Goal: Task Accomplishment & Management: Manage account settings

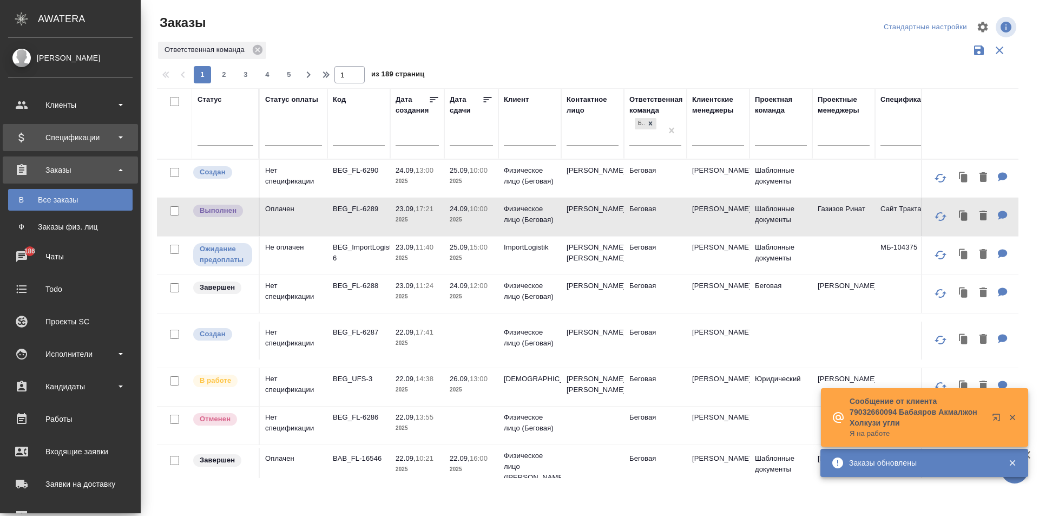
click at [24, 136] on div "Спецификации" at bounding box center [70, 137] width 124 height 16
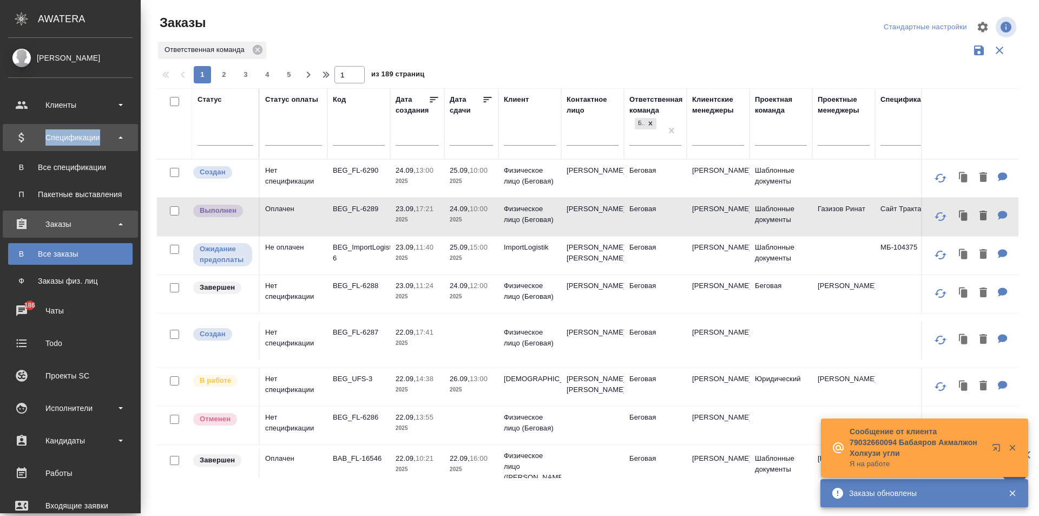
click at [24, 136] on div "Спецификации" at bounding box center [70, 137] width 124 height 16
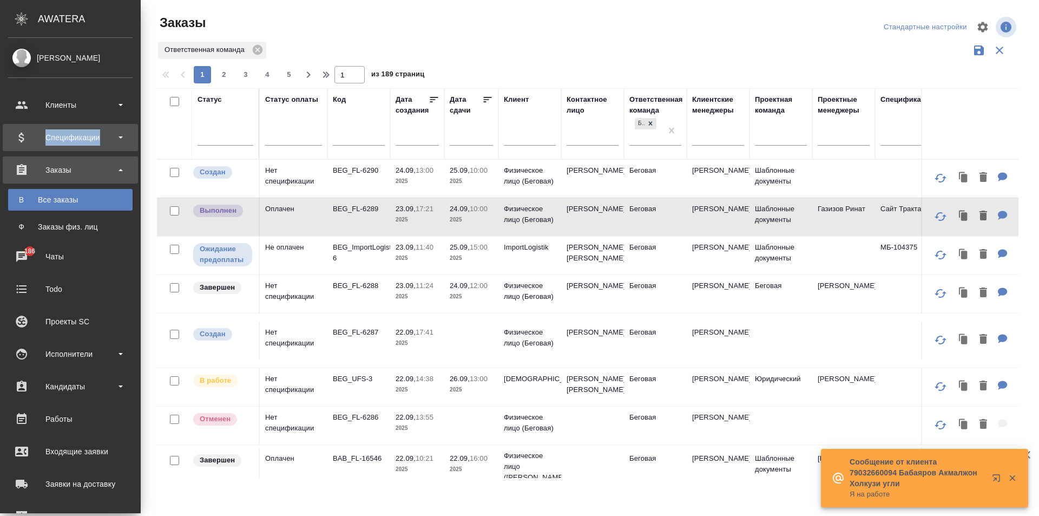
click at [64, 141] on div "Спецификации" at bounding box center [70, 137] width 124 height 16
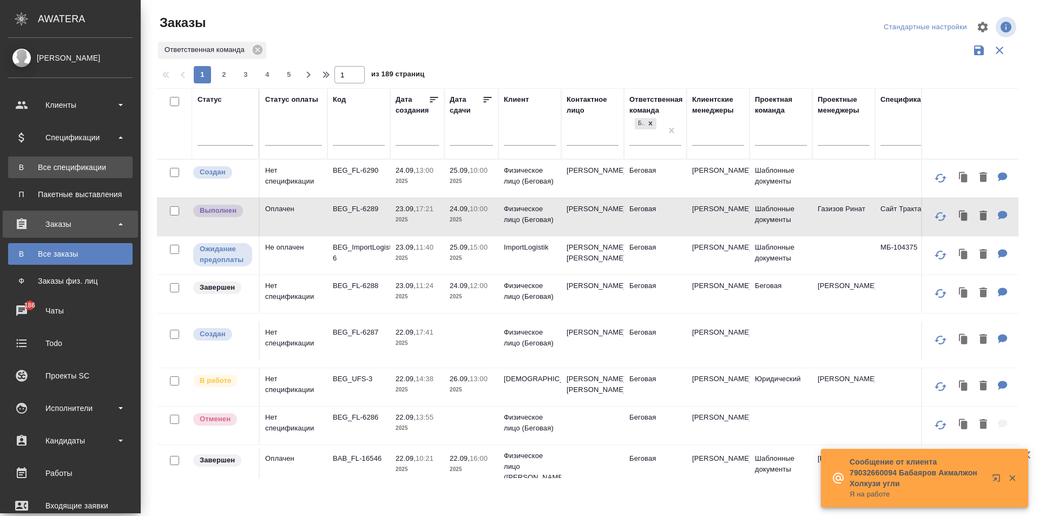
click at [74, 164] on div "Все спецификации" at bounding box center [71, 167] width 114 height 11
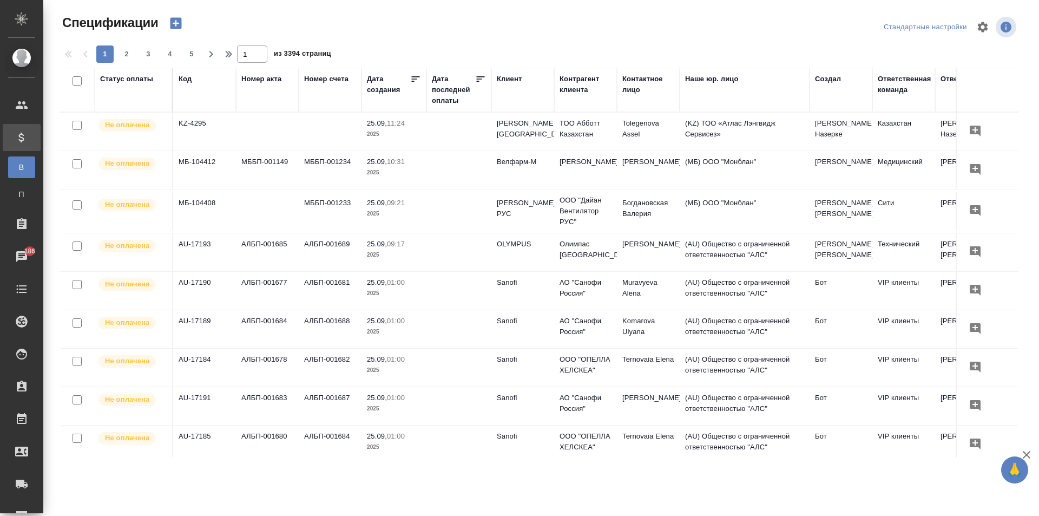
click at [894, 78] on div "Ответственная команда" at bounding box center [905, 85] width 54 height 22
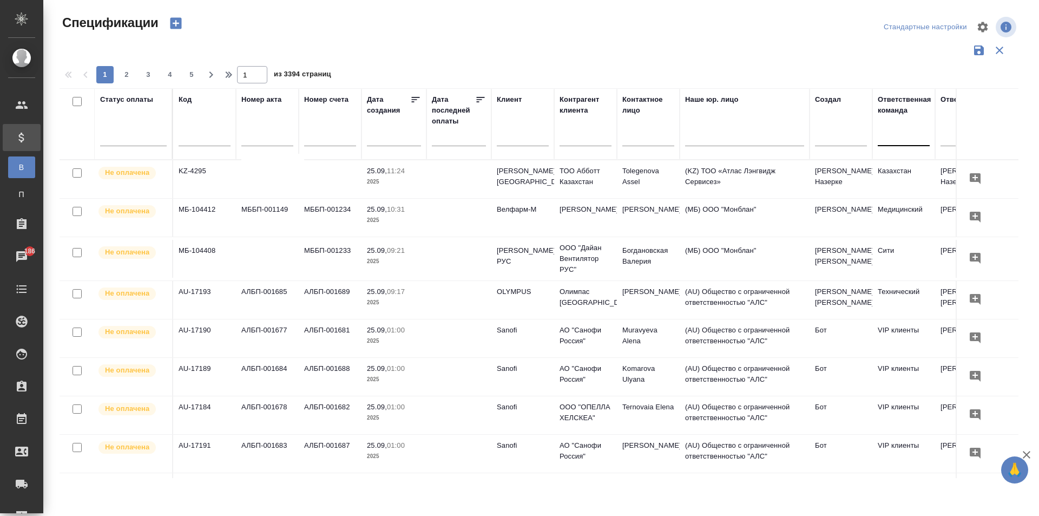
click at [896, 142] on div at bounding box center [904, 135] width 52 height 16
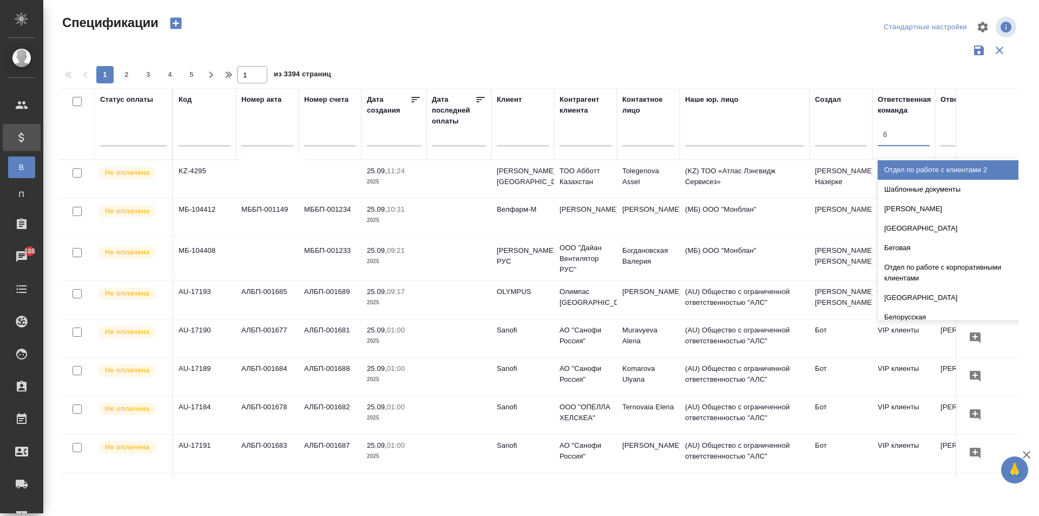
type input "бе"
click at [901, 172] on div "Беговая" at bounding box center [959, 169] width 162 height 19
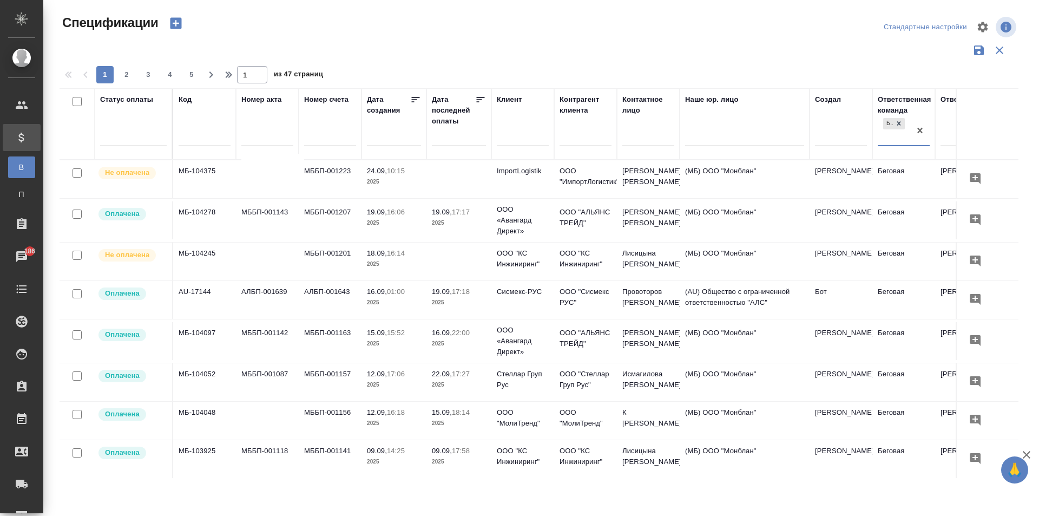
click at [319, 287] on td "АЛБП-001643" at bounding box center [330, 300] width 63 height 38
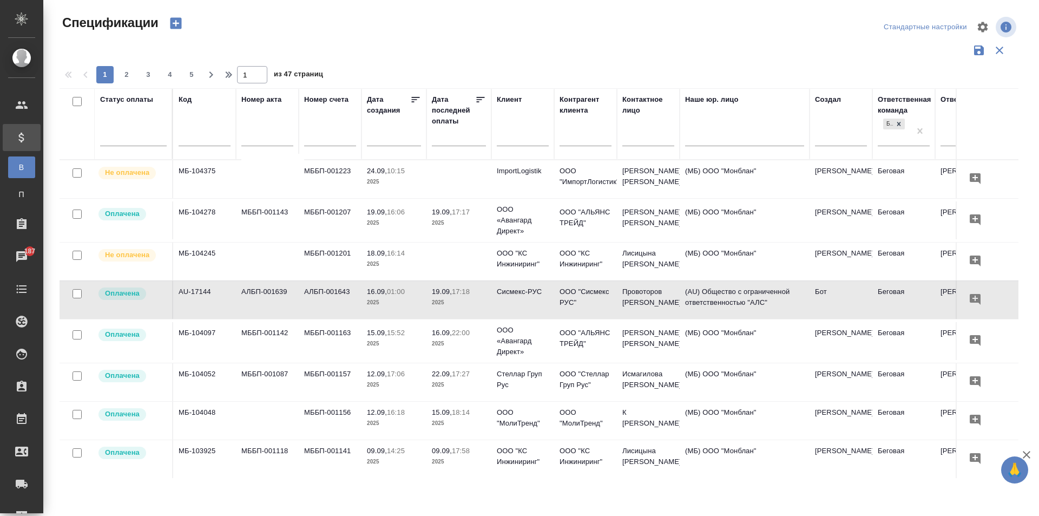
click at [476, 294] on span "19.09, 17:18" at bounding box center [459, 291] width 54 height 11
click at [752, 343] on td "(МБ) ООО "Монблан"" at bounding box center [745, 341] width 130 height 38
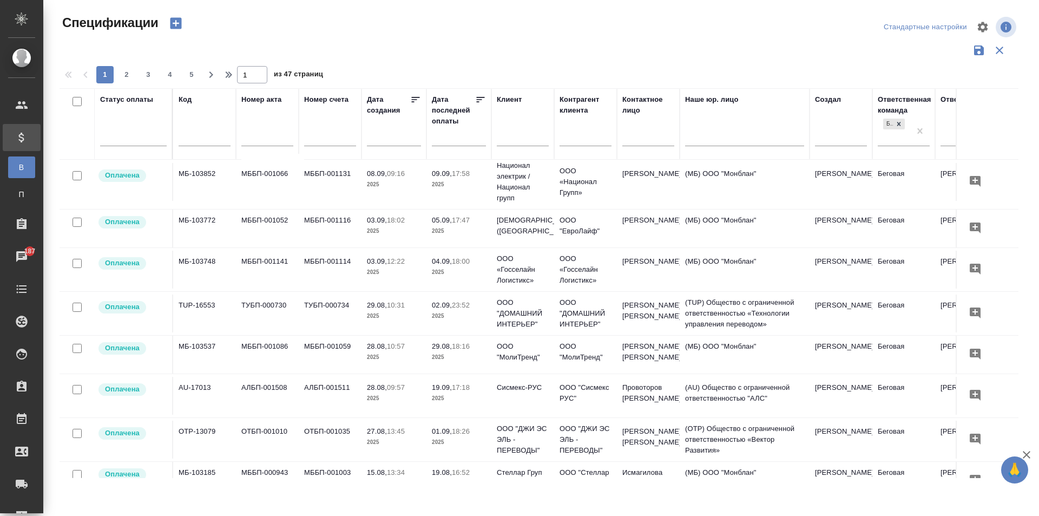
scroll to position [325, 0]
click at [387, 235] on p "2025" at bounding box center [394, 230] width 54 height 11
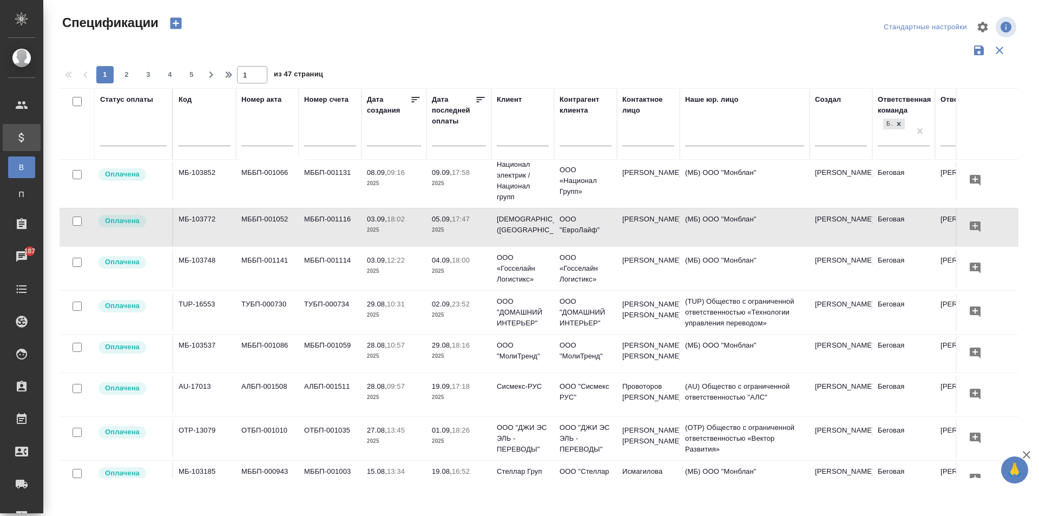
click at [746, 279] on td "(МБ) ООО "Монблан"" at bounding box center [745, 268] width 130 height 38
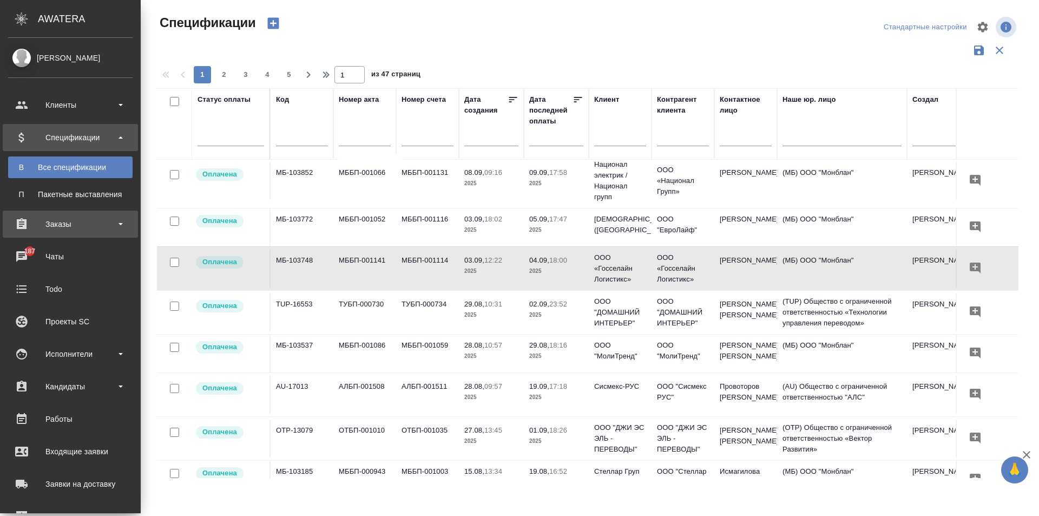
click at [32, 216] on div "Заказы" at bounding box center [70, 224] width 124 height 16
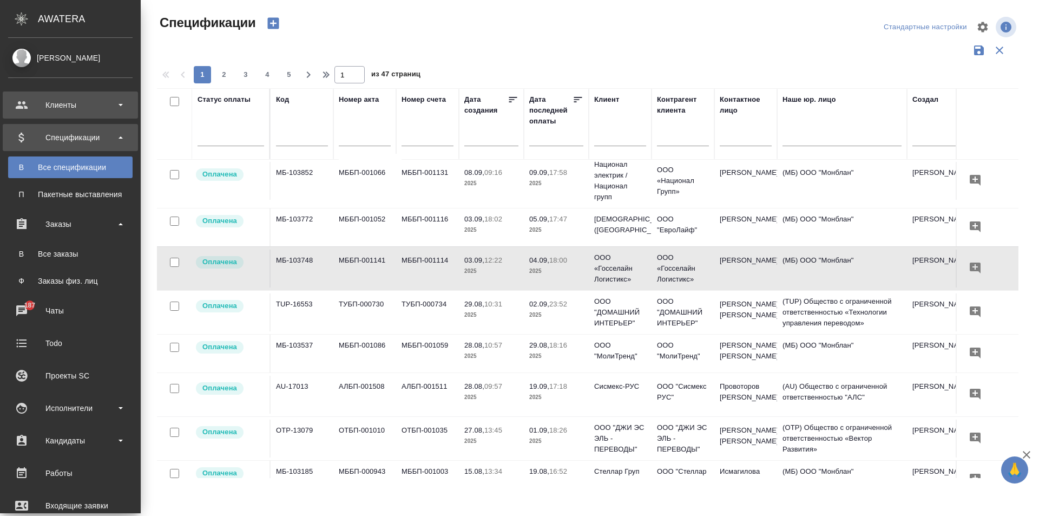
click at [77, 106] on div "Клиенты" at bounding box center [70, 105] width 124 height 16
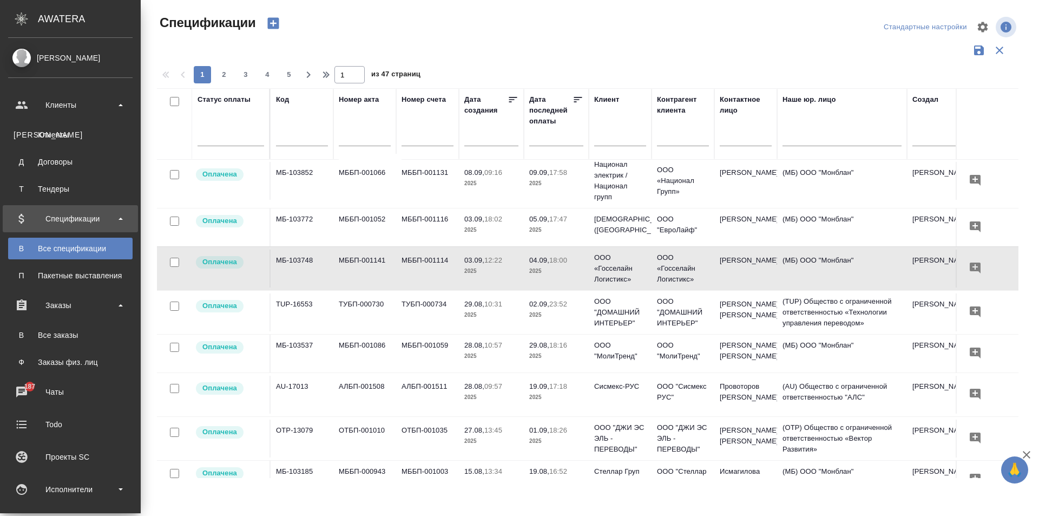
click at [80, 133] on div "Клиенты" at bounding box center [71, 134] width 114 height 11
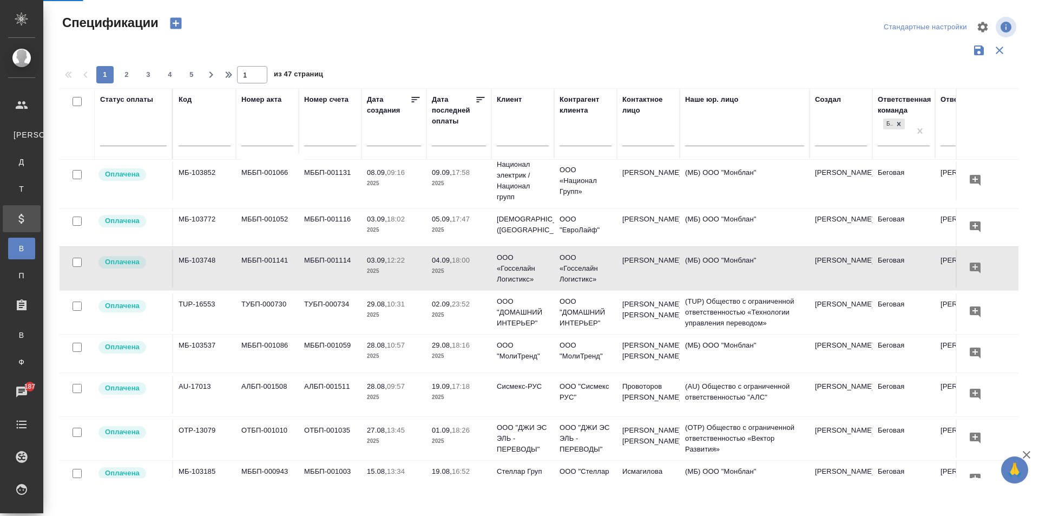
select select "RU"
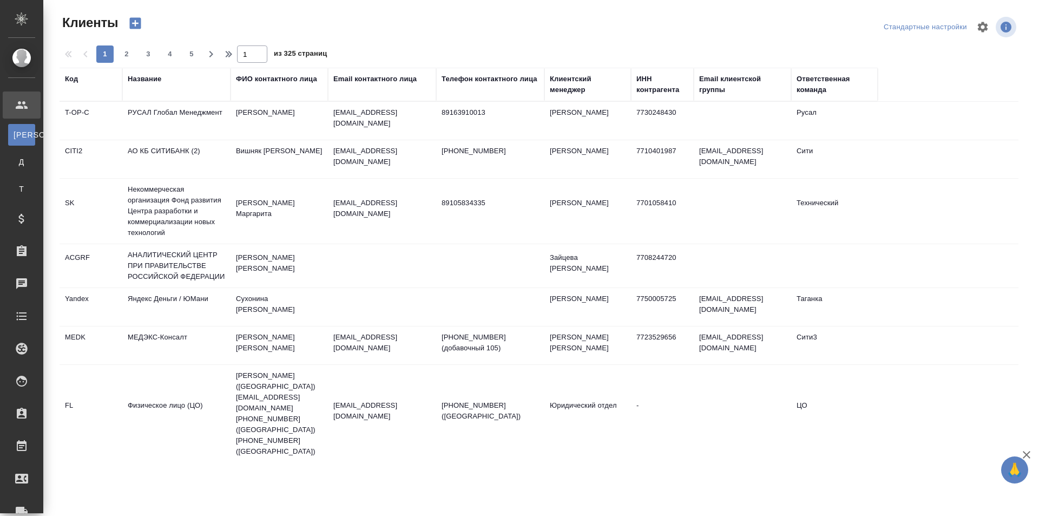
click at [152, 79] on div "Название" at bounding box center [145, 79] width 34 height 11
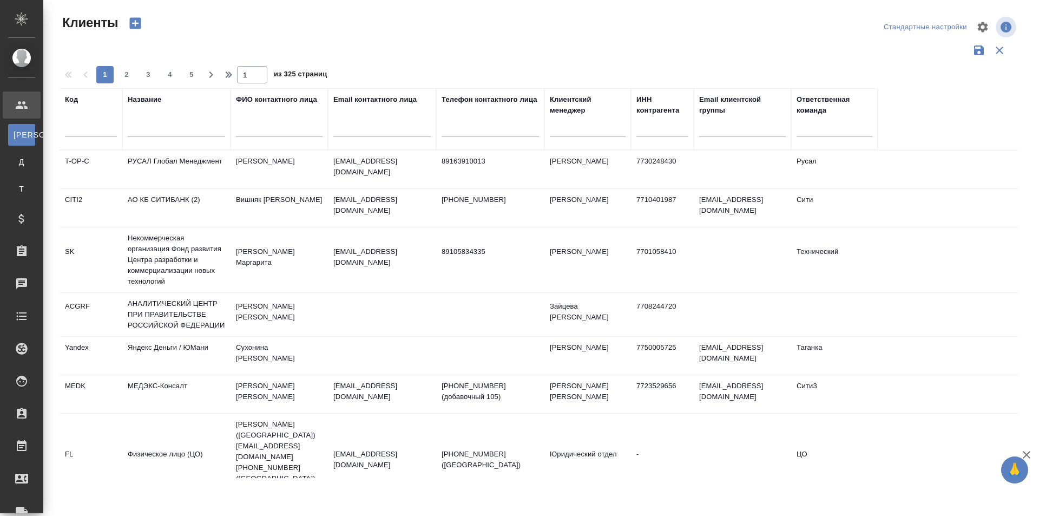
click at [168, 137] on div at bounding box center [176, 130] width 97 height 27
click at [166, 133] on input "text" at bounding box center [176, 130] width 97 height 14
type input "Кс инжиниринг"
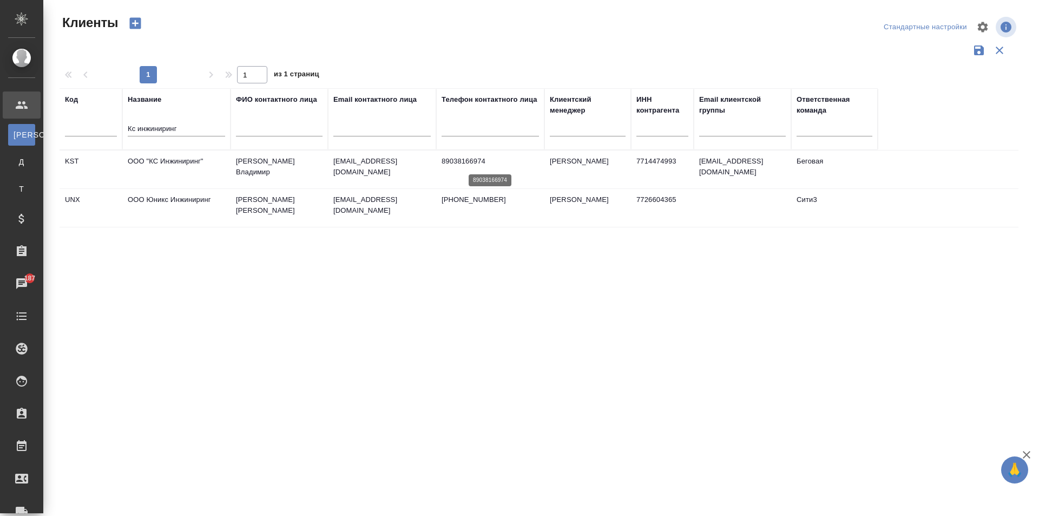
click at [510, 166] on p "89038166974" at bounding box center [490, 161] width 97 height 11
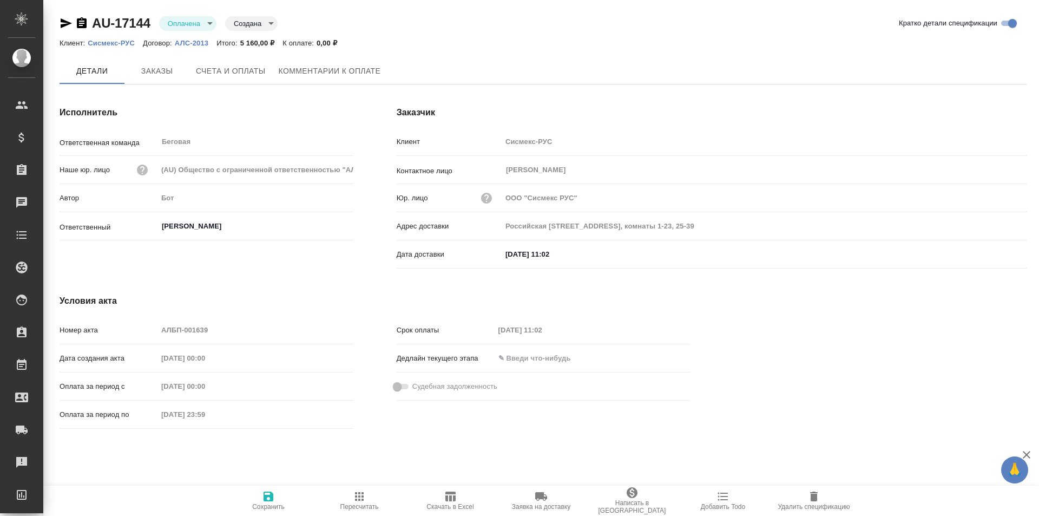
type input "[PERSON_NAME]"
click at [156, 80] on button "Заказы" at bounding box center [156, 71] width 65 height 27
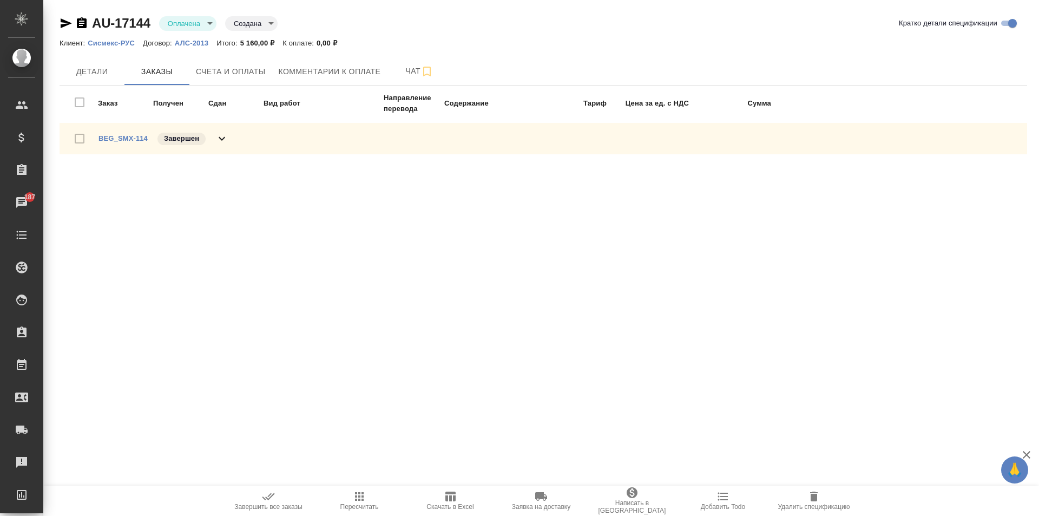
click at [223, 142] on icon at bounding box center [221, 138] width 13 height 13
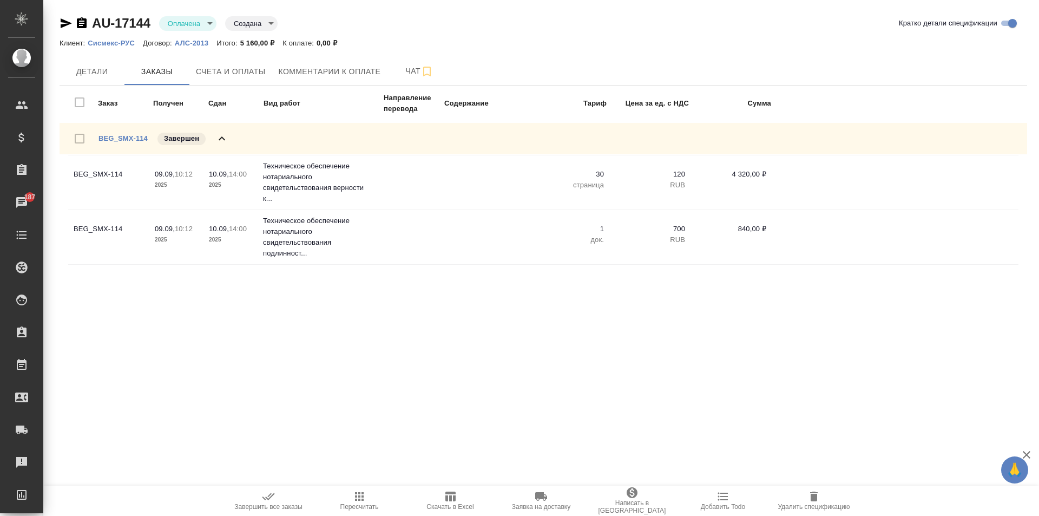
click at [223, 142] on icon at bounding box center [221, 138] width 13 height 13
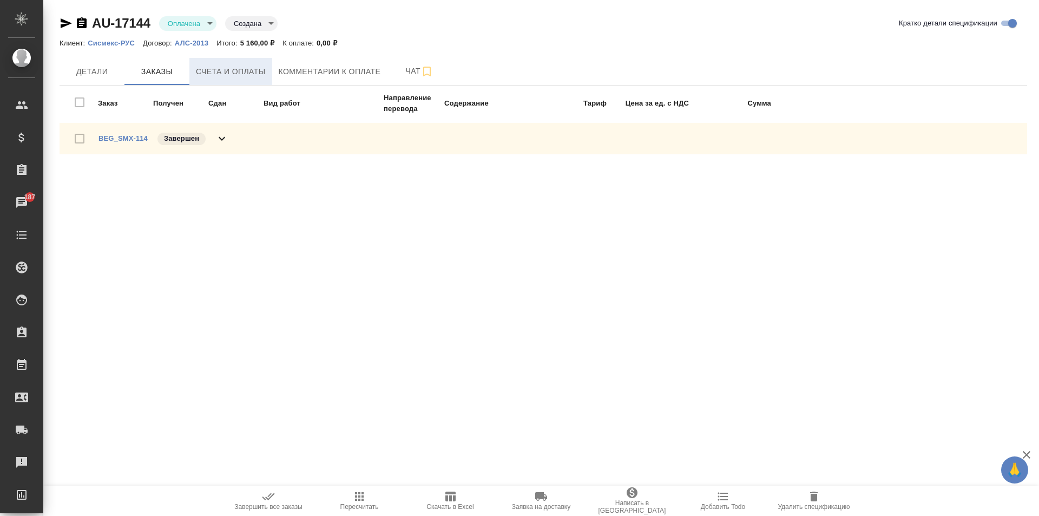
click at [224, 78] on button "Счета и оплаты" at bounding box center [230, 71] width 83 height 27
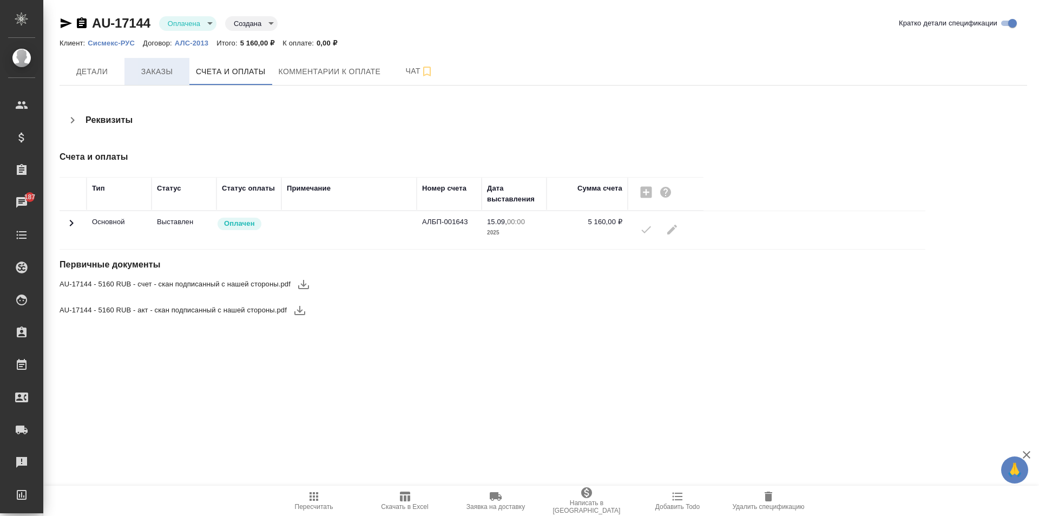
click at [169, 72] on span "Заказы" at bounding box center [157, 72] width 52 height 14
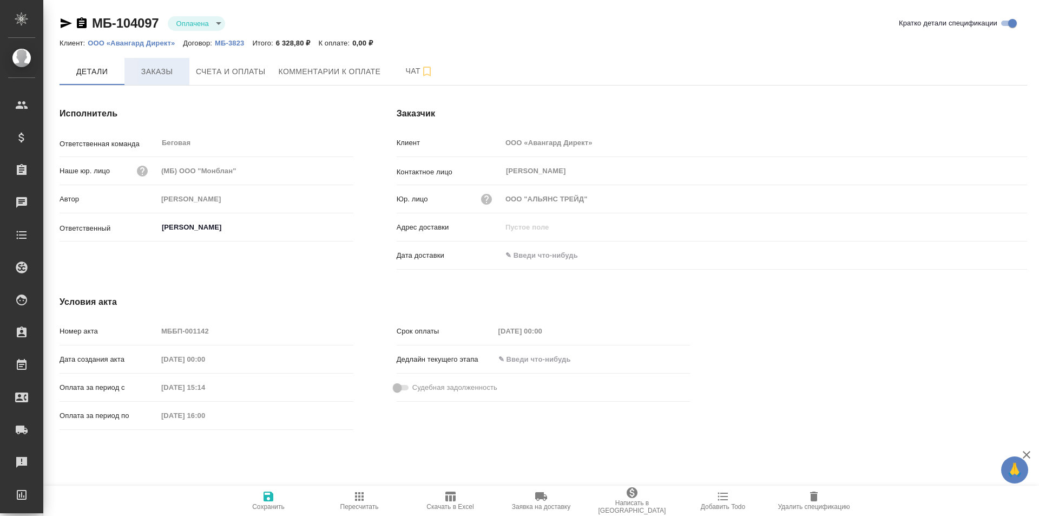
click at [143, 63] on button "Заказы" at bounding box center [156, 71] width 65 height 27
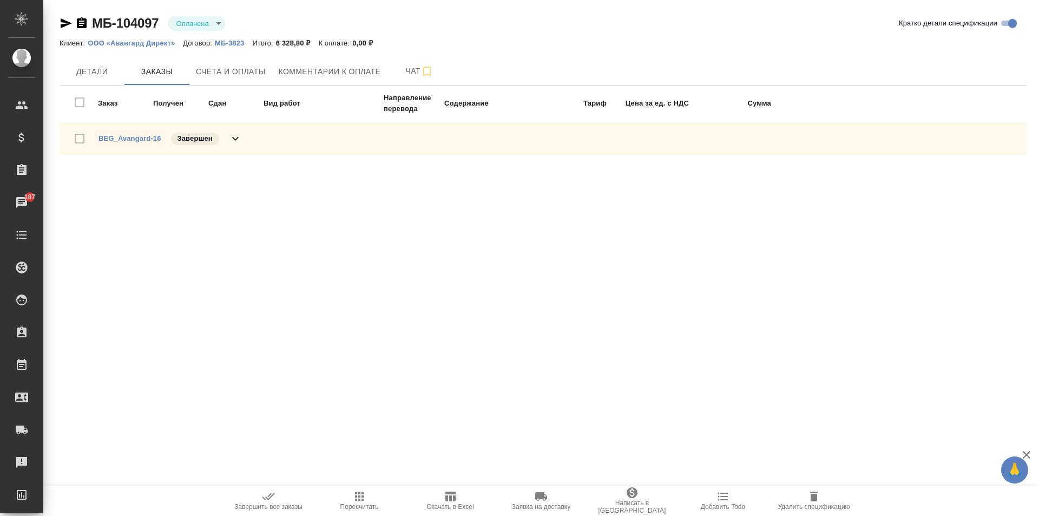
click at [229, 143] on icon at bounding box center [235, 138] width 13 height 13
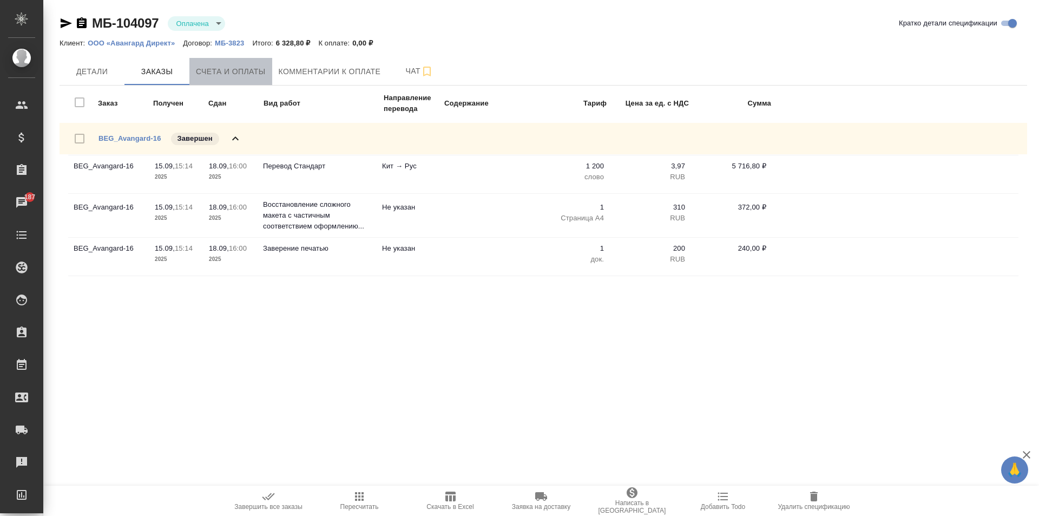
click at [229, 73] on span "Счета и оплаты" at bounding box center [231, 72] width 70 height 14
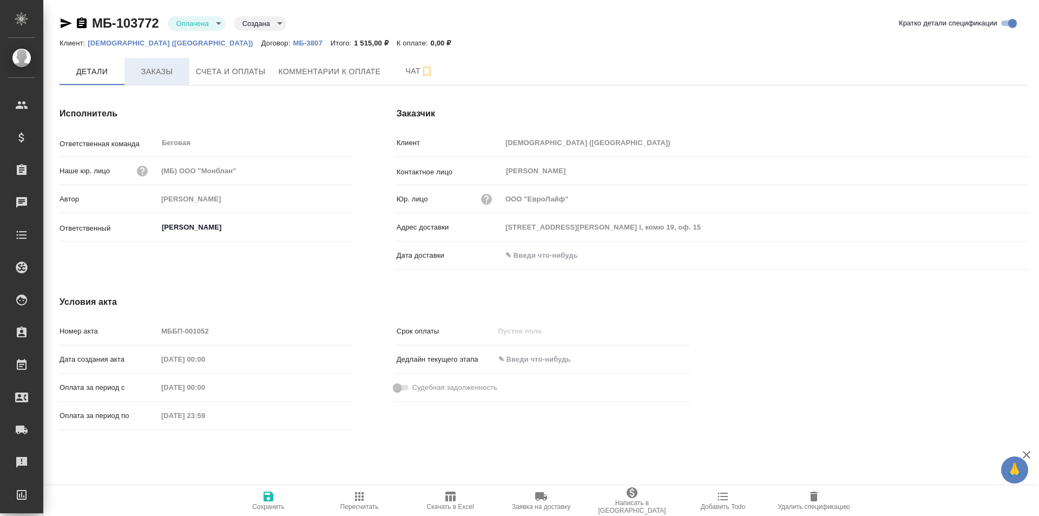
click at [142, 65] on span "Заказы" at bounding box center [157, 72] width 52 height 14
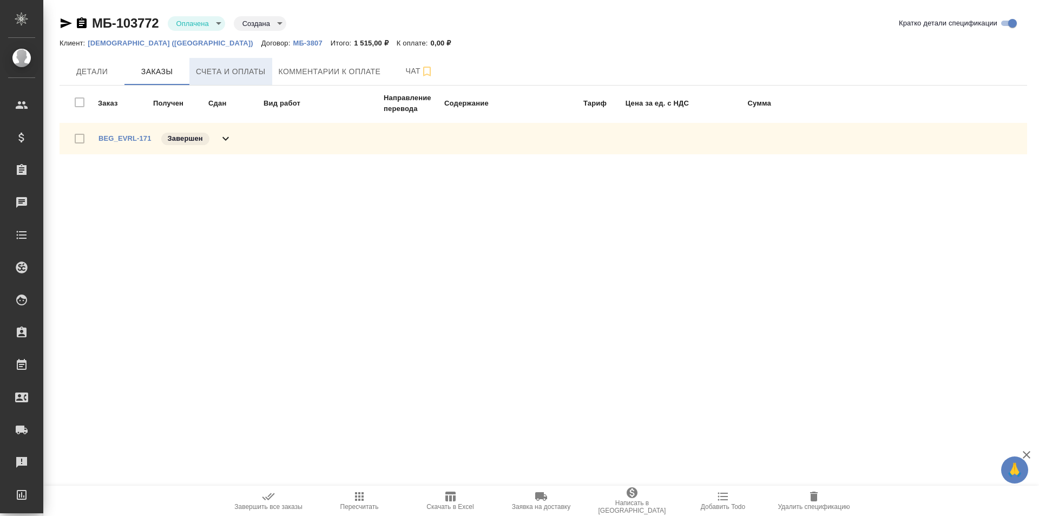
click at [214, 74] on span "Счета и оплаты" at bounding box center [231, 72] width 70 height 14
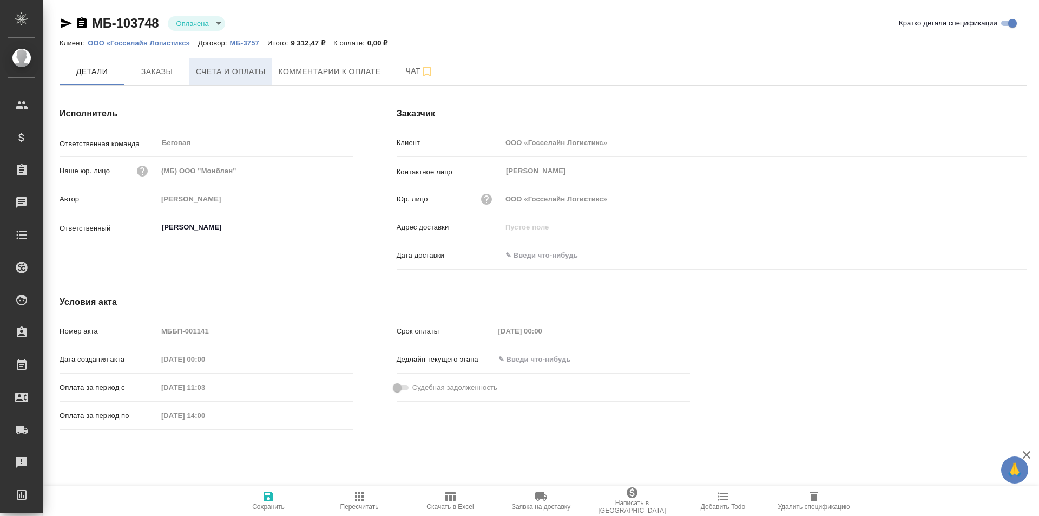
click at [200, 71] on span "Счета и оплаты" at bounding box center [231, 72] width 70 height 14
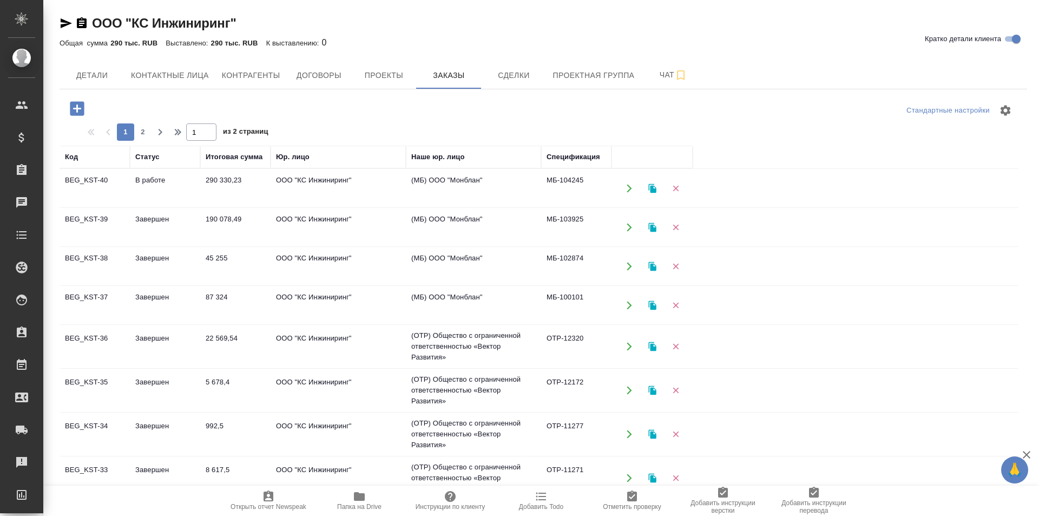
click at [483, 194] on td "(МБ) ООО "Монблан"" at bounding box center [473, 188] width 135 height 38
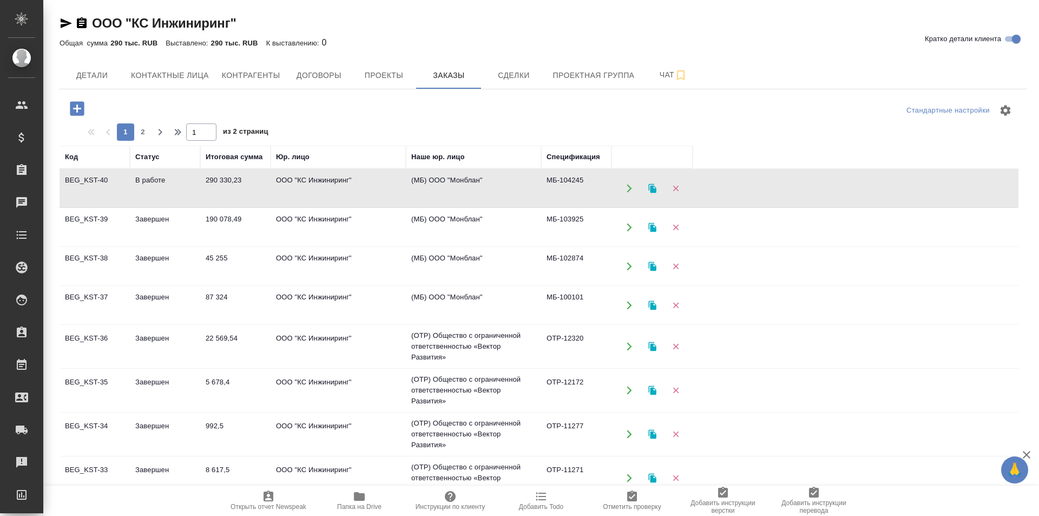
click at [483, 194] on td "(МБ) ООО "Монблан"" at bounding box center [473, 188] width 135 height 38
click at [351, 236] on td "ООО "КС Инжиниринг"" at bounding box center [338, 227] width 135 height 38
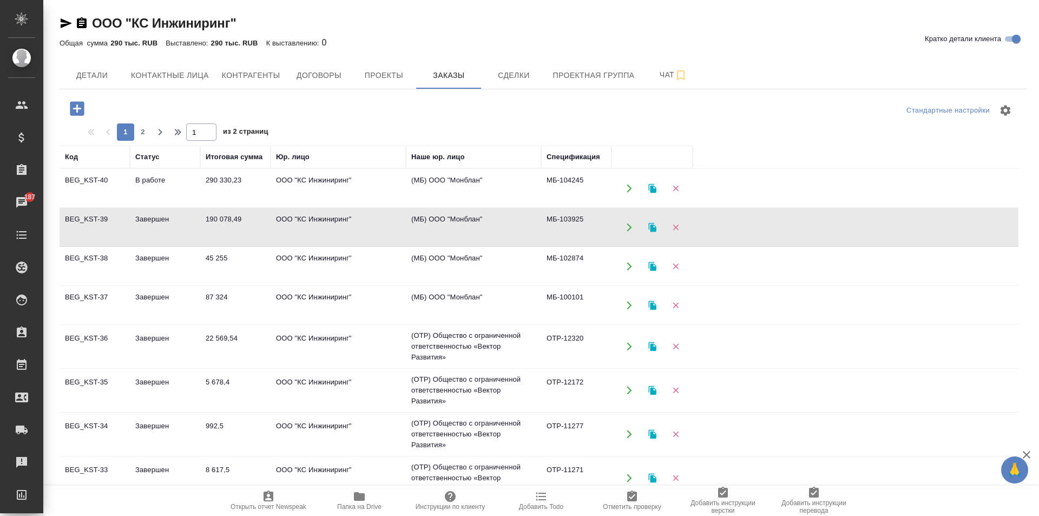
click at [351, 236] on td "ООО "КС Инжиниринг"" at bounding box center [338, 227] width 135 height 38
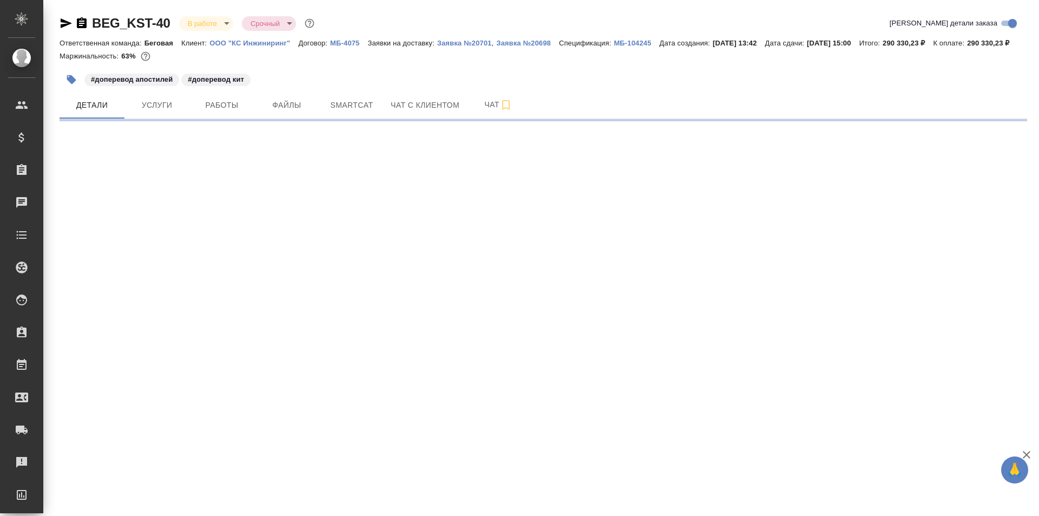
select select "RU"
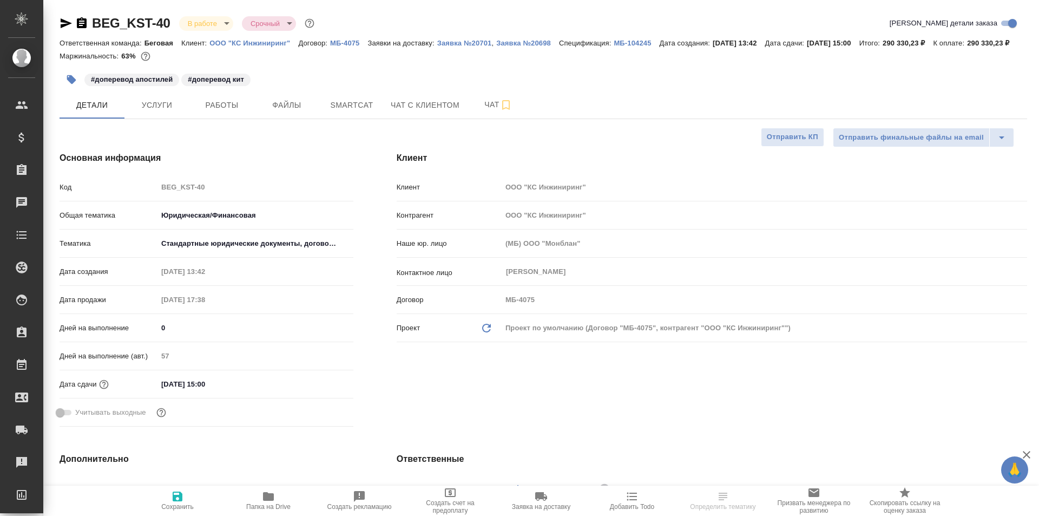
type textarea "x"
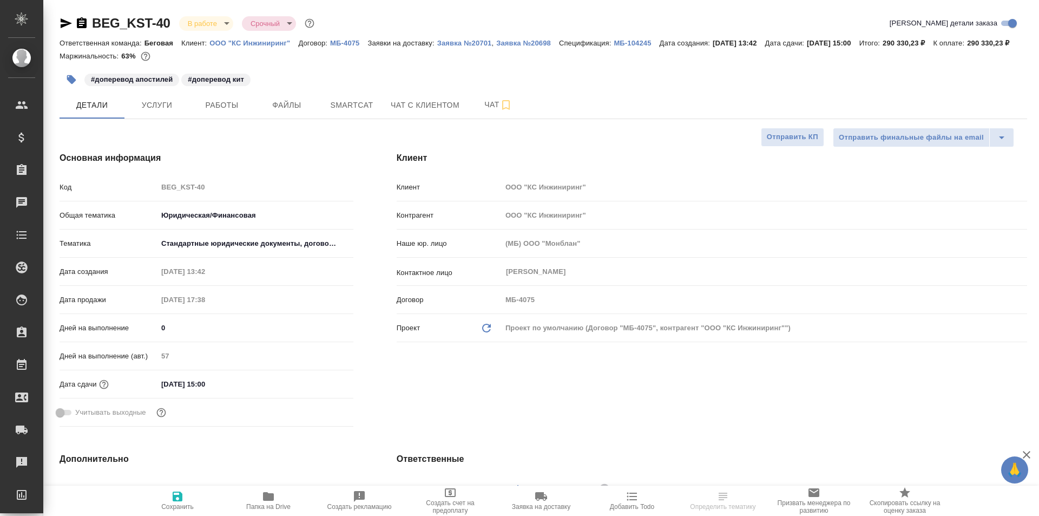
type textarea "x"
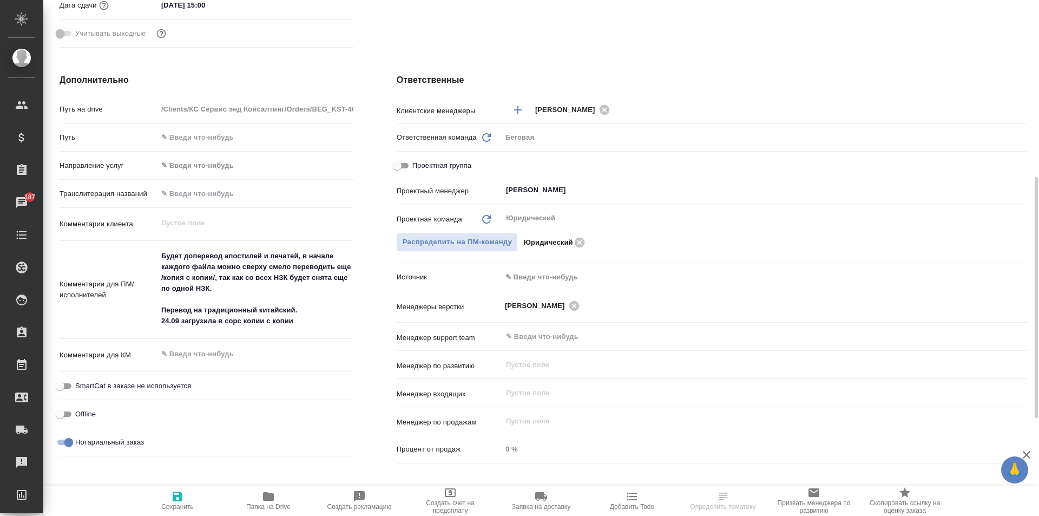
scroll to position [271, 0]
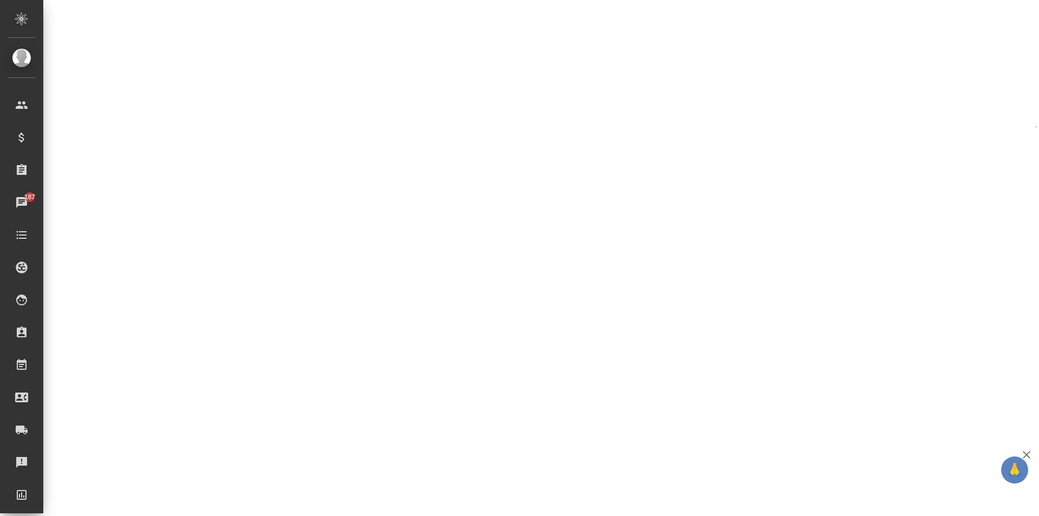
select select "RU"
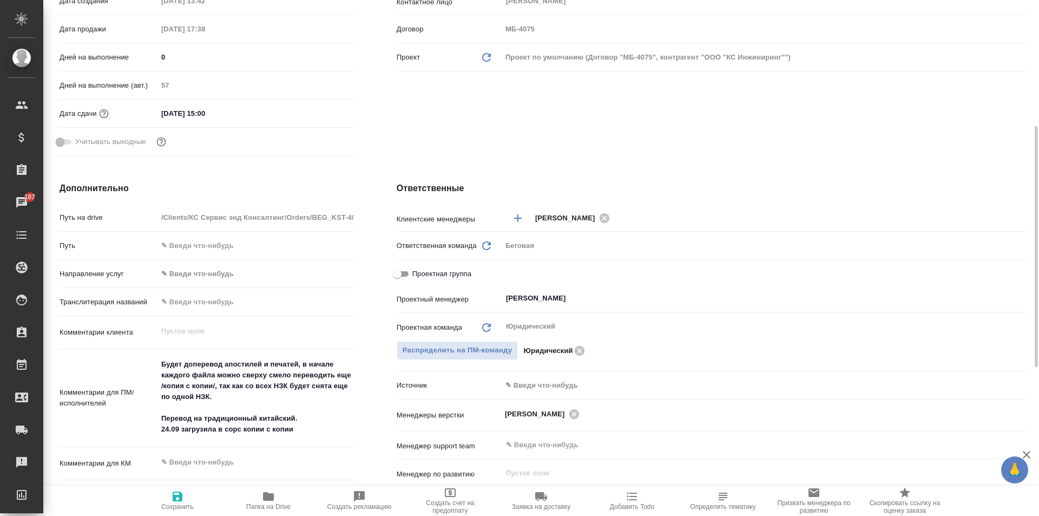
type textarea "x"
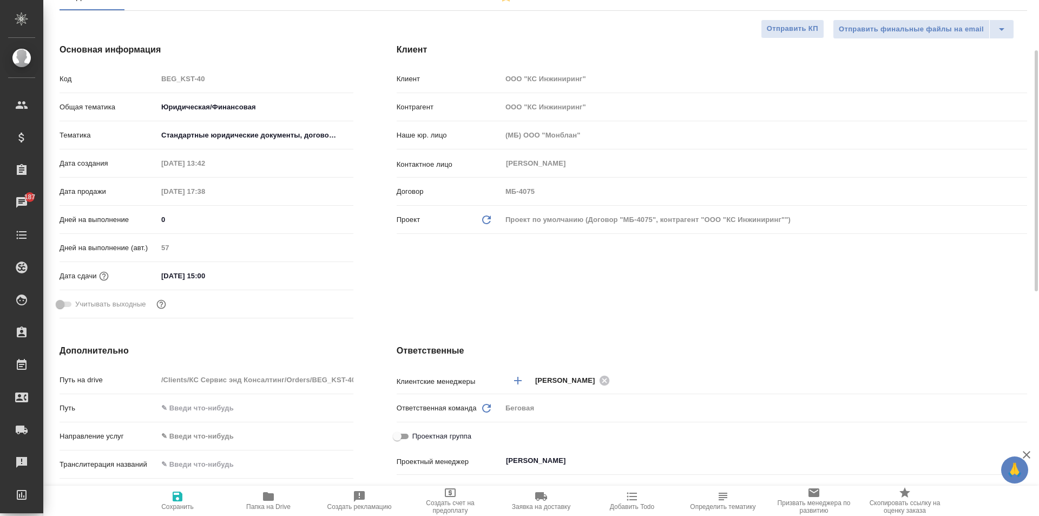
scroll to position [0, 0]
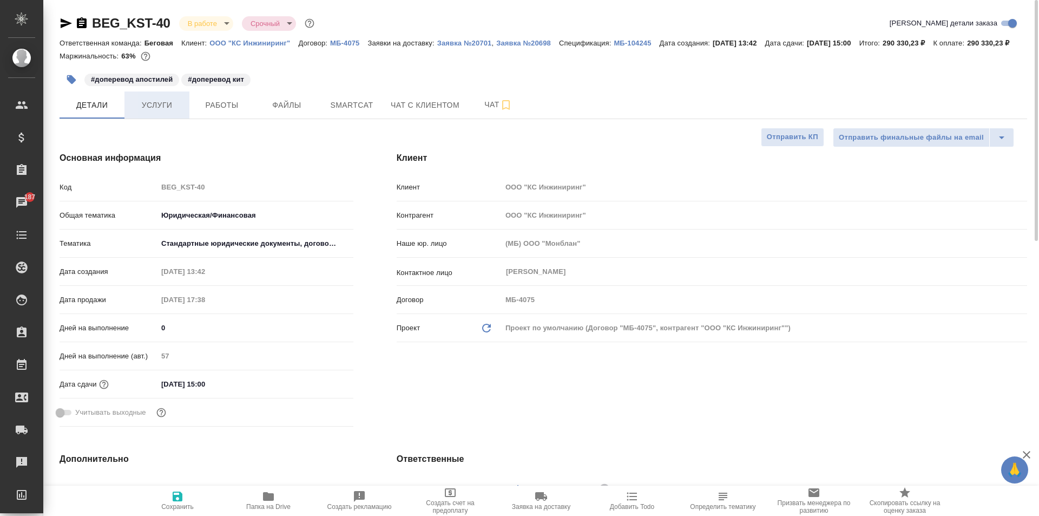
click at [179, 110] on button "Услуги" at bounding box center [156, 104] width 65 height 27
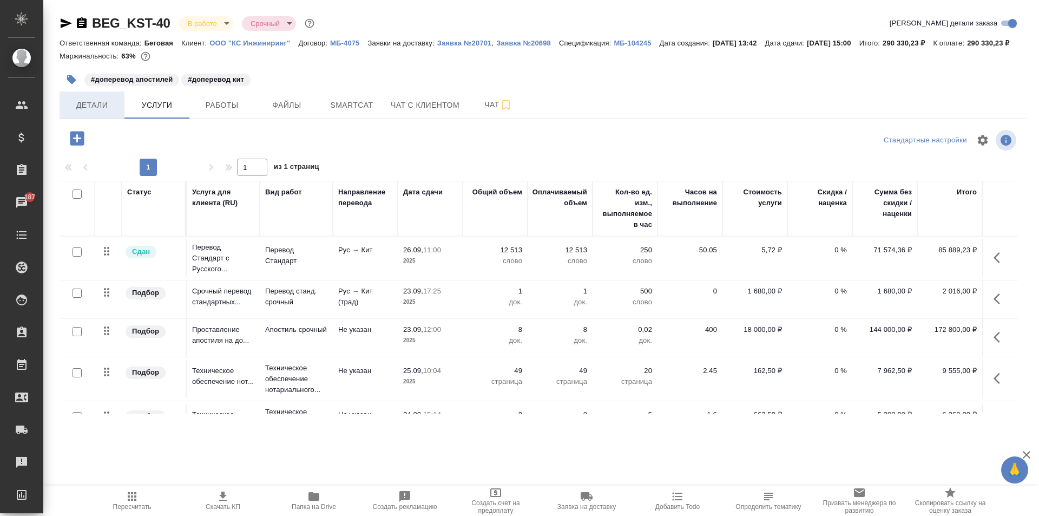
click at [93, 112] on span "Детали" at bounding box center [92, 105] width 52 height 14
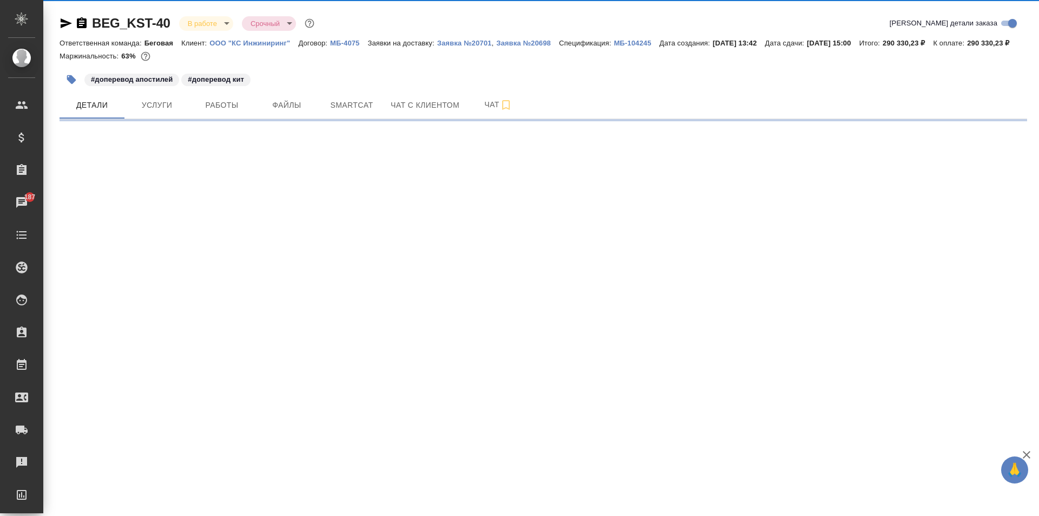
select select "RU"
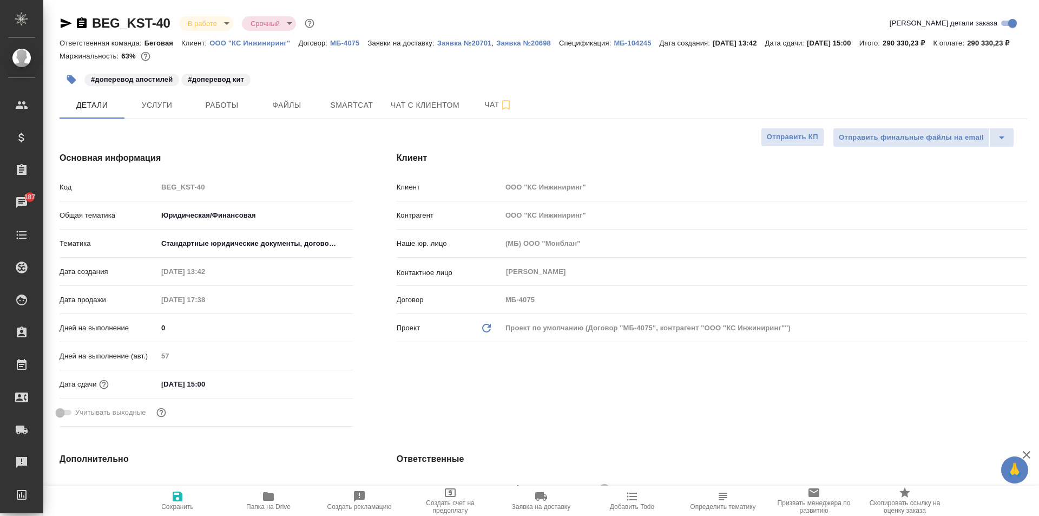
type textarea "x"
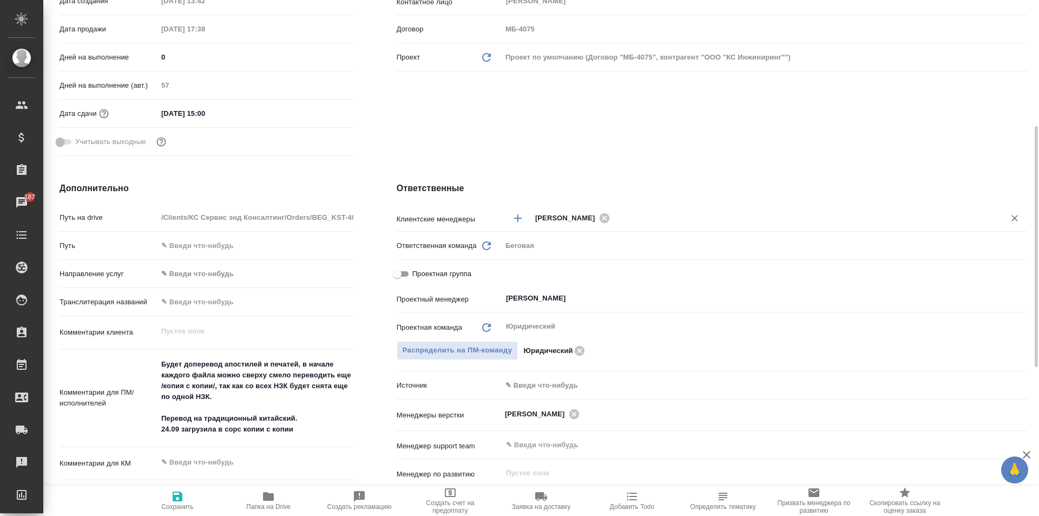
click at [516, 231] on button "Добавить менеджера" at bounding box center [518, 218] width 26 height 26
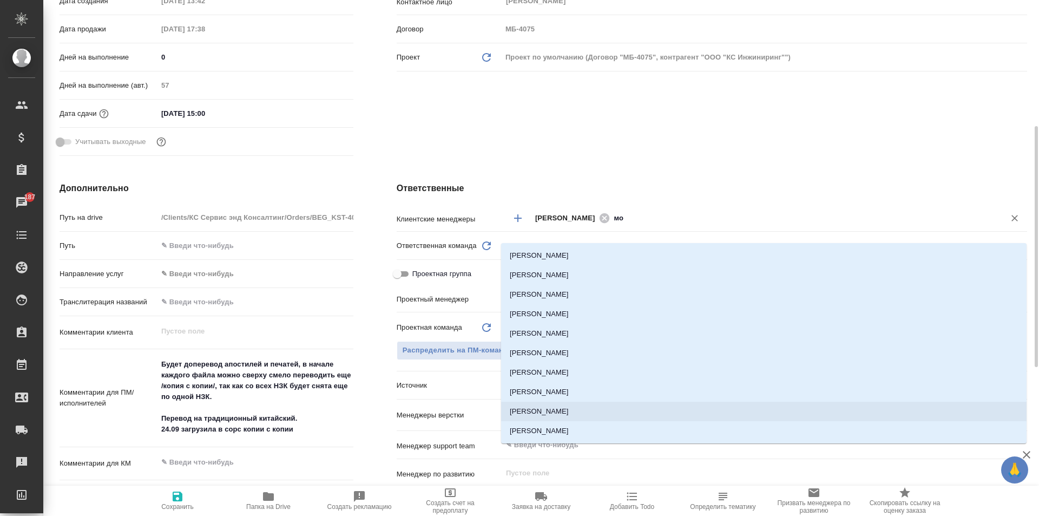
type input "мос"
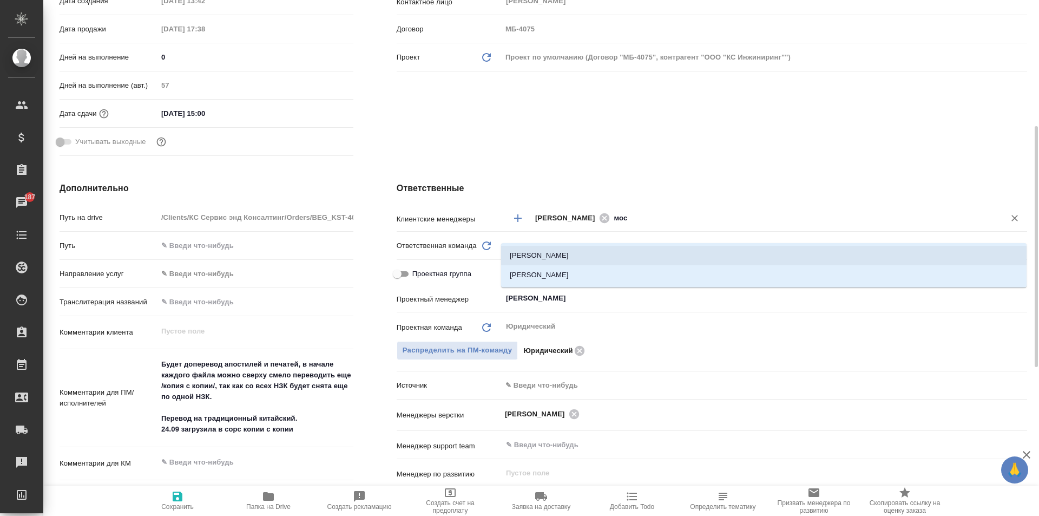
drag, startPoint x: 652, startPoint y: 231, endPoint x: 584, endPoint y: 222, distance: 68.1
click at [584, 222] on div "Антонова Кристина мос ​" at bounding box center [764, 218] width 525 height 20
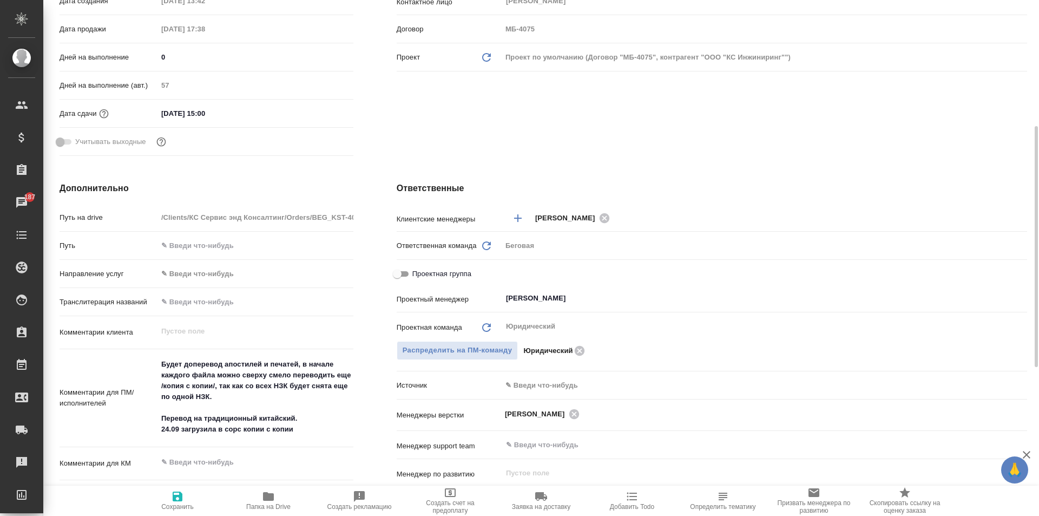
click at [442, 156] on div "Клиент Клиент ООО "КС Инжиниринг" Контрагент ООО "КС Инжиниринг" Наше юр. лицо …" at bounding box center [712, 20] width 674 height 323
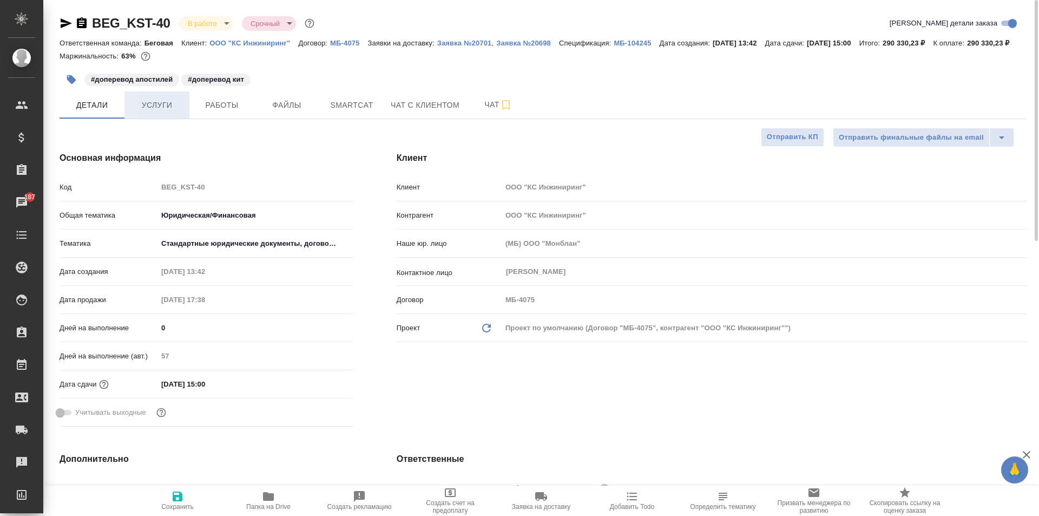
click at [168, 112] on span "Услуги" at bounding box center [157, 105] width 52 height 14
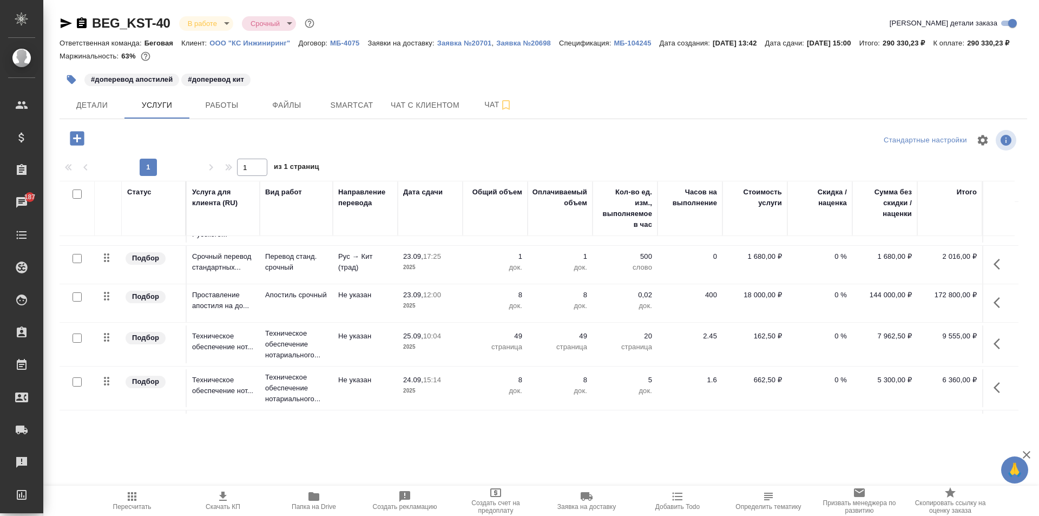
scroll to position [14, 0]
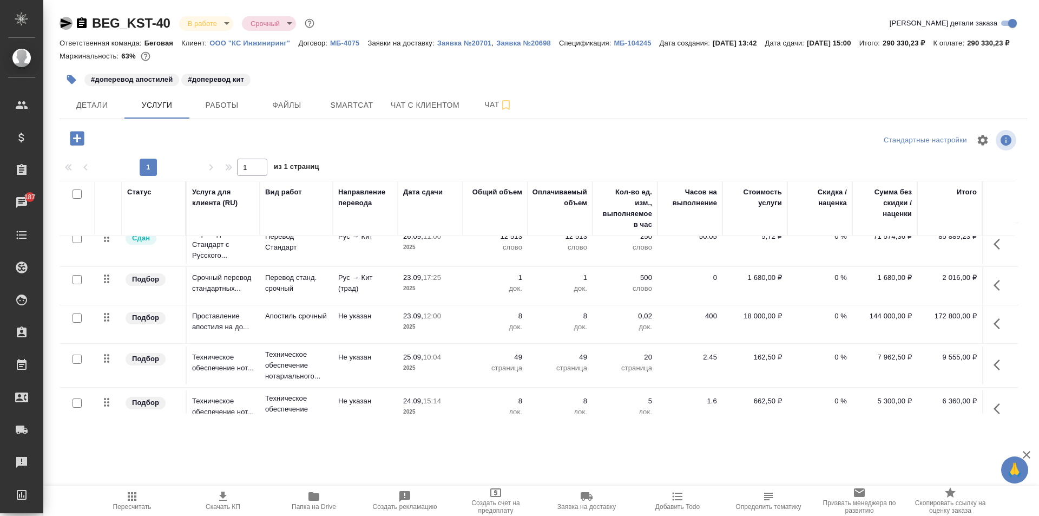
click at [65, 23] on icon "button" at bounding box center [66, 23] width 13 height 13
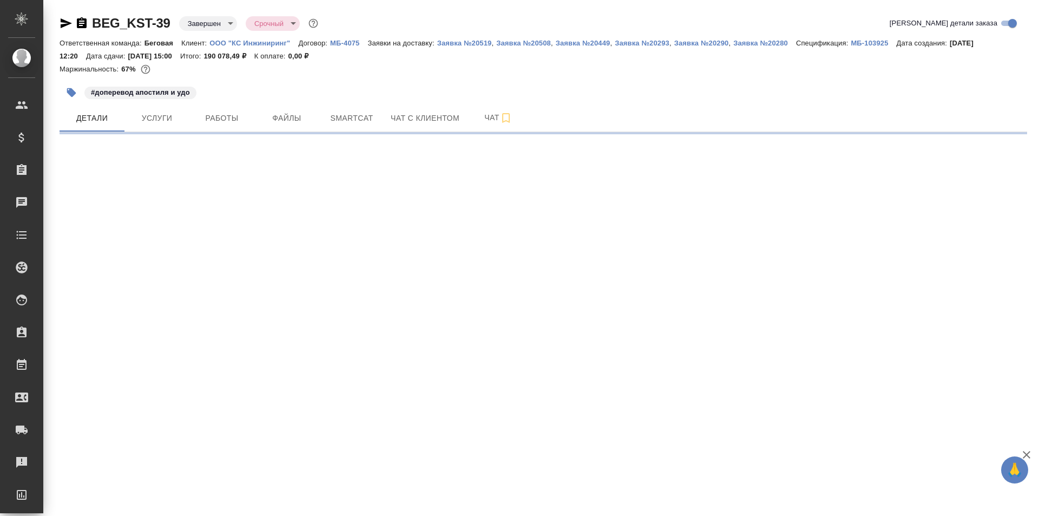
select select "RU"
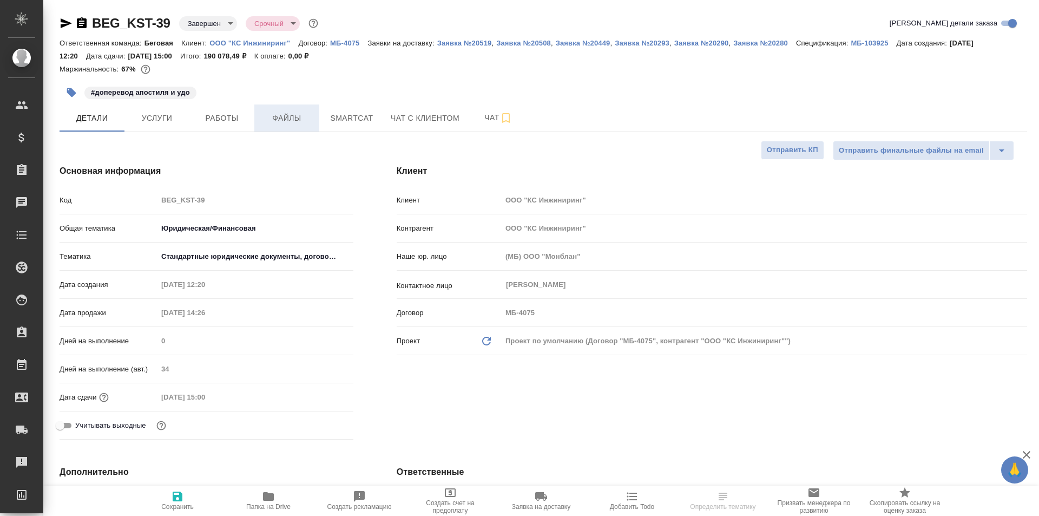
type textarea "x"
click at [204, 114] on span "Работы" at bounding box center [222, 118] width 52 height 14
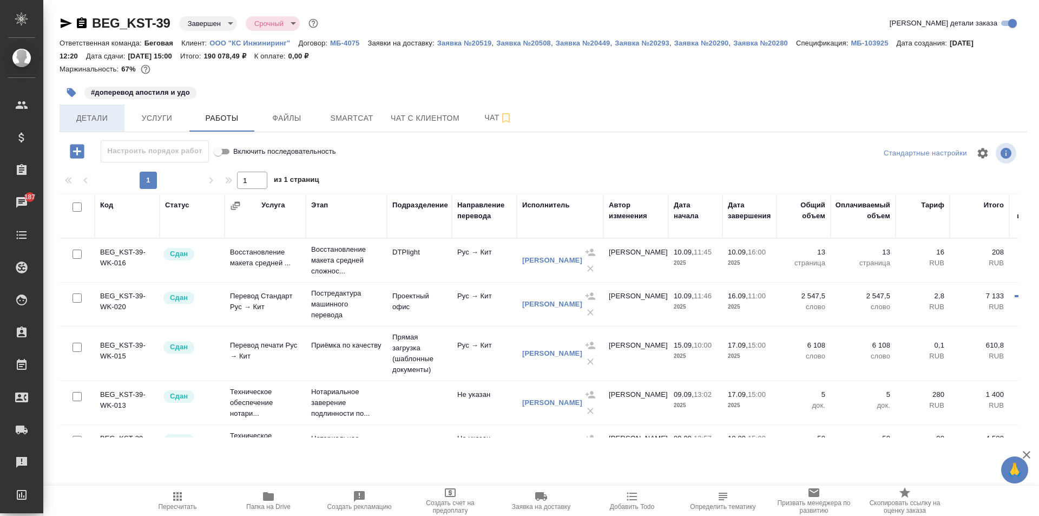
click at [121, 126] on button "Детали" at bounding box center [92, 117] width 65 height 27
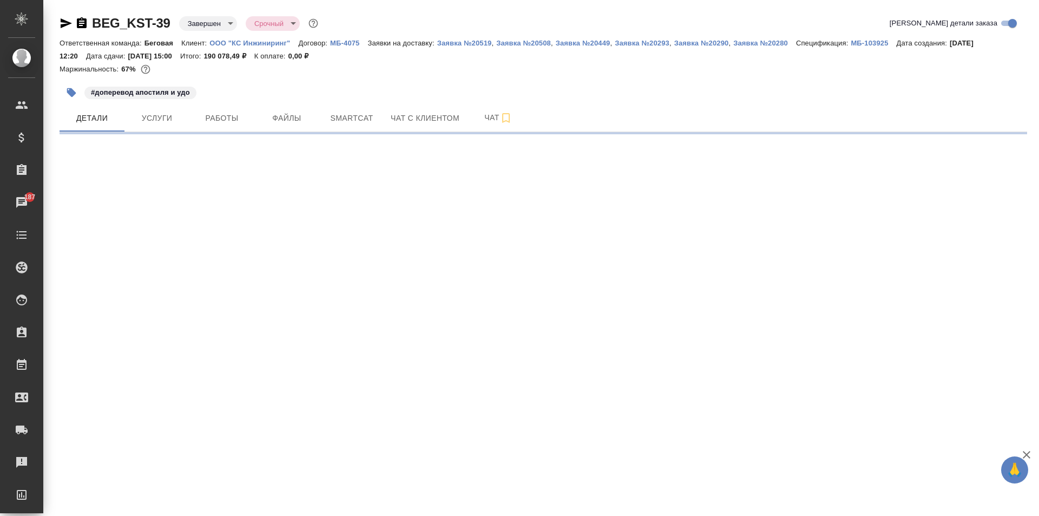
select select "RU"
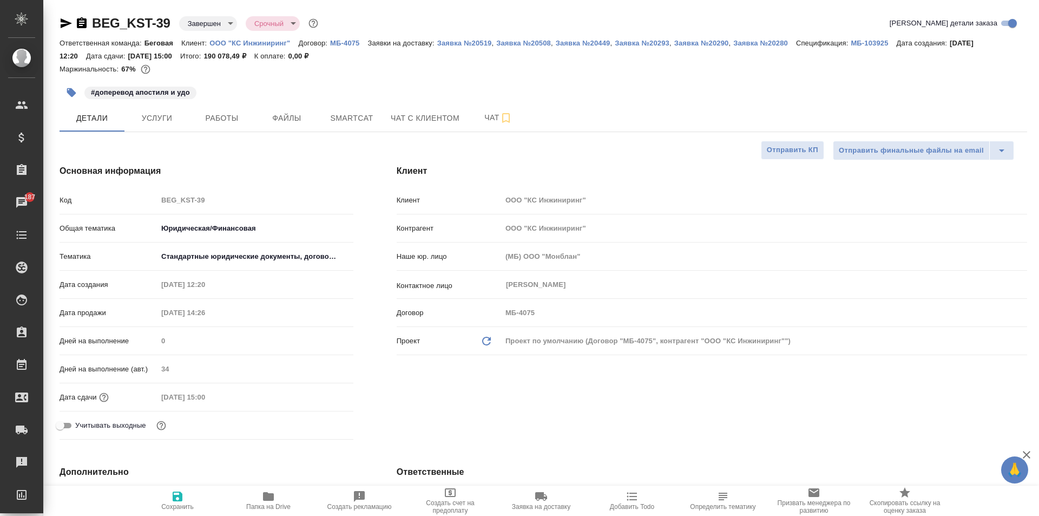
type textarea "x"
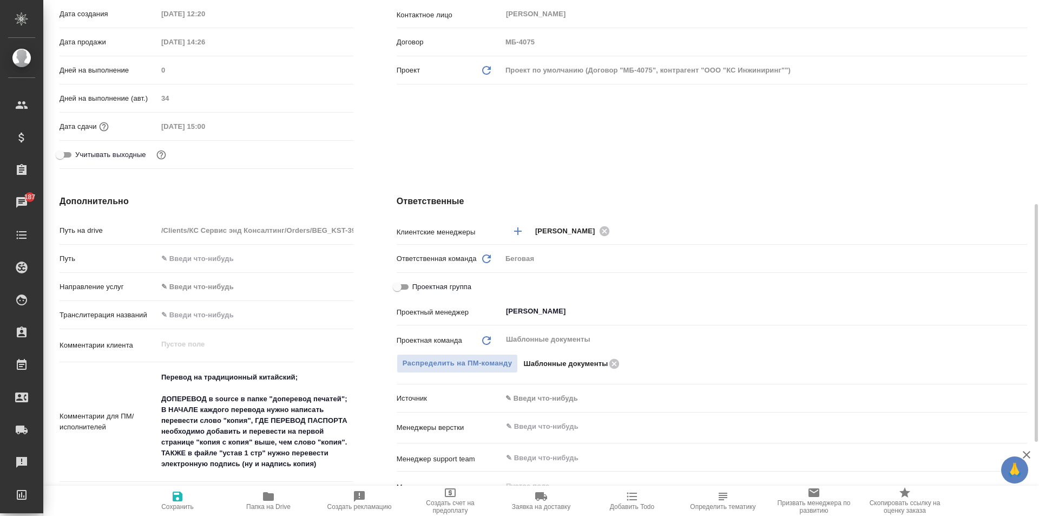
scroll to position [325, 0]
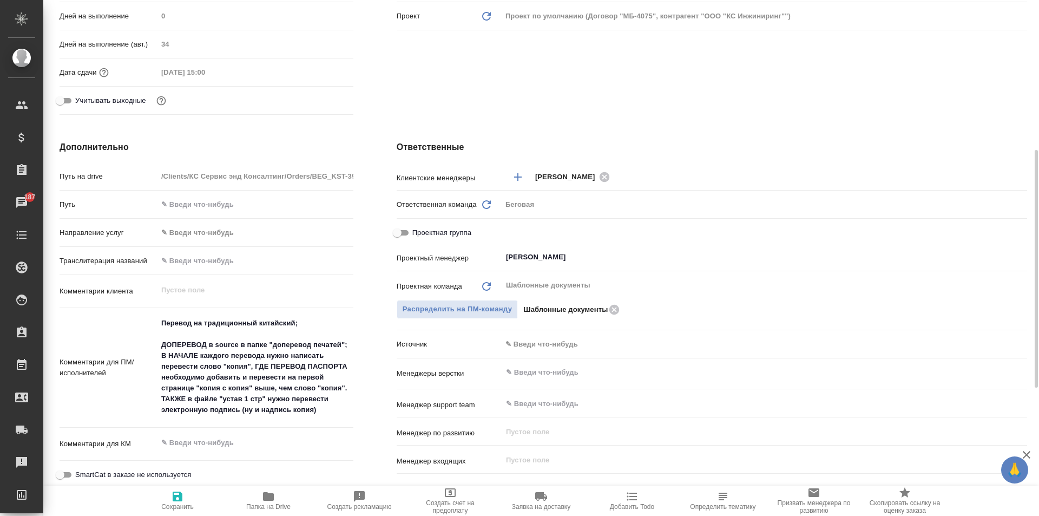
type textarea "x"
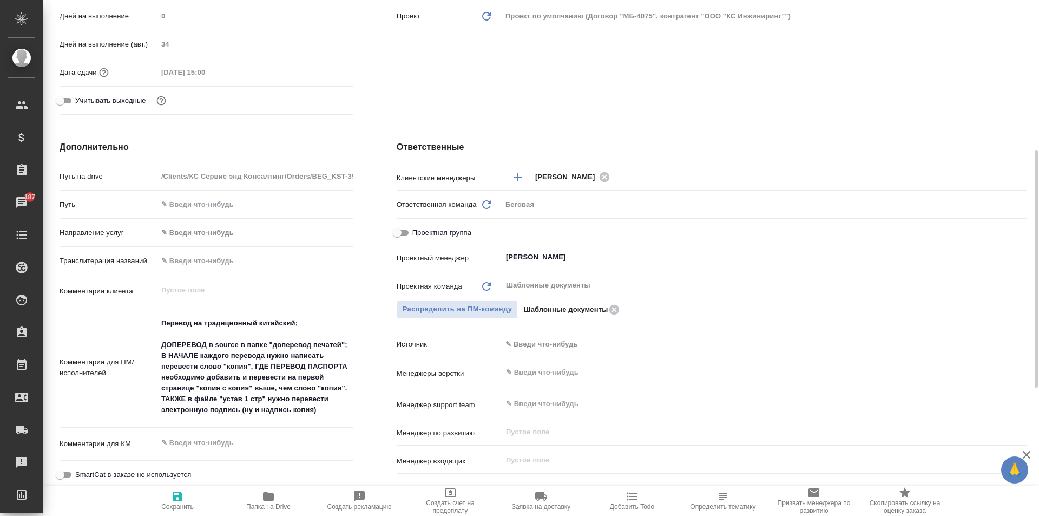
type textarea "x"
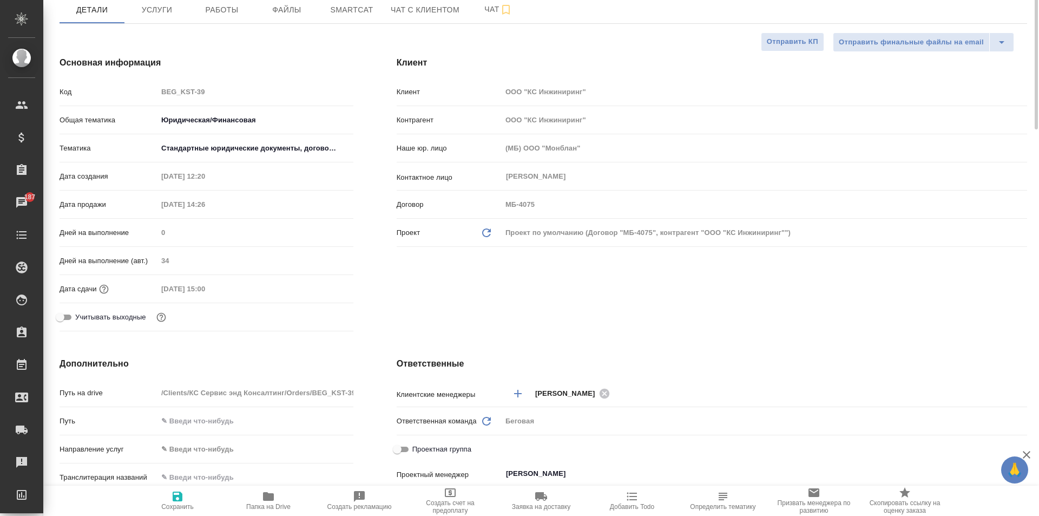
scroll to position [0, 0]
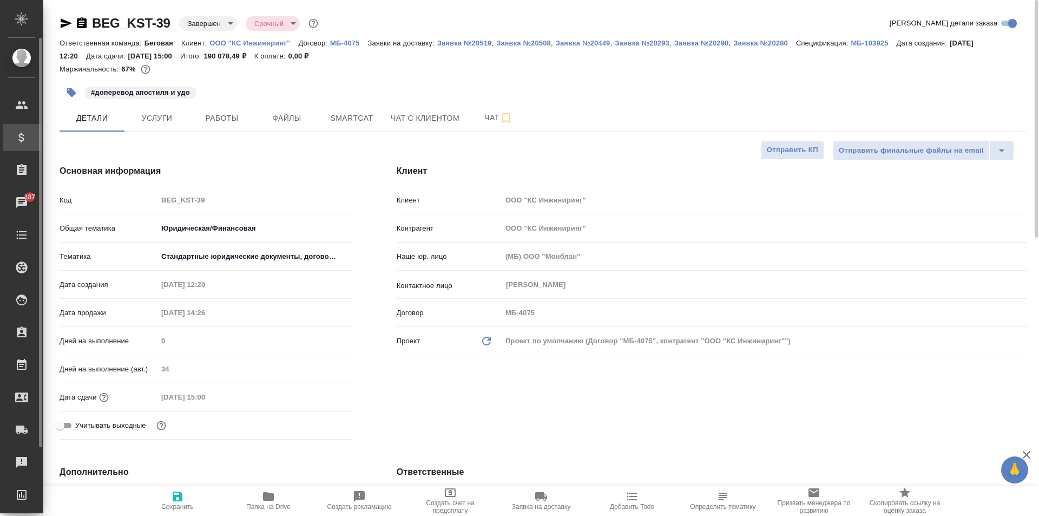
type textarea "x"
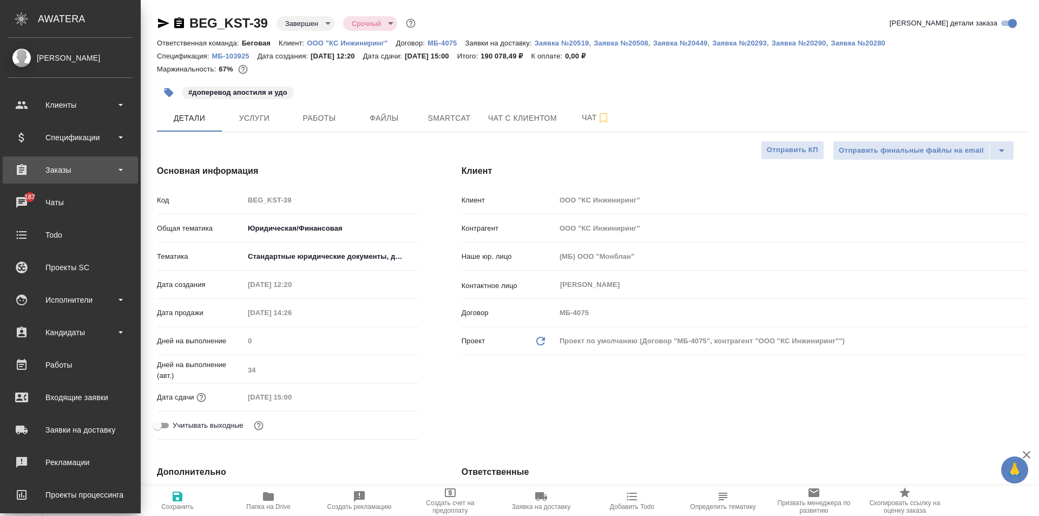
click at [39, 165] on div "Заказы" at bounding box center [70, 170] width 124 height 16
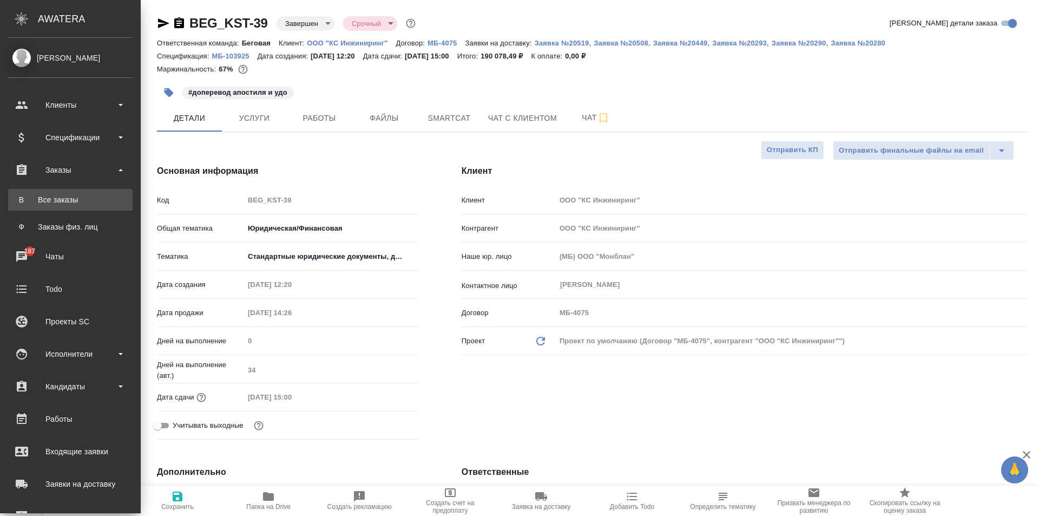
click at [61, 195] on div "Все заказы" at bounding box center [71, 199] width 114 height 11
type textarea "x"
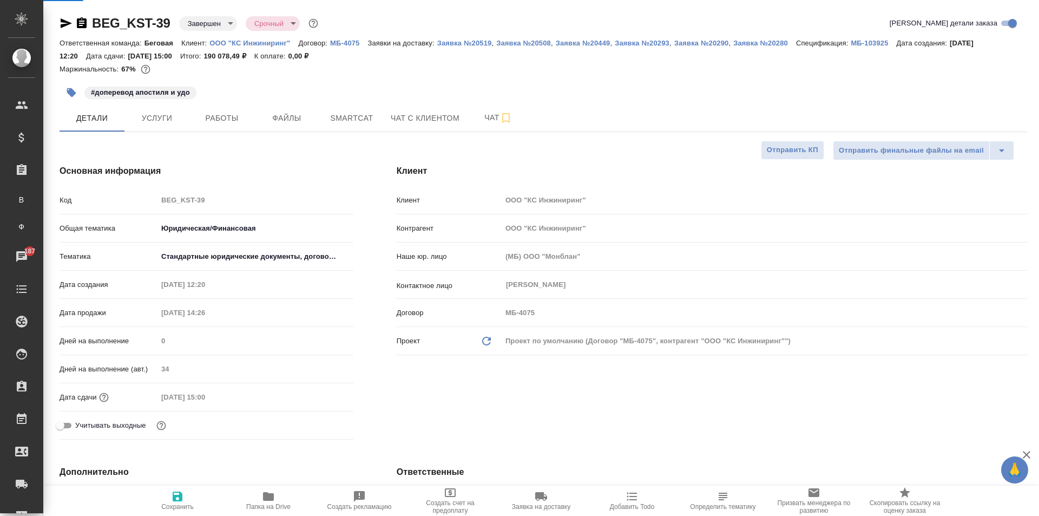
type textarea "x"
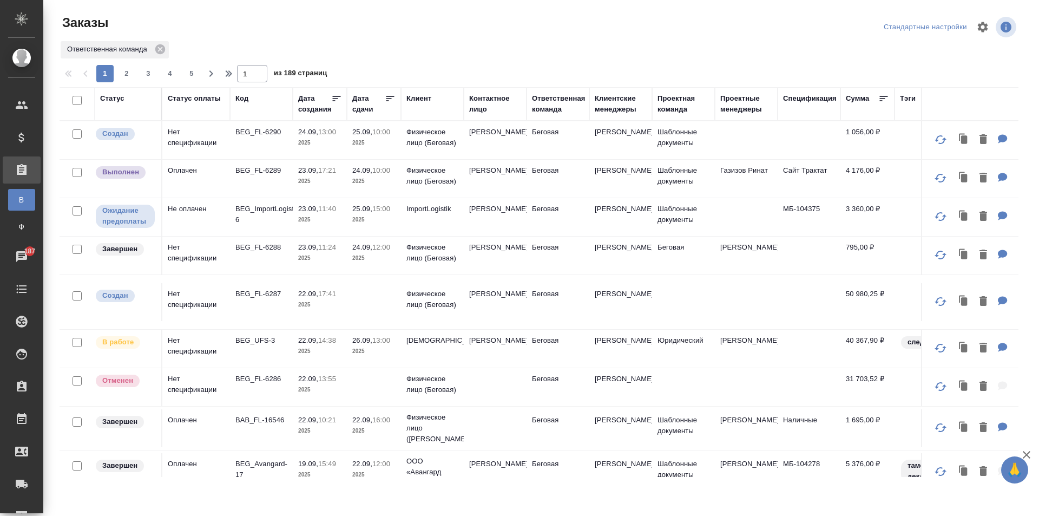
click at [629, 45] on div "Ответственная команда" at bounding box center [539, 49] width 959 height 19
click at [468, 207] on td "Коваленко Владимир" at bounding box center [495, 217] width 63 height 38
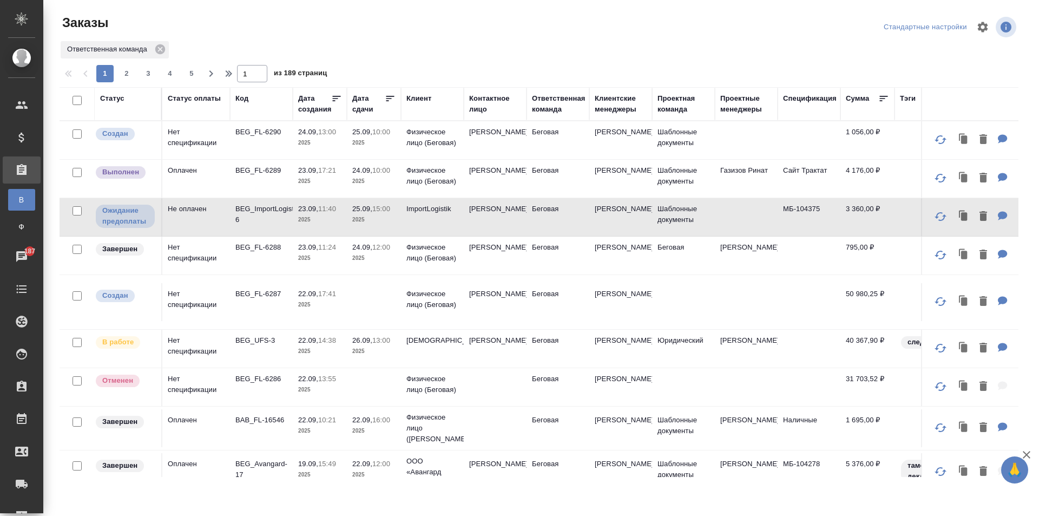
click at [384, 346] on p "2025" at bounding box center [373, 351] width 43 height 11
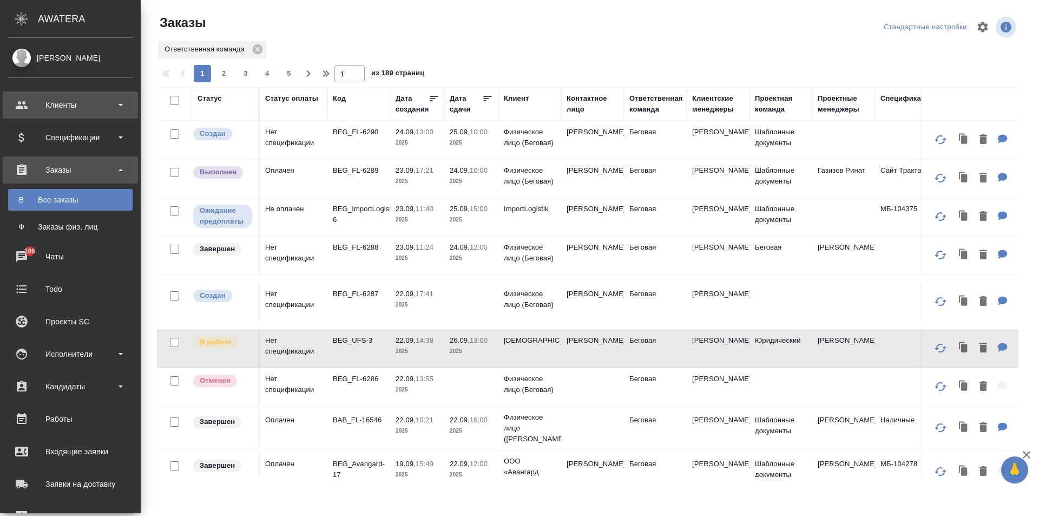
click at [19, 106] on div "Клиенты" at bounding box center [70, 105] width 124 height 16
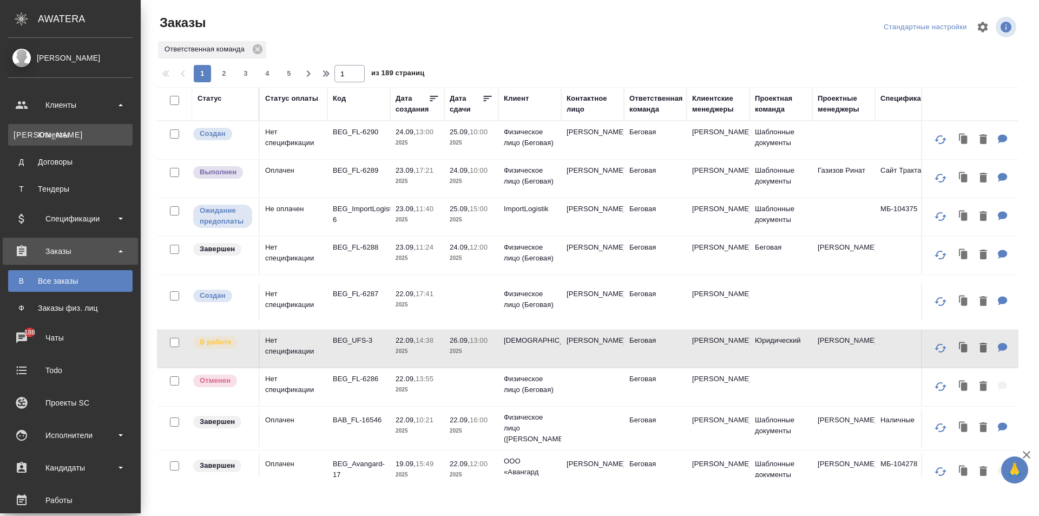
click at [34, 133] on div "Клиенты" at bounding box center [71, 134] width 114 height 11
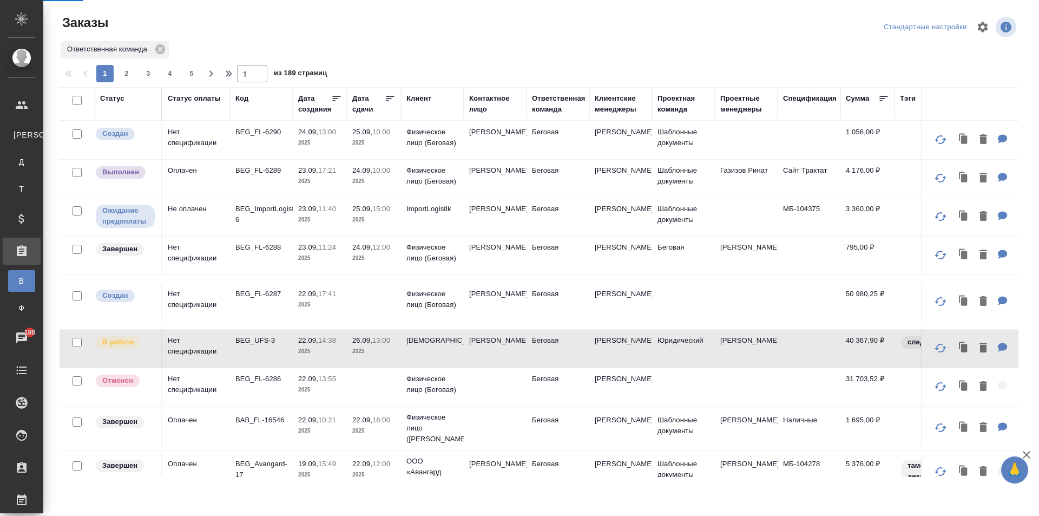
select select "RU"
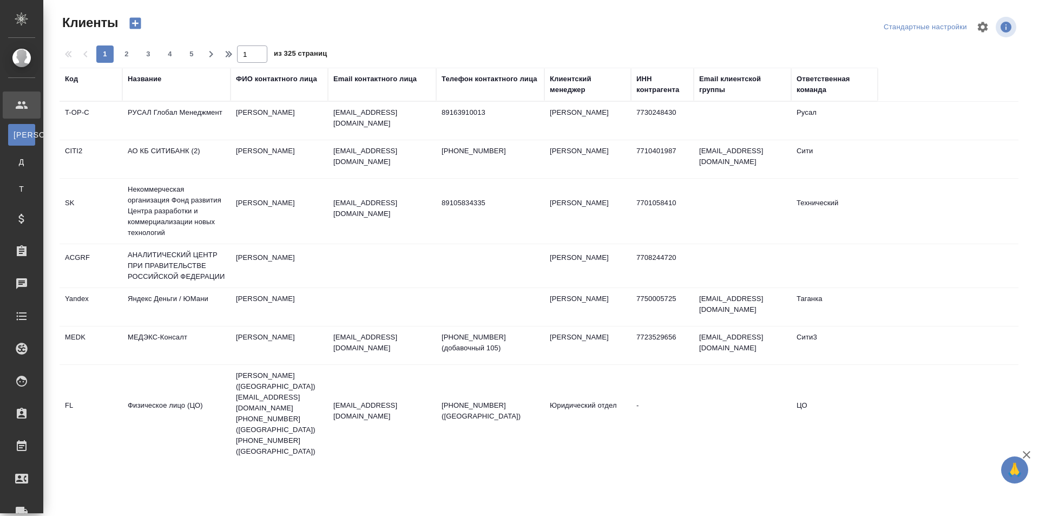
click at [368, 78] on div "Email контактного лица" at bounding box center [374, 79] width 83 height 11
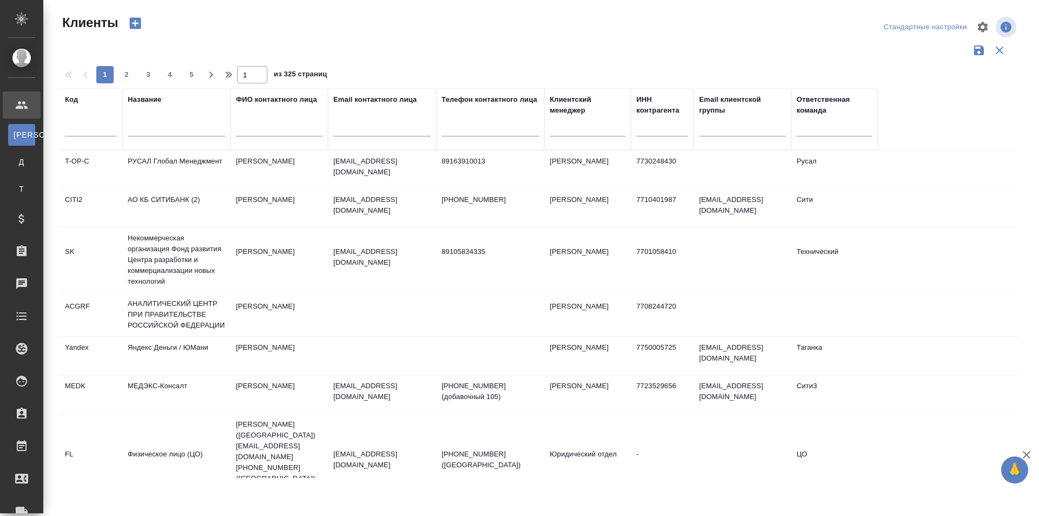
click at [365, 124] on input "text" at bounding box center [381, 130] width 97 height 14
paste input "[EMAIL_ADDRESS][DOMAIN_NAME]"
type input "[EMAIL_ADDRESS][DOMAIN_NAME]"
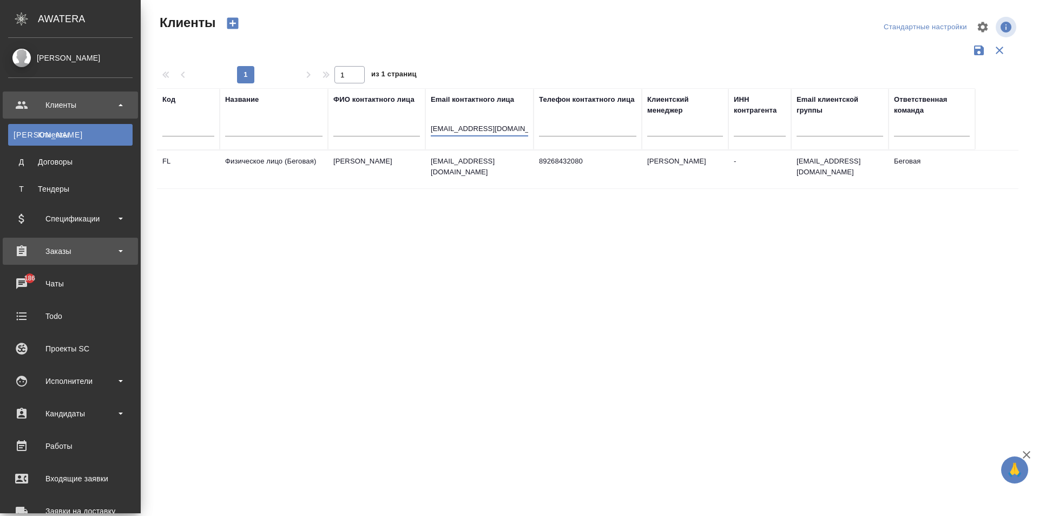
click at [81, 245] on div "Заказы" at bounding box center [70, 251] width 124 height 16
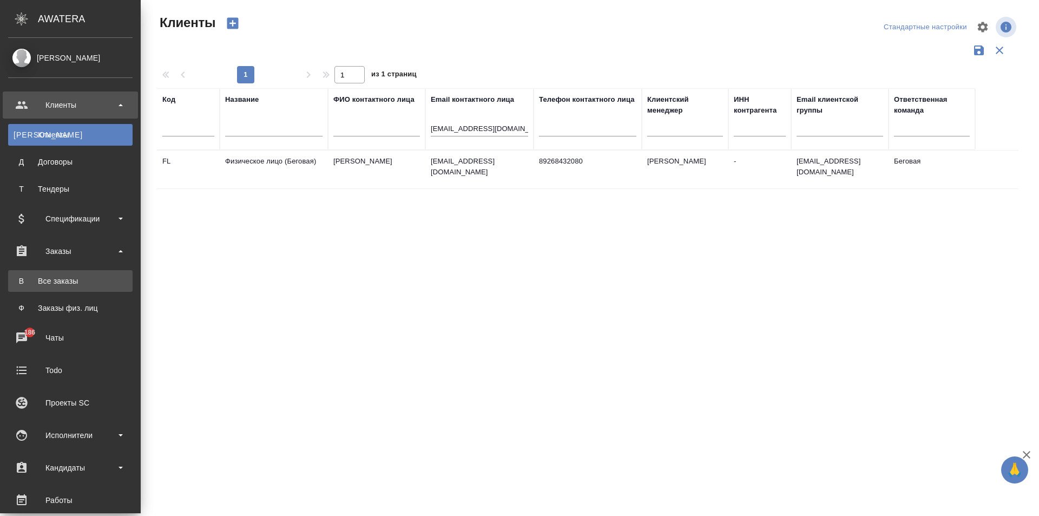
click at [91, 274] on link "В Все заказы" at bounding box center [70, 281] width 124 height 22
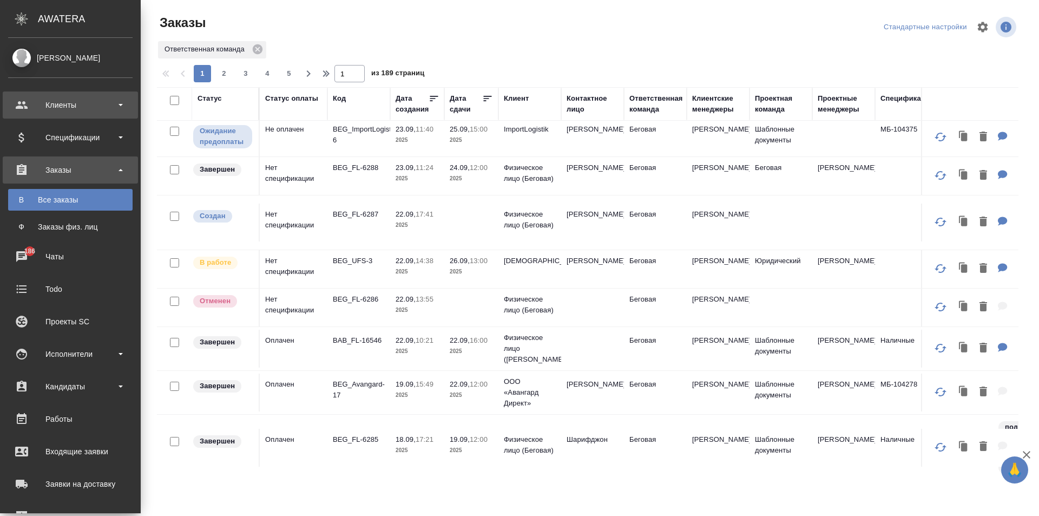
scroll to position [54, 0]
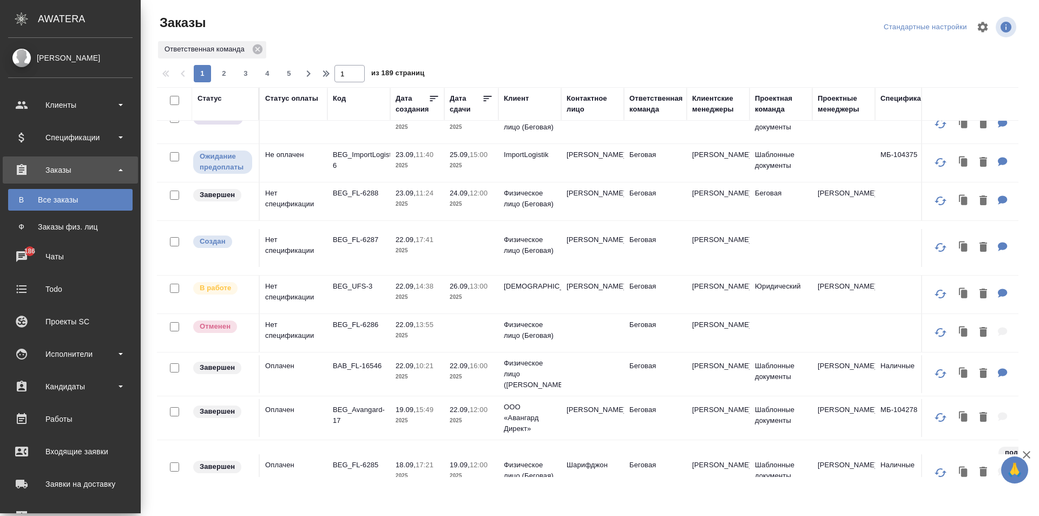
click at [55, 230] on div "Заказы физ. лиц" at bounding box center [71, 226] width 114 height 11
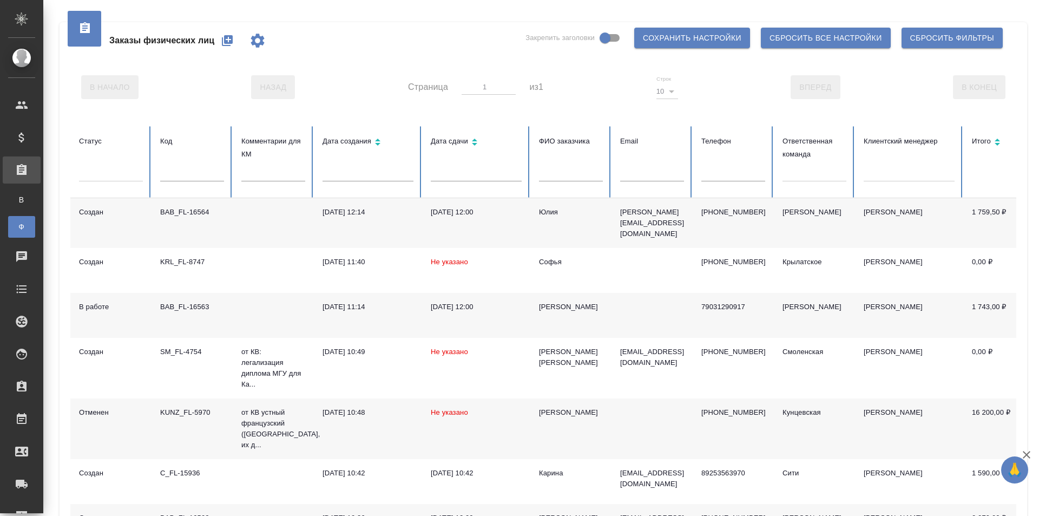
click at [224, 43] on icon "button" at bounding box center [227, 40] width 13 height 13
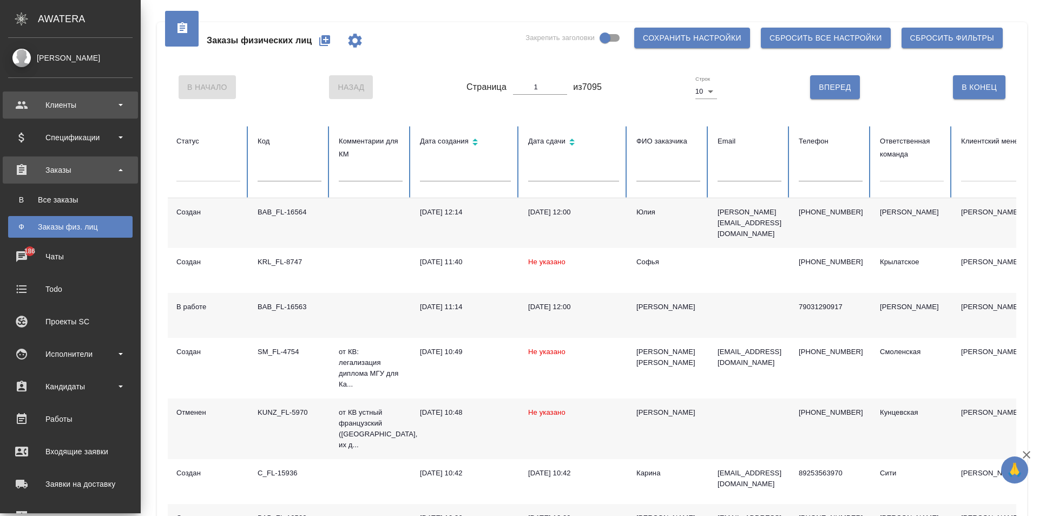
click at [67, 94] on div "Клиенты" at bounding box center [70, 104] width 135 height 27
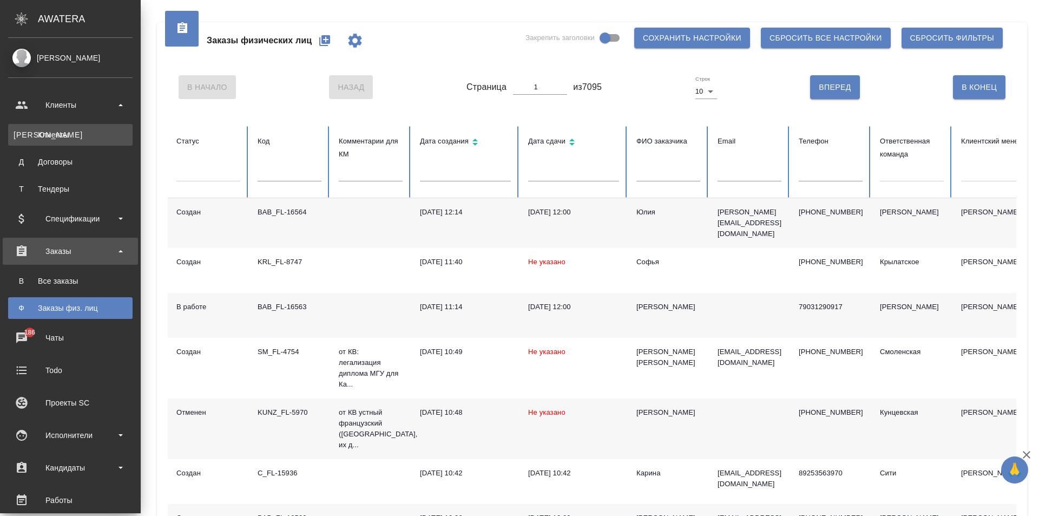
click at [71, 127] on link "К Клиенты" at bounding box center [70, 135] width 124 height 22
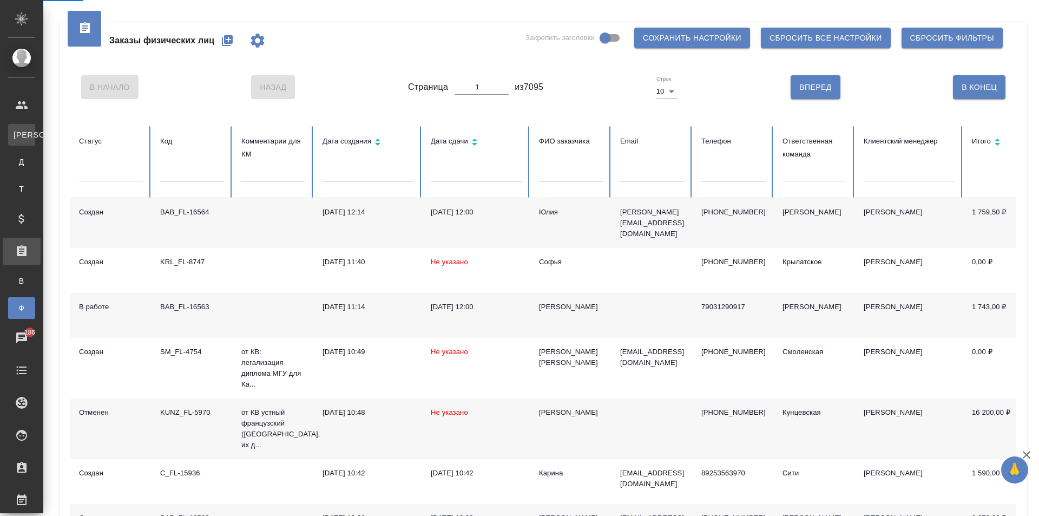
select select "RU"
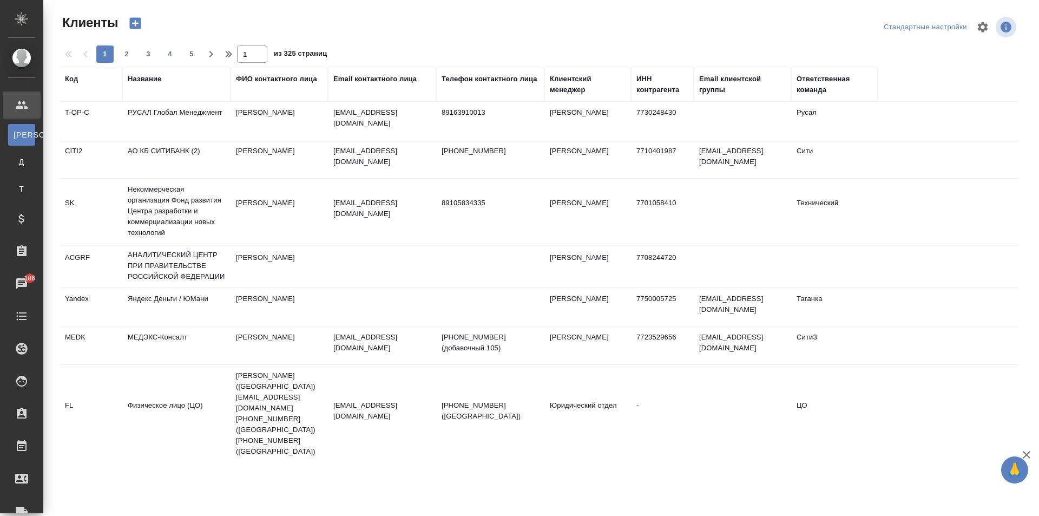
click at [367, 76] on div "Email контактного лица" at bounding box center [374, 79] width 83 height 11
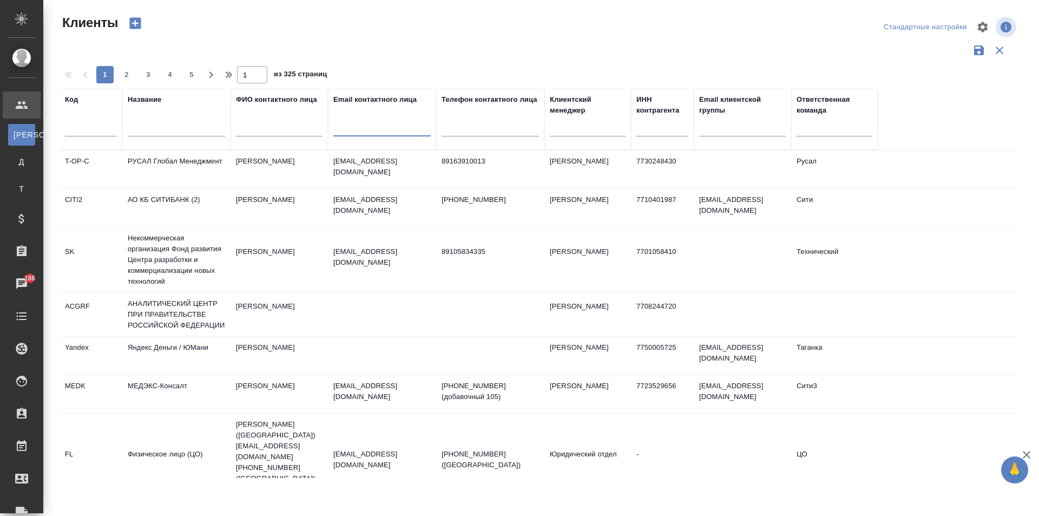
click at [351, 132] on input "text" at bounding box center [381, 130] width 97 height 14
paste input "translations@gsl.ru"
type input "translations@gsl.ru"
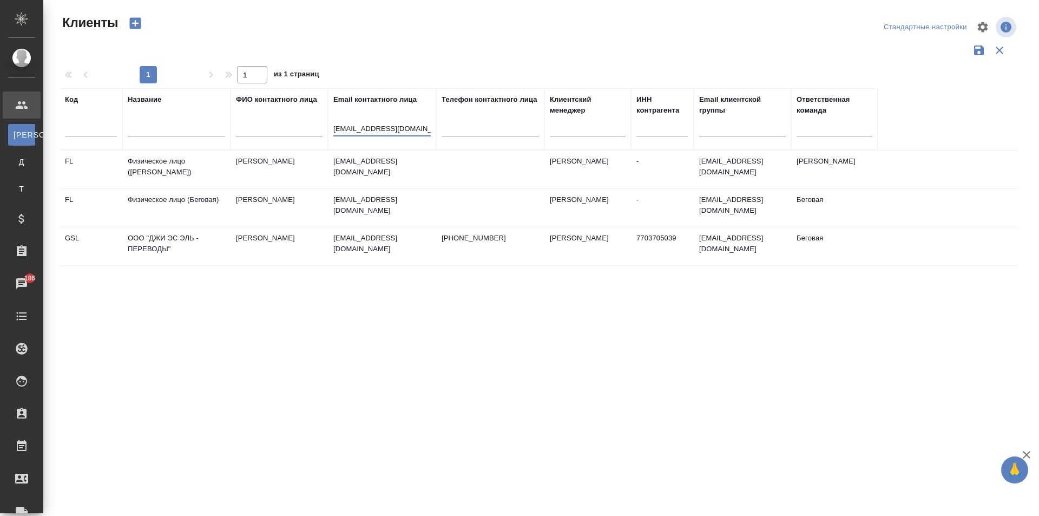
click at [226, 244] on td "ООО "ДЖИ ЭС ЭЛЬ - ПЕРЕВОДЫ"" at bounding box center [176, 246] width 108 height 38
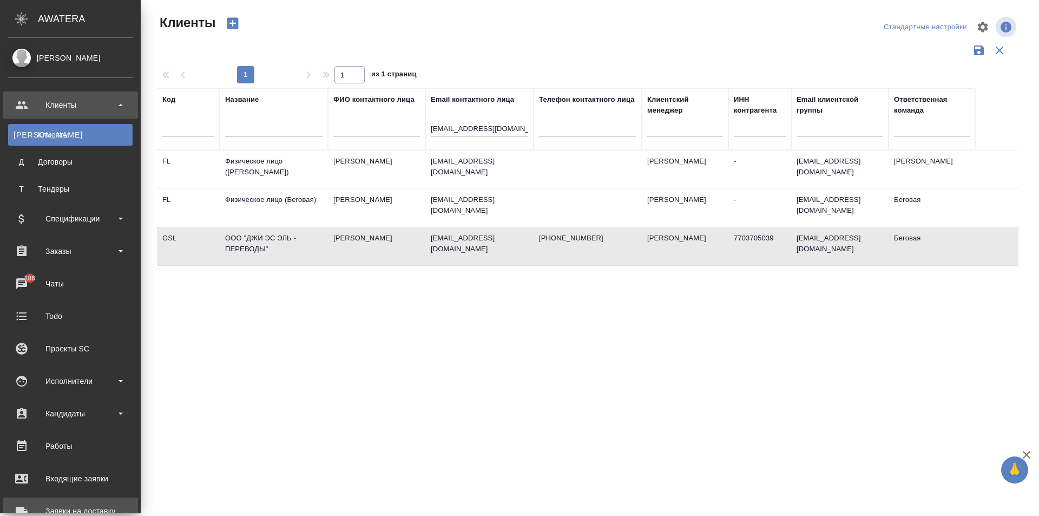
click at [91, 498] on link "Заявки на доставку" at bounding box center [70, 510] width 135 height 27
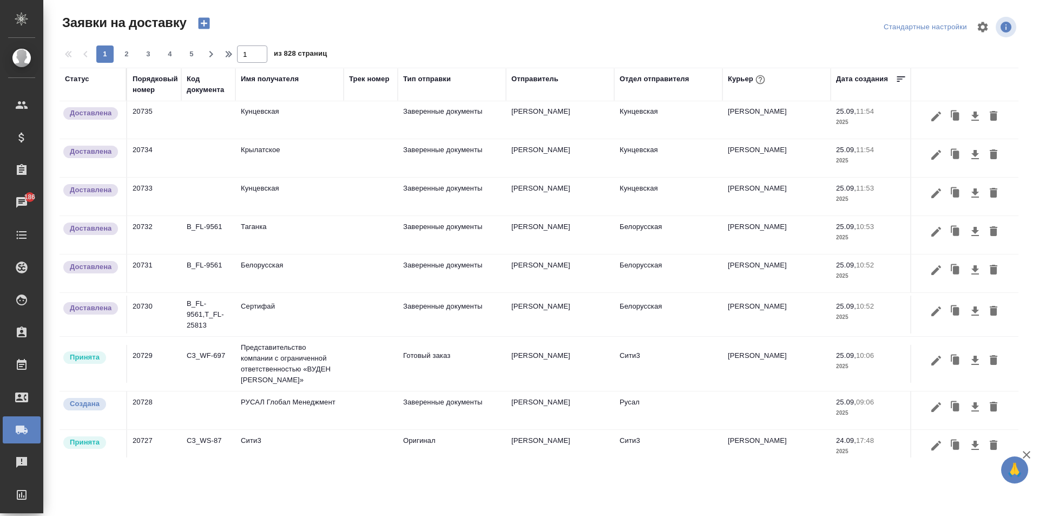
scroll to position [433, 0]
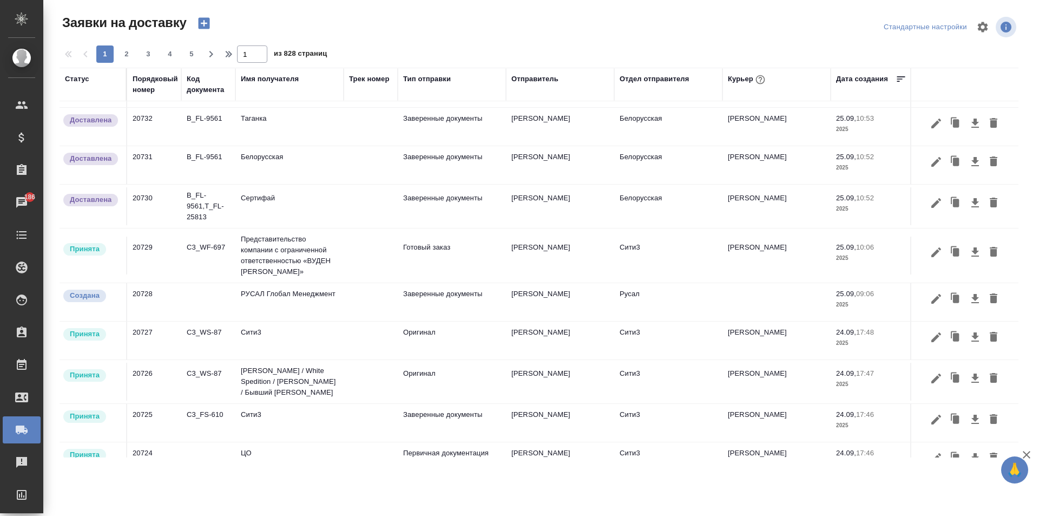
click at [320, 205] on td "Сертифай" at bounding box center [289, 206] width 108 height 38
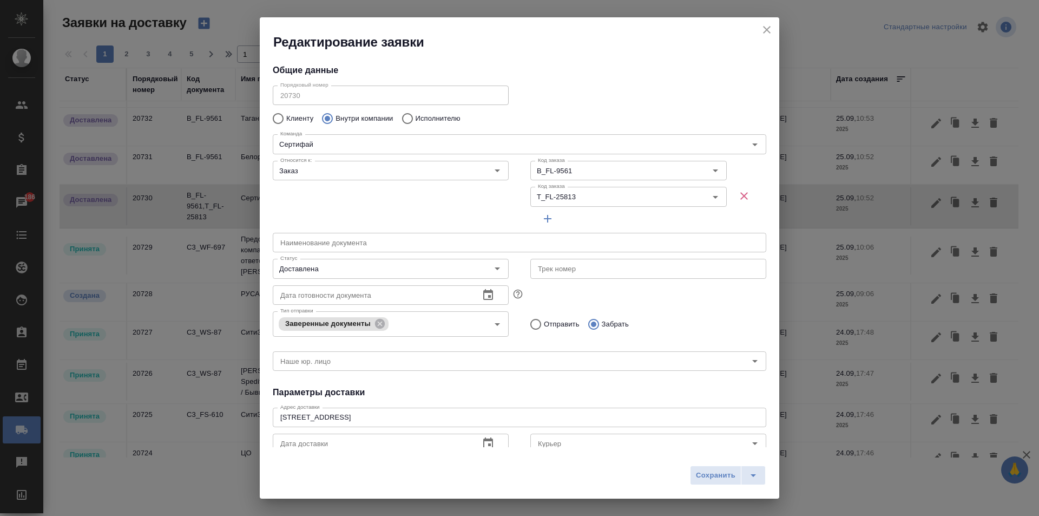
type input "Шаабан Эльмира"
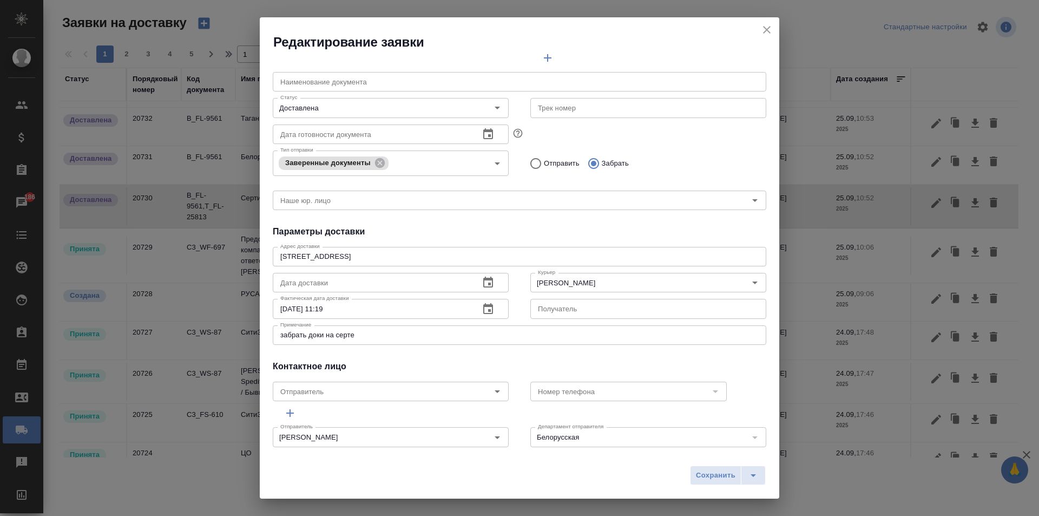
scroll to position [162, 0]
drag, startPoint x: 351, startPoint y: 251, endPoint x: 214, endPoint y: 251, distance: 136.4
click at [214, 251] on div "Редактирование заявки Общие данные Порядковый номер 20730 Порядковый номер Клие…" at bounding box center [519, 258] width 1039 height 516
click at [768, 30] on icon "close" at bounding box center [766, 29] width 13 height 13
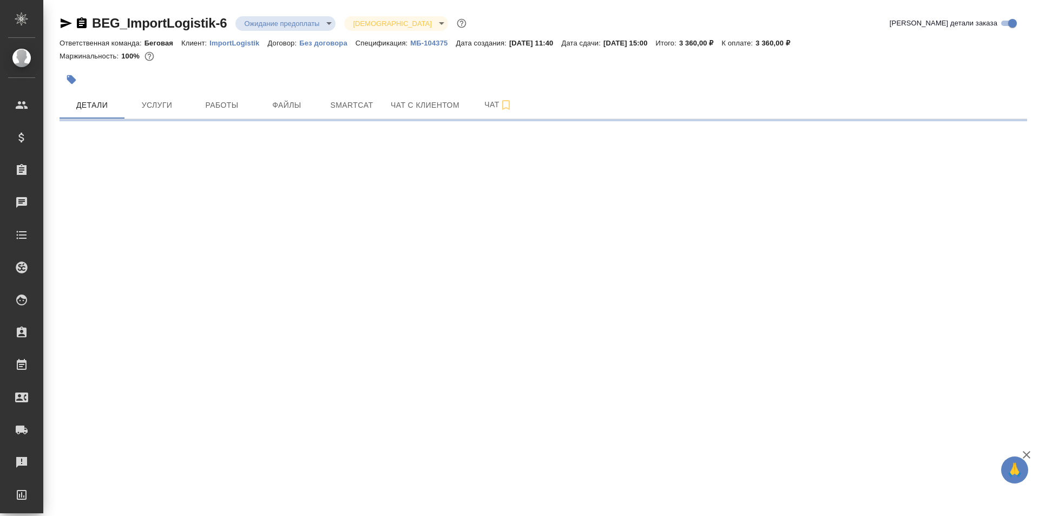
select select "RU"
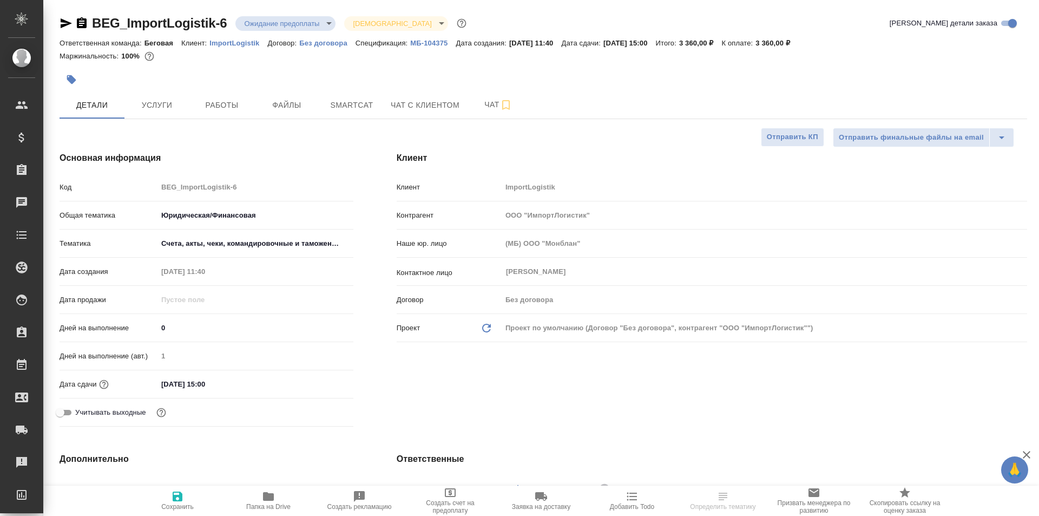
type textarea "x"
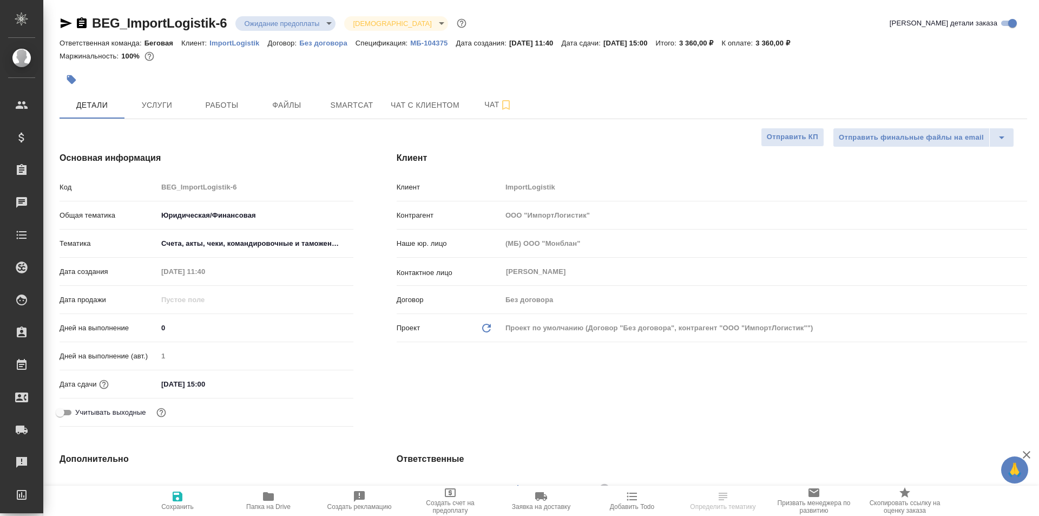
type textarea "x"
click at [423, 40] on p "МБ-104375" at bounding box center [432, 43] width 45 height 8
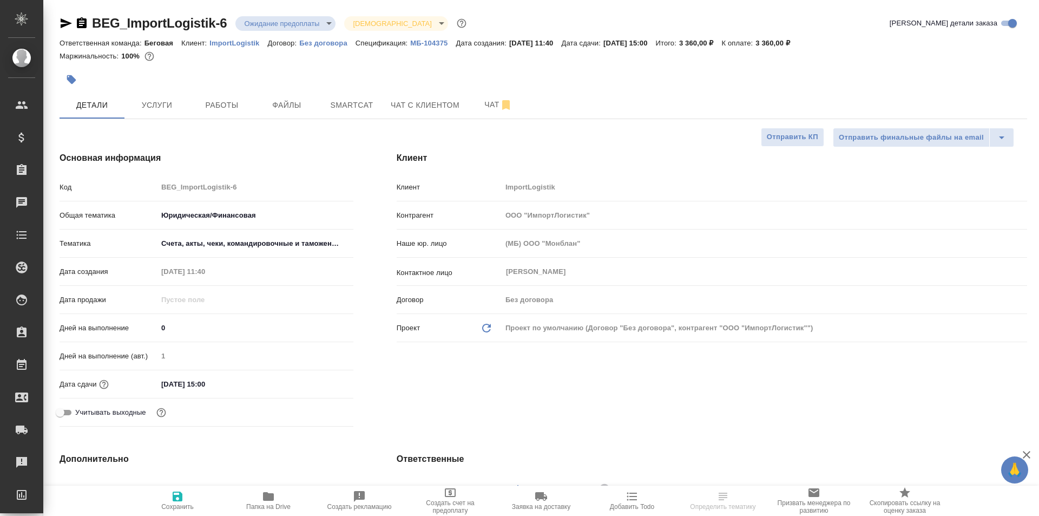
type textarea "x"
select select "RU"
type textarea "x"
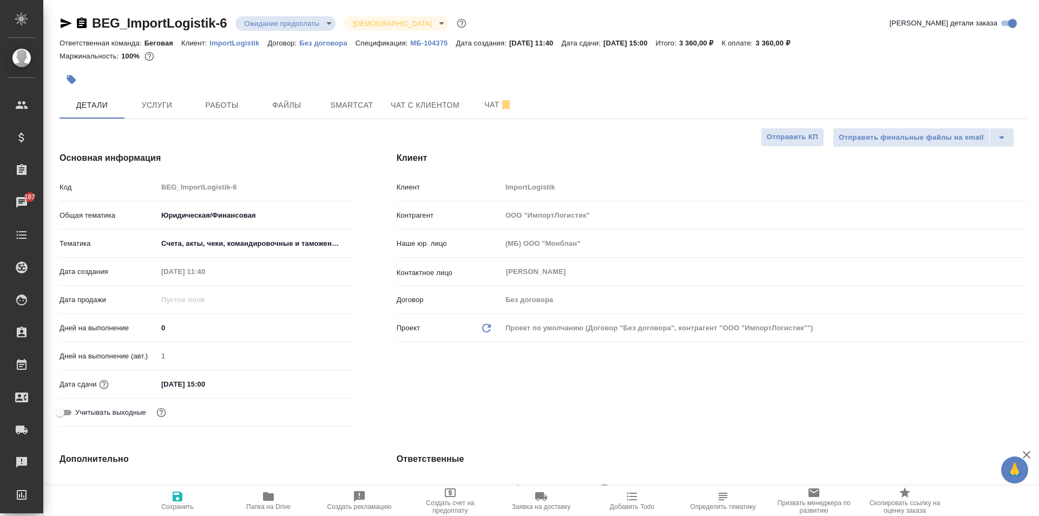
type textarea "x"
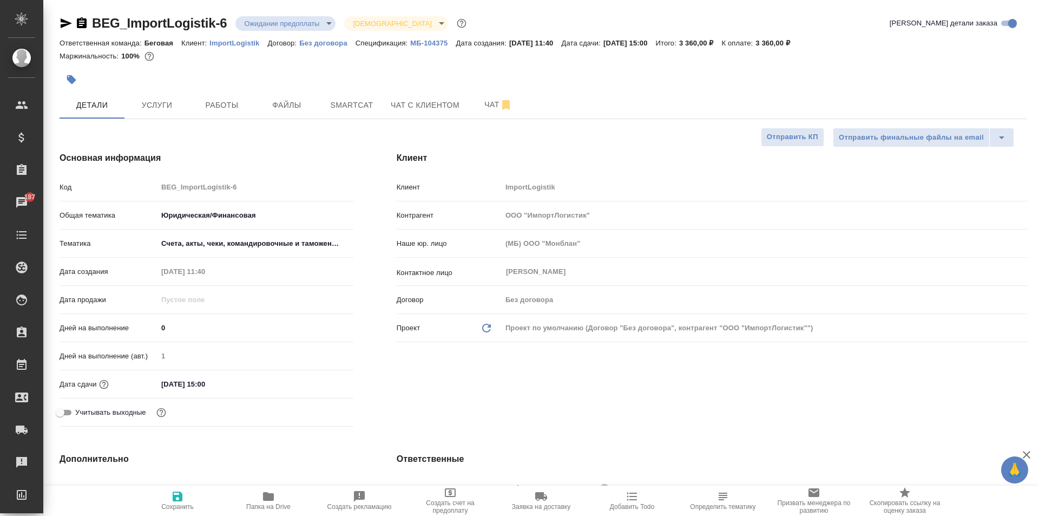
type textarea "x"
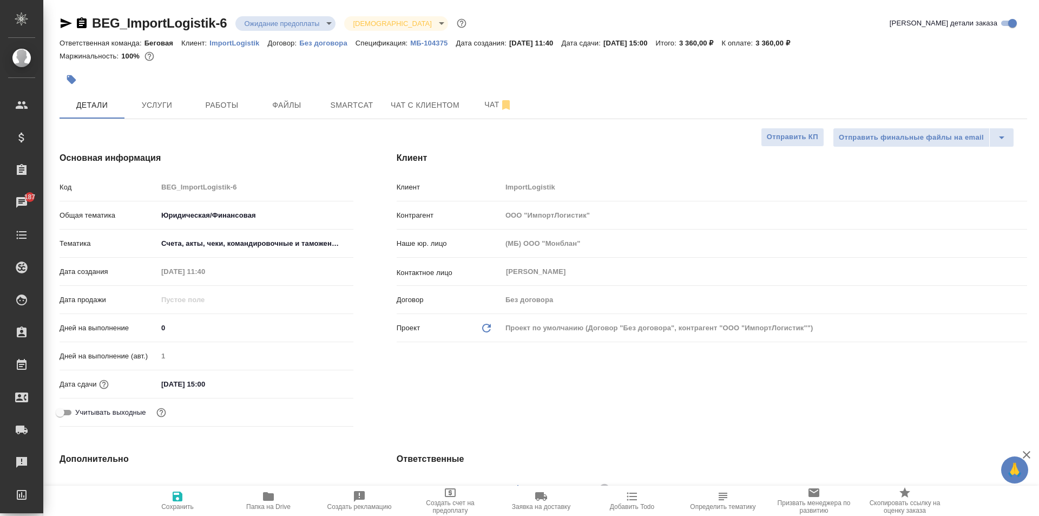
type textarea "x"
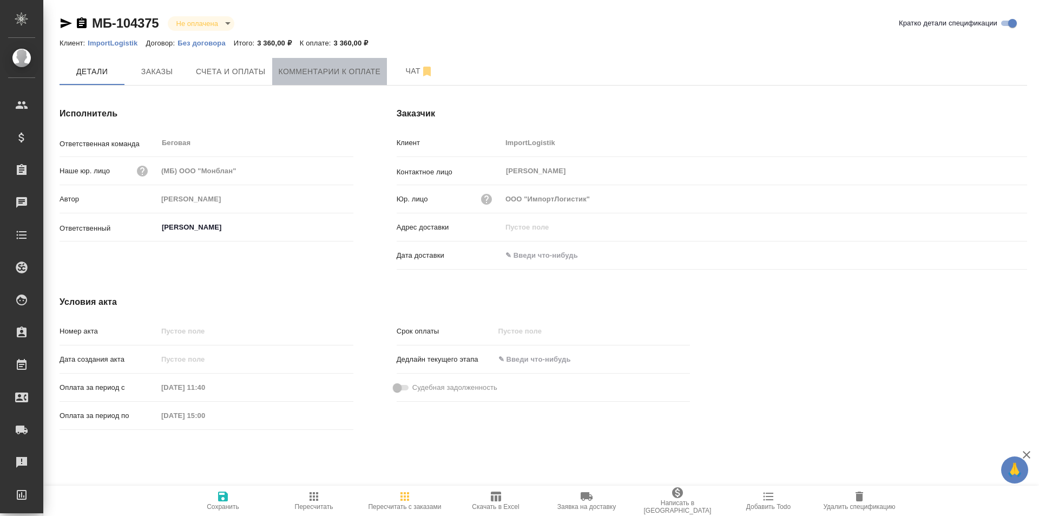
click at [363, 65] on span "Комментарии к оплате" at bounding box center [330, 72] width 102 height 14
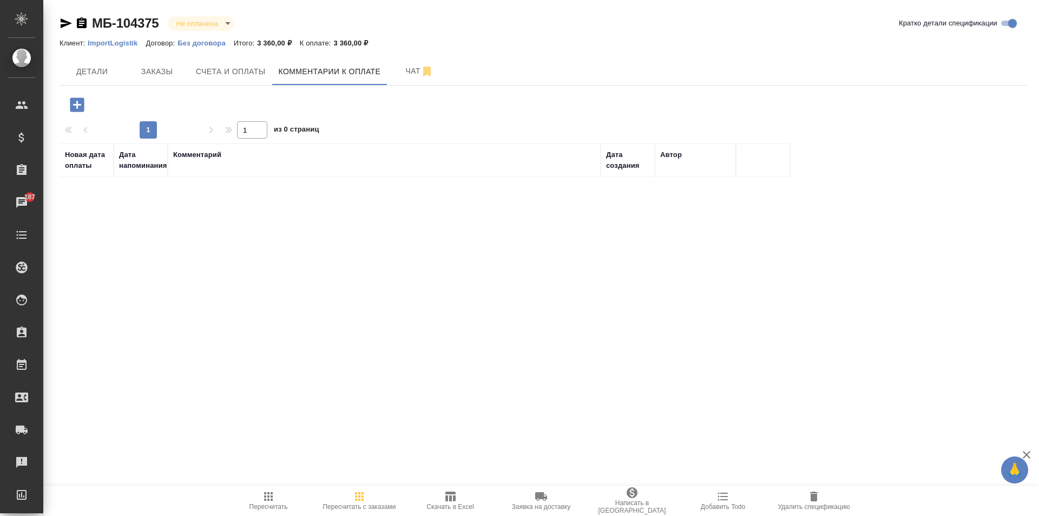
click at [75, 95] on icon "button" at bounding box center [77, 104] width 19 height 19
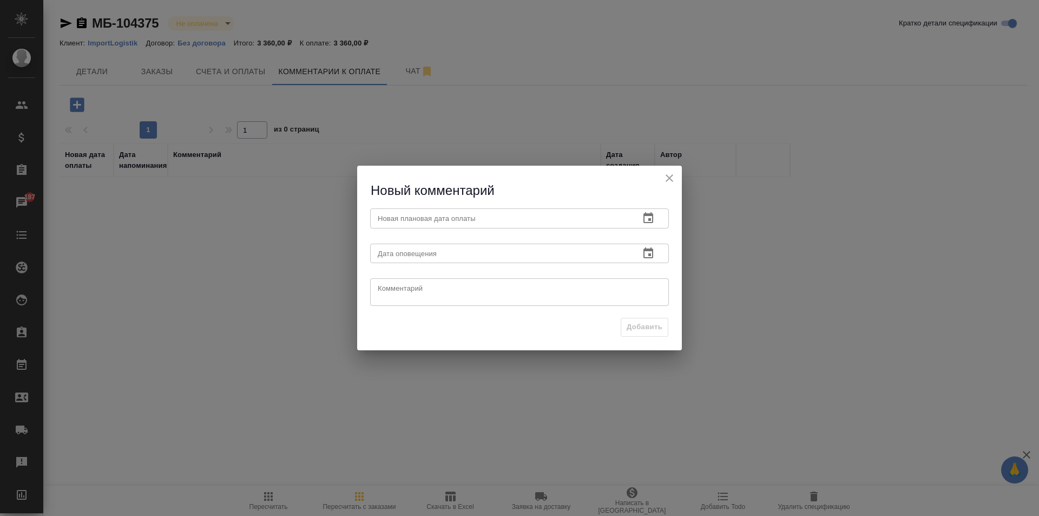
click at [419, 218] on input "text" at bounding box center [500, 217] width 261 height 19
click at [649, 208] on button "button" at bounding box center [648, 218] width 26 height 26
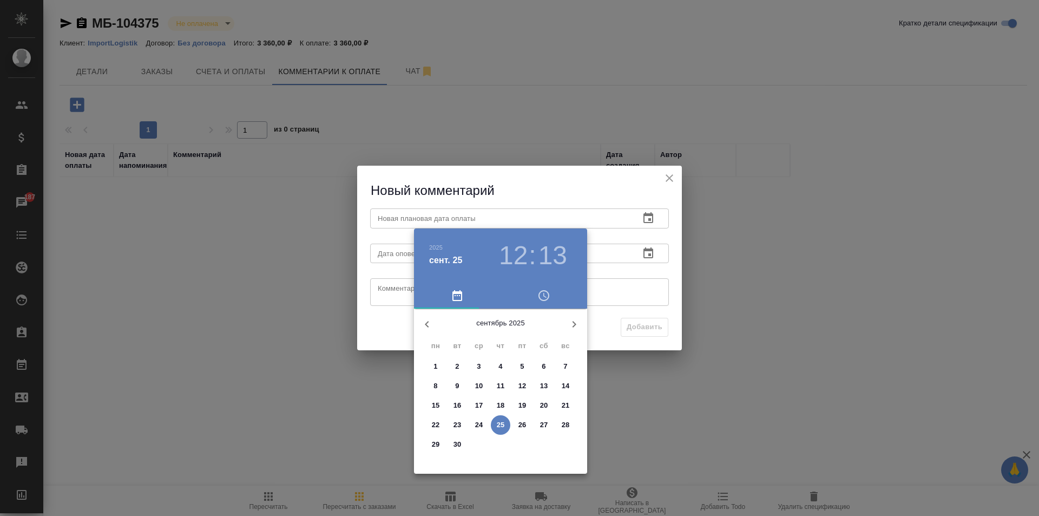
click at [501, 424] on p "25" at bounding box center [501, 424] width 8 height 11
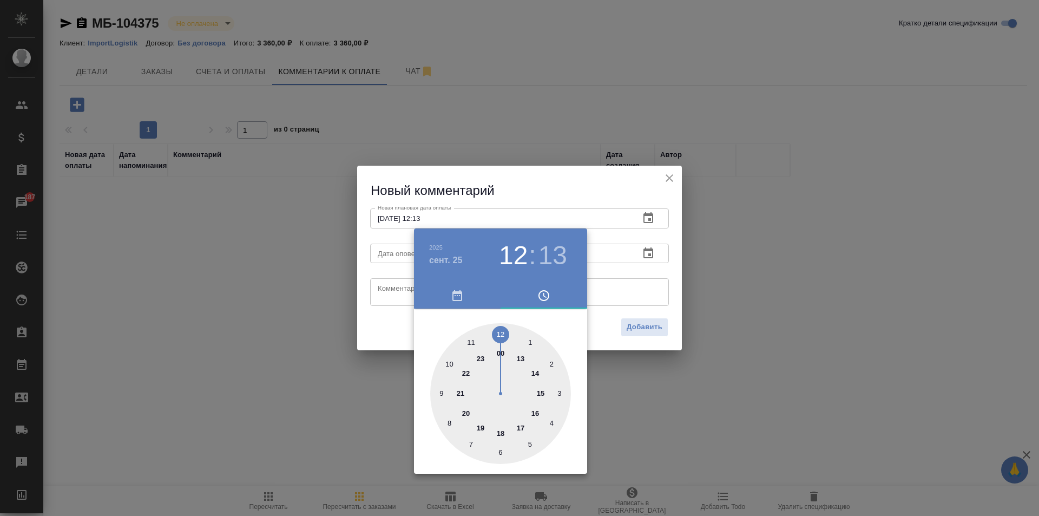
click at [497, 333] on div at bounding box center [500, 393] width 141 height 141
click at [499, 333] on div at bounding box center [500, 393] width 141 height 141
type input "25.09.2025 12:00"
click at [596, 308] on div at bounding box center [519, 258] width 1039 height 516
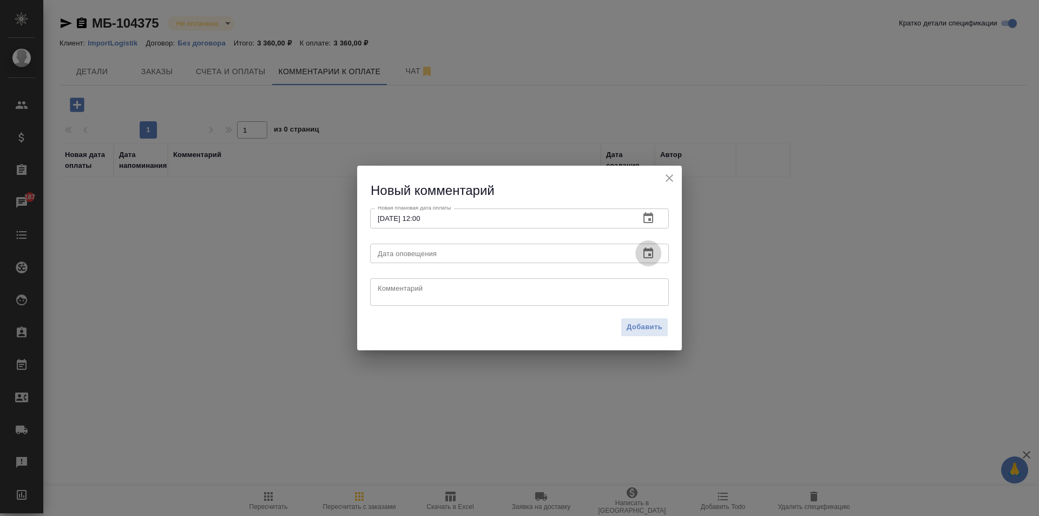
click at [648, 255] on icon "button" at bounding box center [648, 252] width 10 height 11
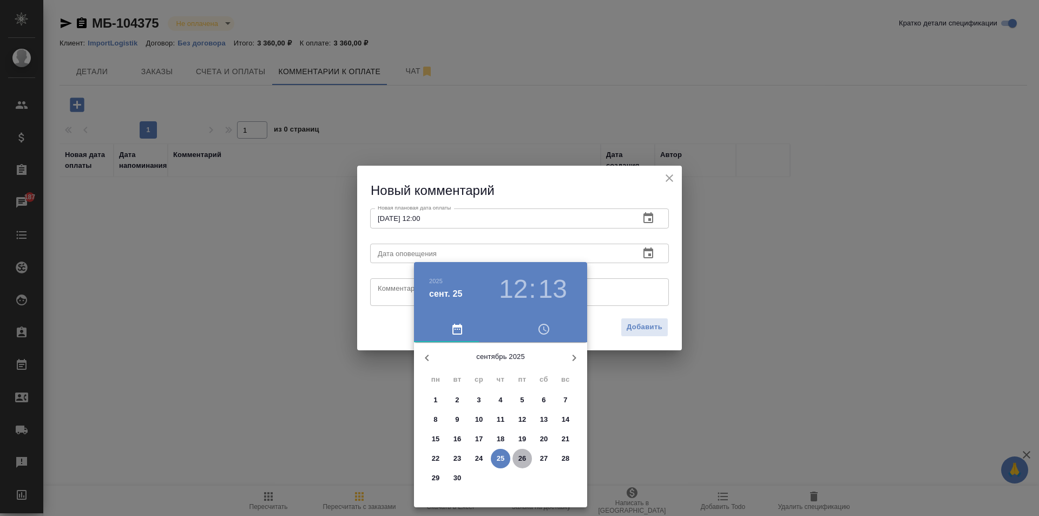
click at [521, 458] on p "26" at bounding box center [522, 458] width 8 height 11
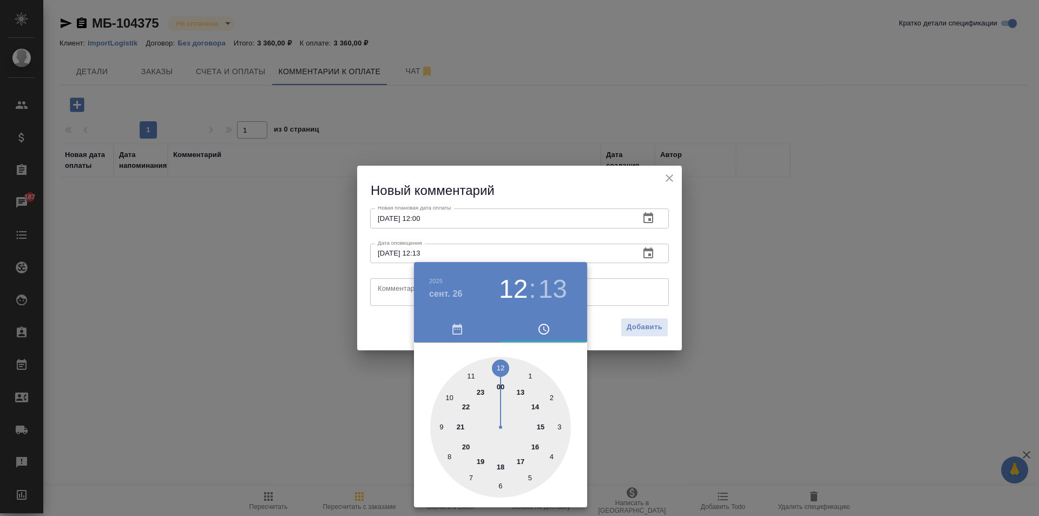
click at [498, 366] on div at bounding box center [500, 427] width 141 height 141
type input "26.09.2025 12:00"
click at [675, 367] on div at bounding box center [519, 258] width 1039 height 516
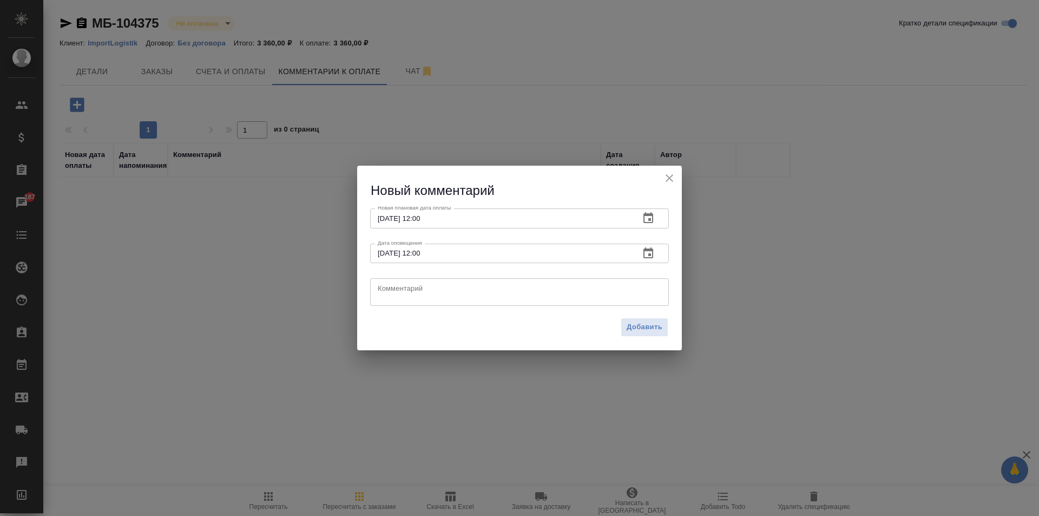
click at [520, 294] on textarea at bounding box center [520, 292] width 284 height 16
type textarea "25.09 сказали, что должны сегодня оплатить"
click at [658, 321] on span "Добавить" at bounding box center [645, 327] width 36 height 12
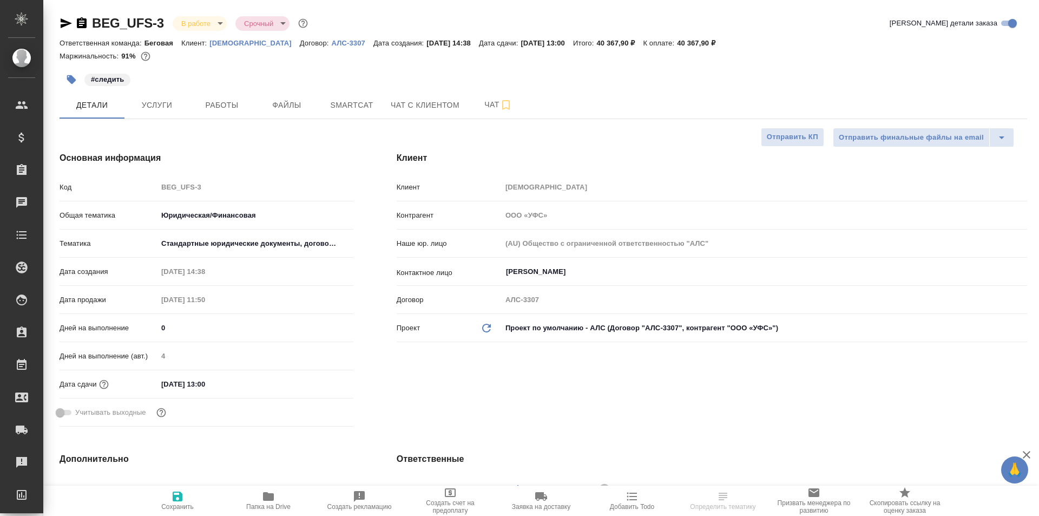
select select "RU"
type textarea "x"
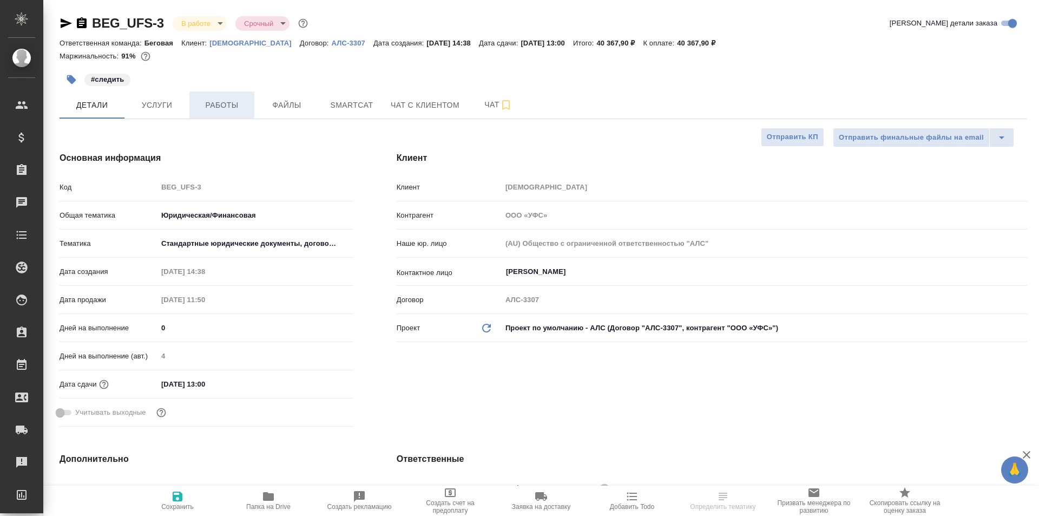
type textarea "x"
click at [212, 109] on span "Работы" at bounding box center [222, 105] width 52 height 14
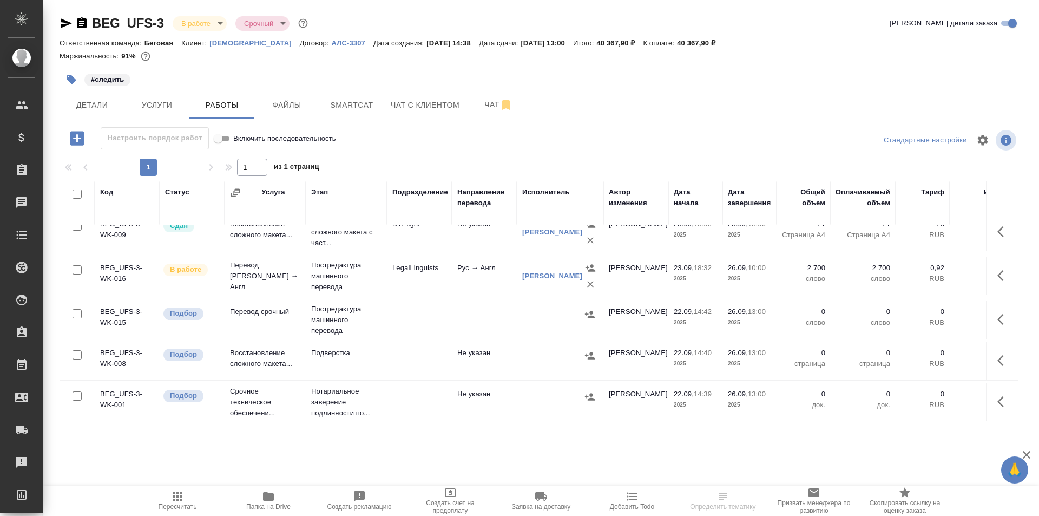
scroll to position [23, 0]
click at [312, 101] on span "Файлы" at bounding box center [287, 105] width 52 height 14
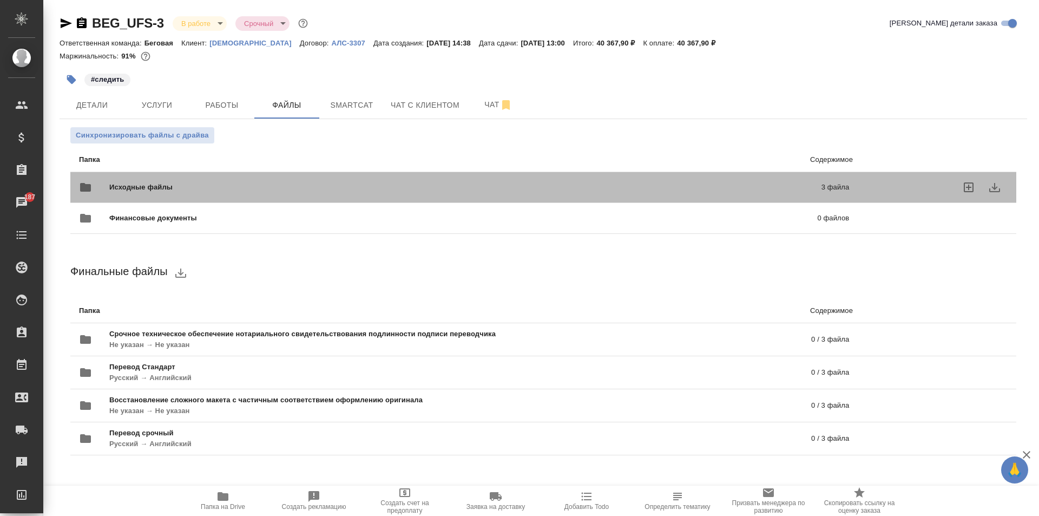
click at [611, 179] on div "Исходные файлы 3 файла" at bounding box center [464, 187] width 770 height 26
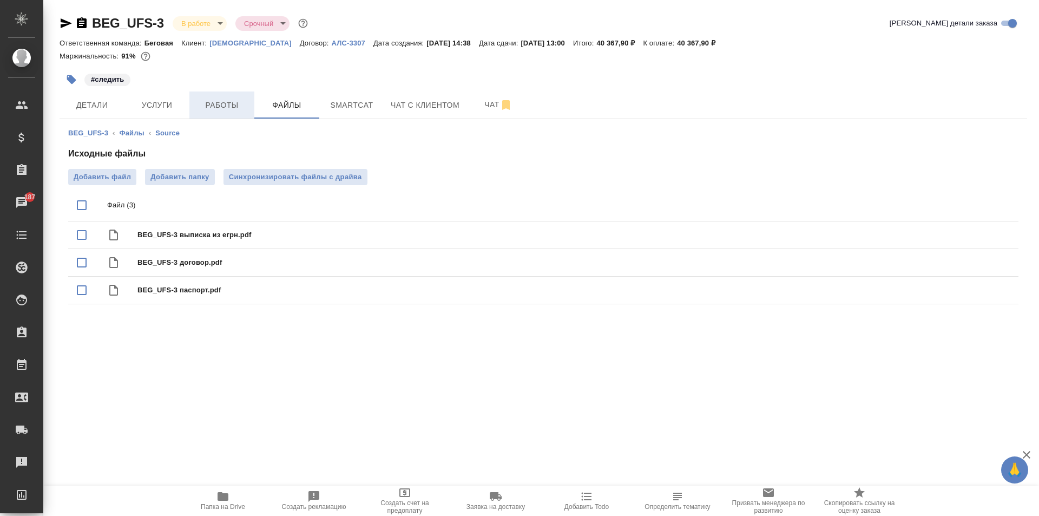
click at [231, 106] on span "Работы" at bounding box center [222, 105] width 52 height 14
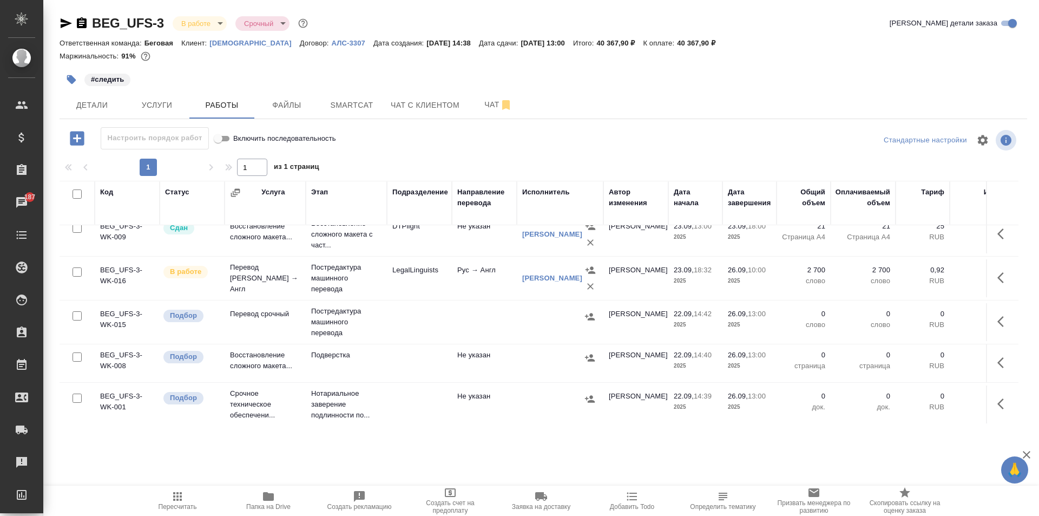
scroll to position [23, 0]
click at [534, 398] on td at bounding box center [560, 402] width 87 height 38
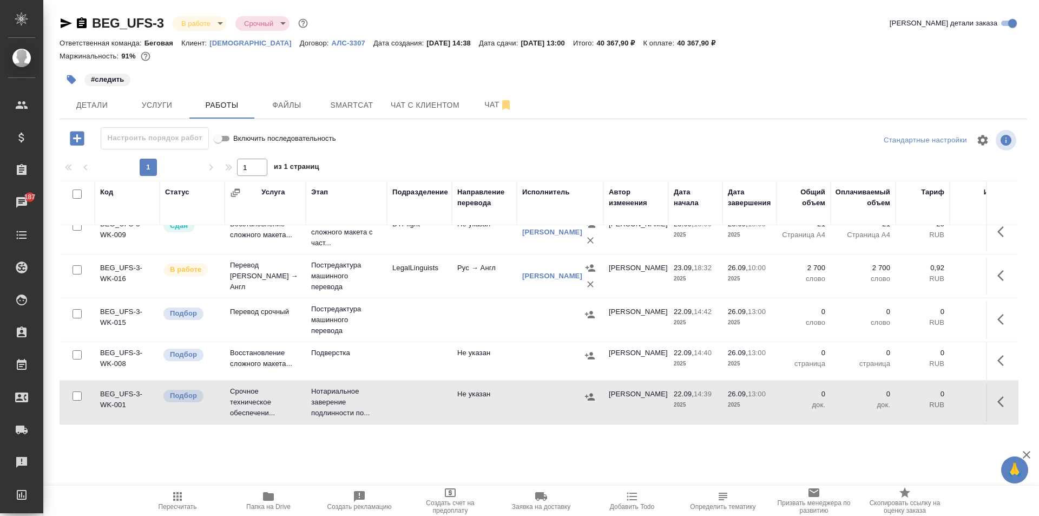
click at [534, 398] on td at bounding box center [560, 402] width 87 height 38
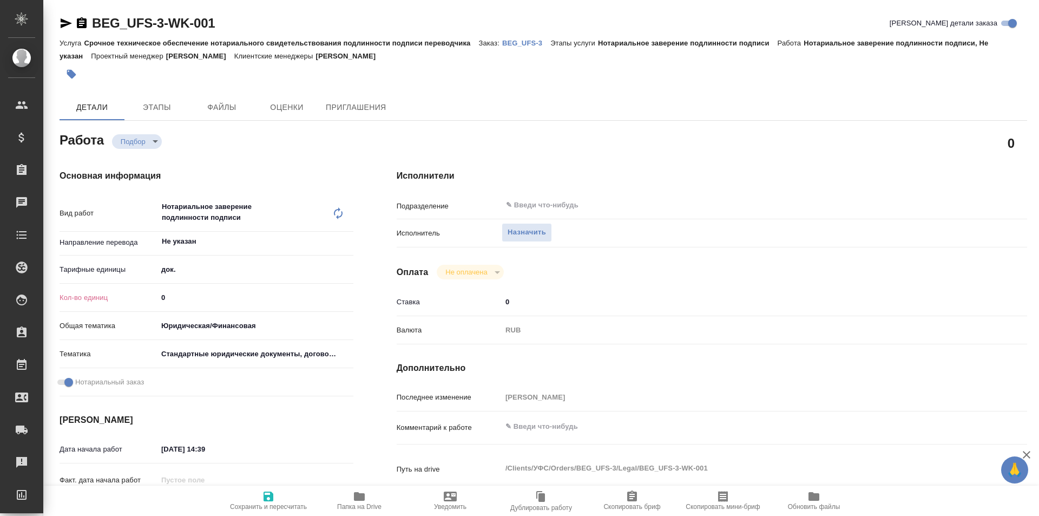
type textarea "x"
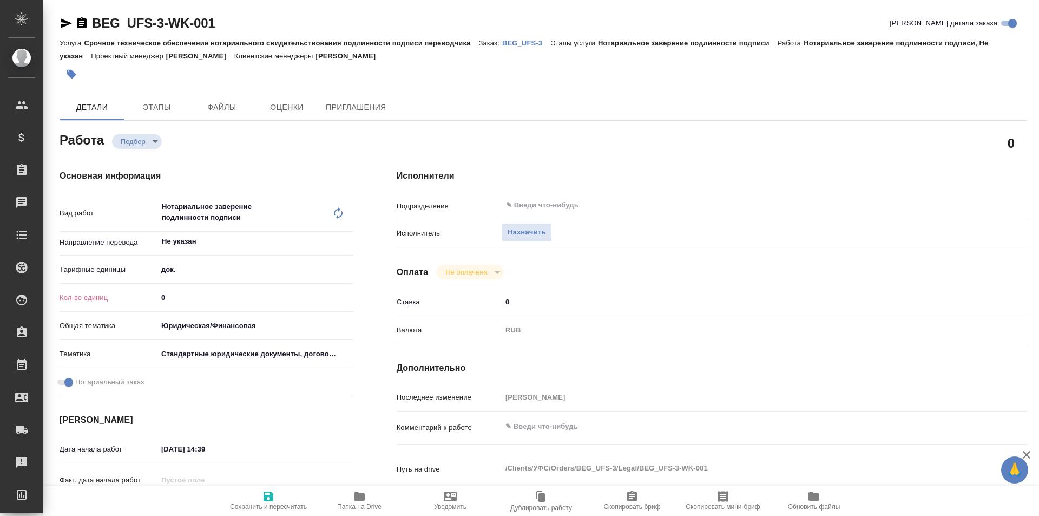
type textarea "x"
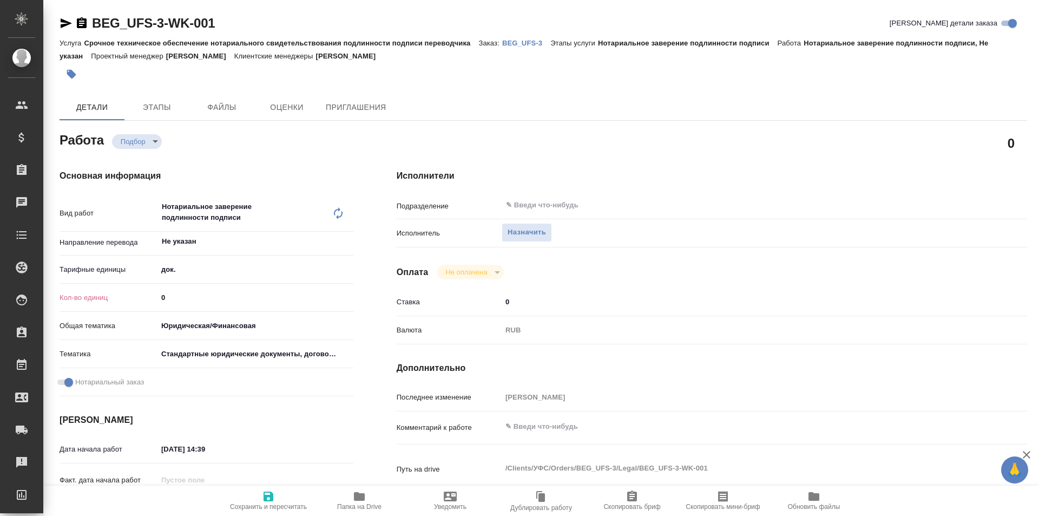
type textarea "x"
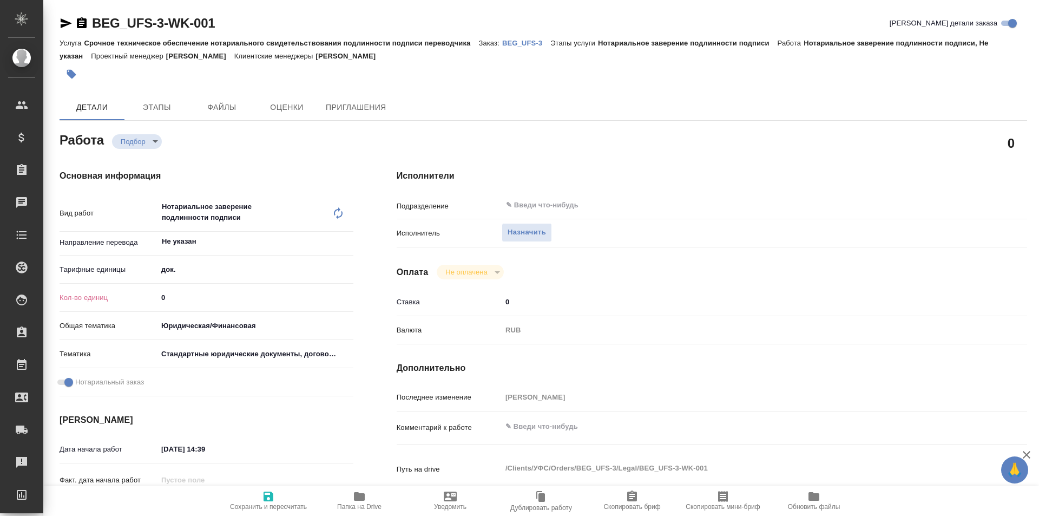
click at [188, 297] on input "0" at bounding box center [255, 297] width 196 height 16
type textarea "x"
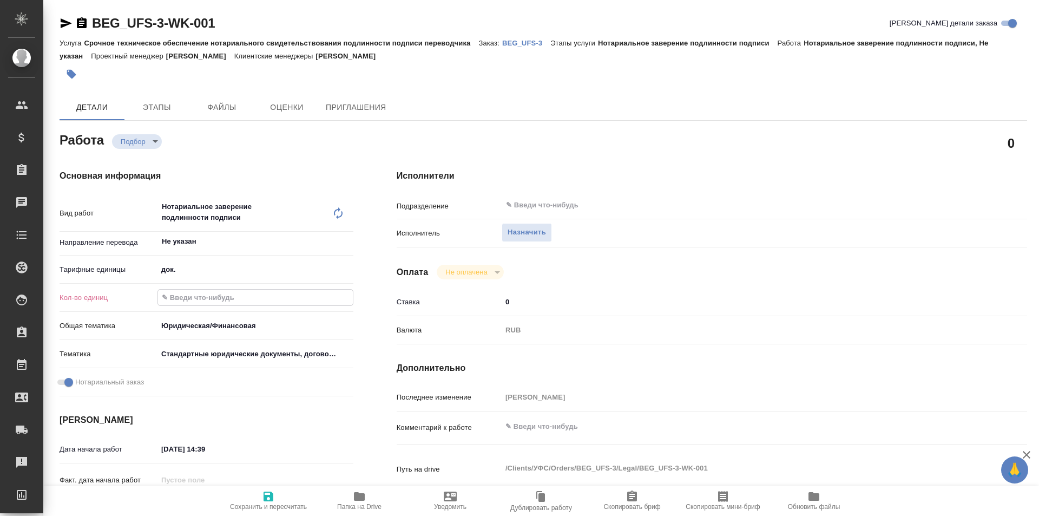
type textarea "x"
type input "3"
type textarea "x"
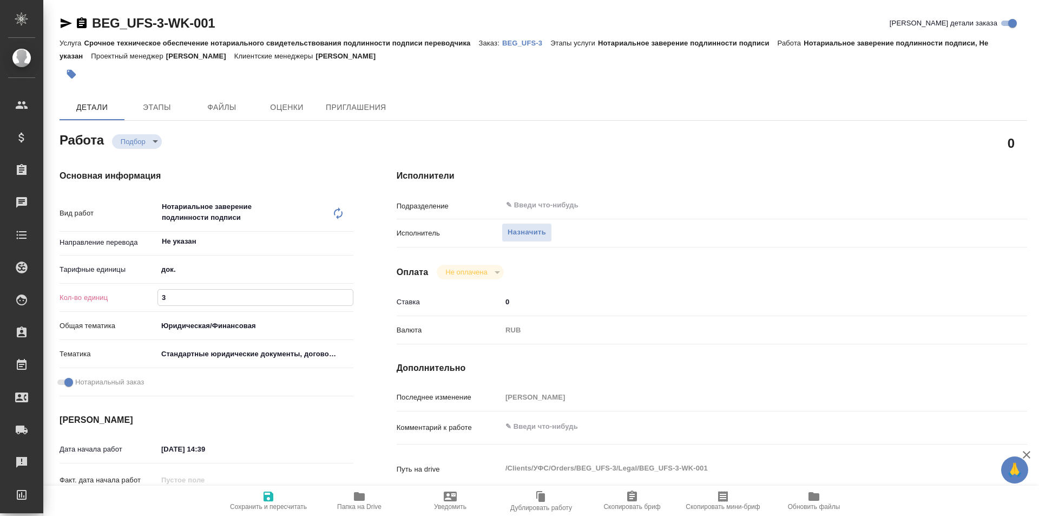
type textarea "x"
type input "3"
click at [537, 236] on span "Назначить" at bounding box center [527, 232] width 38 height 12
type textarea "x"
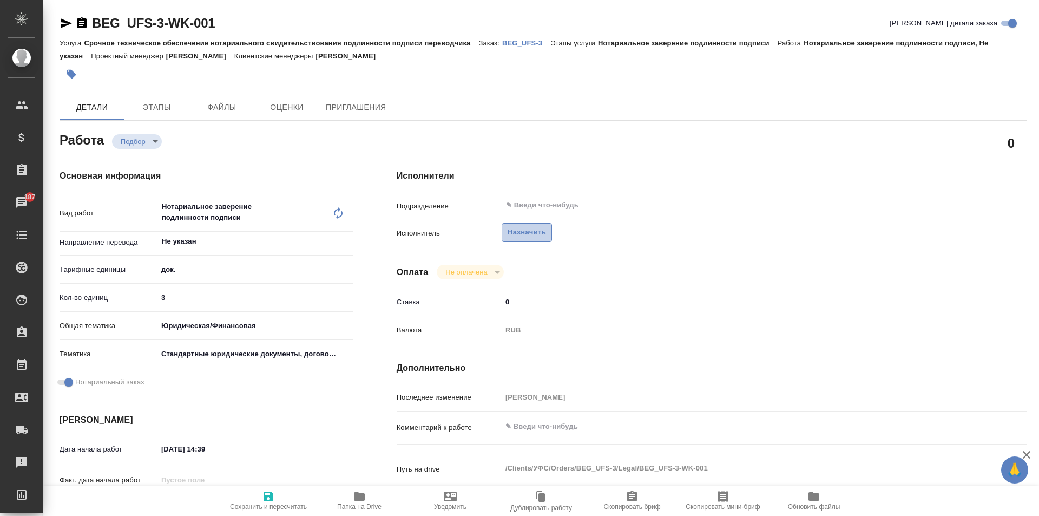
type textarea "x"
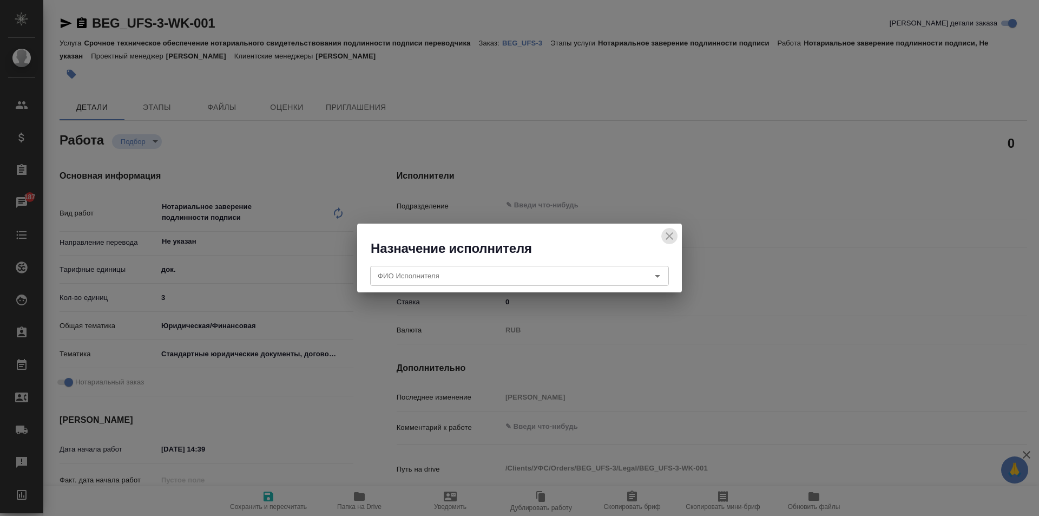
click at [666, 235] on icon "close" at bounding box center [669, 235] width 13 height 13
type textarea "x"
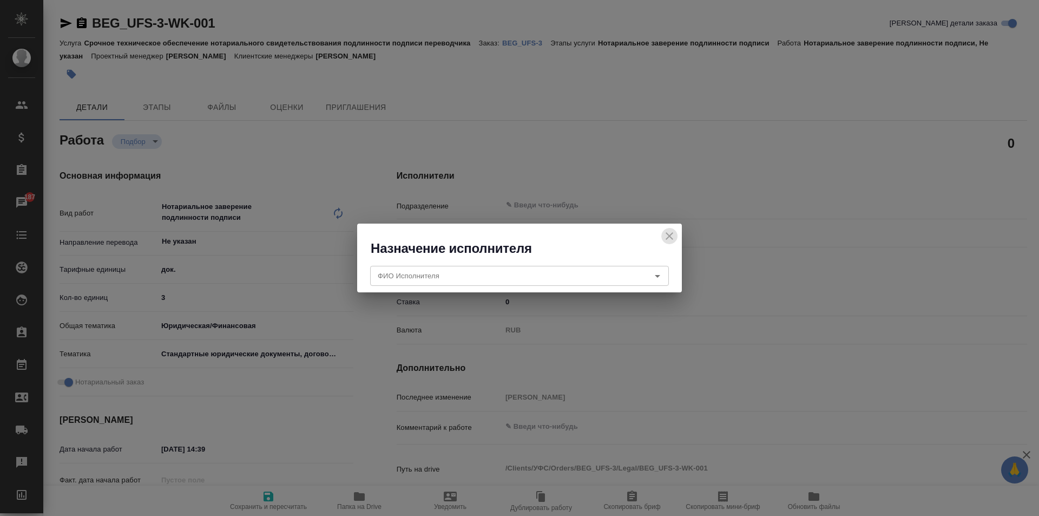
type textarea "x"
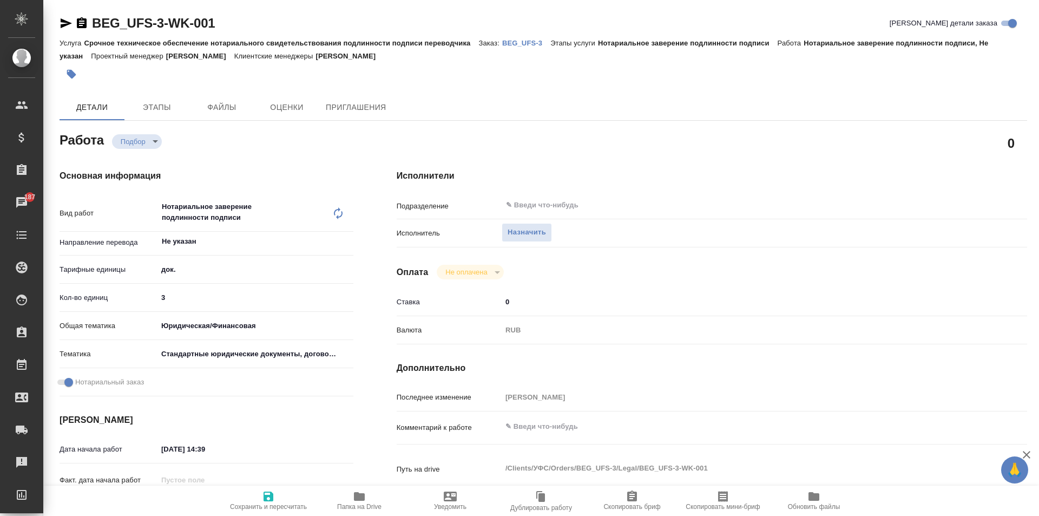
click at [275, 501] on span "Сохранить и пересчитать" at bounding box center [268, 500] width 78 height 21
type textarea "x"
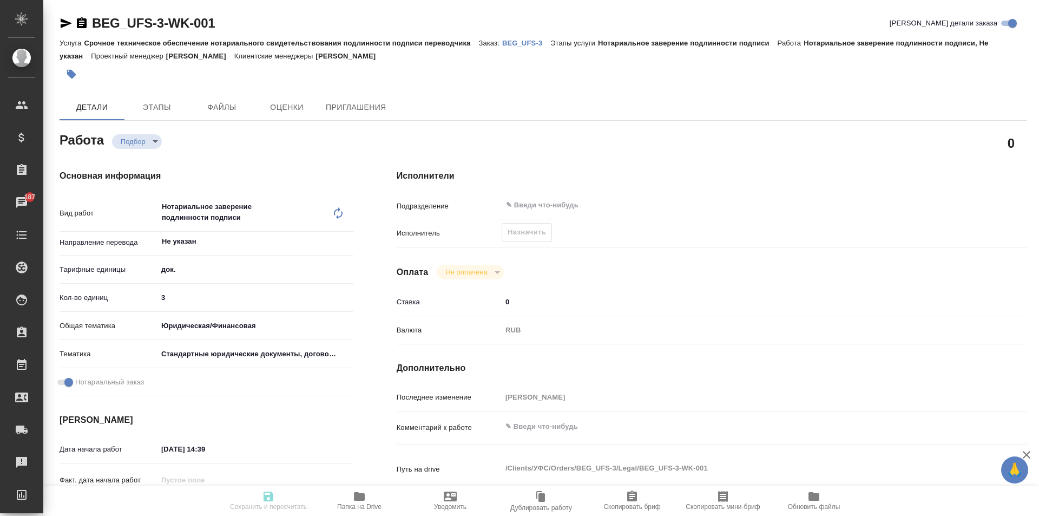
type textarea "x"
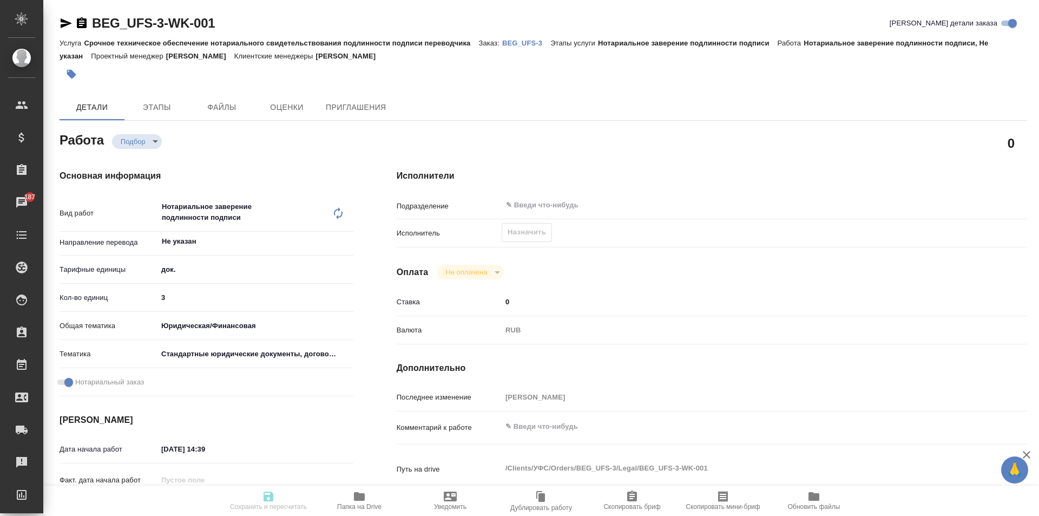
type textarea "x"
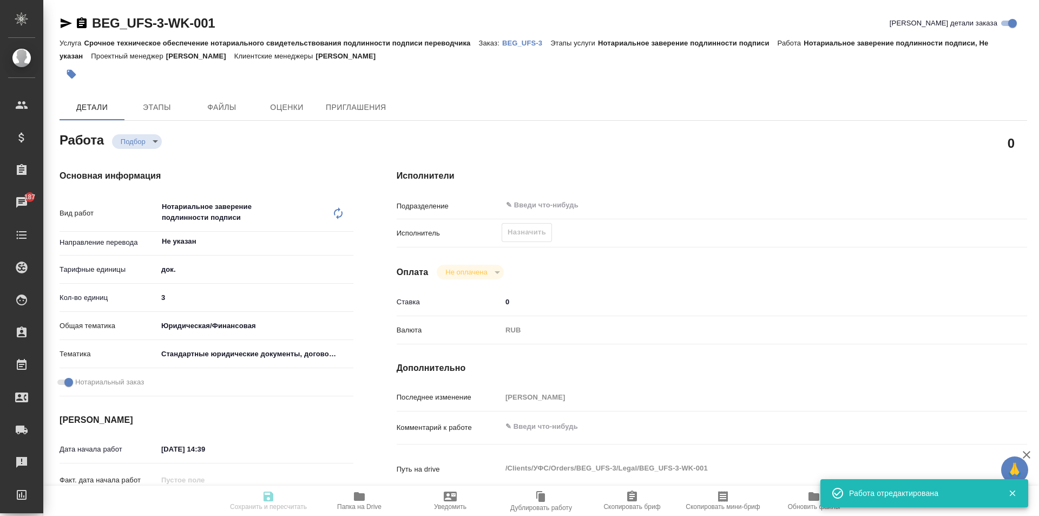
type input "recruiting"
type textarea "Нотариальное заверение подлинности подписи"
type textarea "x"
type input "Не указан"
type input "5a8b1489cc6b4906c91bfd8b"
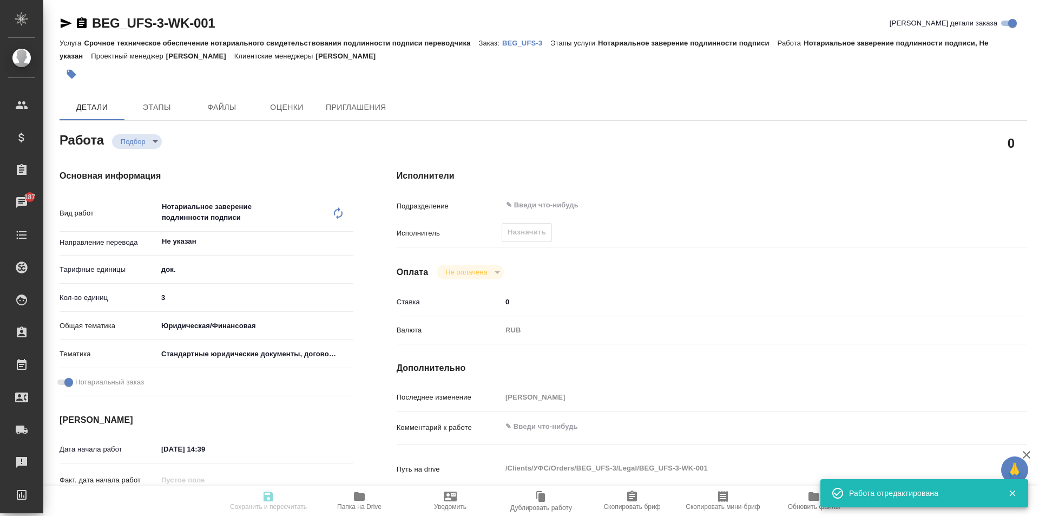
type input "3"
type input "yr-fn"
type input "5f647205b73bc97568ca66bf"
checkbox input "true"
type input "22.09.2025 14:39"
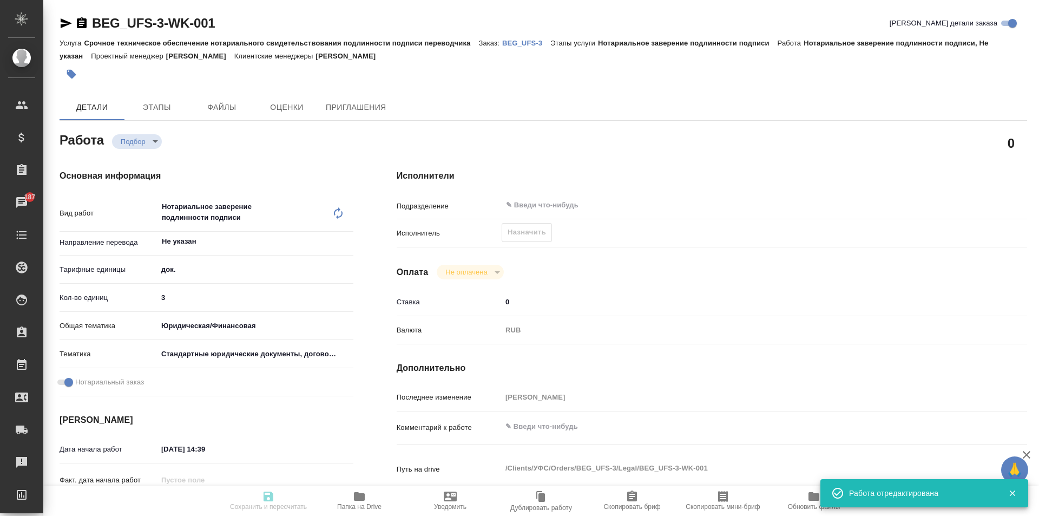
type input "[DATE] 13:00"
type input "notPayed"
type input "0"
type input "RUB"
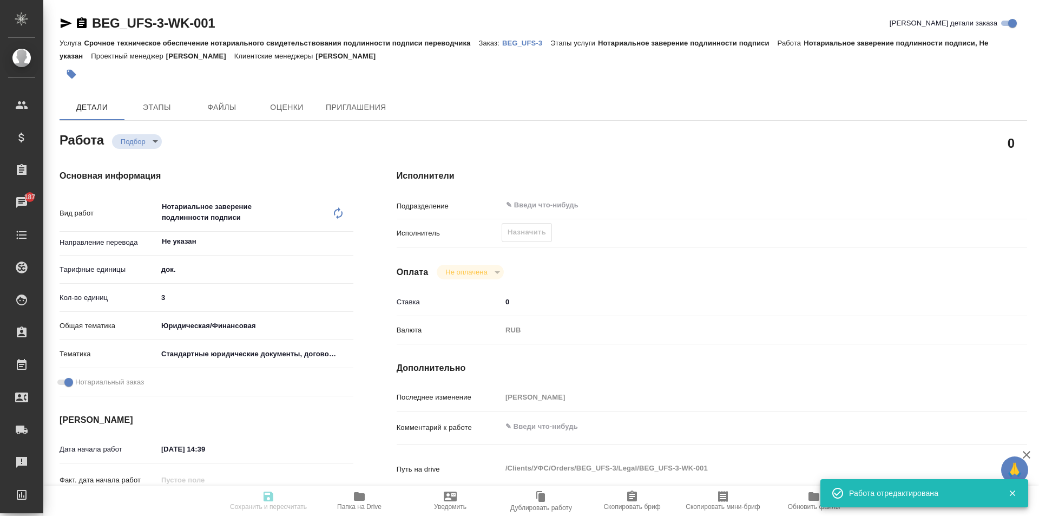
type input "[PERSON_NAME]"
type textarea "x"
type textarea "/Clients/УФС/Orders/BEG_UFS-3/Legal/BEG_UFS-3-WK-001"
type textarea "x"
type input "BEG_UFS-3"
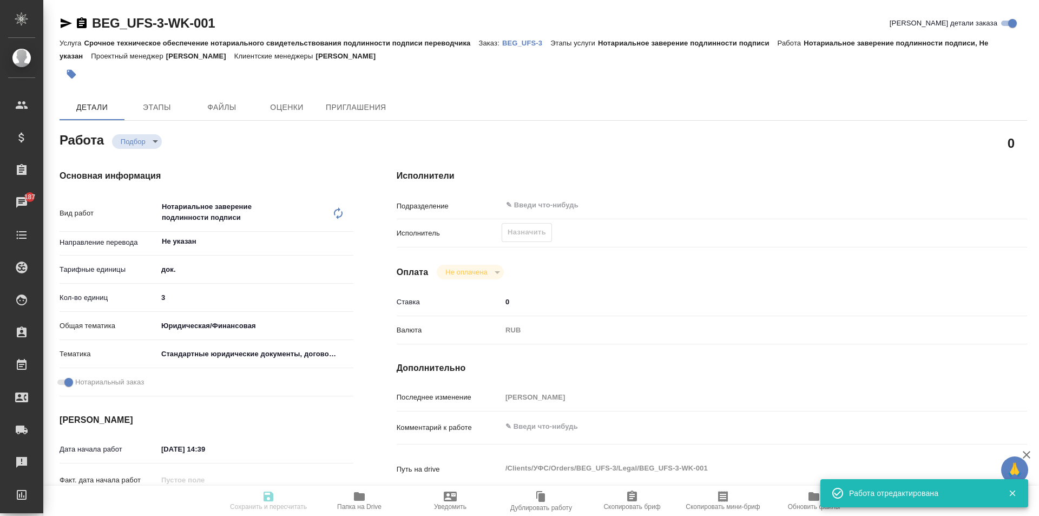
type input "Срочное техническое обеспечение нотариального свидетельствования подлинности по…"
type input "Нотариальное заверение подлинности подписи"
type input "[PERSON_NAME]"
type input "/Clients/УФС/Orders/BEG_UFS-3"
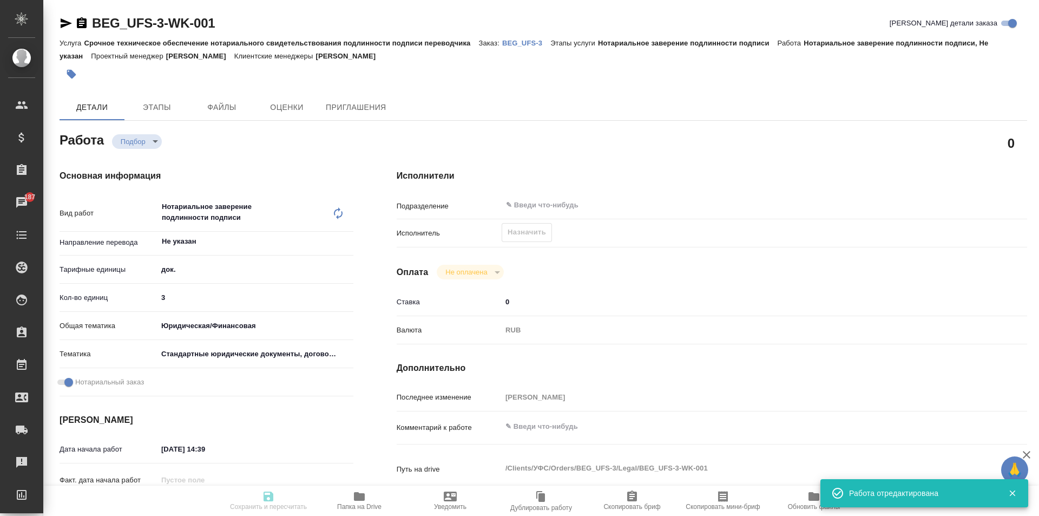
type textarea "x"
type textarea "три документа( выписка из егрн+паспорт+договор) рус-англ, под нот"
type textarea "x"
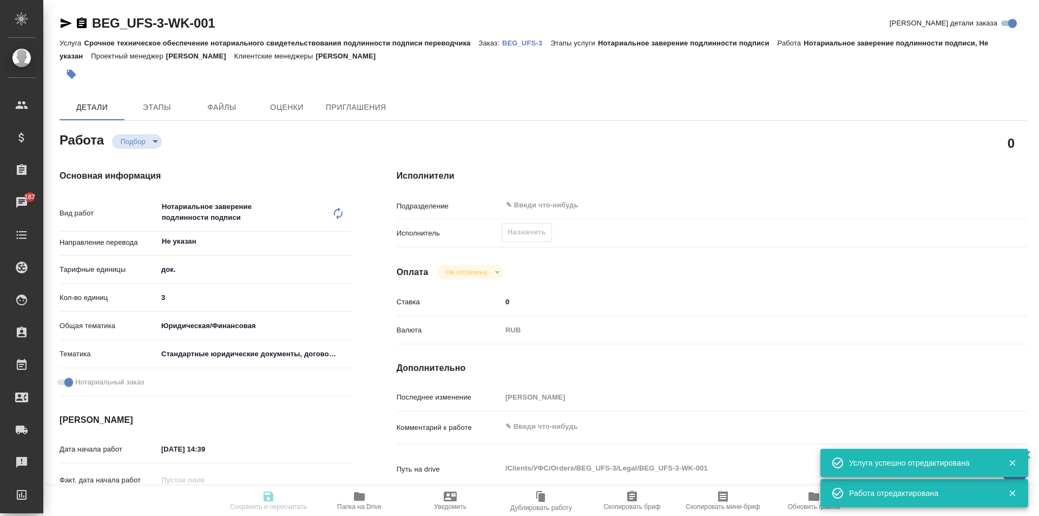
type textarea "x"
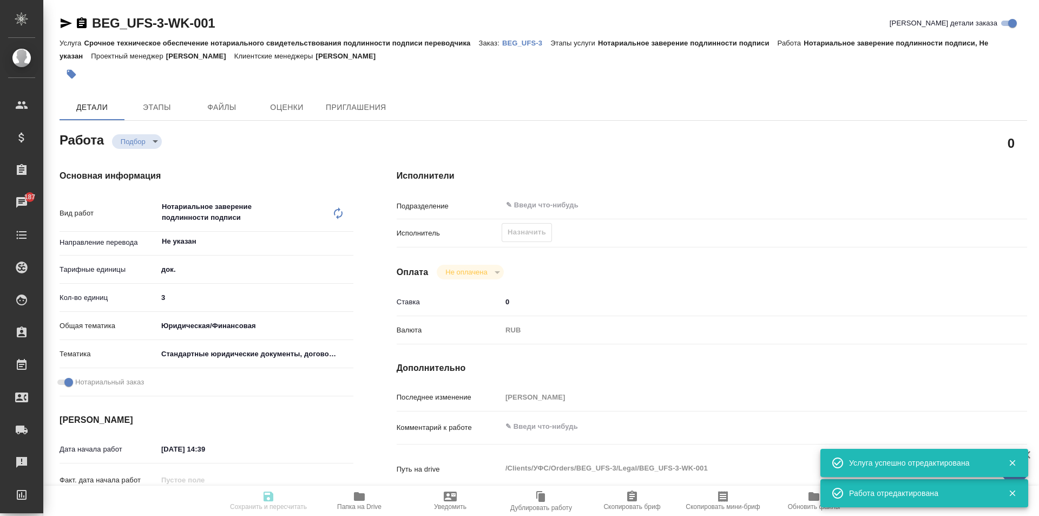
type textarea "x"
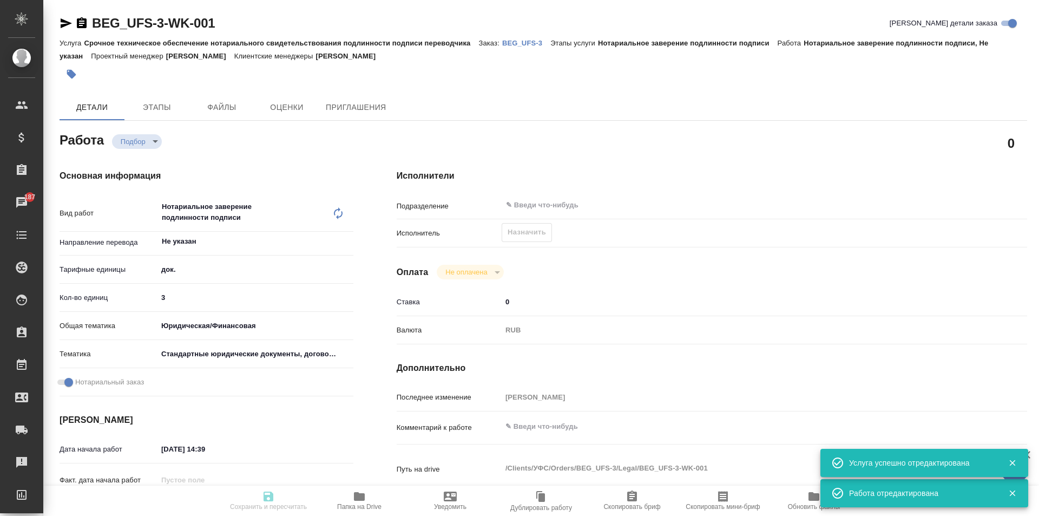
type textarea "x"
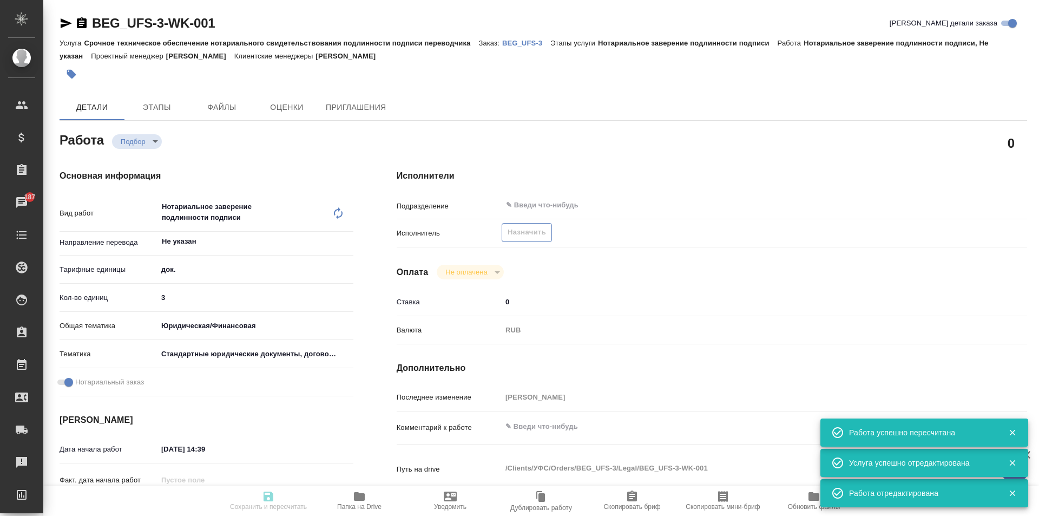
type input "recruiting"
type textarea "Нотариальное заверение подлинности подписи"
type textarea "x"
type input "Не указан"
type input "5a8b1489cc6b4906c91bfd8b"
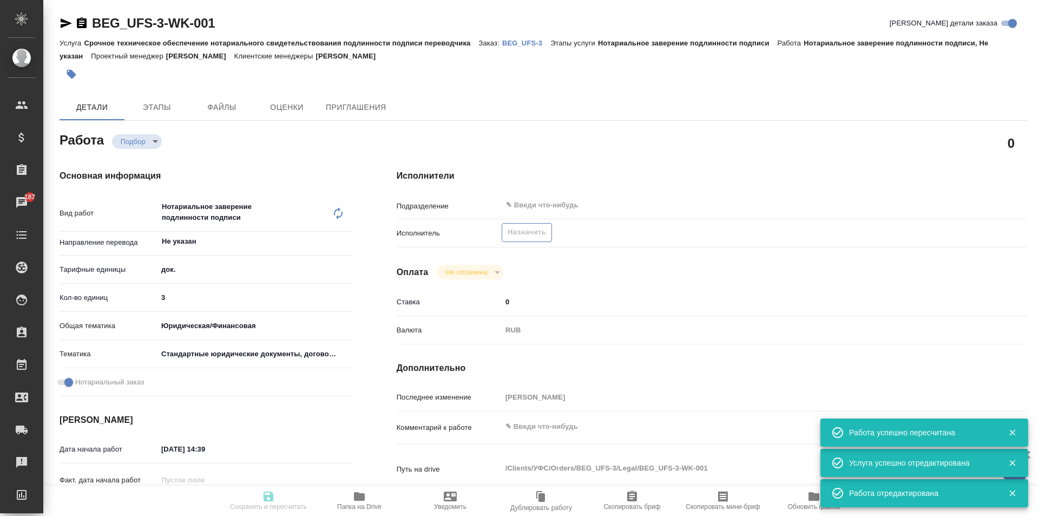
type input "3"
type input "yr-fn"
type input "5f647205b73bc97568ca66bf"
checkbox input "true"
type input "22.09.2025 14:39"
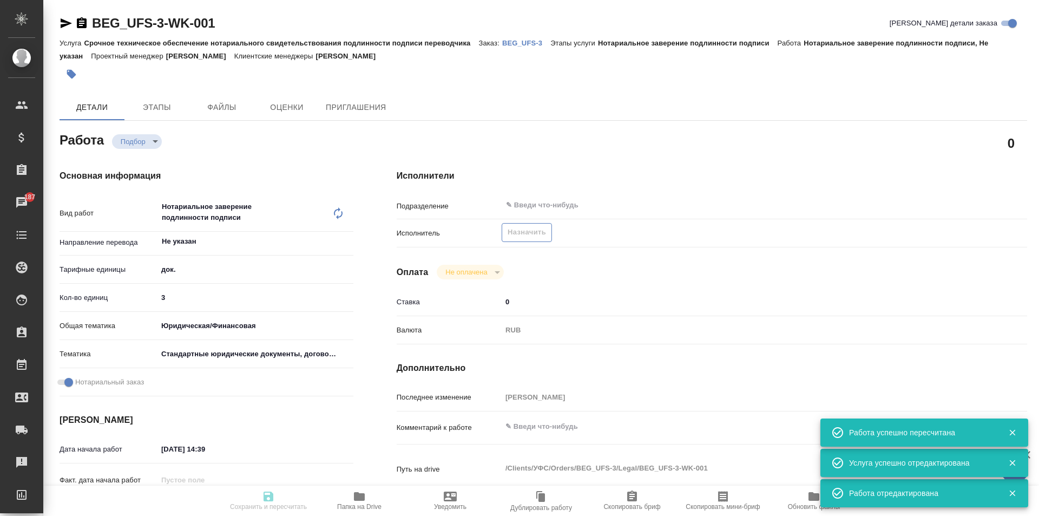
type input "[DATE] 13:00"
type input "notPayed"
type input "0"
type input "RUB"
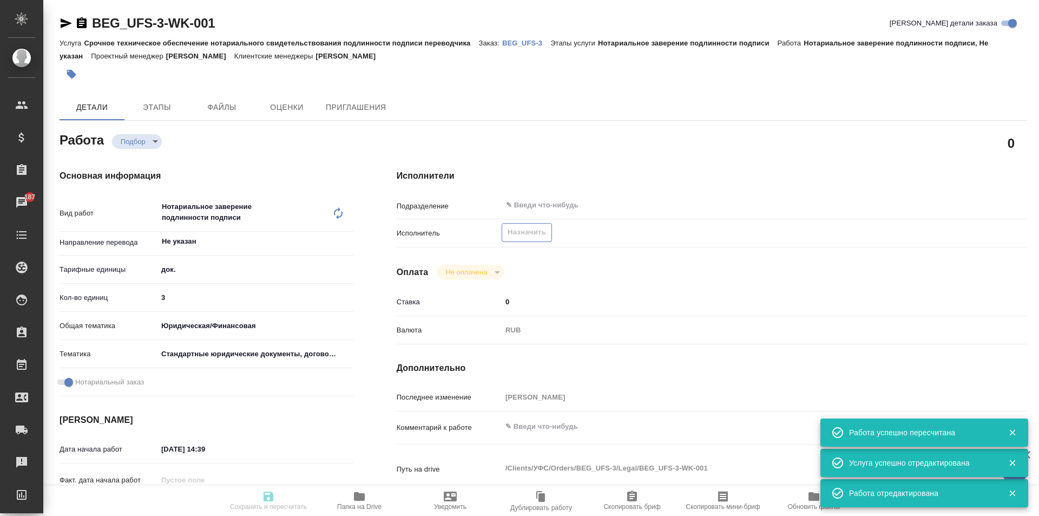
type input "[PERSON_NAME]"
type textarea "x"
type textarea "/Clients/УФС/Orders/BEG_UFS-3/Legal/BEG_UFS-3-WK-001"
type textarea "x"
type input "BEG_UFS-3"
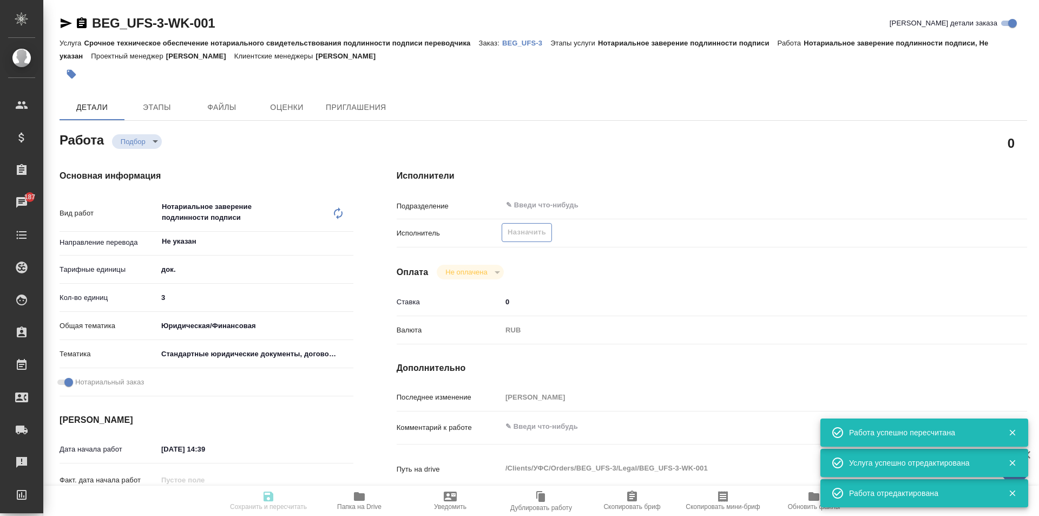
type input "Срочное техническое обеспечение нотариального свидетельствования подлинности по…"
type input "Нотариальное заверение подлинности подписи"
type input "[PERSON_NAME]"
type input "/Clients/УФС/Orders/BEG_UFS-3"
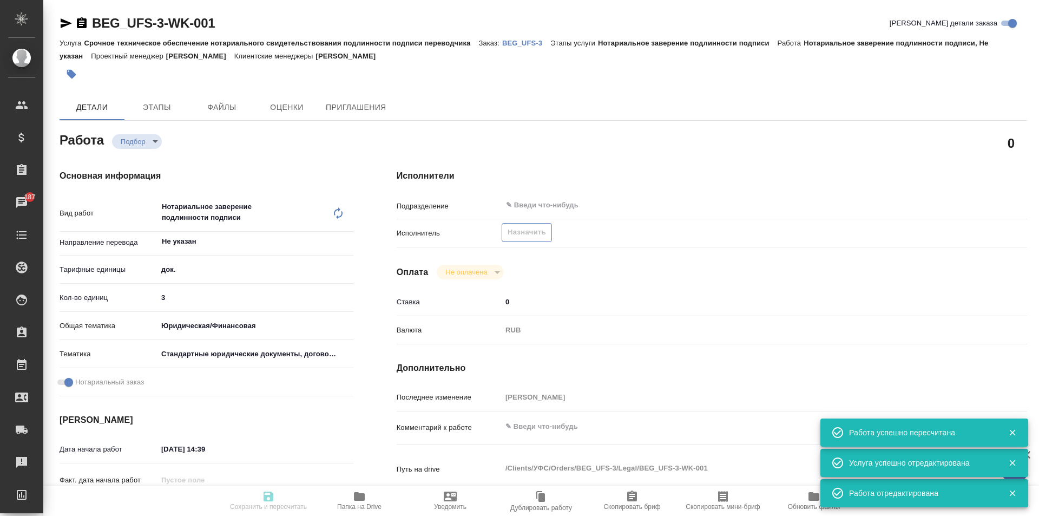
type textarea "x"
type textarea "три документа( выписка из егрн+паспорт+договор) рус-англ, под нот"
type textarea "x"
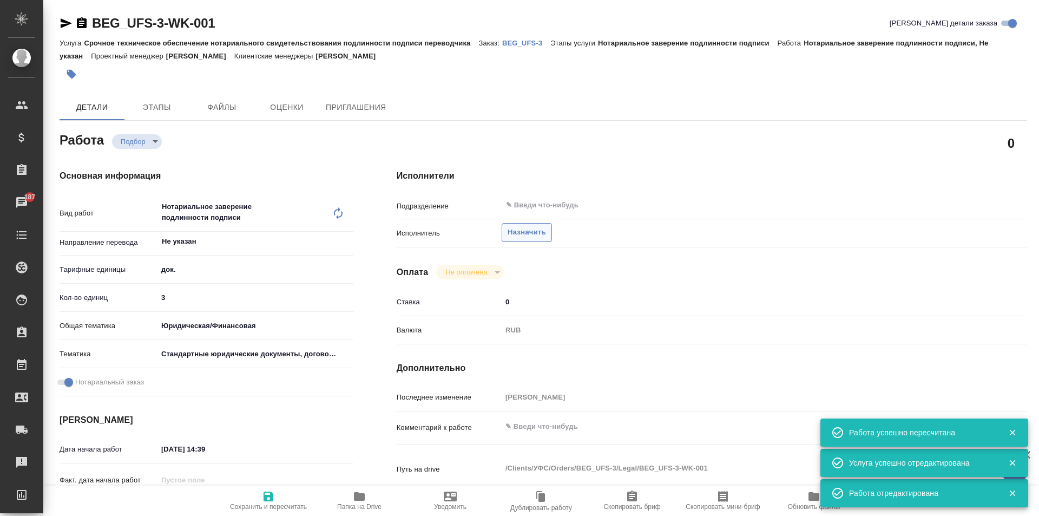
type textarea "x"
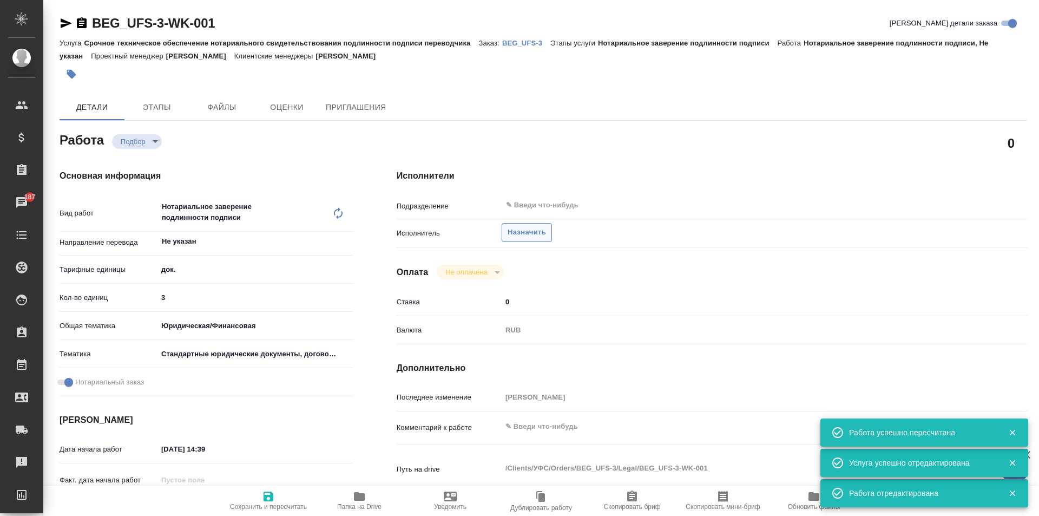
type textarea "x"
click at [519, 234] on span "Назначить" at bounding box center [527, 232] width 38 height 12
type textarea "x"
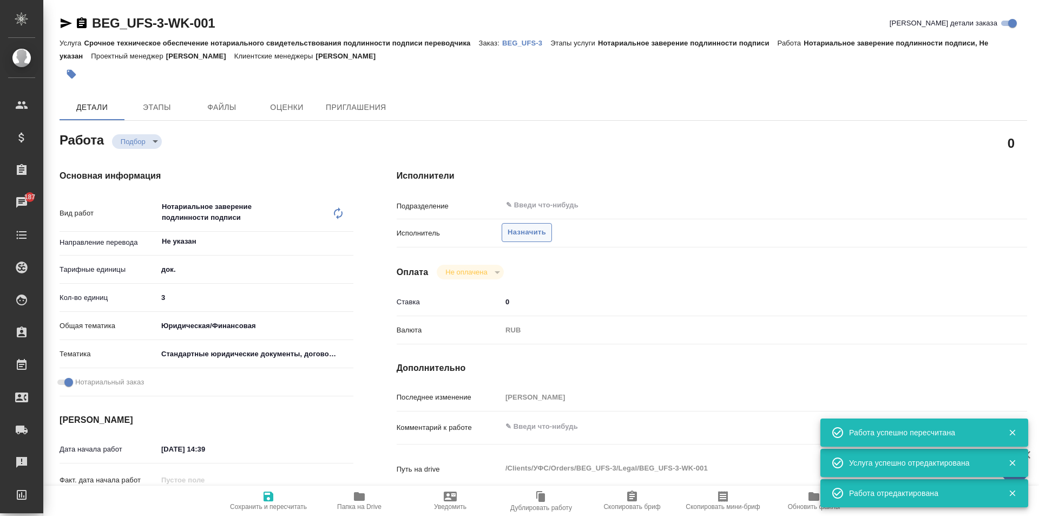
type textarea "x"
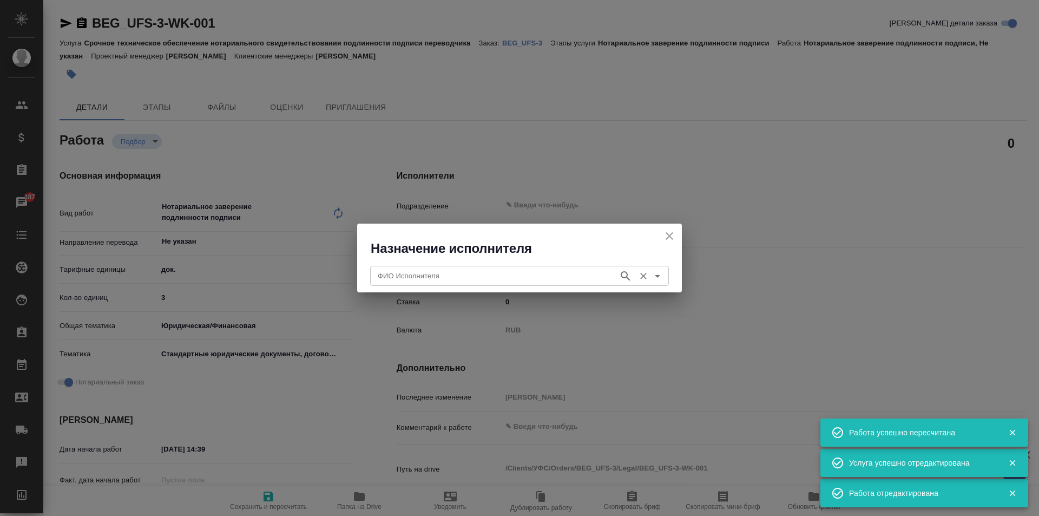
type textarea "x"
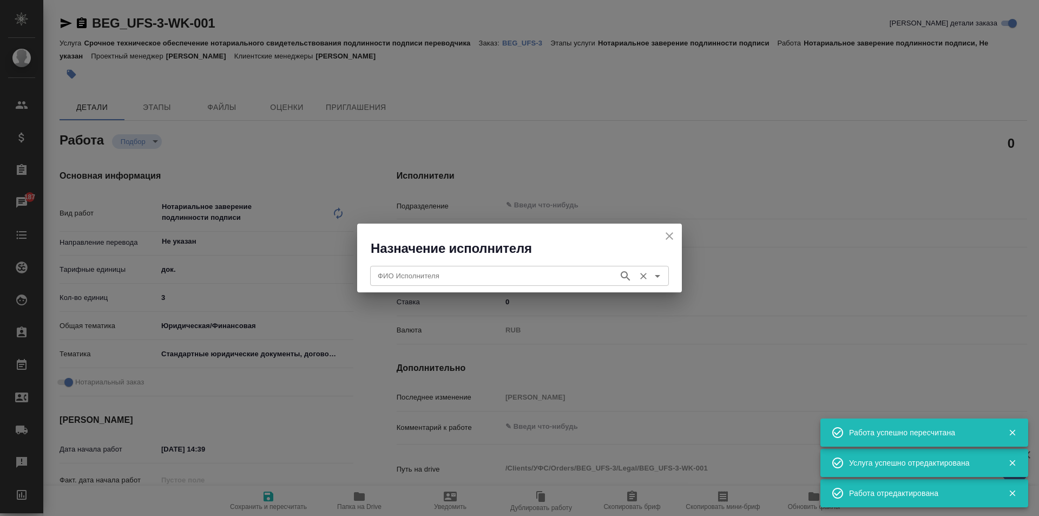
click at [420, 273] on input "ФИО Исполнителя" at bounding box center [493, 275] width 240 height 13
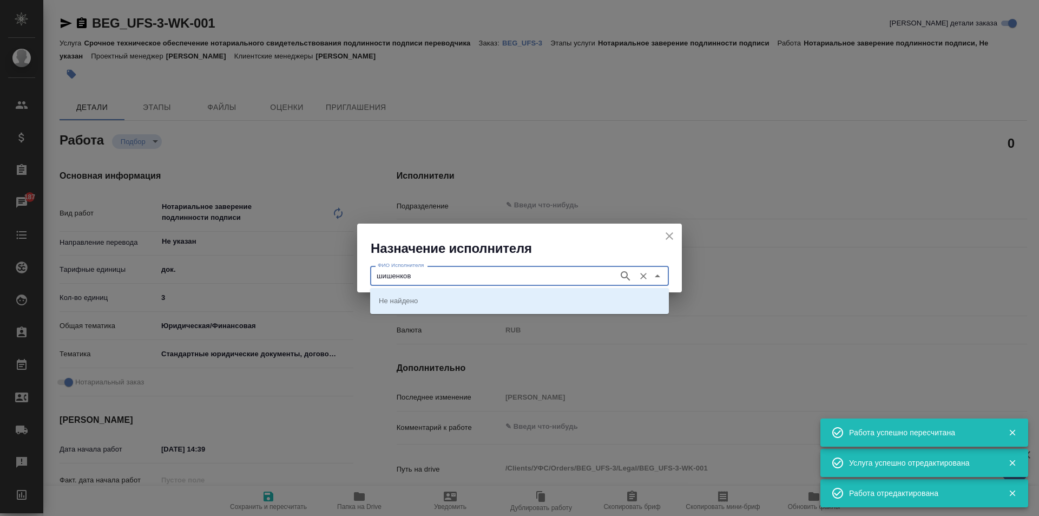
type input "шишенков"
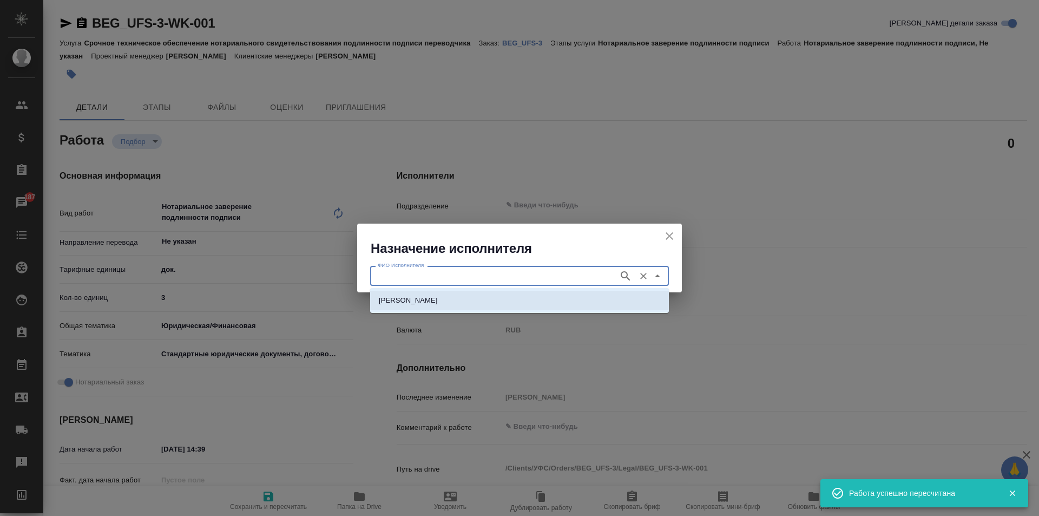
click at [438, 297] on p "[PERSON_NAME]" at bounding box center [408, 300] width 59 height 11
type input "[PERSON_NAME]"
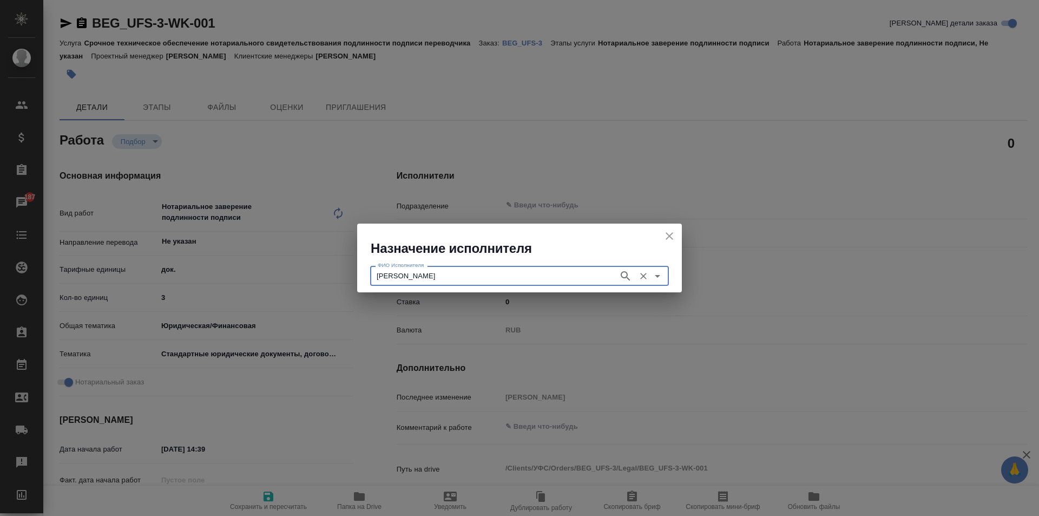
click at [456, 319] on div ".cls-1 fill:#fff; AWATERA Moskalets Alina Клиенты Спецификации Заказы 187 Чаты …" at bounding box center [519, 258] width 1039 height 516
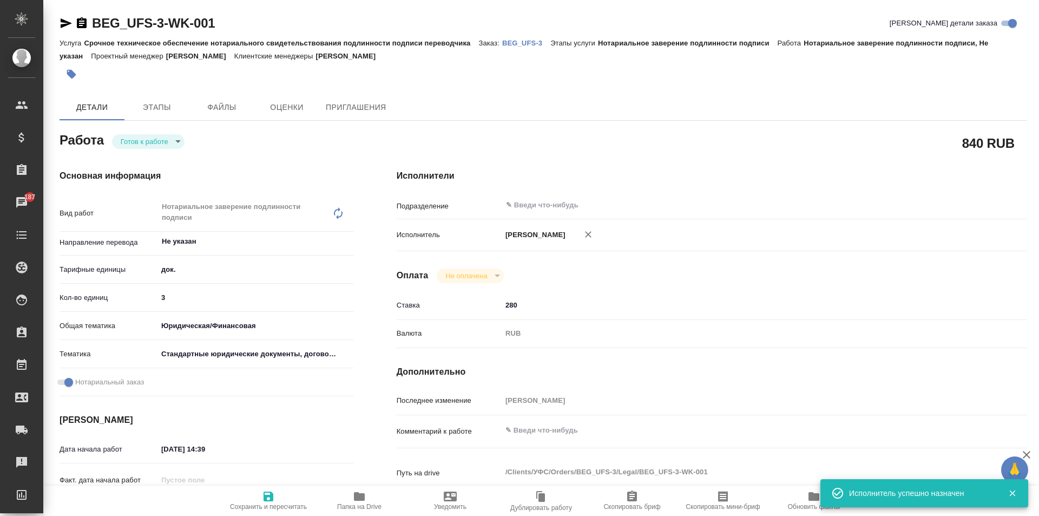
type textarea "x"
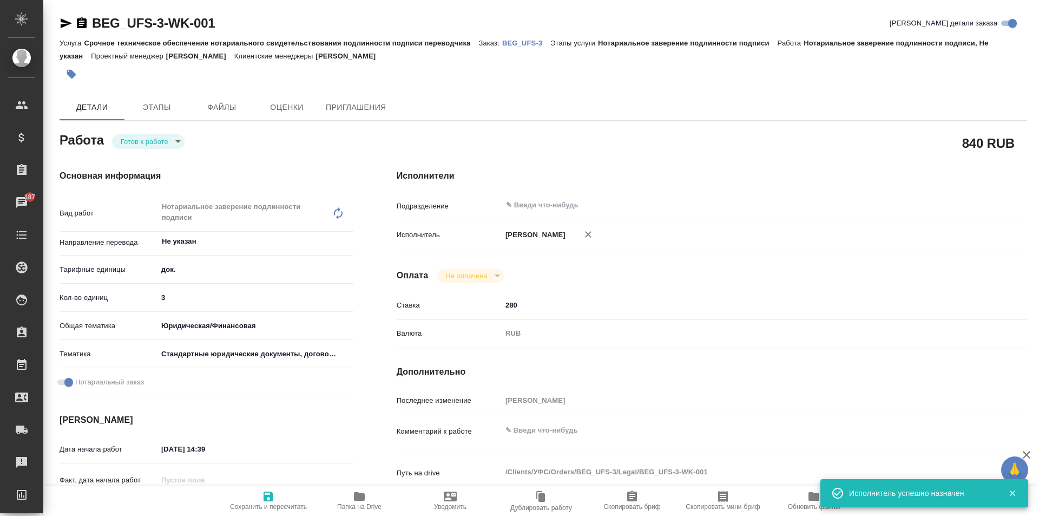
type textarea "x"
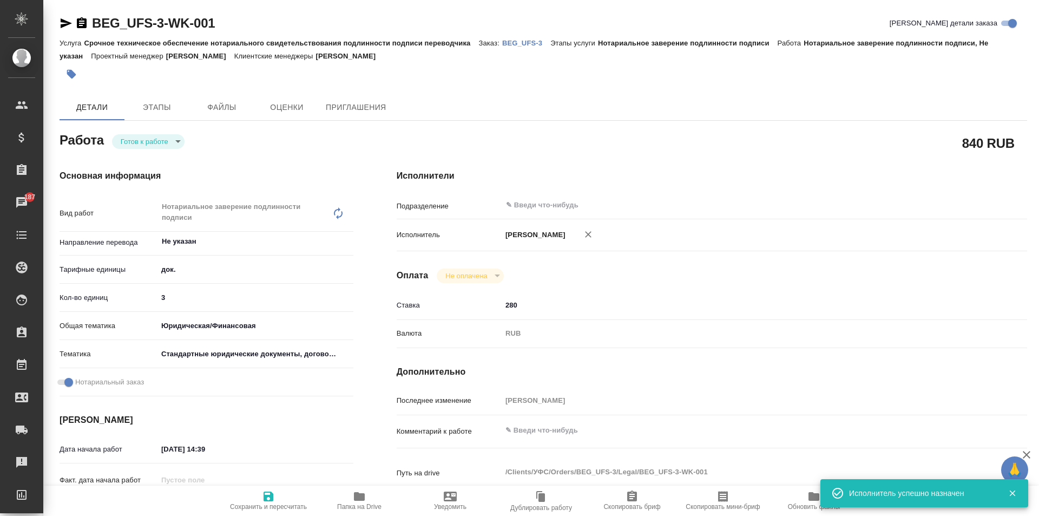
click at [275, 495] on span "Сохранить и пересчитать" at bounding box center [268, 500] width 78 height 21
type textarea "x"
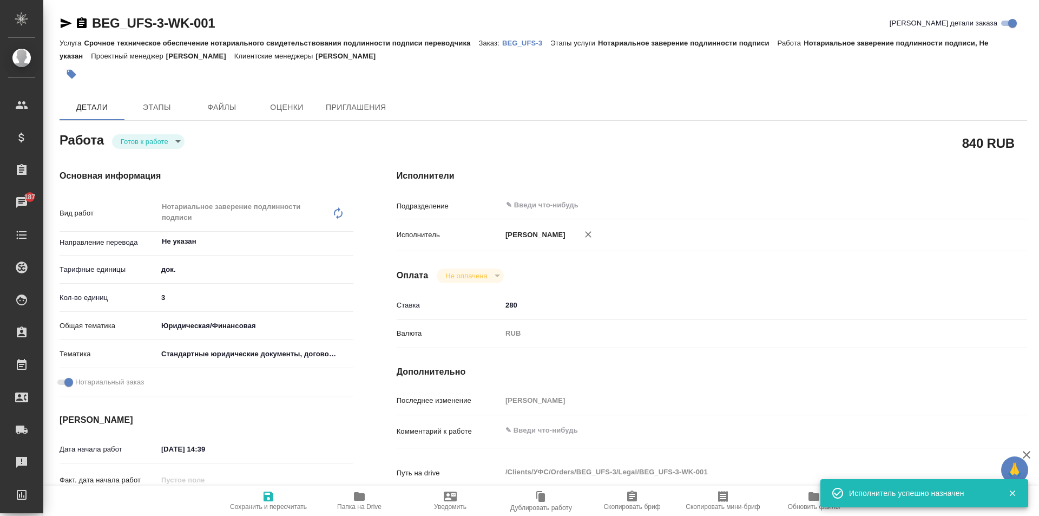
type textarea "x"
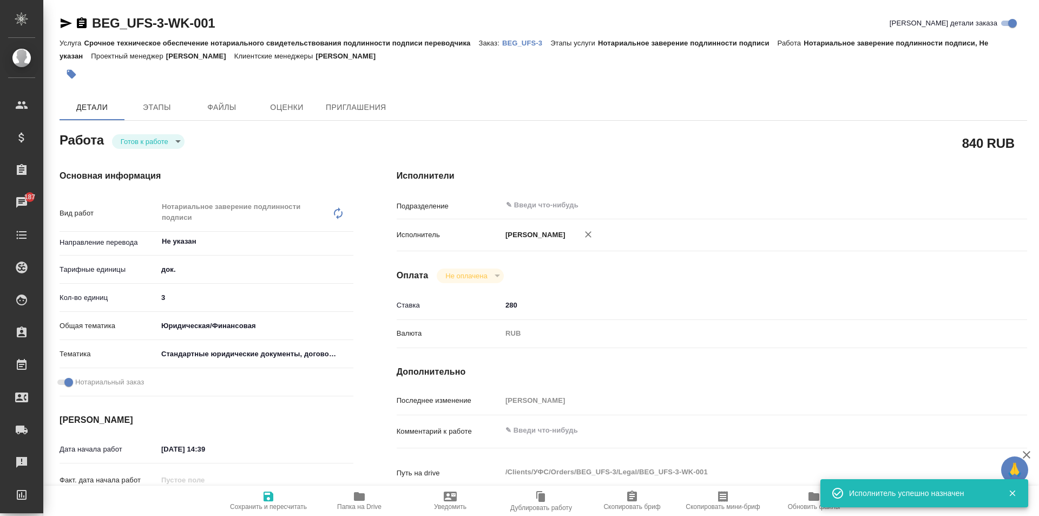
type textarea "x"
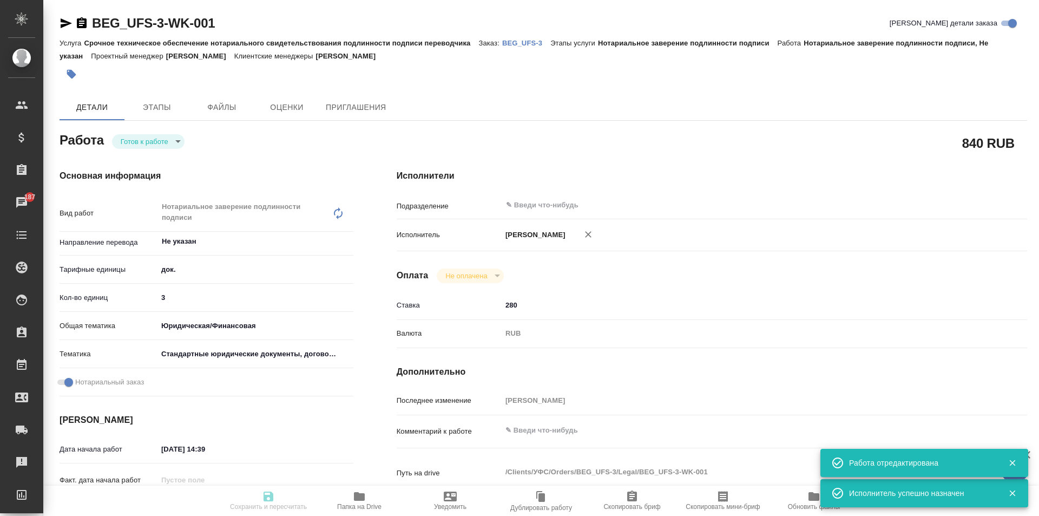
type textarea "x"
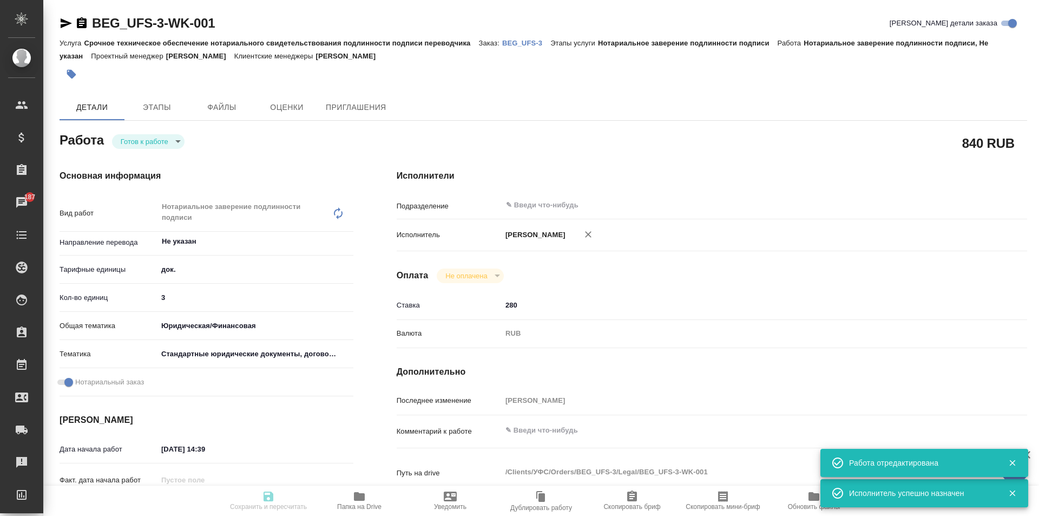
type input "readyForWork"
type textarea "Нотариальное заверение подлинности подписи"
type textarea "x"
type input "Не указан"
type input "5a8b1489cc6b4906c91bfd8b"
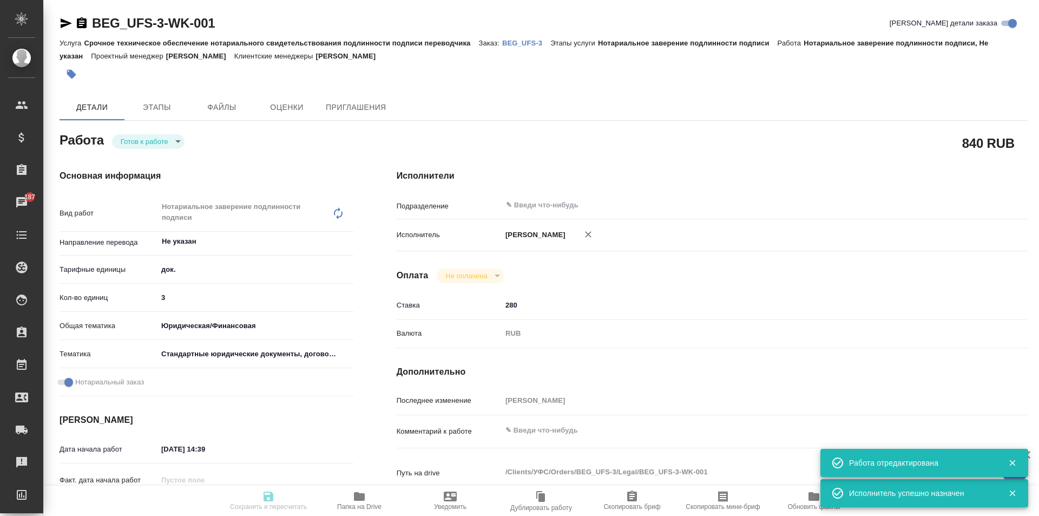
type input "3"
type input "yr-fn"
type input "5f647205b73bc97568ca66bf"
checkbox input "true"
type input "22.09.2025 14:39"
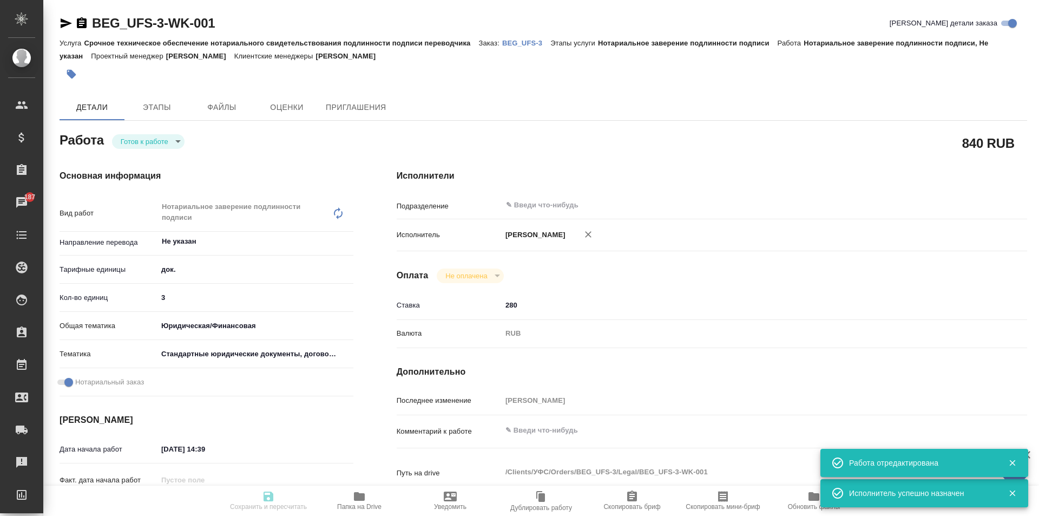
type input "[DATE] 13:00"
type input "notPayed"
type input "280"
type input "RUB"
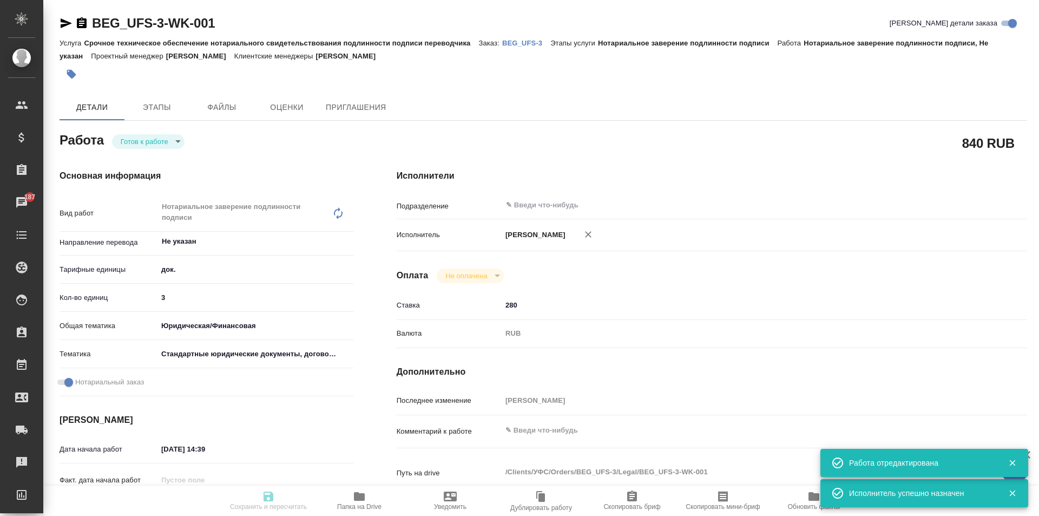
type input "[PERSON_NAME]"
type textarea "x"
type textarea "/Clients/УФС/Orders/BEG_UFS-3/Legal/BEG_UFS-3-WK-001"
type textarea "x"
type input "BEG_UFS-3"
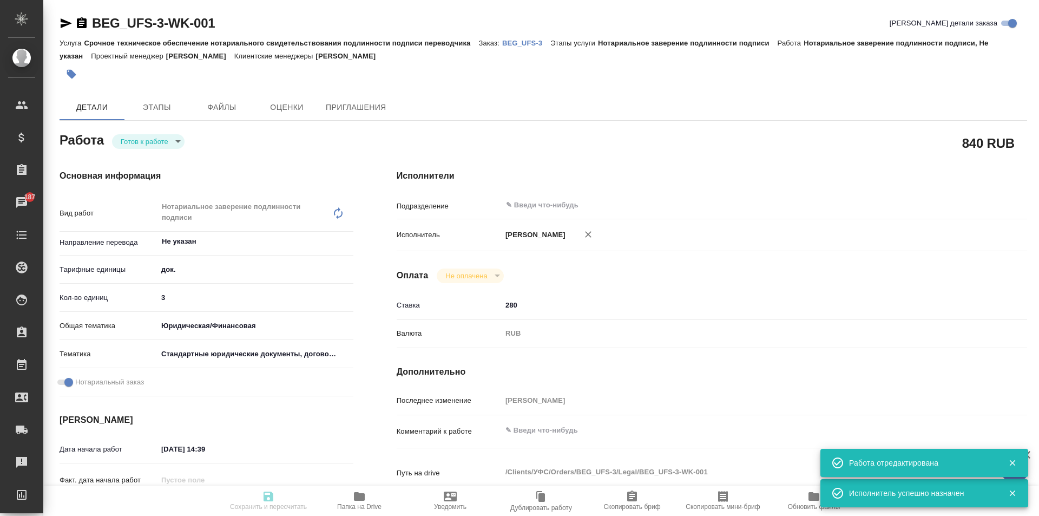
type input "Срочное техническое обеспечение нотариального свидетельствования подлинности по…"
type input "Нотариальное заверение подлинности подписи"
type input "[PERSON_NAME]"
type input "/Clients/УФС/Orders/BEG_UFS-3"
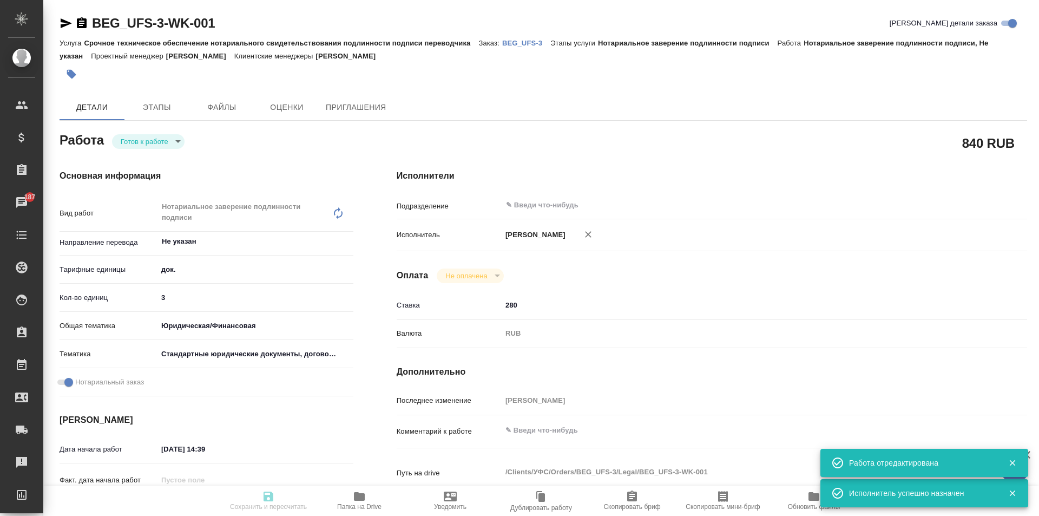
type textarea "x"
type textarea "три документа( выписка из егрн+паспорт+договор) рус-англ, под нот"
type textarea "x"
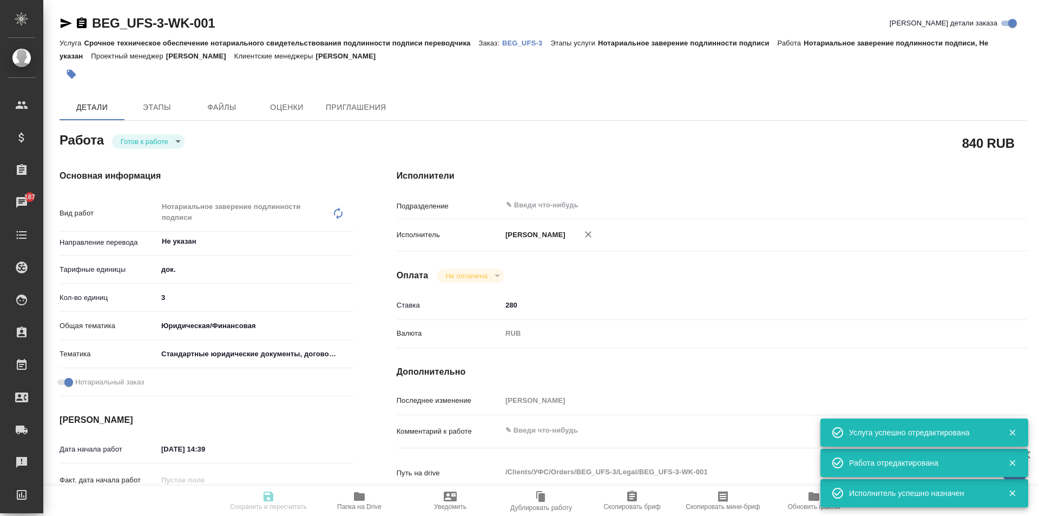
type textarea "x"
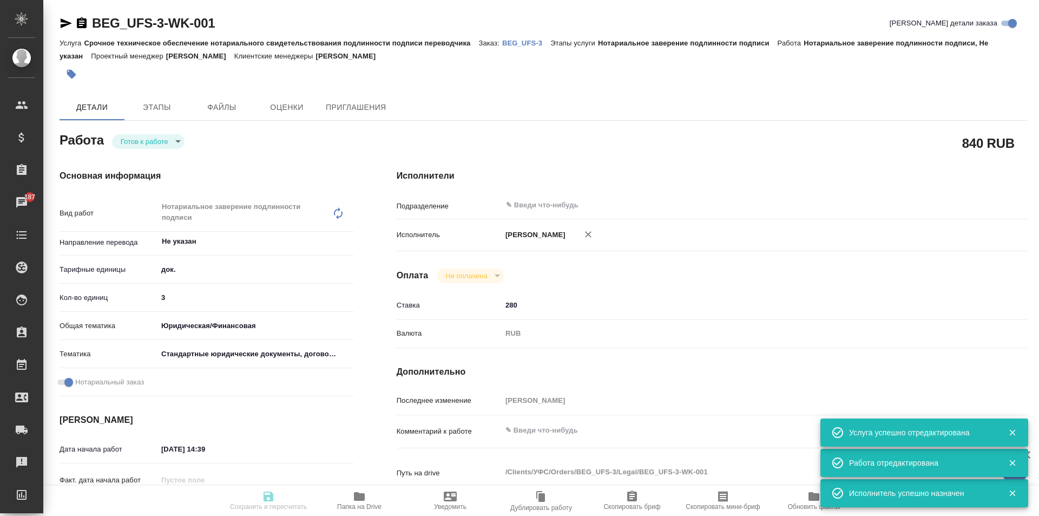
type textarea "x"
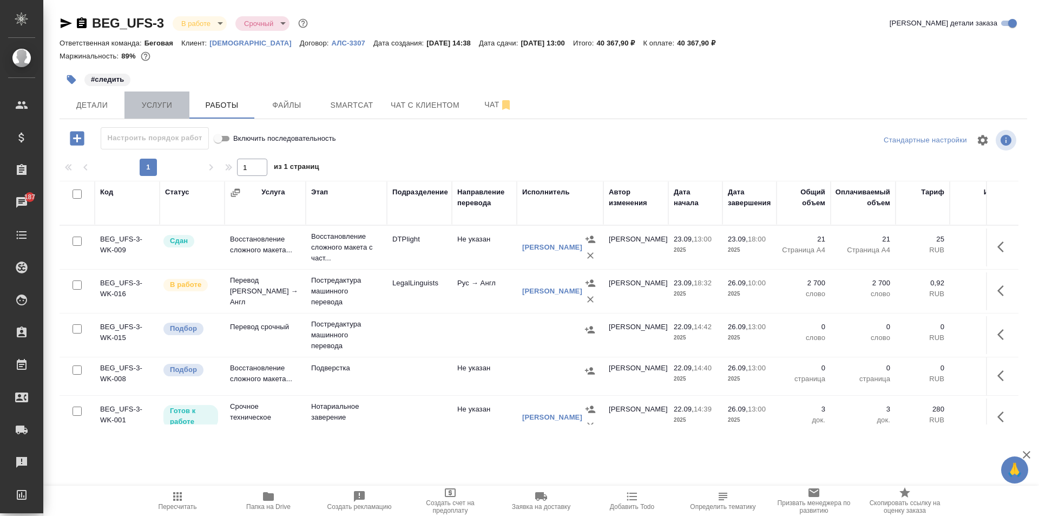
click at [174, 108] on span "Услуги" at bounding box center [157, 105] width 52 height 14
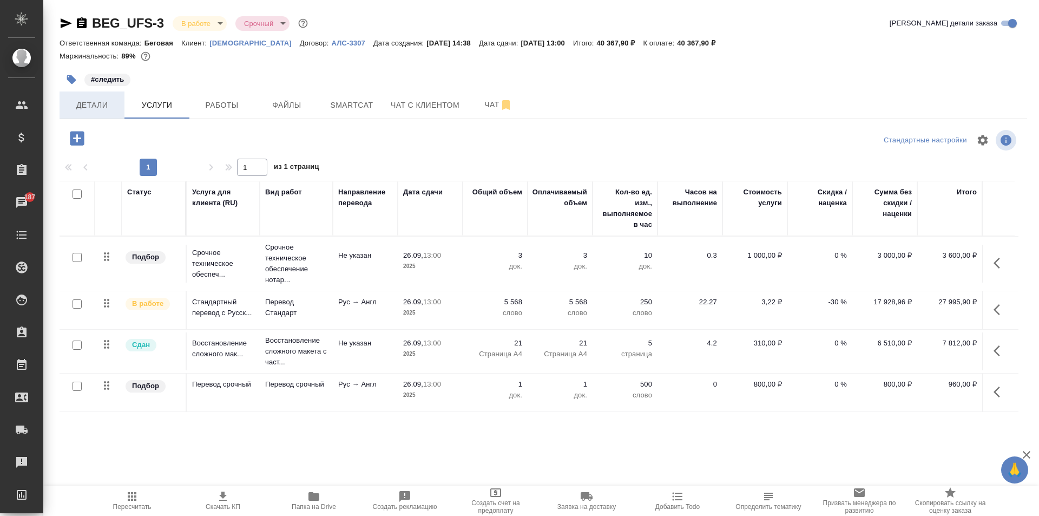
click at [72, 107] on span "Детали" at bounding box center [92, 105] width 52 height 14
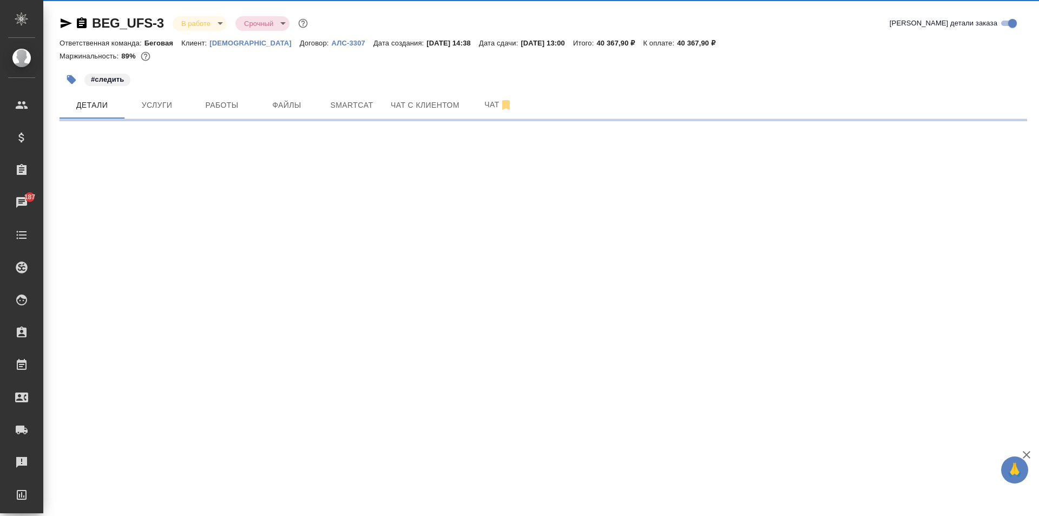
select select "RU"
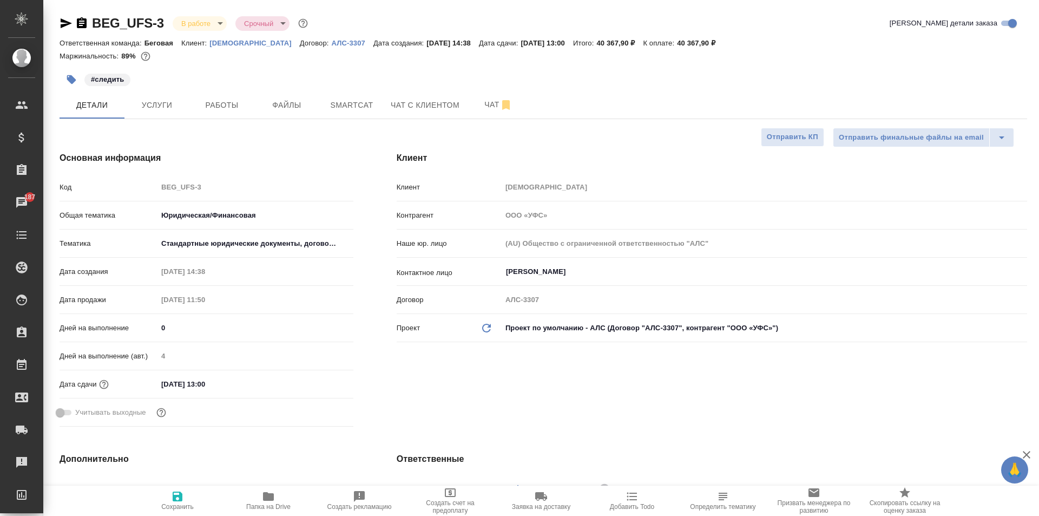
type textarea "x"
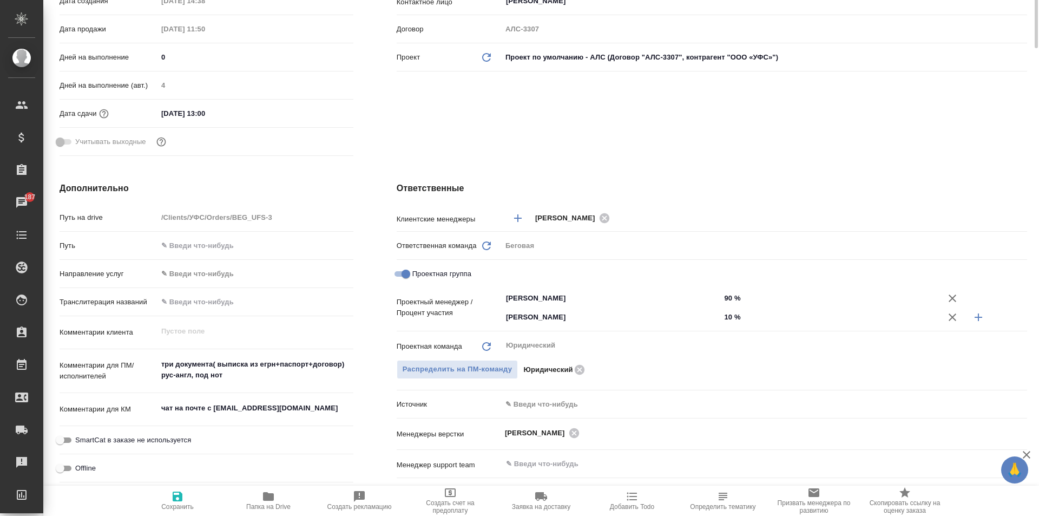
scroll to position [54, 0]
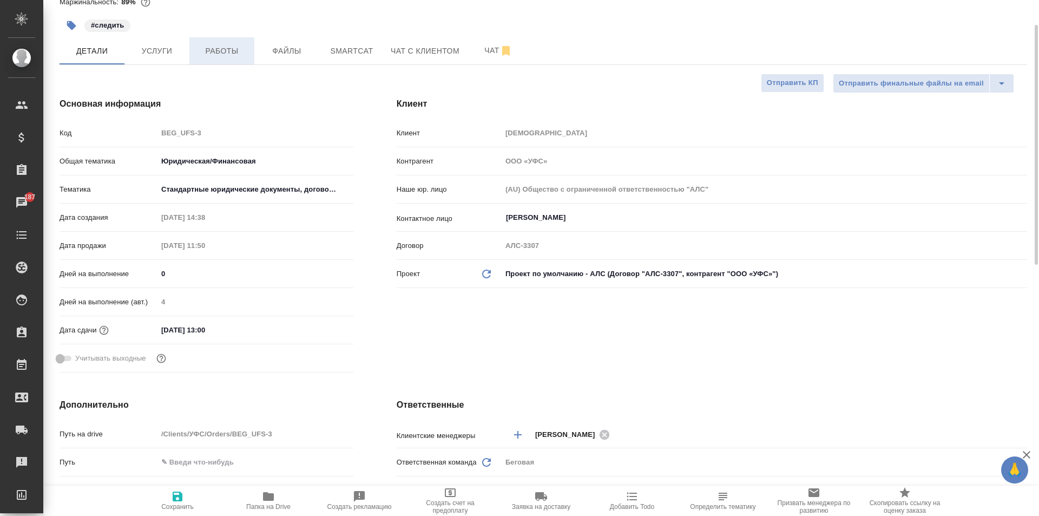
click at [215, 50] on span "Работы" at bounding box center [222, 51] width 52 height 14
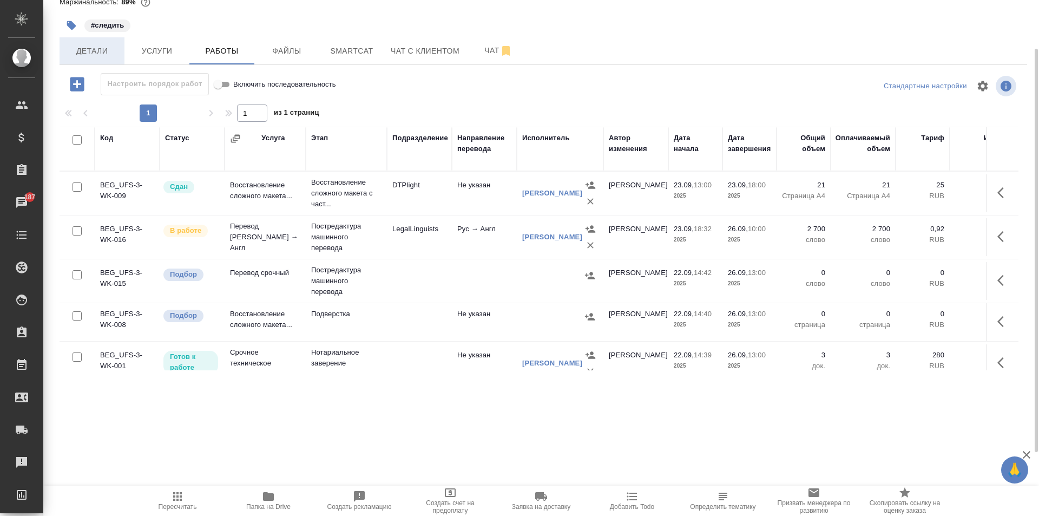
click at [95, 55] on span "Детали" at bounding box center [92, 51] width 52 height 14
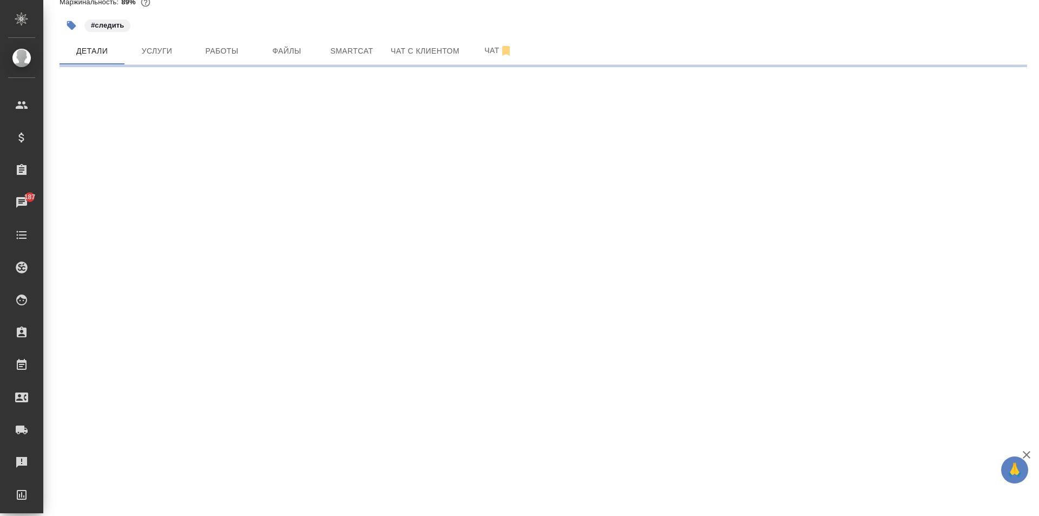
select select "RU"
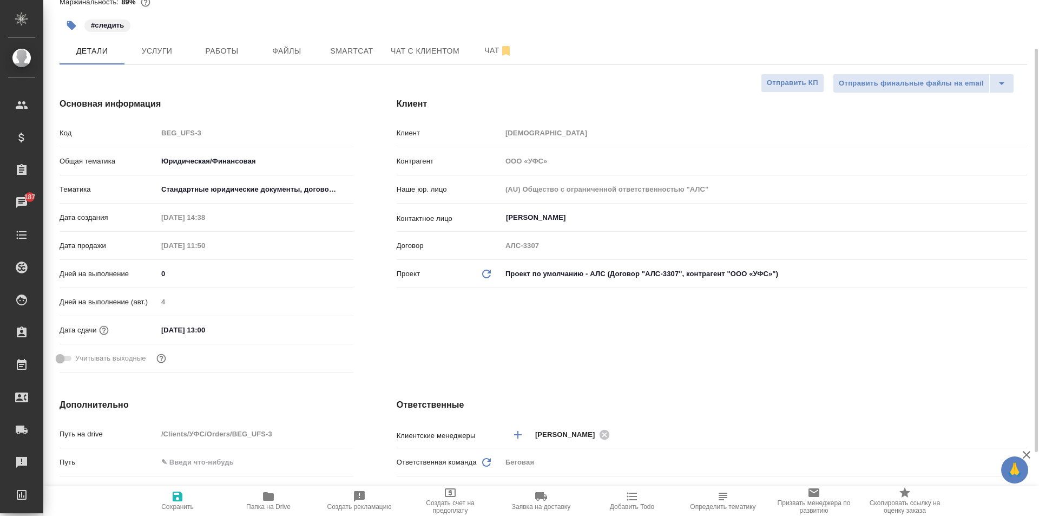
type textarea "x"
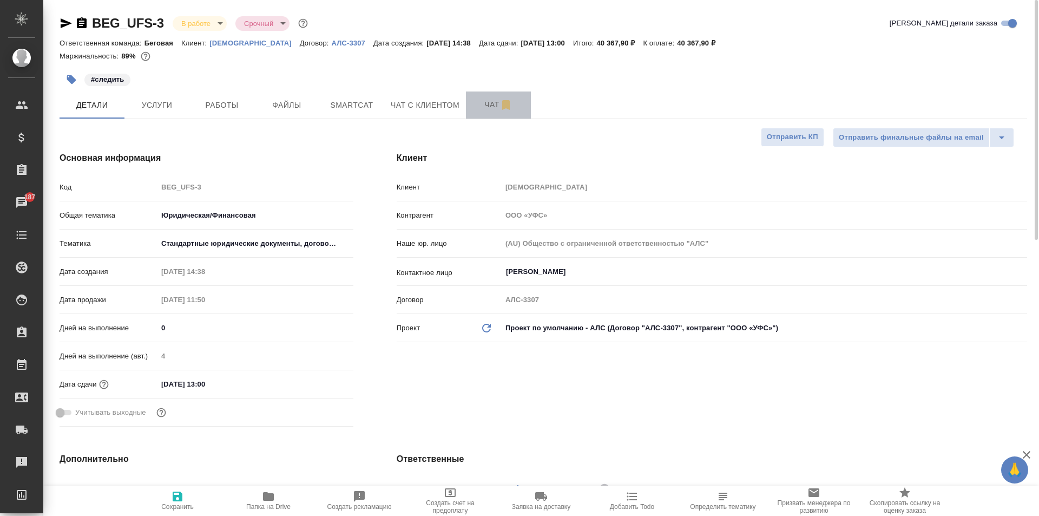
click at [469, 104] on button "Чат" at bounding box center [498, 104] width 65 height 27
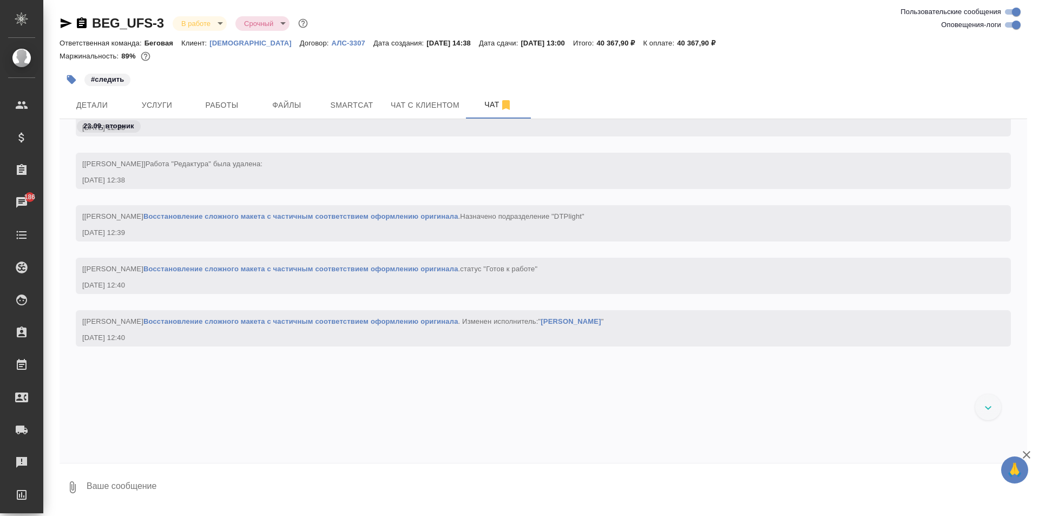
scroll to position [2473, 0]
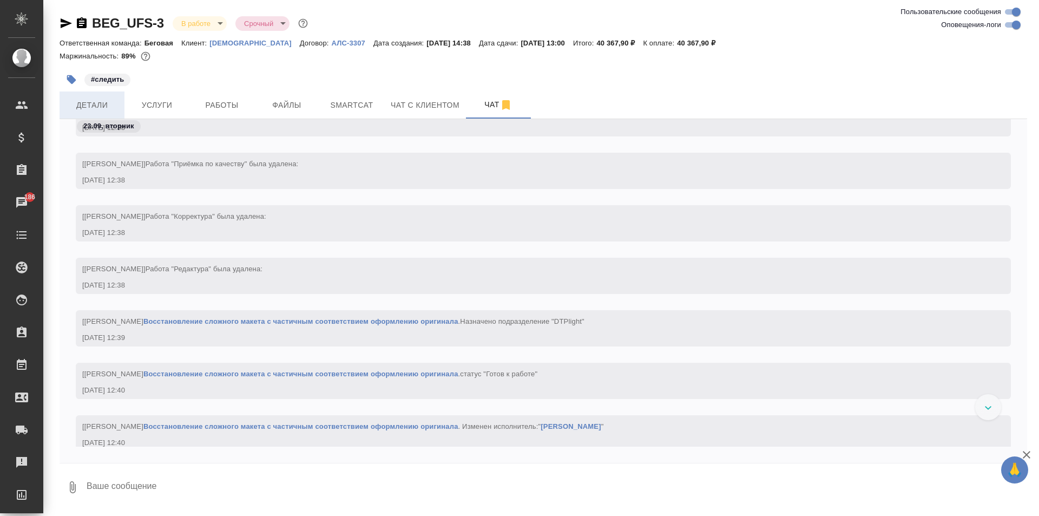
click at [93, 108] on span "Детали" at bounding box center [92, 105] width 52 height 14
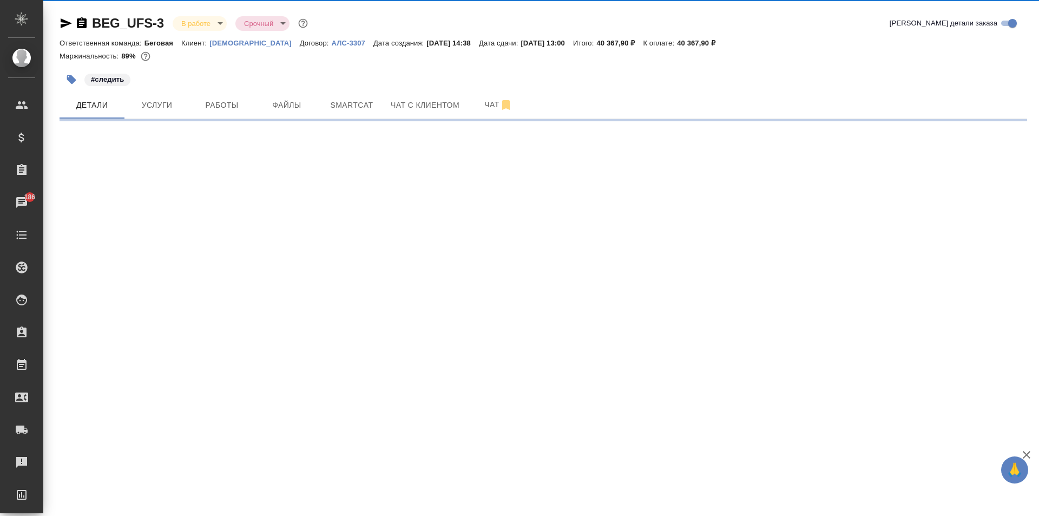
select select "RU"
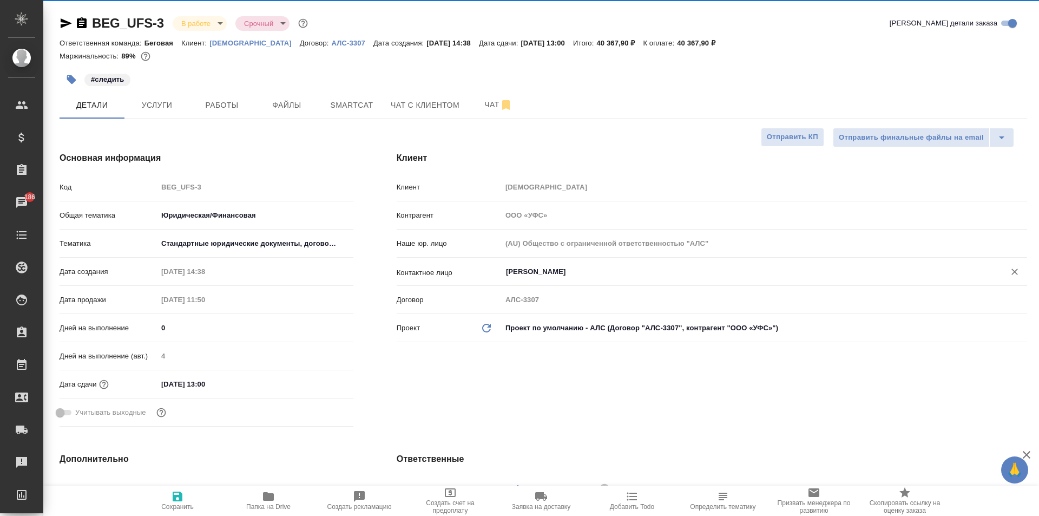
type textarea "x"
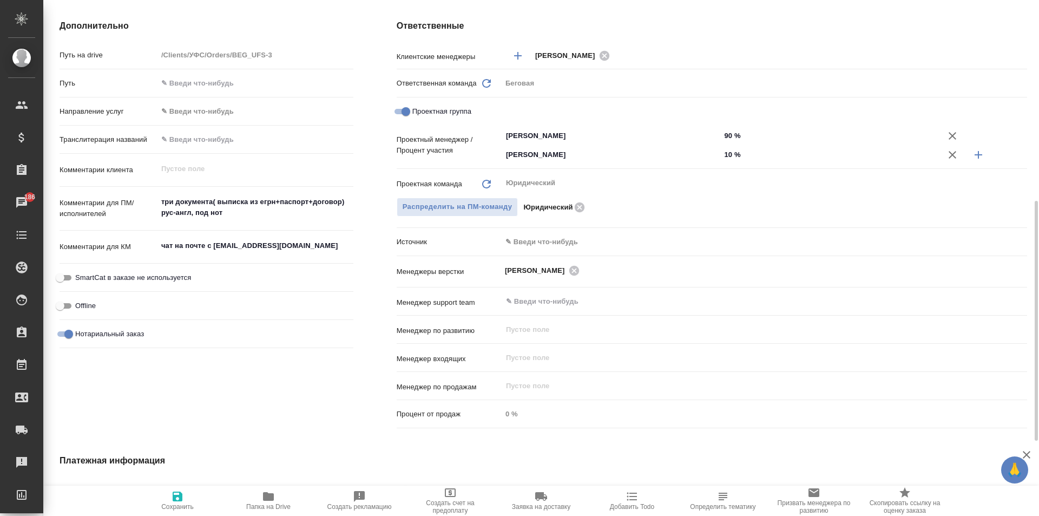
scroll to position [379, 0]
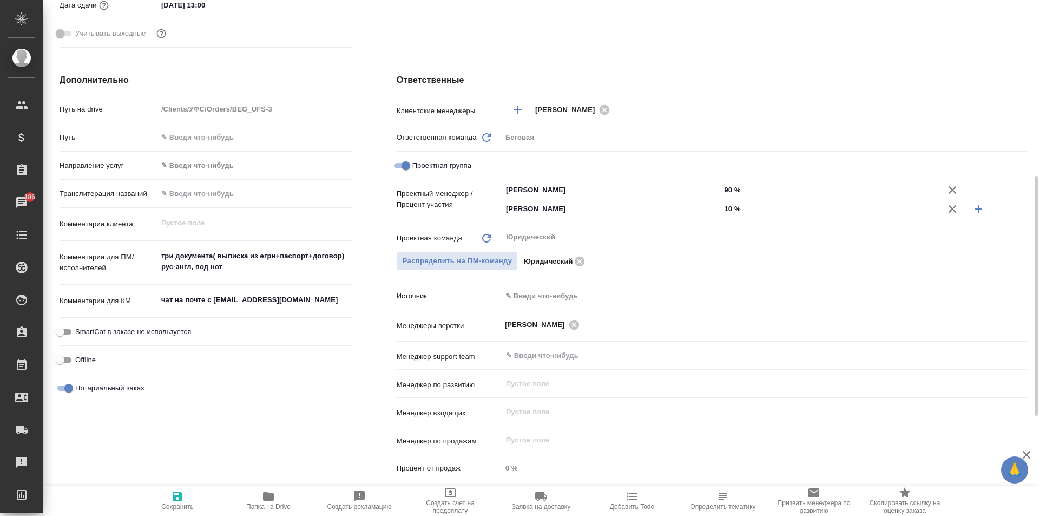
type textarea "x"
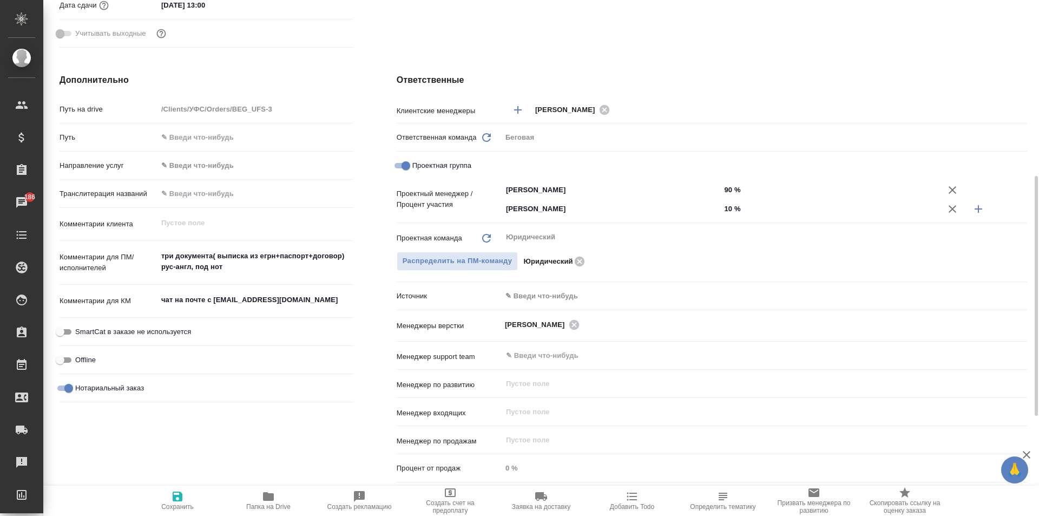
type textarea "x"
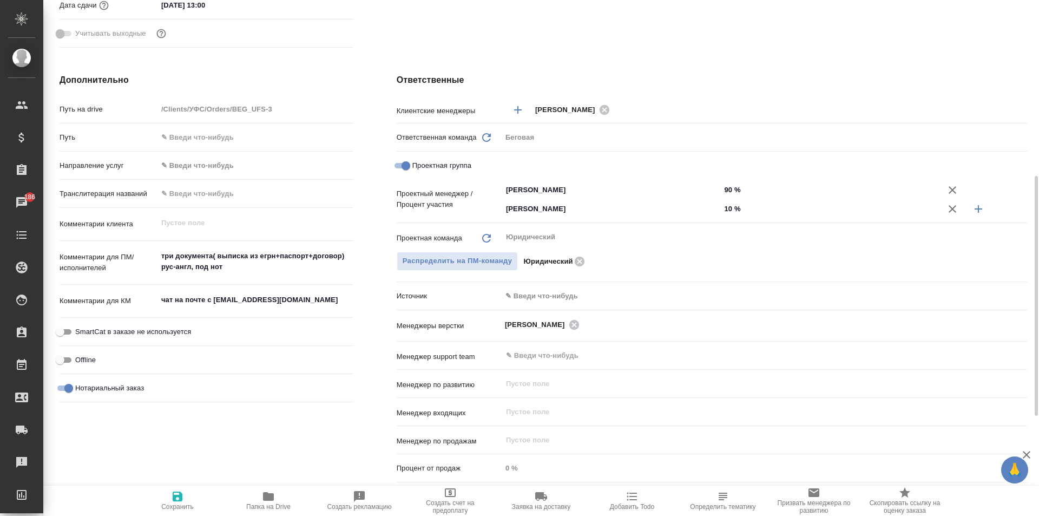
type textarea "x"
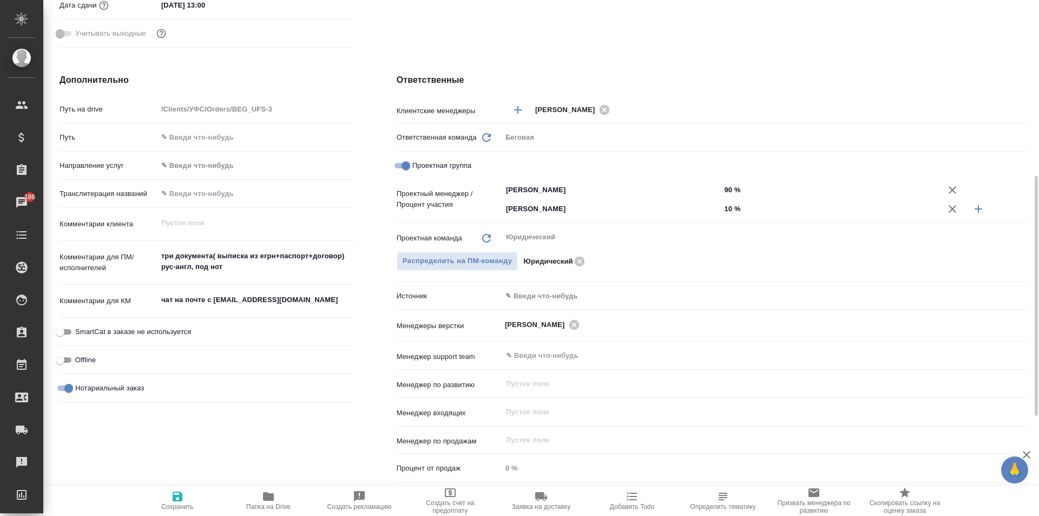
type textarea "x"
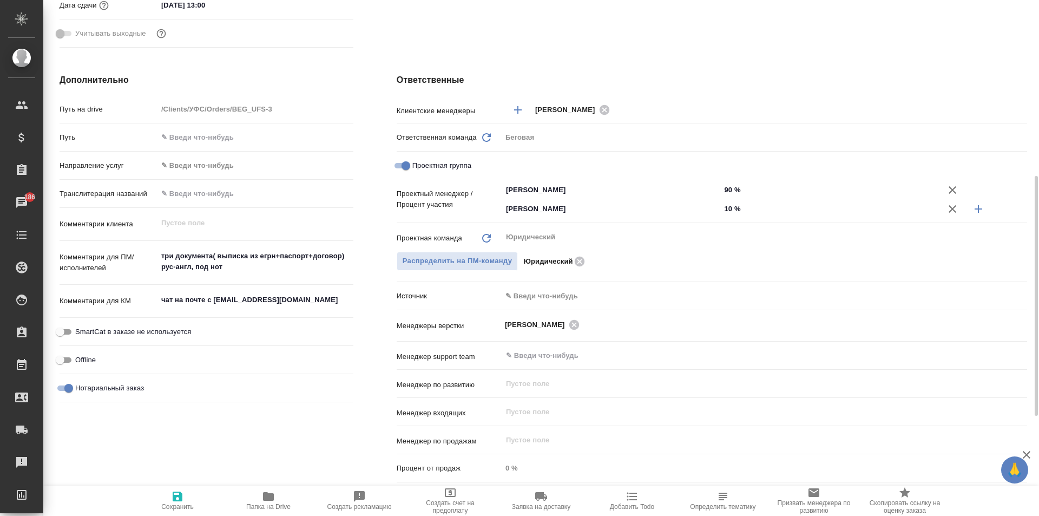
type textarea "x"
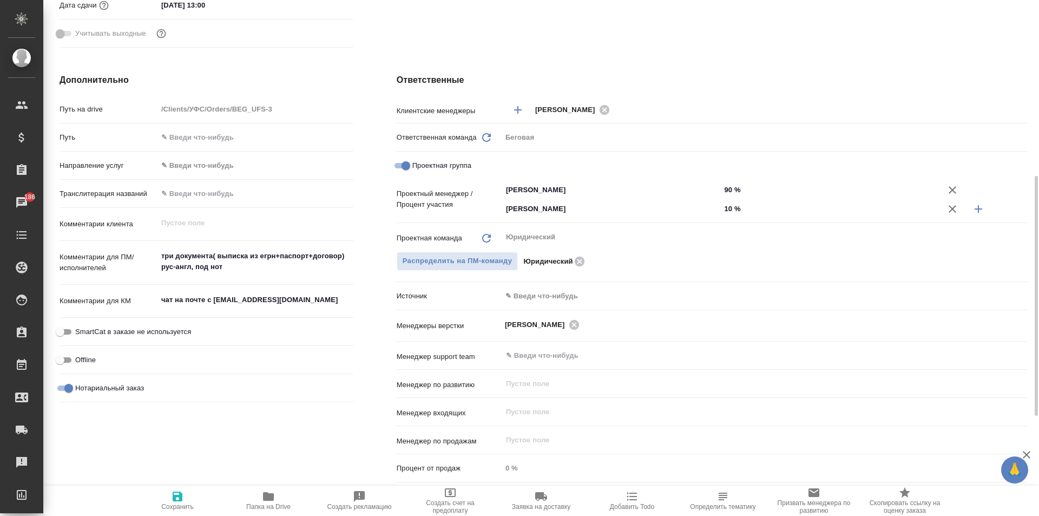
type textarea "x"
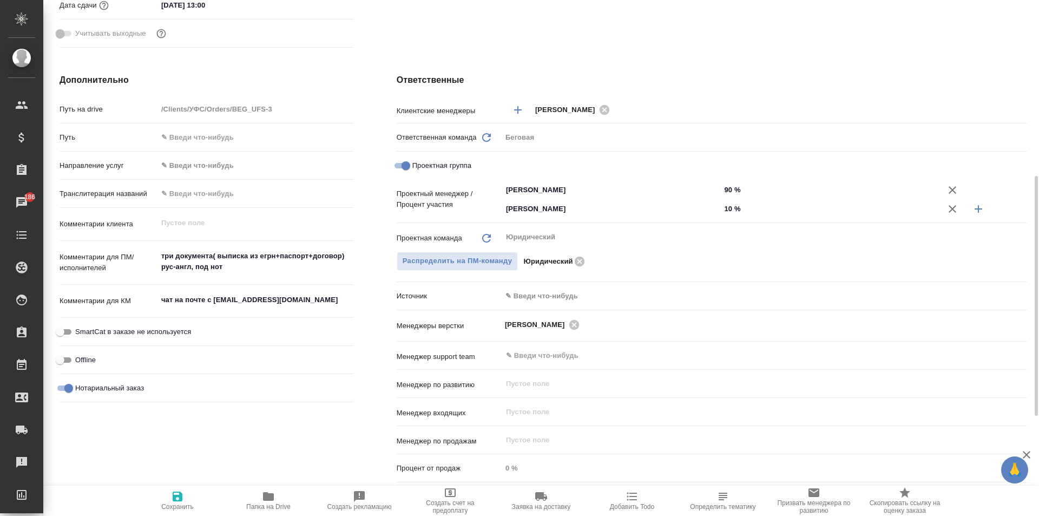
type textarea "x"
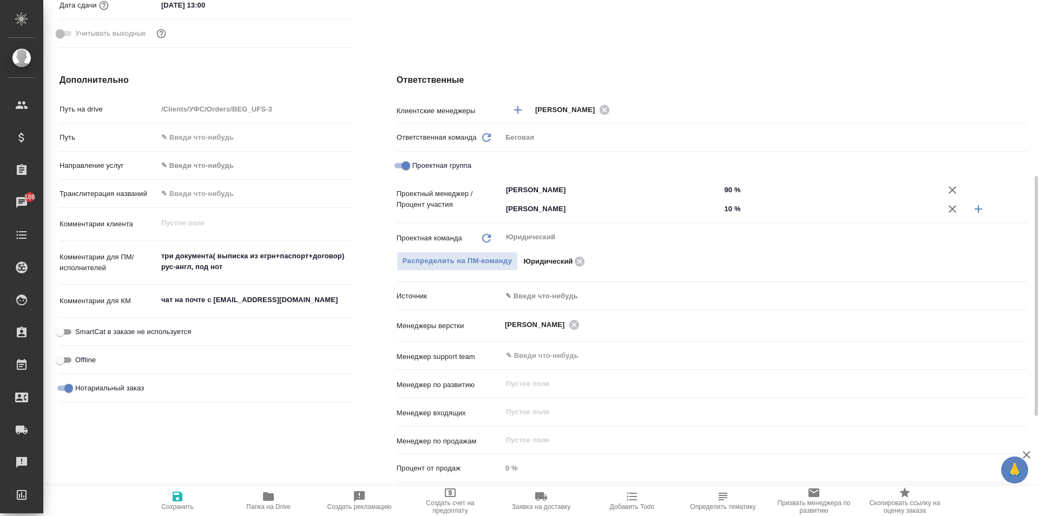
type textarea "x"
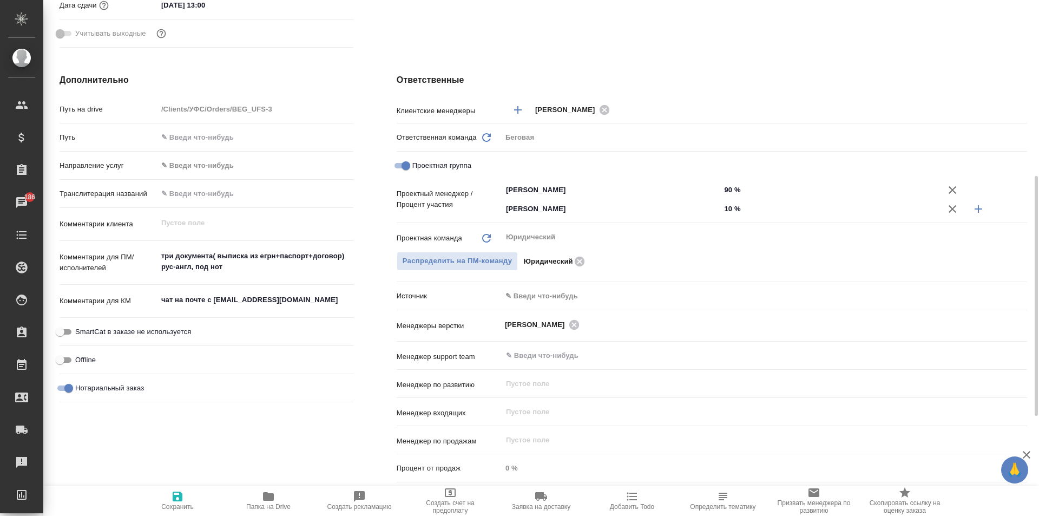
type textarea "x"
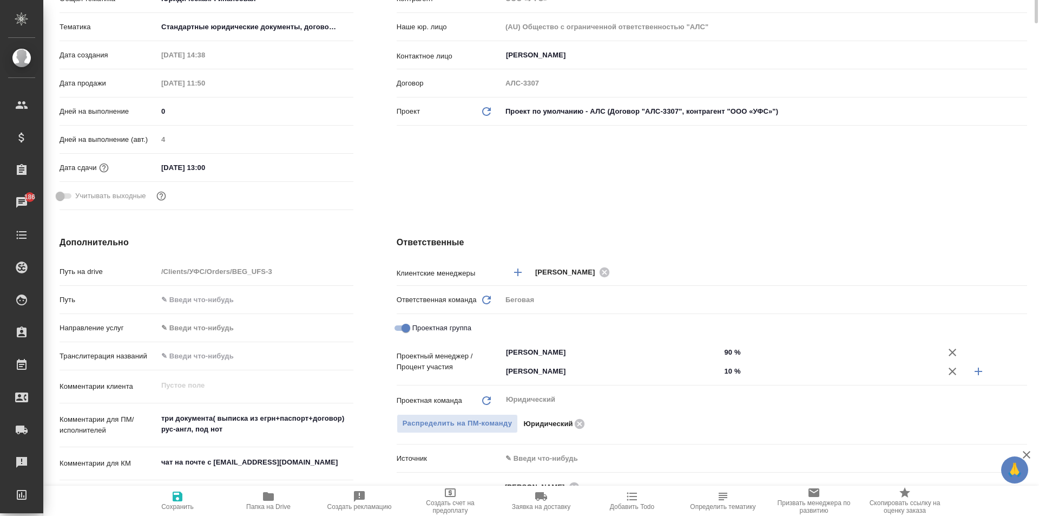
scroll to position [0, 0]
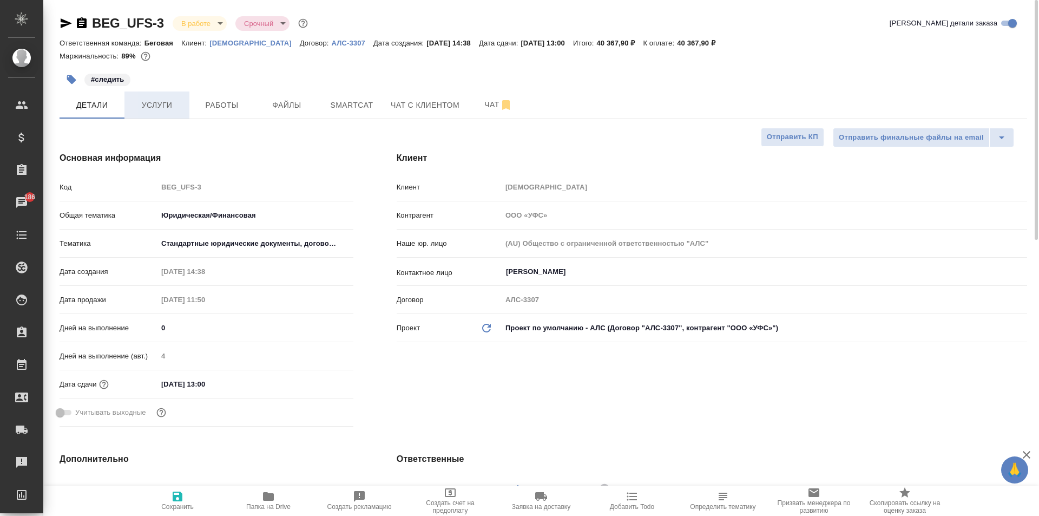
click at [173, 100] on span "Услуги" at bounding box center [157, 105] width 52 height 14
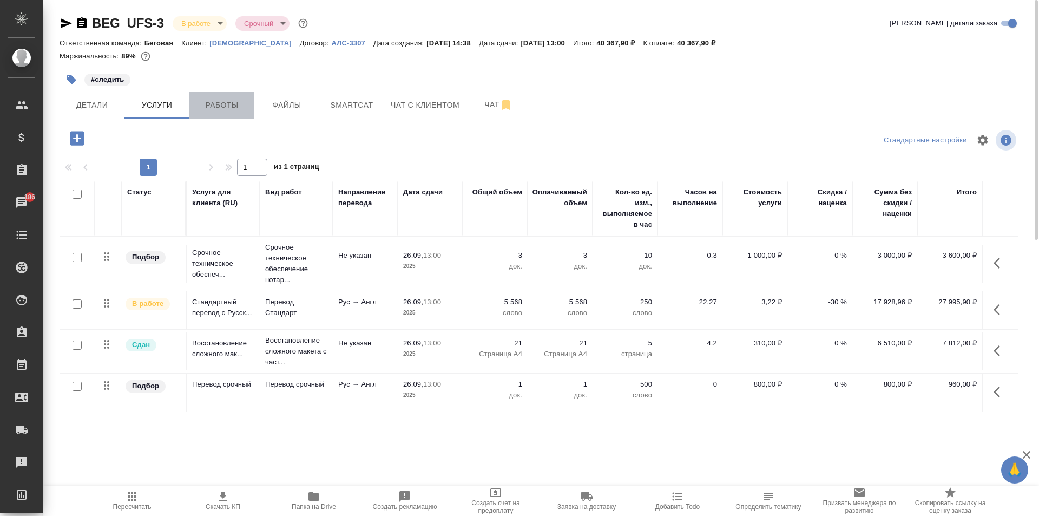
click at [250, 101] on button "Работы" at bounding box center [221, 104] width 65 height 27
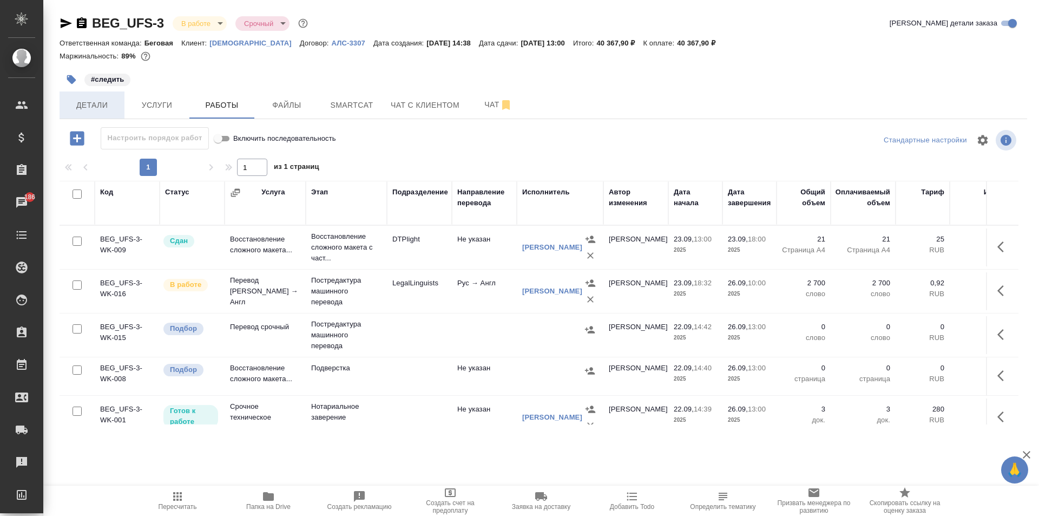
click at [109, 98] on span "Детали" at bounding box center [92, 105] width 52 height 14
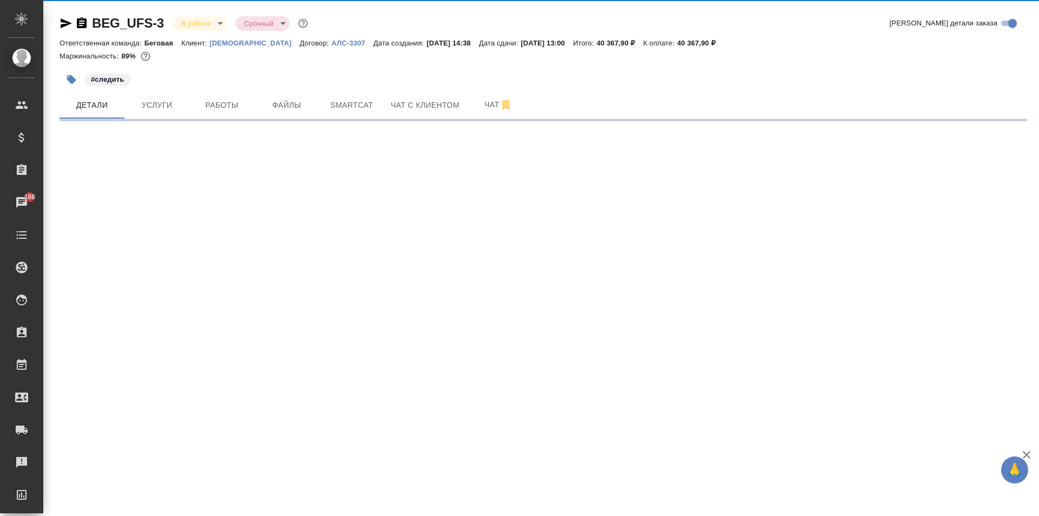
select select "RU"
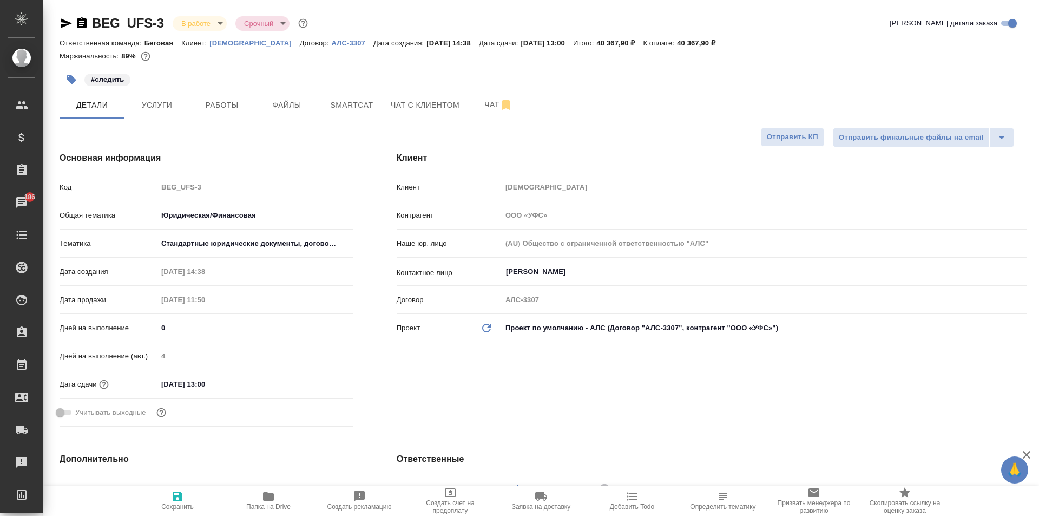
type textarea "x"
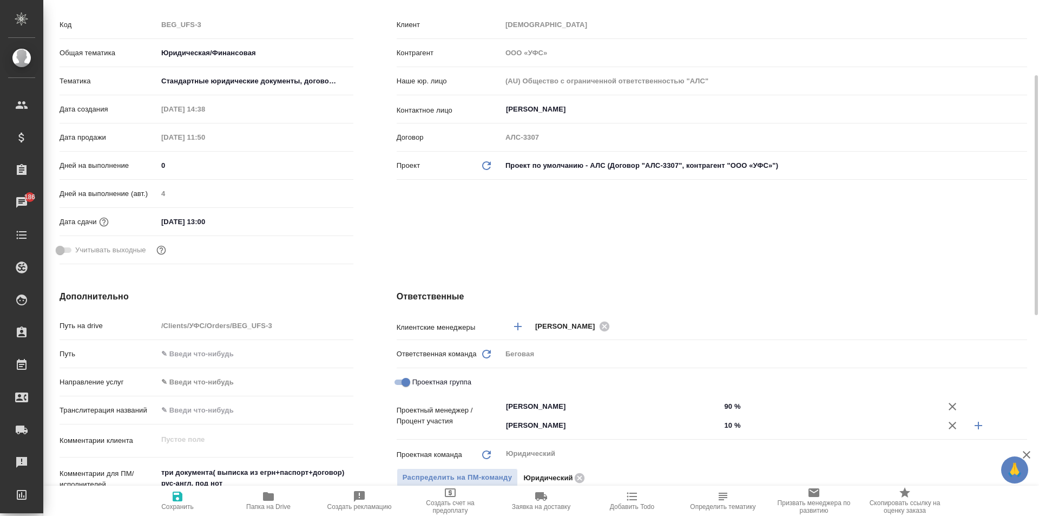
scroll to position [271, 0]
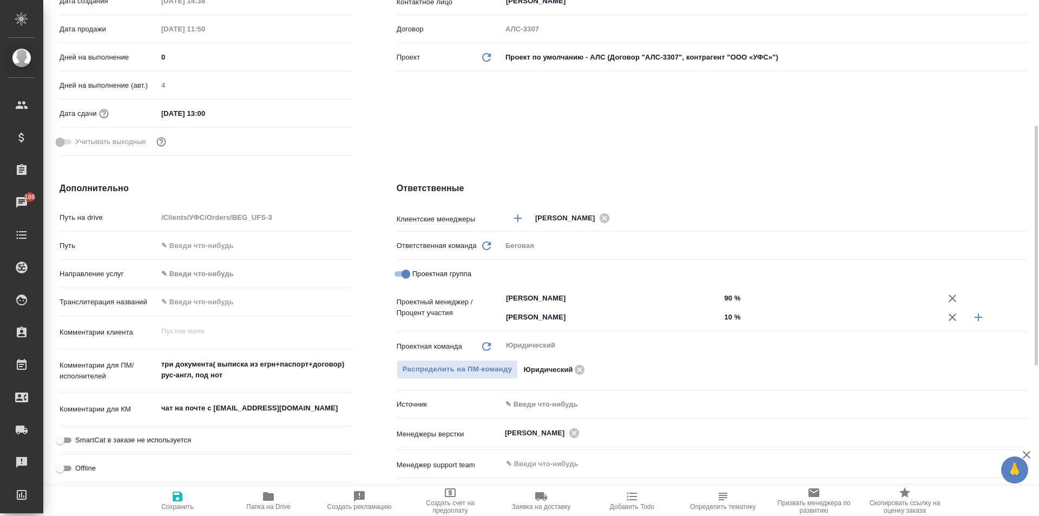
type textarea "x"
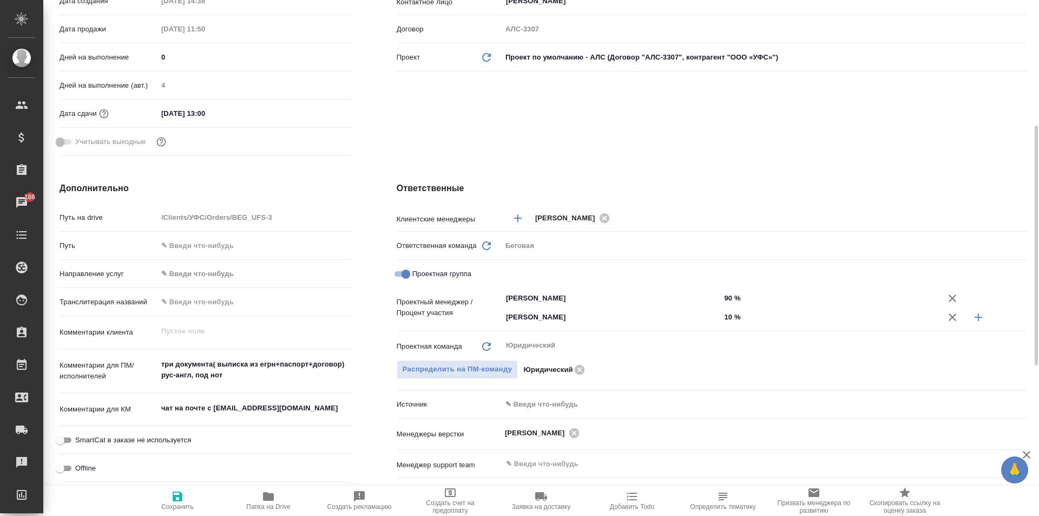
type textarea "x"
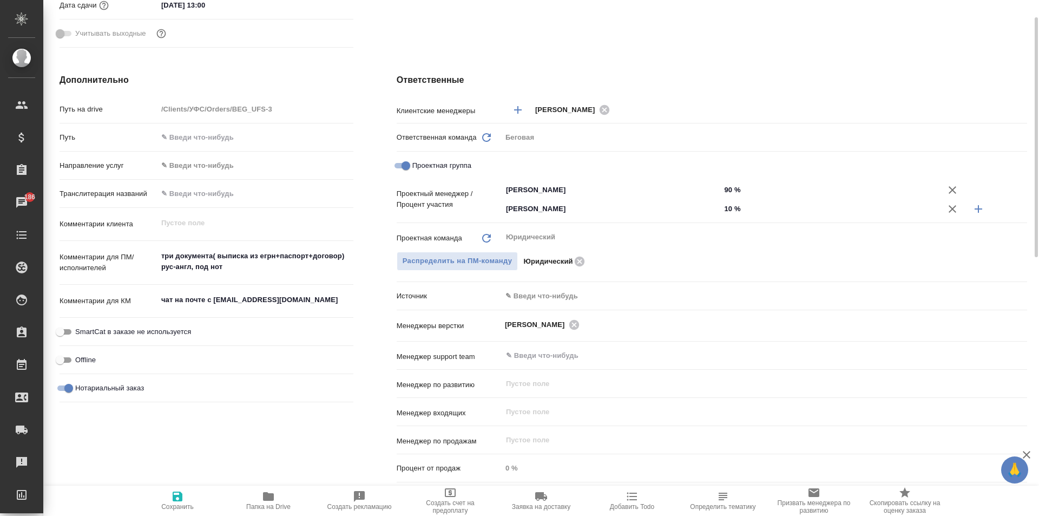
scroll to position [0, 0]
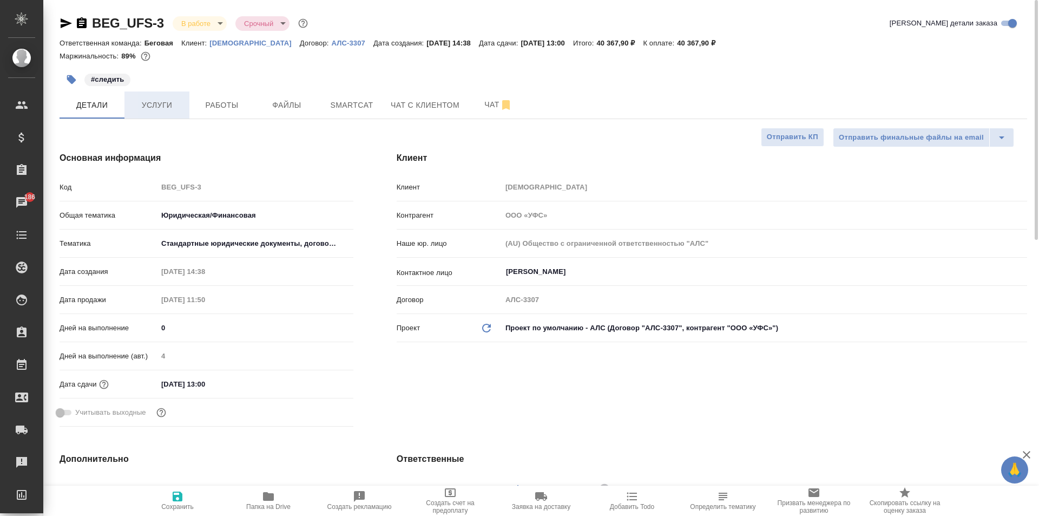
click at [145, 109] on span "Услуги" at bounding box center [157, 105] width 52 height 14
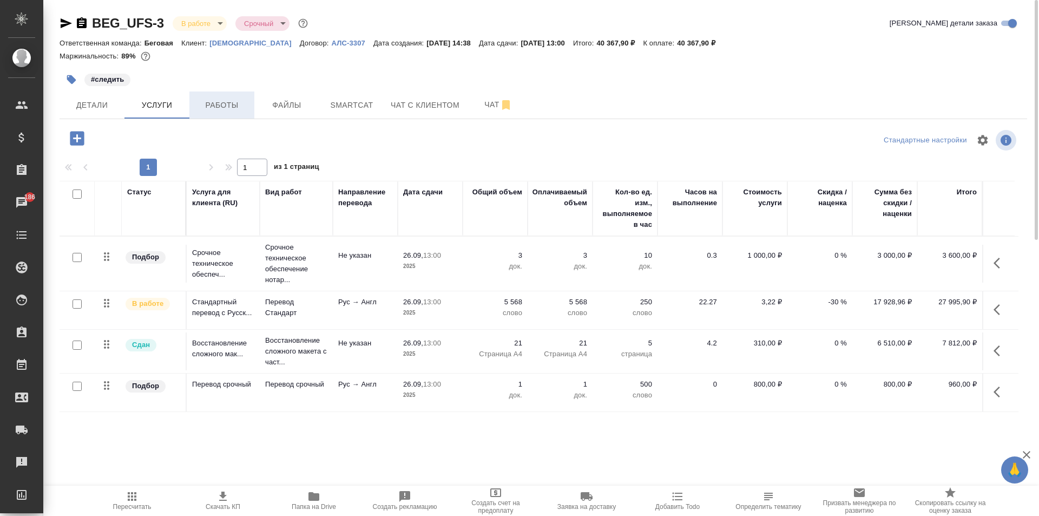
click at [239, 106] on span "Работы" at bounding box center [222, 105] width 52 height 14
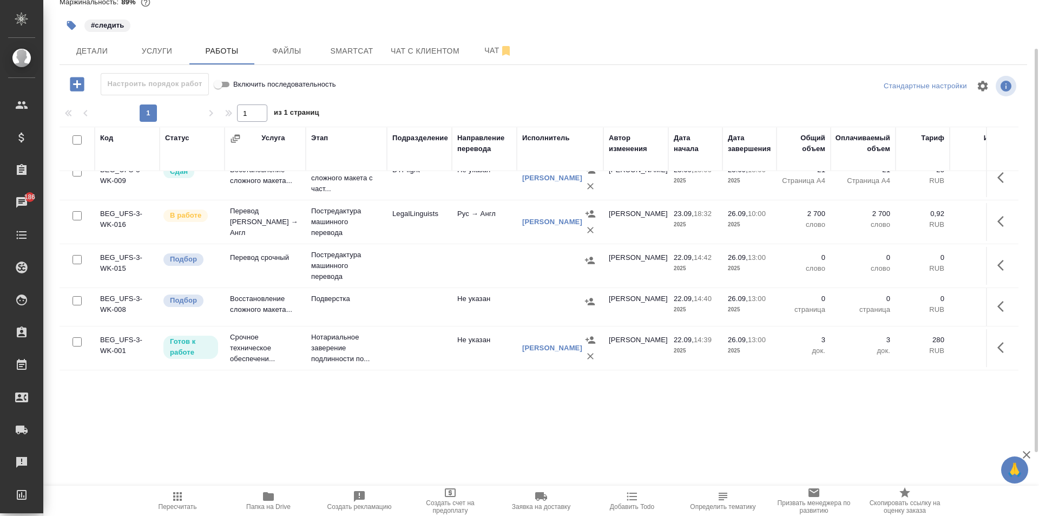
scroll to position [34, 0]
click at [91, 54] on span "Детали" at bounding box center [92, 51] width 52 height 14
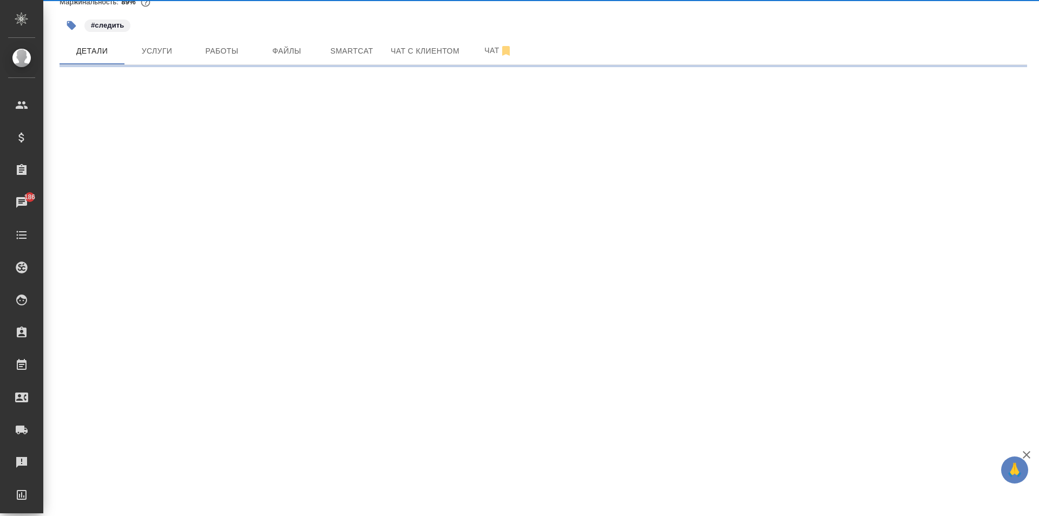
select select "RU"
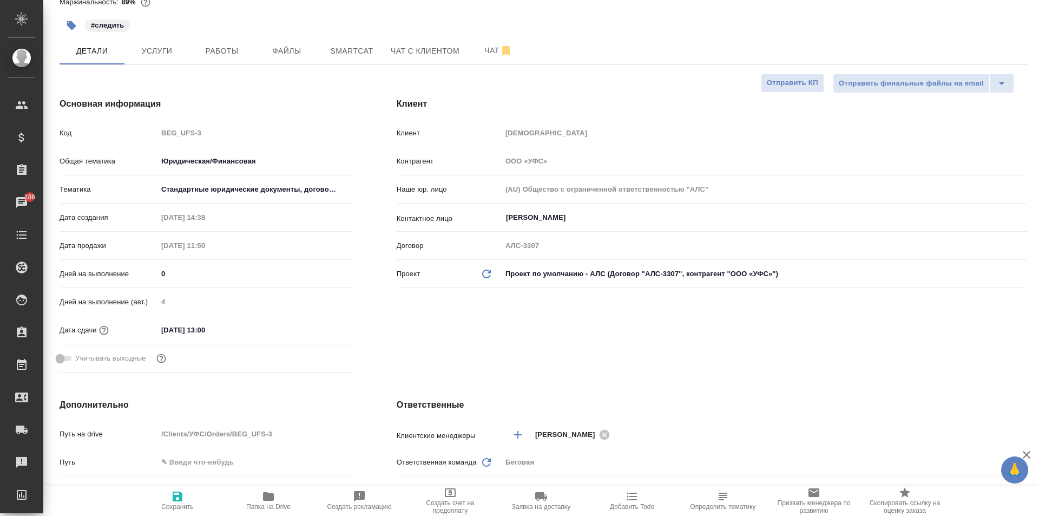
type textarea "x"
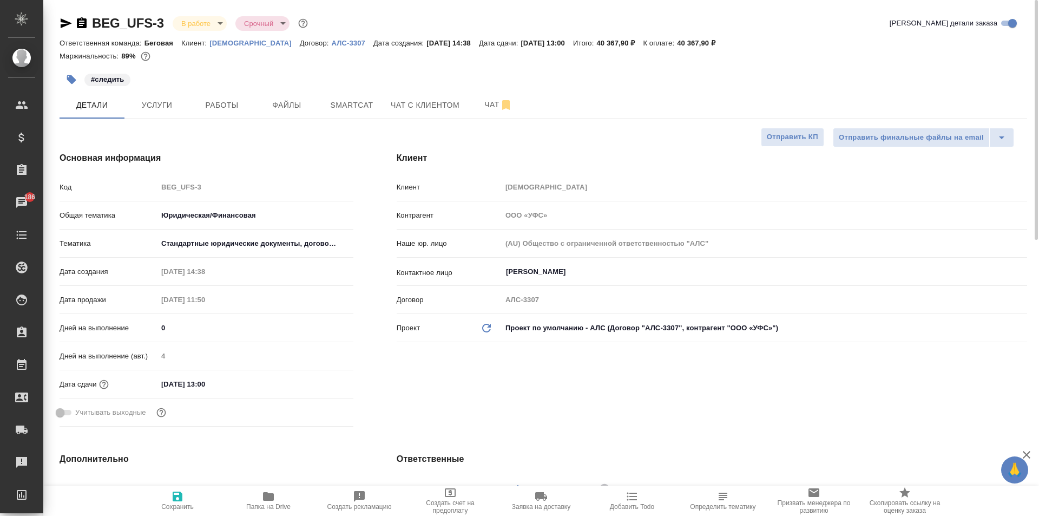
click at [65, 27] on icon "button" at bounding box center [66, 23] width 13 height 13
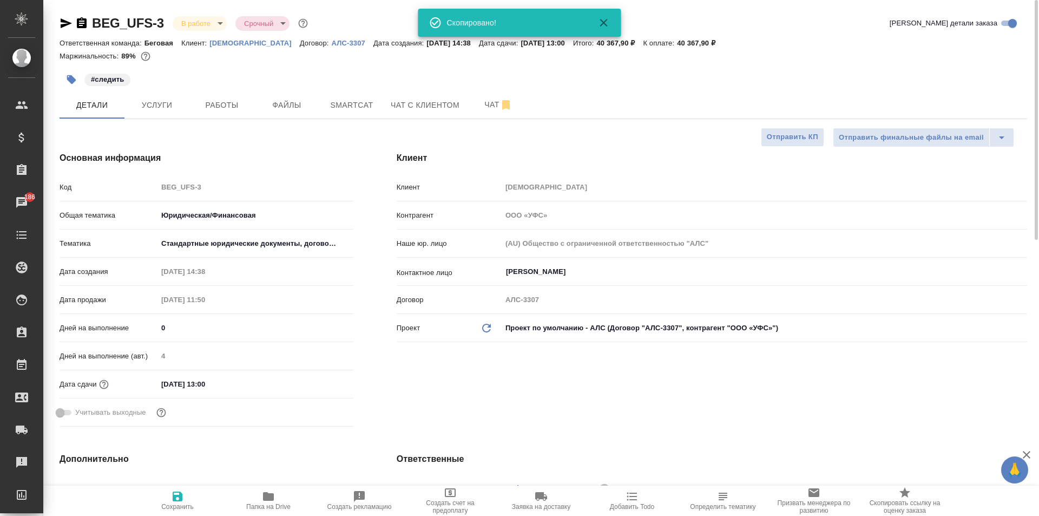
type textarea "x"
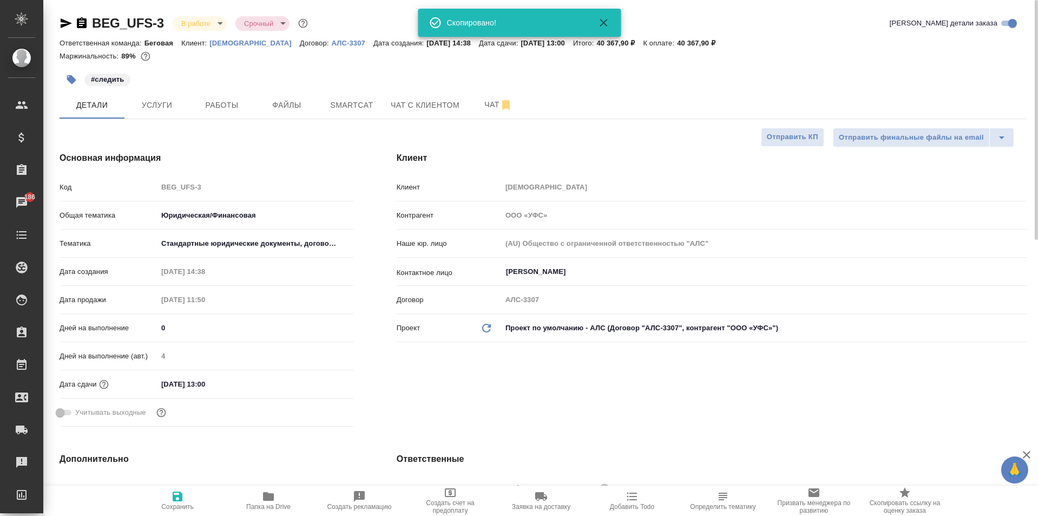
type textarea "x"
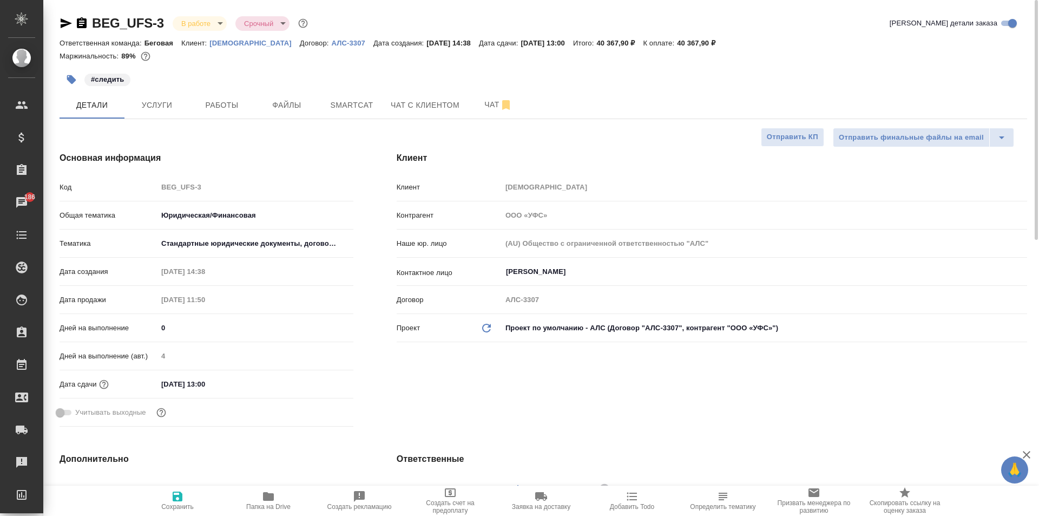
type textarea "x"
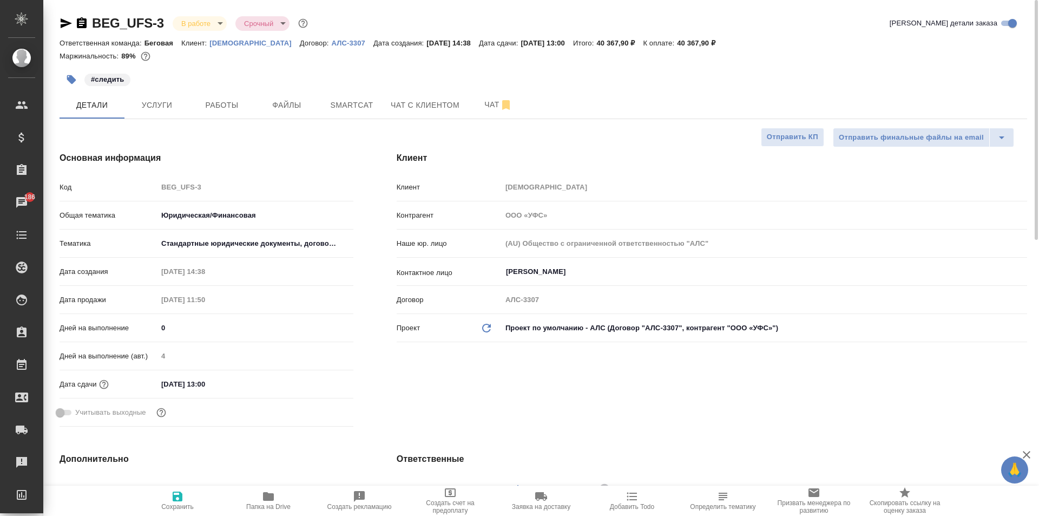
type textarea "x"
click at [168, 97] on button "Услуги" at bounding box center [156, 104] width 65 height 27
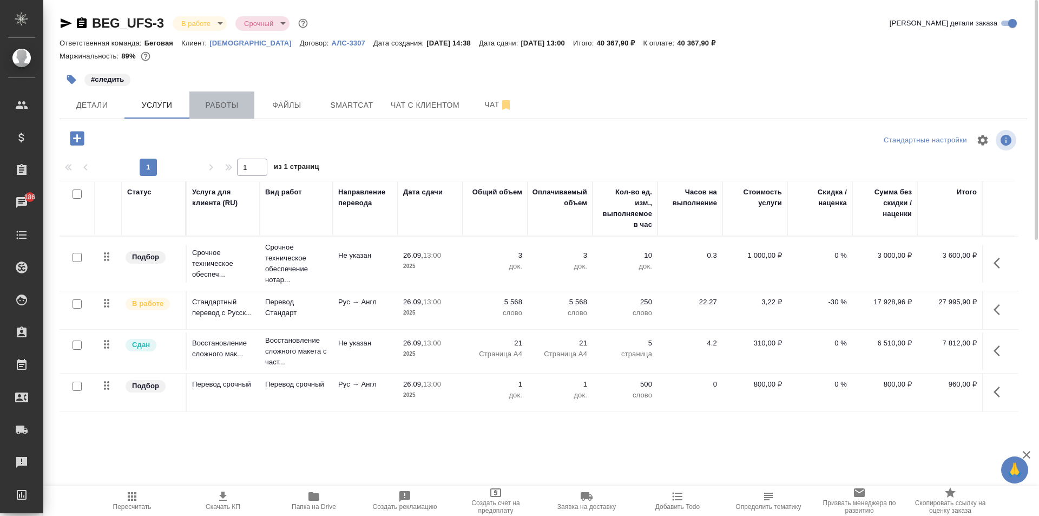
click at [222, 112] on button "Работы" at bounding box center [221, 104] width 65 height 27
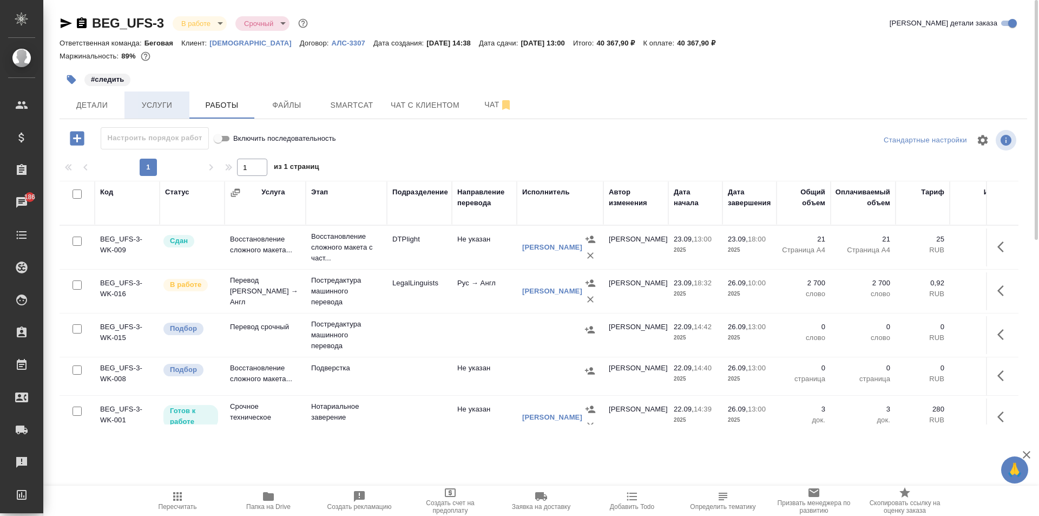
click at [136, 98] on span "Услуги" at bounding box center [157, 105] width 52 height 14
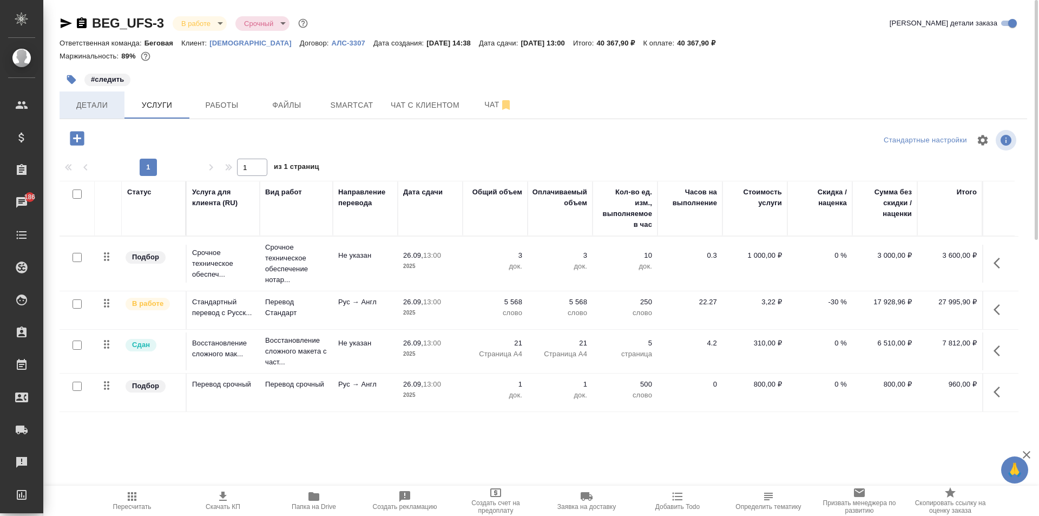
click at [113, 95] on button "Детали" at bounding box center [92, 104] width 65 height 27
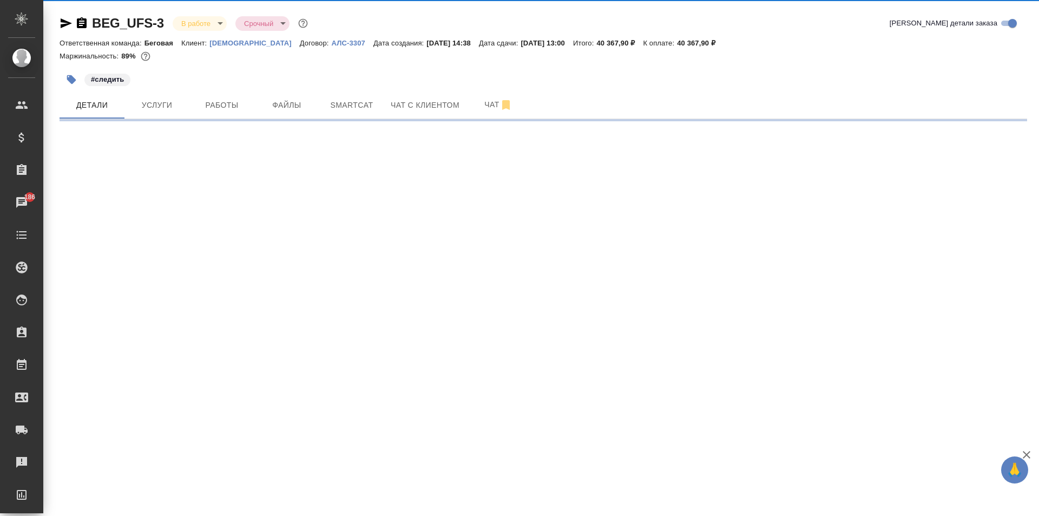
select select "RU"
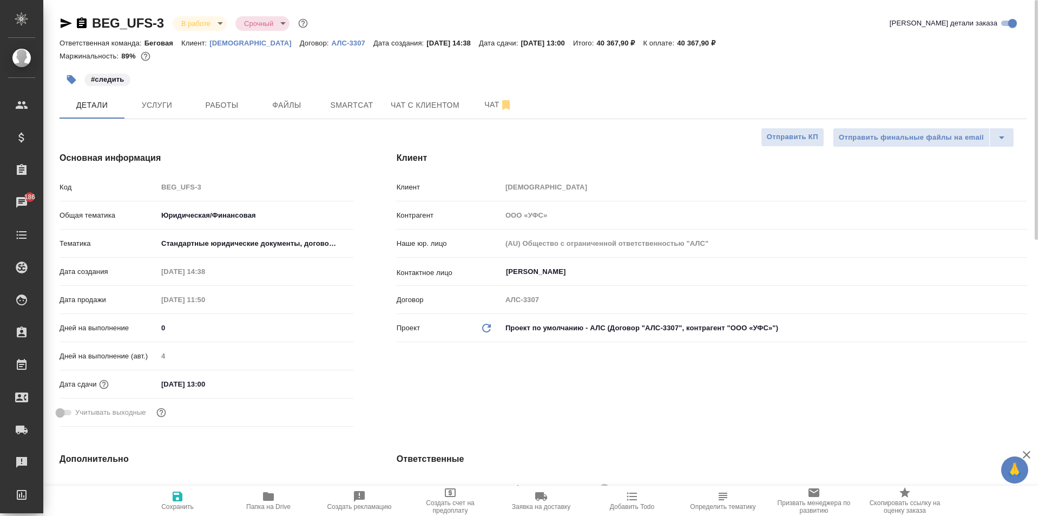
type textarea "x"
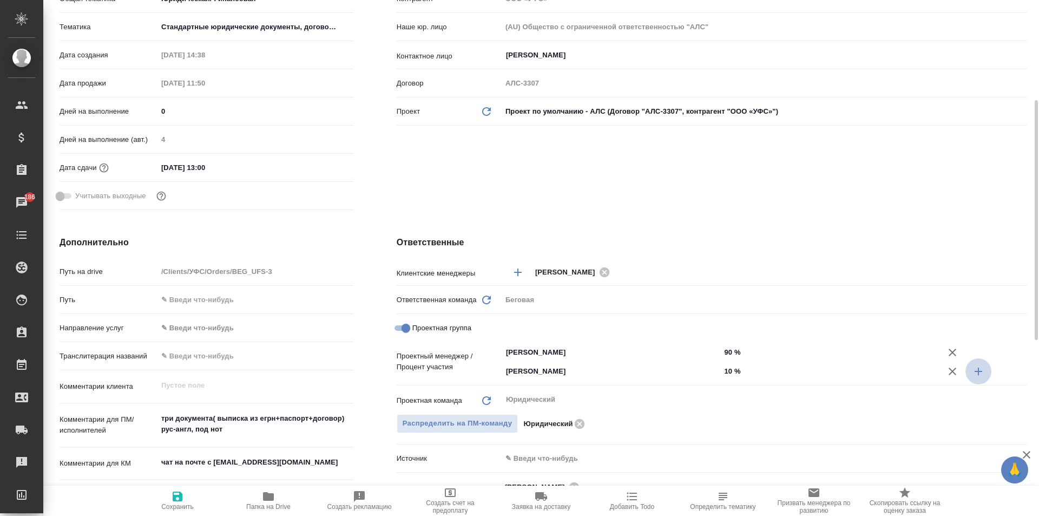
click at [975, 372] on icon "button" at bounding box center [978, 371] width 13 height 13
type textarea "x"
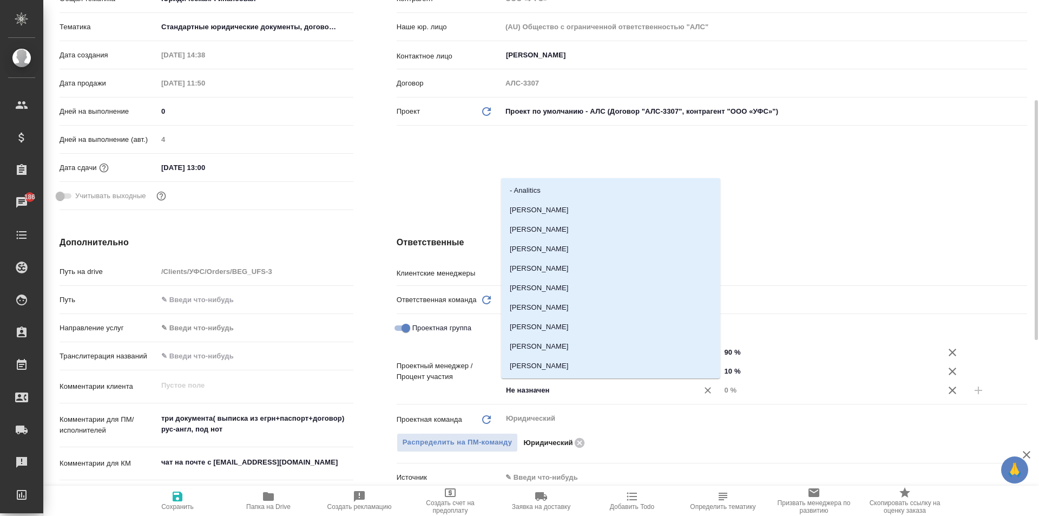
click at [644, 390] on input "Не назначен" at bounding box center [593, 390] width 176 height 13
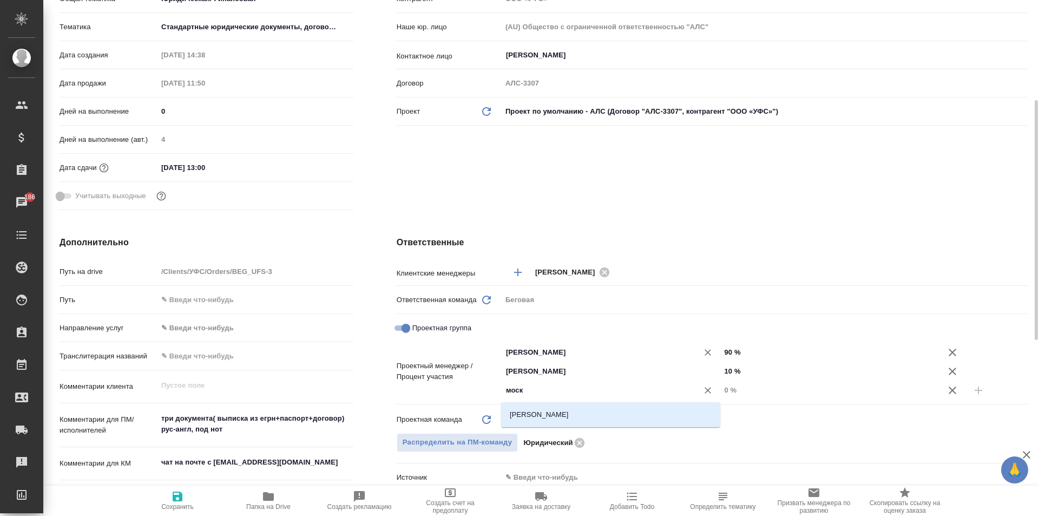
type input "моска"
click at [534, 418] on li "[PERSON_NAME]" at bounding box center [610, 414] width 219 height 19
type textarea "x"
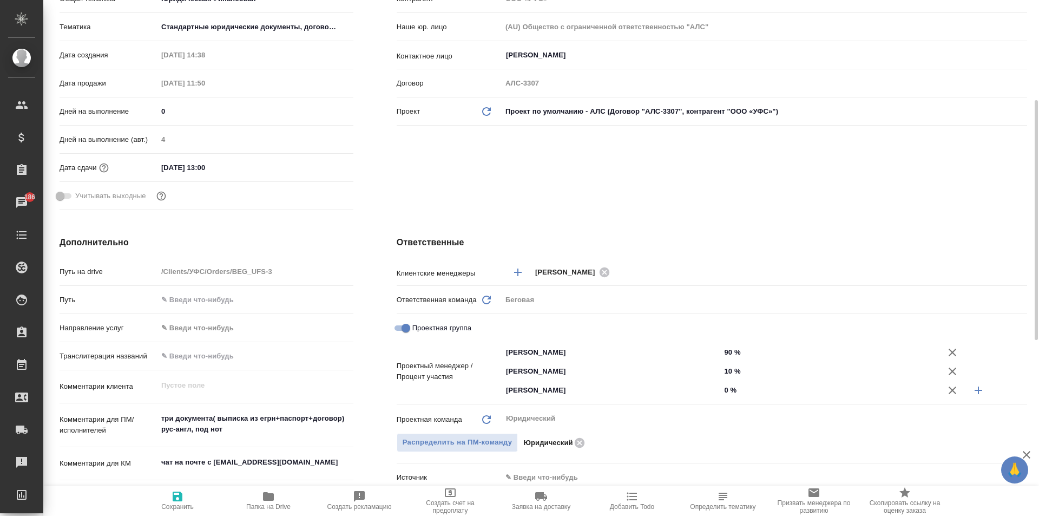
click at [729, 391] on input "0 %" at bounding box center [829, 390] width 219 height 16
type textarea "x"
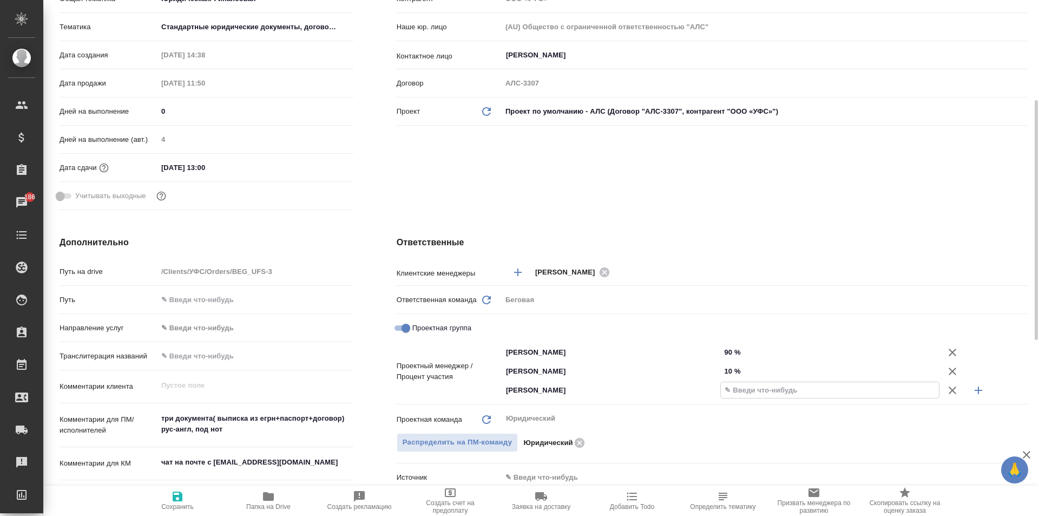
type textarea "x"
type input "8 %"
click at [730, 351] on input "90 %" at bounding box center [829, 352] width 219 height 16
click at [735, 352] on input "90 %" at bounding box center [830, 352] width 218 height 16
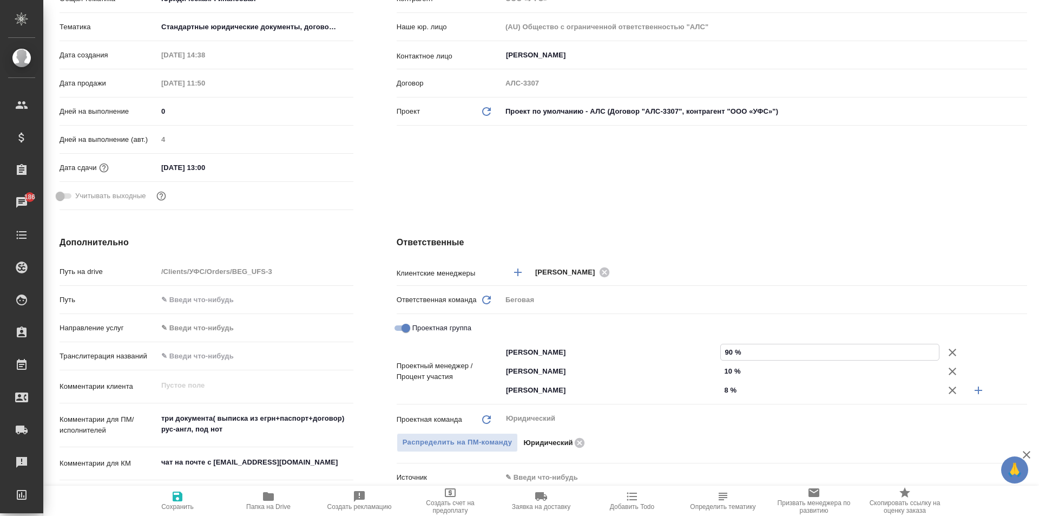
type textarea "x"
type input "9 %"
type textarea "x"
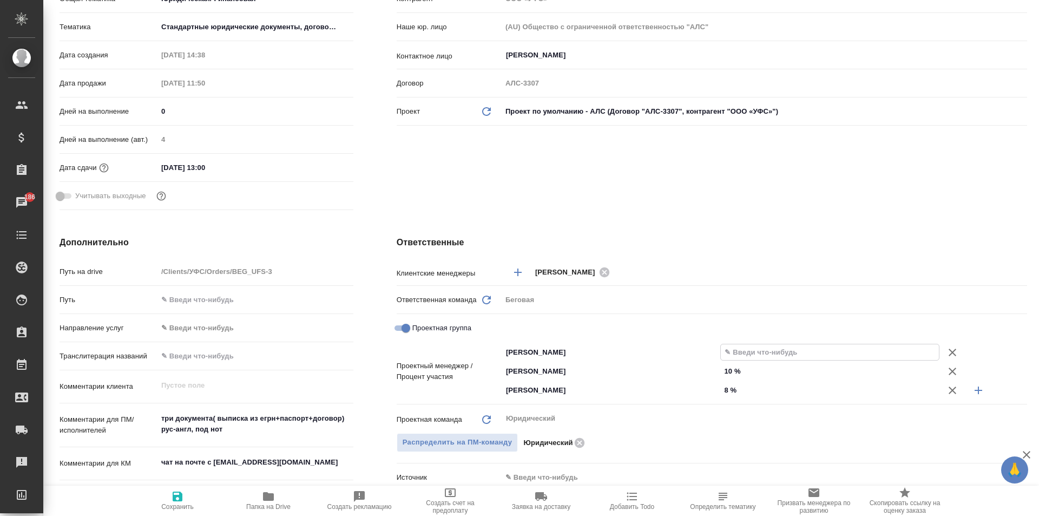
type textarea "x"
type input "7 %"
type textarea "x"
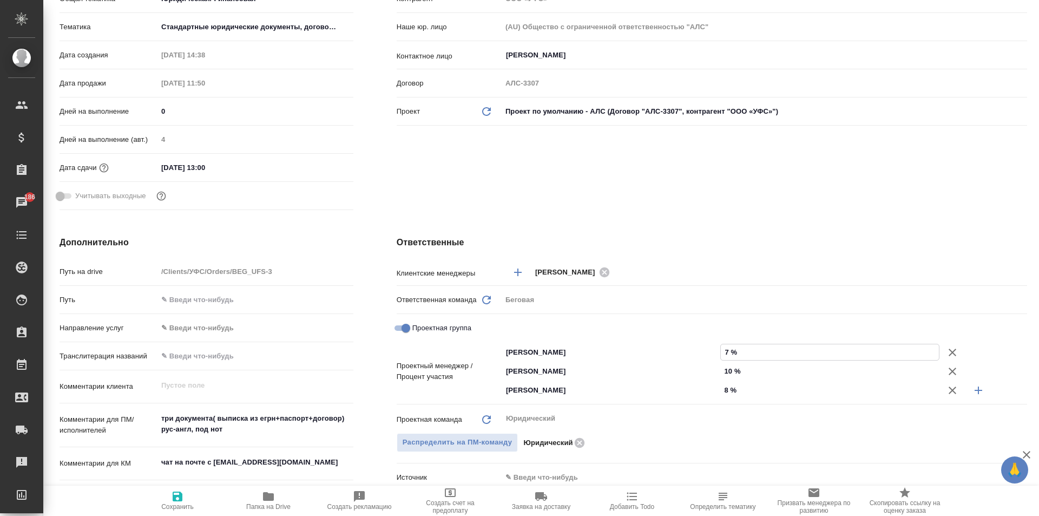
type textarea "x"
type input "71 %"
type textarea "x"
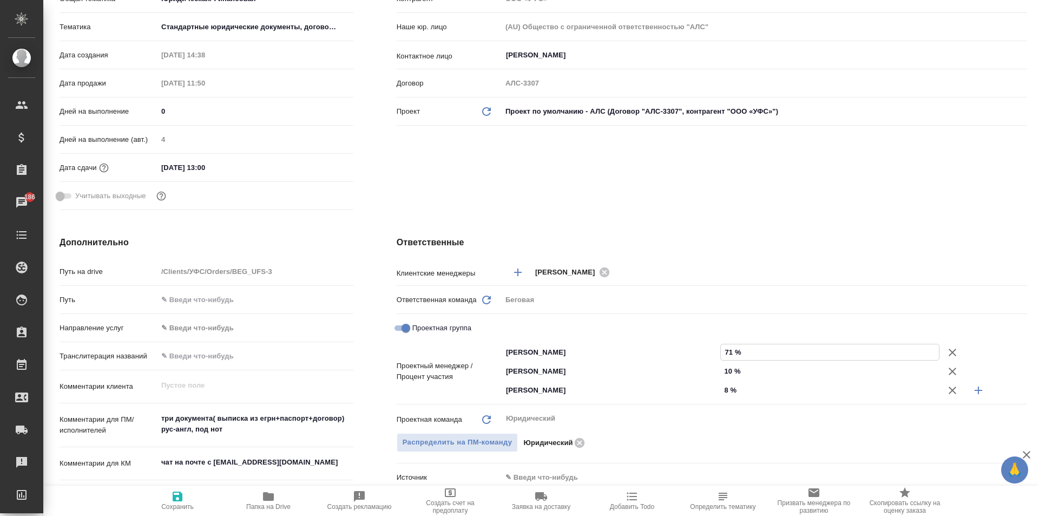
type input "71 %"
click at [733, 370] on input "10 %" at bounding box center [829, 371] width 219 height 16
type input "1 %"
type textarea "x"
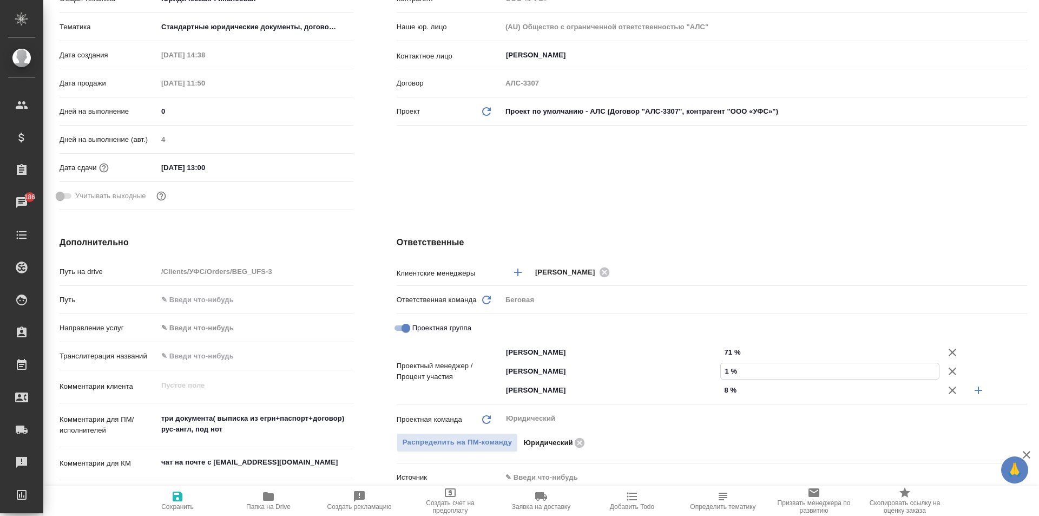
type textarea "x"
type input "11 %"
type textarea "x"
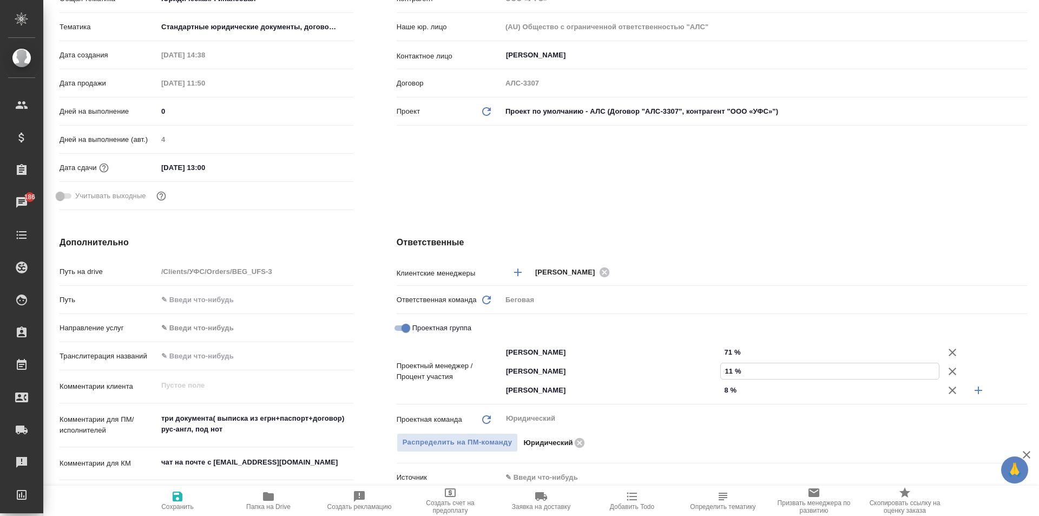
type input "119 %"
type textarea "x"
type input "11 %"
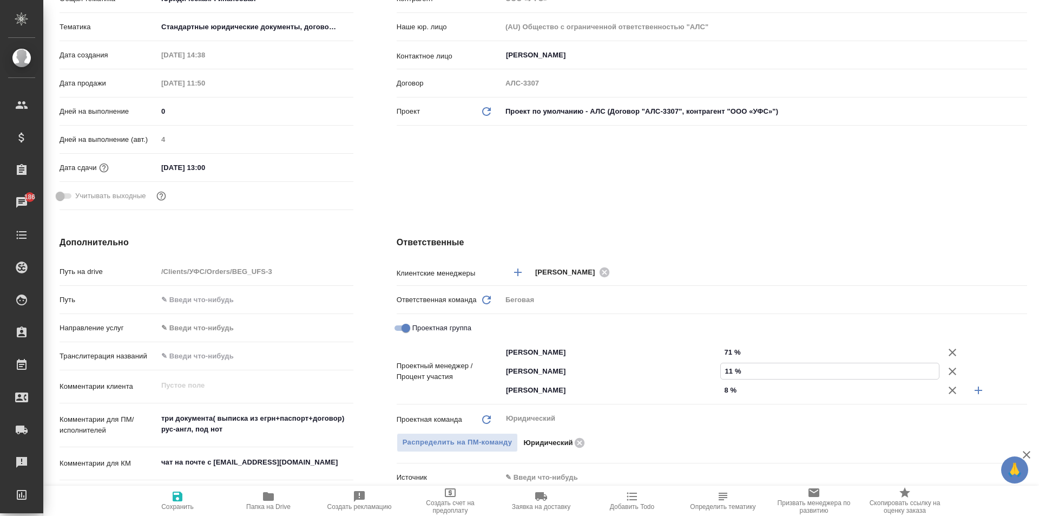
type textarea "x"
type input "1 %"
type textarea "x"
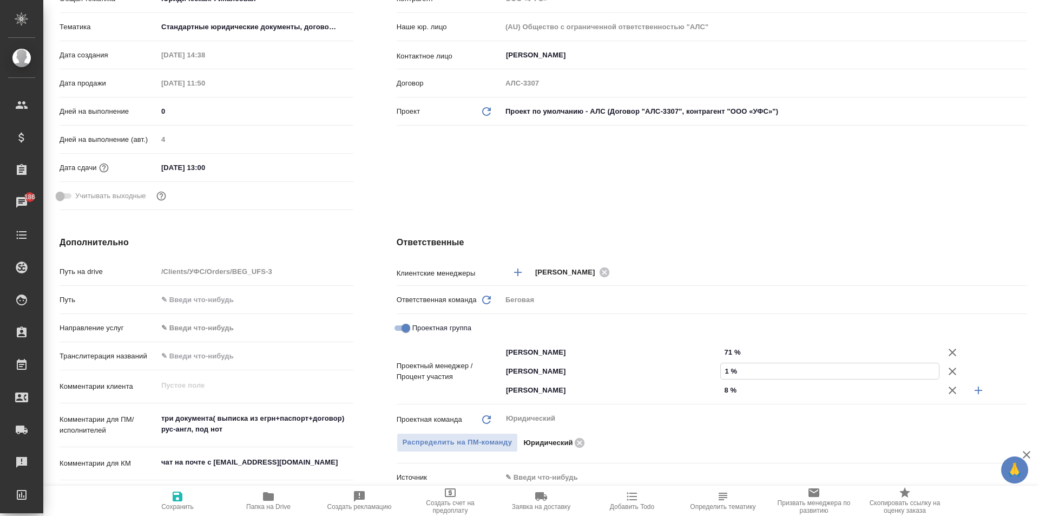
type textarea "x"
type input "19 %"
type textarea "x"
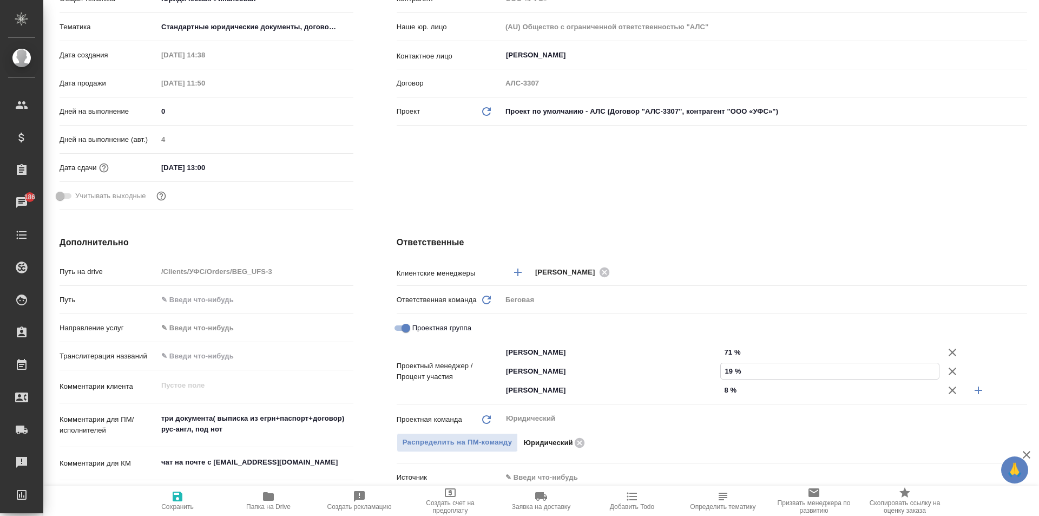
type textarea "x"
type input "19 %"
click at [728, 393] on input "8 %" at bounding box center [830, 390] width 218 height 16
type textarea "x"
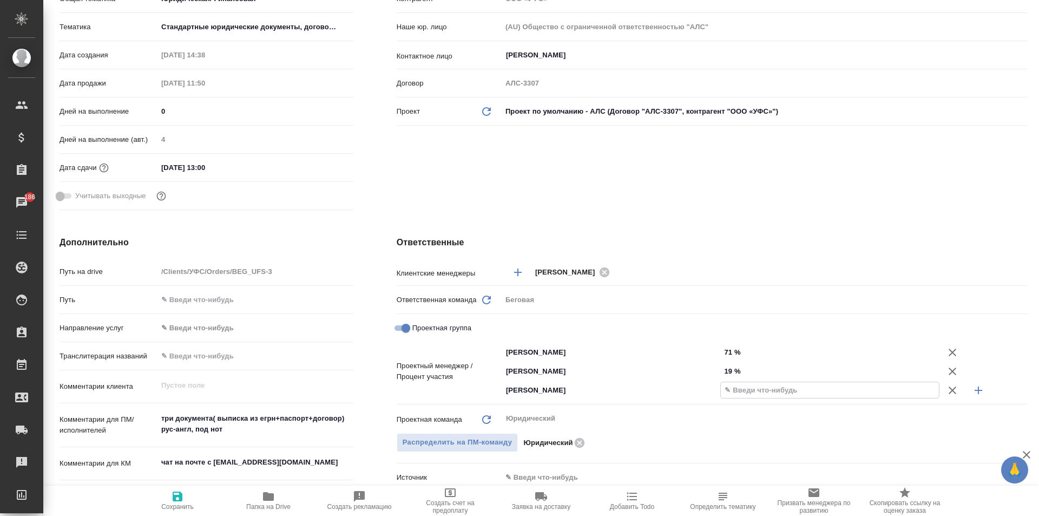
type textarea "x"
type input "9 %"
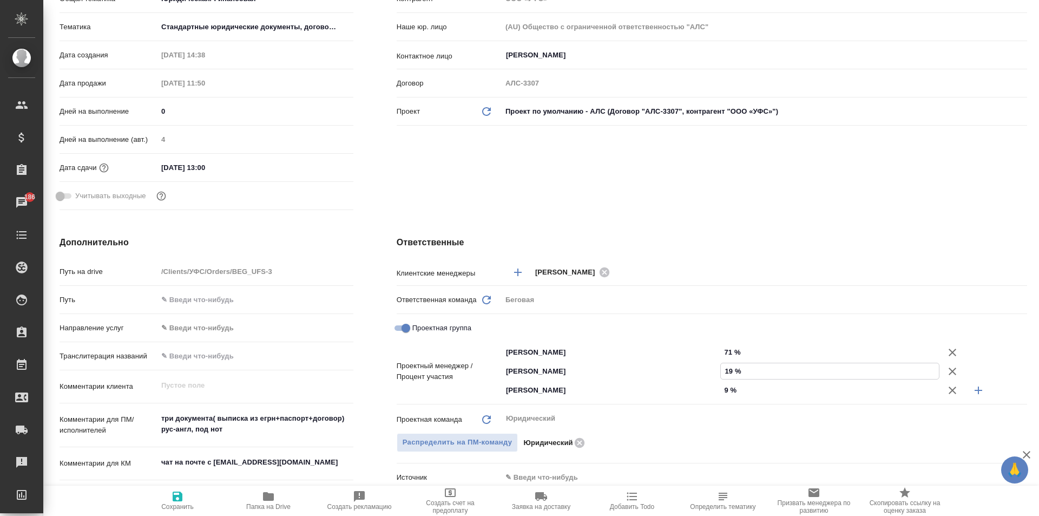
click at [732, 372] on input "19 %" at bounding box center [830, 371] width 218 height 16
type textarea "x"
type input "1 %"
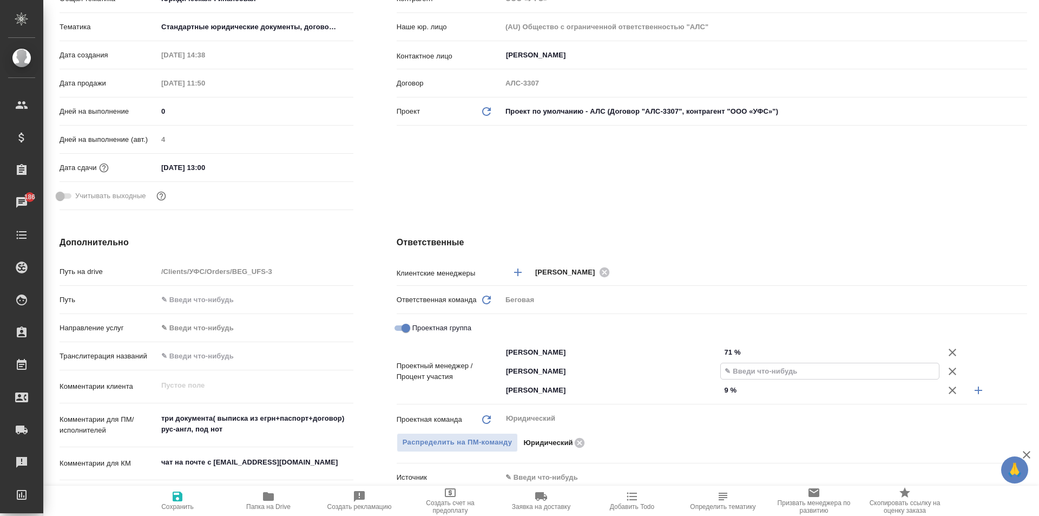
type textarea "x"
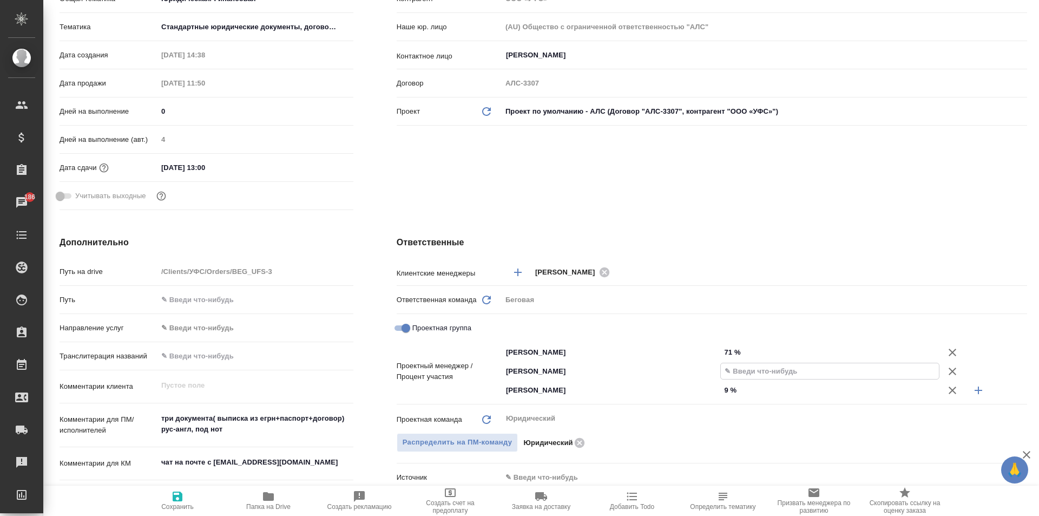
type textarea "x"
type input "2 %"
type textarea "x"
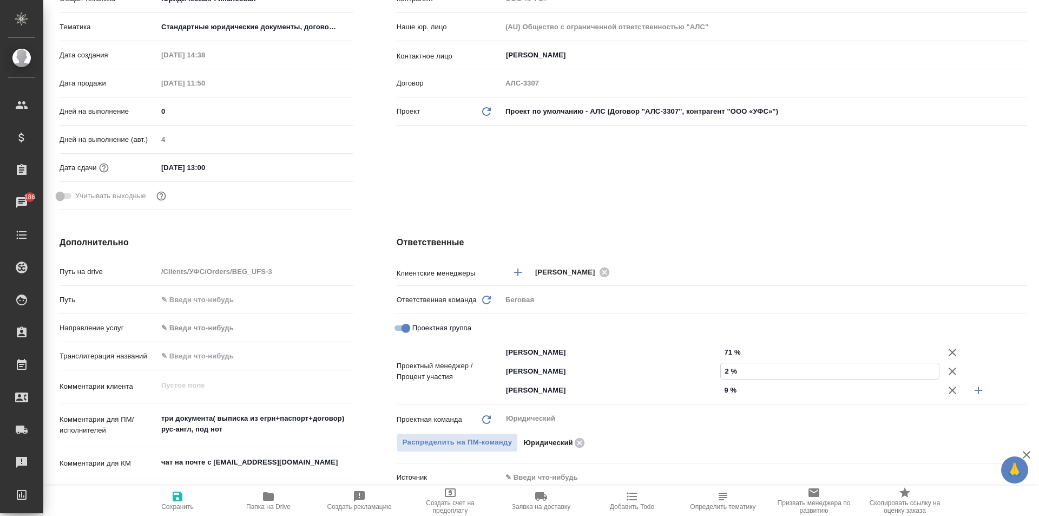
type input "20 %"
type textarea "x"
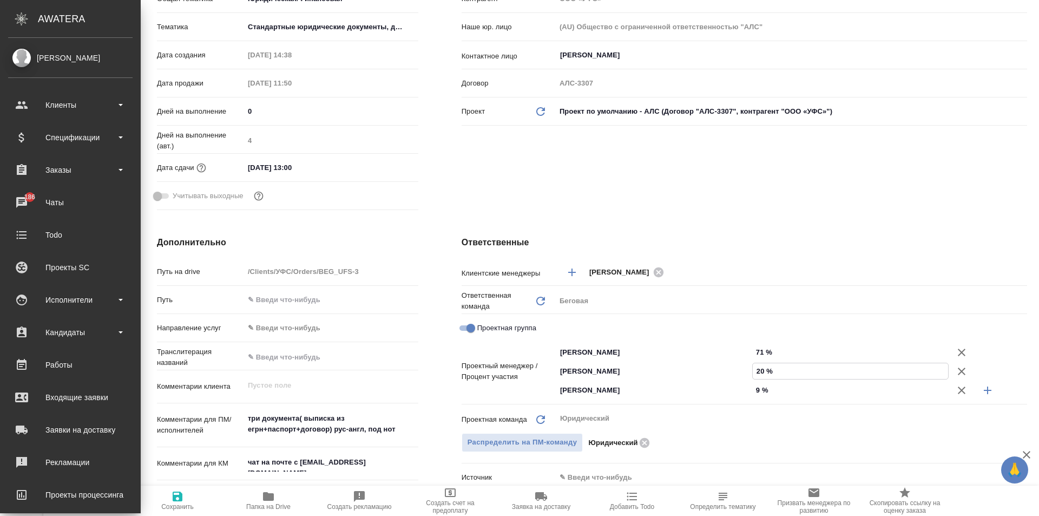
type textarea "x"
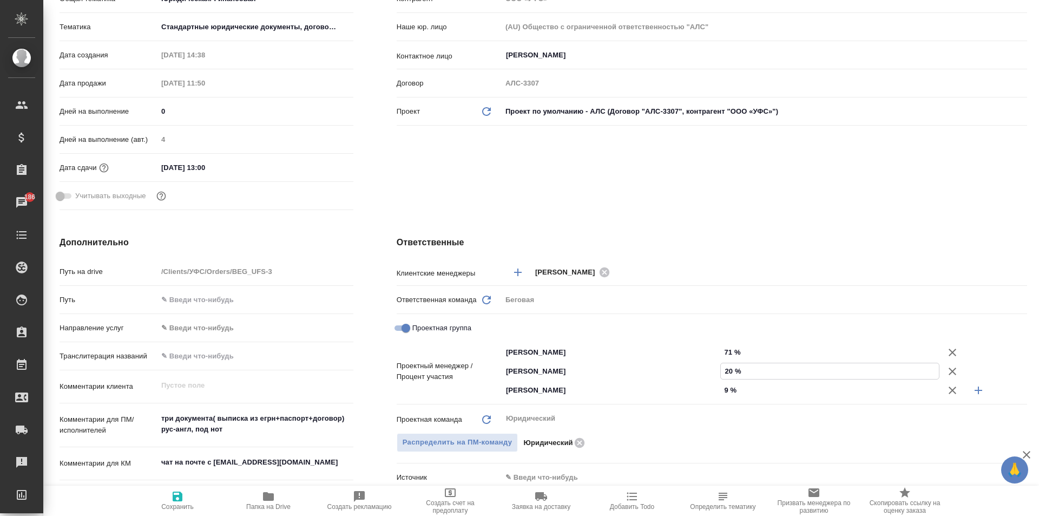
type input "20 %"
click at [181, 497] on icon "button" at bounding box center [178, 496] width 10 height 10
type textarea "x"
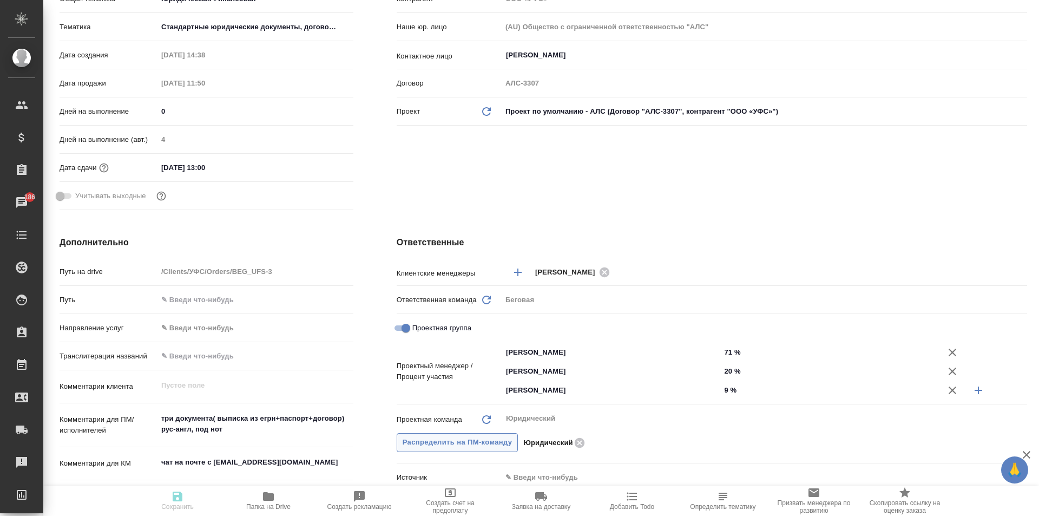
type textarea "x"
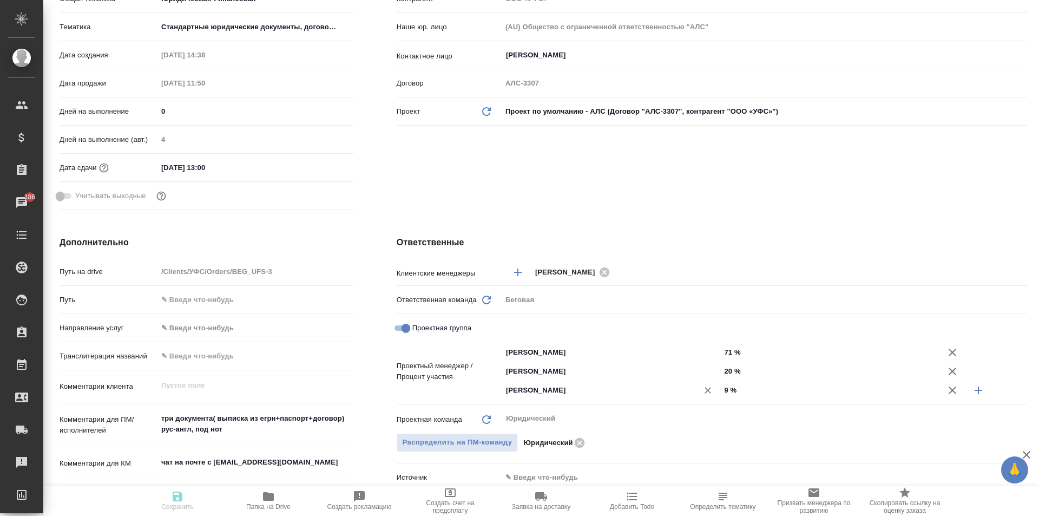
type textarea "x"
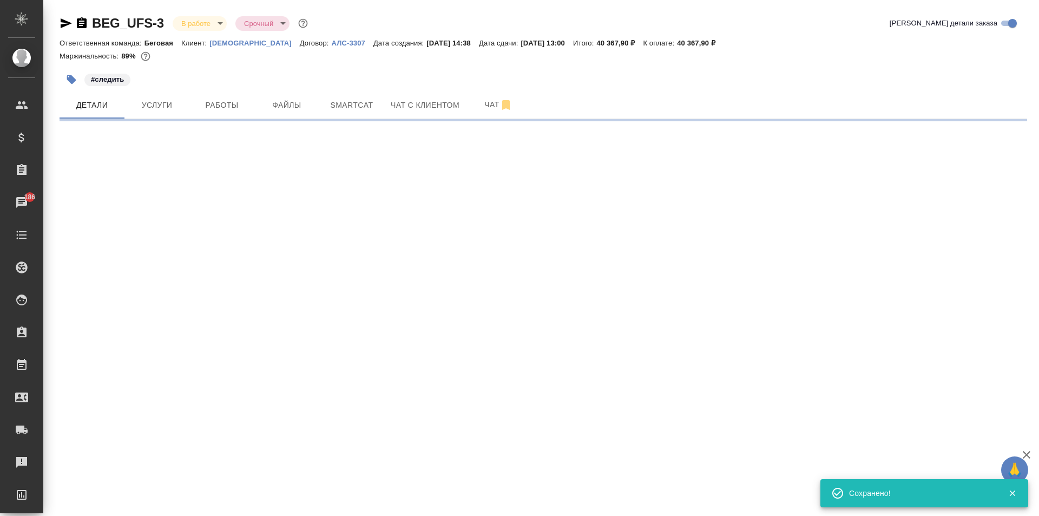
scroll to position [0, 0]
select select "RU"
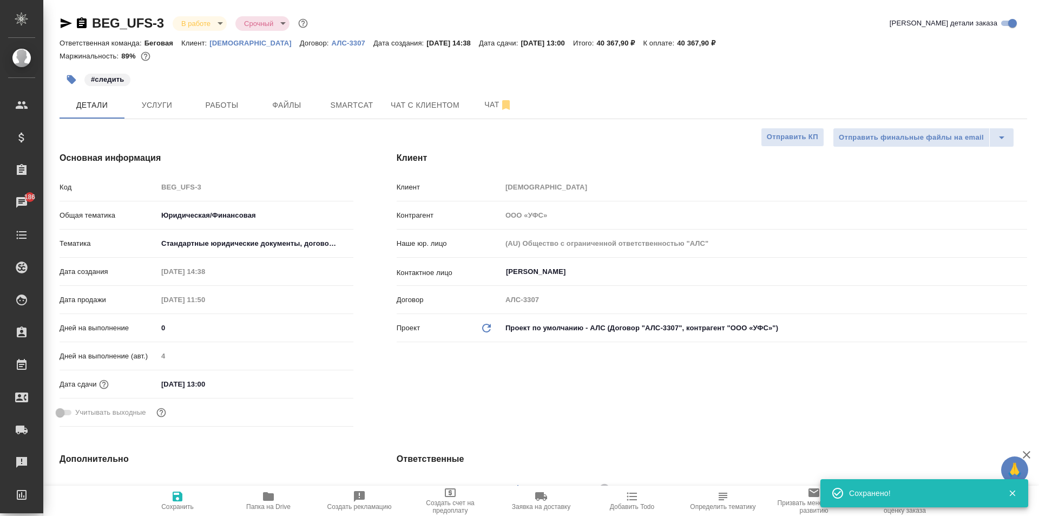
type textarea "x"
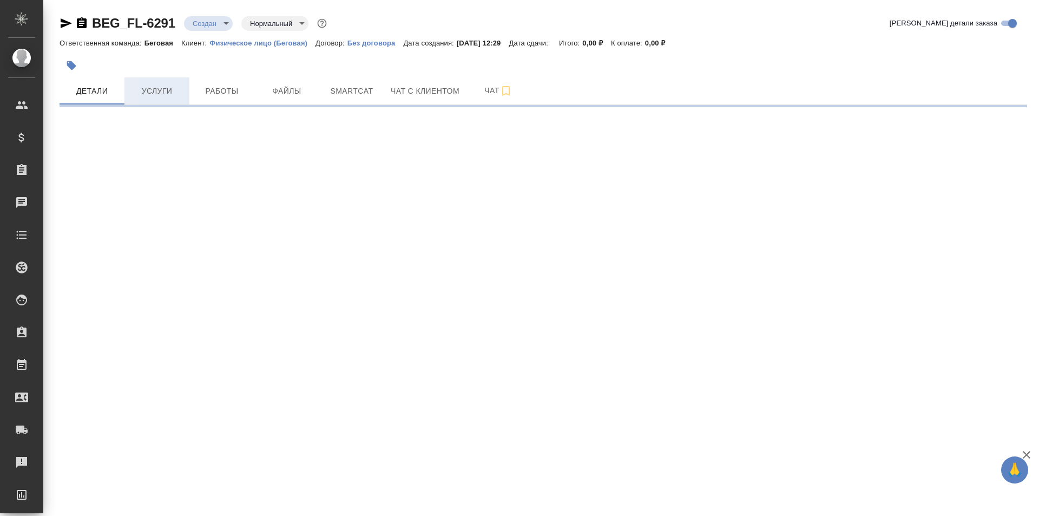
click at [150, 91] on span "Услуги" at bounding box center [157, 91] width 52 height 14
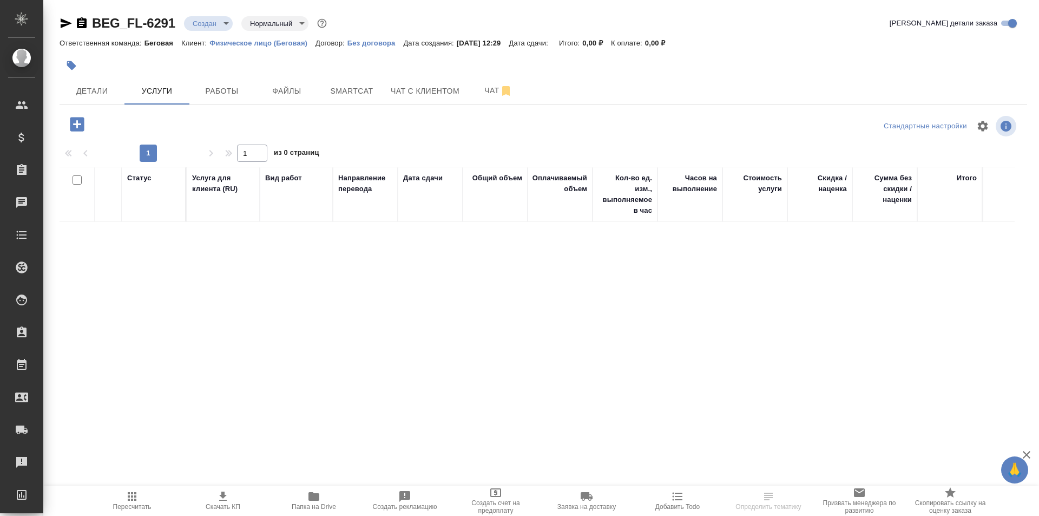
click at [79, 25] on icon "button" at bounding box center [82, 22] width 10 height 11
click at [291, 88] on span "Файлы" at bounding box center [287, 91] width 52 height 14
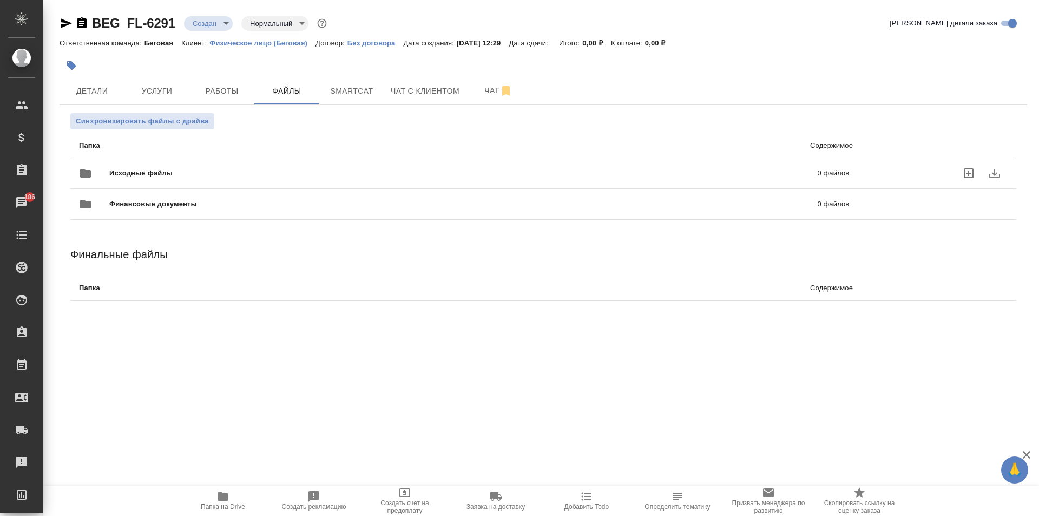
click at [969, 169] on icon "uploadFiles" at bounding box center [969, 173] width 10 height 10
click at [0, 0] on input "uploadFiles" at bounding box center [0, 0] width 0 height 0
click at [208, 28] on body "🙏 .cls-1 fill:#fff; AWATERA [PERSON_NAME] Спецификации Заказы 186 Чаты Todo Про…" at bounding box center [519, 258] width 1039 height 516
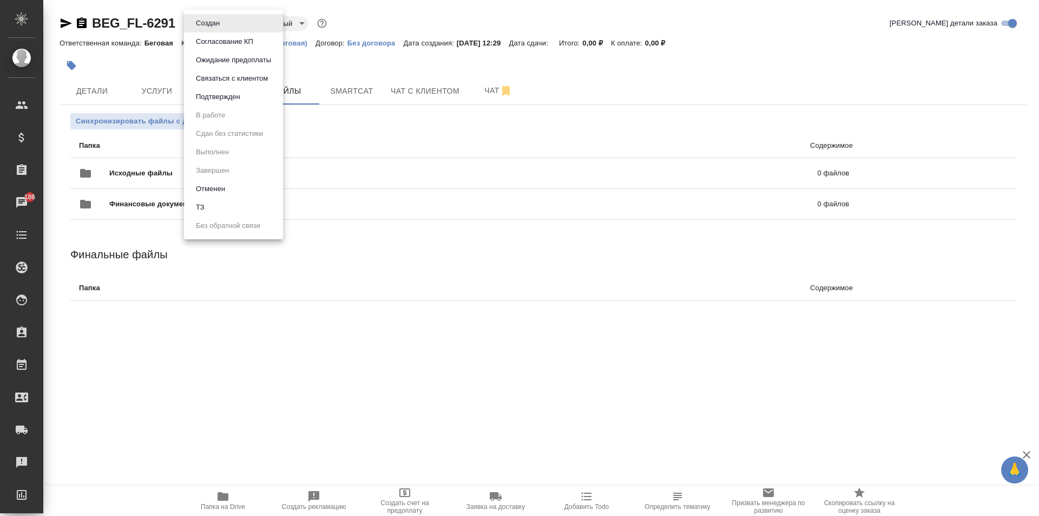
click at [223, 202] on li "ТЗ" at bounding box center [233, 207] width 99 height 18
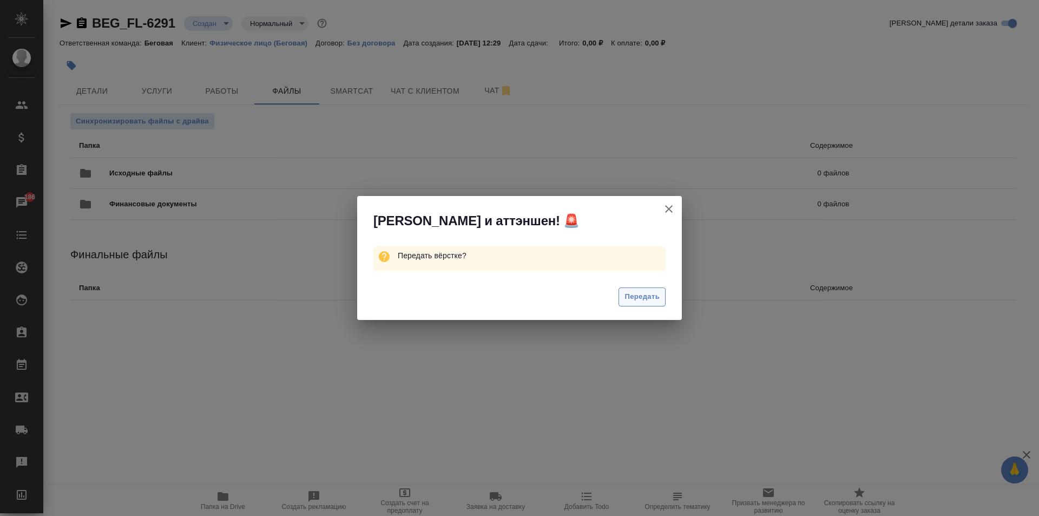
click at [656, 289] on button "Передать" at bounding box center [641, 296] width 47 height 19
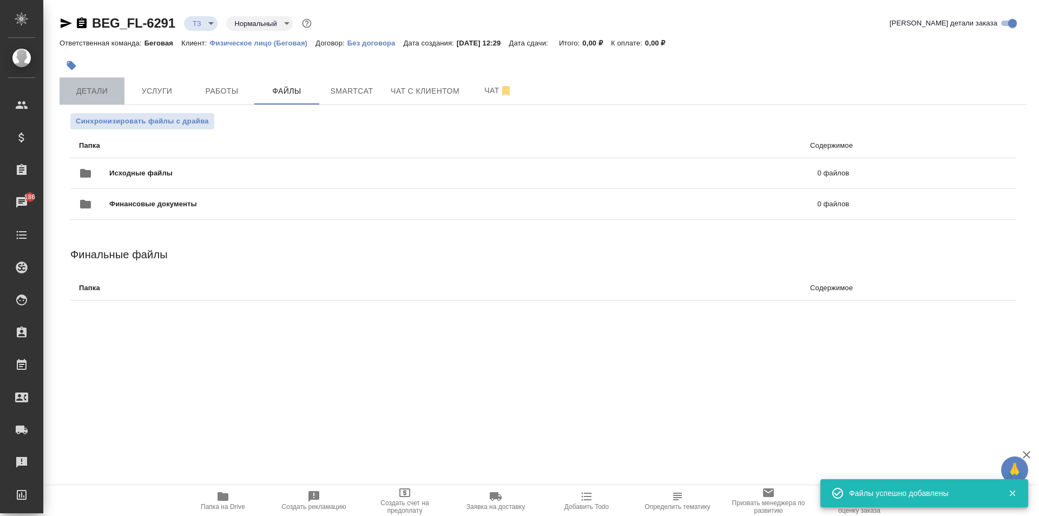
click at [82, 93] on span "Детали" at bounding box center [92, 91] width 52 height 14
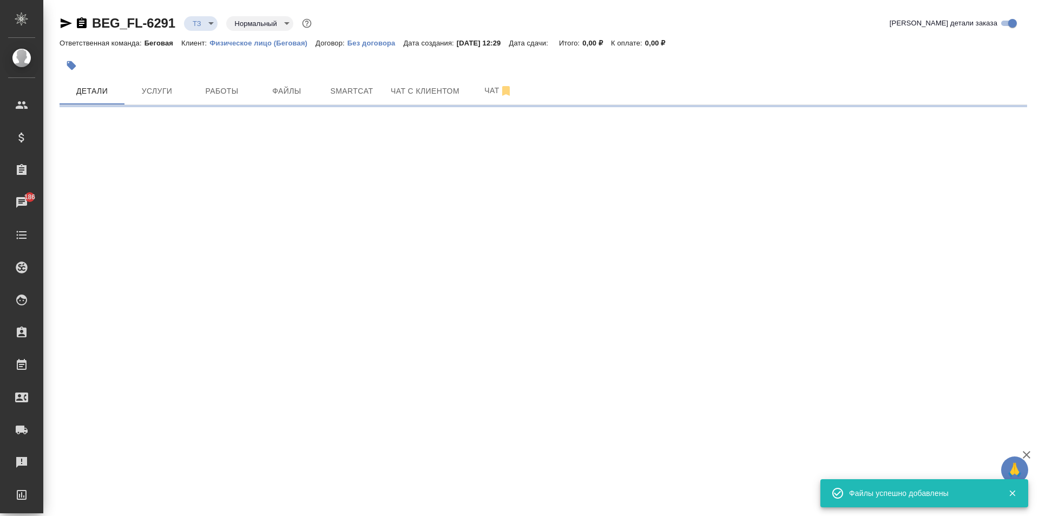
select select "RU"
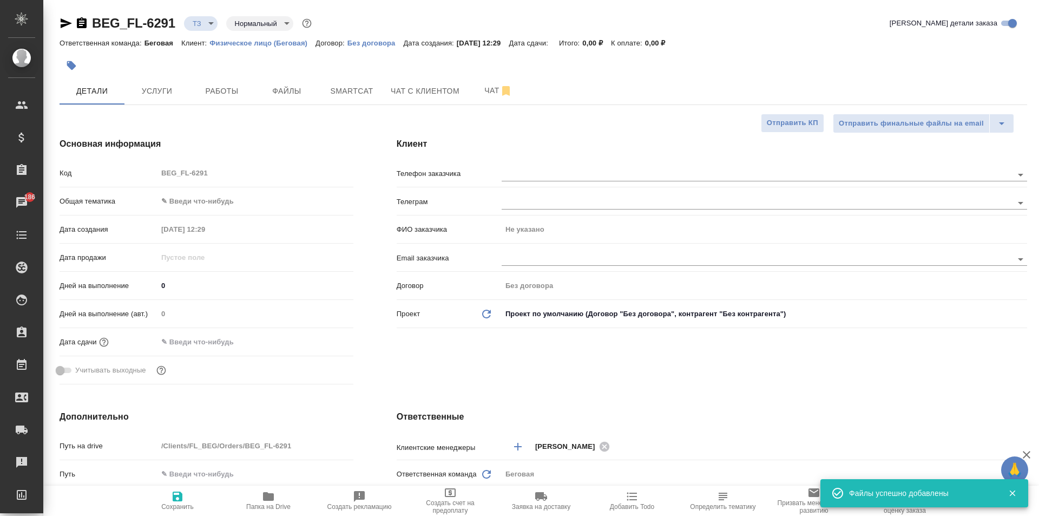
type textarea "x"
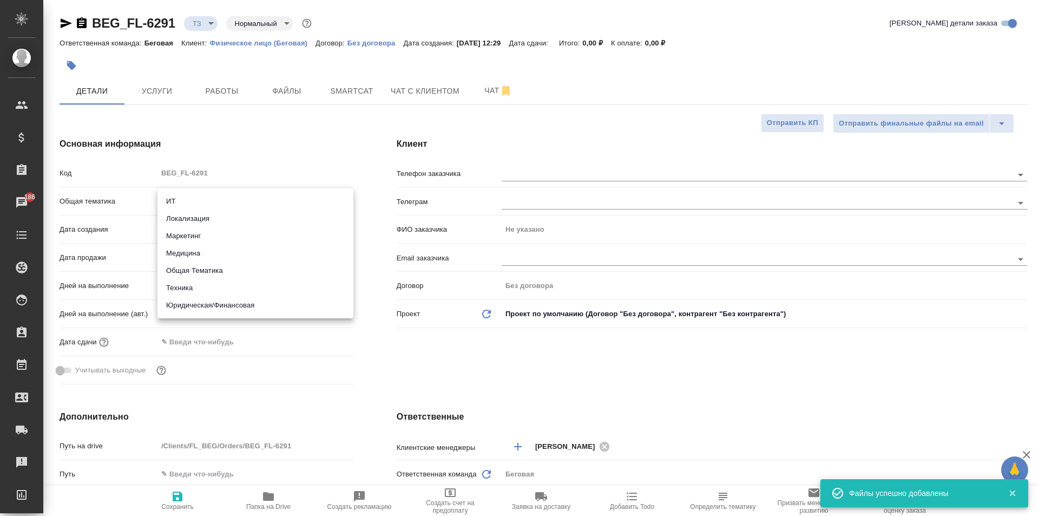
click at [205, 194] on body "🙏 .cls-1 fill:#fff; AWATERA [PERSON_NAME] Спецификации Заказы 186 Чаты Todo Про…" at bounding box center [519, 258] width 1039 height 516
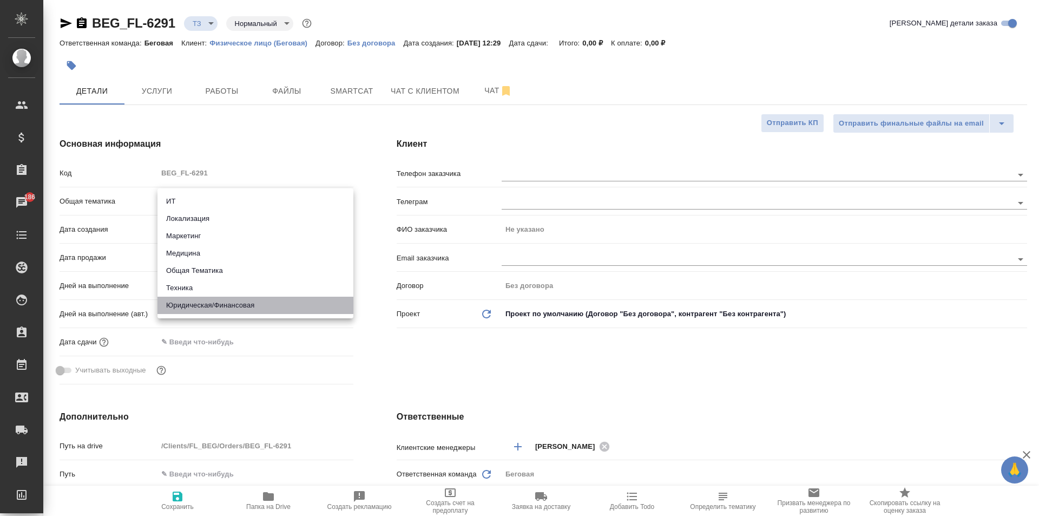
click at [248, 308] on li "Юридическая/Финансовая" at bounding box center [255, 305] width 196 height 17
type input "yr-fn"
type textarea "x"
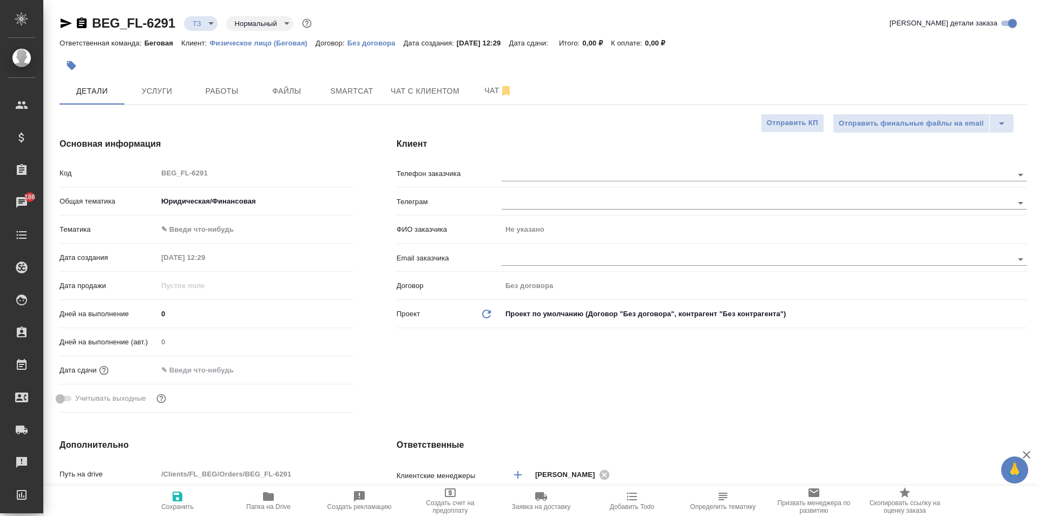
click at [209, 234] on body "🙏 .cls-1 fill:#fff; AWATERA [PERSON_NAME] Спецификации Заказы 186 Чаты Todo Про…" at bounding box center [519, 258] width 1039 height 516
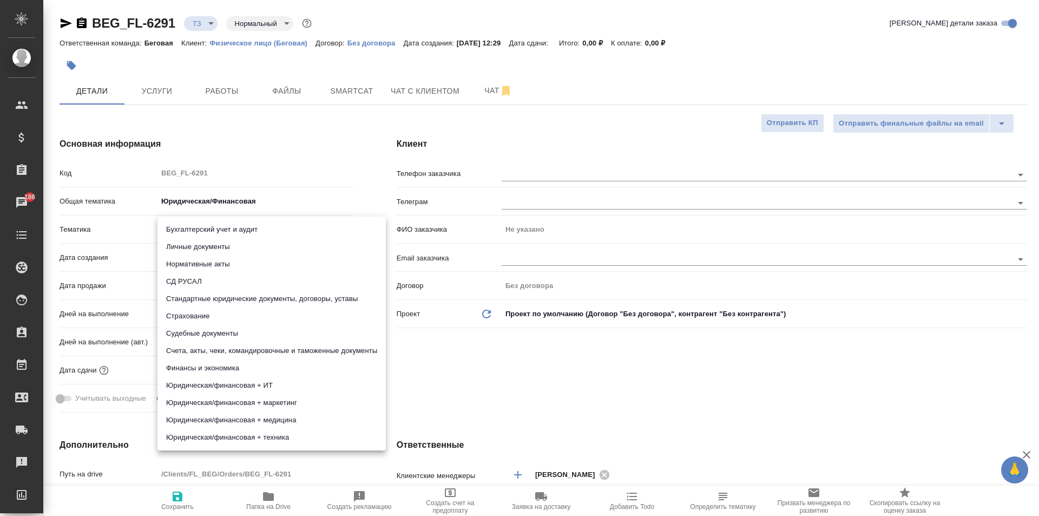
click at [306, 199] on div at bounding box center [519, 258] width 1039 height 516
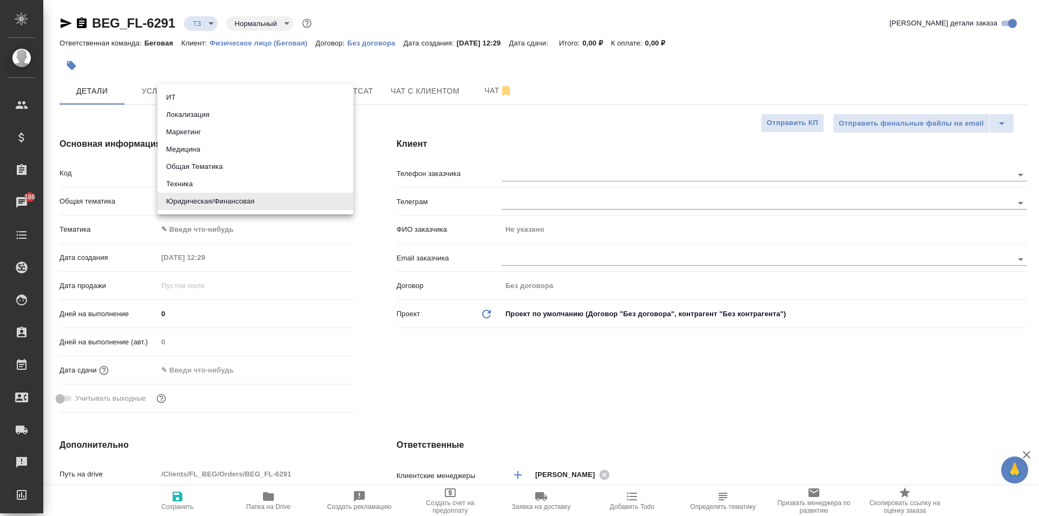
click at [255, 207] on body "🙏 .cls-1 fill:#fff; AWATERA [PERSON_NAME] Спецификации Заказы 186 Чаты Todo Про…" at bounding box center [519, 258] width 1039 height 516
click at [227, 198] on li "Юридическая/Финансовая" at bounding box center [255, 201] width 196 height 17
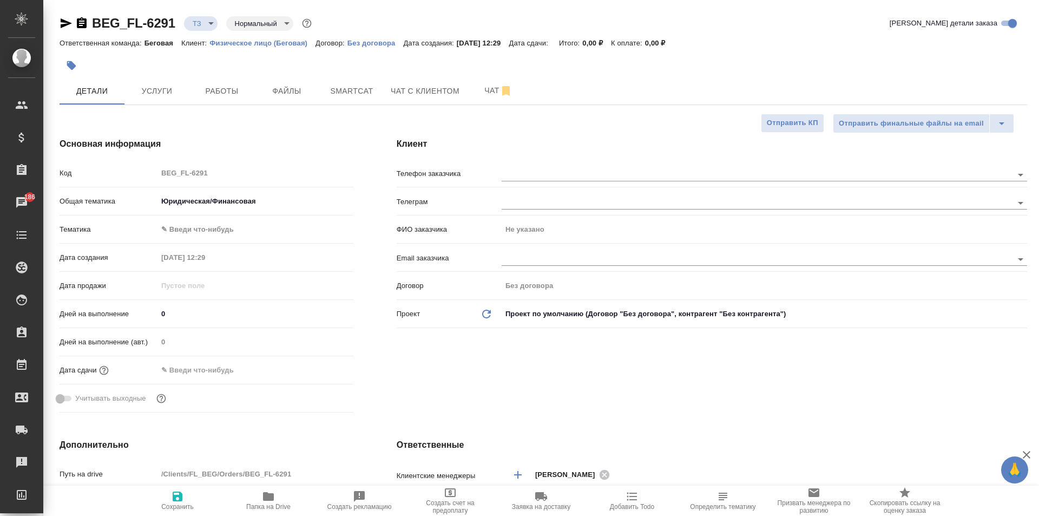
click at [230, 231] on body "🙏 .cls-1 fill:#fff; AWATERA [PERSON_NAME] Спецификации Заказы 186 Чаты Todo Про…" at bounding box center [519, 258] width 1039 height 516
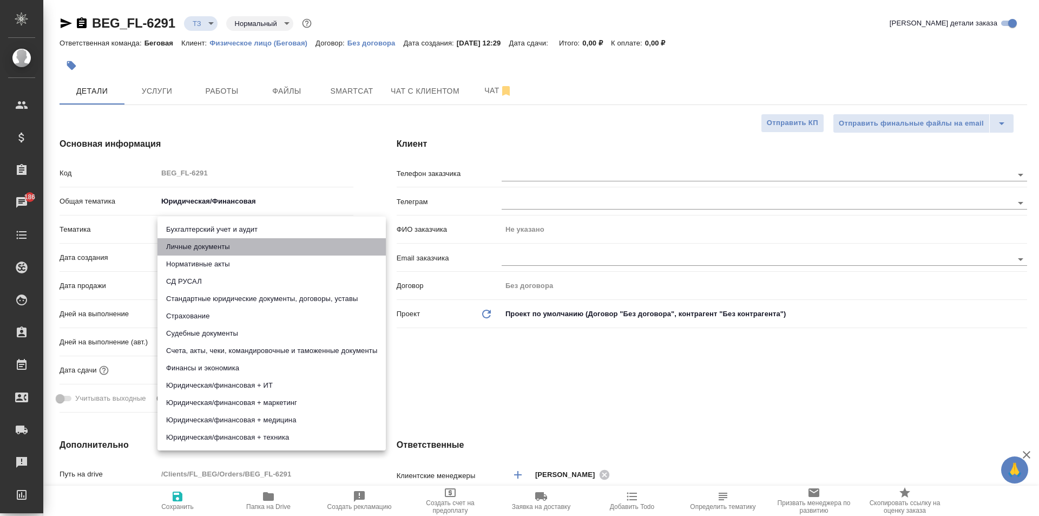
click at [236, 255] on li "Личные документы" at bounding box center [271, 246] width 228 height 17
type textarea "x"
type input "5a8b8b956a9677013d343cfe"
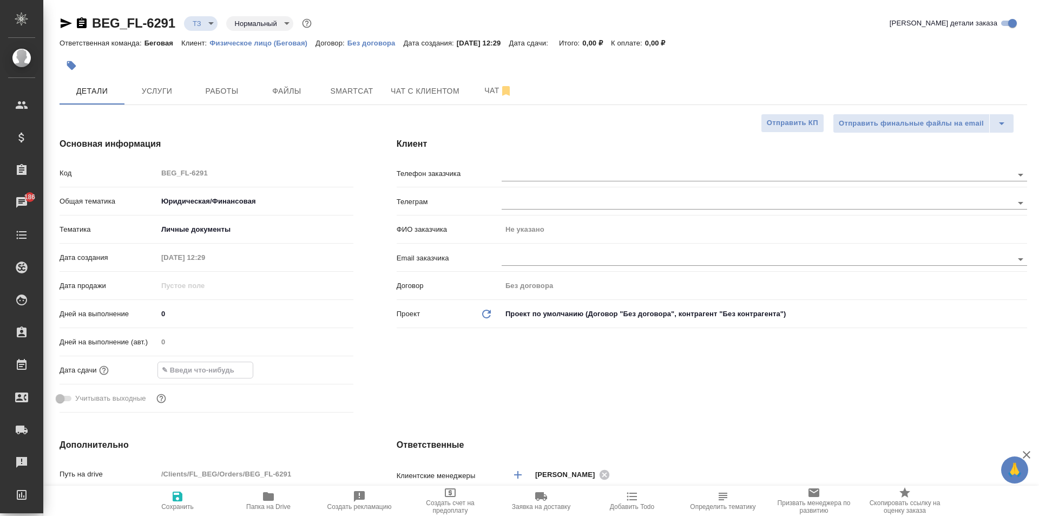
click at [208, 365] on input "text" at bounding box center [205, 370] width 95 height 16
click at [324, 366] on icon "button" at bounding box center [322, 369] width 10 height 11
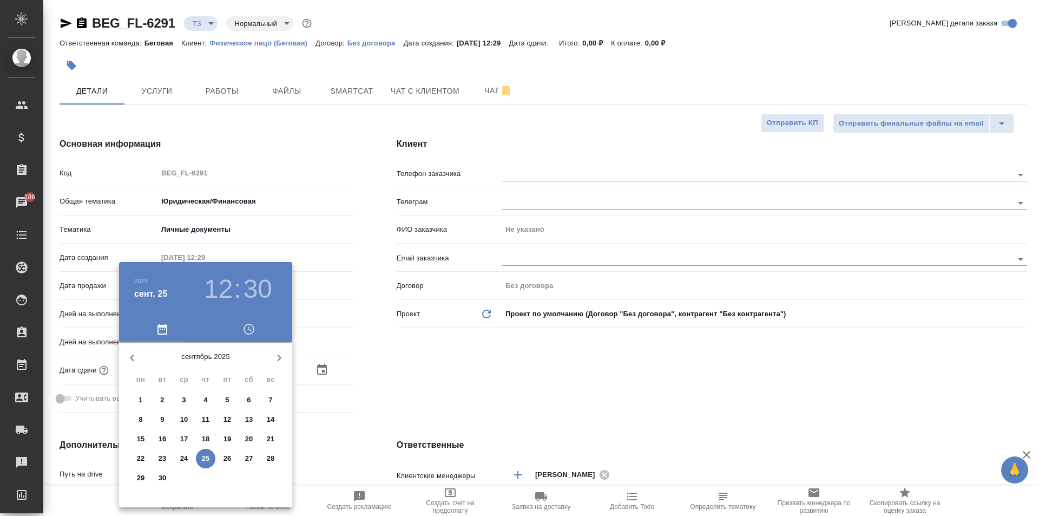
click at [229, 457] on p "26" at bounding box center [227, 458] width 8 height 11
type input "[DATE] 12:30"
type textarea "x"
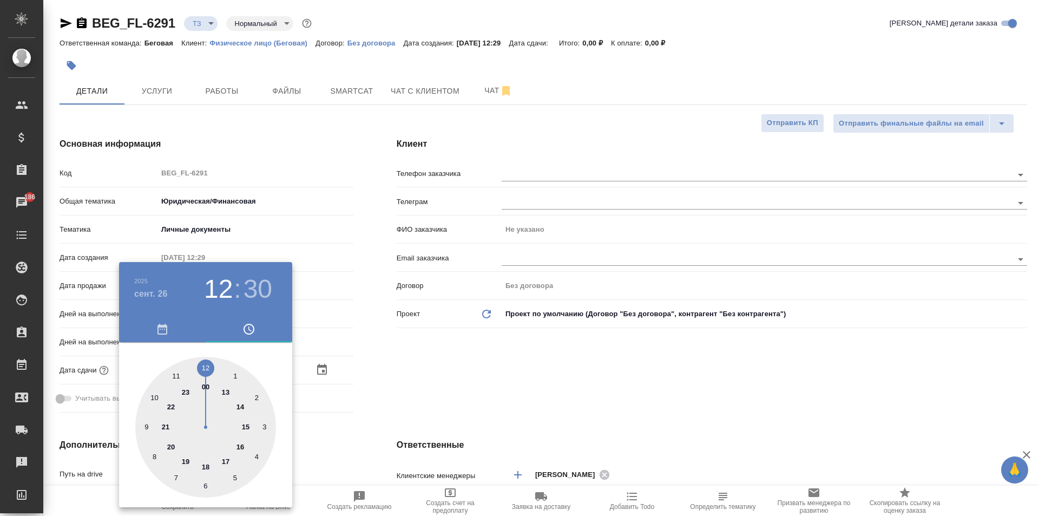
click at [245, 427] on div at bounding box center [205, 427] width 141 height 141
type input "[DATE] 15:30"
type textarea "x"
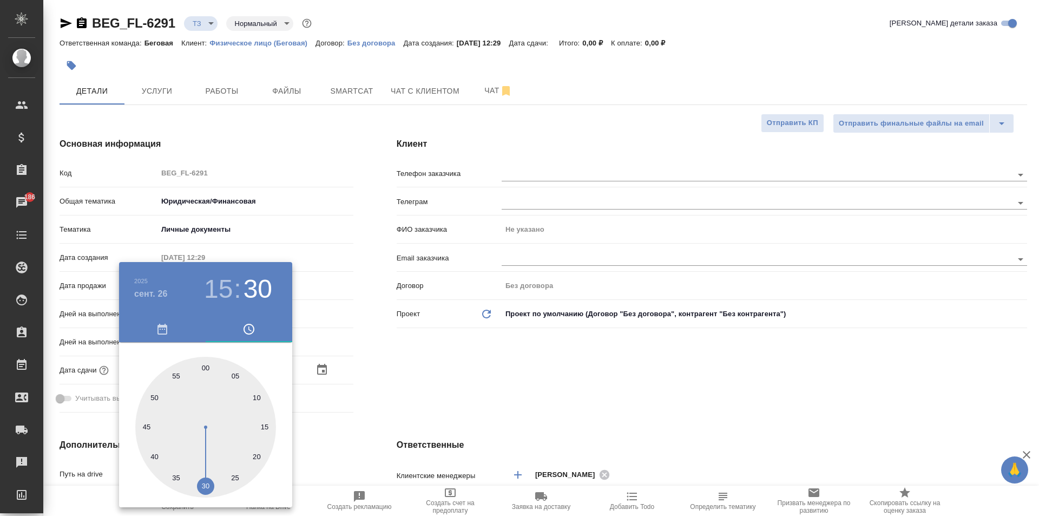
click at [206, 365] on div at bounding box center [205, 427] width 141 height 141
type input "[DATE] 15:00"
type textarea "x"
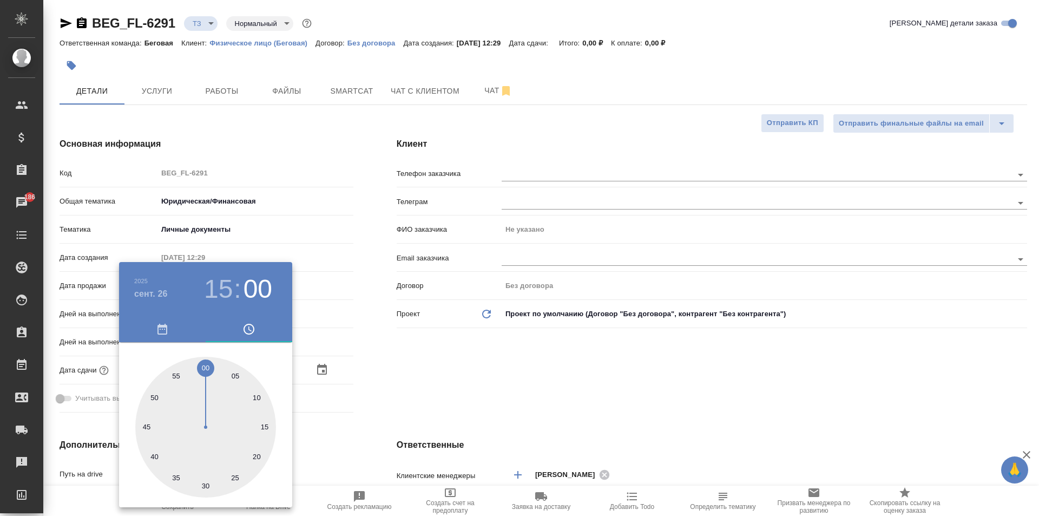
click at [443, 380] on div at bounding box center [519, 258] width 1039 height 516
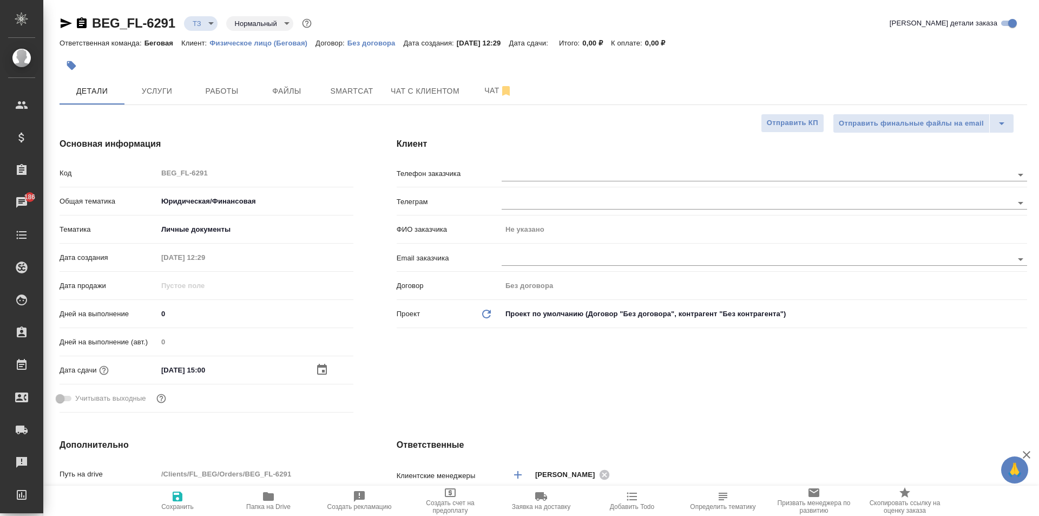
scroll to position [216, 0]
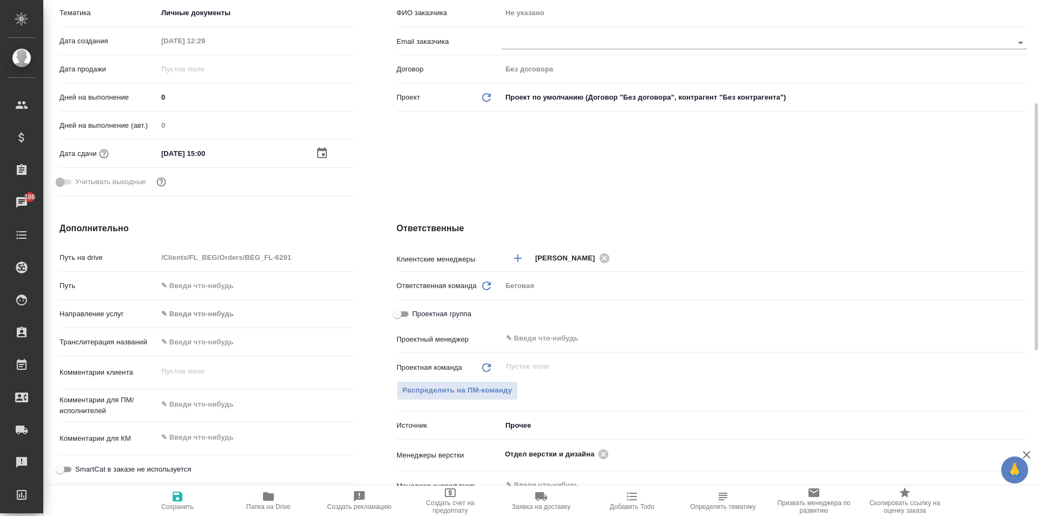
type textarea "x"
click at [200, 402] on textarea at bounding box center [255, 404] width 196 height 18
type textarea "с"
type textarea "x"
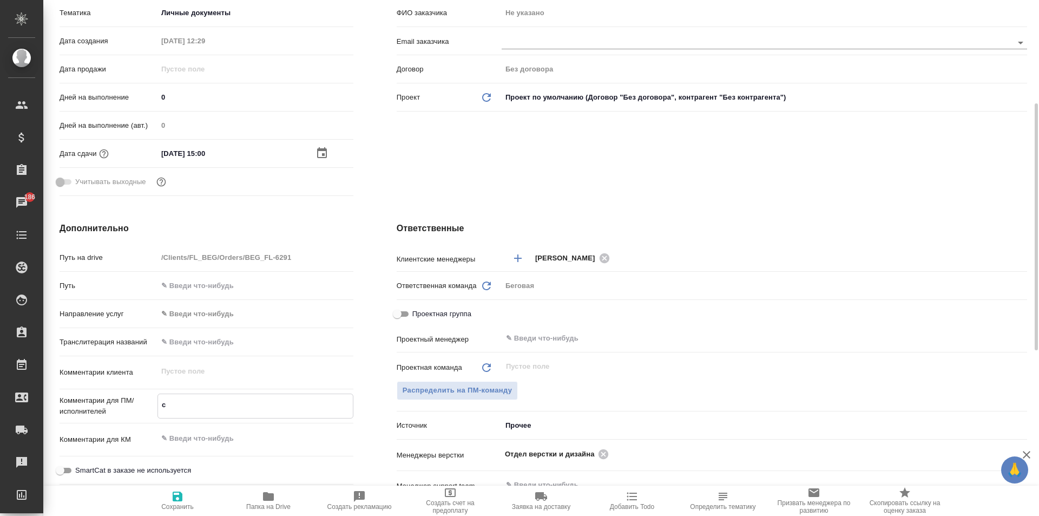
type textarea "x"
type textarea "сп"
type textarea "x"
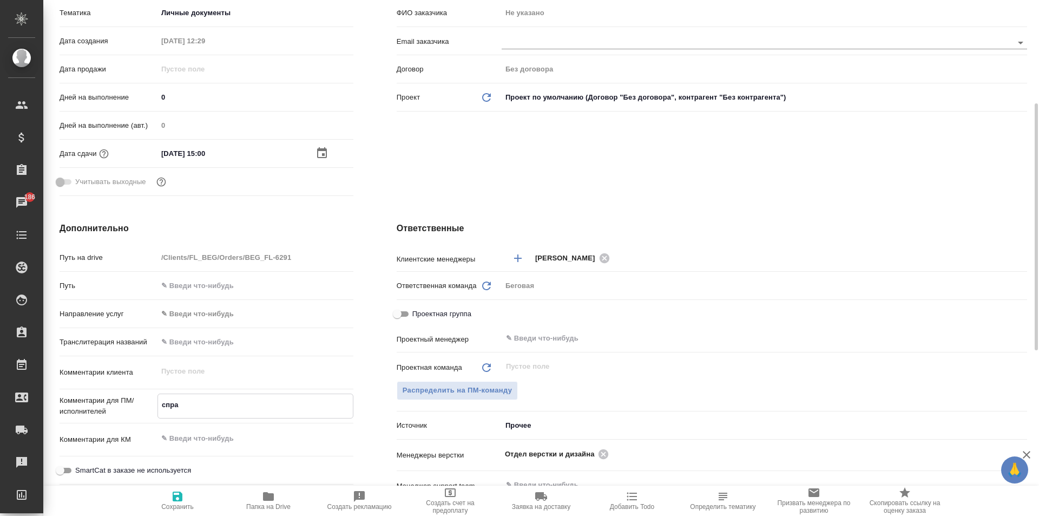
type textarea "справ"
type textarea "x"
type textarea "справк"
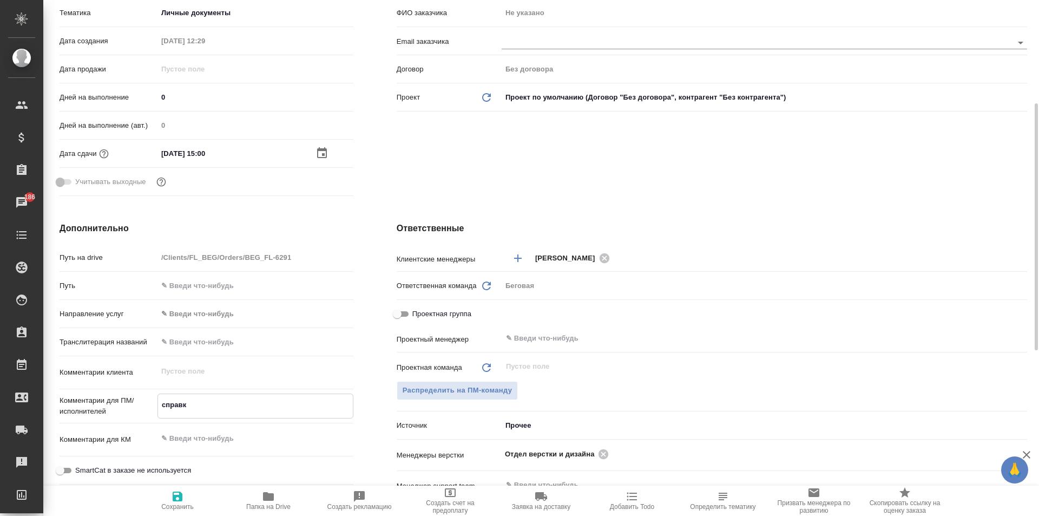
type textarea "x"
type textarea "справка"
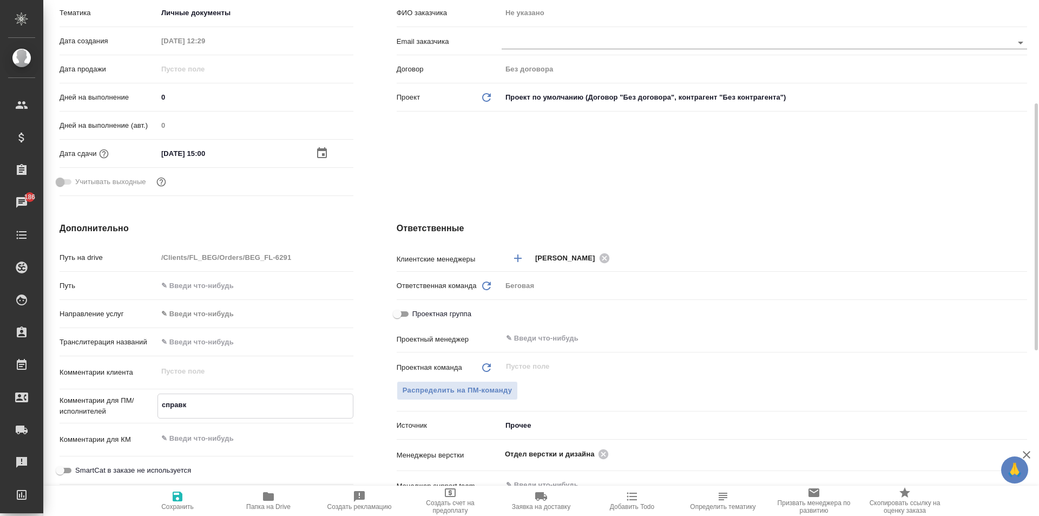
type textarea "x"
type textarea "справка"
type textarea "x"
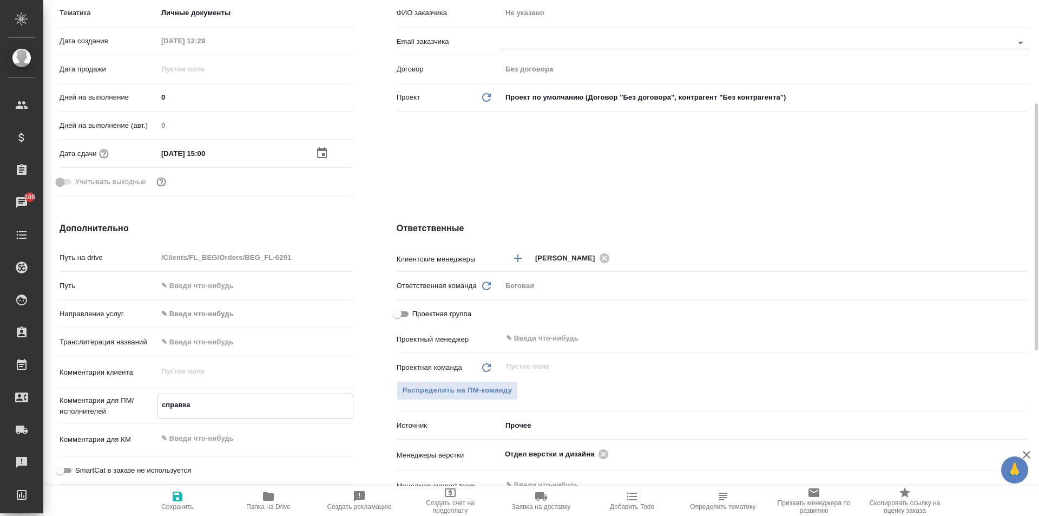
type textarea "x"
type textarea "справка [PERSON_NAME]"
type textarea "x"
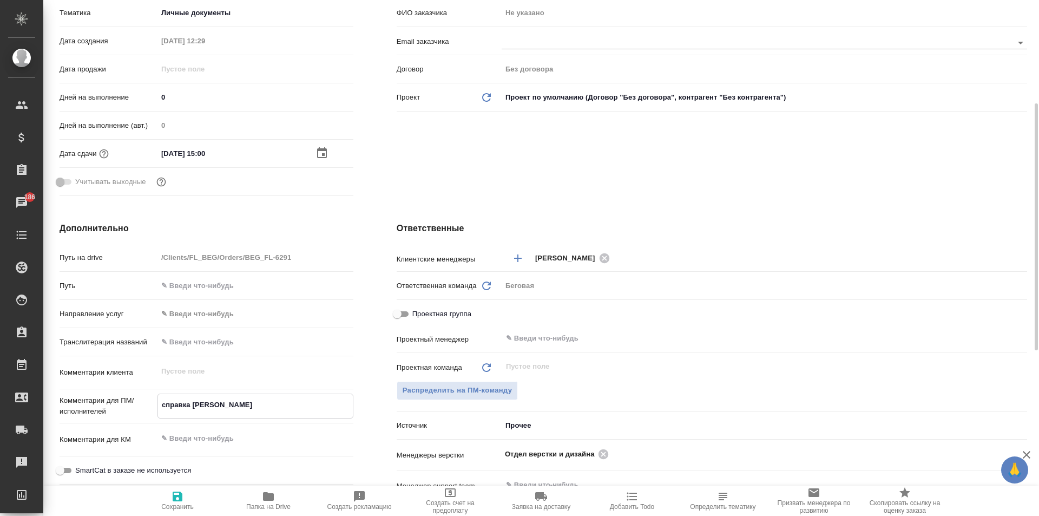
type textarea "x"
type textarea "справка яп"
type textarea "x"
type textarea "справка яп-"
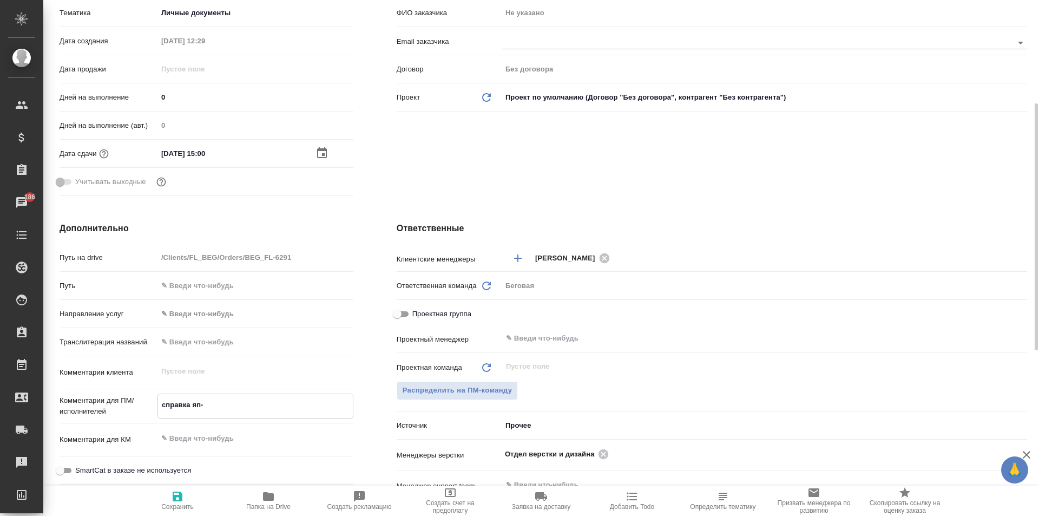
type textarea "x"
type textarea "справка яп-р"
type textarea "x"
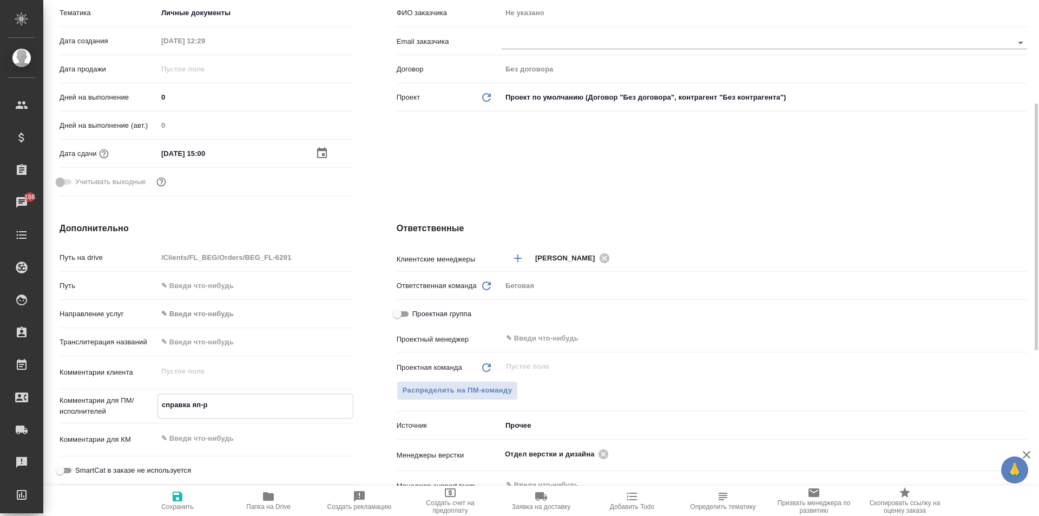
type textarea "справка яп-ру"
type textarea "x"
type textarea "справка яп-рус"
type textarea "x"
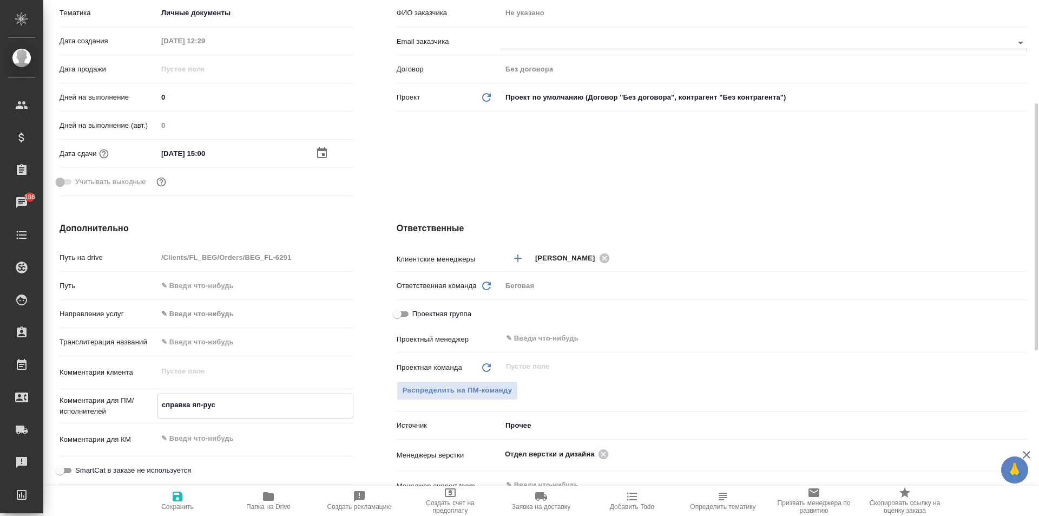
type textarea "x"
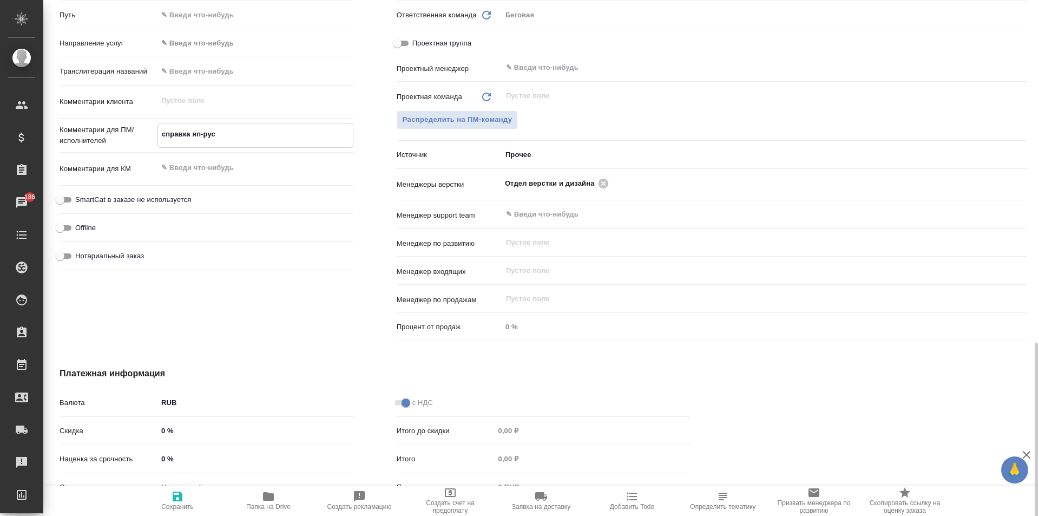
scroll to position [561, 0]
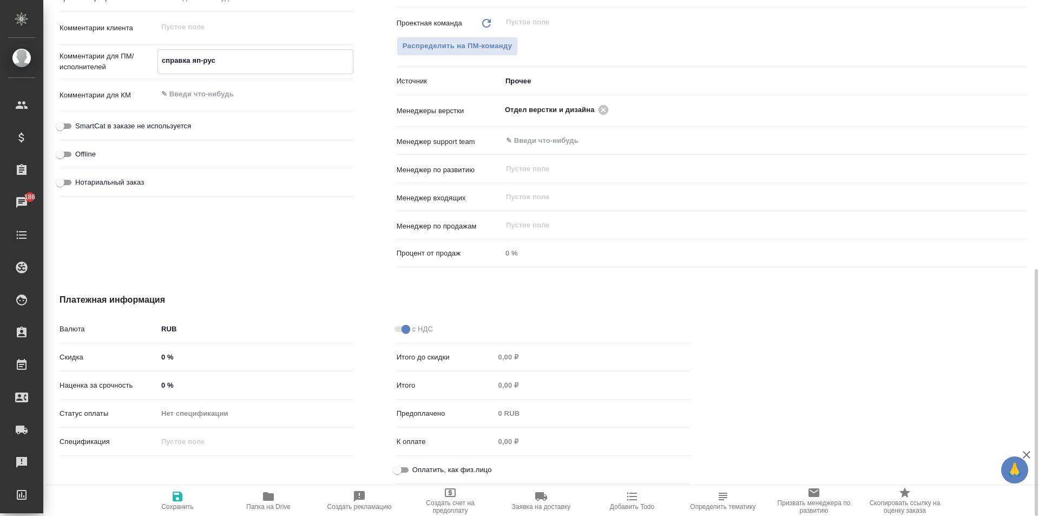
type textarea "справка яп-рус"
type textarea "x"
click at [429, 466] on span "Оплатить, как физ.лицо" at bounding box center [452, 469] width 80 height 11
click at [417, 466] on input "Оплатить, как физ.лицо" at bounding box center [397, 469] width 39 height 13
checkbox input "true"
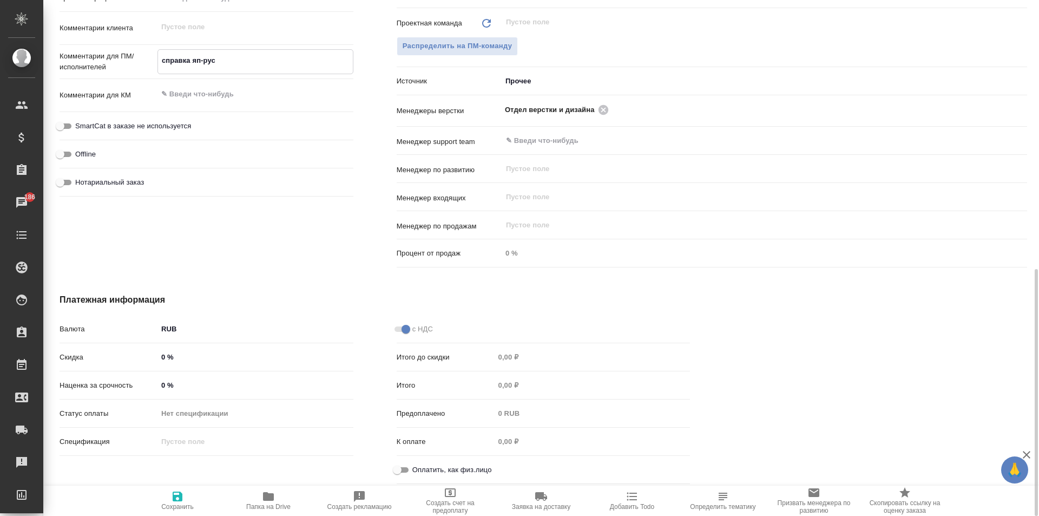
type textarea "x"
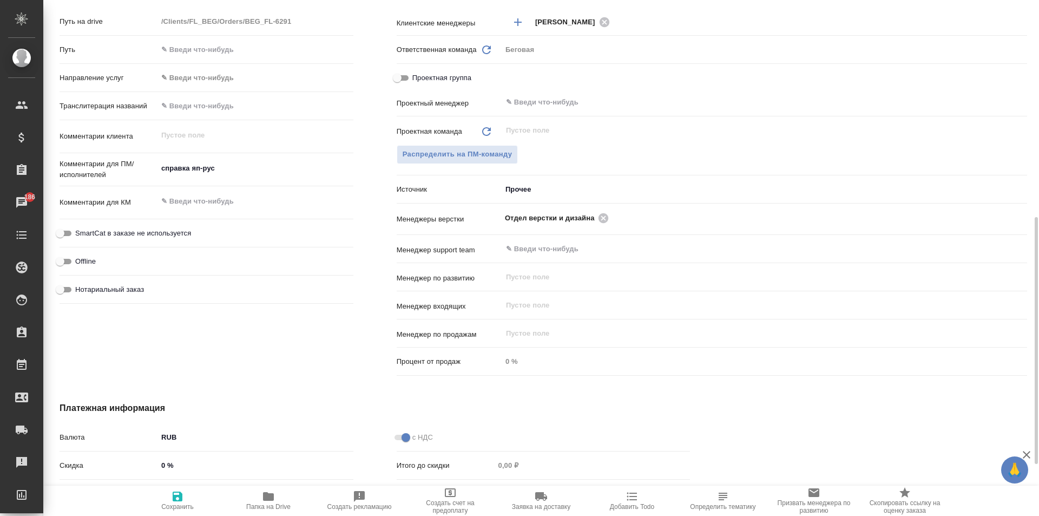
click at [460, 167] on div "Проектная команда Обновить ​ Распределить на ПМ-команду" at bounding box center [712, 150] width 630 height 59
click at [455, 153] on span "Распределить на ПМ-команду" at bounding box center [458, 154] width 110 height 12
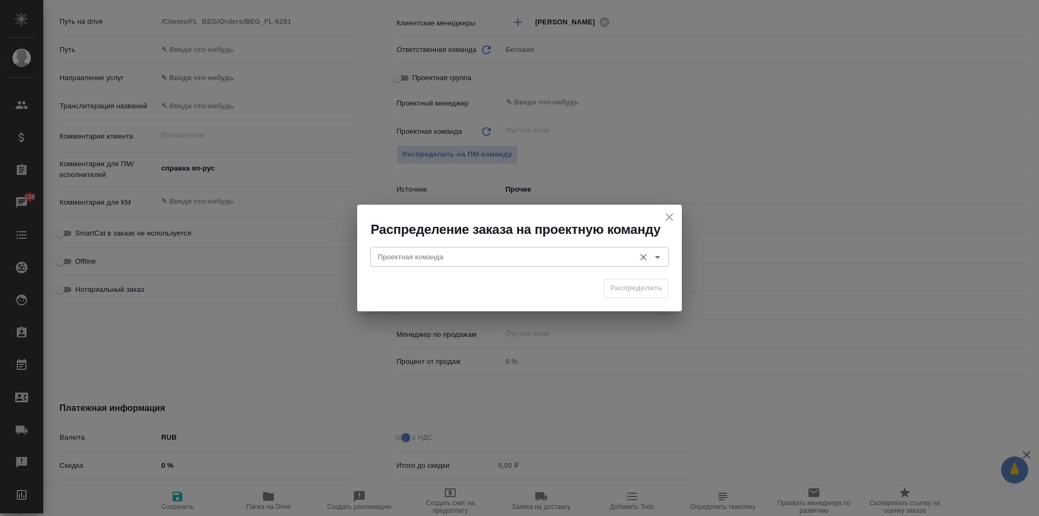
click at [453, 249] on div "Проектная команда" at bounding box center [519, 256] width 299 height 19
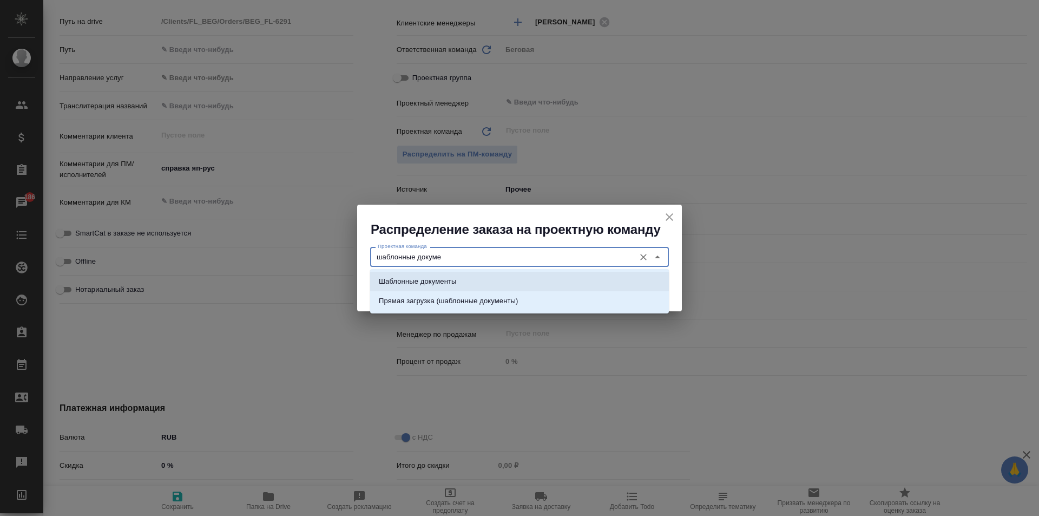
click at [446, 288] on li "Шаблонные документы" at bounding box center [519, 281] width 299 height 19
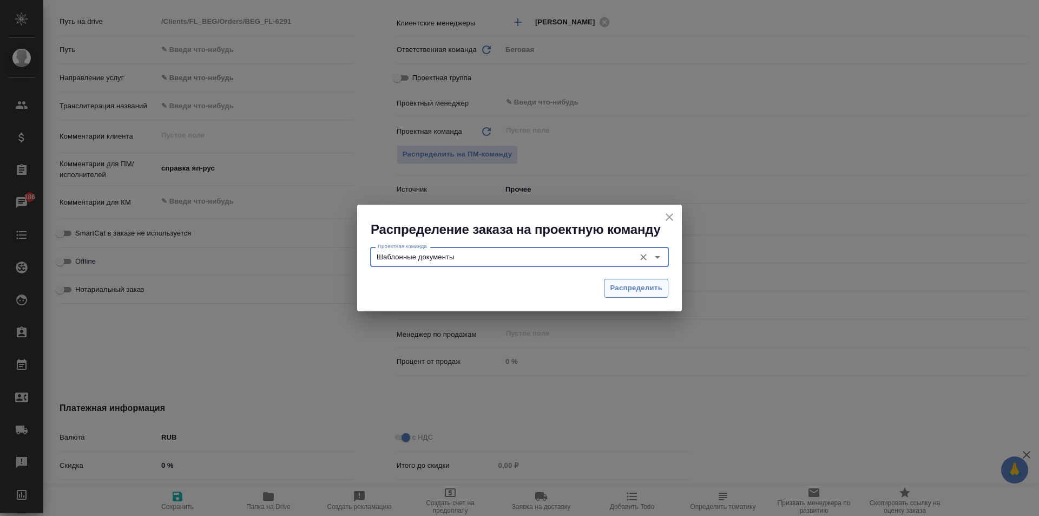
type input "Шаблонные документы"
click at [625, 287] on span "Распределить" at bounding box center [636, 288] width 52 height 12
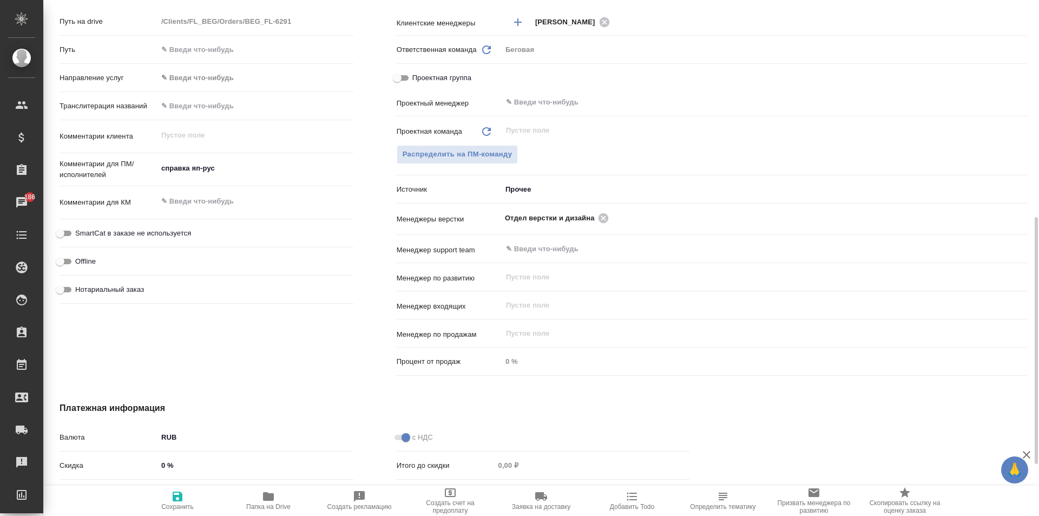
type textarea "x"
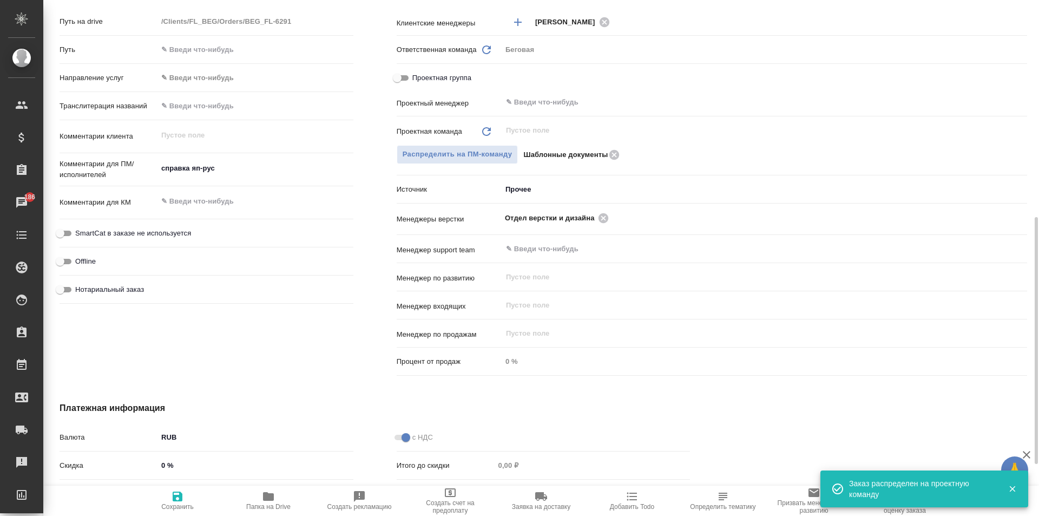
click at [185, 505] on span "Сохранить" at bounding box center [177, 507] width 32 height 8
type textarea "x"
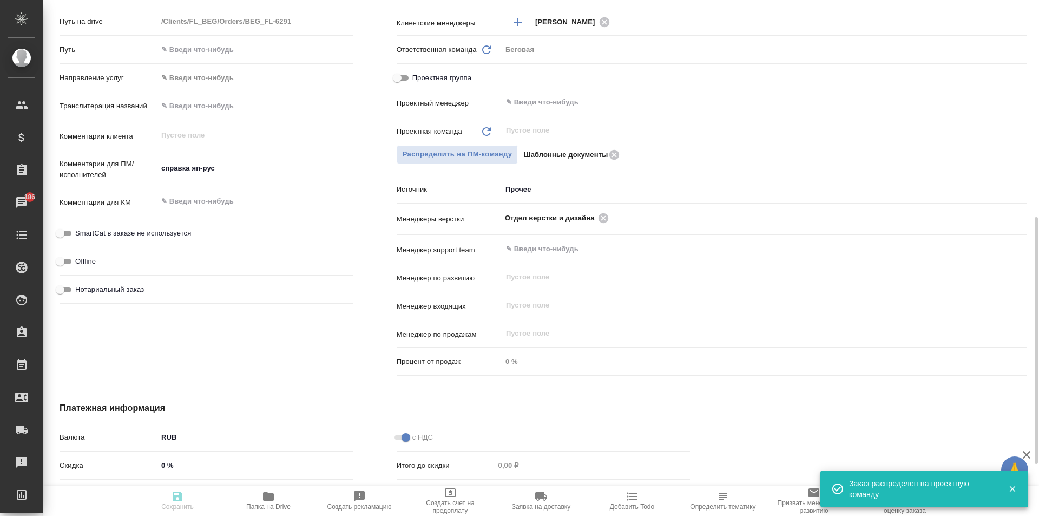
type textarea "x"
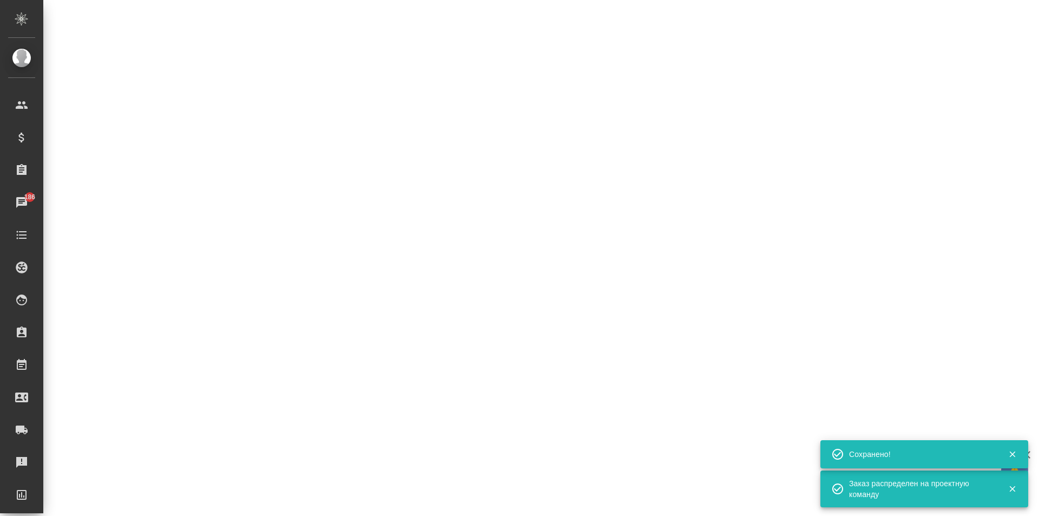
select select "RU"
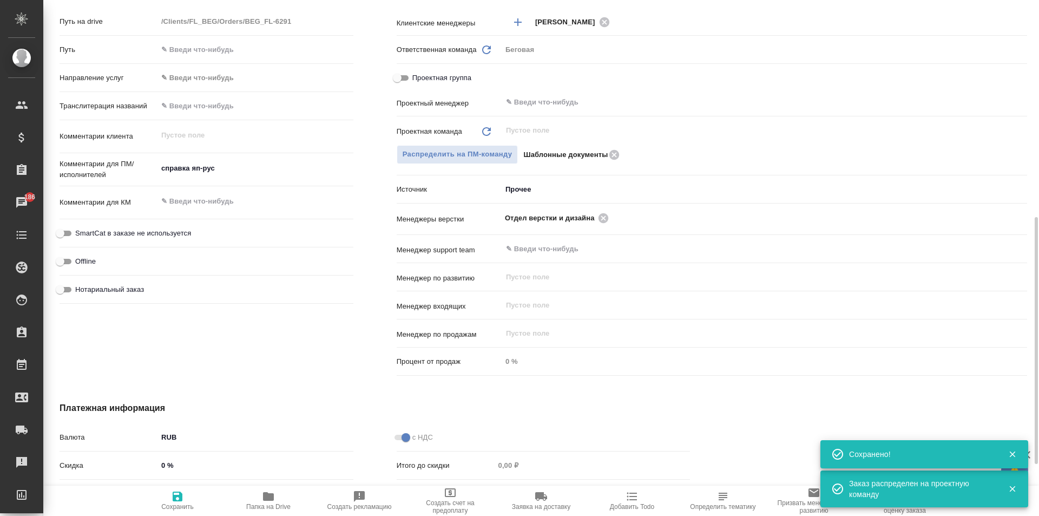
type textarea "x"
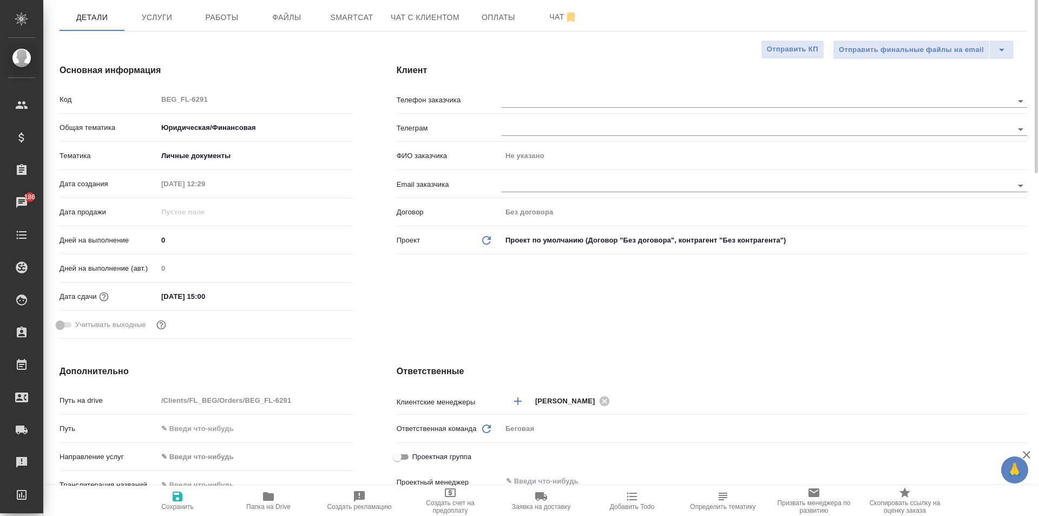
scroll to position [0, 0]
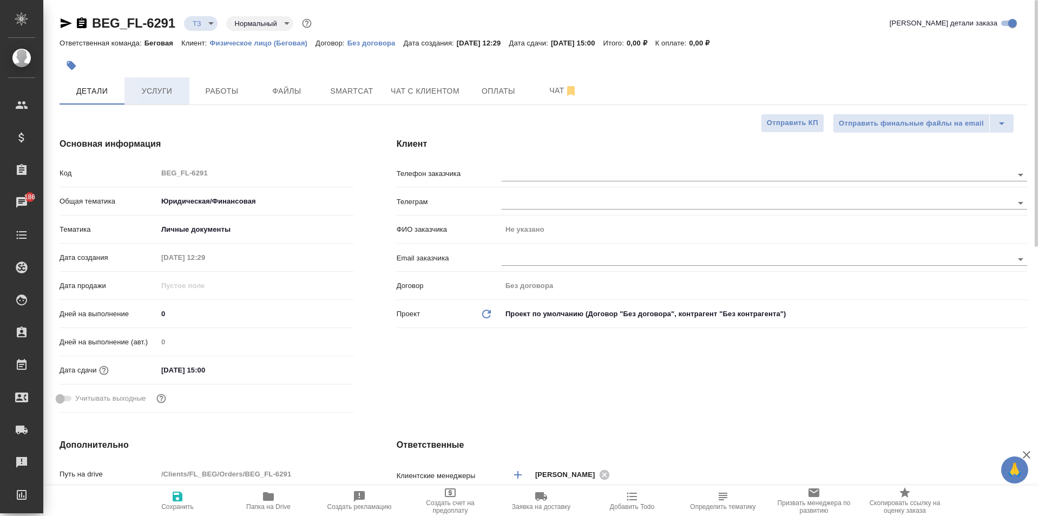
click at [155, 91] on span "Услуги" at bounding box center [157, 91] width 52 height 14
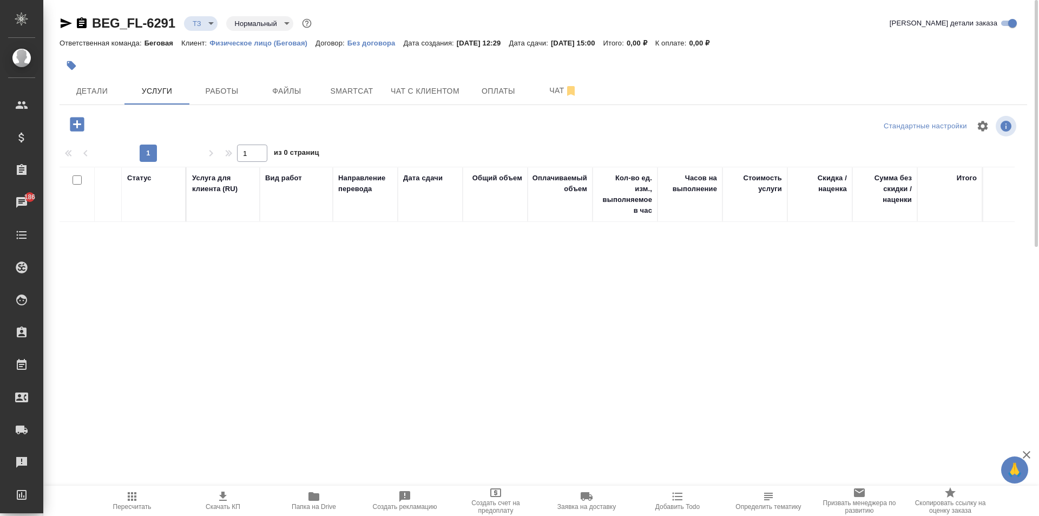
click at [73, 117] on icon "button" at bounding box center [77, 124] width 14 height 14
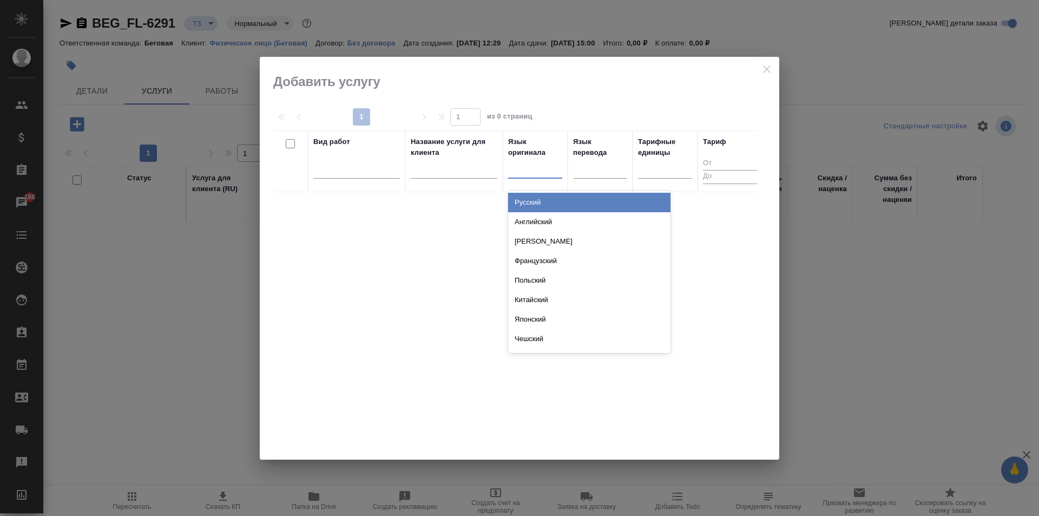
click at [545, 172] on div at bounding box center [535, 168] width 54 height 16
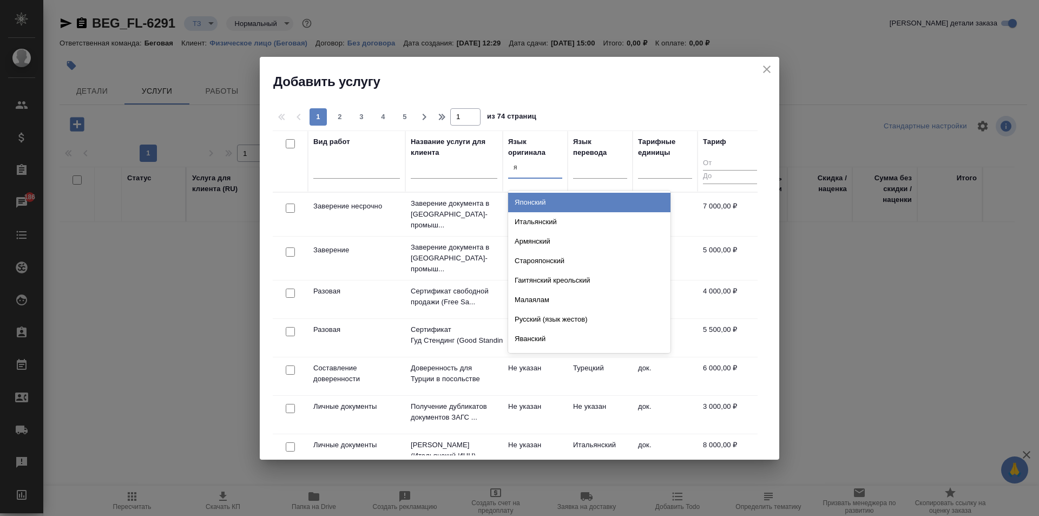
type input "яп"
click at [541, 201] on div "Японский" at bounding box center [589, 202] width 162 height 19
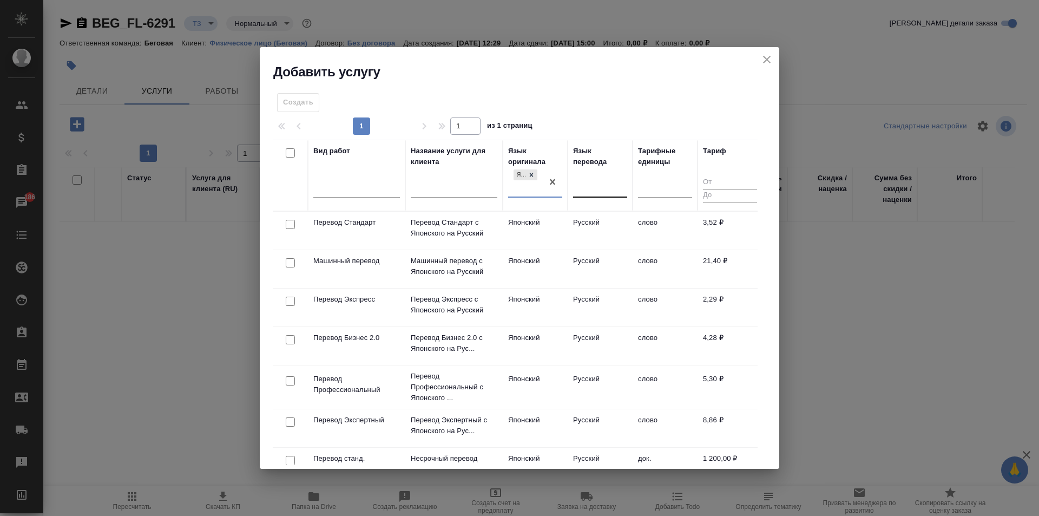
click at [593, 192] on div at bounding box center [600, 187] width 54 height 16
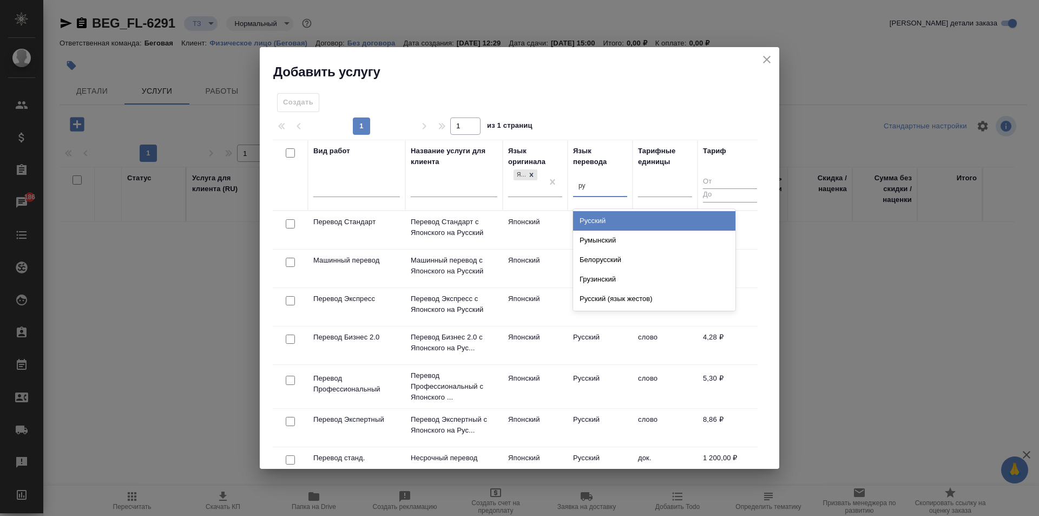
type input "рус"
click at [589, 223] on div "Русский" at bounding box center [654, 220] width 162 height 19
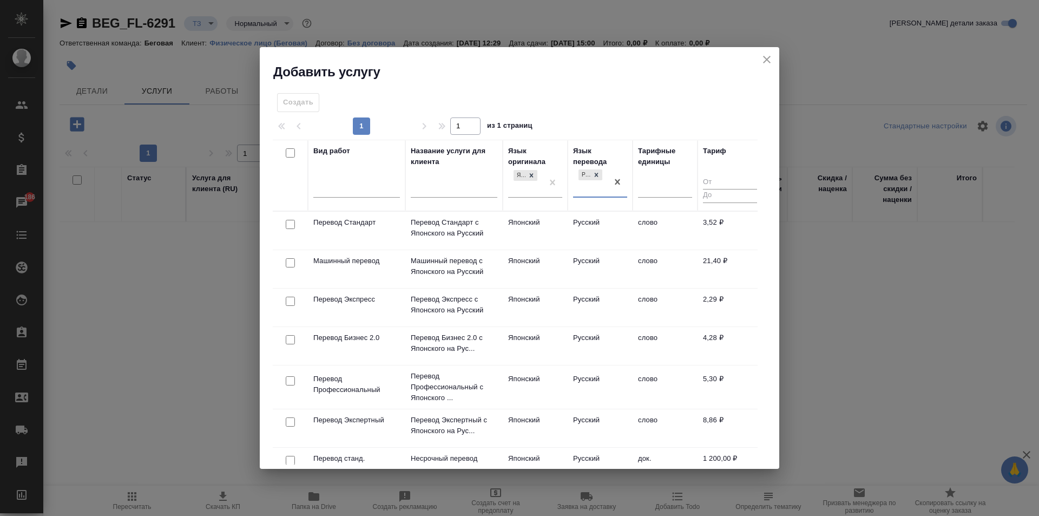
click at [661, 232] on td "слово" at bounding box center [665, 231] width 65 height 38
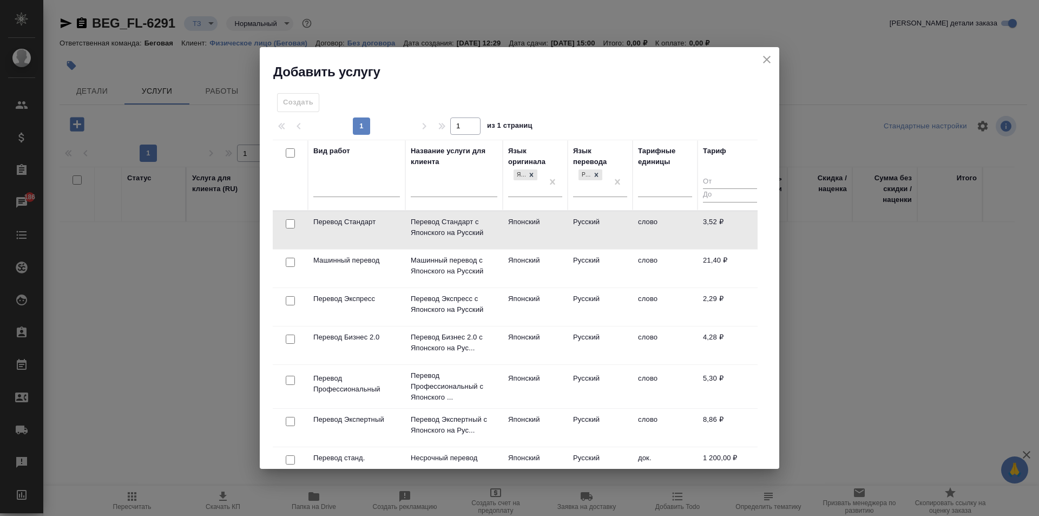
click at [661, 232] on td "слово" at bounding box center [665, 230] width 65 height 38
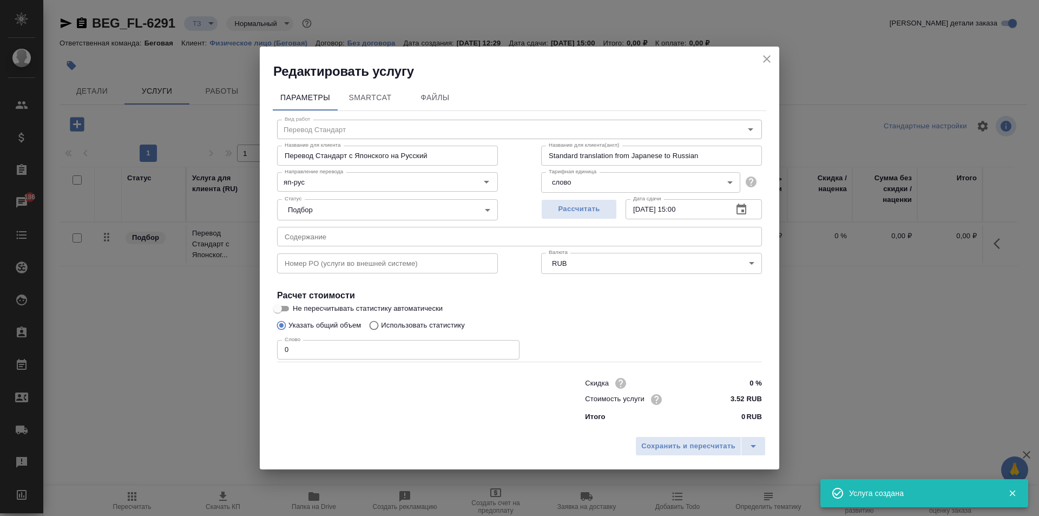
click at [347, 344] on input "0" at bounding box center [398, 349] width 242 height 19
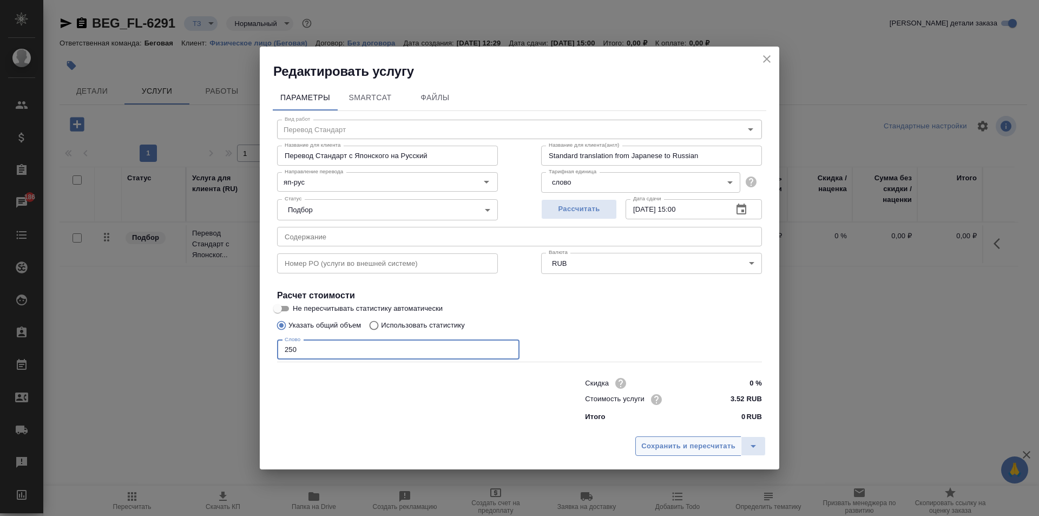
type input "250"
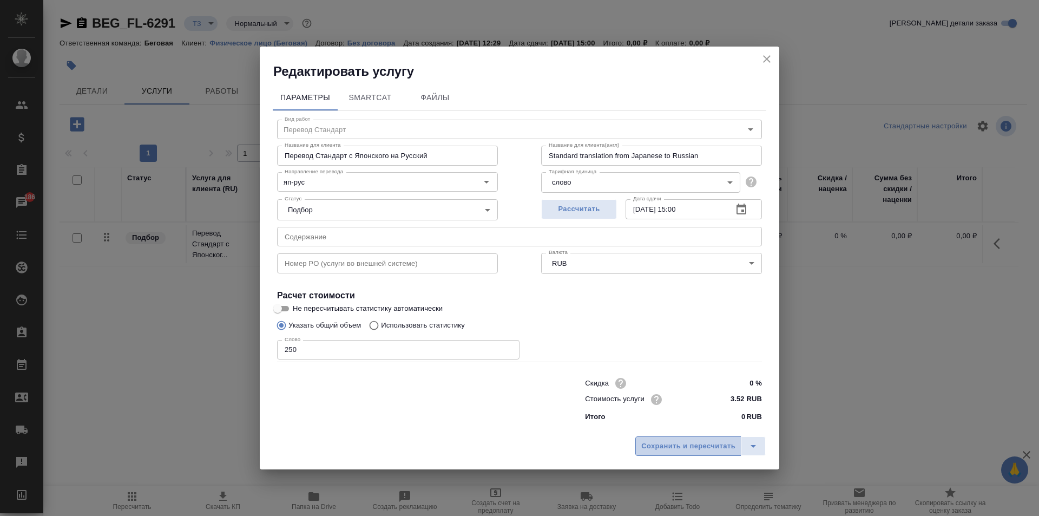
click at [677, 451] on span "Сохранить и пересчитать" at bounding box center [688, 446] width 94 height 12
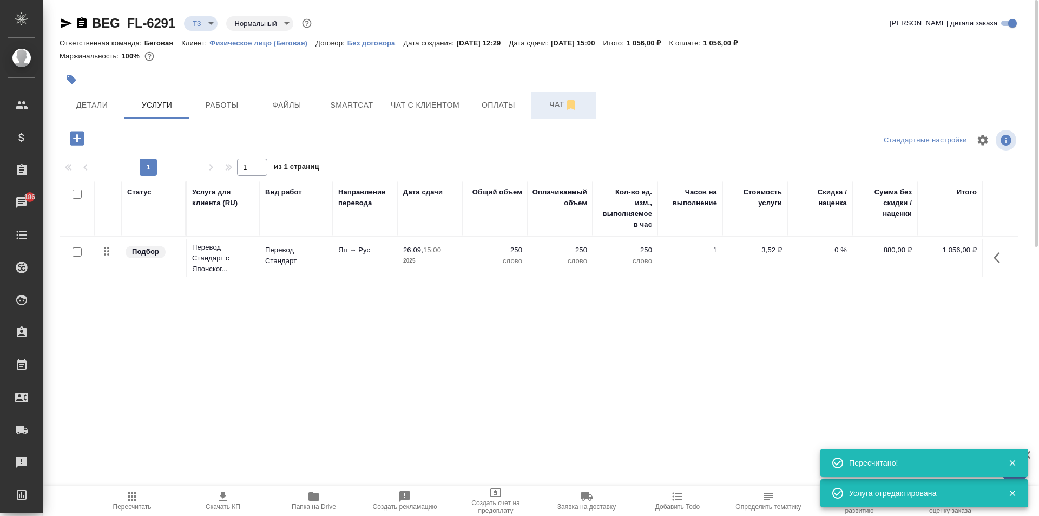
click at [536, 105] on button "Чат" at bounding box center [563, 104] width 65 height 27
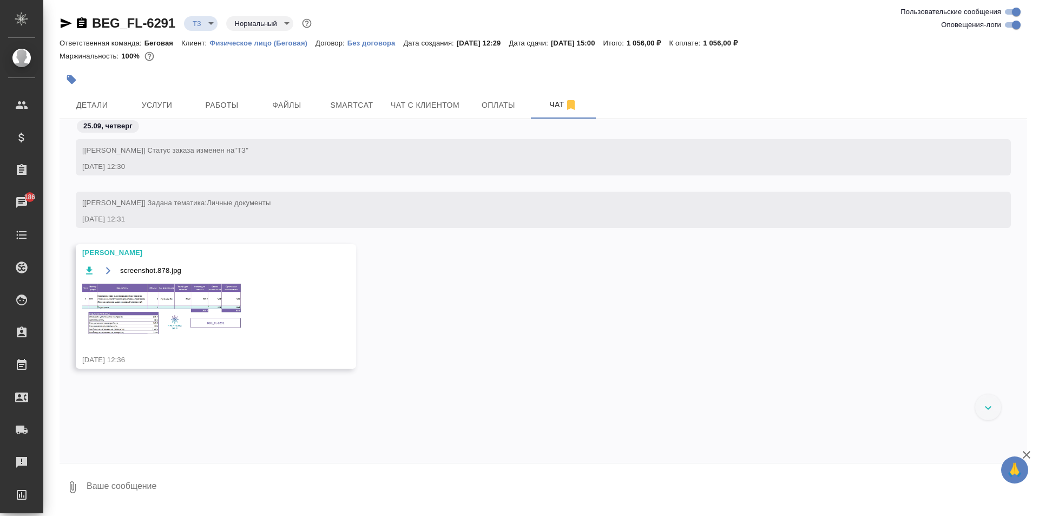
click at [174, 306] on img at bounding box center [163, 308] width 162 height 53
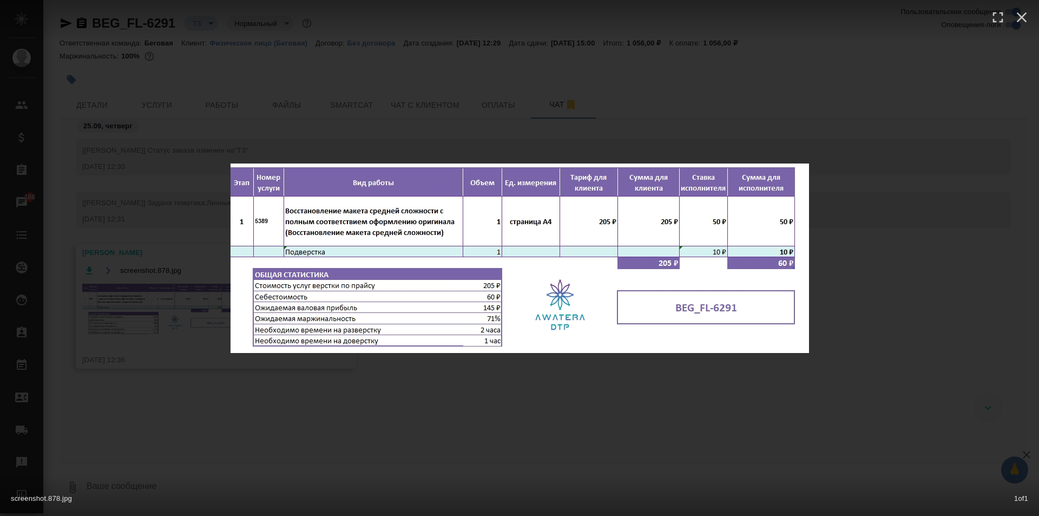
click at [439, 391] on div "screenshot.878.jpg 1 of 1" at bounding box center [519, 258] width 1039 height 516
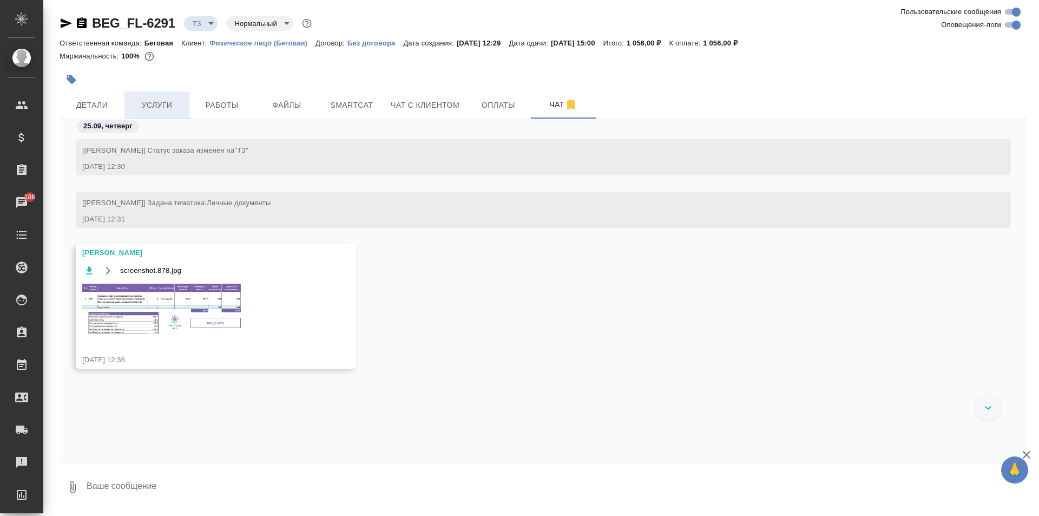
click at [149, 112] on button "Услуги" at bounding box center [156, 104] width 65 height 27
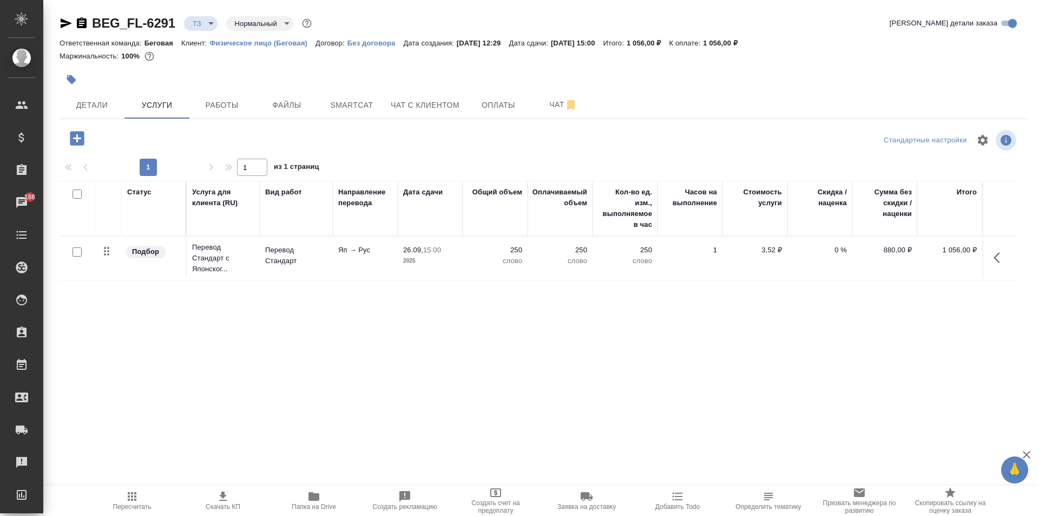
click at [83, 141] on icon "button" at bounding box center [77, 138] width 14 height 14
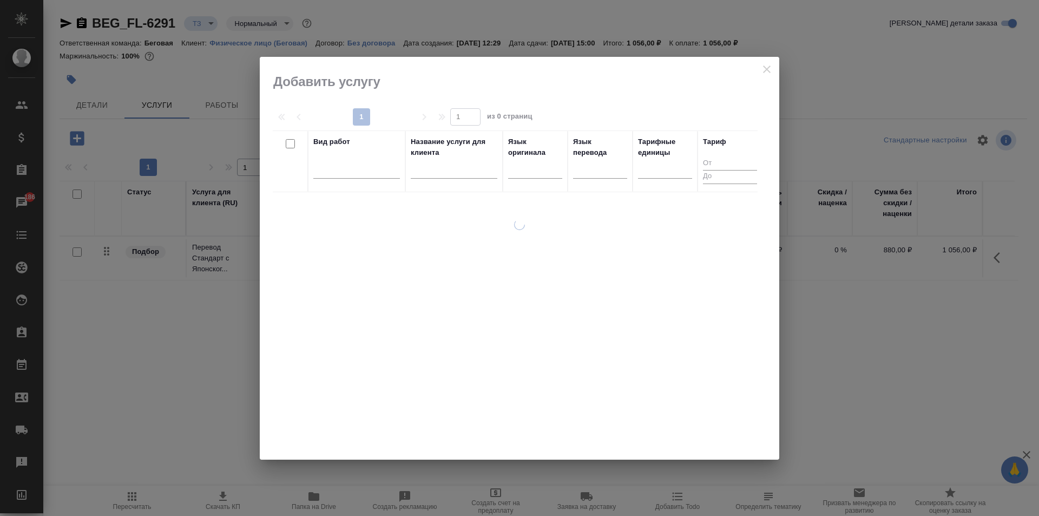
click at [350, 179] on div at bounding box center [356, 172] width 87 height 28
click at [350, 174] on div at bounding box center [356, 168] width 87 height 16
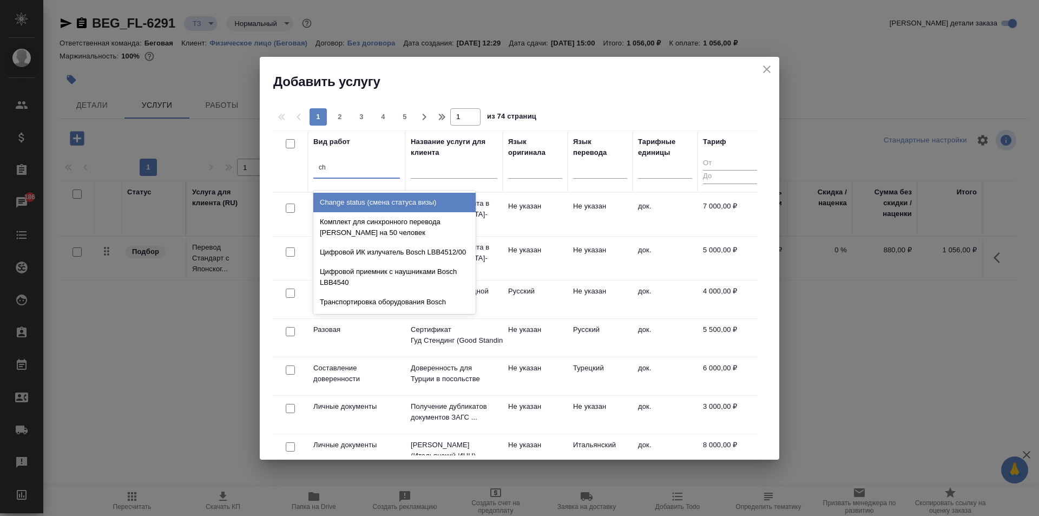
type input "c"
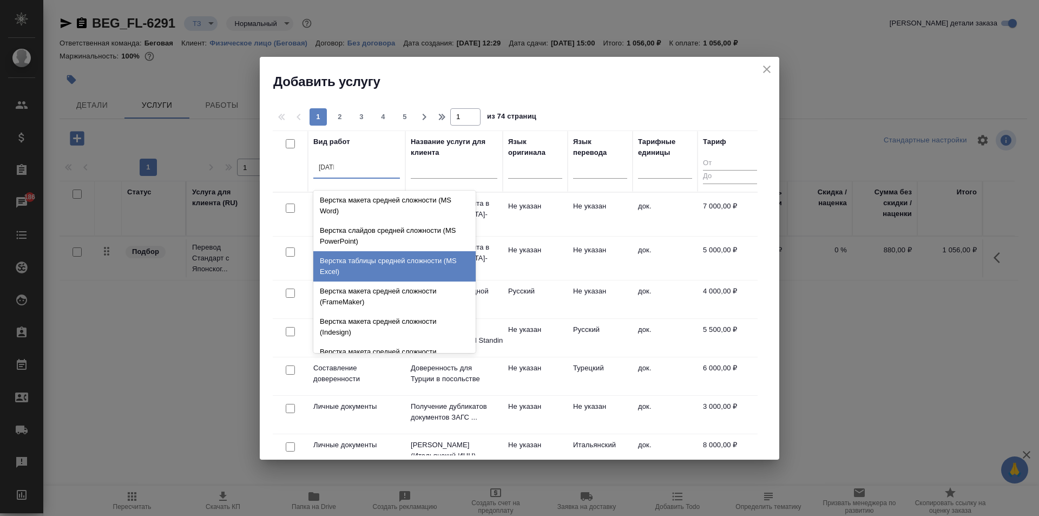
scroll to position [54, 0]
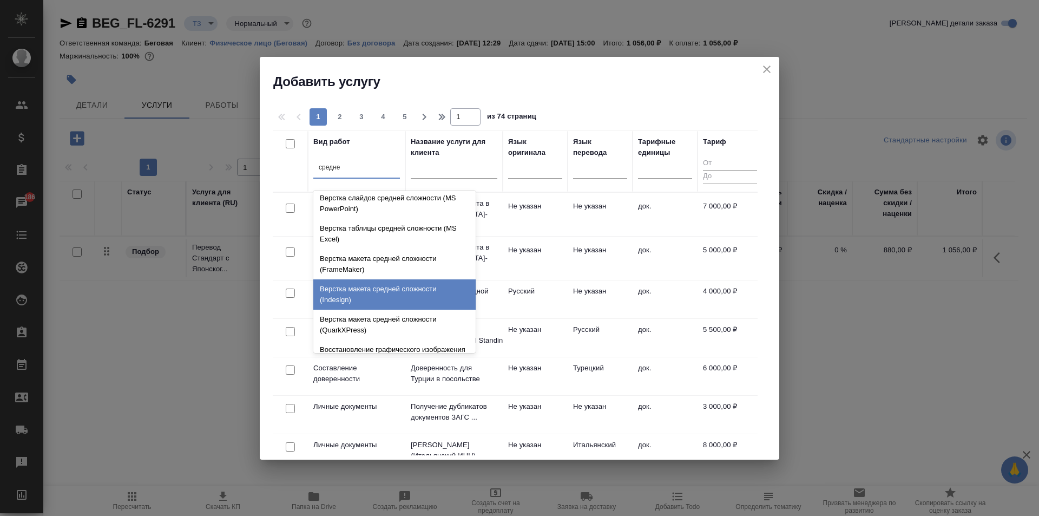
type input "средней"
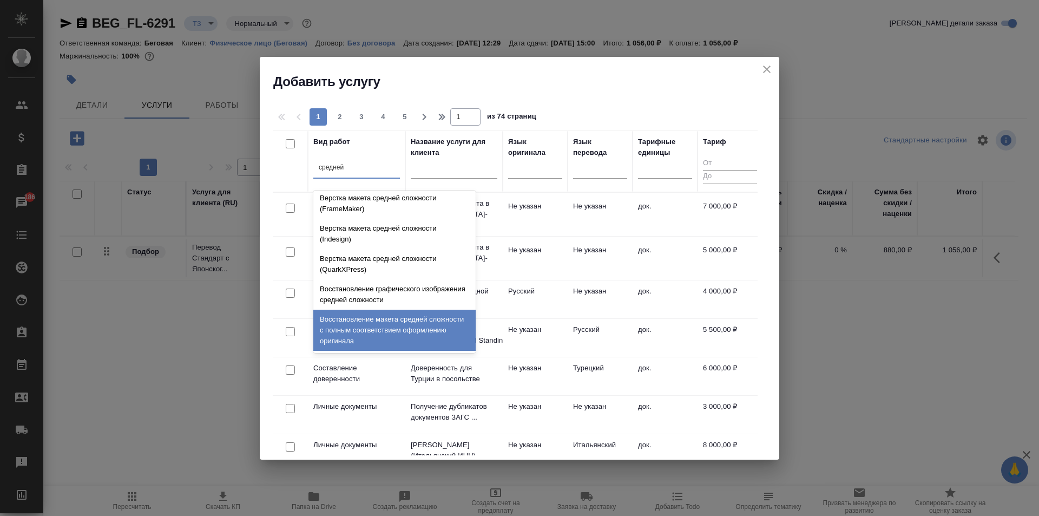
click at [413, 337] on div "Восстановление макета средней сложности с полным соответствием оформлению ориги…" at bounding box center [394, 330] width 162 height 41
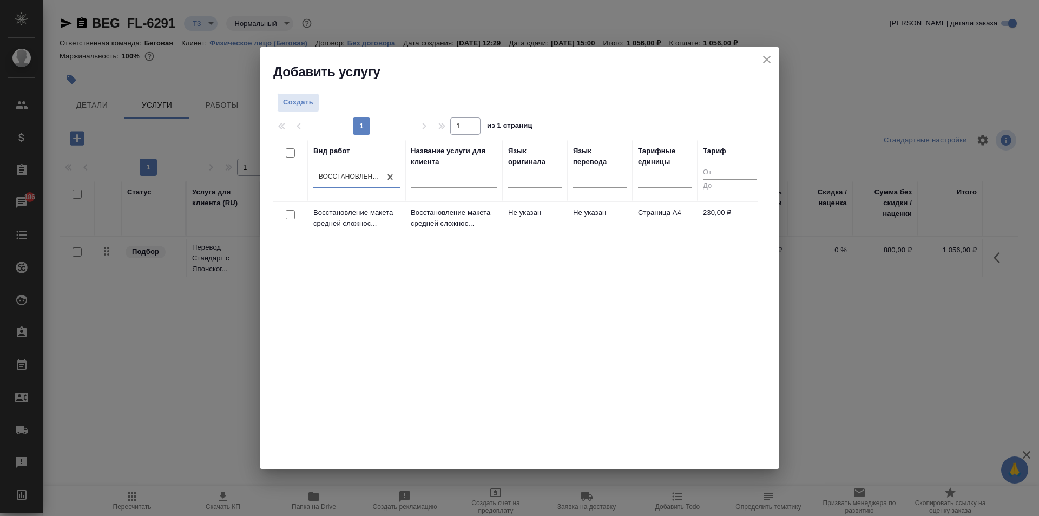
click at [616, 225] on td "Не указан" at bounding box center [600, 221] width 65 height 38
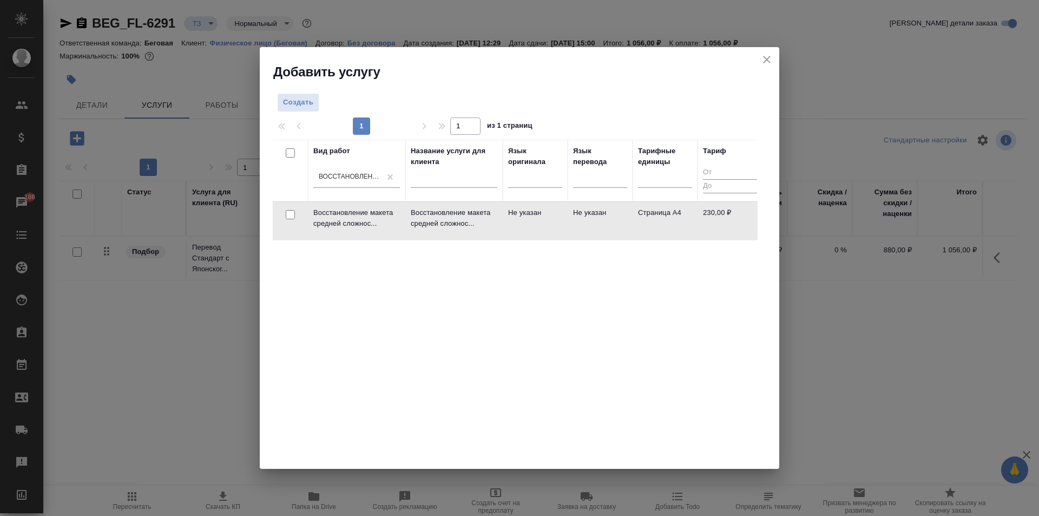
click at [616, 225] on td "Не указан" at bounding box center [600, 221] width 65 height 38
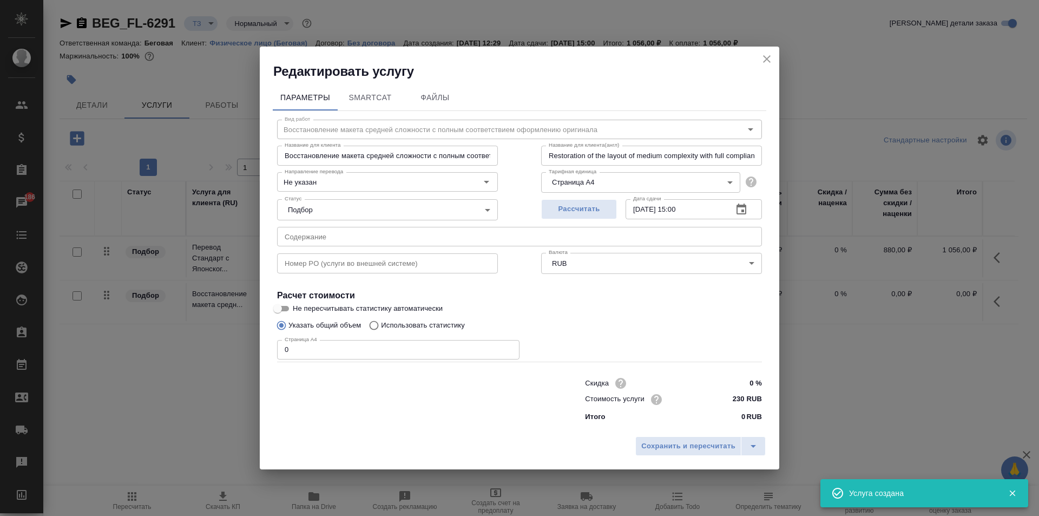
click at [419, 361] on div "Скидка 0 % Стоимость услуги 230 RUB Итого 0 RUB" at bounding box center [519, 398] width 528 height 90
click at [418, 354] on input "0" at bounding box center [398, 349] width 242 height 19
type input "1"
click at [750, 399] on input "230 RUB" at bounding box center [741, 399] width 41 height 16
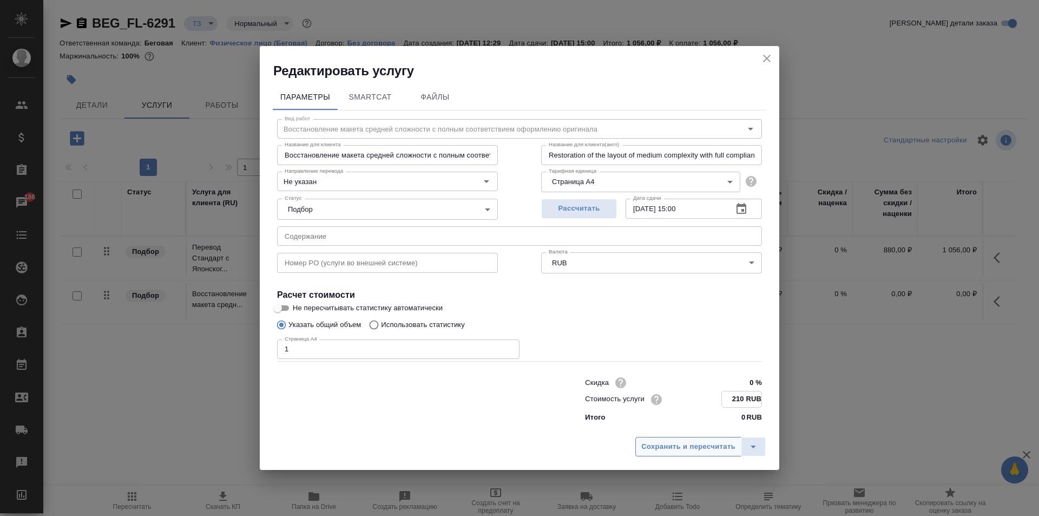
type input "210 RUB"
click at [713, 446] on span "Сохранить и пересчитать" at bounding box center [688, 446] width 94 height 12
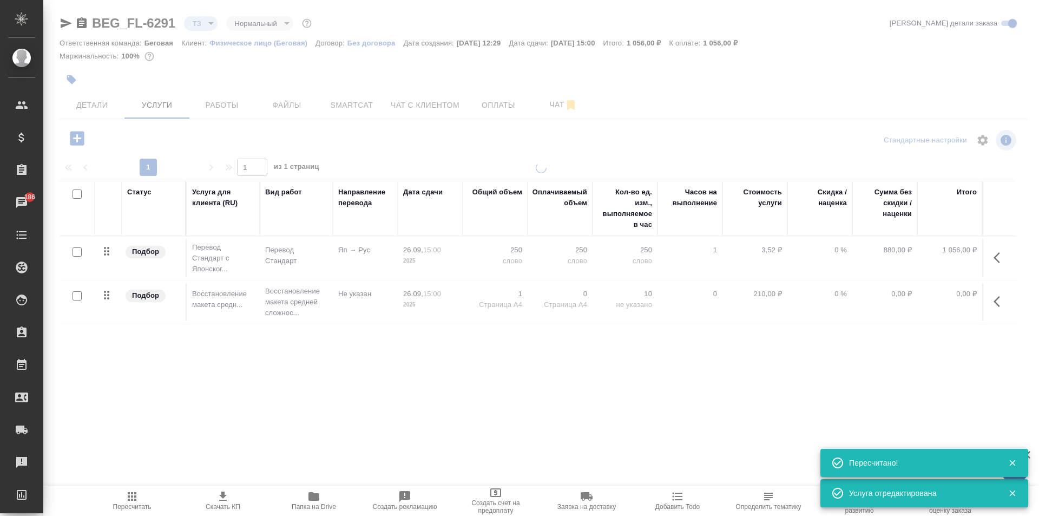
type input "new"
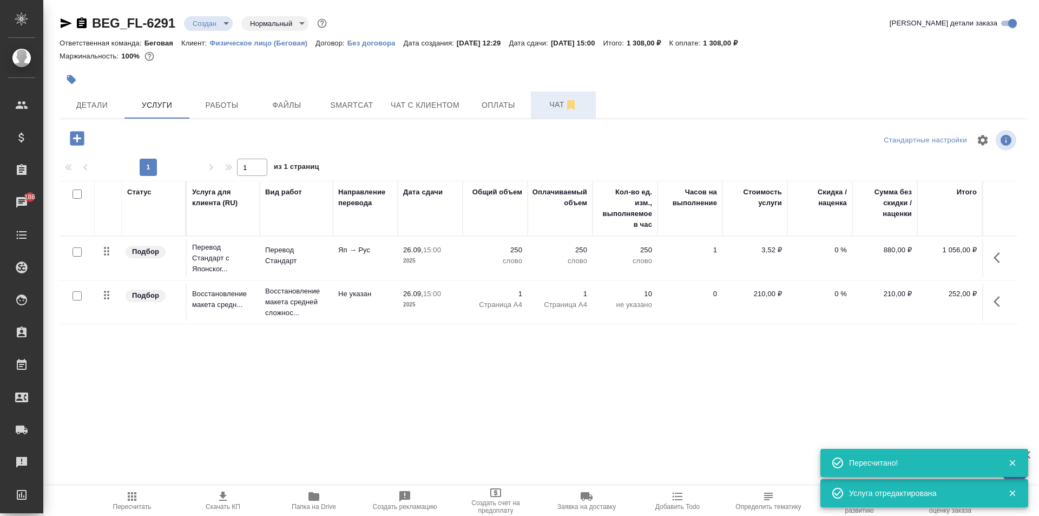
click at [538, 108] on span "Чат" at bounding box center [563, 105] width 52 height 14
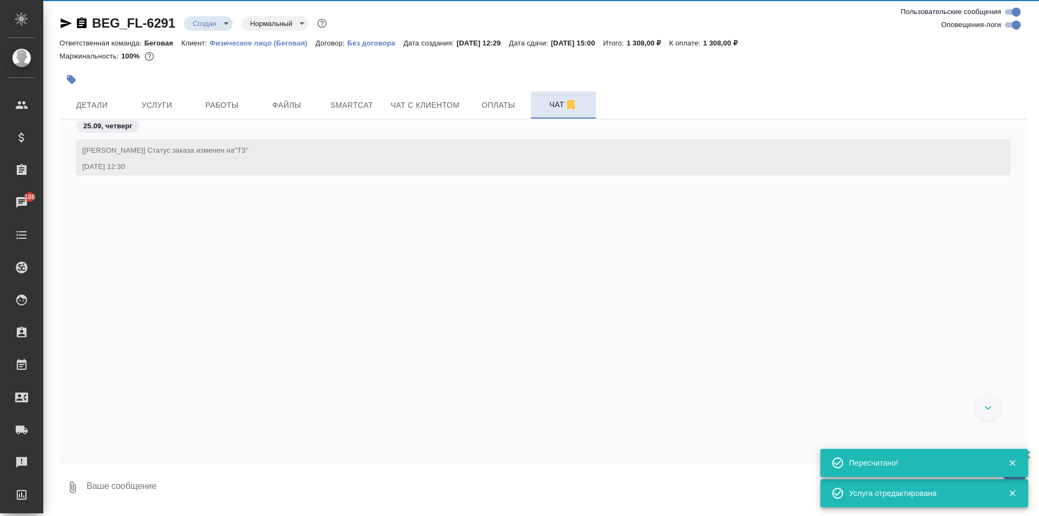
scroll to position [109, 0]
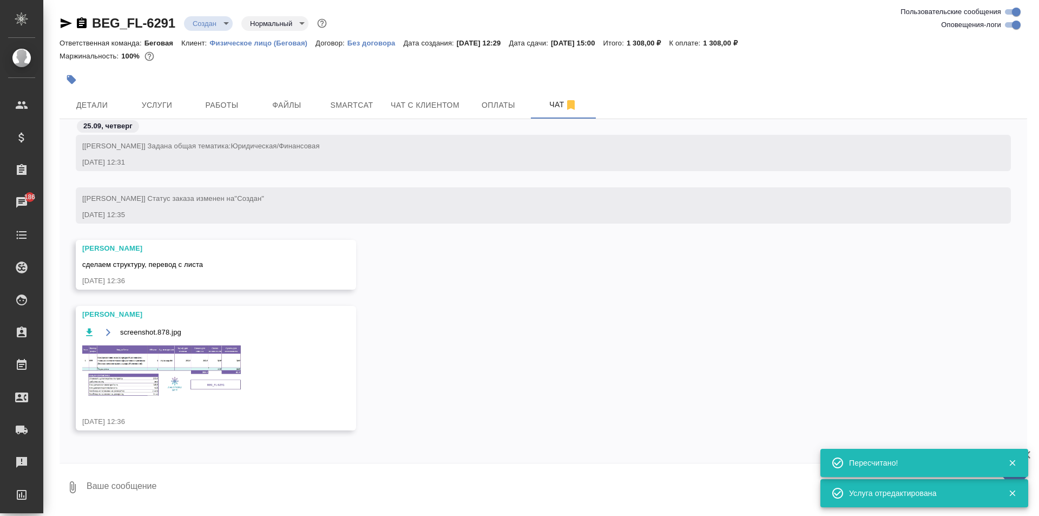
click at [164, 351] on img at bounding box center [163, 370] width 162 height 53
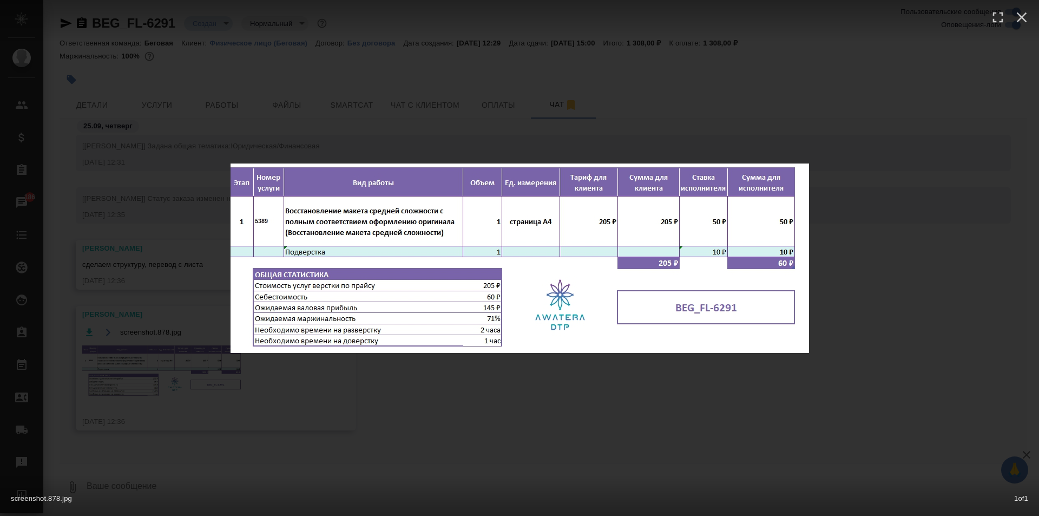
click at [487, 75] on div "screenshot.878.jpg 1 of 1" at bounding box center [519, 258] width 1039 height 516
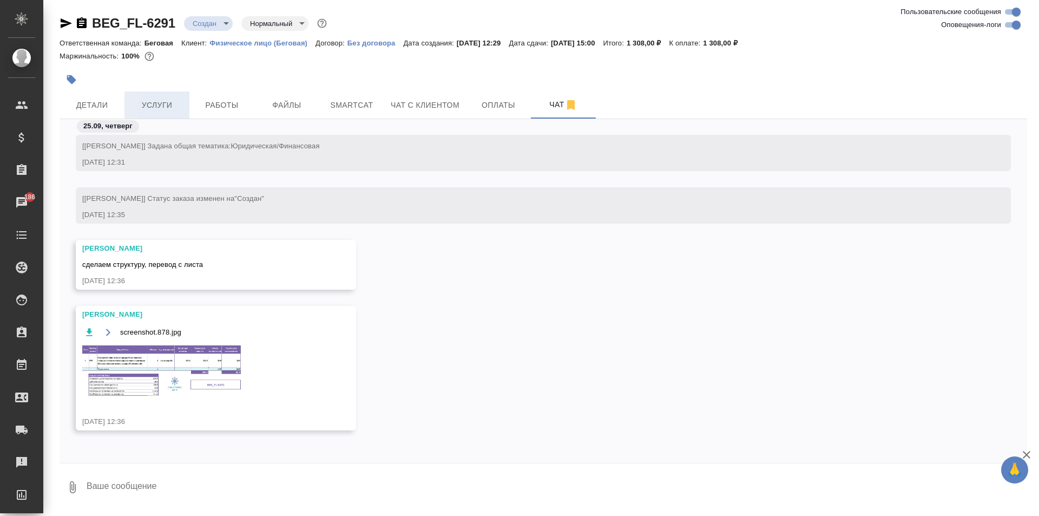
click at [159, 106] on span "Услуги" at bounding box center [157, 105] width 52 height 14
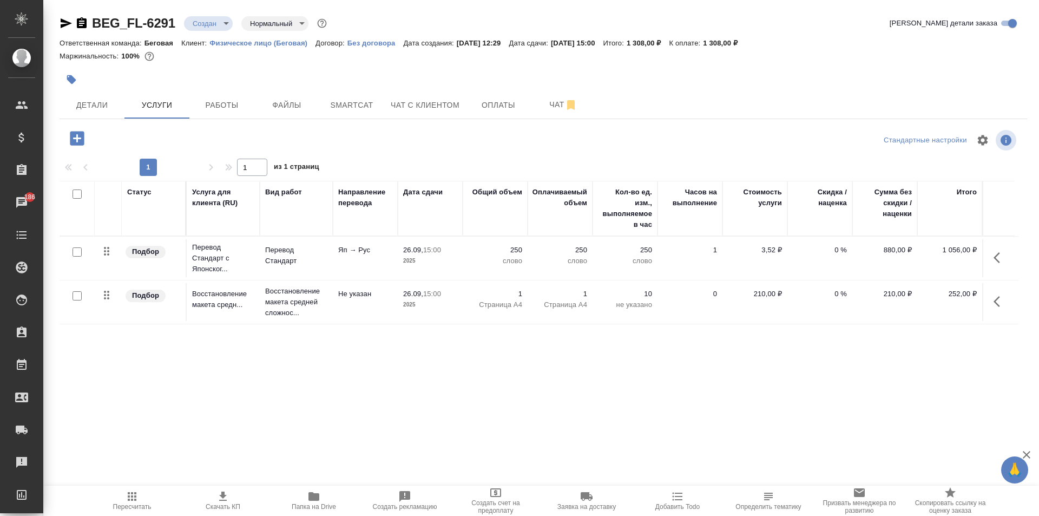
click at [998, 307] on icon "button" at bounding box center [999, 301] width 13 height 13
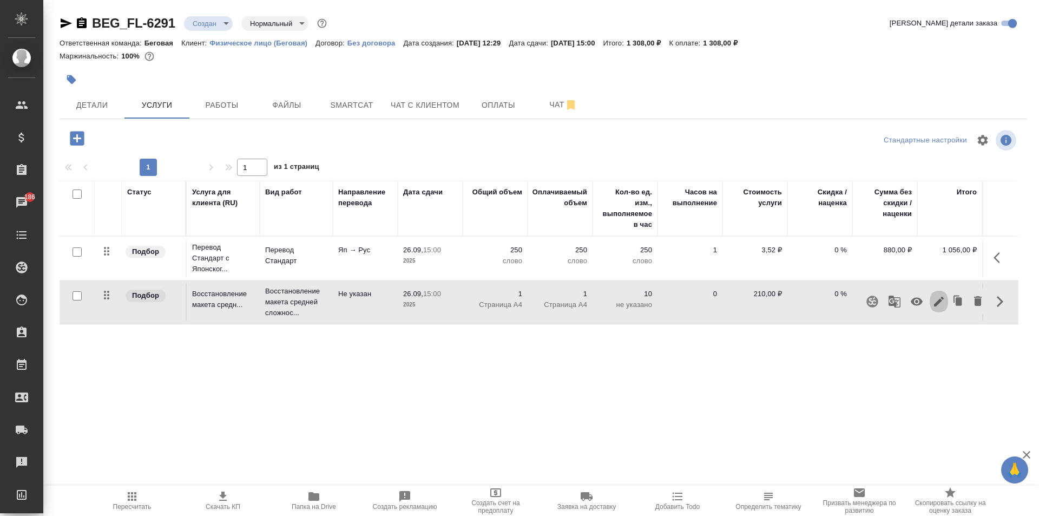
click at [947, 301] on button "button" at bounding box center [939, 301] width 18 height 26
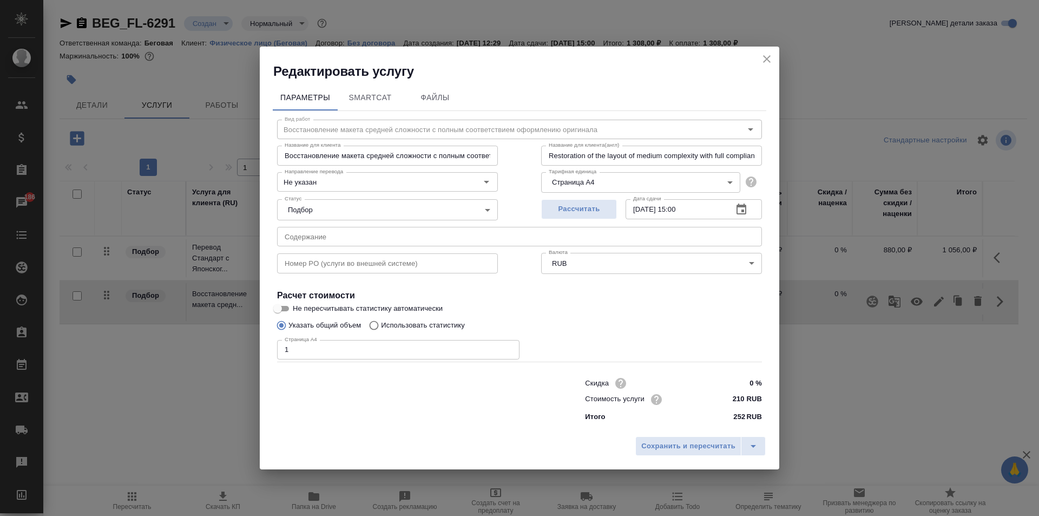
click at [740, 391] on input "210 RUB" at bounding box center [741, 399] width 41 height 16
click at [742, 396] on input "210 RUB" at bounding box center [742, 399] width 40 height 16
type input "205 RUB"
click at [685, 448] on span "Сохранить и пересчитать" at bounding box center [688, 446] width 94 height 12
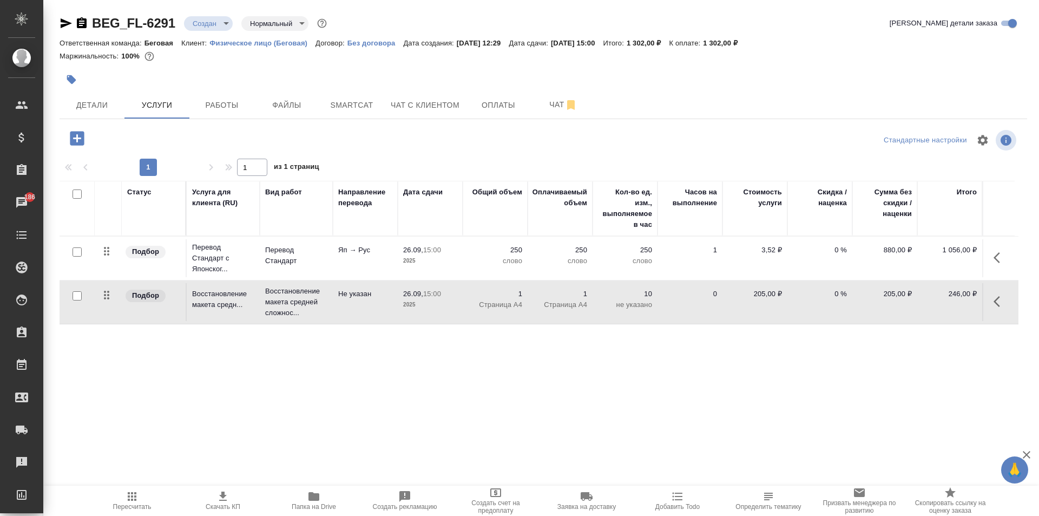
click at [122, 498] on span "Пересчитать" at bounding box center [132, 500] width 78 height 21
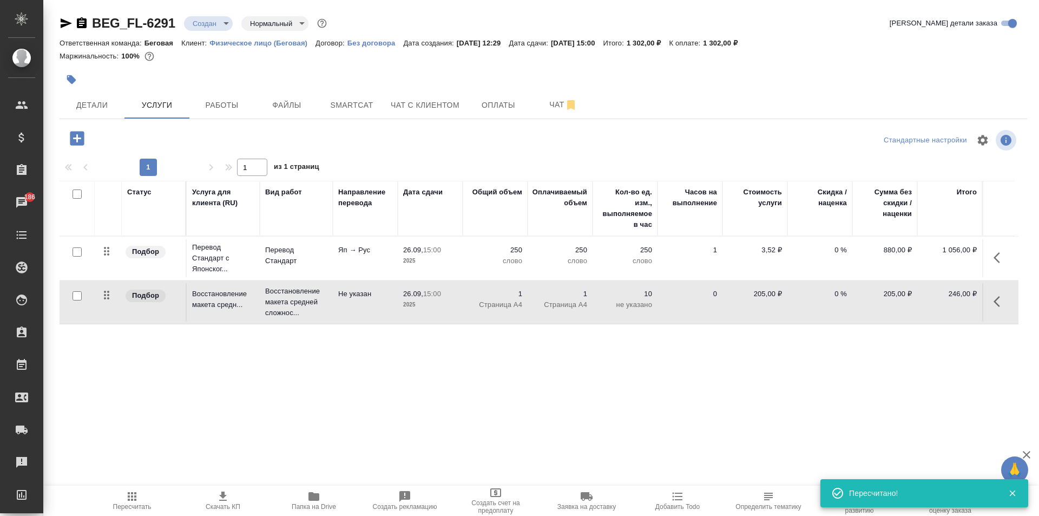
click at [82, 136] on icon "button" at bounding box center [77, 138] width 14 height 14
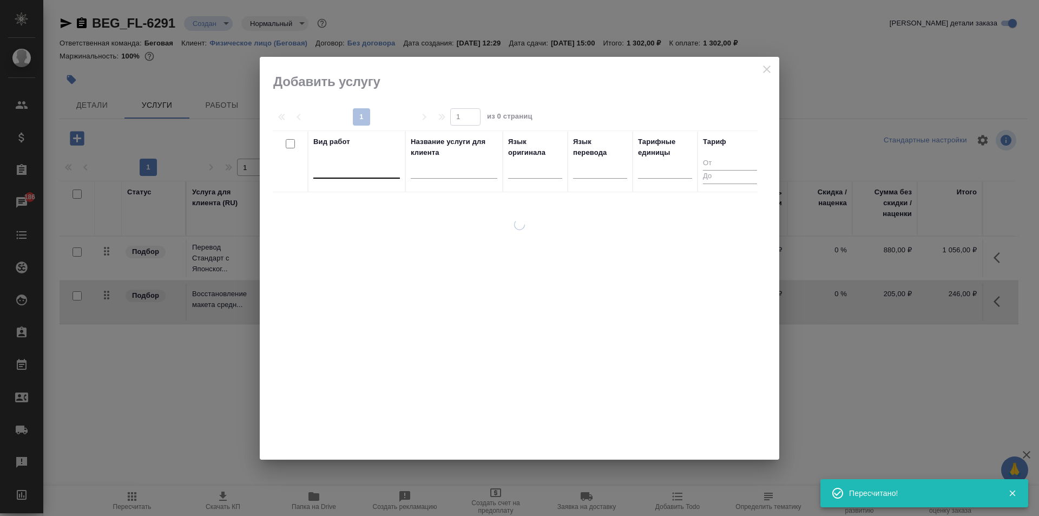
click at [354, 167] on div at bounding box center [356, 168] width 87 height 16
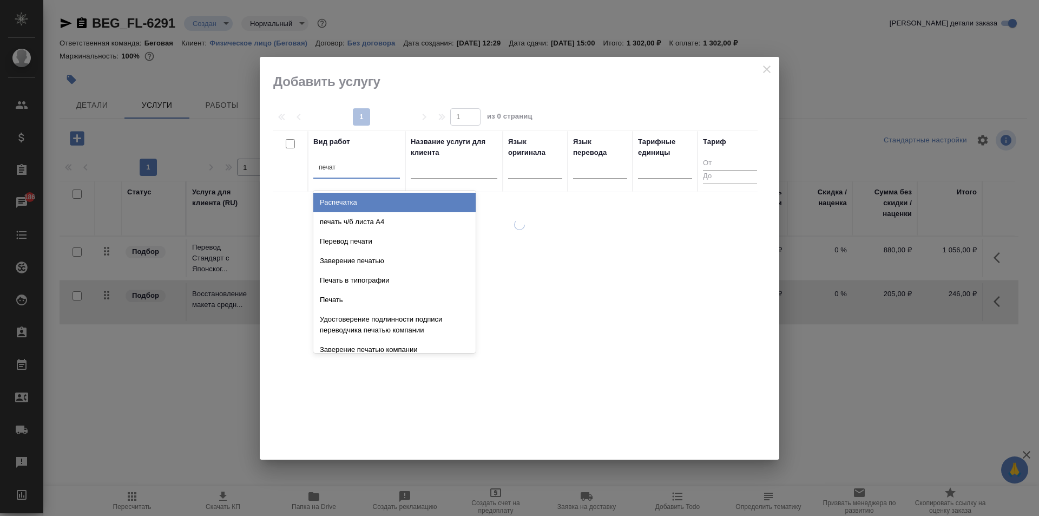
type input "печать"
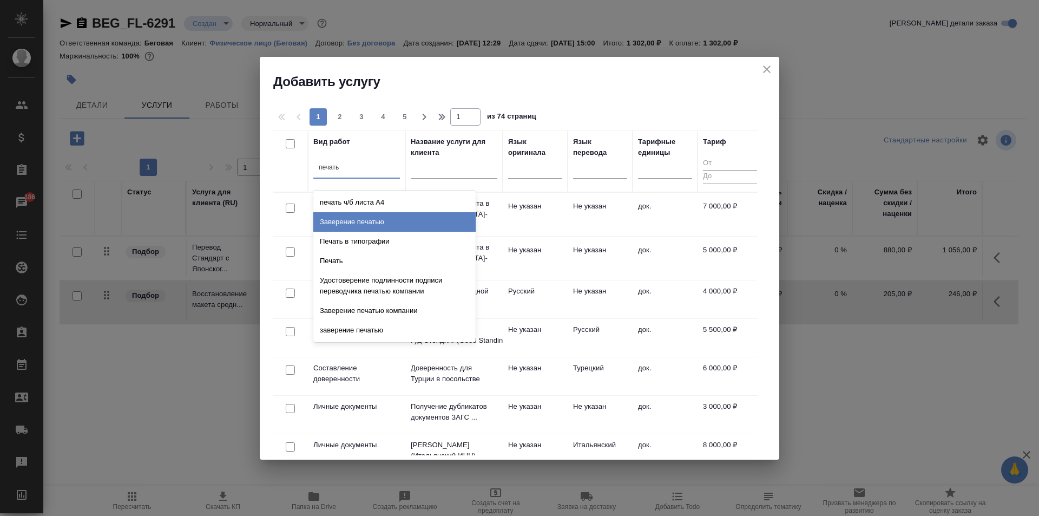
click at [371, 225] on div "Заверение печатью" at bounding box center [394, 221] width 162 height 19
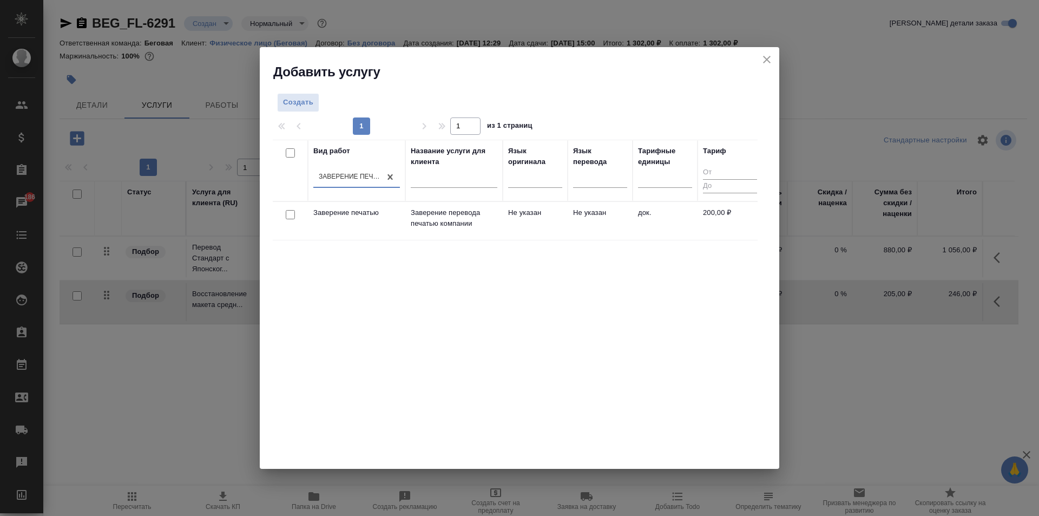
click at [655, 227] on td "док." at bounding box center [665, 221] width 65 height 38
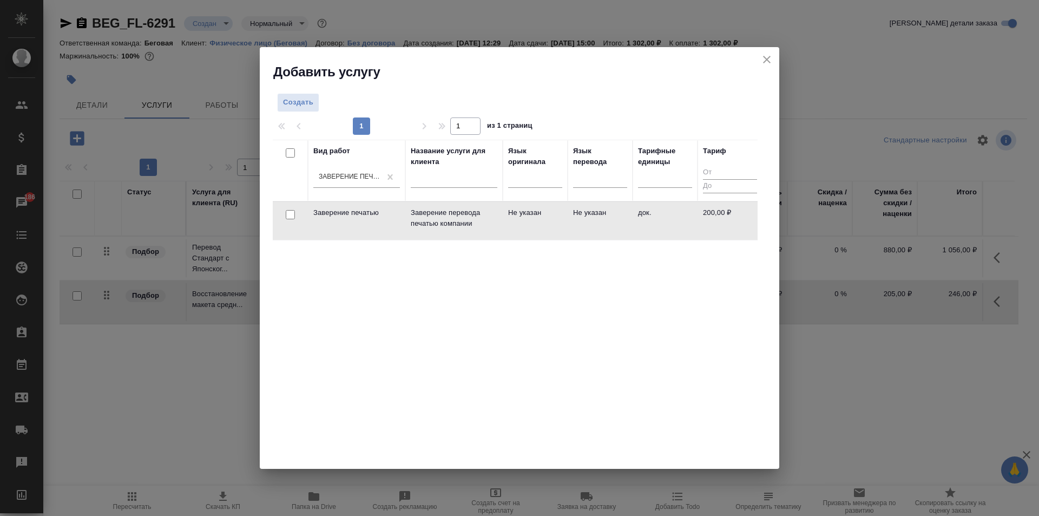
click at [655, 227] on td "док." at bounding box center [665, 221] width 65 height 38
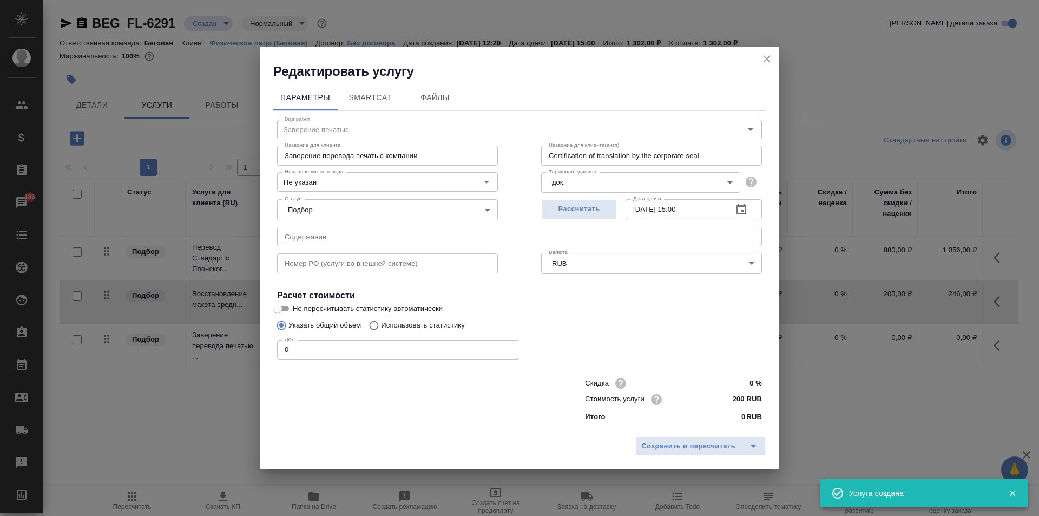
click at [330, 350] on input "0" at bounding box center [398, 349] width 242 height 19
type input "1"
click at [679, 438] on button "Сохранить и пересчитать" at bounding box center [688, 445] width 106 height 19
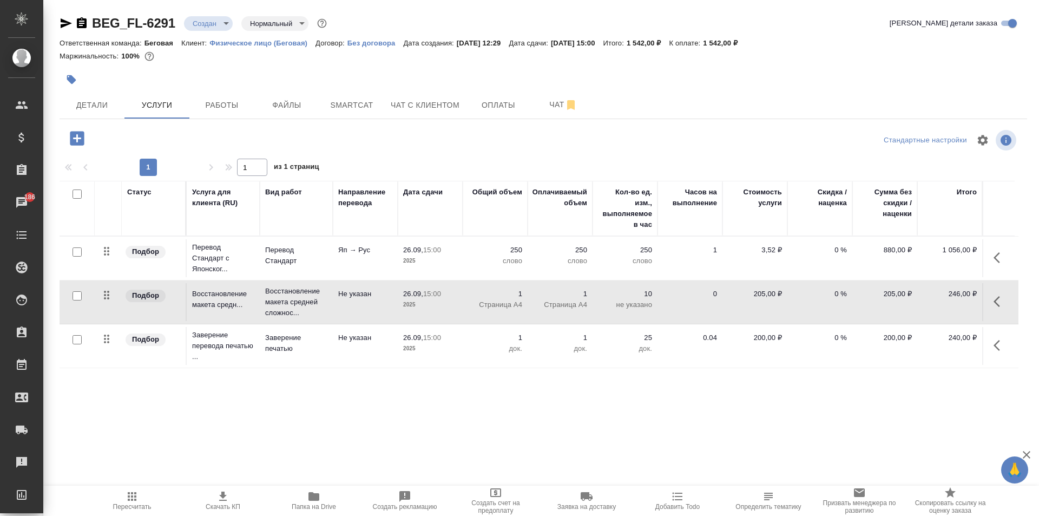
click at [150, 497] on span "Пересчитать" at bounding box center [132, 500] width 78 height 21
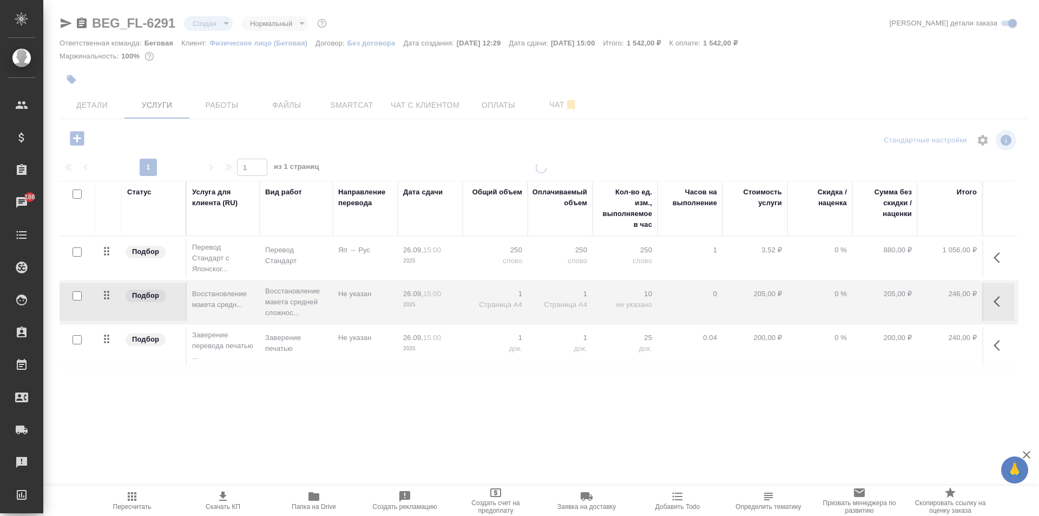
click at [236, 503] on span "Скачать КП" at bounding box center [223, 507] width 35 height 8
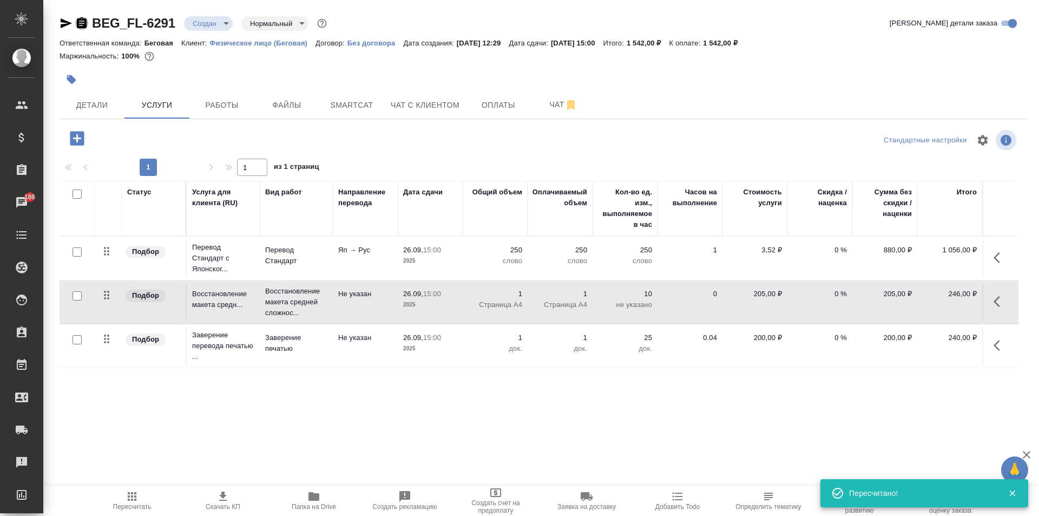
click at [81, 22] on icon "button" at bounding box center [82, 22] width 10 height 11
drag, startPoint x: 771, startPoint y: 46, endPoint x: 731, endPoint y: 46, distance: 39.5
click at [731, 46] on p "1 542,00 ₽" at bounding box center [724, 43] width 43 height 8
copy p "1 542,00 ₽"
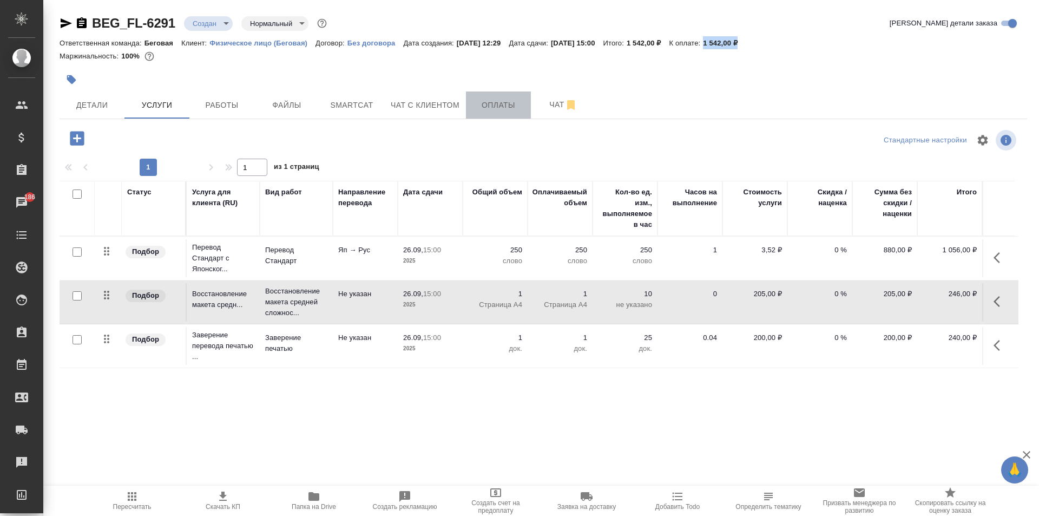
click at [511, 104] on span "Оплаты" at bounding box center [498, 105] width 52 height 14
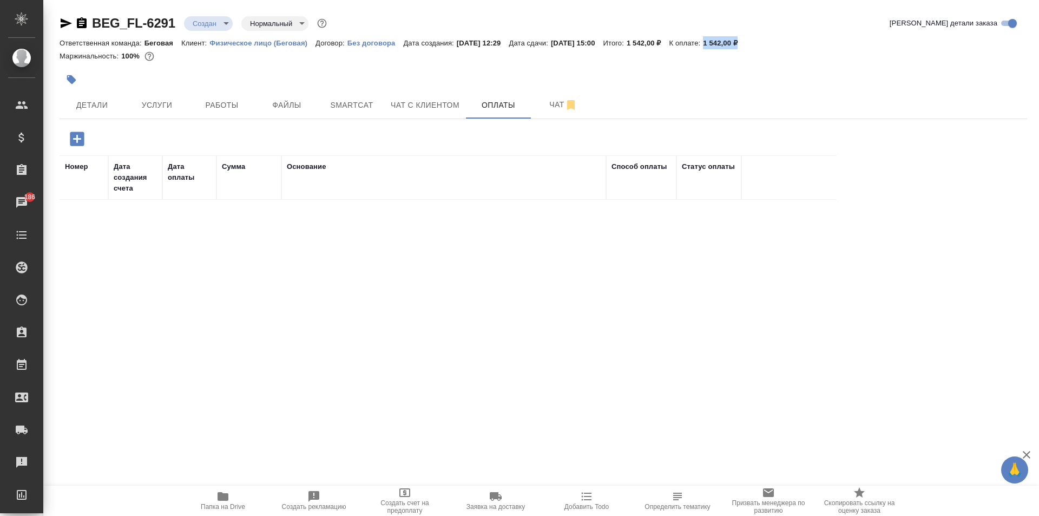
click at [72, 146] on icon "button" at bounding box center [77, 138] width 14 height 14
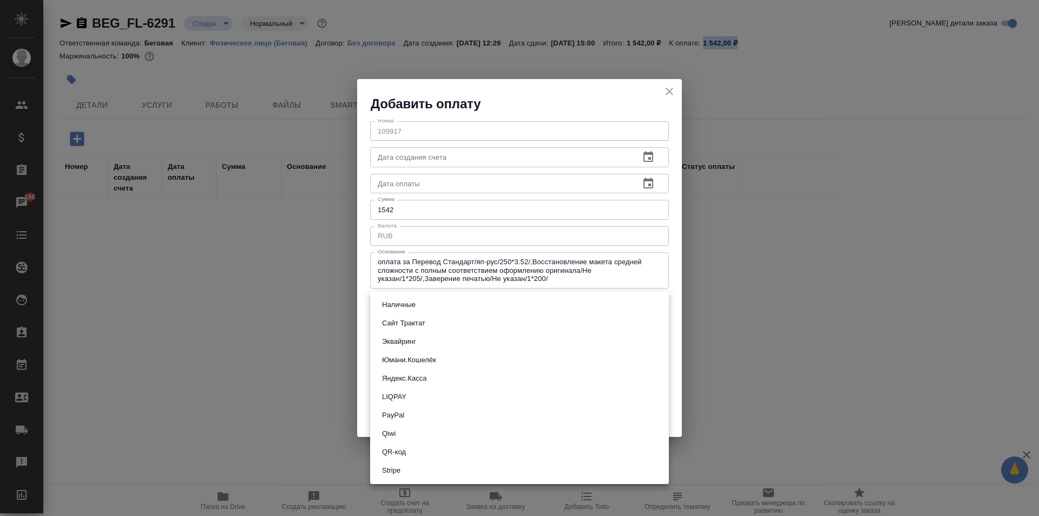
click at [424, 308] on body "🙏 .cls-1 fill:#fff; AWATERA [PERSON_NAME] Спецификации Заказы 186 Чаты Todo Про…" at bounding box center [519, 258] width 1039 height 516
click at [416, 324] on button "Сайт Трактат" at bounding box center [404, 323] width 50 height 12
type input "site-traktat"
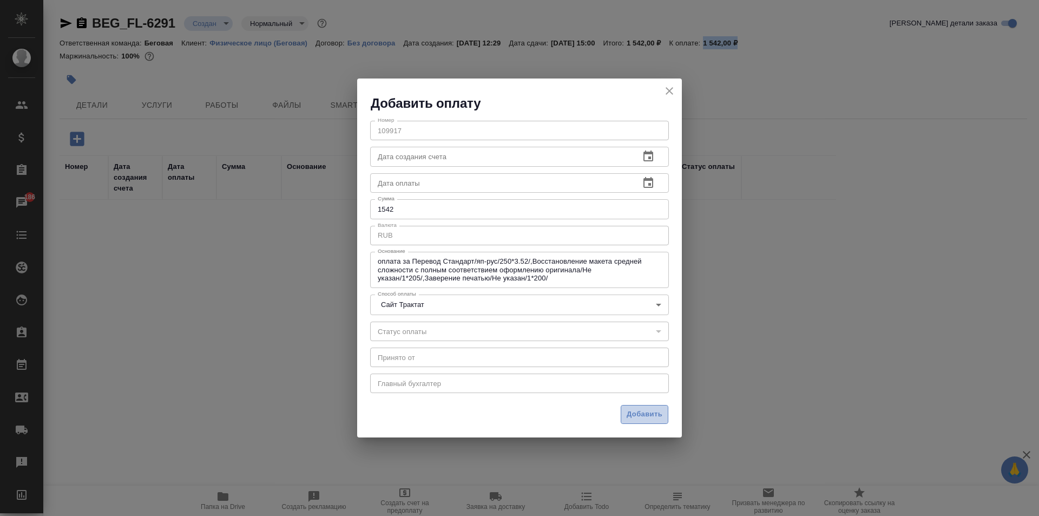
click at [643, 413] on span "Добавить" at bounding box center [645, 414] width 36 height 12
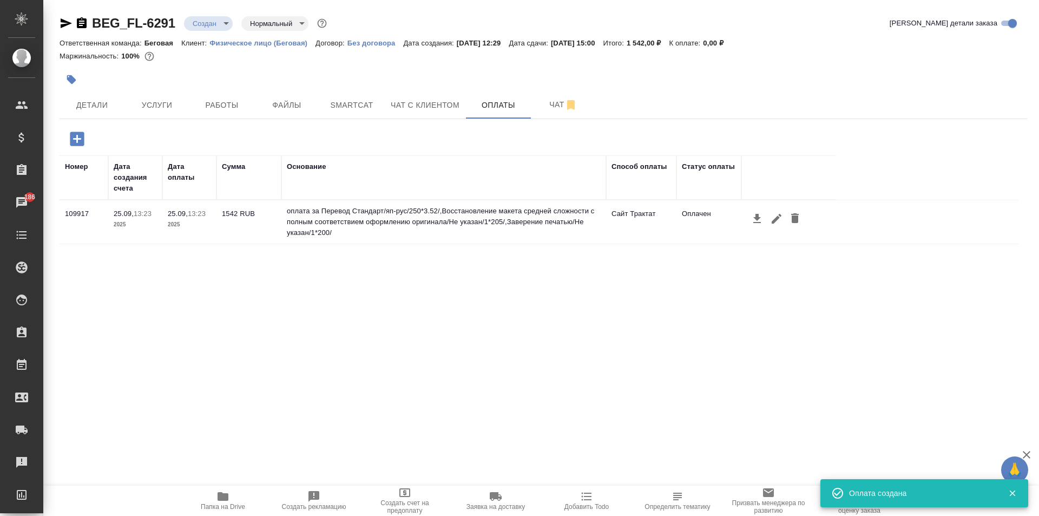
click at [101, 98] on span "Детали" at bounding box center [92, 105] width 52 height 14
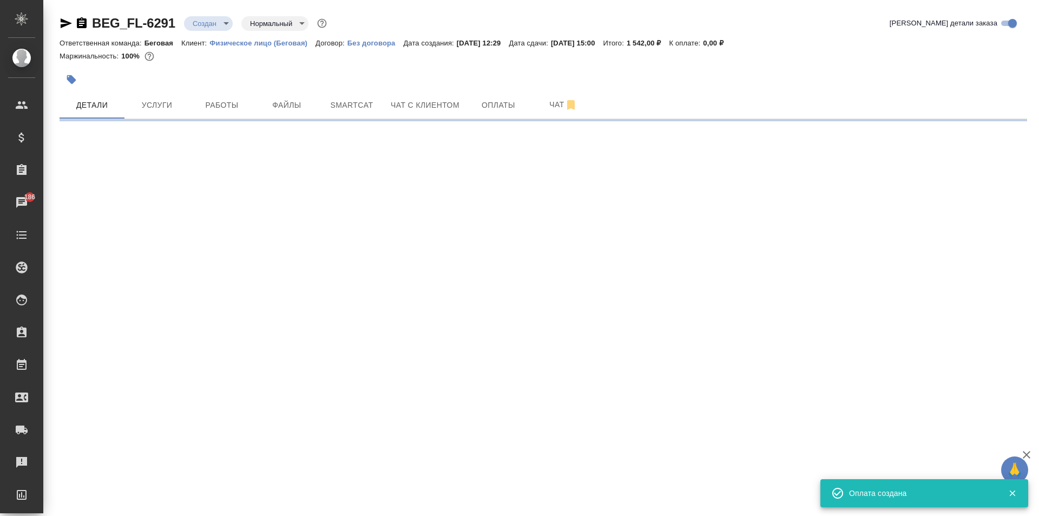
select select "RU"
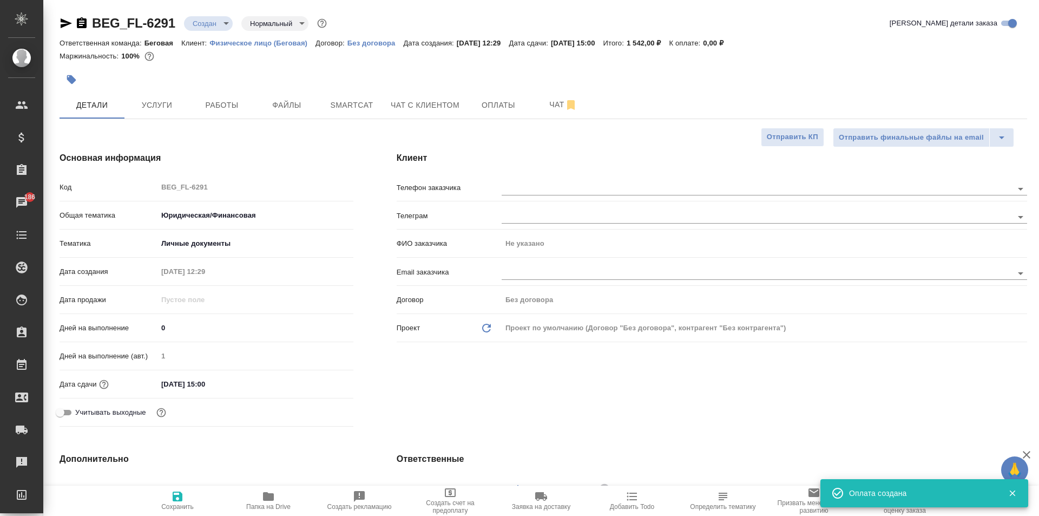
type textarea "x"
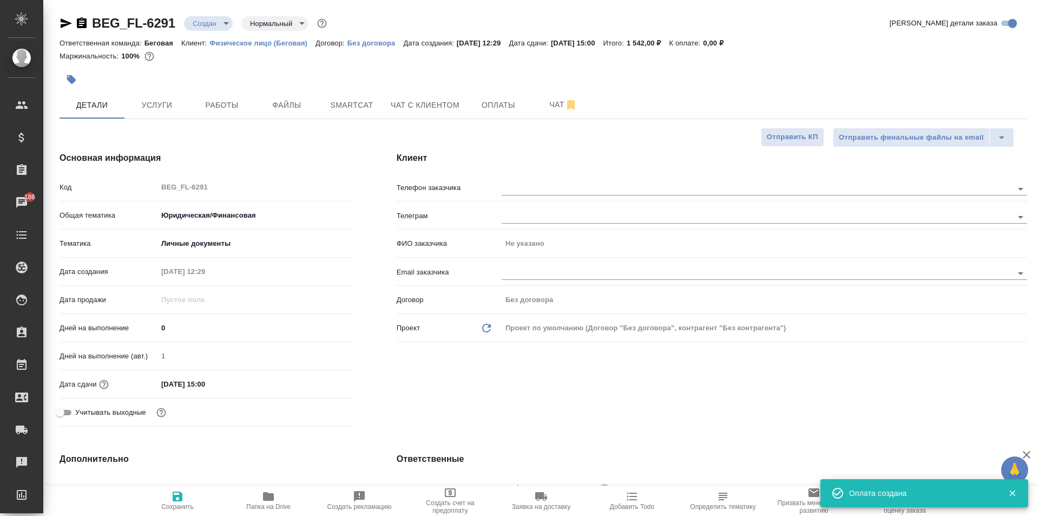
type textarea "x"
click at [514, 279] on input "text" at bounding box center [739, 272] width 475 height 13
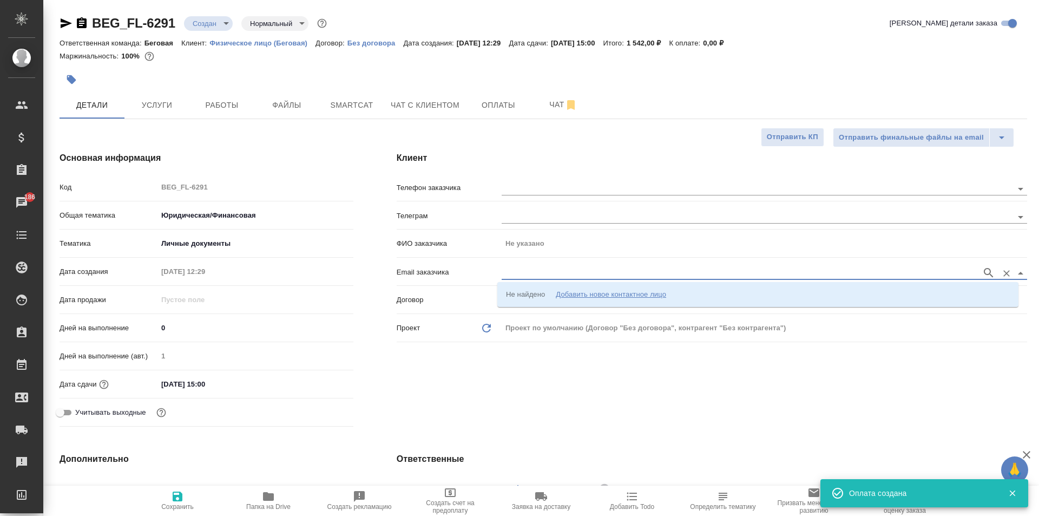
paste input "[EMAIL_ADDRESS][DOMAIN_NAME]"
type input "[EMAIL_ADDRESS][DOMAIN_NAME]"
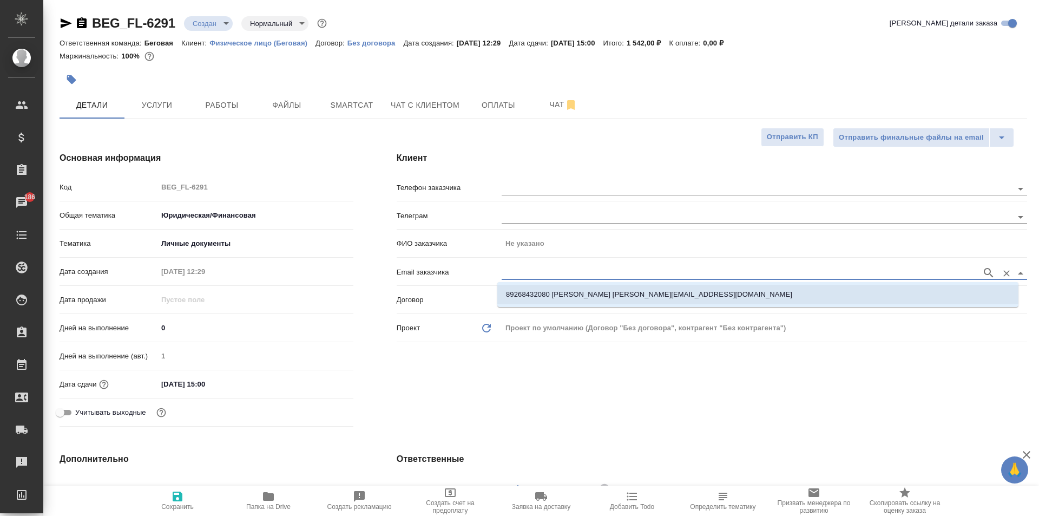
click at [548, 294] on p "89268432080 [PERSON_NAME] [PERSON_NAME][EMAIL_ADDRESS][DOMAIN_NAME]" at bounding box center [649, 294] width 286 height 11
type input "[PERSON_NAME]"
type input "89268432080 [PERSON_NAME] [PERSON_NAME][EMAIL_ADDRESS][DOMAIN_NAME]"
type textarea "x"
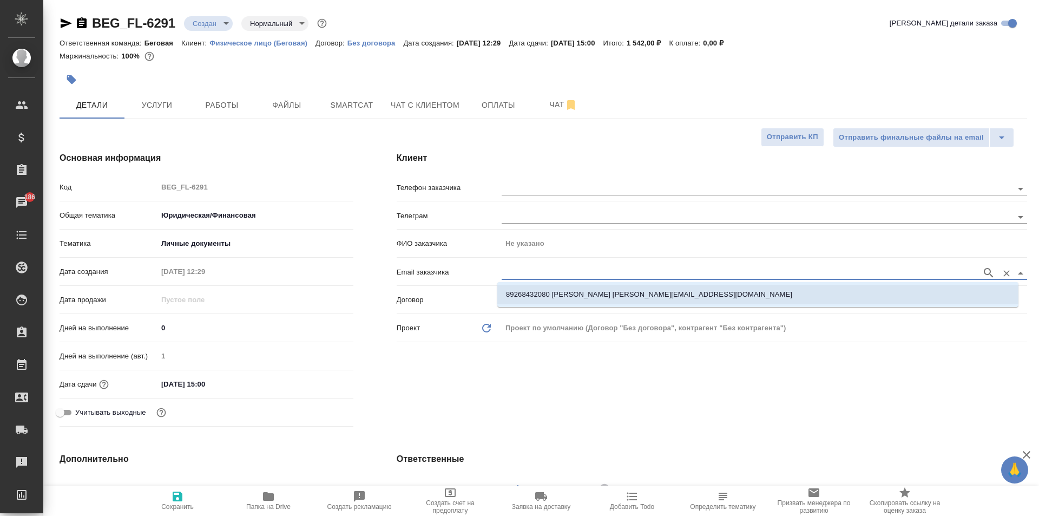
type textarea "x"
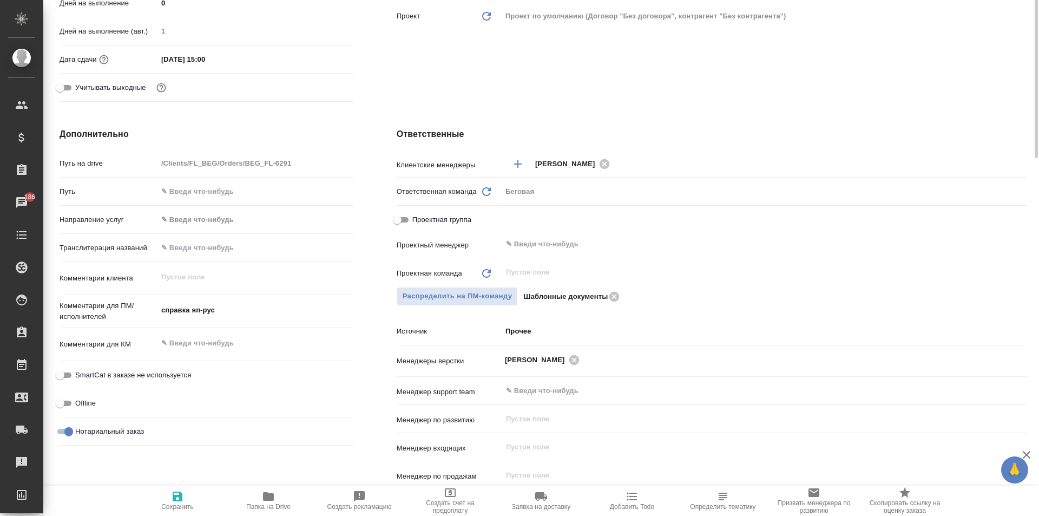
scroll to position [162, 0]
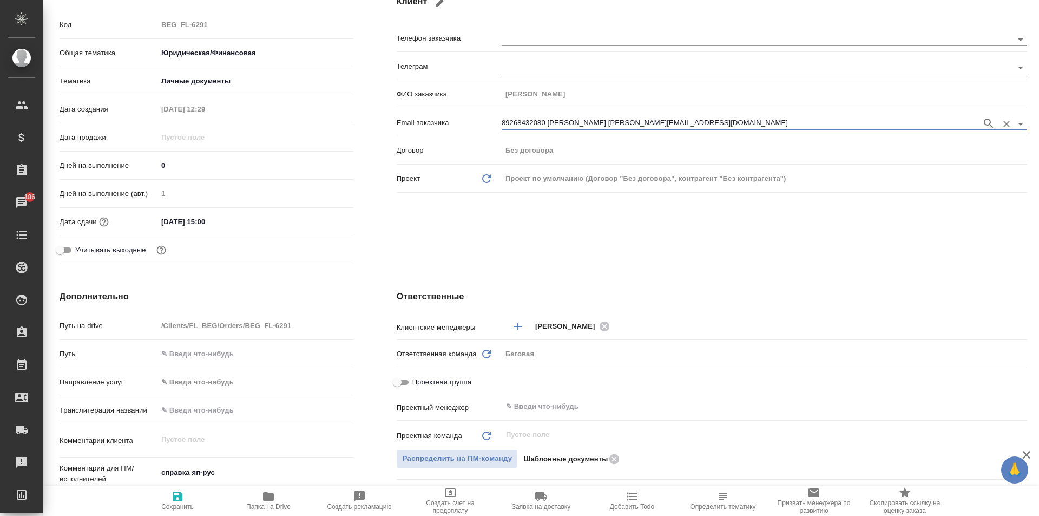
click at [190, 498] on span "Сохранить" at bounding box center [178, 500] width 78 height 21
type textarea "x"
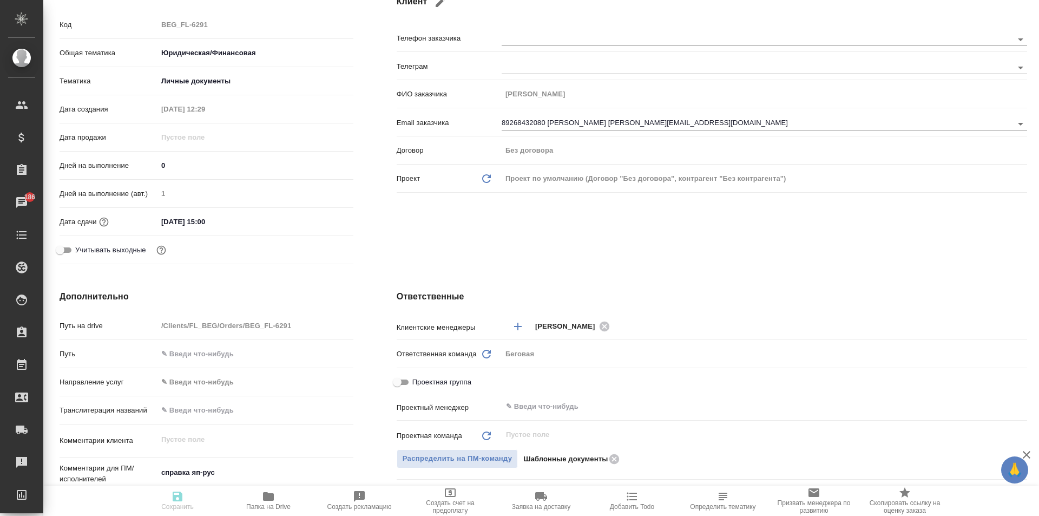
type textarea "x"
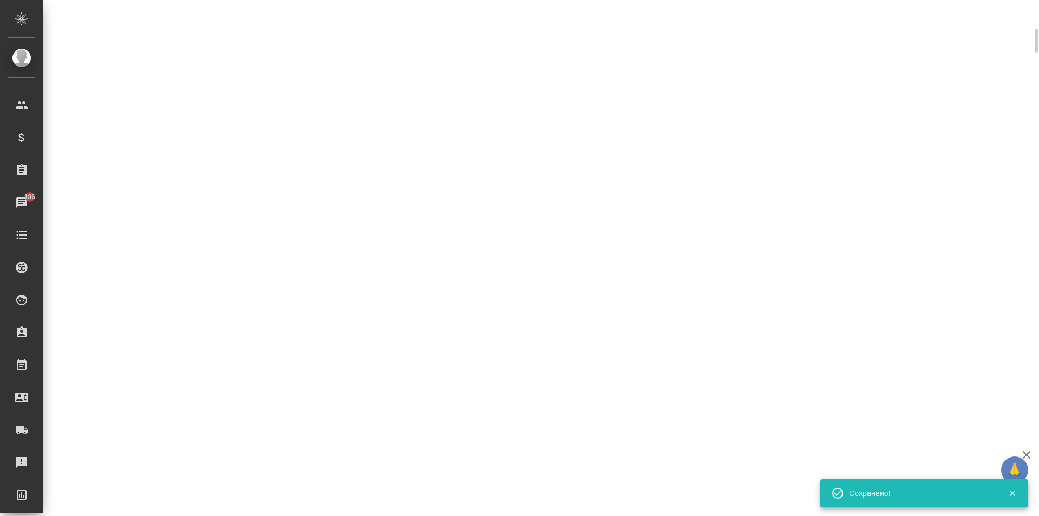
scroll to position [154, 0]
type input "holyTrinity"
select select "RU"
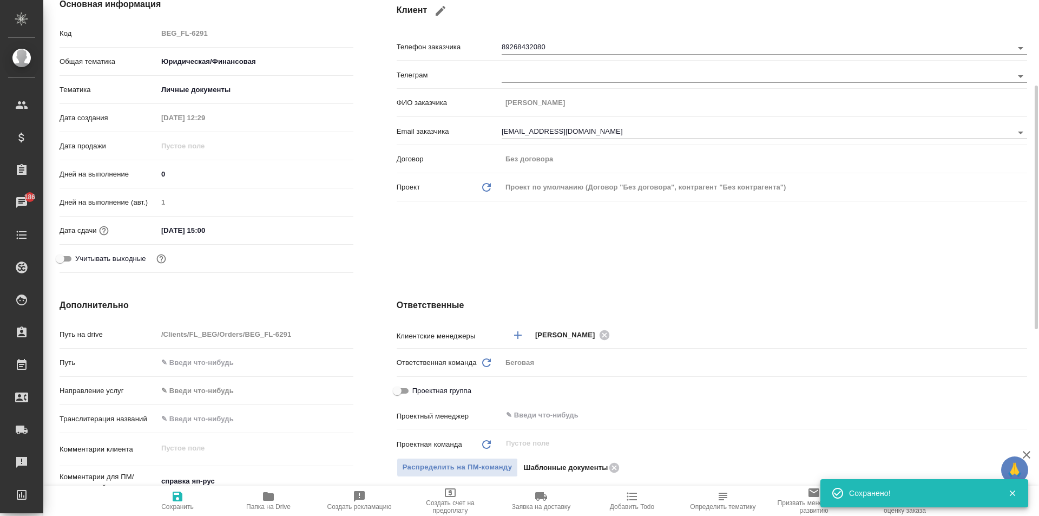
type textarea "x"
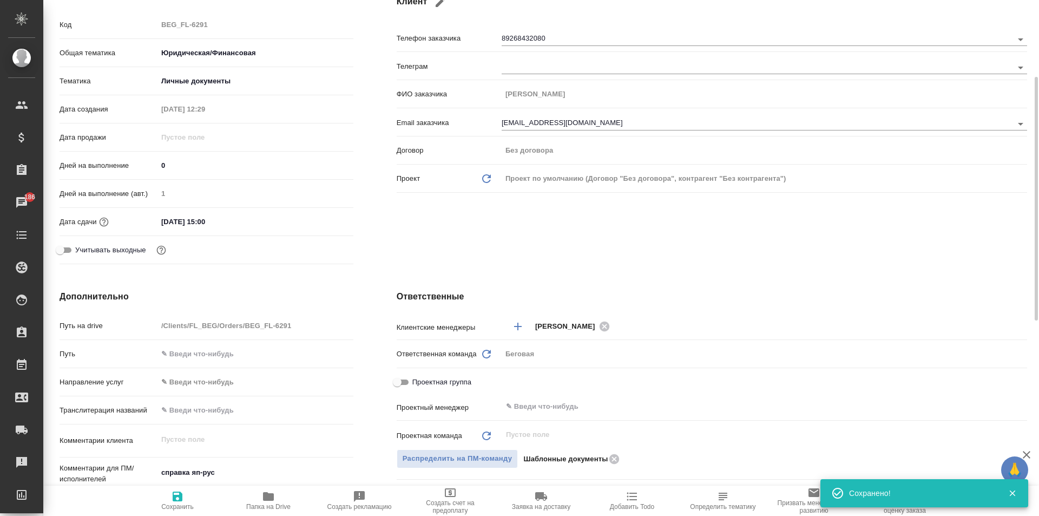
click at [511, 348] on div "Беговая" at bounding box center [764, 354] width 525 height 18
click at [481, 354] on icon "Обновить" at bounding box center [486, 353] width 13 height 13
type textarea "x"
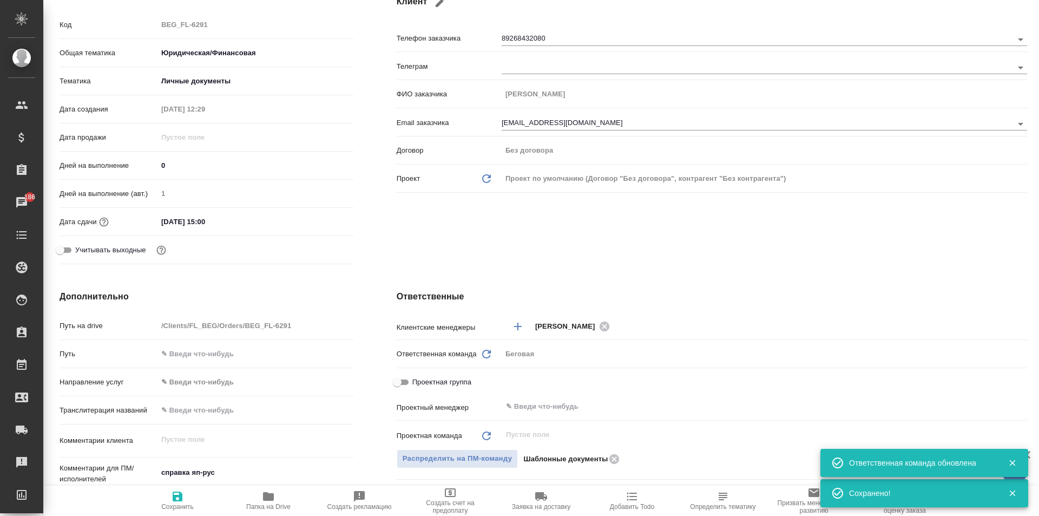
click at [509, 352] on div "Беговая" at bounding box center [764, 354] width 525 height 18
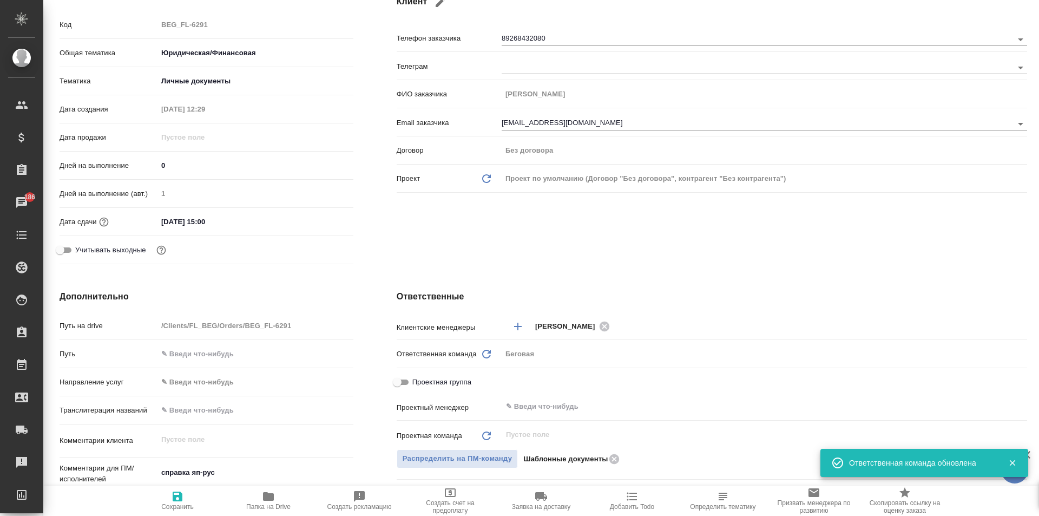
click at [548, 354] on div "Беговая" at bounding box center [764, 354] width 525 height 18
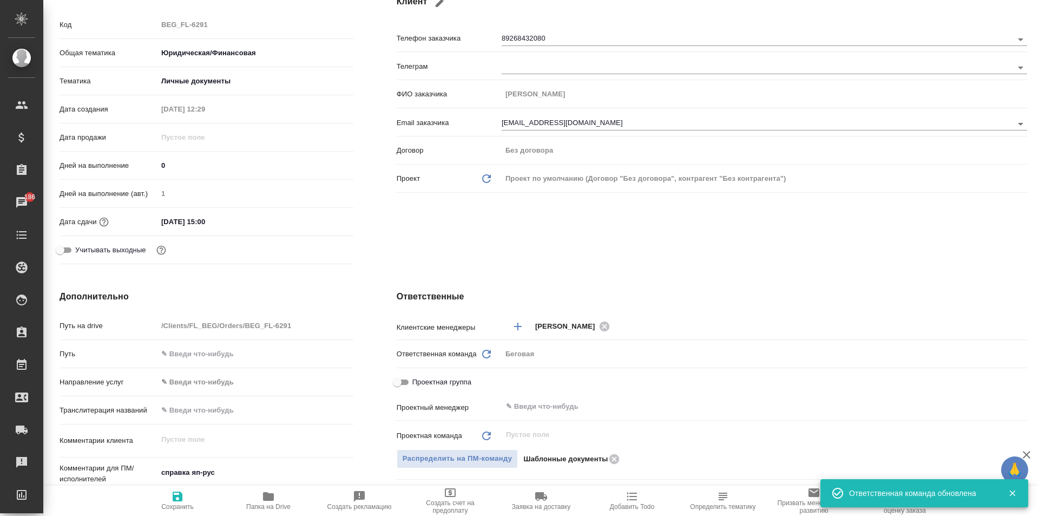
drag, startPoint x: 508, startPoint y: 352, endPoint x: 558, endPoint y: 354, distance: 50.9
click at [558, 354] on div "Беговая" at bounding box center [764, 354] width 525 height 18
click at [520, 322] on icon "Добавить менеджера" at bounding box center [517, 326] width 13 height 13
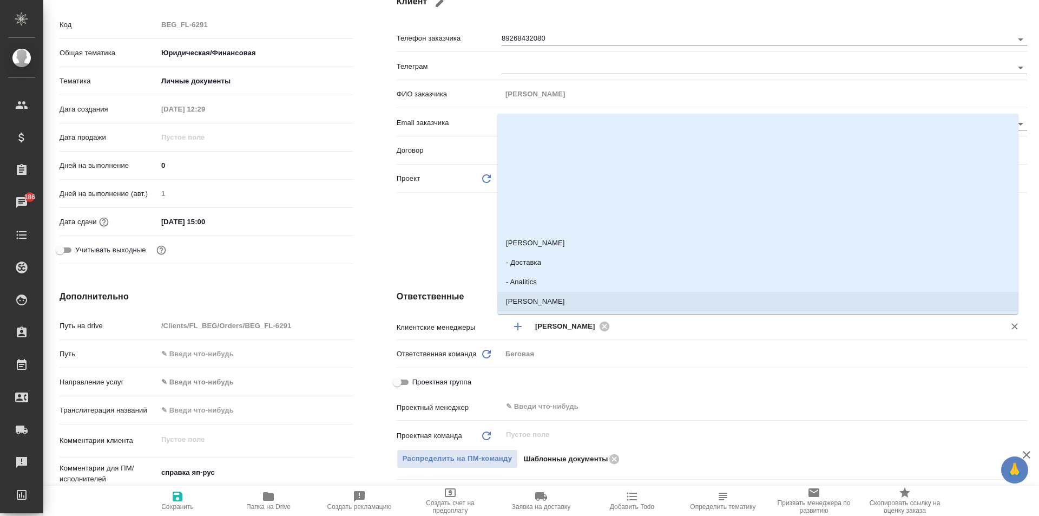
type input "к"
type input "с"
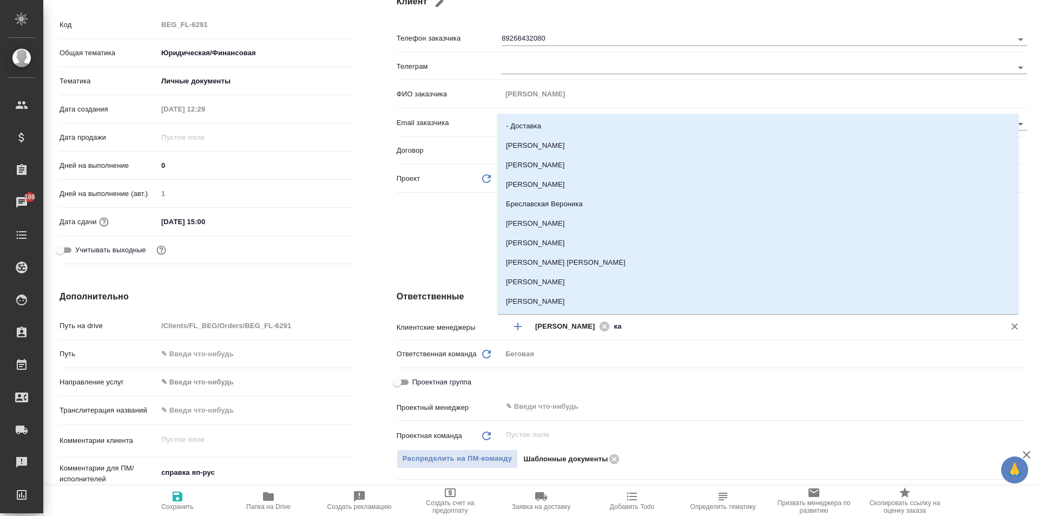
type input "к"
type input "тим"
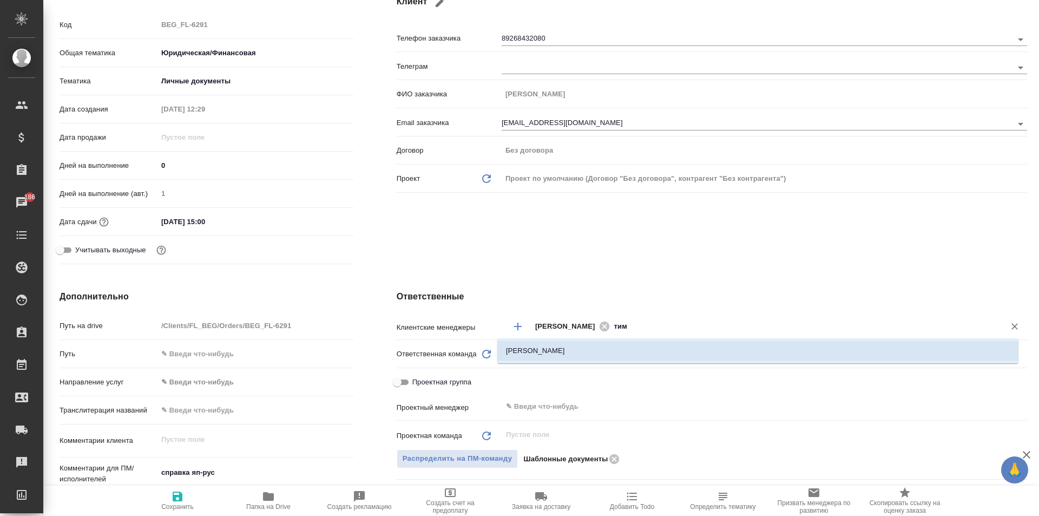
click at [547, 351] on li "[PERSON_NAME]" at bounding box center [757, 350] width 521 height 19
type textarea "x"
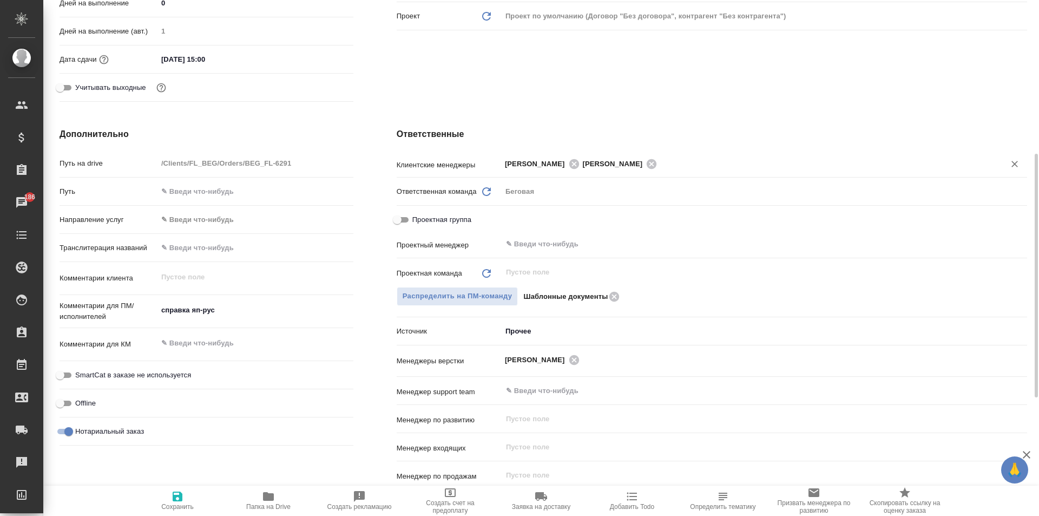
scroll to position [487, 0]
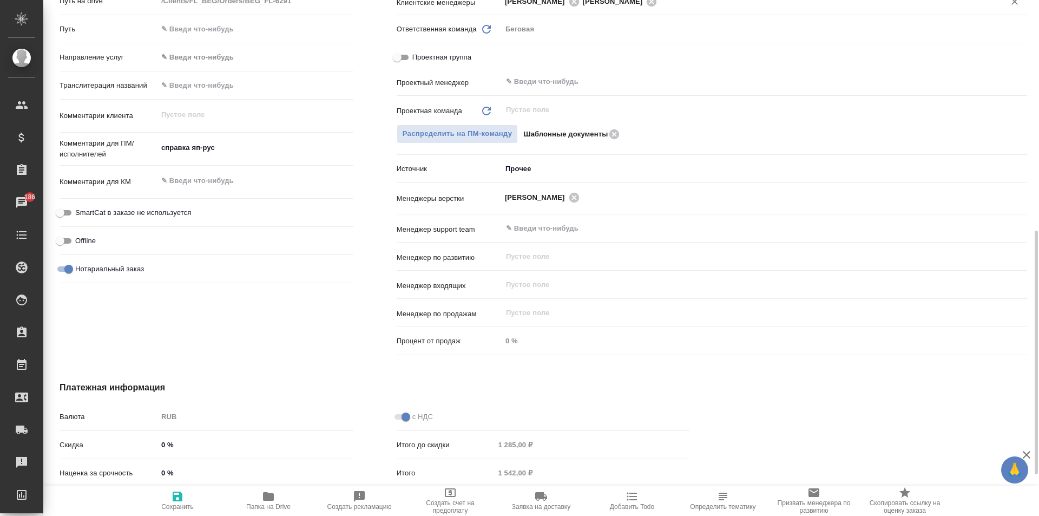
click at [178, 497] on icon "button" at bounding box center [178, 496] width 10 height 10
type textarea "x"
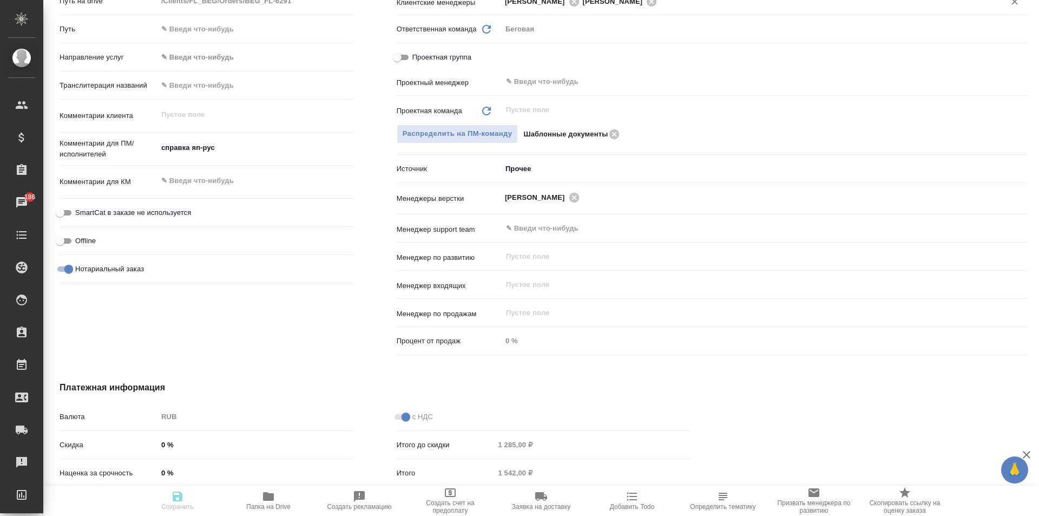
type textarea "x"
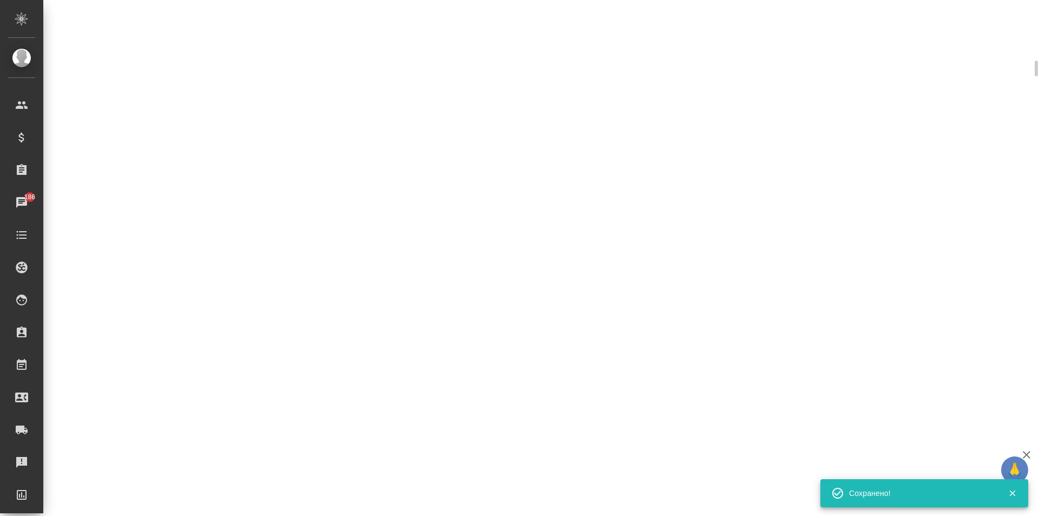
scroll to position [478, 0]
select select "RU"
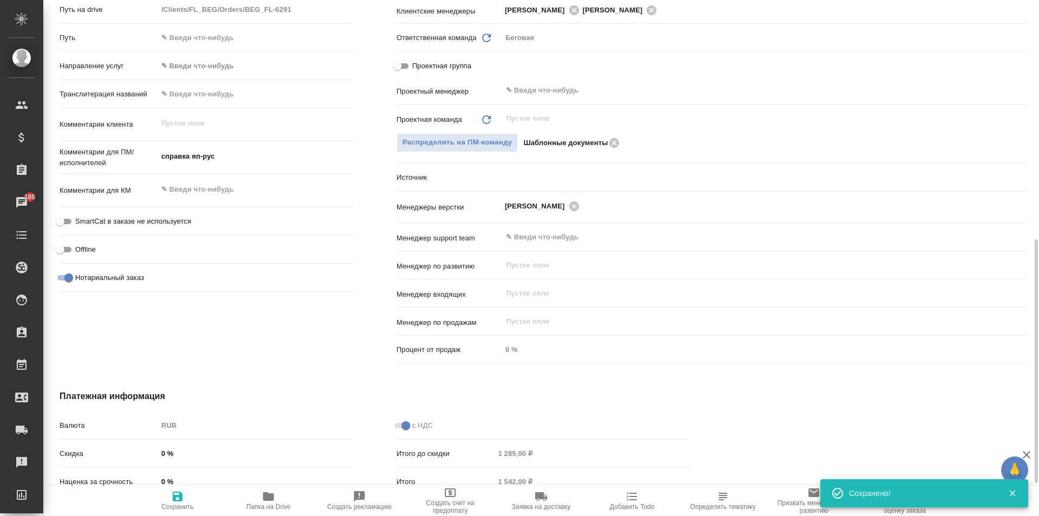
scroll to position [487, 0]
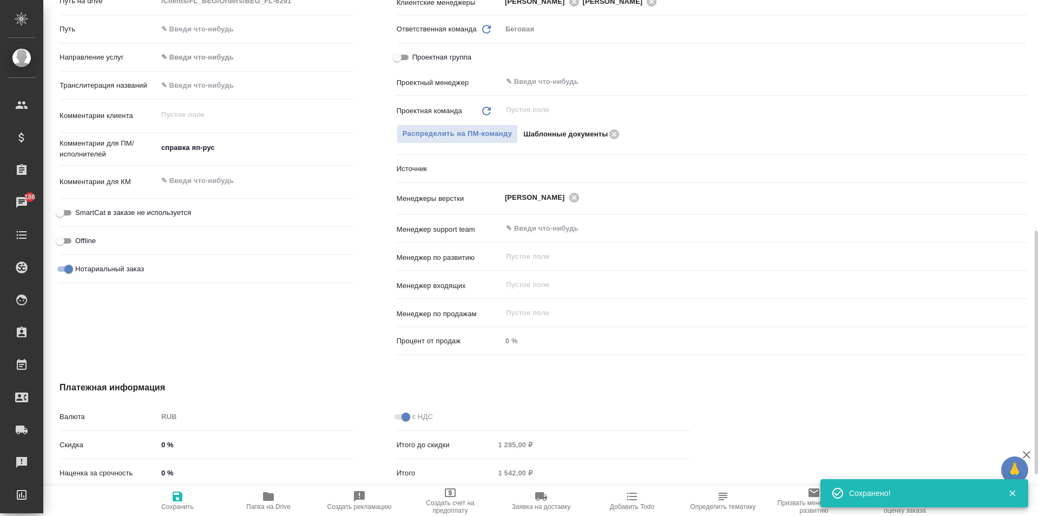
type textarea "x"
click at [89, 267] on span "Нотариальный заказ" at bounding box center [109, 269] width 69 height 11
click at [88, 267] on input "Нотариальный заказ" at bounding box center [68, 268] width 39 height 13
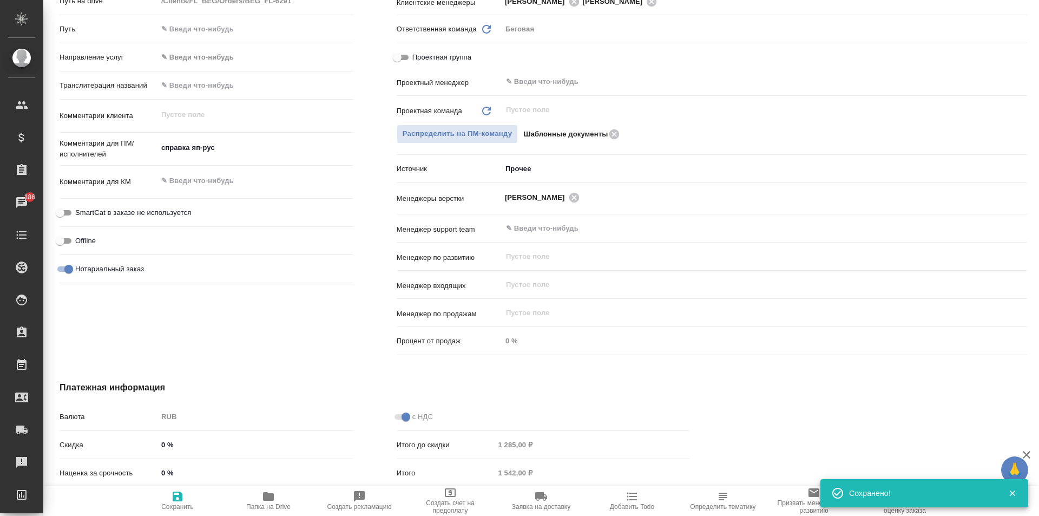
checkbox input "false"
type textarea "x"
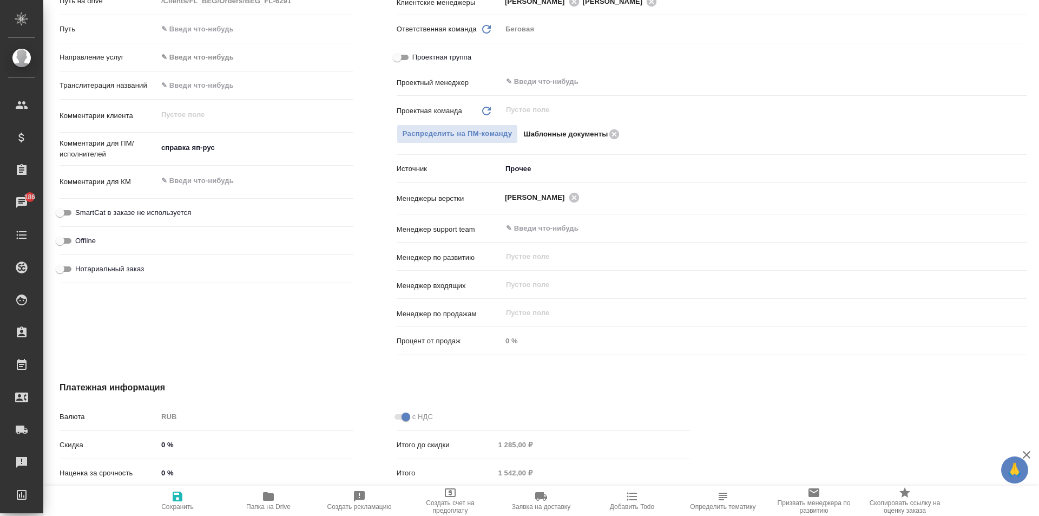
click at [181, 508] on span "Сохранить" at bounding box center [177, 507] width 32 height 8
type textarea "x"
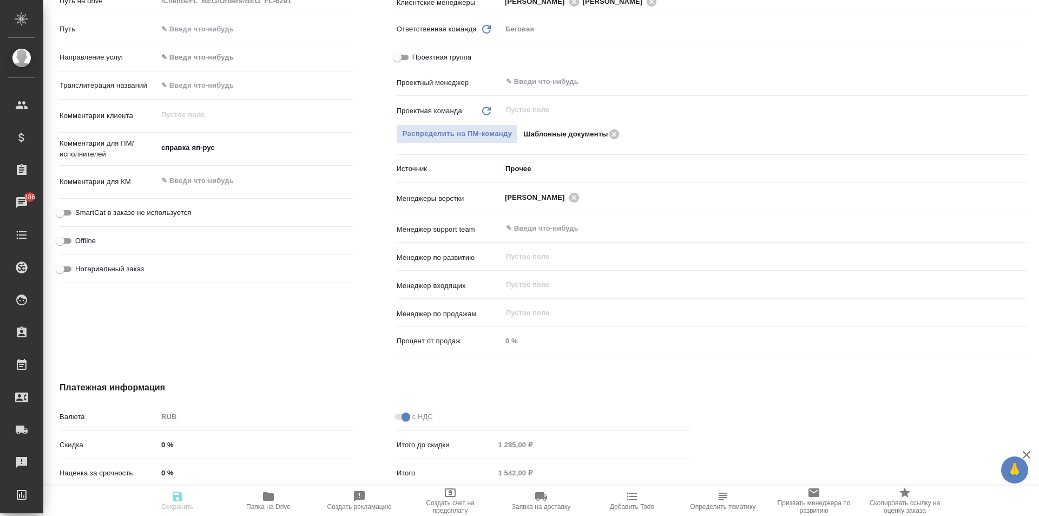
type textarea "x"
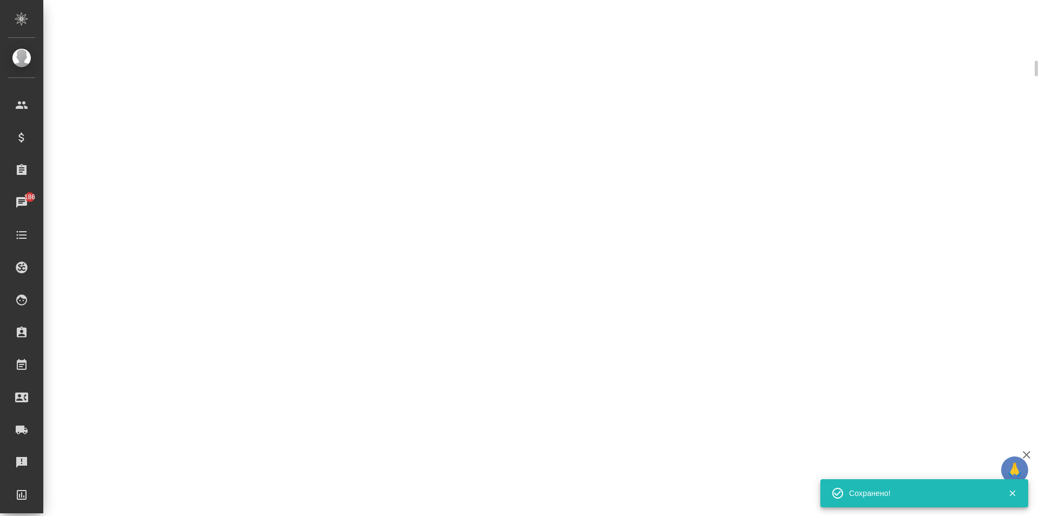
scroll to position [478, 0]
select select "RU"
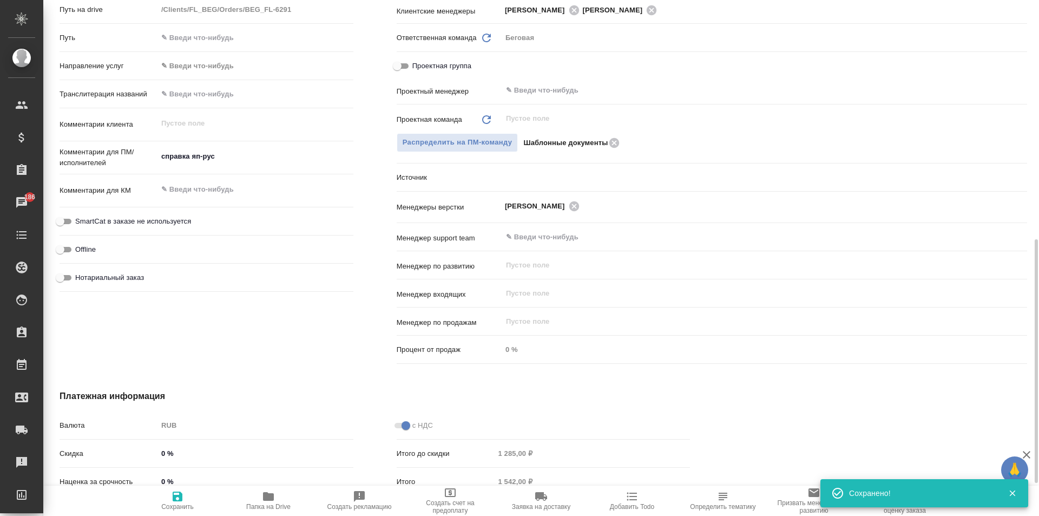
type textarea "x"
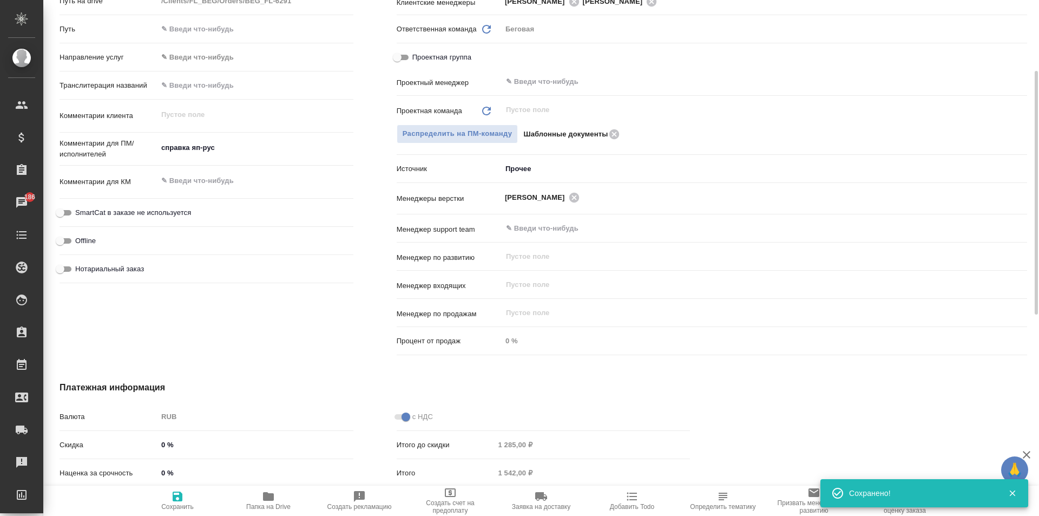
scroll to position [379, 0]
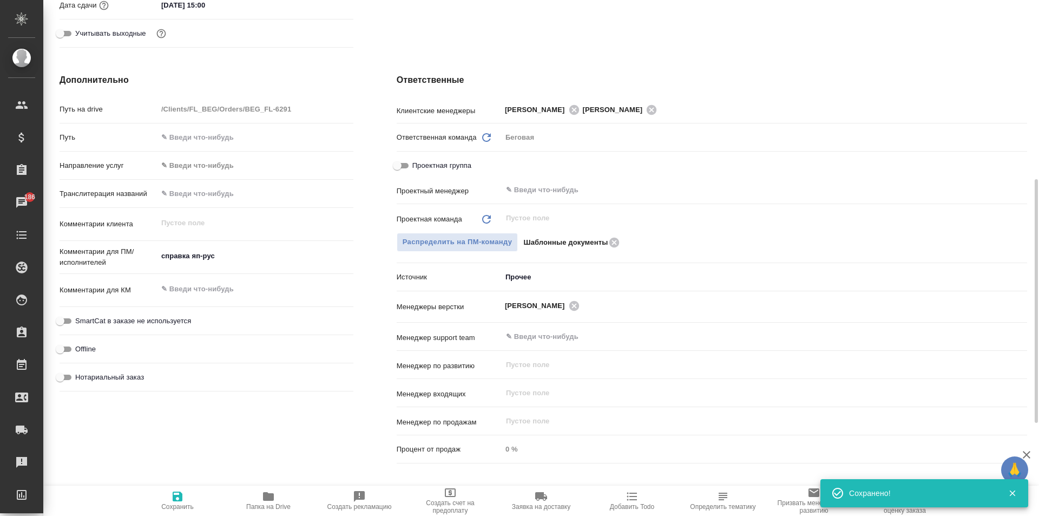
type textarea "x"
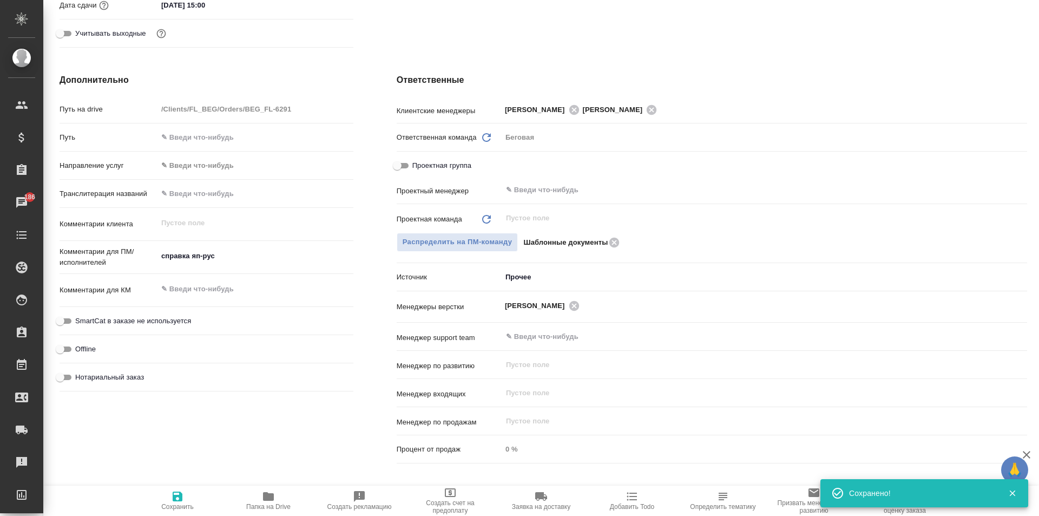
type textarea "x"
click at [228, 288] on textarea at bounding box center [255, 289] width 196 height 18
paste textarea "Только перевод, заверенный фирмой."
type textarea "Только перевод, заверенный фирмой."
type textarea "x"
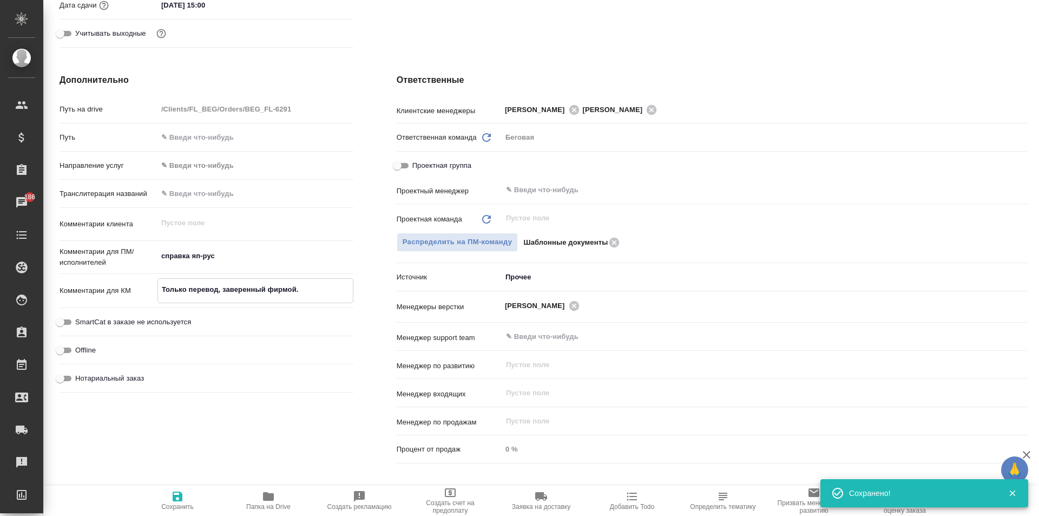
type textarea "x"
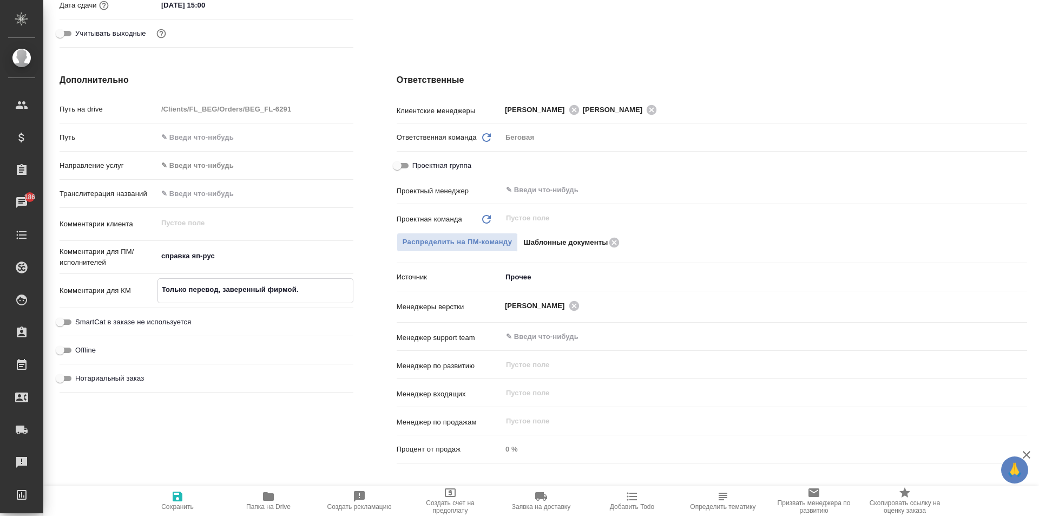
type textarea "Только перевод, заверенный фирмой."
type textarea "x"
click at [171, 500] on icon "button" at bounding box center [177, 496] width 13 height 13
type textarea "x"
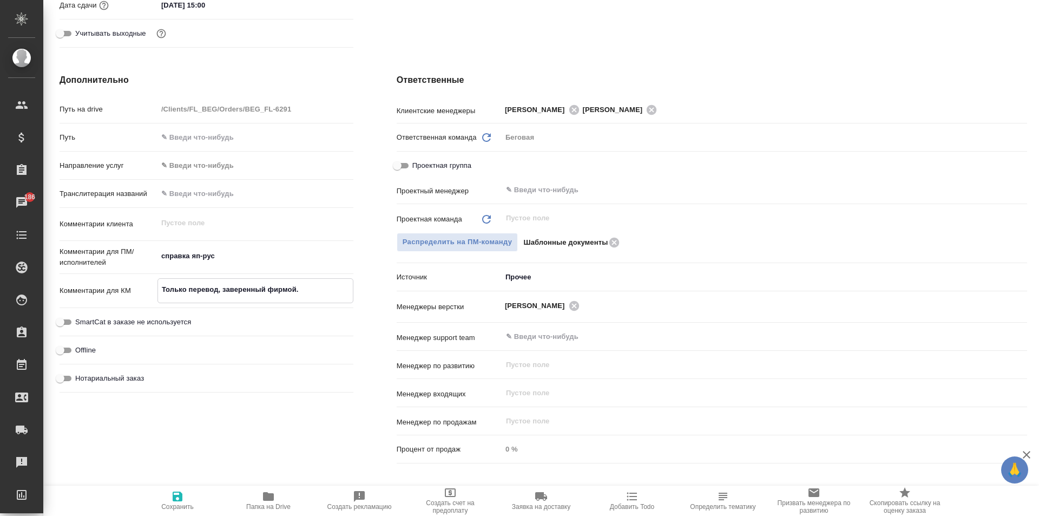
type textarea "x"
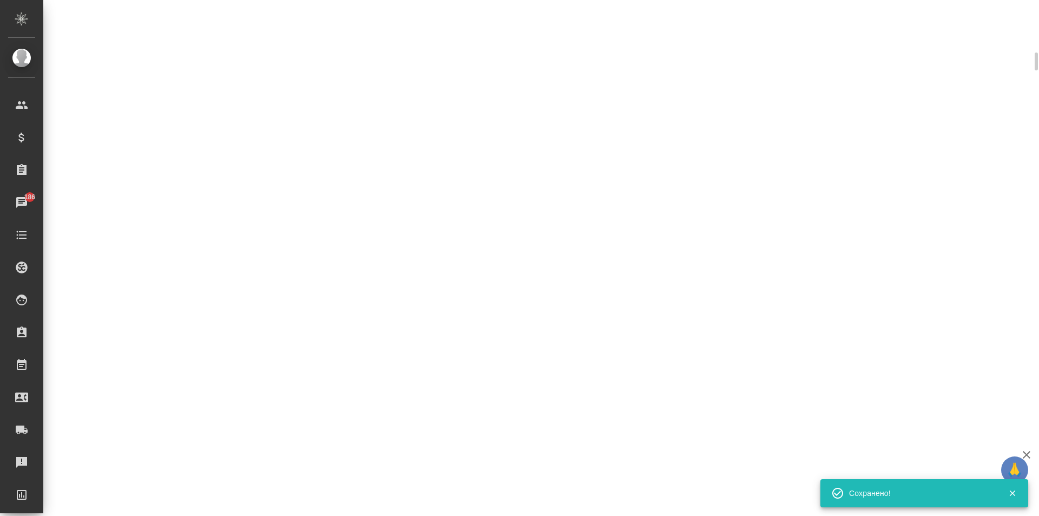
scroll to position [370, 0]
select select "RU"
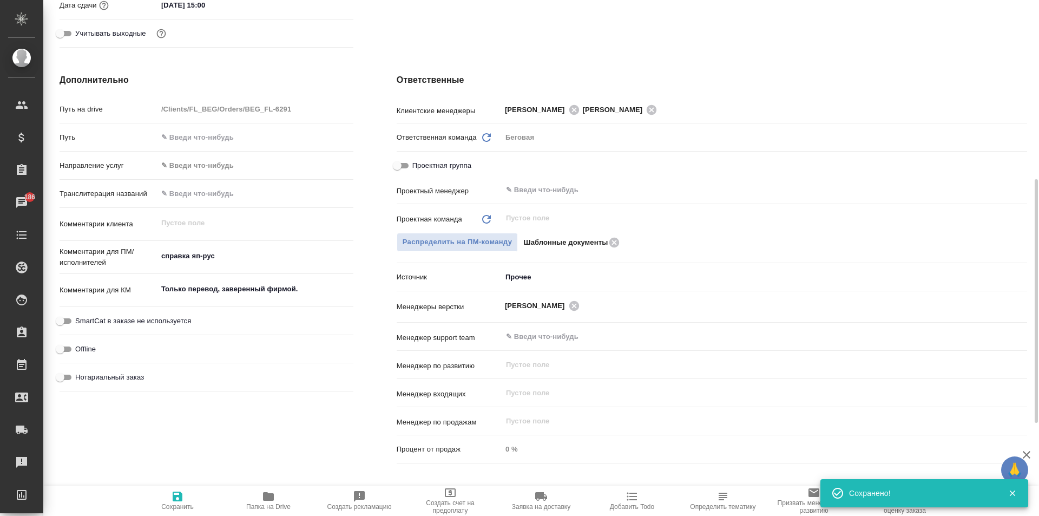
type textarea "x"
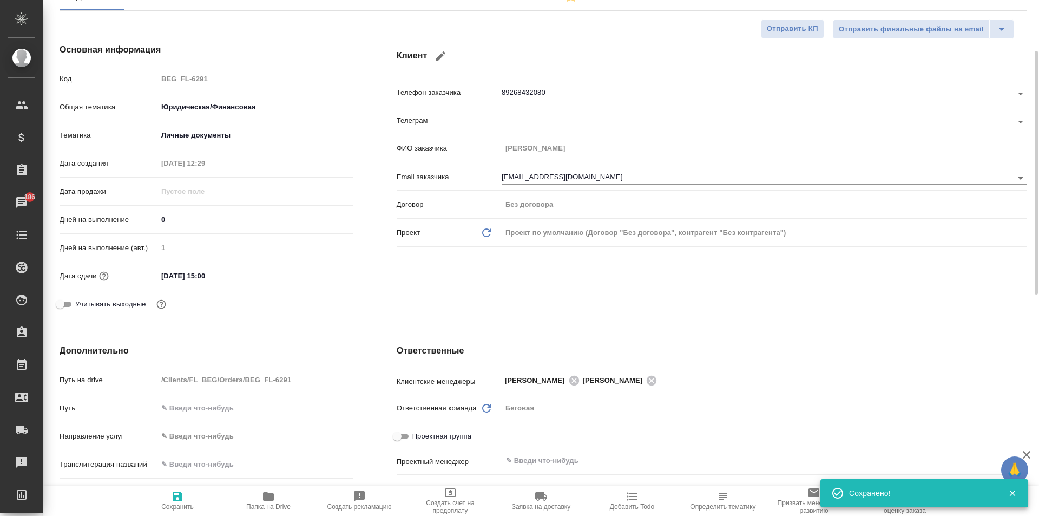
scroll to position [0, 0]
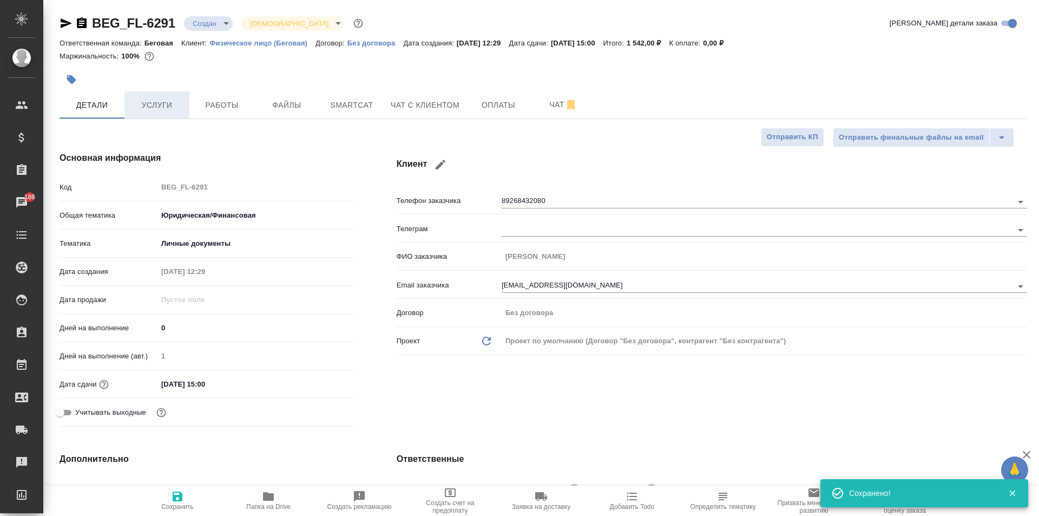
click at [141, 101] on span "Услуги" at bounding box center [157, 105] width 52 height 14
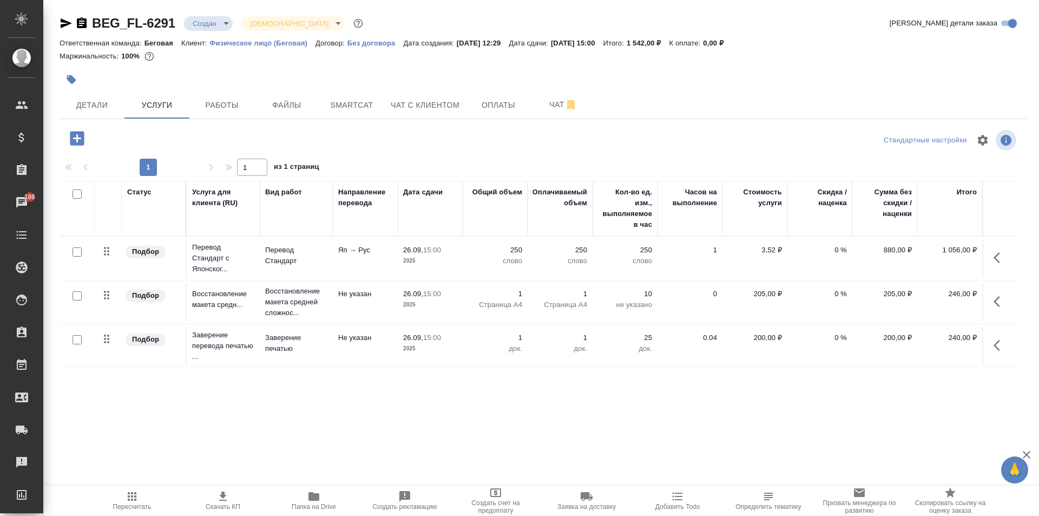
click at [198, 28] on body "🙏 .cls-1 fill:#fff; AWATERA [PERSON_NAME] Спецификации Заказы 186 Чаты Todo Про…" at bounding box center [519, 258] width 1039 height 516
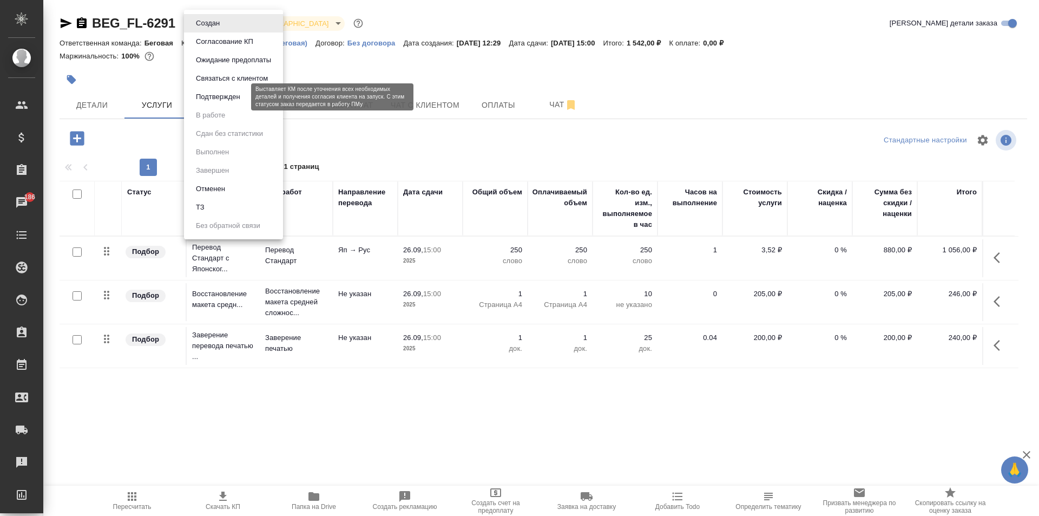
click at [218, 94] on button "Подтвержден" at bounding box center [218, 97] width 51 height 12
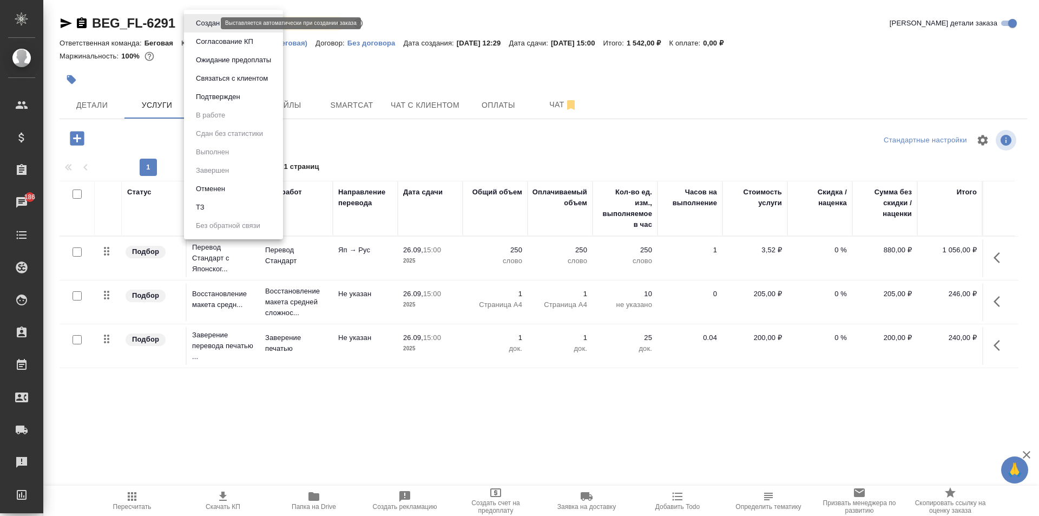
click at [204, 21] on body "🙏 .cls-1 fill:#fff; AWATERA [PERSON_NAME] Спецификации Заказы 186 Чаты Todo Про…" at bounding box center [519, 258] width 1039 height 516
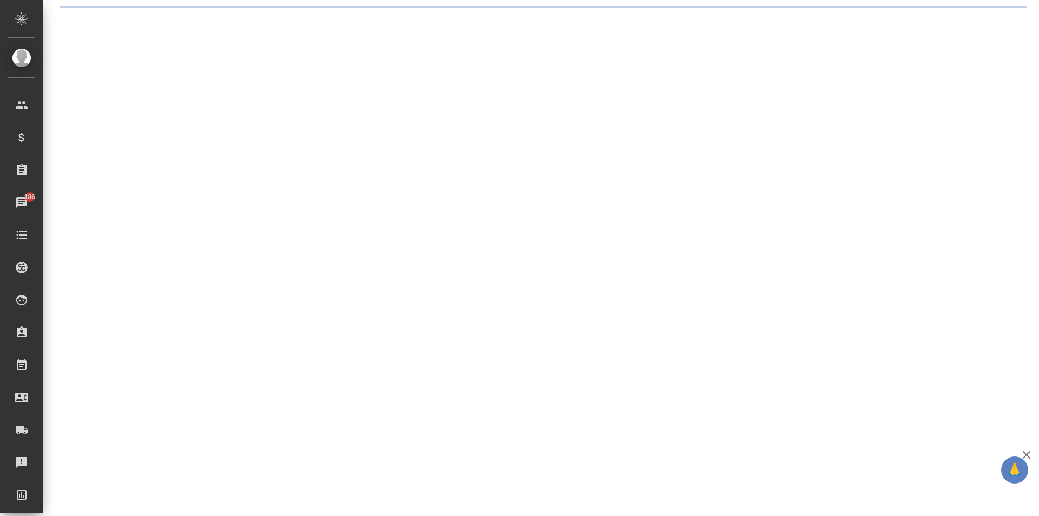
click at [333, 74] on div ".cls-1 fill:#fff; AWATERA [PERSON_NAME] Спецификации Заказы 186 Чаты Todo Проек…" at bounding box center [519, 258] width 1039 height 516
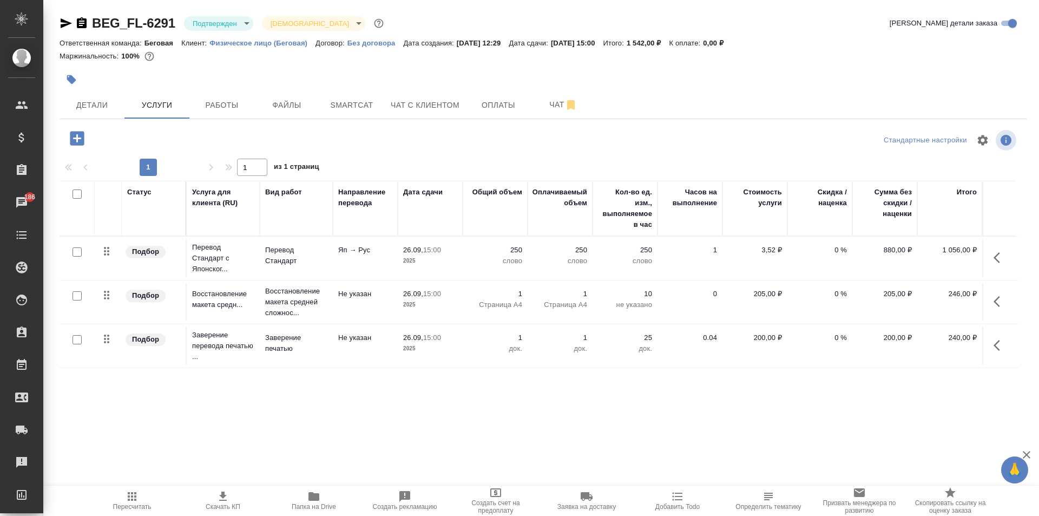
click at [219, 28] on body "🙏 .cls-1 fill:#fff; AWATERA [PERSON_NAME] Спецификации Заказы 186 Чаты Todo Про…" at bounding box center [519, 258] width 1039 height 516
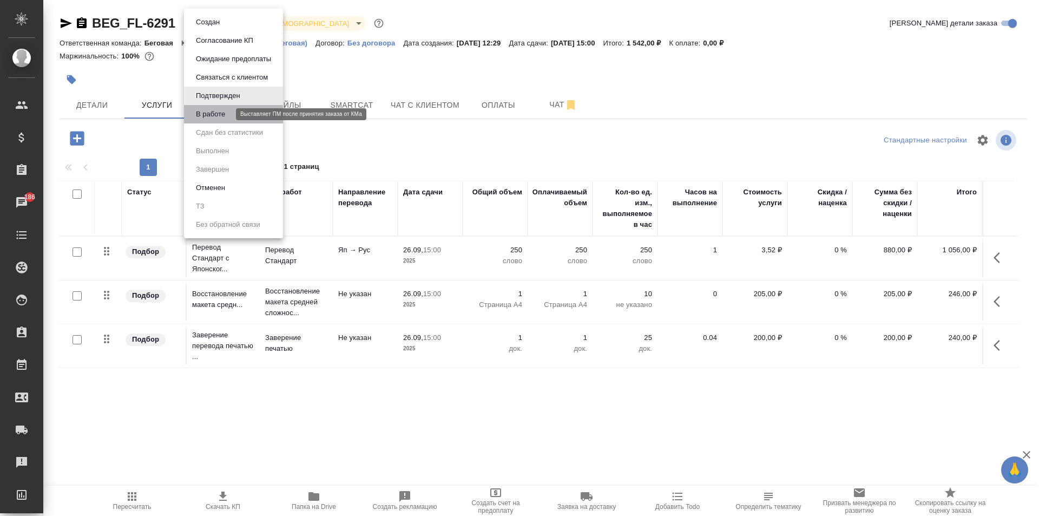
click at [227, 116] on button "В работе" at bounding box center [211, 114] width 36 height 12
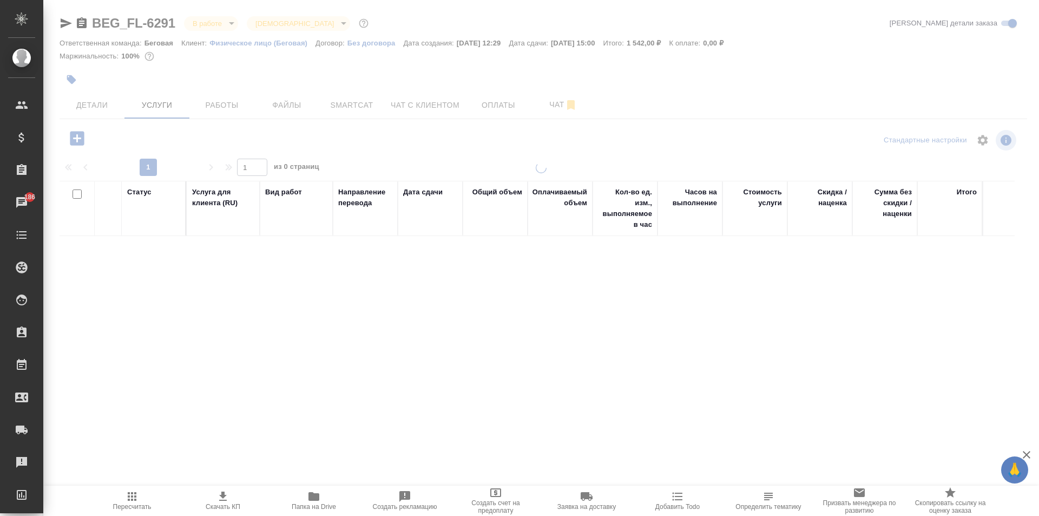
click at [216, 25] on body "🙏 .cls-1 fill:#fff; AWATERA [PERSON_NAME] Спецификации Заказы 186 Чаты Todo Про…" at bounding box center [519, 258] width 1039 height 516
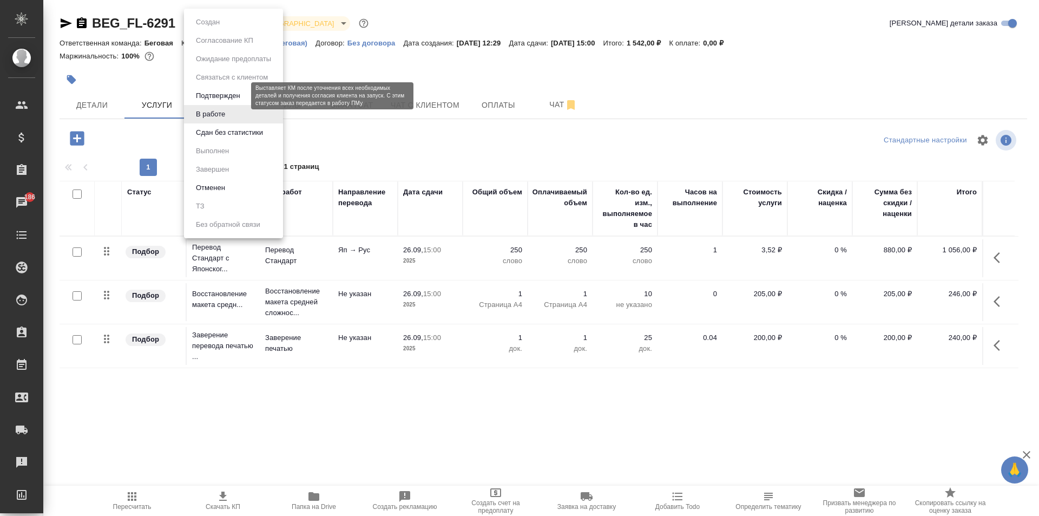
click at [223, 97] on button "Подтвержден" at bounding box center [218, 96] width 51 height 12
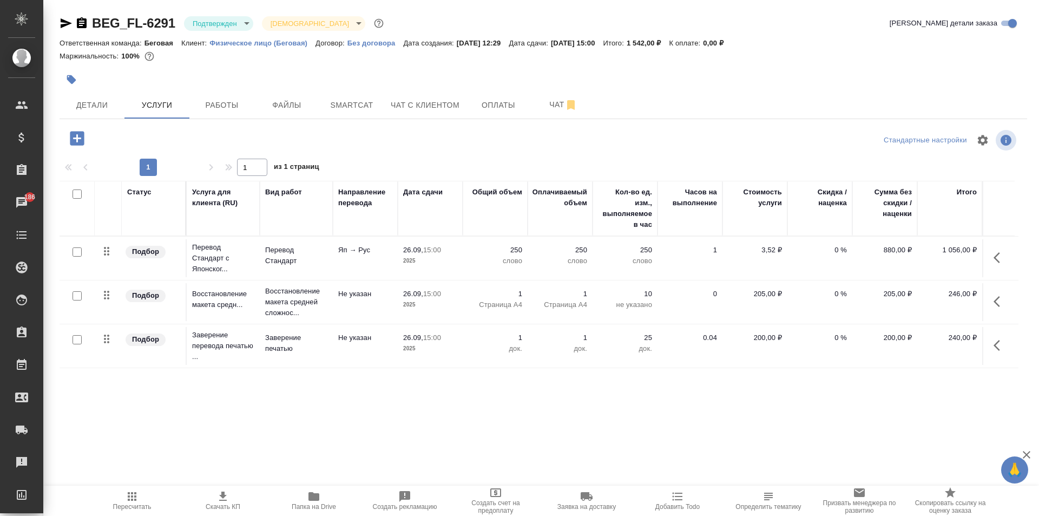
click at [68, 24] on icon "button" at bounding box center [66, 23] width 11 height 10
click at [84, 104] on span "Детали" at bounding box center [92, 105] width 52 height 14
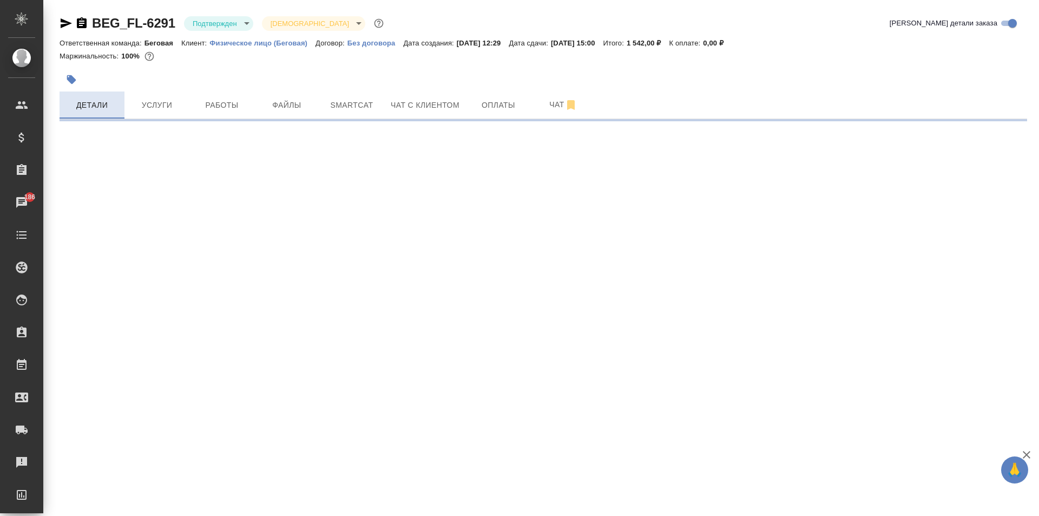
select select "RU"
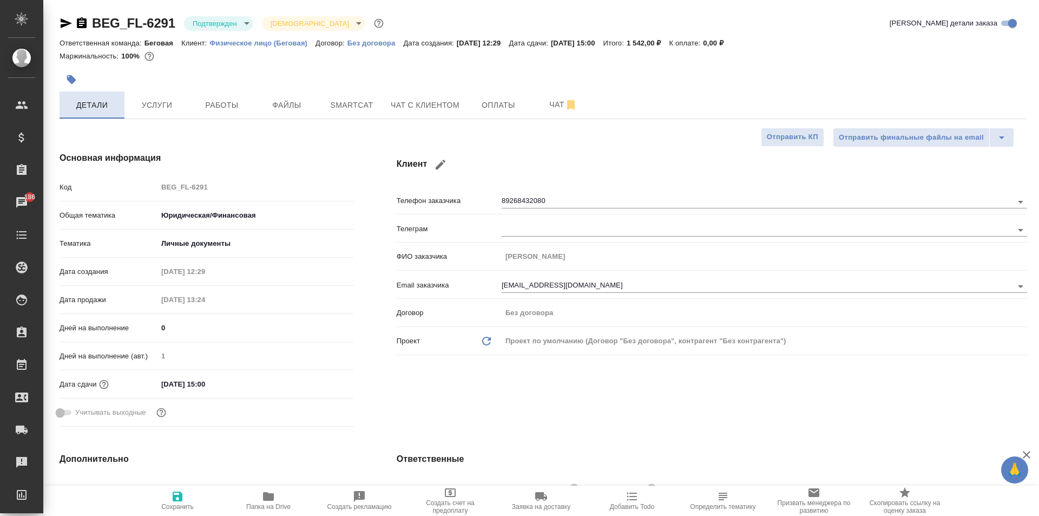
type textarea "x"
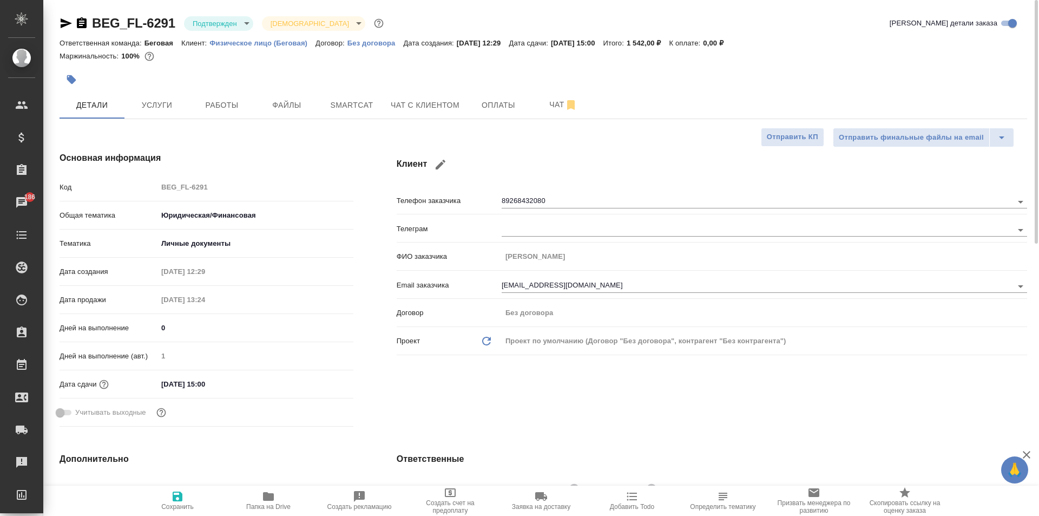
type textarea "x"
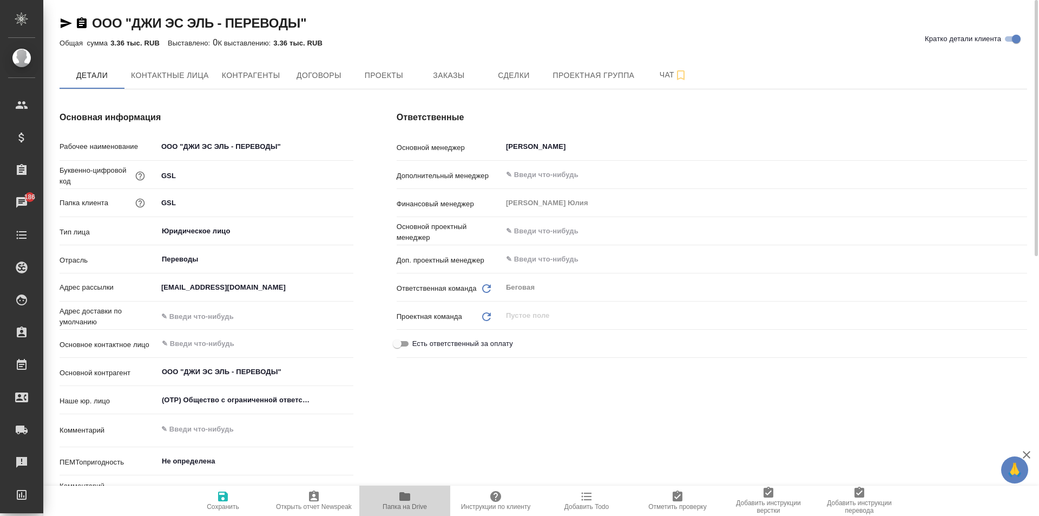
click at [386, 497] on span "Папка на Drive" at bounding box center [405, 500] width 78 height 21
click at [437, 70] on span "Заказы" at bounding box center [449, 76] width 52 height 14
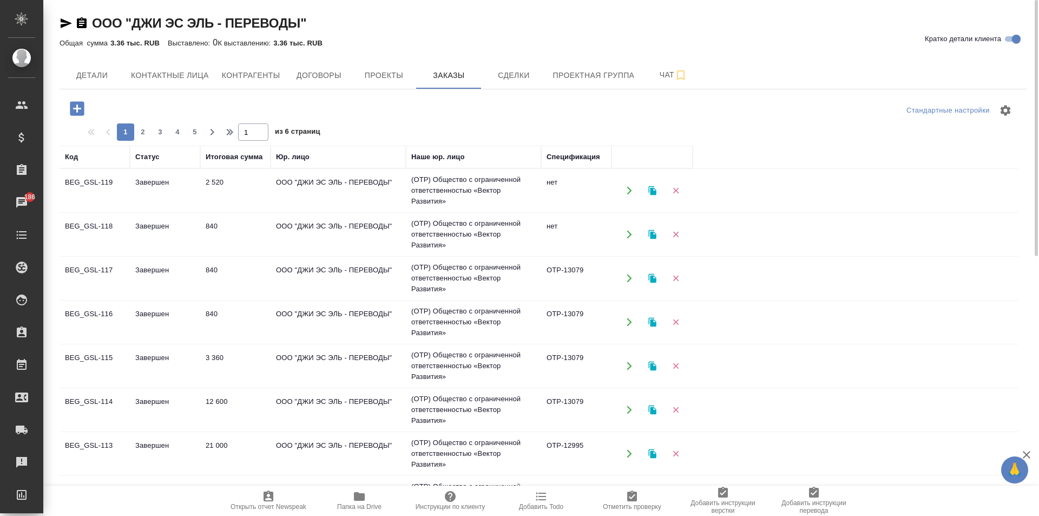
click at [368, 199] on td "ООО "ДЖИ ЭС ЭЛЬ - ПЕРЕВОДЫ"" at bounding box center [338, 191] width 135 height 38
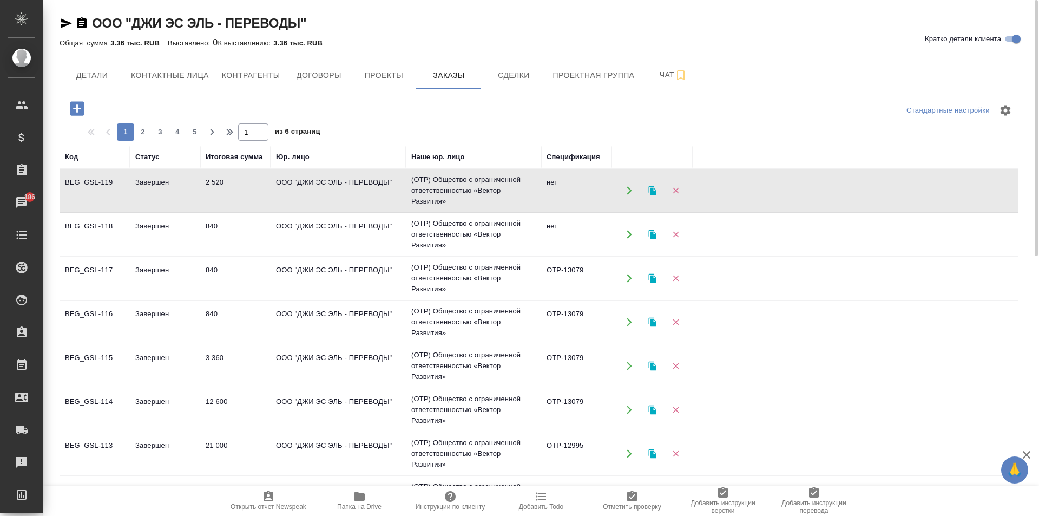
click at [368, 199] on td "ООО "ДЖИ ЭС ЭЛЬ - ПЕРЕВОДЫ"" at bounding box center [338, 191] width 135 height 38
click at [76, 116] on icon "button" at bounding box center [77, 108] width 19 height 19
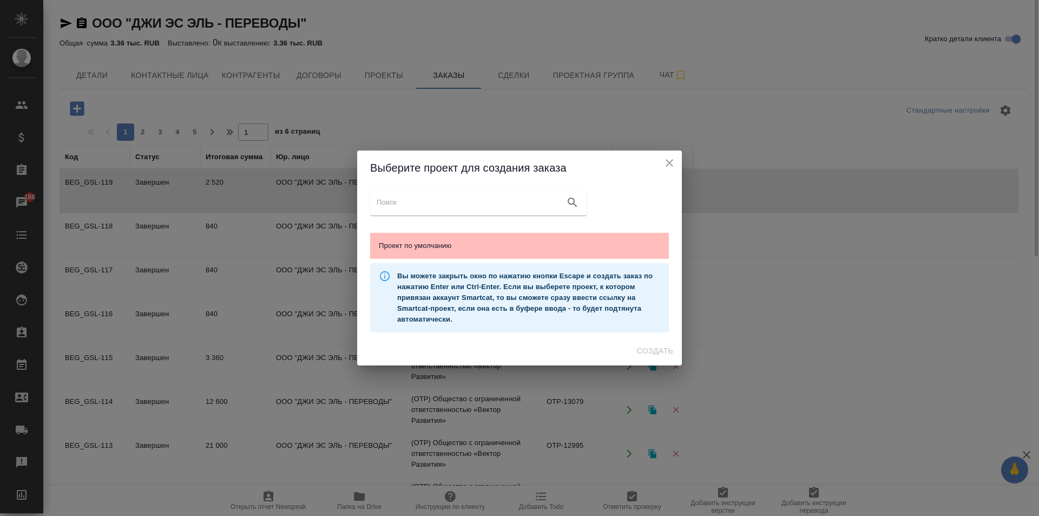
click at [504, 245] on span "Проект по умолчанию" at bounding box center [519, 245] width 281 height 11
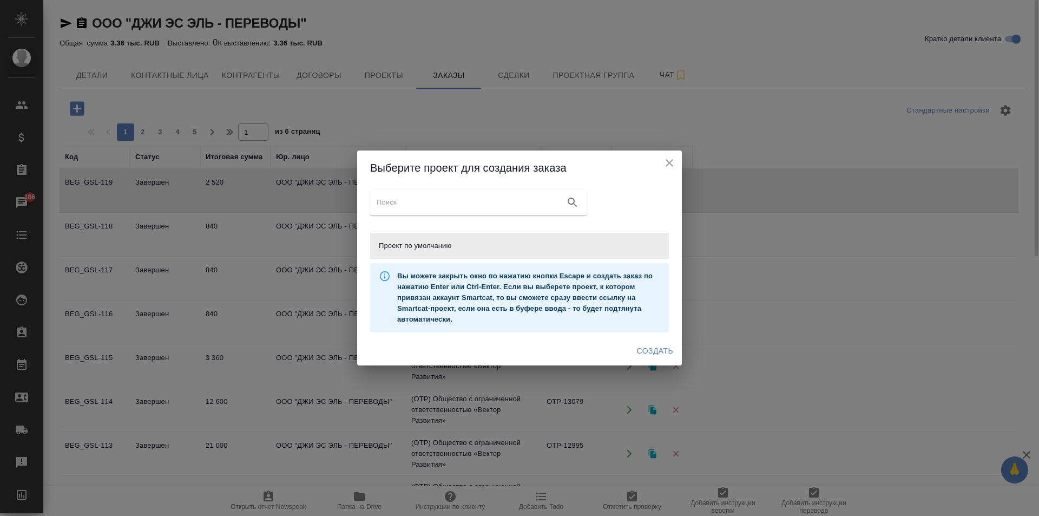
click at [654, 348] on span "Создать" at bounding box center [655, 351] width 36 height 14
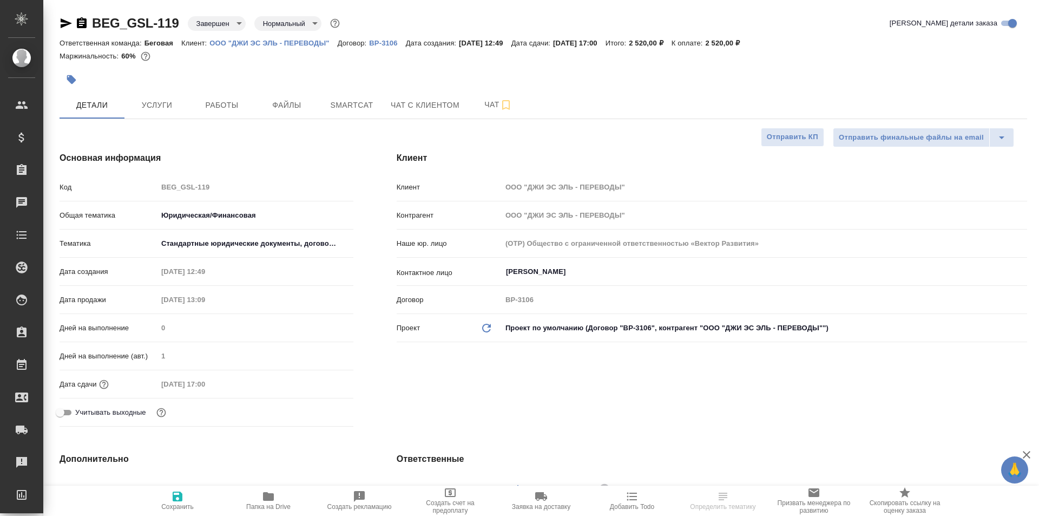
select select "RU"
click at [167, 99] on span "Услуги" at bounding box center [157, 105] width 52 height 14
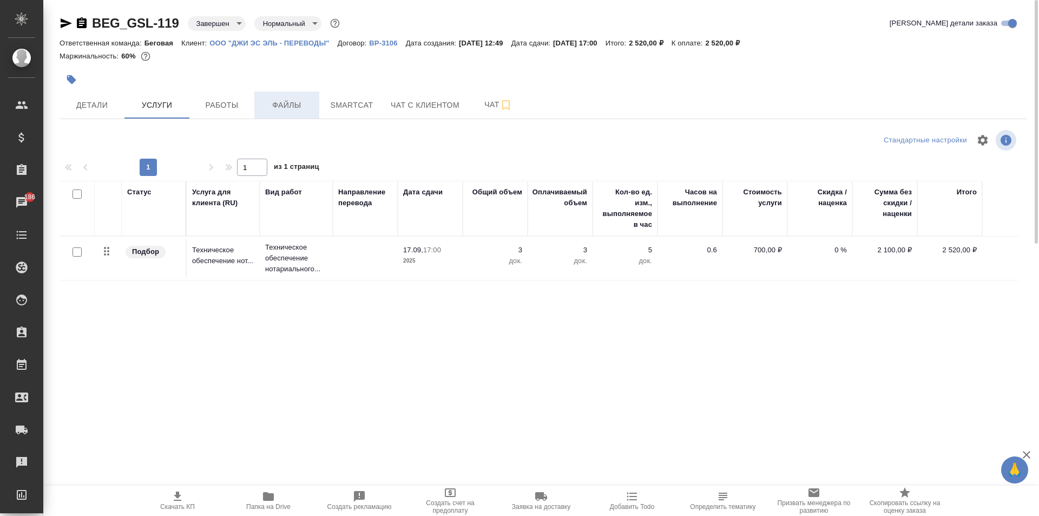
click at [280, 102] on span "Файлы" at bounding box center [287, 105] width 52 height 14
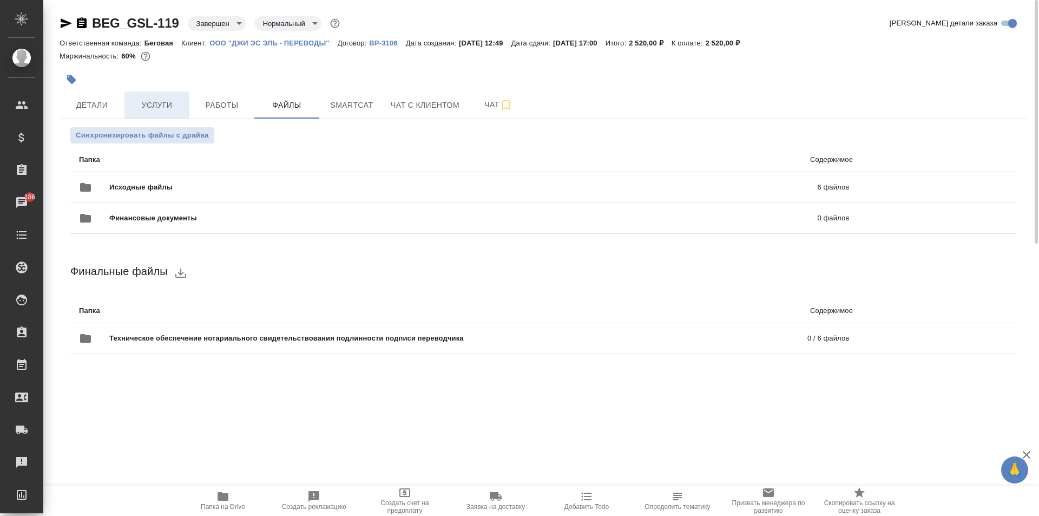
click at [156, 108] on span "Услуги" at bounding box center [157, 105] width 52 height 14
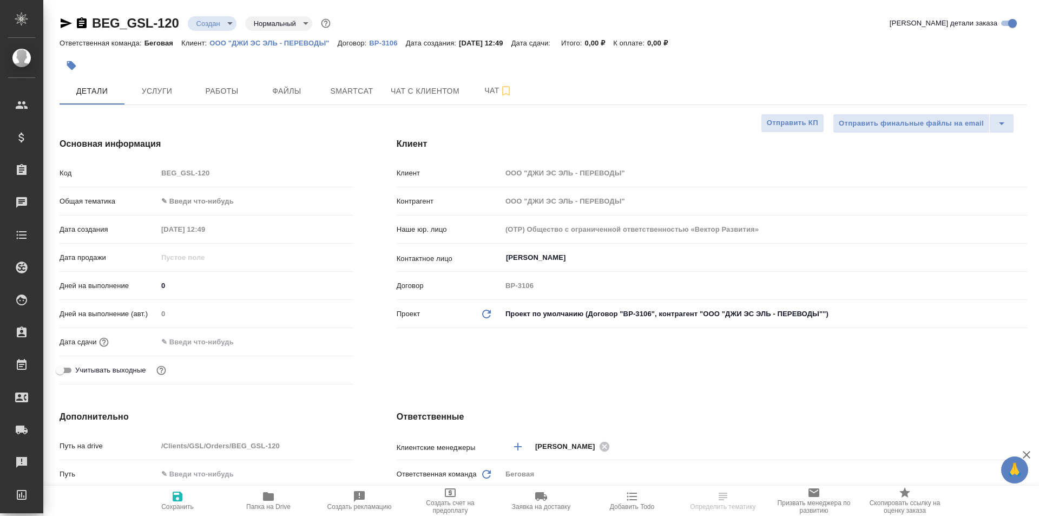
select select "RU"
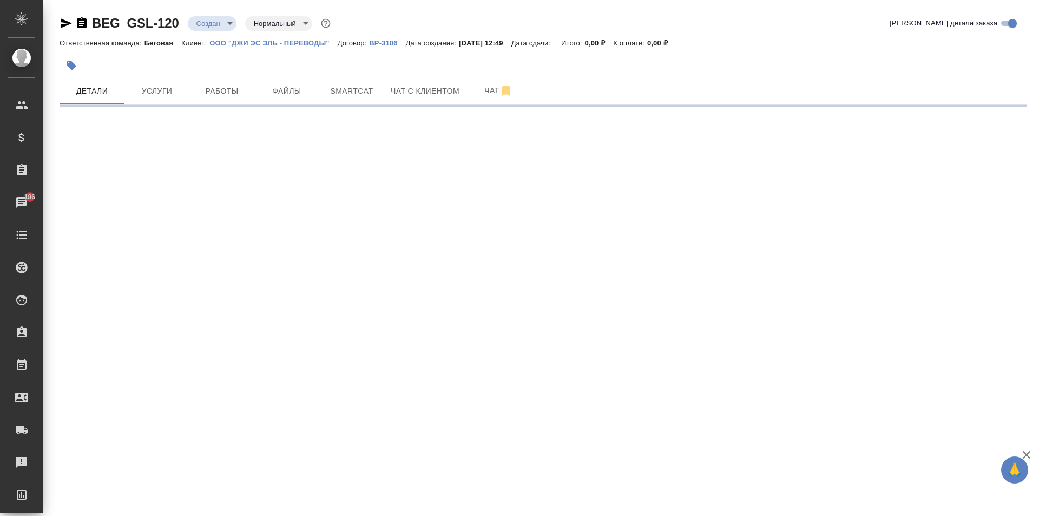
select select "RU"
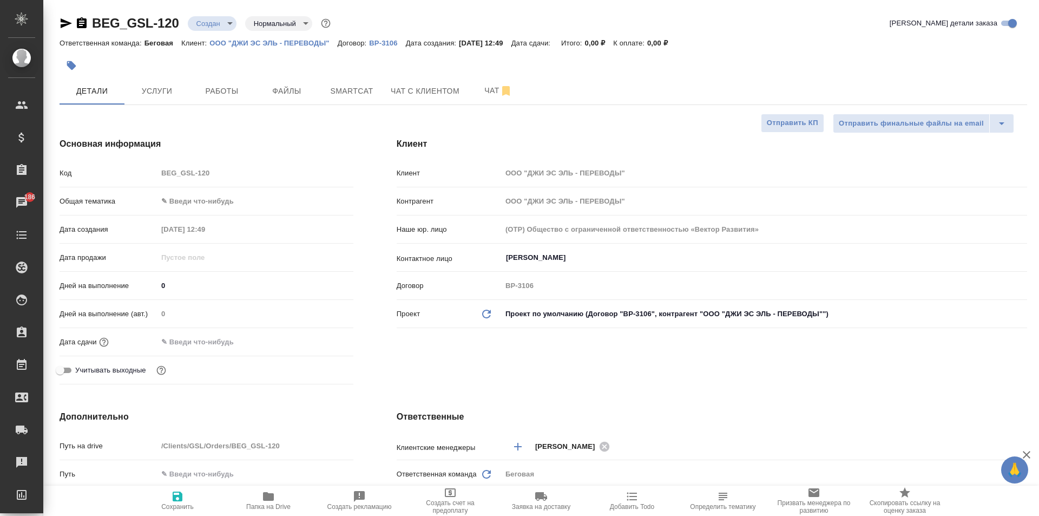
type textarea "x"
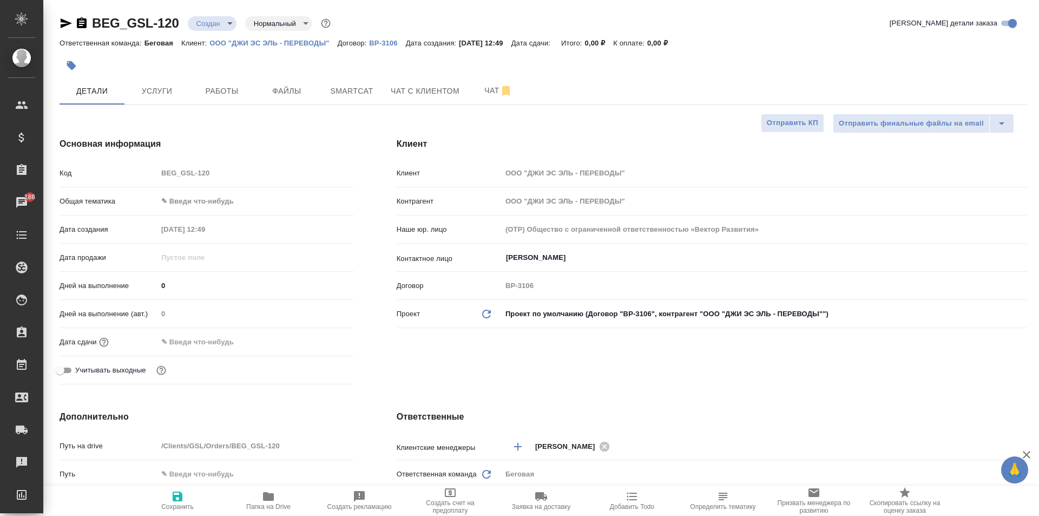
type textarea "x"
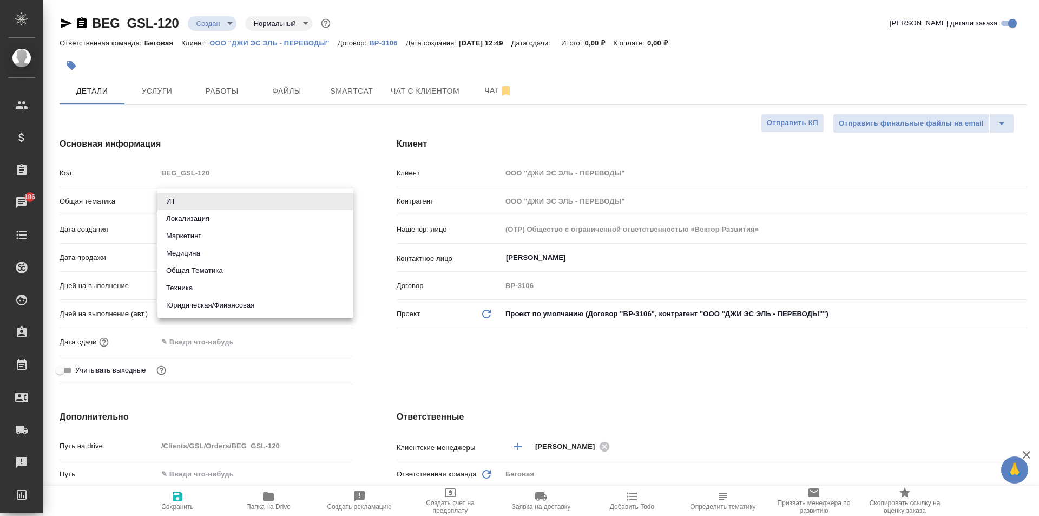
click at [216, 200] on body "🙏 .cls-1 fill:#fff; AWATERA Moskalets Alina Клиенты Спецификации Заказы 186 Чат…" at bounding box center [519, 258] width 1039 height 516
click at [254, 301] on li "Юридическая/Финансовая" at bounding box center [255, 305] width 196 height 17
type input "yr-fn"
type textarea "x"
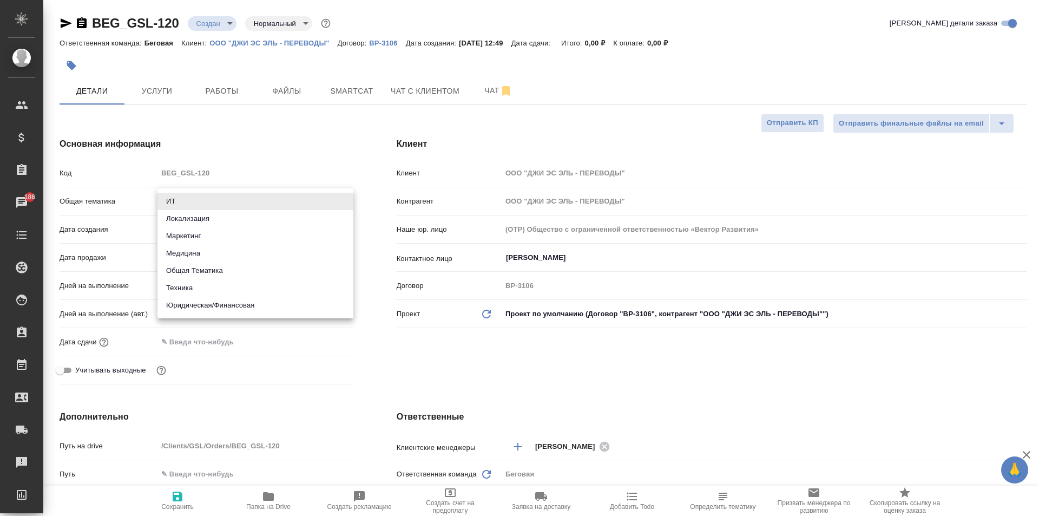
type textarea "x"
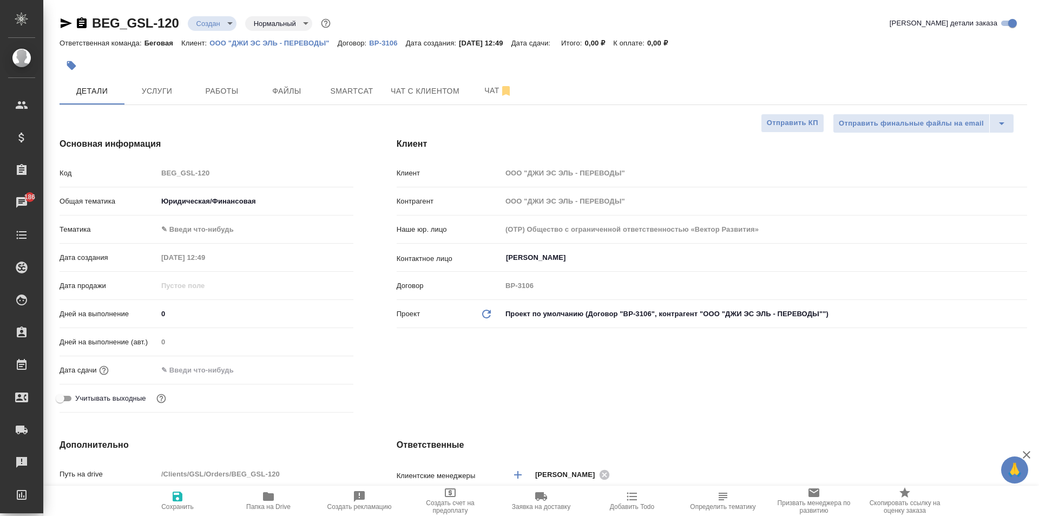
click at [201, 233] on body "🙏 .cls-1 fill:#fff; AWATERA Moskalets Alina Клиенты Спецификации Заказы 186 Чат…" at bounding box center [519, 258] width 1039 height 516
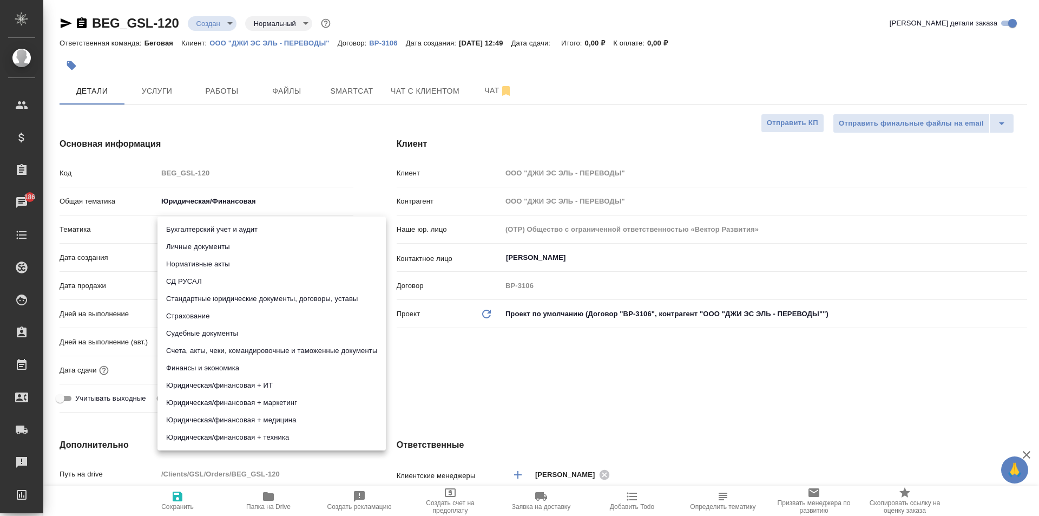
click at [255, 358] on li "Счета, акты, чеки, командировочные и таможенные документы" at bounding box center [271, 350] width 228 height 17
type textarea "x"
type input "5f647205b73bc97568ca66c0"
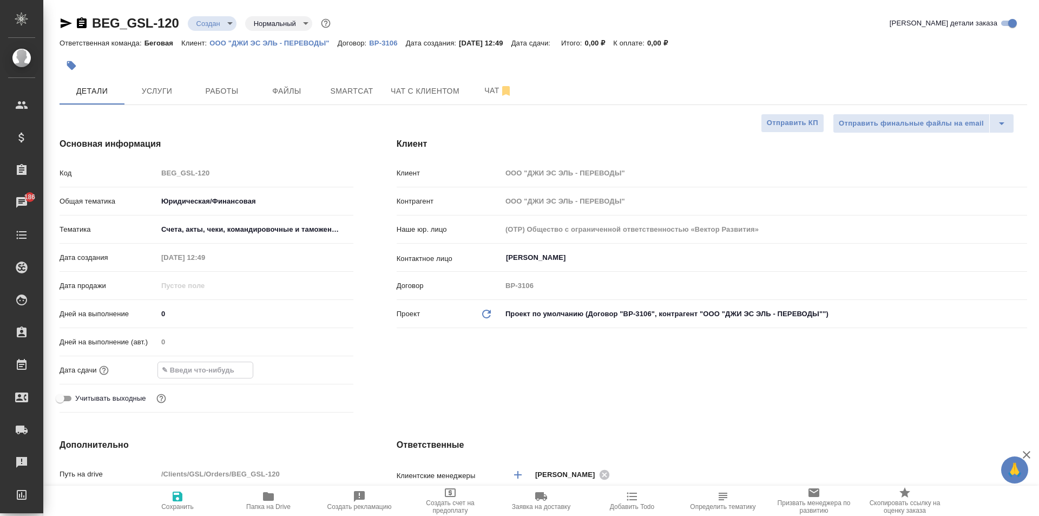
click at [198, 373] on input "text" at bounding box center [205, 370] width 95 height 16
click at [323, 370] on icon "button" at bounding box center [322, 369] width 10 height 11
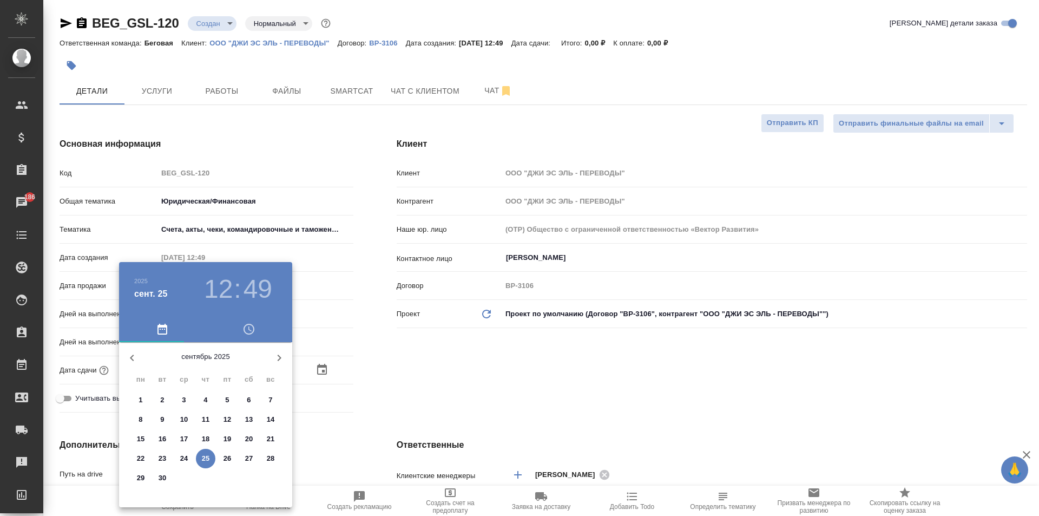
click at [223, 455] on p "26" at bounding box center [227, 458] width 8 height 11
type input "26.09.2025 12:49"
type textarea "x"
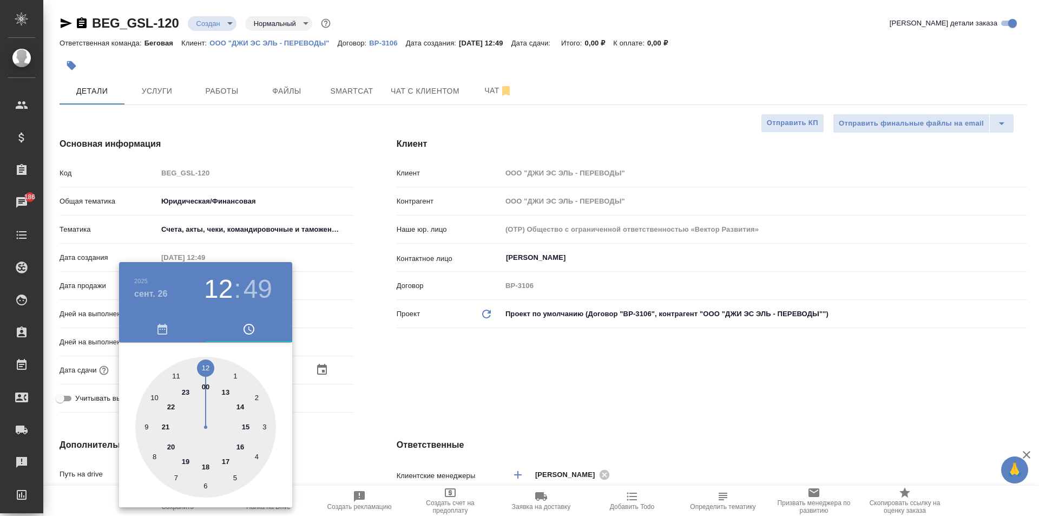
click at [205, 367] on div at bounding box center [205, 427] width 141 height 141
type textarea "x"
click at [427, 371] on div at bounding box center [519, 258] width 1039 height 516
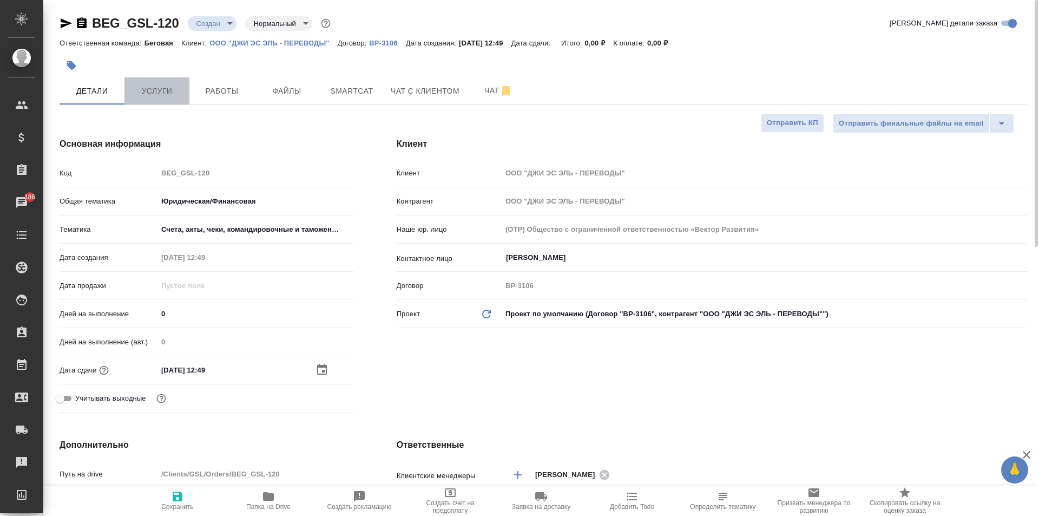
click at [135, 80] on button "Услуги" at bounding box center [156, 90] width 65 height 27
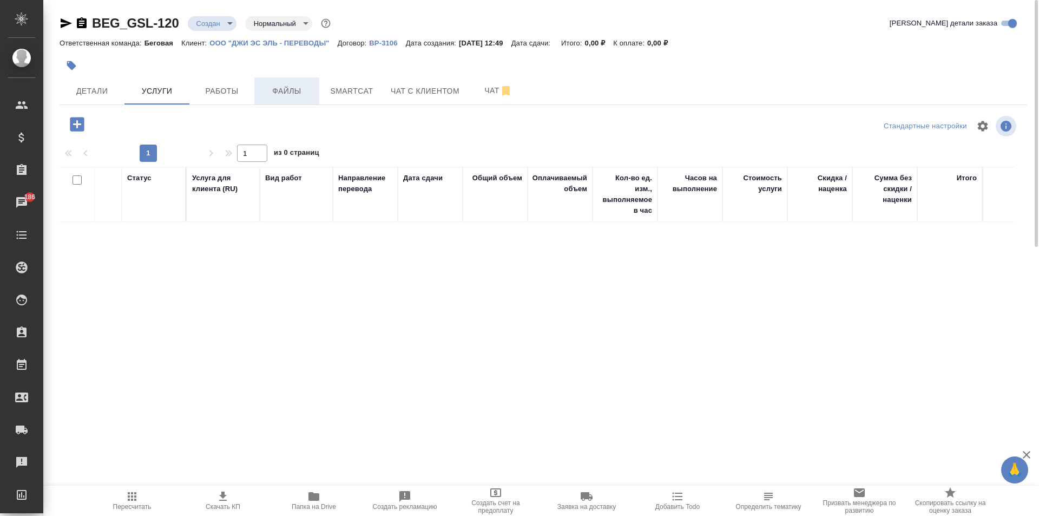
click at [278, 86] on span "Файлы" at bounding box center [287, 91] width 52 height 14
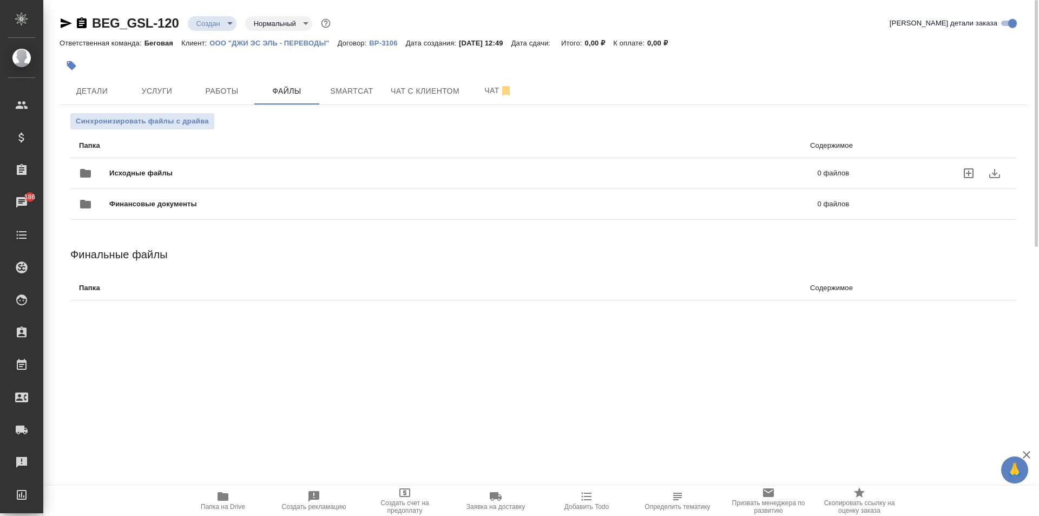
click at [964, 171] on icon "uploadFiles" at bounding box center [969, 173] width 10 height 10
click at [0, 0] on input "uploadFiles" at bounding box center [0, 0] width 0 height 0
click at [160, 76] on div at bounding box center [382, 66] width 645 height 24
click at [167, 88] on span "Услуги" at bounding box center [157, 91] width 52 height 14
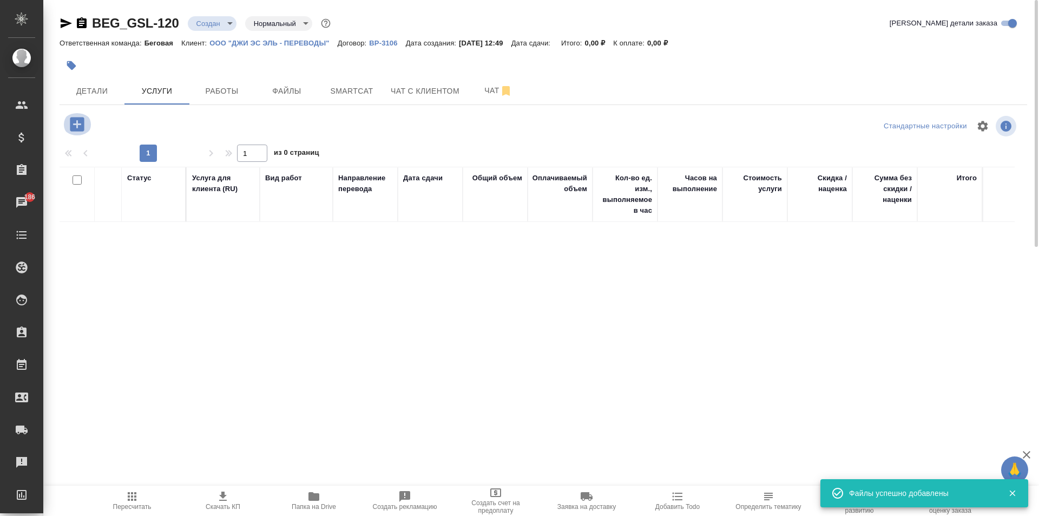
click at [83, 125] on icon "button" at bounding box center [77, 124] width 14 height 14
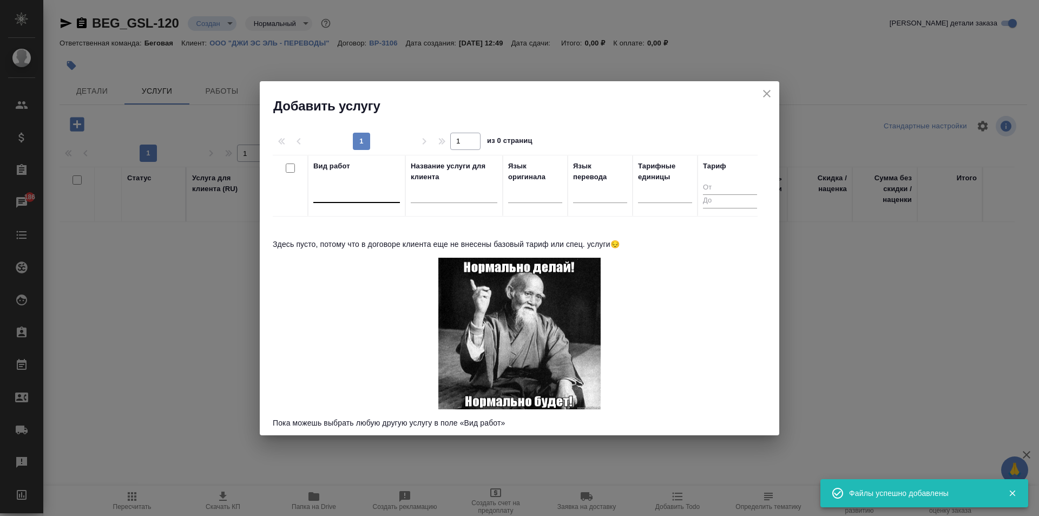
click at [373, 182] on div at bounding box center [356, 192] width 87 height 21
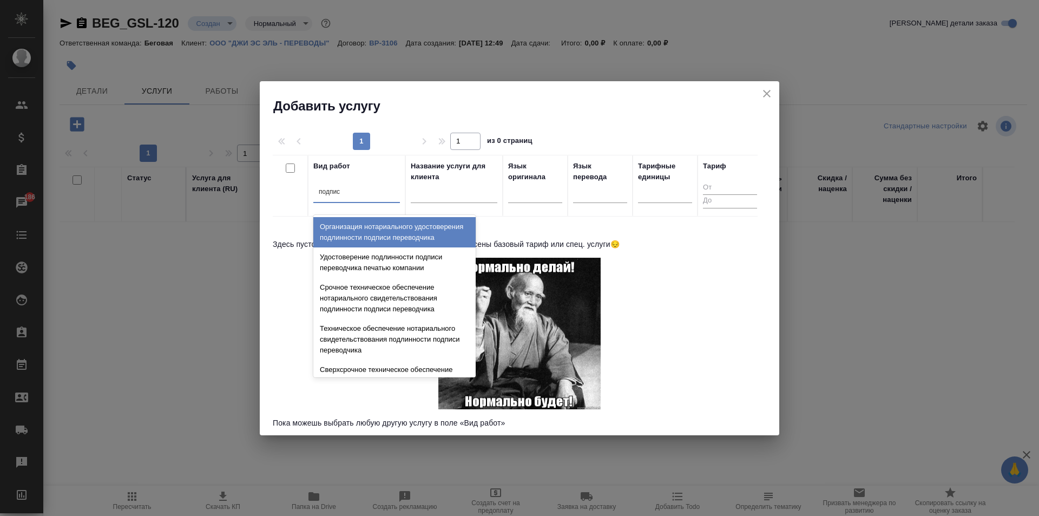
type input "подписи"
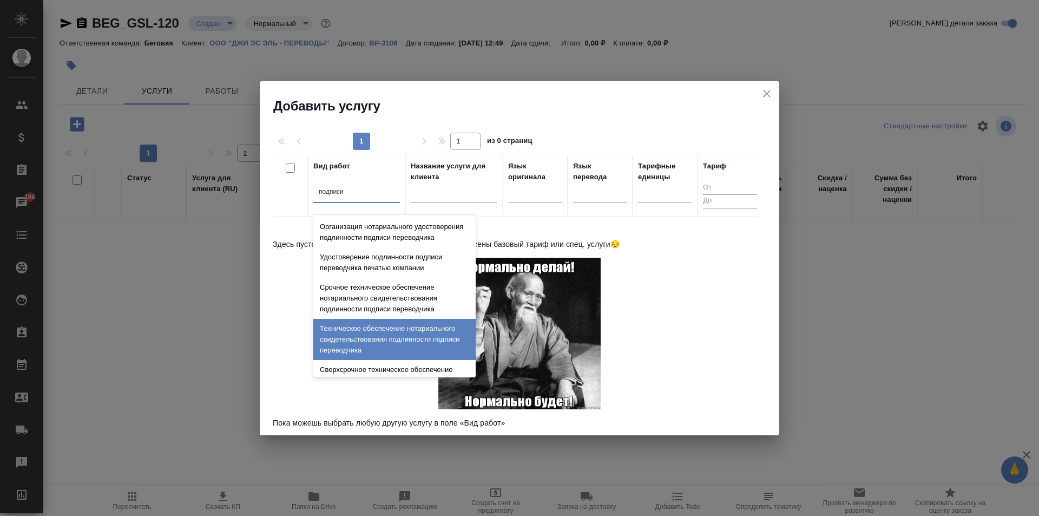
click at [389, 354] on div "Техническое обеспечение нотариального свидетельствования подлинности подписи пе…" at bounding box center [394, 339] width 162 height 41
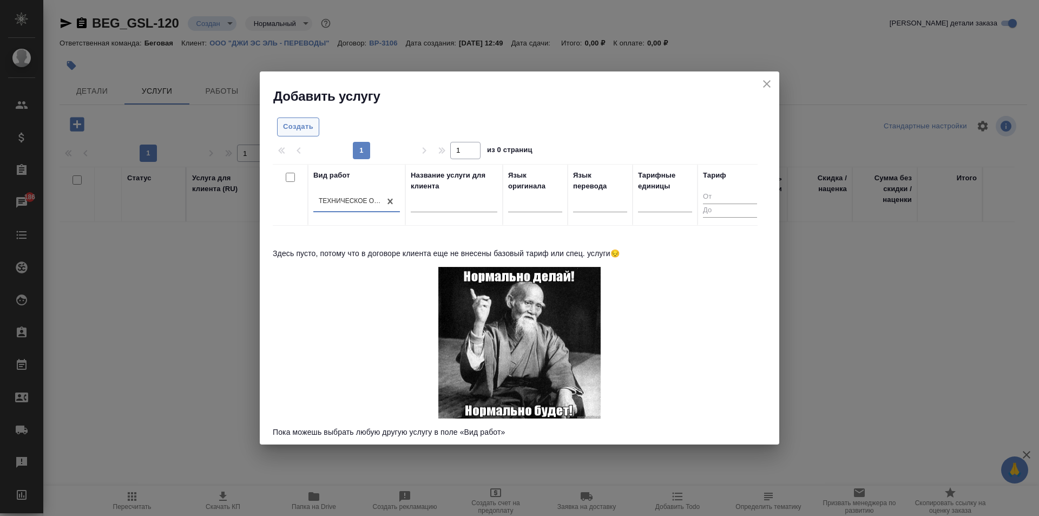
click at [307, 125] on span "Создать" at bounding box center [298, 127] width 30 height 12
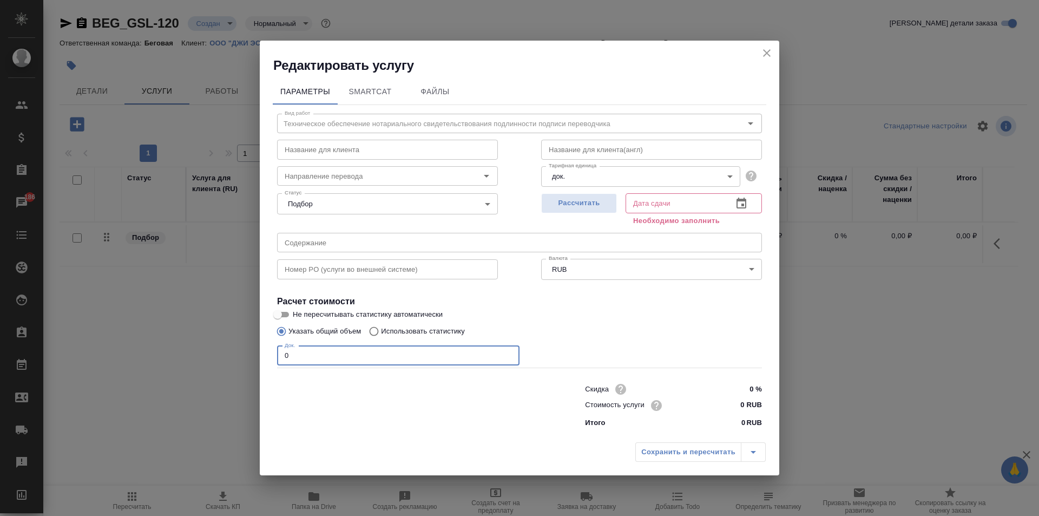
click at [353, 353] on input "0" at bounding box center [398, 355] width 242 height 19
type input "3"
click at [745, 408] on input "0 RUB" at bounding box center [741, 405] width 41 height 16
type input "700 RUB"
click at [601, 202] on span "Рассчитать" at bounding box center [579, 202] width 64 height 12
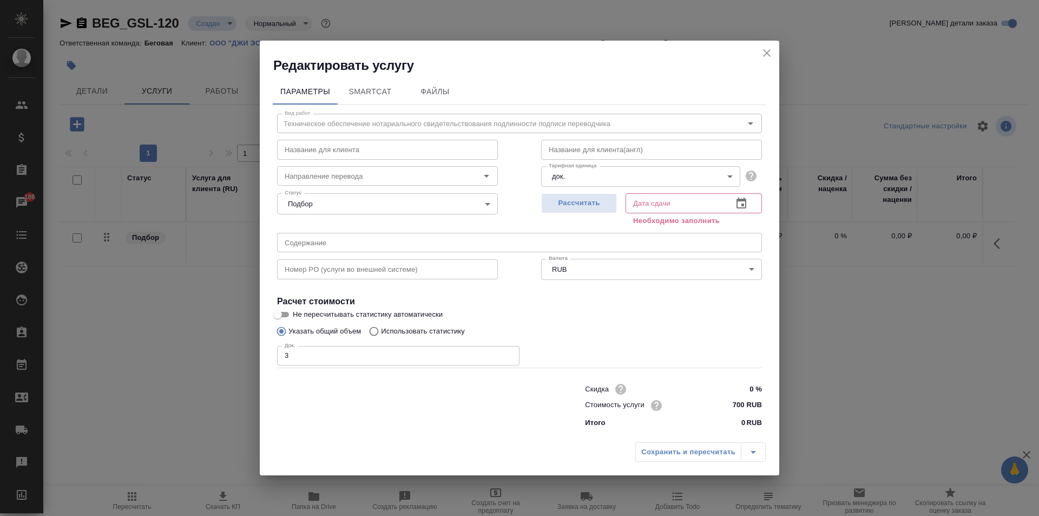
type input "25.09.2025 13:26"
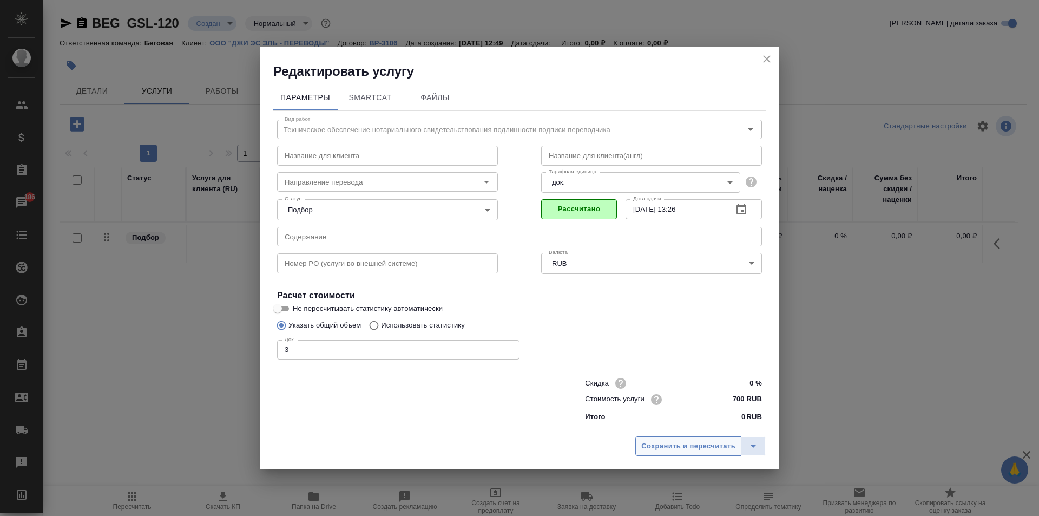
click at [682, 449] on span "Сохранить и пересчитать" at bounding box center [688, 446] width 94 height 12
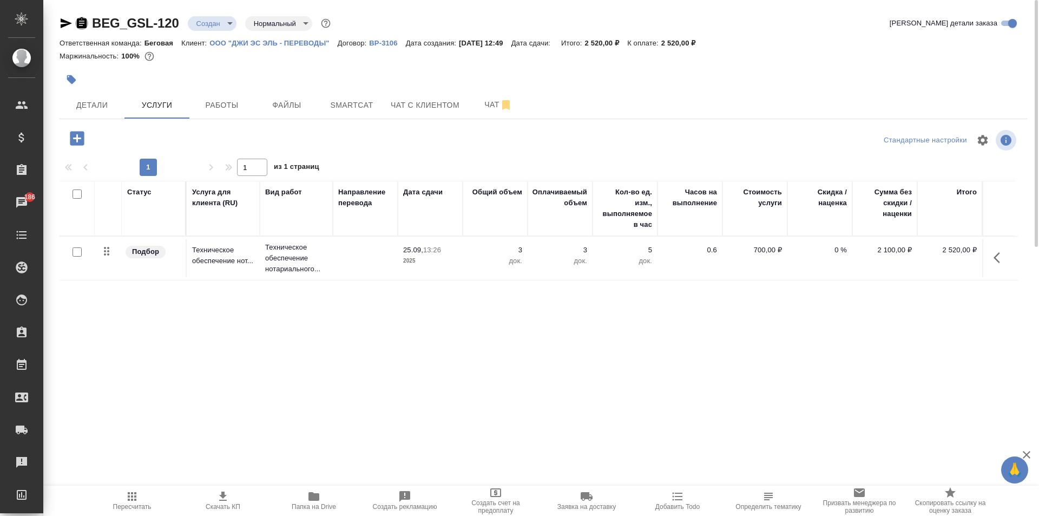
click at [79, 19] on icon "button" at bounding box center [82, 22] width 10 height 11
click at [219, 110] on span "Работы" at bounding box center [222, 105] width 52 height 14
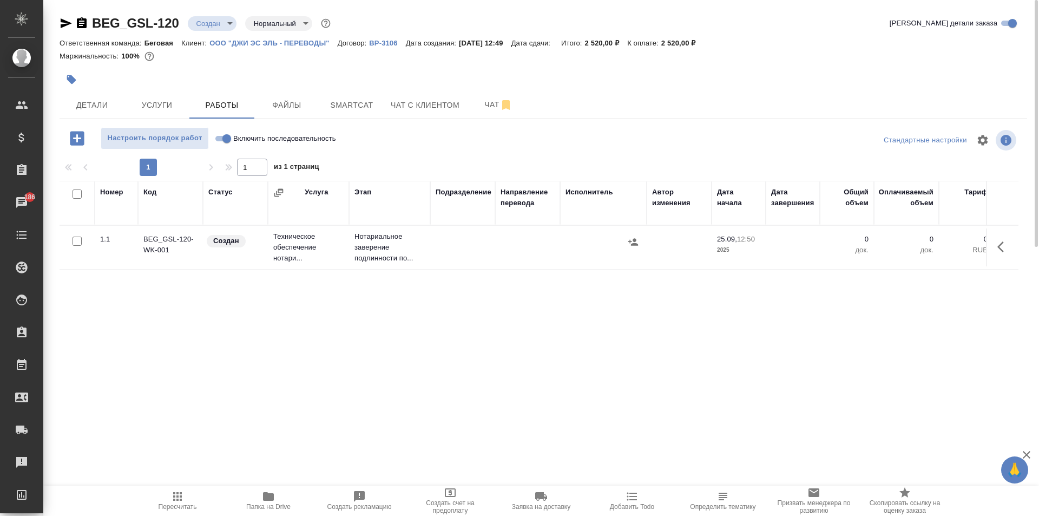
click at [221, 19] on body "🙏 .cls-1 fill:#fff; AWATERA Moskalets Alina Клиенты Спецификации Заказы 186 Чат…" at bounding box center [519, 258] width 1039 height 516
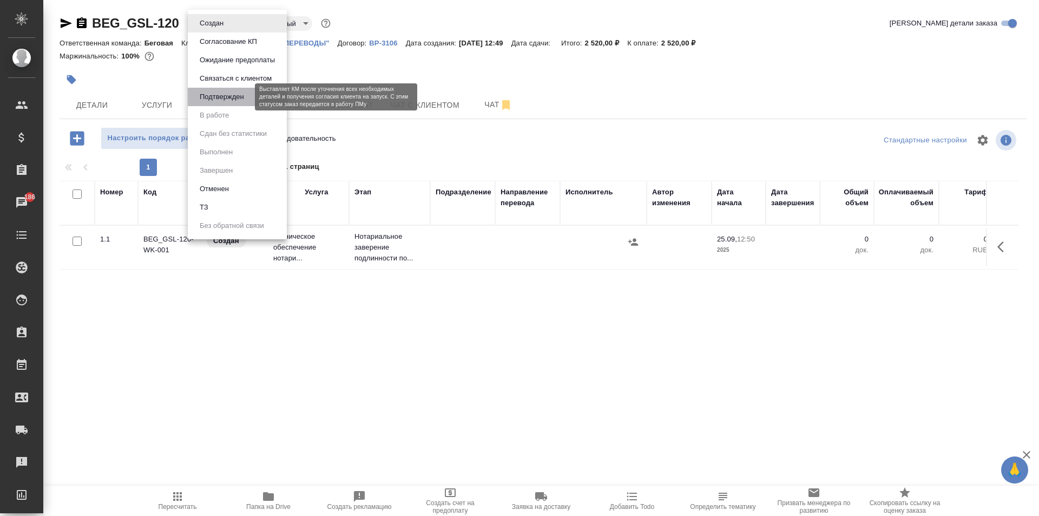
click at [215, 98] on button "Подтвержден" at bounding box center [221, 97] width 51 height 12
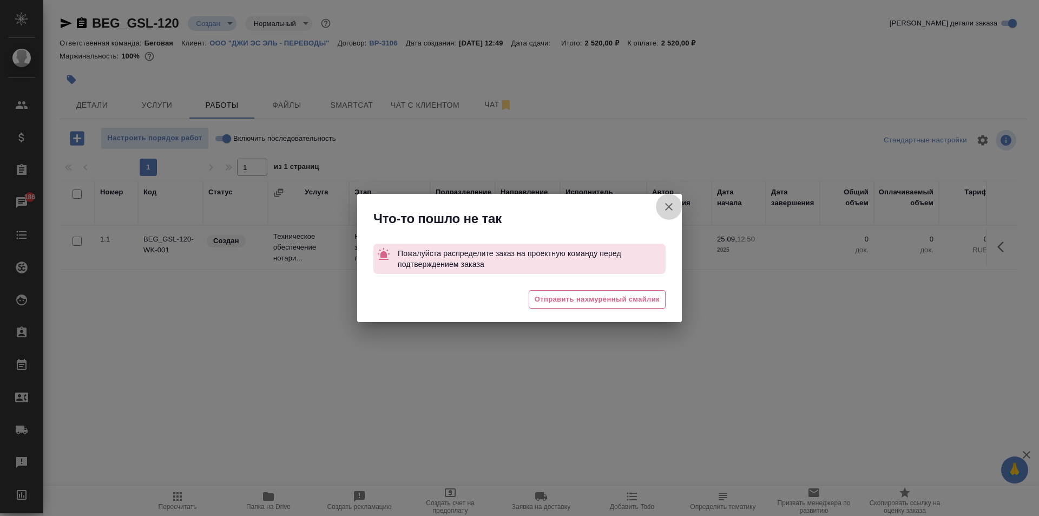
click at [666, 208] on icon "button" at bounding box center [668, 206] width 13 height 13
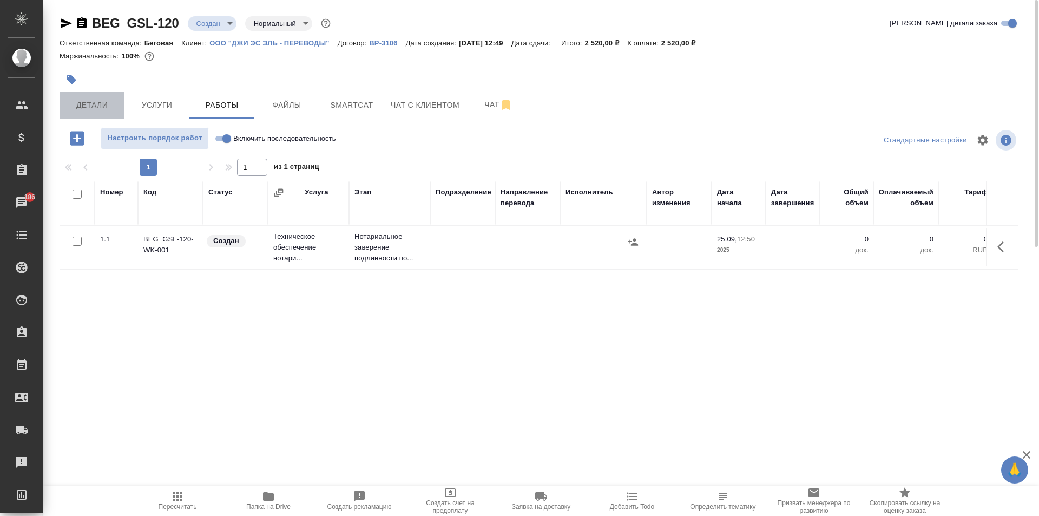
click at [85, 104] on span "Детали" at bounding box center [92, 105] width 52 height 14
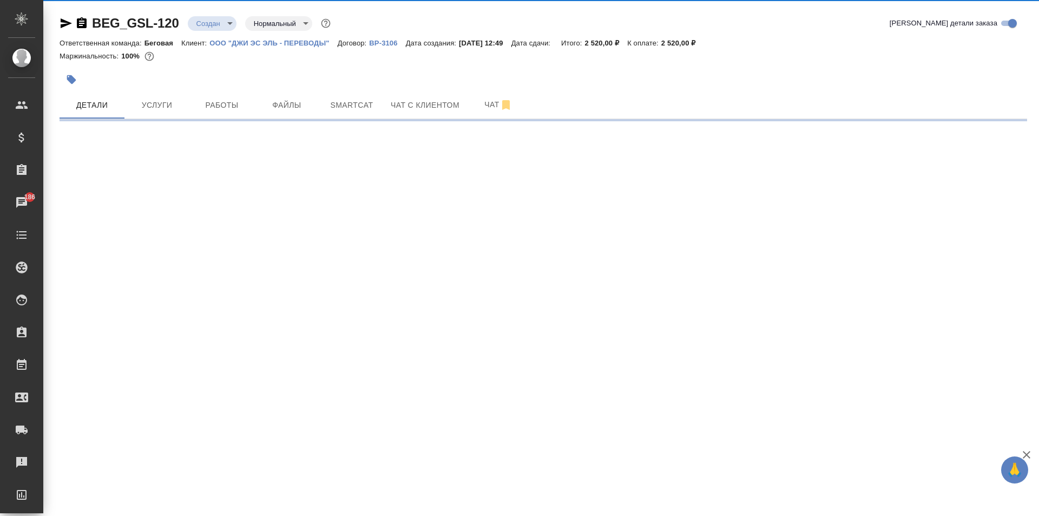
select select "RU"
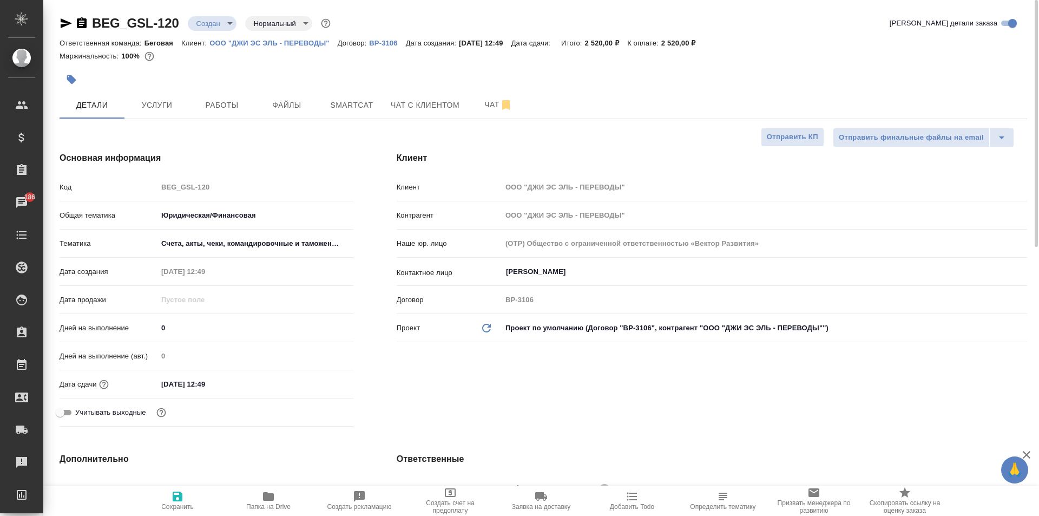
type textarea "x"
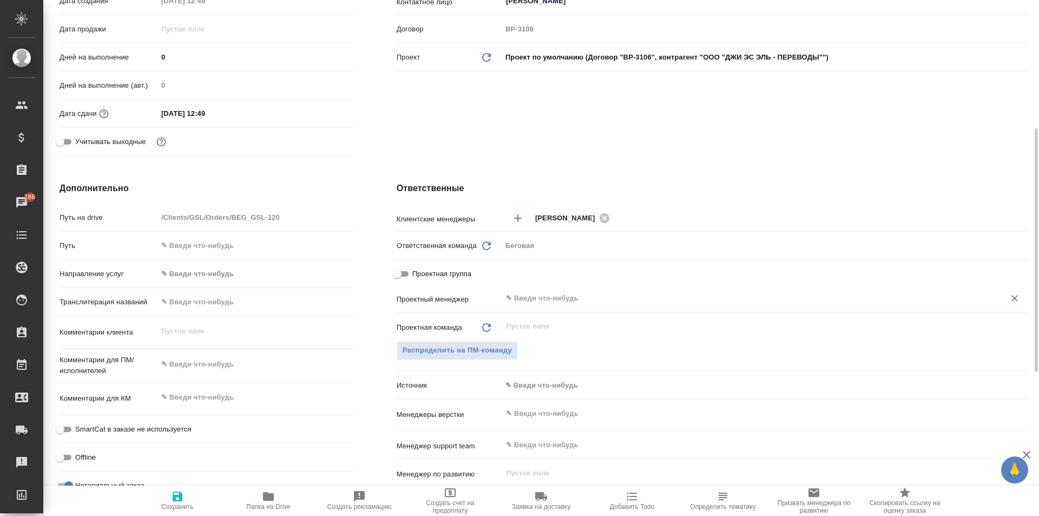
click at [551, 298] on input "text" at bounding box center [746, 298] width 483 height 13
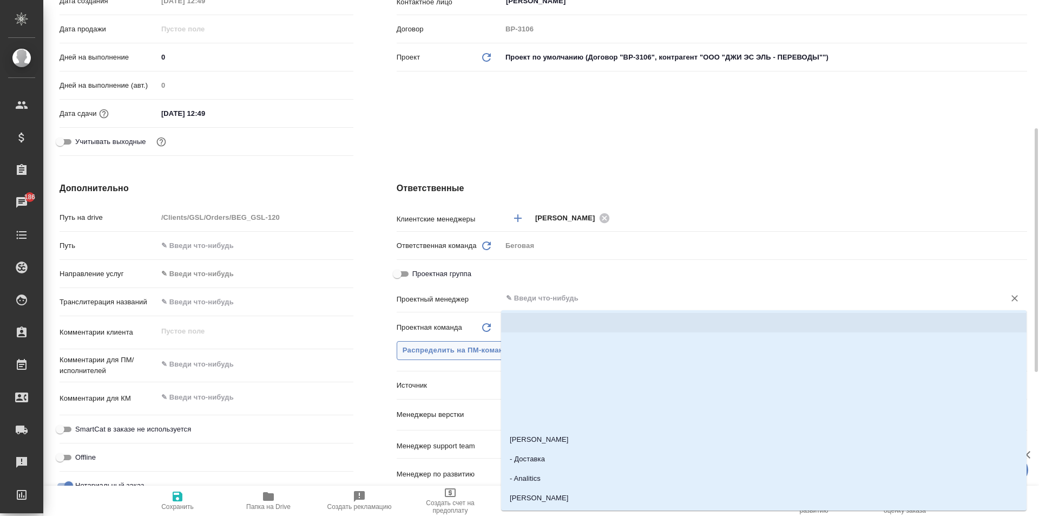
click at [442, 346] on span "Распределить на ПМ-команду" at bounding box center [458, 350] width 110 height 12
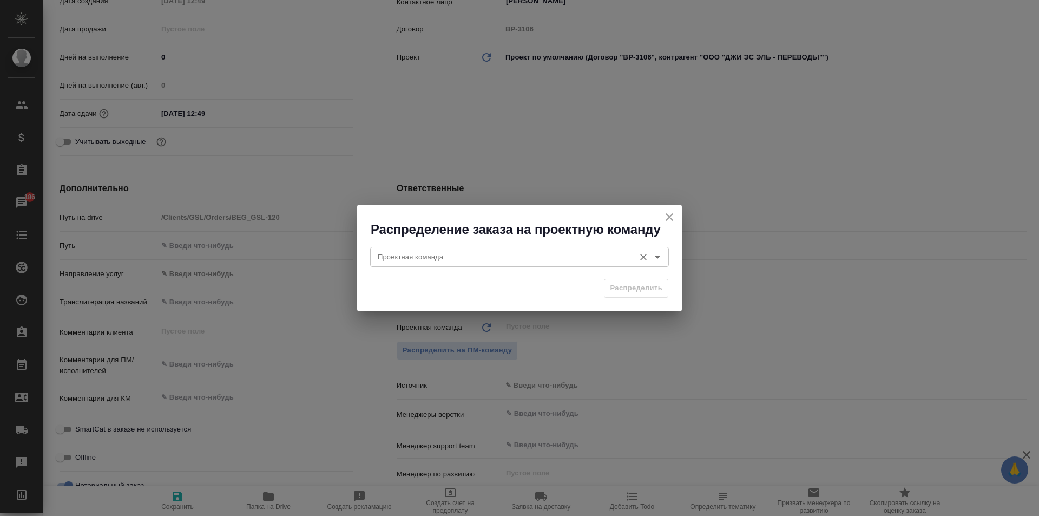
click at [463, 265] on div "Проектная команда" at bounding box center [519, 256] width 299 height 19
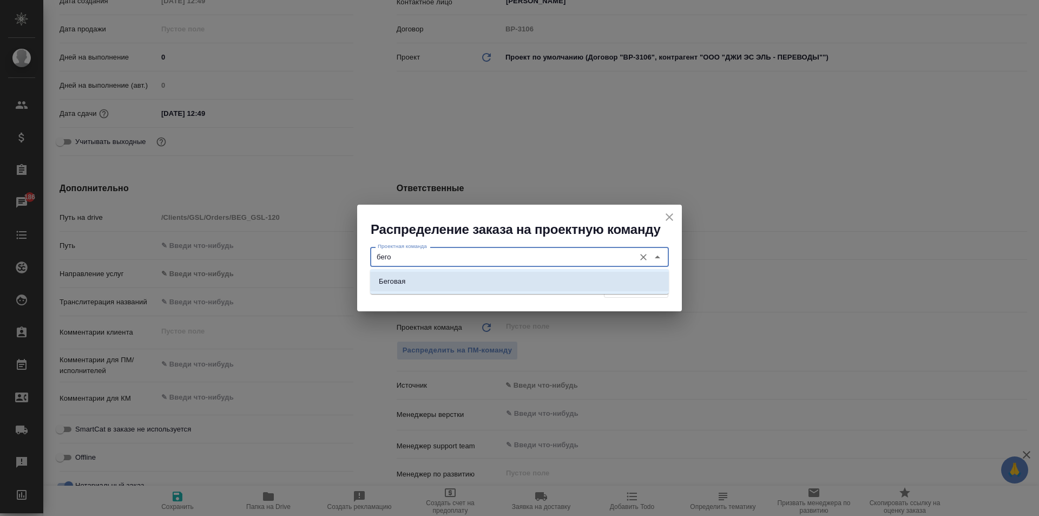
click at [451, 279] on li "Беговая" at bounding box center [519, 281] width 299 height 19
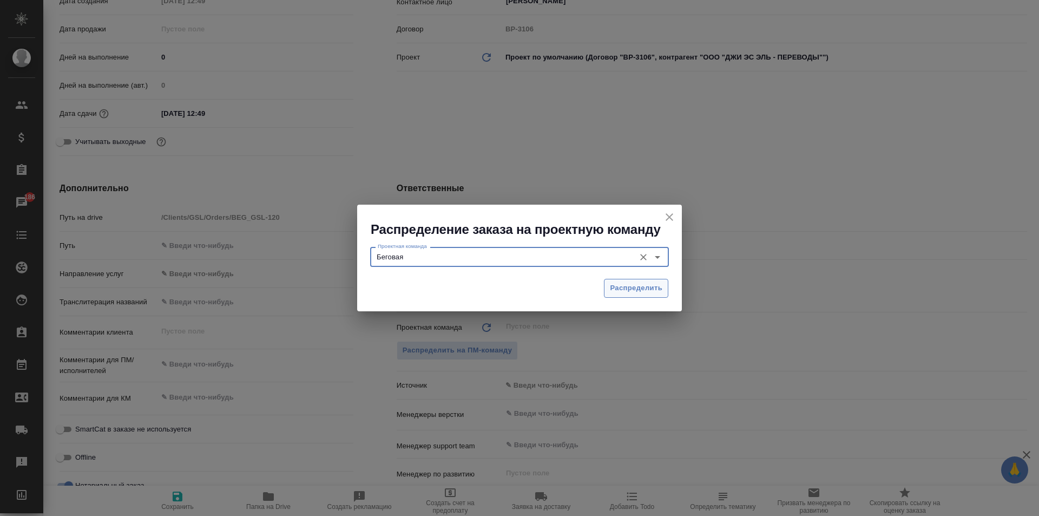
type input "Беговая"
click at [625, 286] on span "Распределить" at bounding box center [636, 288] width 52 height 12
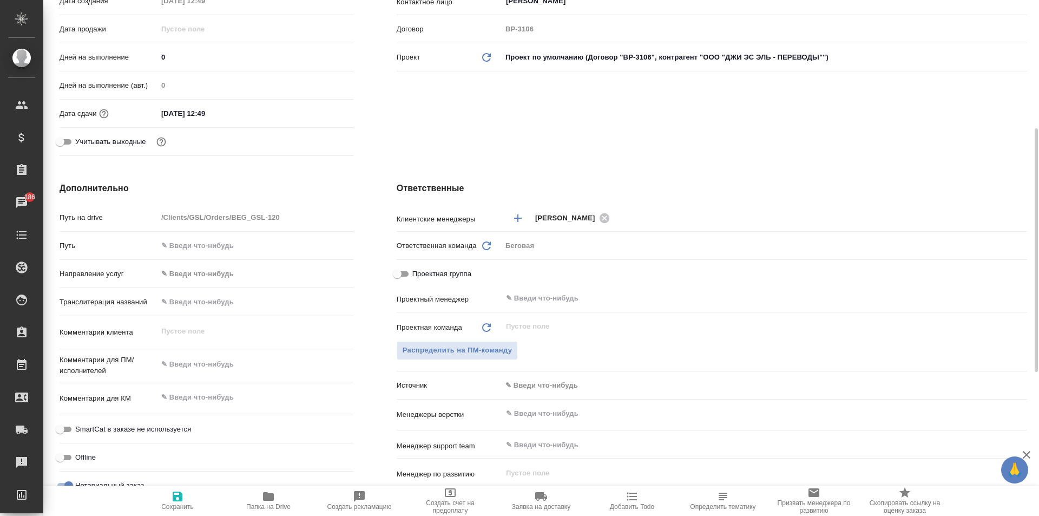
type textarea "x"
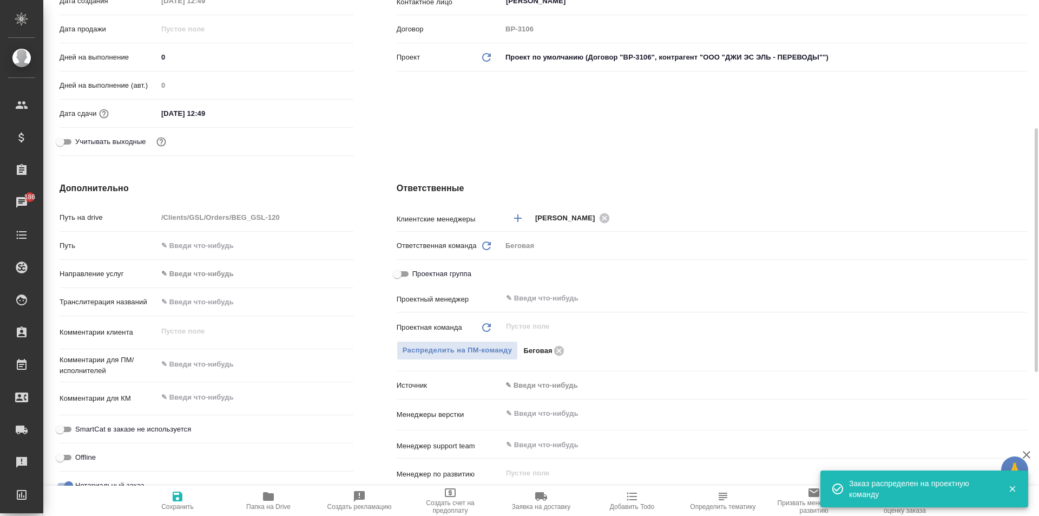
click at [183, 504] on span "Сохранить" at bounding box center [177, 507] width 32 height 8
type textarea "x"
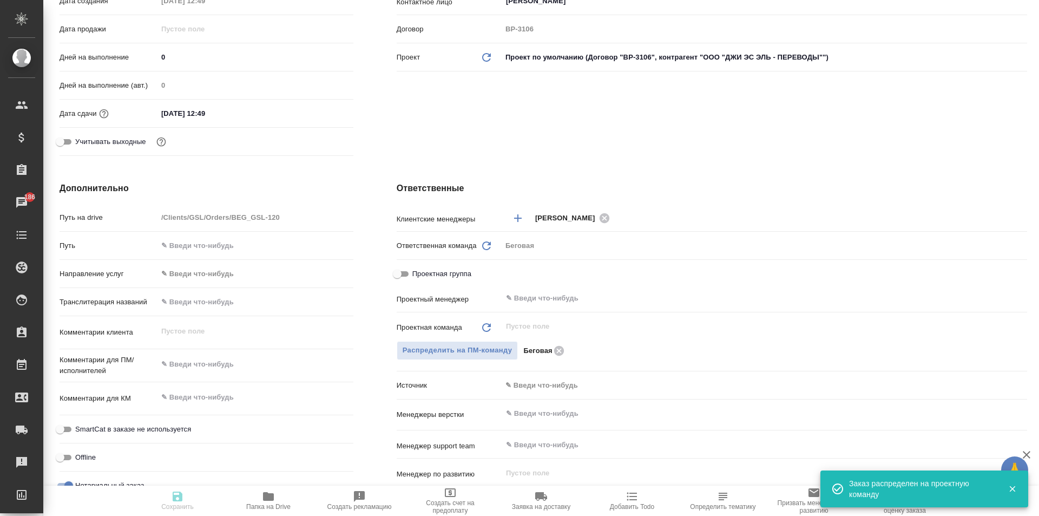
type textarea "x"
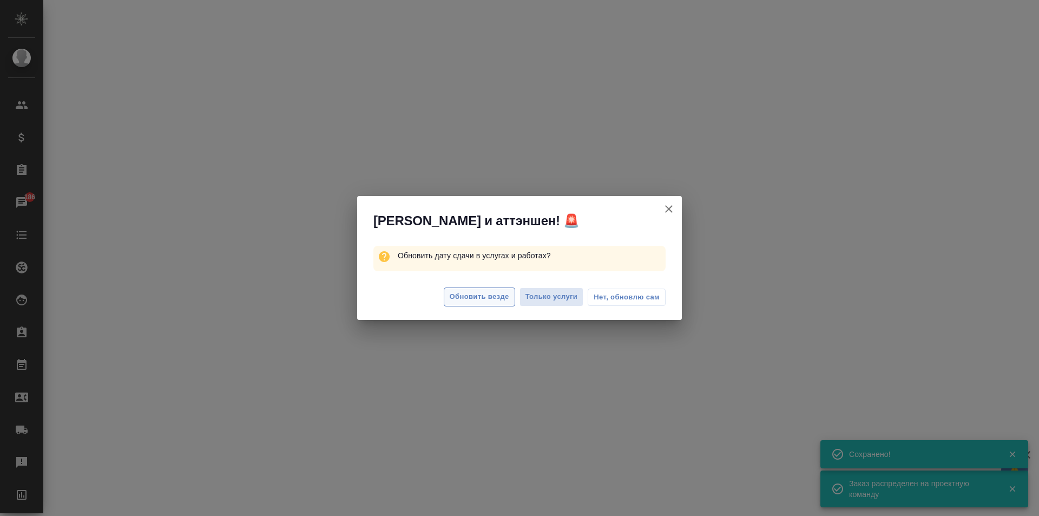
select select "RU"
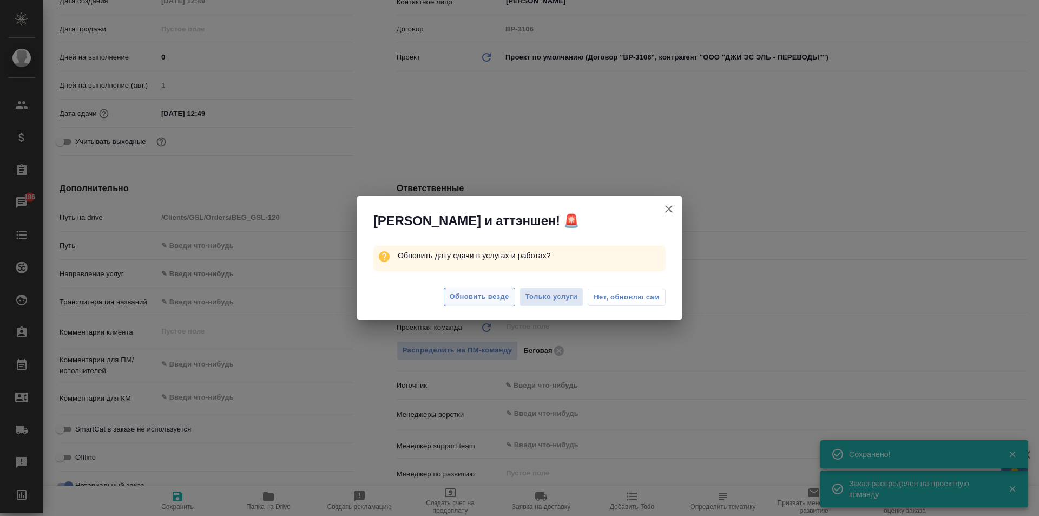
type textarea "x"
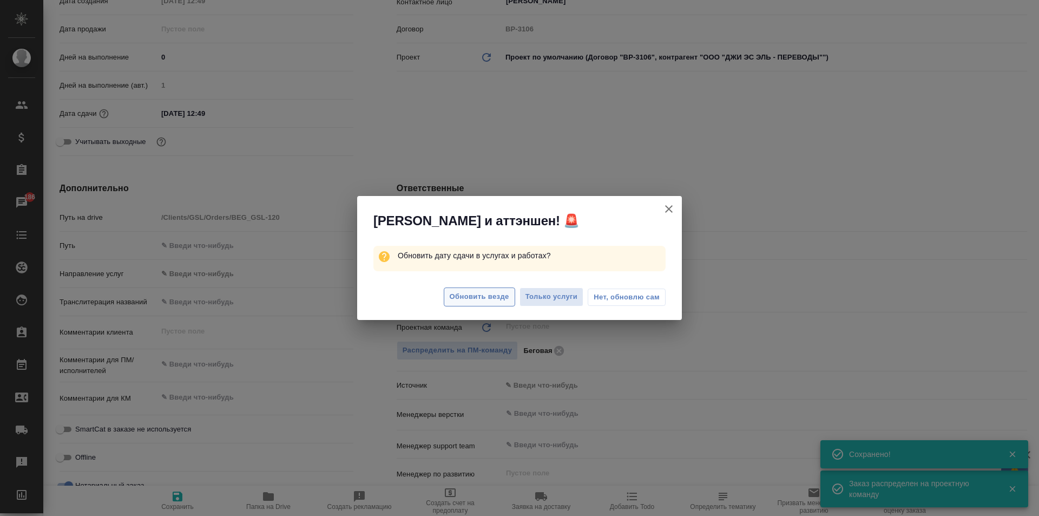
type textarea "x"
click at [482, 295] on span "Обновить везде" at bounding box center [480, 297] width 60 height 12
type textarea "x"
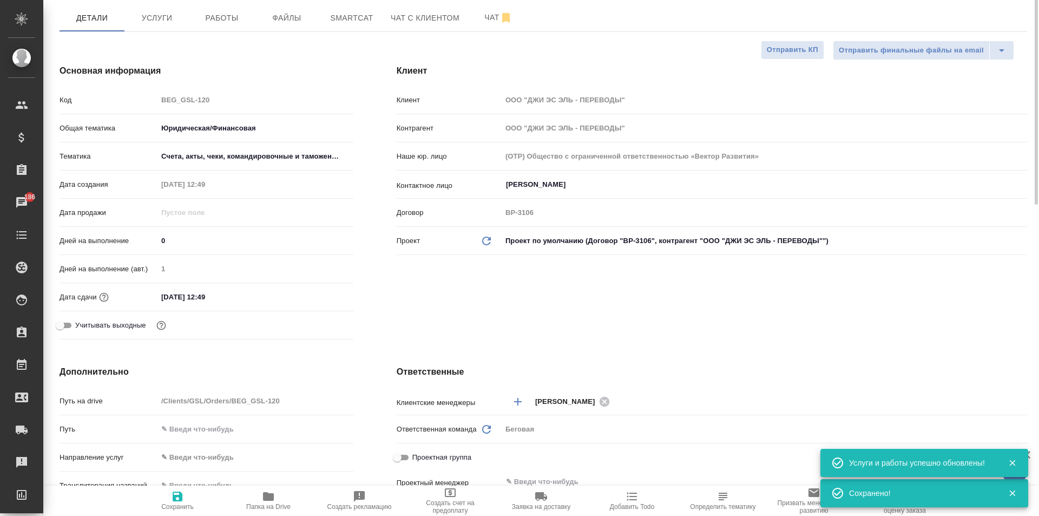
scroll to position [0, 0]
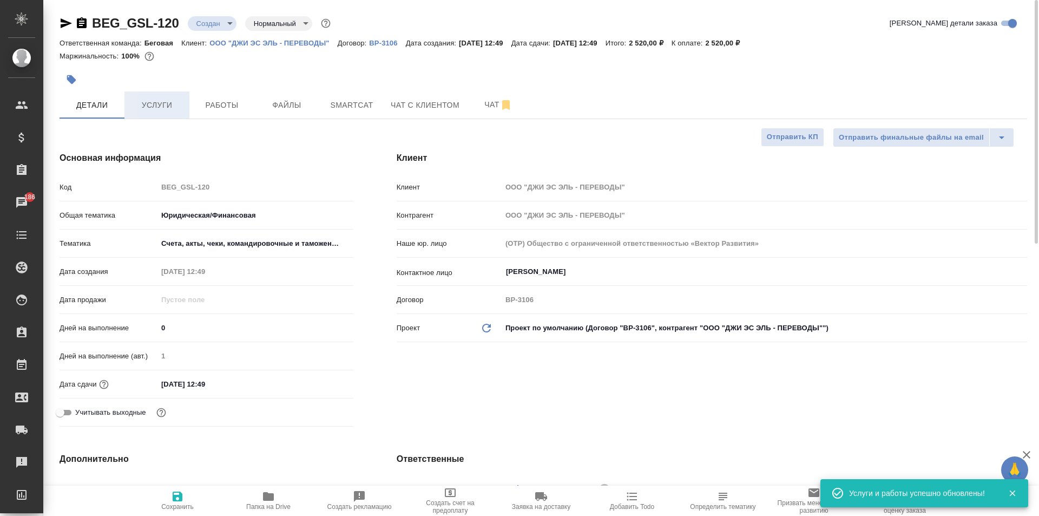
click at [143, 107] on span "Услуги" at bounding box center [157, 105] width 52 height 14
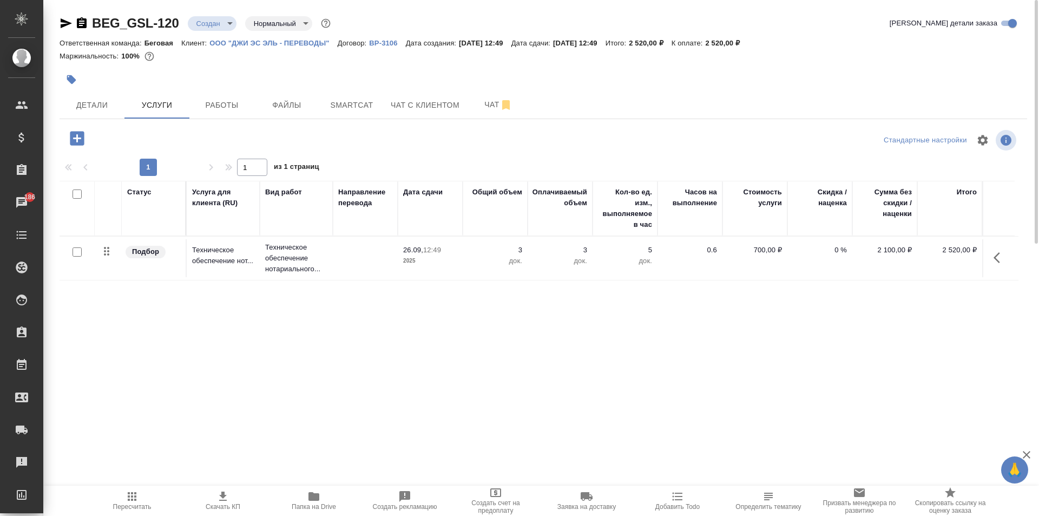
click at [216, 18] on body "🙏 .cls-1 fill:#fff; AWATERA Moskalets Alina Клиенты Спецификации Заказы 186 Чат…" at bounding box center [519, 258] width 1039 height 516
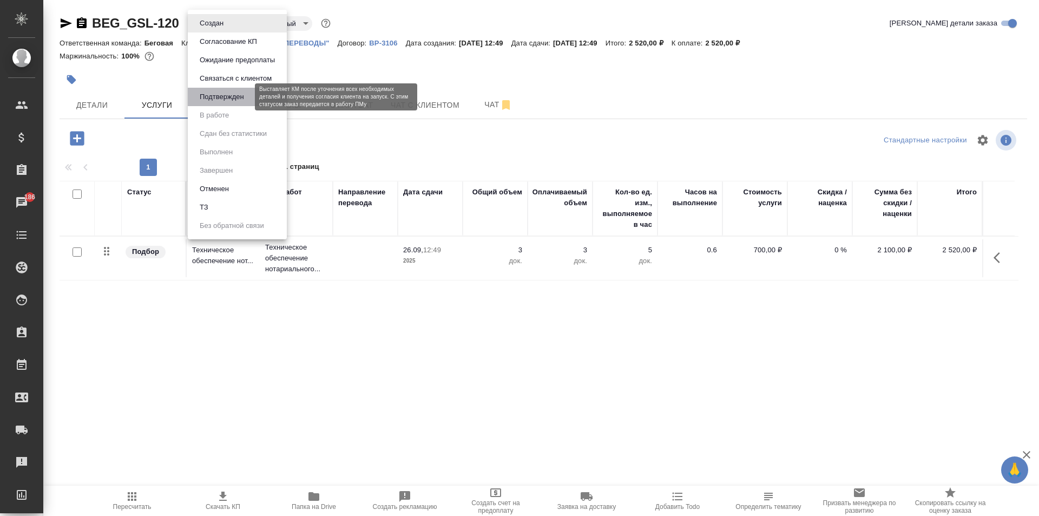
click at [226, 101] on button "Подтвержден" at bounding box center [221, 97] width 51 height 12
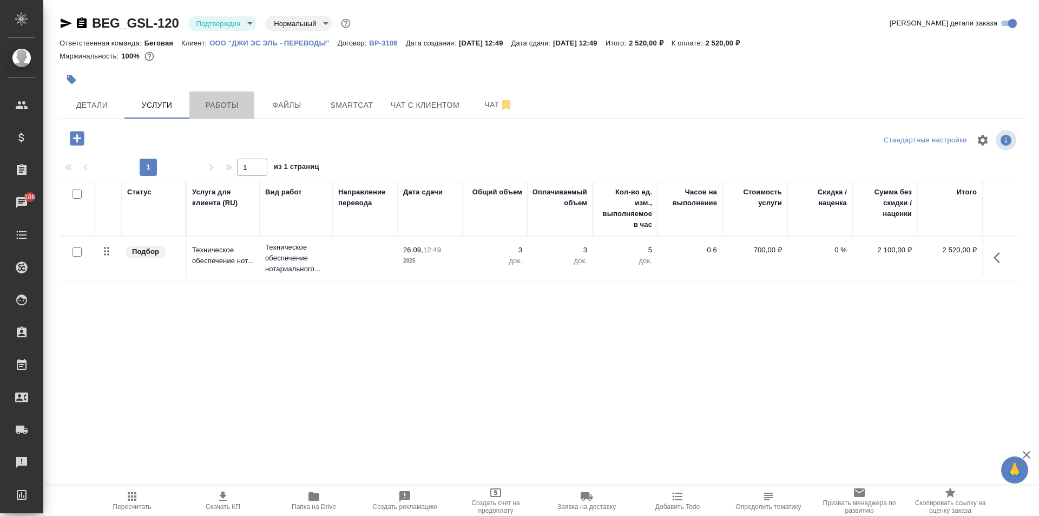
click at [226, 101] on span "Работы" at bounding box center [222, 105] width 52 height 14
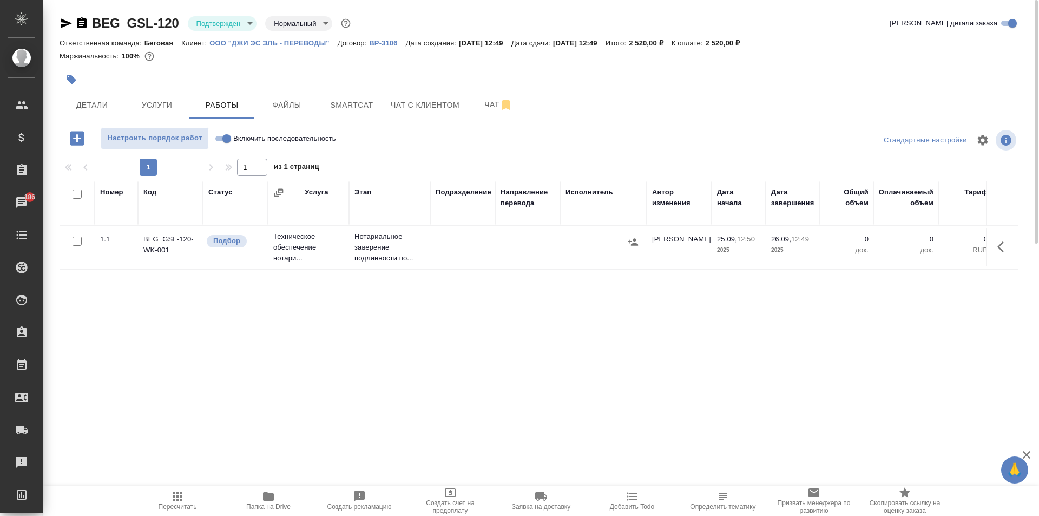
click at [455, 258] on td at bounding box center [462, 247] width 65 height 38
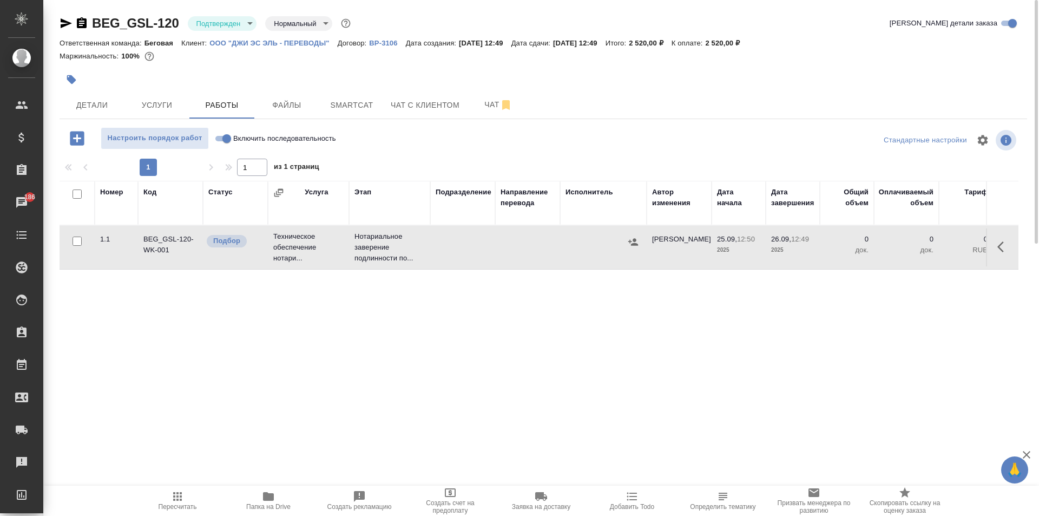
click at [220, 19] on body "🙏 .cls-1 fill:#fff; AWATERA Moskalets Alina Клиенты Спецификации Заказы 186 Чат…" at bounding box center [519, 258] width 1039 height 516
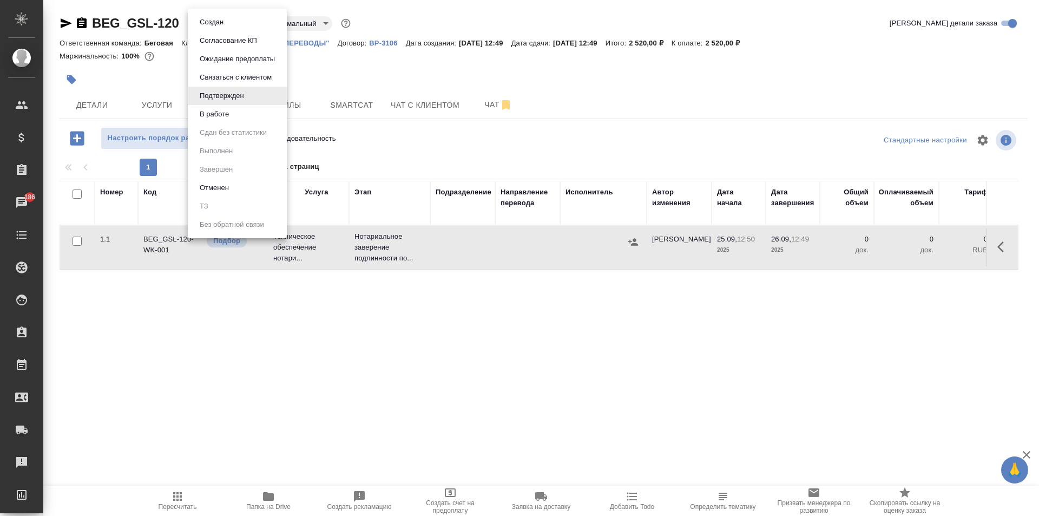
click at [218, 121] on li "В работе" at bounding box center [237, 114] width 99 height 18
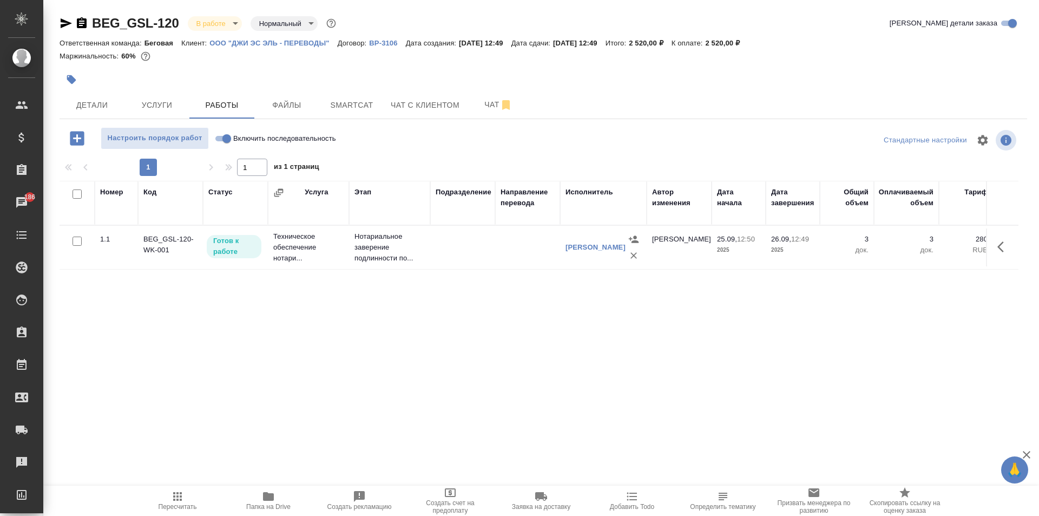
click at [159, 109] on span "Услуги" at bounding box center [157, 105] width 52 height 14
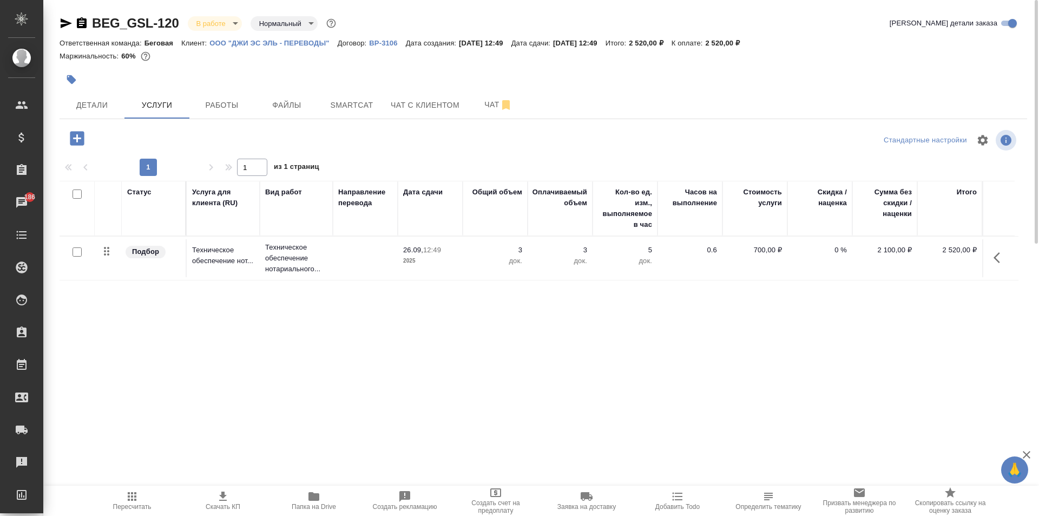
click at [998, 256] on icon "button" at bounding box center [999, 257] width 13 height 13
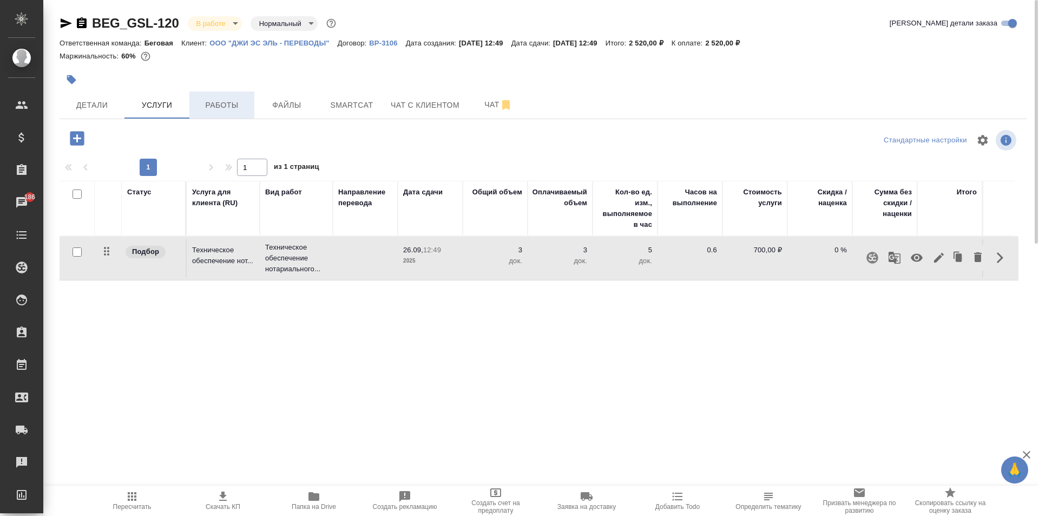
click at [228, 108] on span "Работы" at bounding box center [222, 105] width 52 height 14
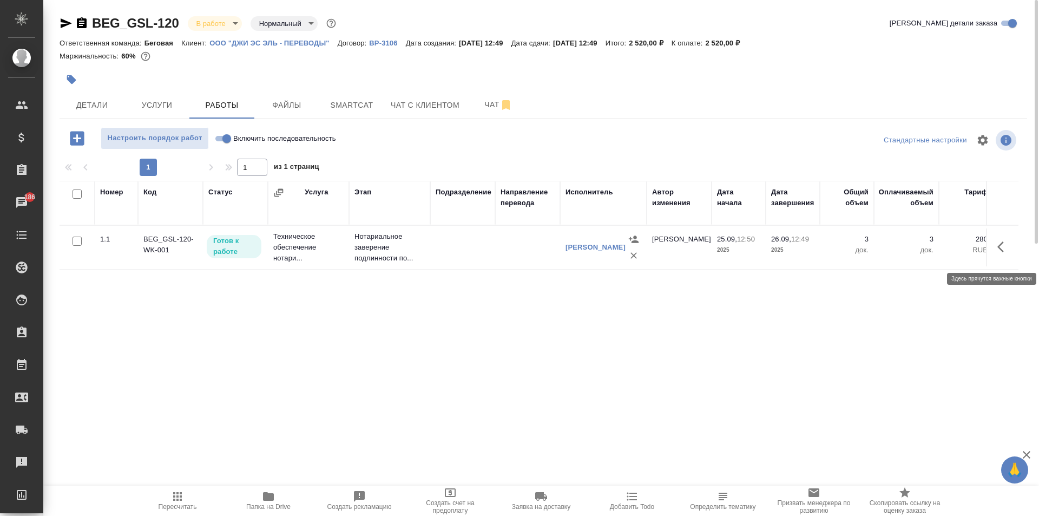
click at [1003, 253] on icon "button" at bounding box center [1003, 246] width 13 height 13
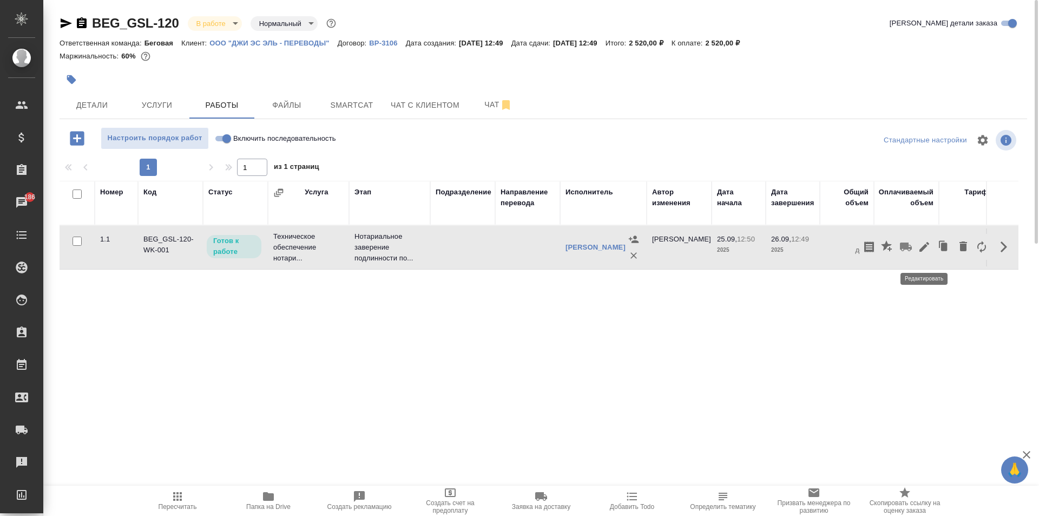
click at [929, 250] on icon "button" at bounding box center [924, 246] width 13 height 13
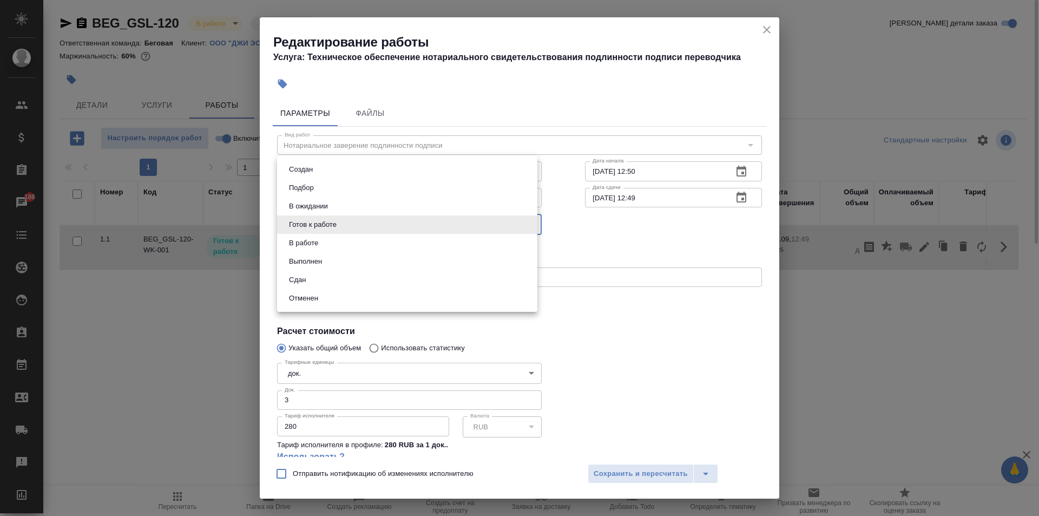
click at [349, 225] on body "🙏 .cls-1 fill:#fff; AWATERA Moskalets Alina Клиенты Спецификации Заказы 186 Чат…" at bounding box center [519, 258] width 1039 height 516
click at [326, 244] on li "В работе" at bounding box center [407, 243] width 260 height 18
type input "inProgress"
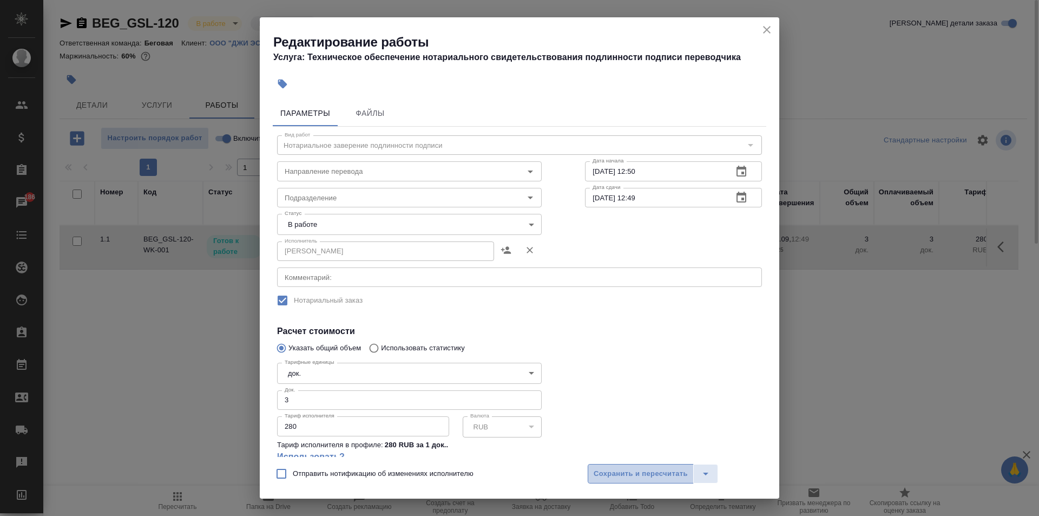
click at [674, 478] on span "Сохранить и пересчитать" at bounding box center [641, 474] width 94 height 12
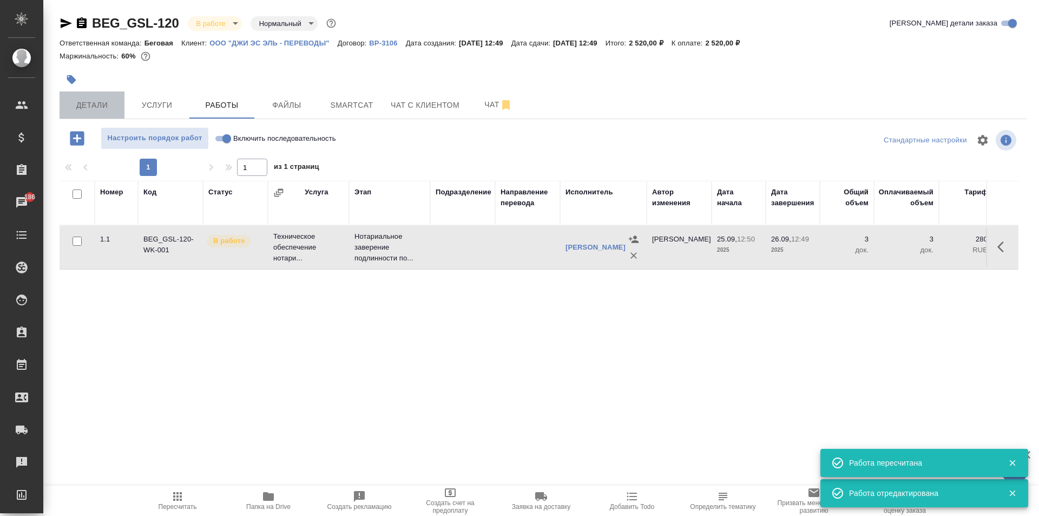
click at [93, 114] on button "Детали" at bounding box center [92, 104] width 65 height 27
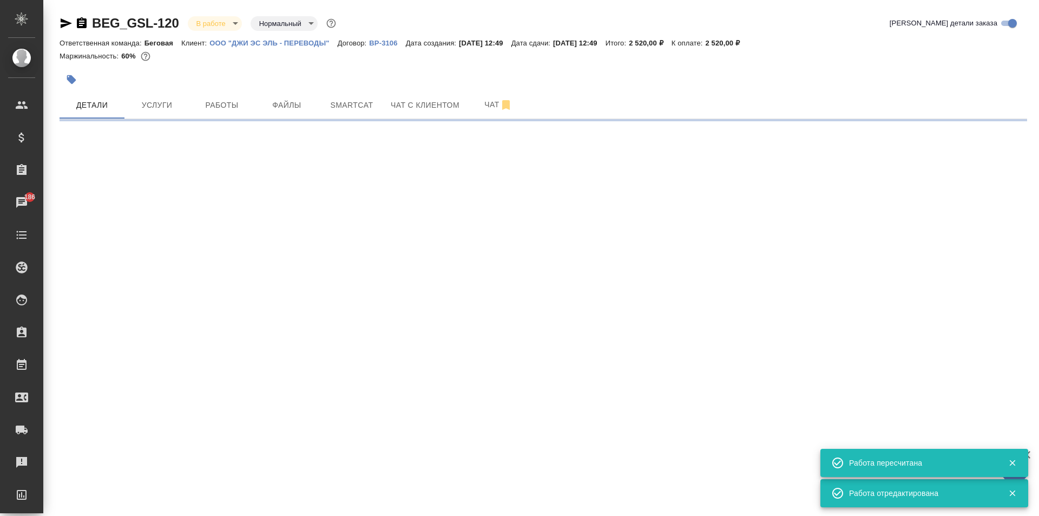
select select "RU"
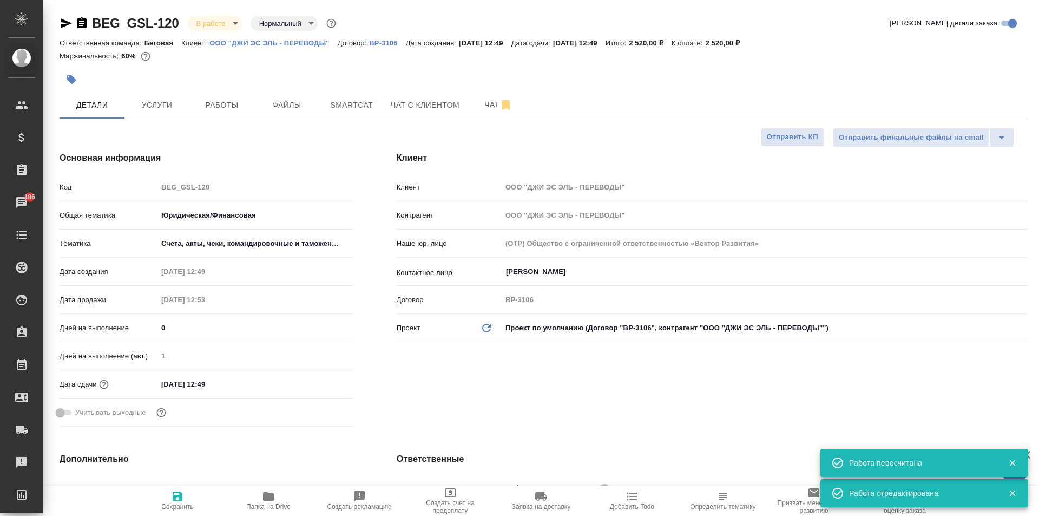
type textarea "x"
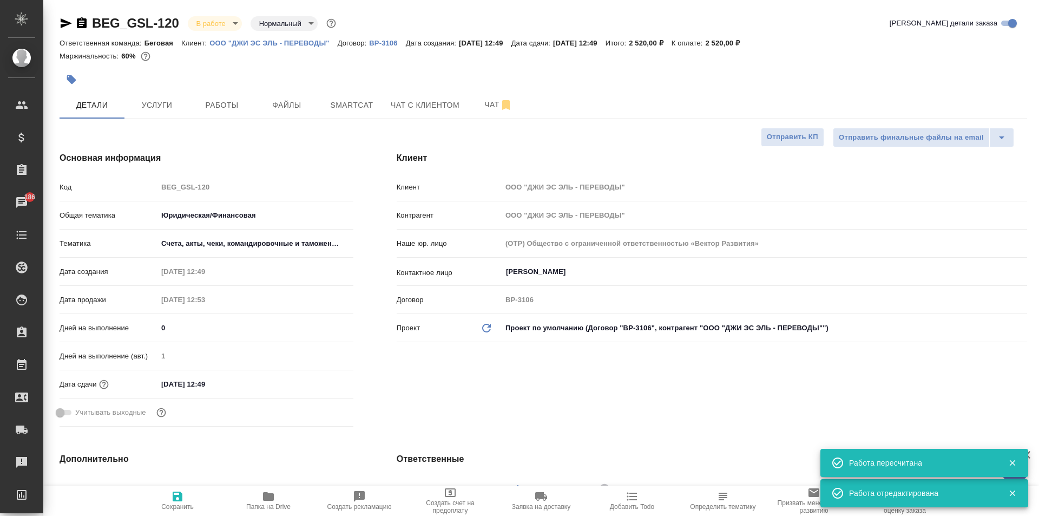
type textarea "x"
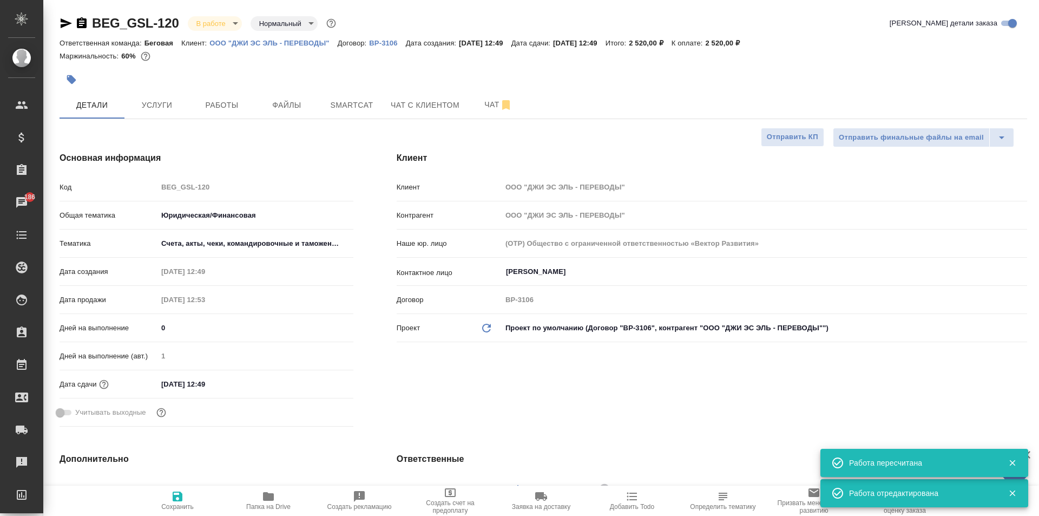
type textarea "x"
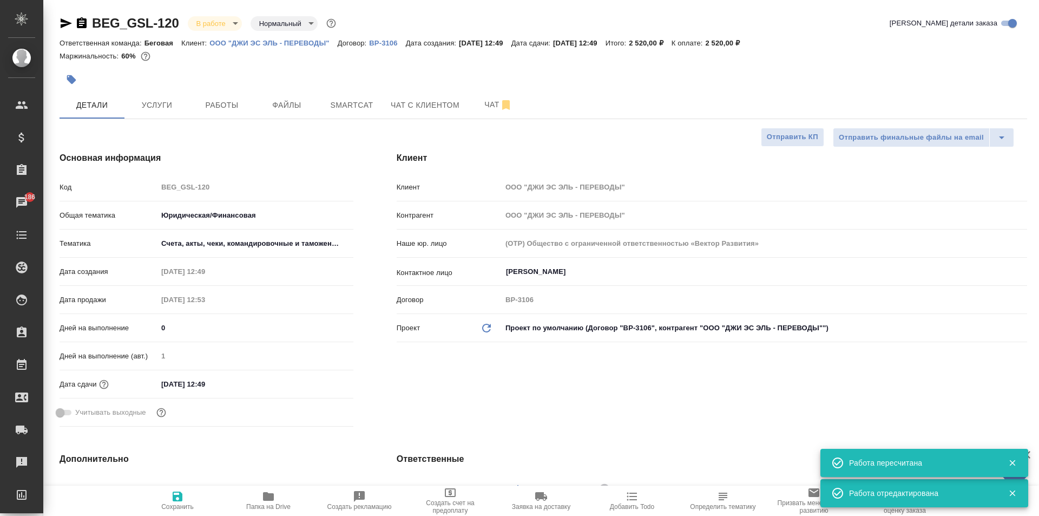
type textarea "x"
click at [70, 22] on icon "button" at bounding box center [66, 23] width 13 height 13
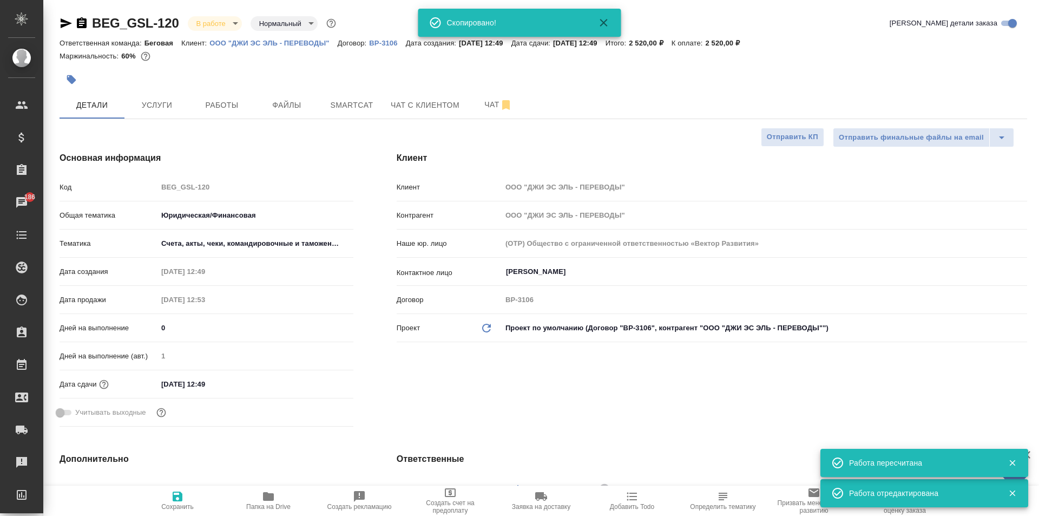
type textarea "x"
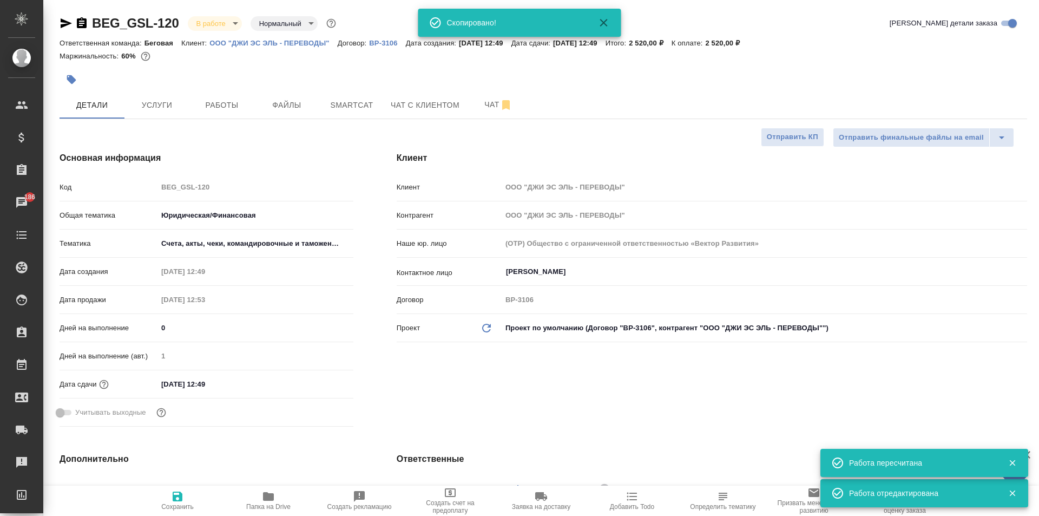
type textarea "x"
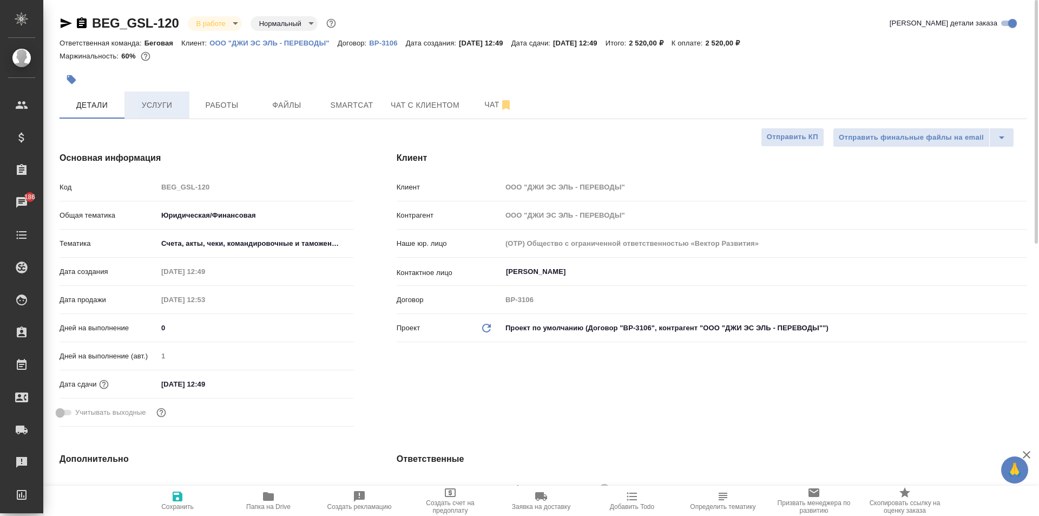
click at [172, 115] on button "Услуги" at bounding box center [156, 104] width 65 height 27
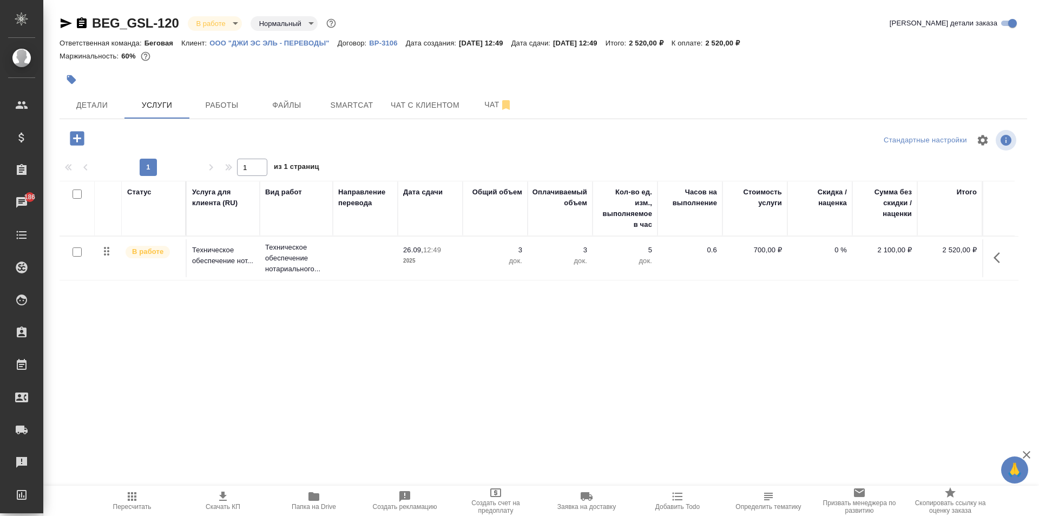
click at [98, 115] on button "Детали" at bounding box center [92, 104] width 65 height 27
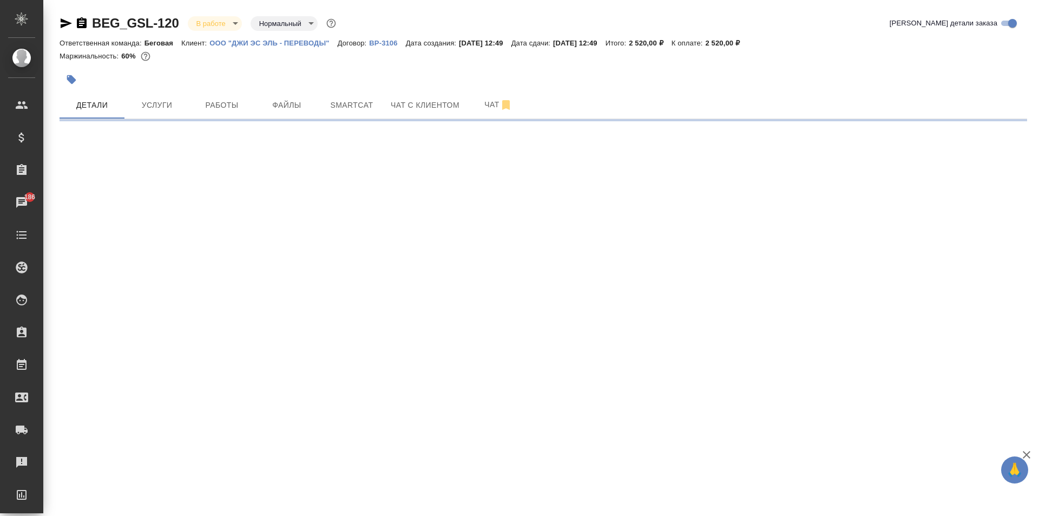
select select "RU"
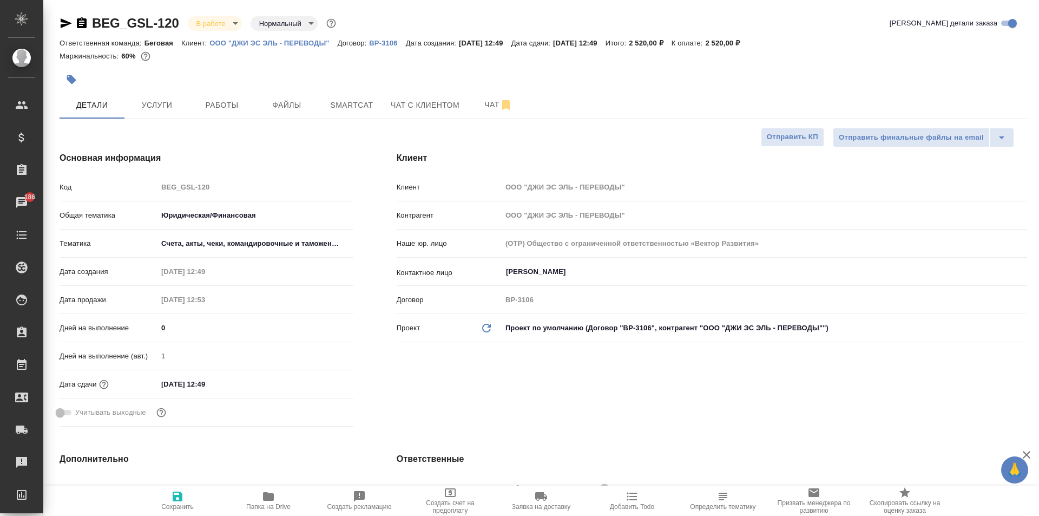
type textarea "x"
click at [235, 373] on div "Дней на выполнение (авт.) 1" at bounding box center [207, 360] width 294 height 28
click at [236, 387] on input "26.09.2025 12:49" at bounding box center [204, 384] width 95 height 16
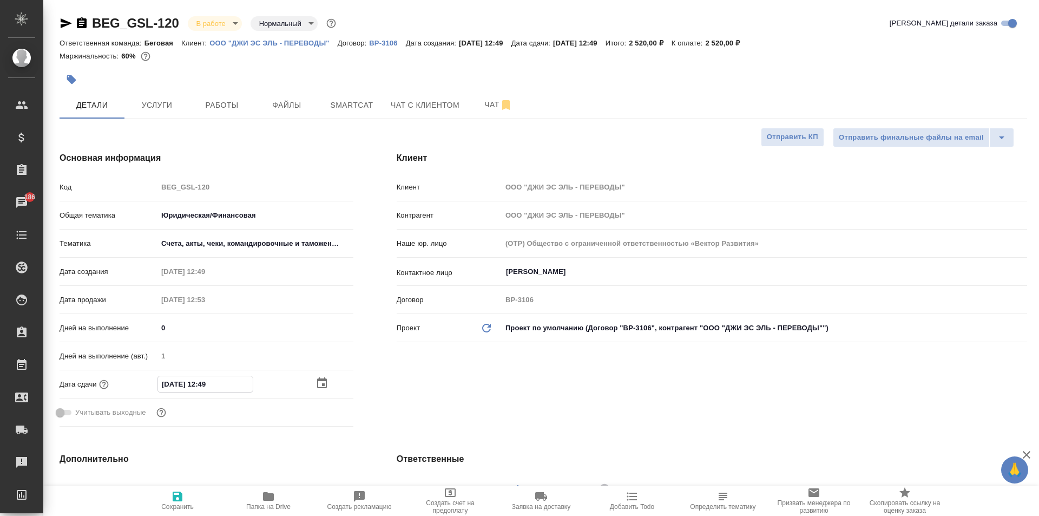
click at [319, 379] on icon "button" at bounding box center [322, 382] width 10 height 11
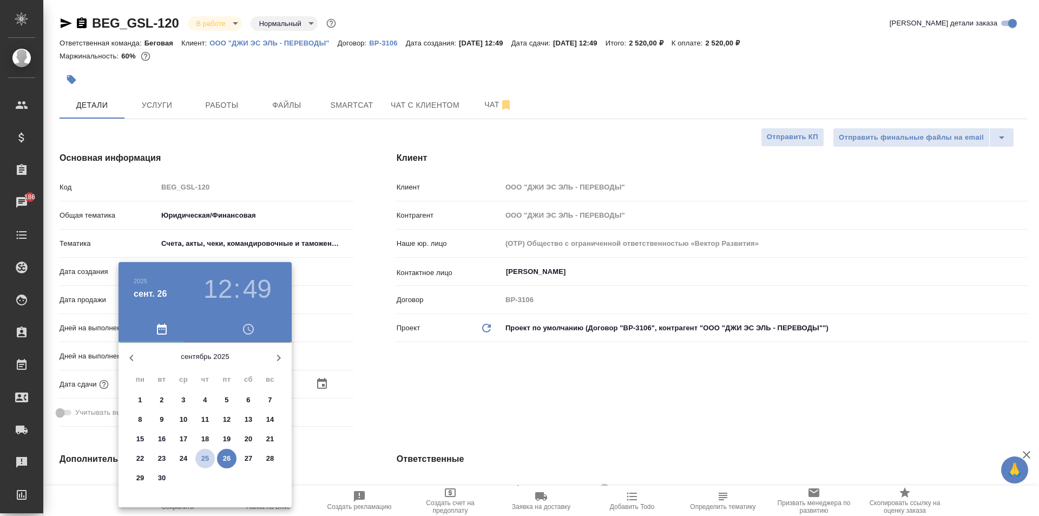
click at [203, 459] on p "25" at bounding box center [205, 458] width 8 height 11
type input "25.09.2025 12:49"
type textarea "x"
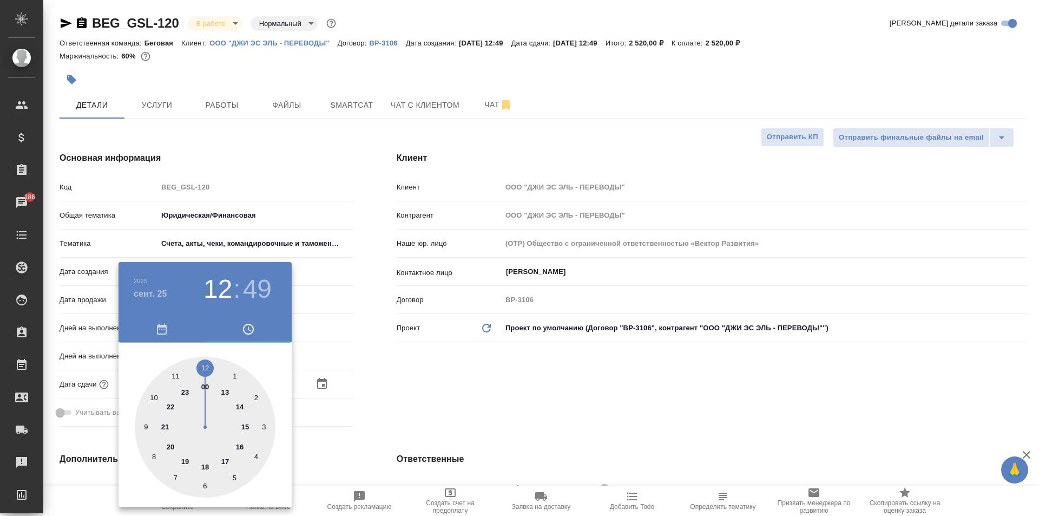
click at [245, 426] on div at bounding box center [205, 427] width 141 height 141
type input "25.09.2025 15:49"
type textarea "x"
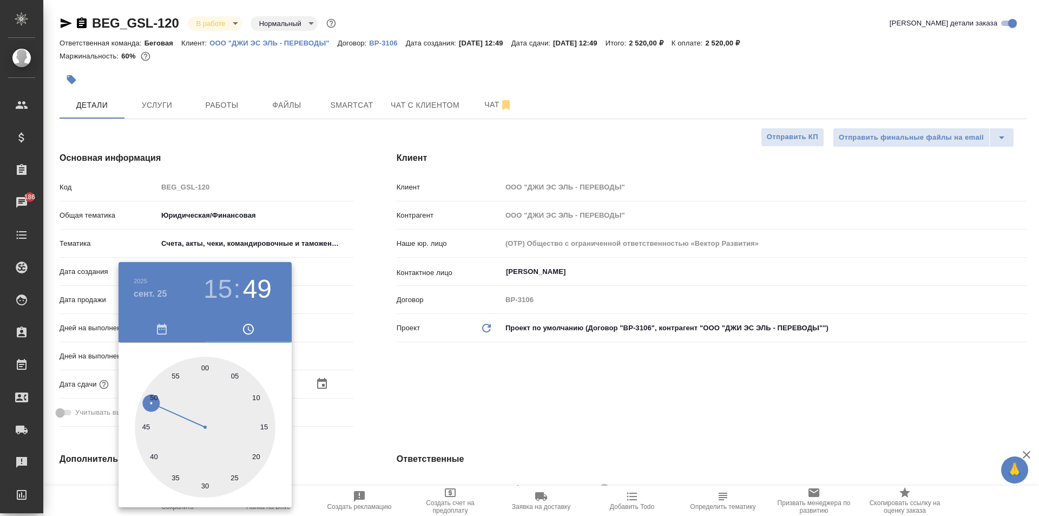
click at [205, 369] on div at bounding box center [205, 427] width 141 height 141
type input "25.09.2025 15:00"
type textarea "x"
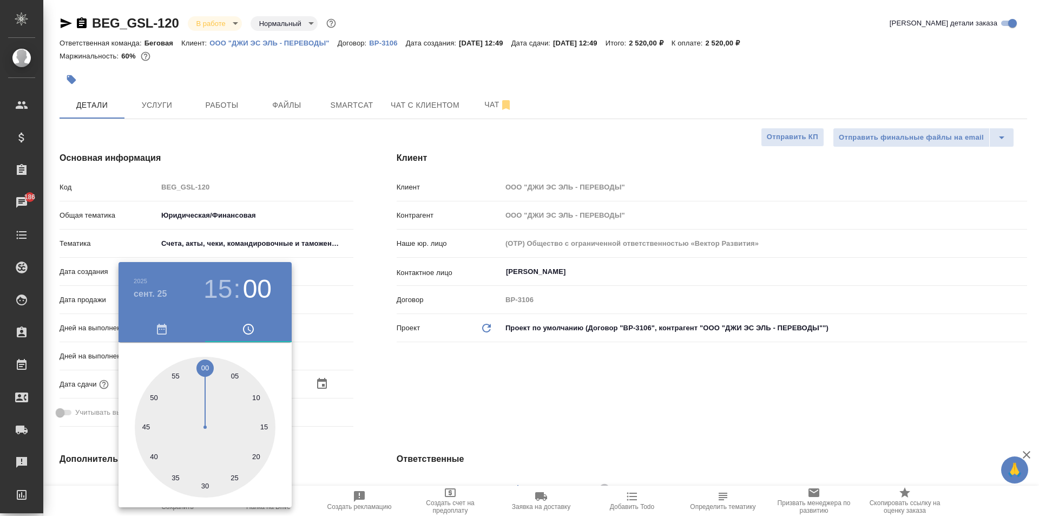
click at [446, 397] on div at bounding box center [519, 258] width 1039 height 516
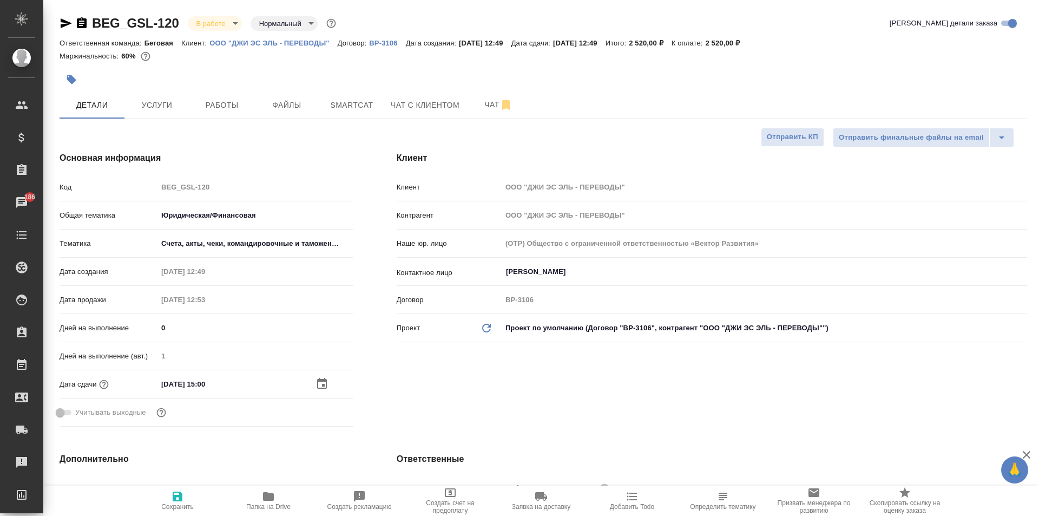
click at [170, 505] on span "Сохранить" at bounding box center [177, 507] width 32 height 8
type textarea "x"
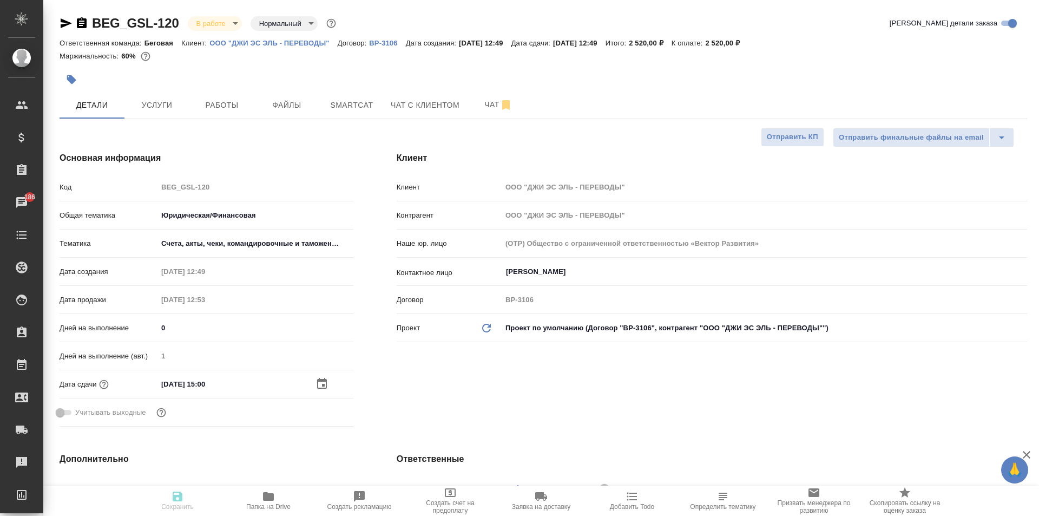
type textarea "x"
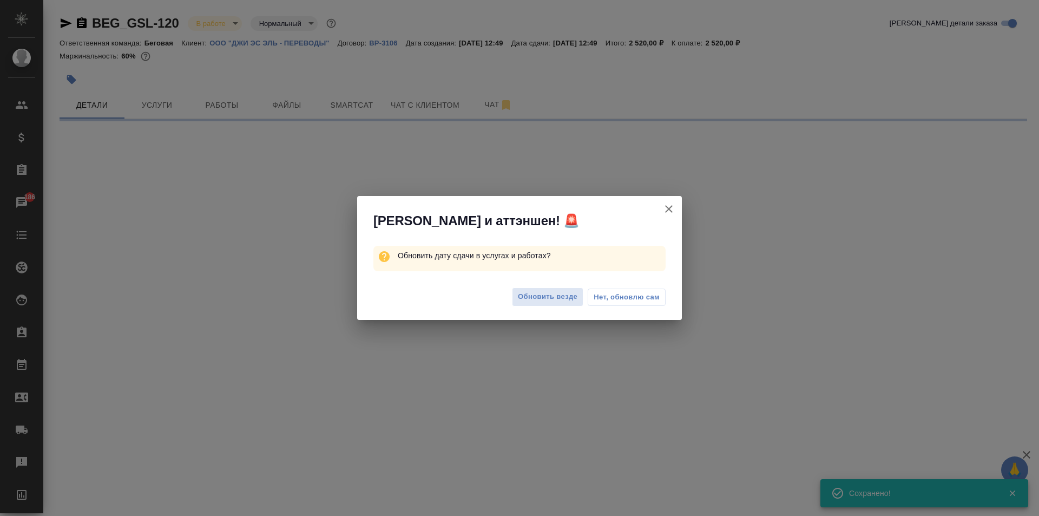
select select "RU"
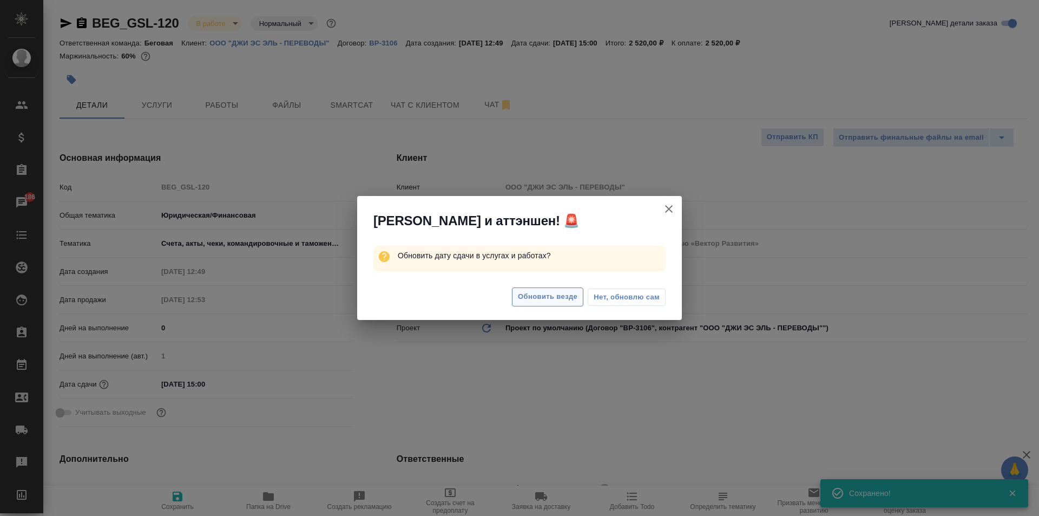
type textarea "x"
click at [531, 301] on span "Обновить везде" at bounding box center [548, 297] width 60 height 12
type textarea "x"
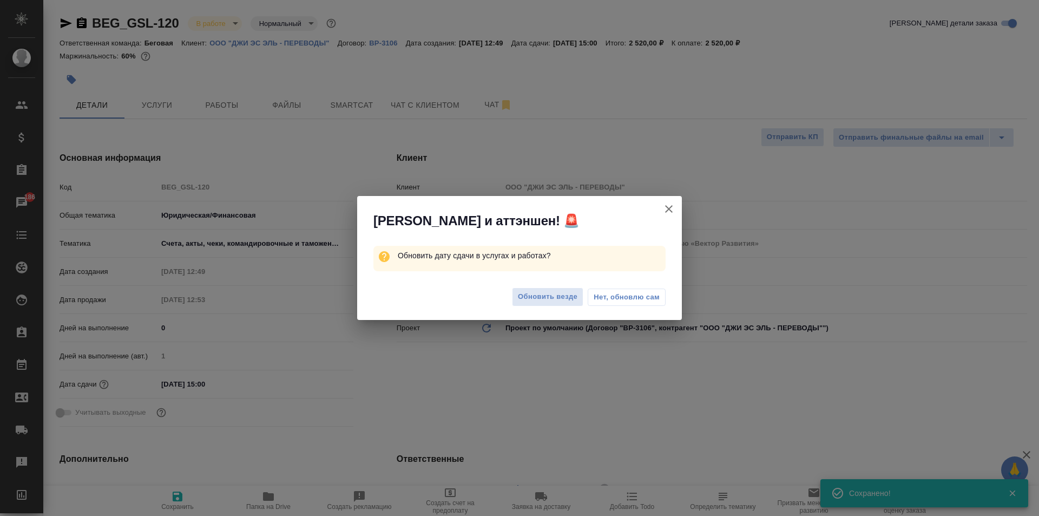
type textarea "x"
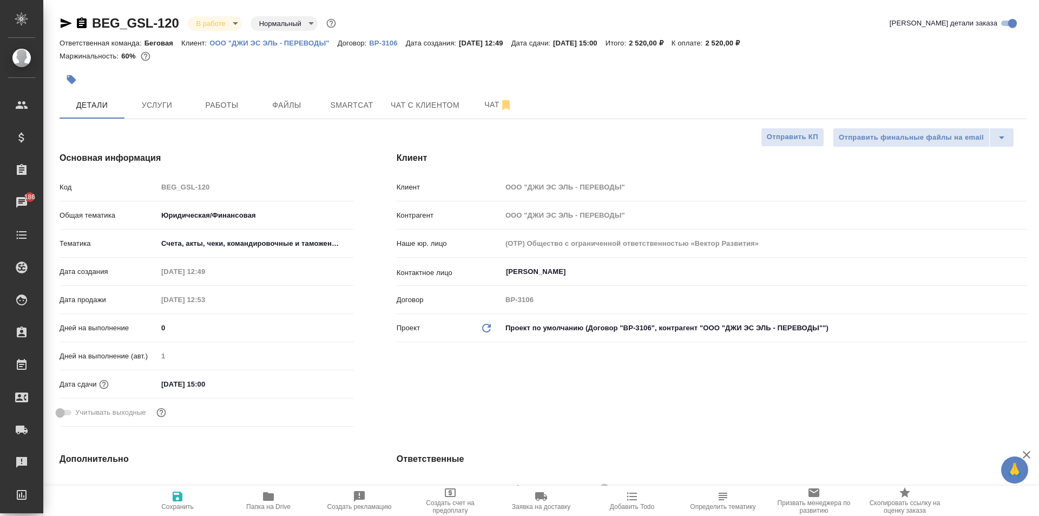
type textarea "x"
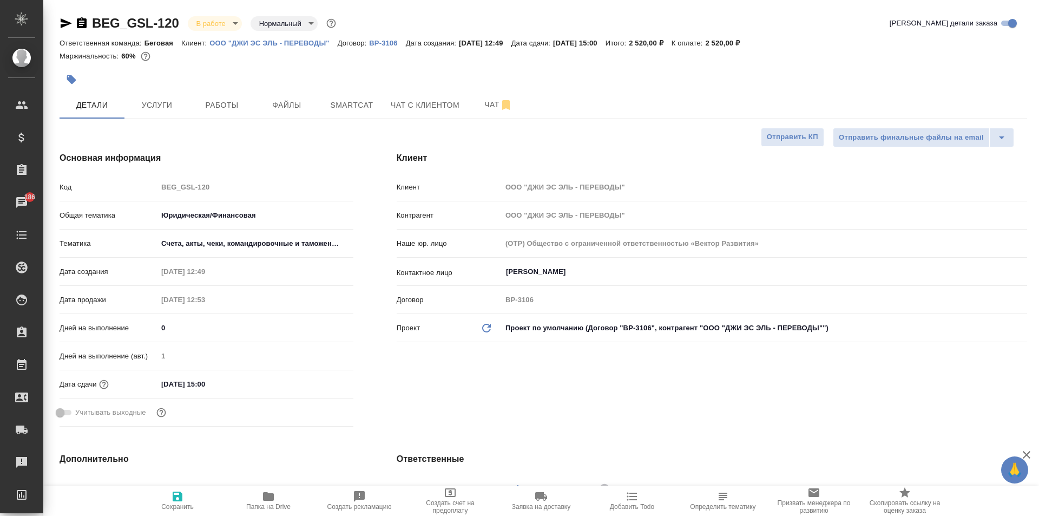
type textarea "x"
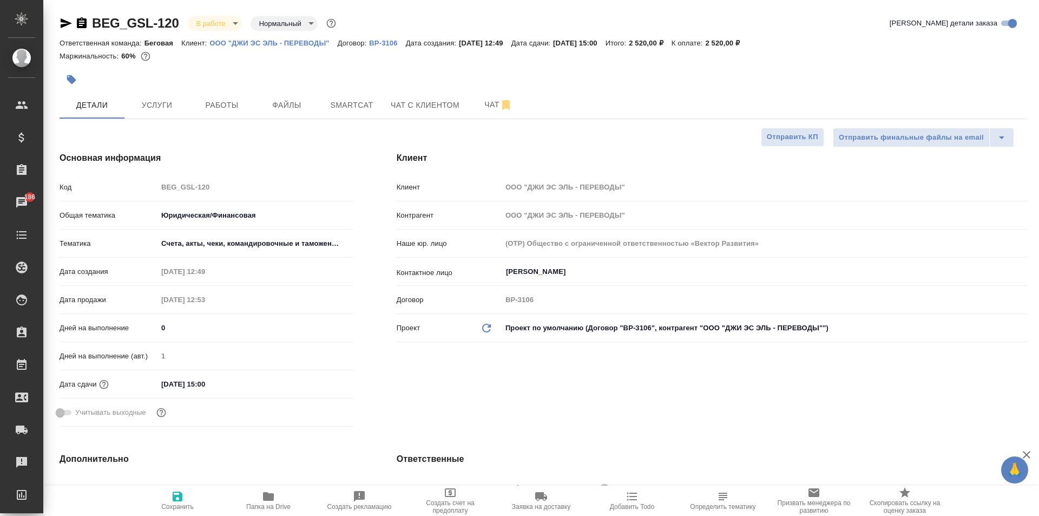
type textarea "x"
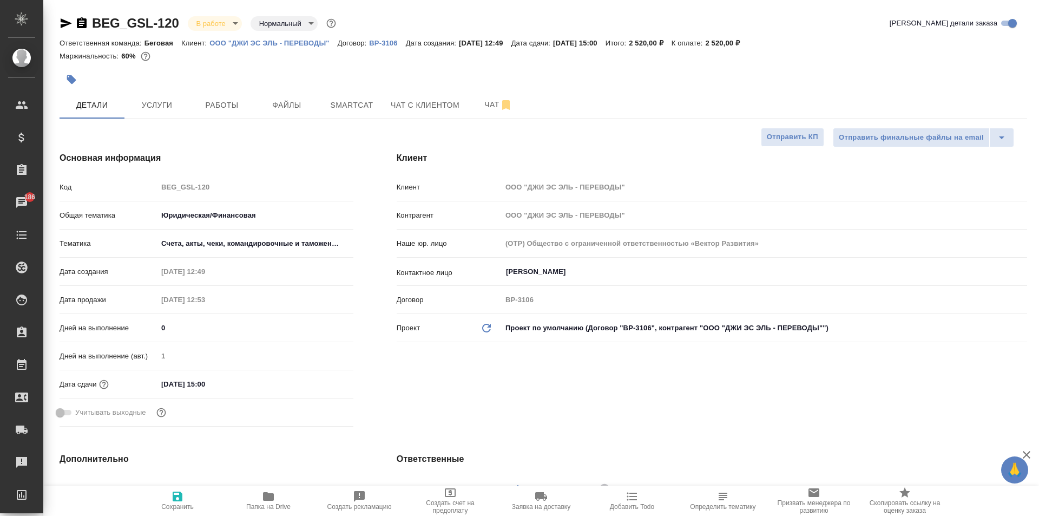
type textarea "x"
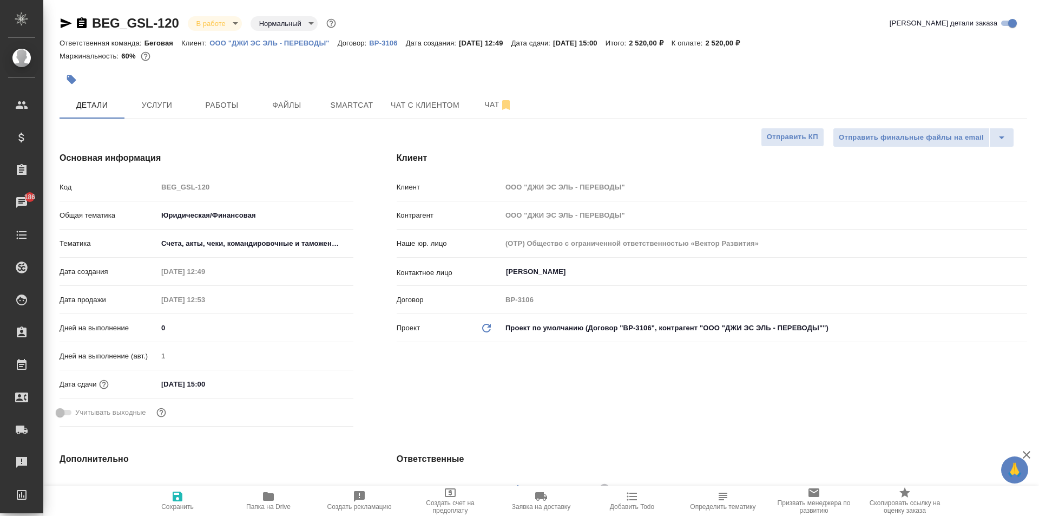
type textarea "x"
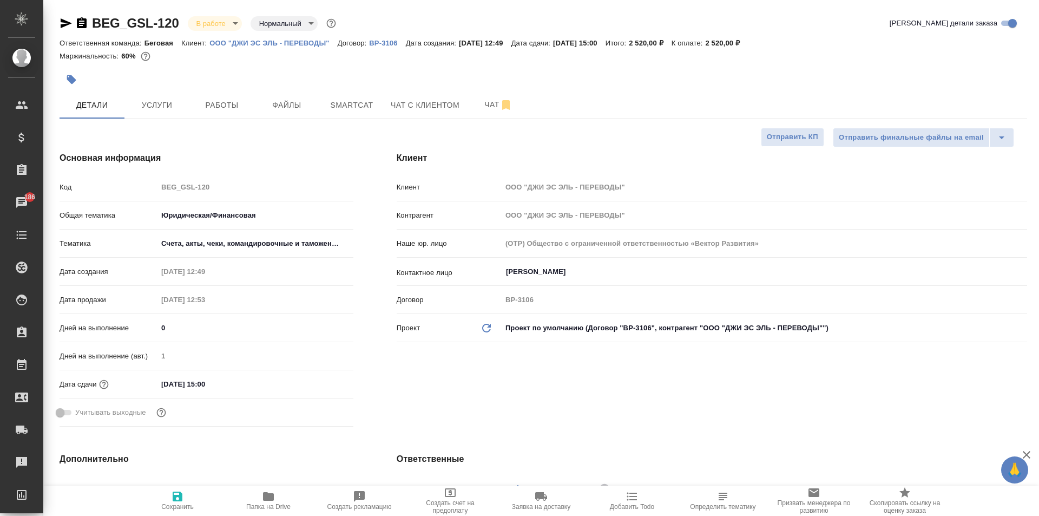
type textarea "x"
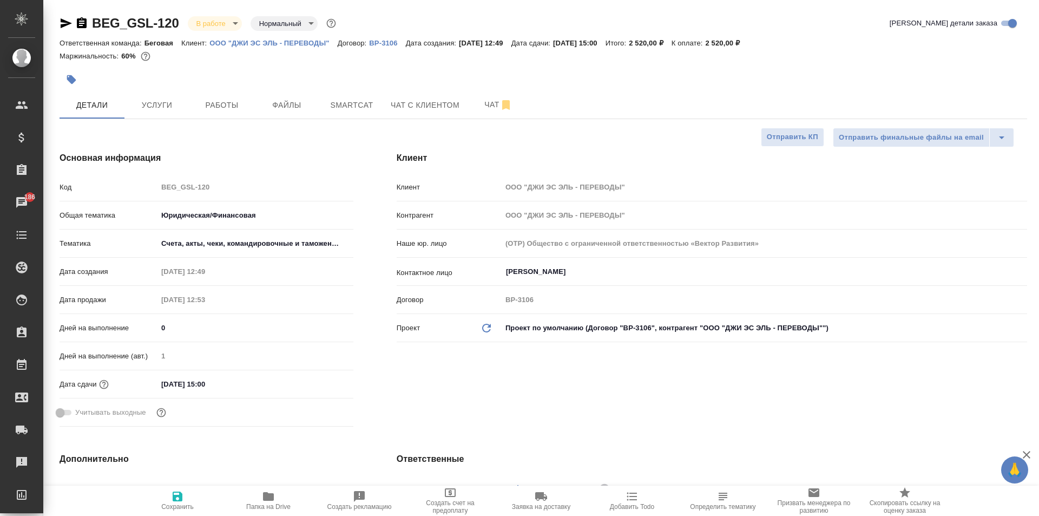
type textarea "x"
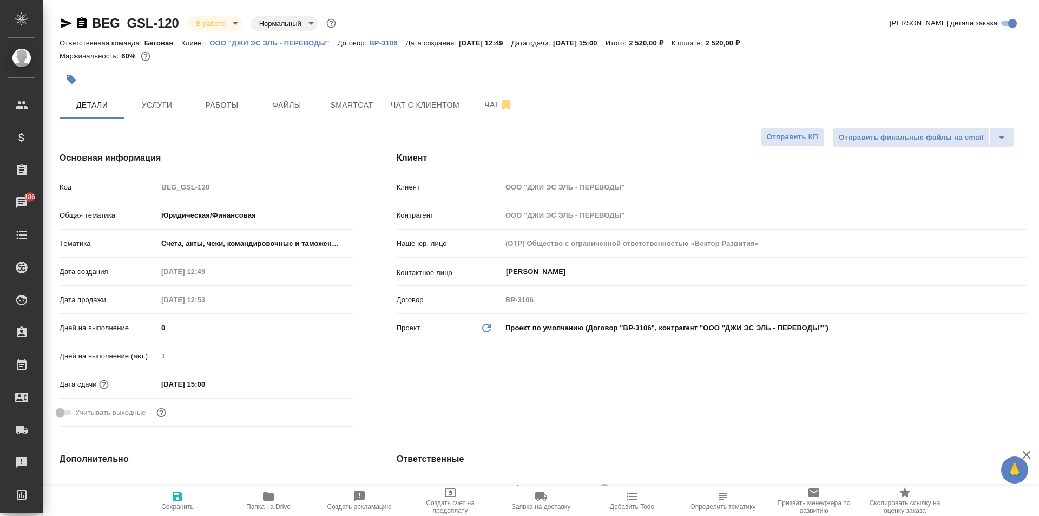
type textarea "x"
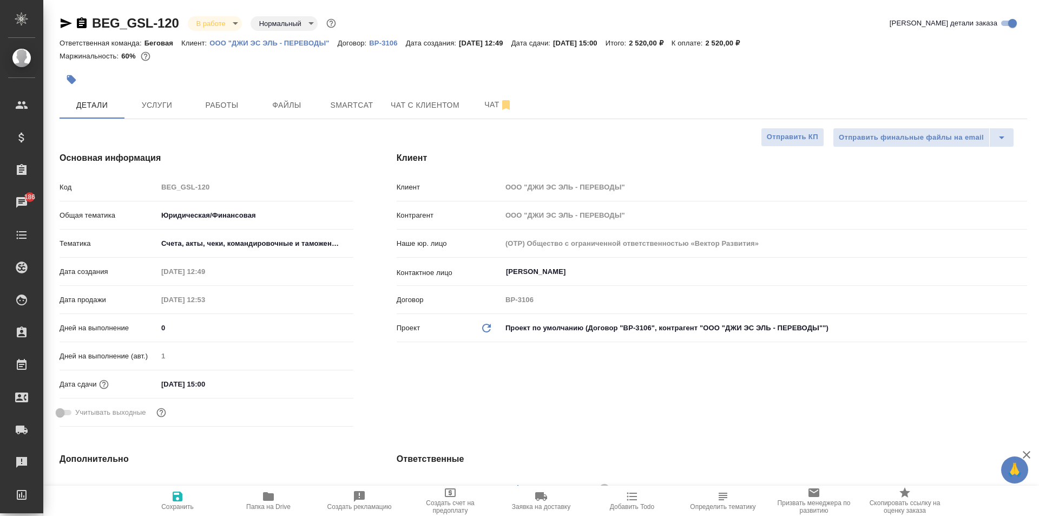
type textarea "x"
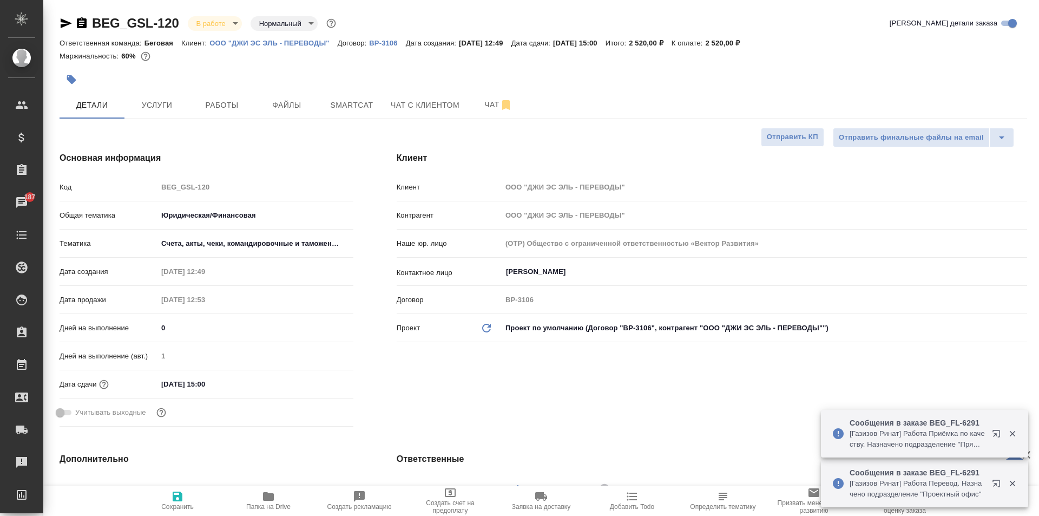
type textarea "x"
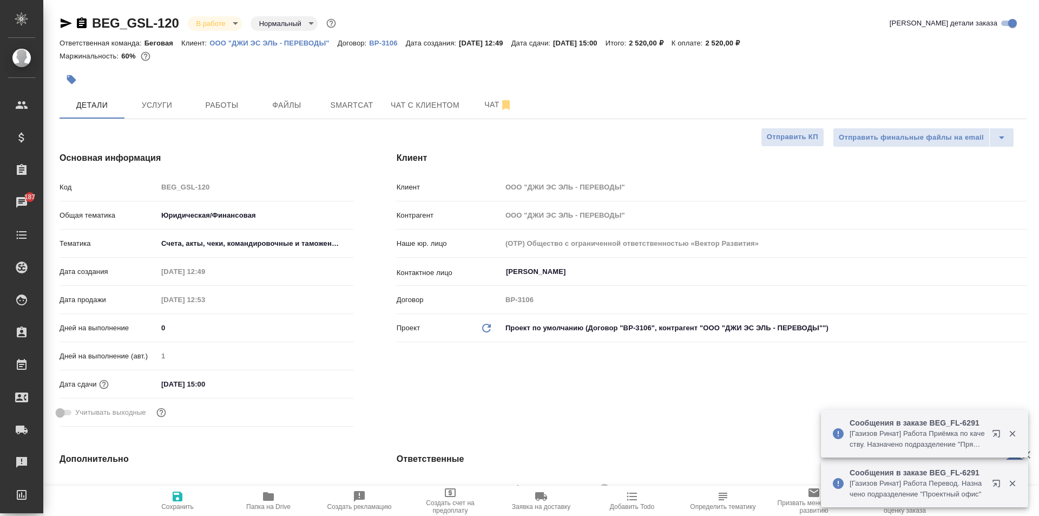
type textarea "x"
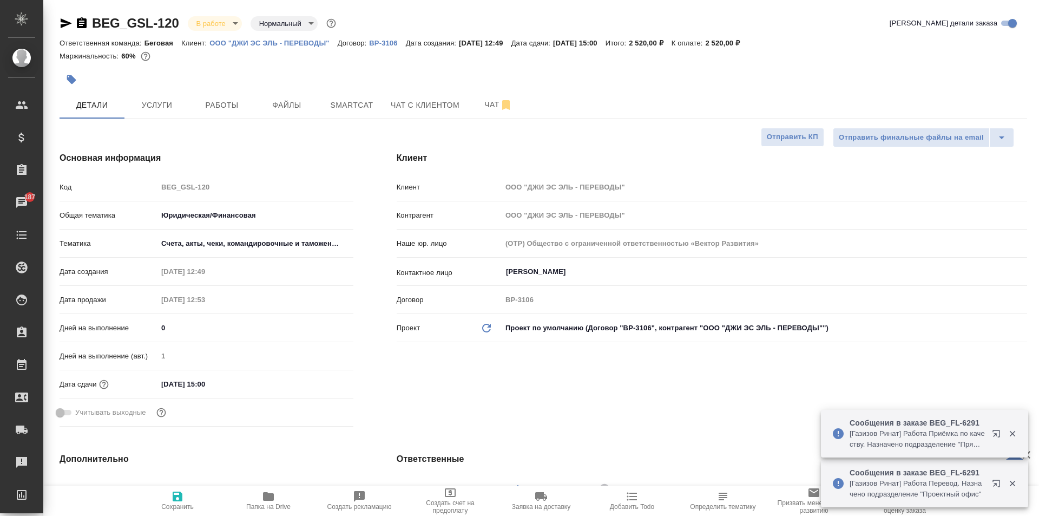
type textarea "x"
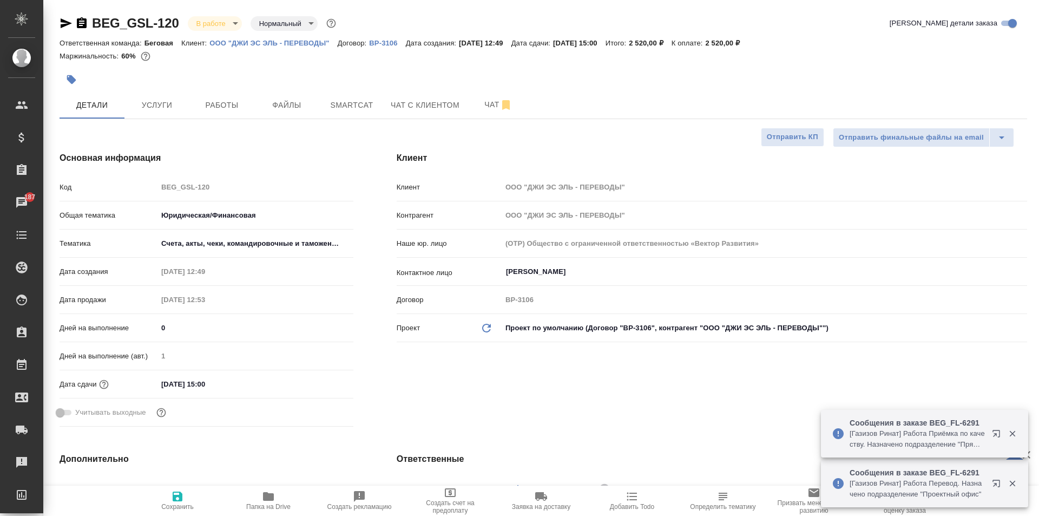
type textarea "x"
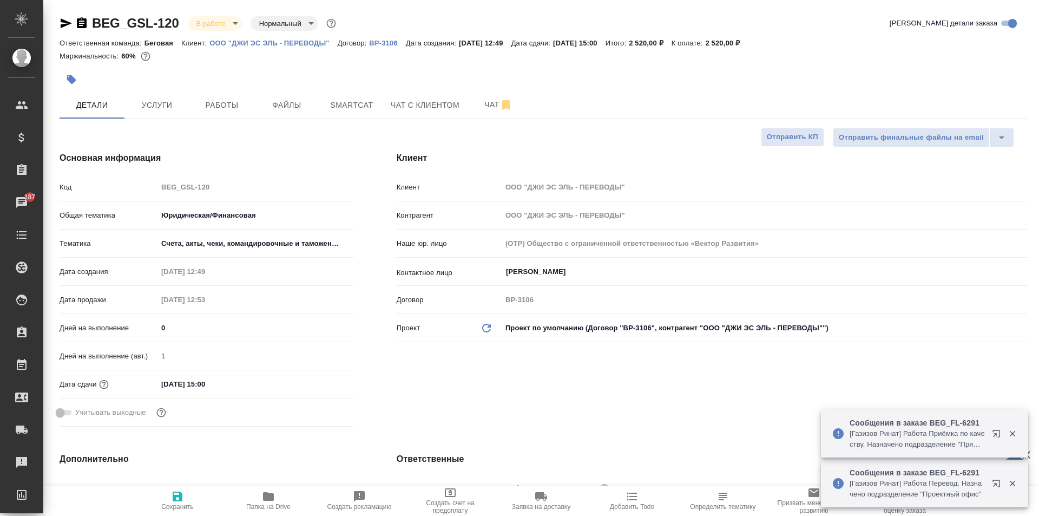
type textarea "x"
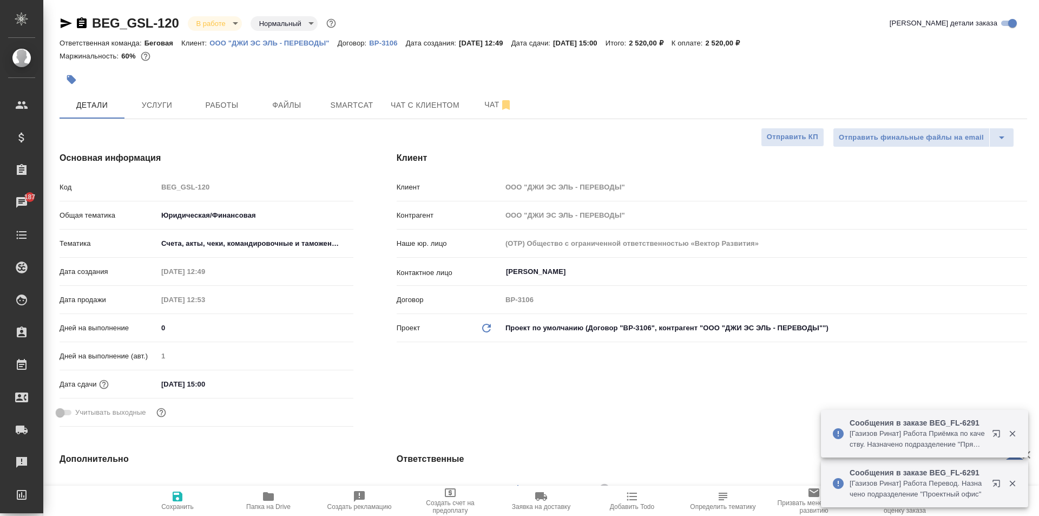
type textarea "x"
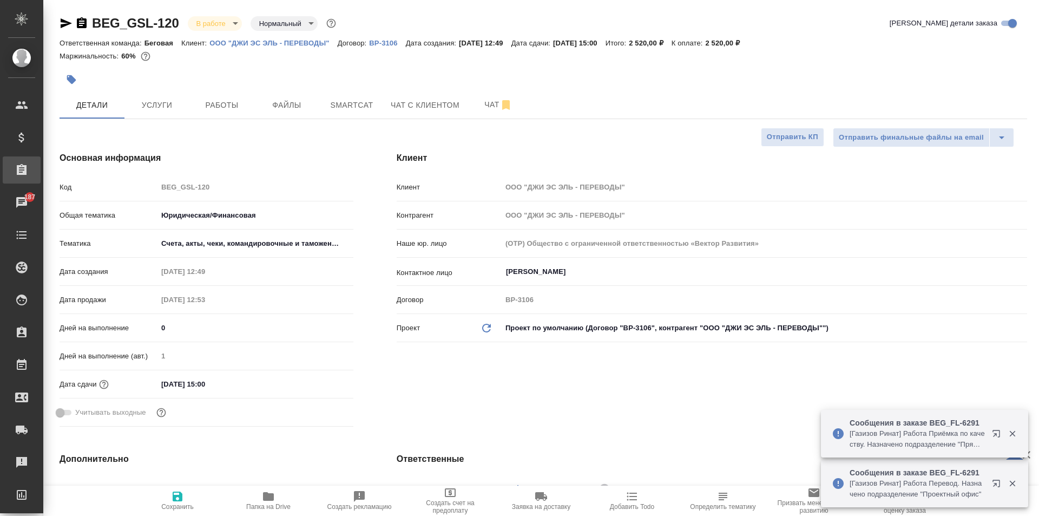
type textarea "x"
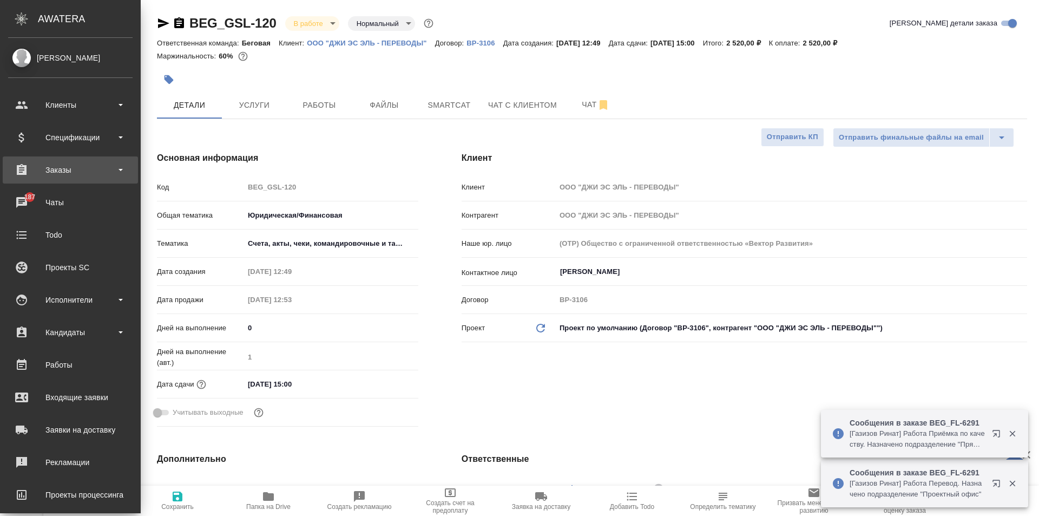
click at [60, 169] on div "Заказы" at bounding box center [70, 170] width 124 height 16
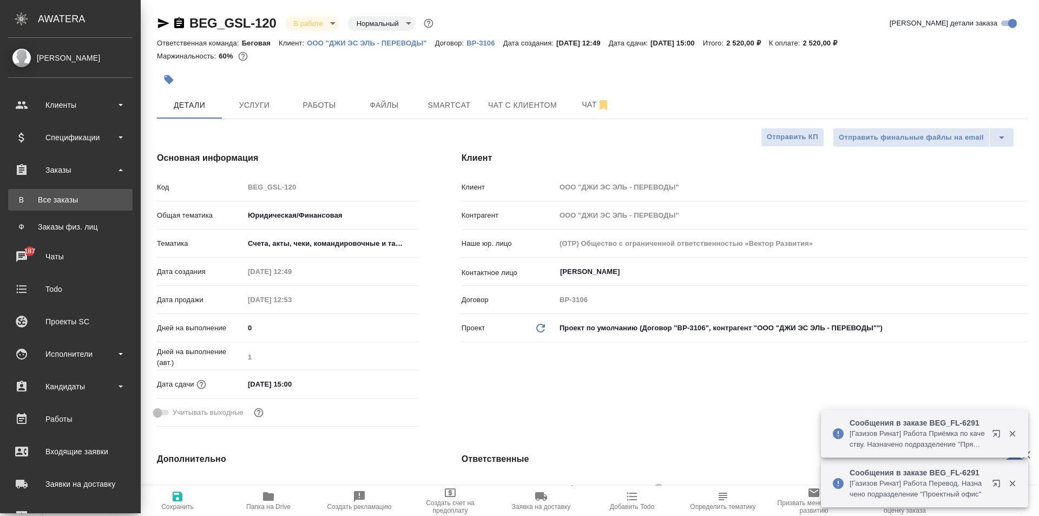
click at [80, 193] on link "В Все заказы" at bounding box center [70, 200] width 124 height 22
type textarea "x"
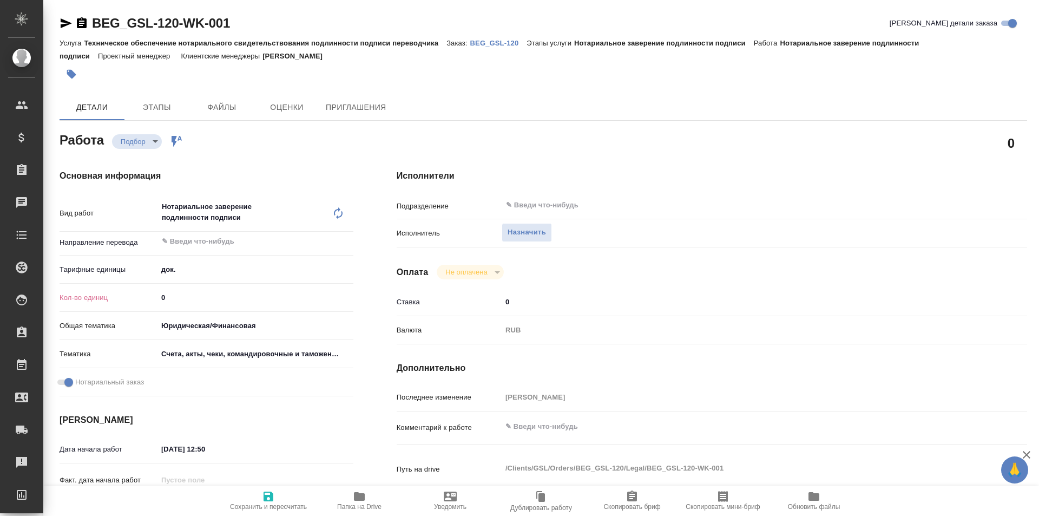
type textarea "x"
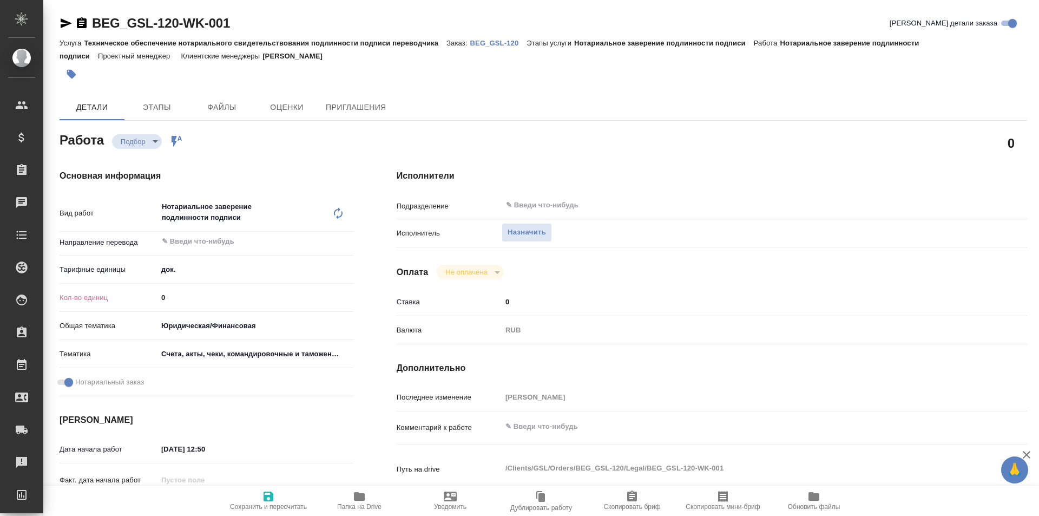
type textarea "x"
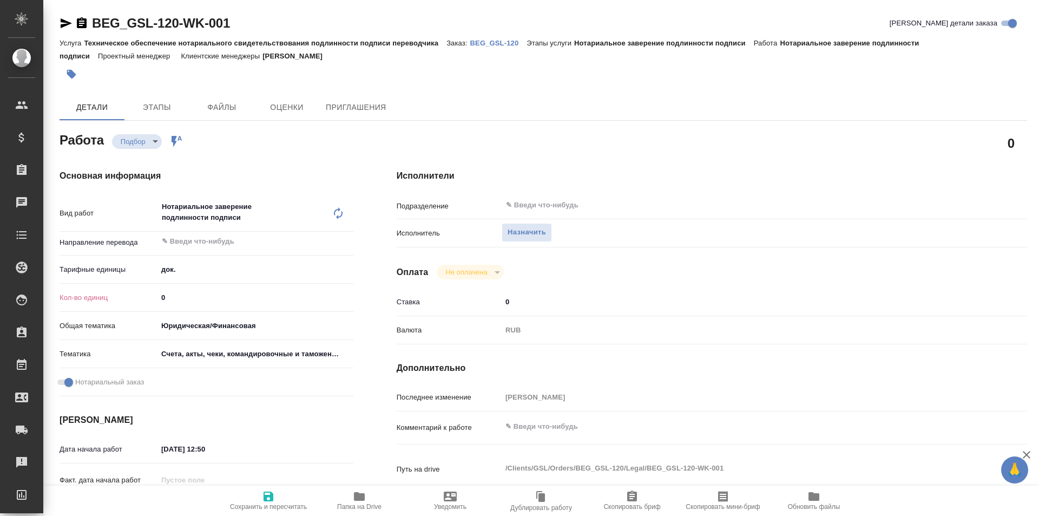
type textarea "x"
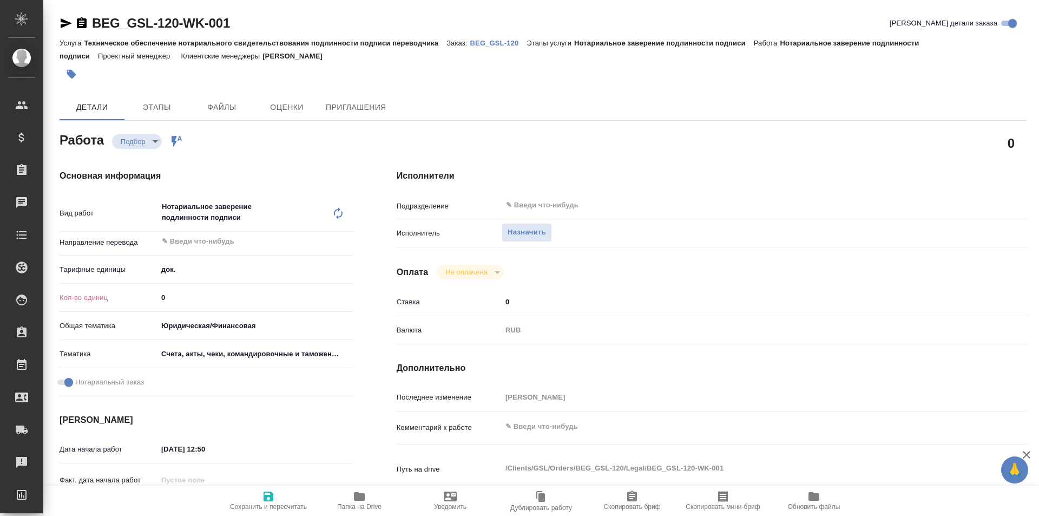
click at [204, 299] on input "0" at bounding box center [255, 297] width 196 height 16
type textarea "x"
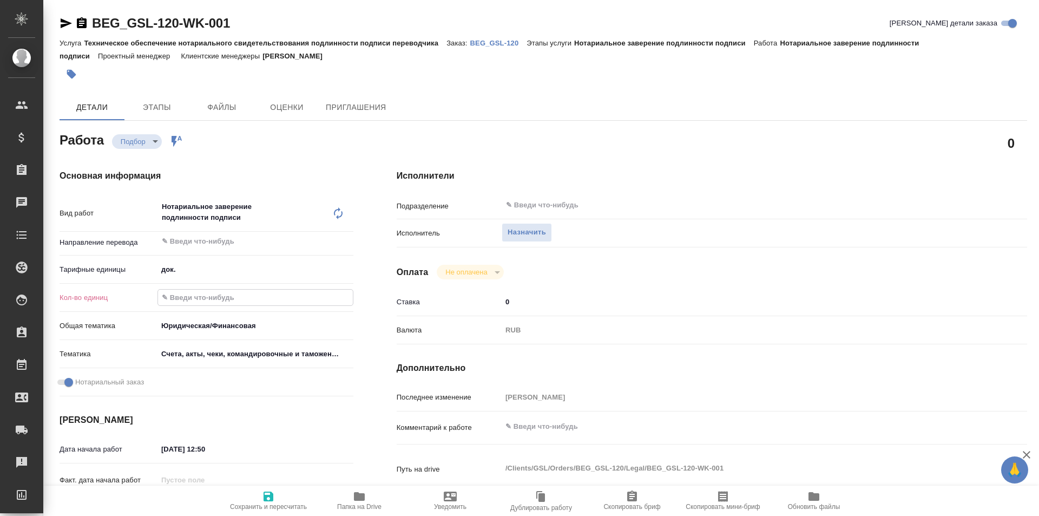
type textarea "x"
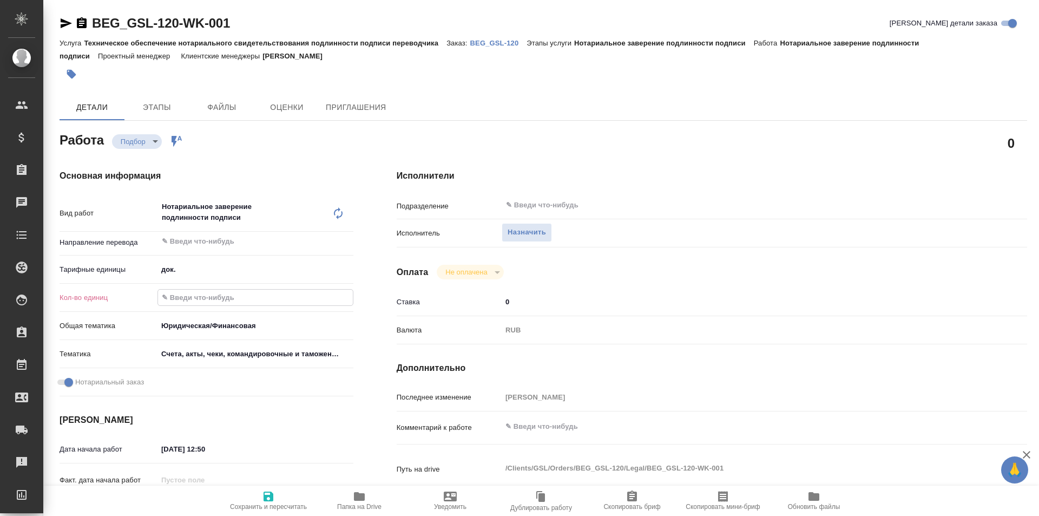
type textarea "x"
type input "3"
type textarea "x"
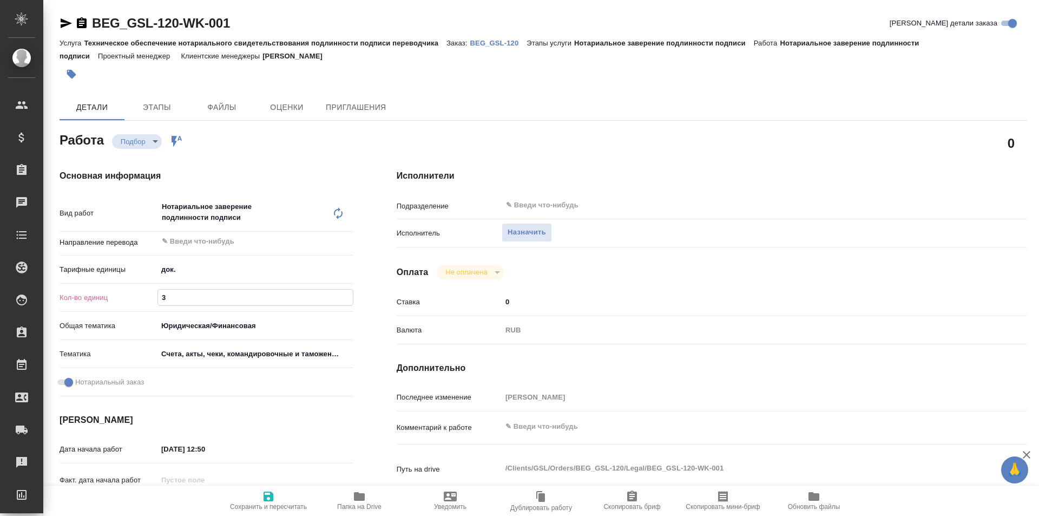
type textarea "x"
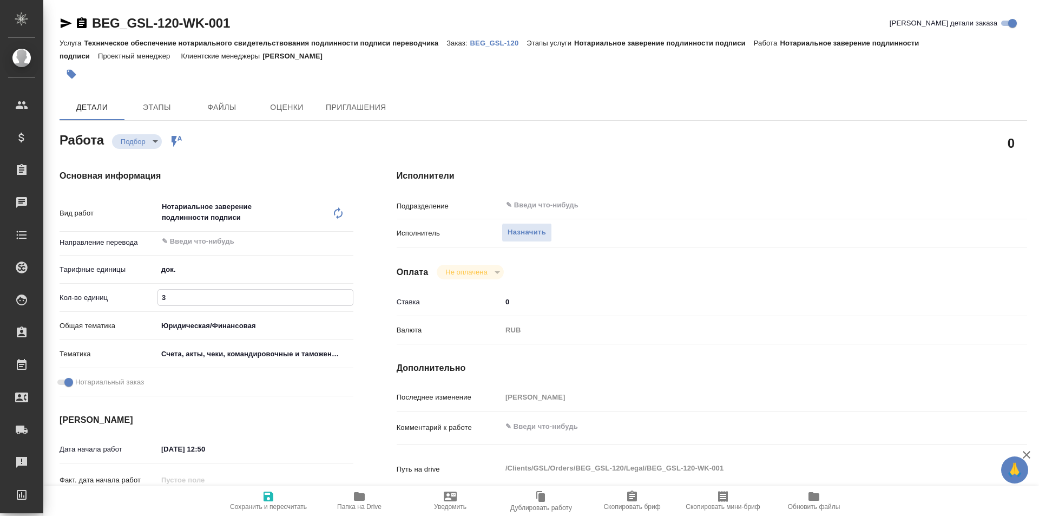
type textarea "x"
type input "3"
click at [264, 501] on icon "button" at bounding box center [268, 496] width 13 height 13
type textarea "x"
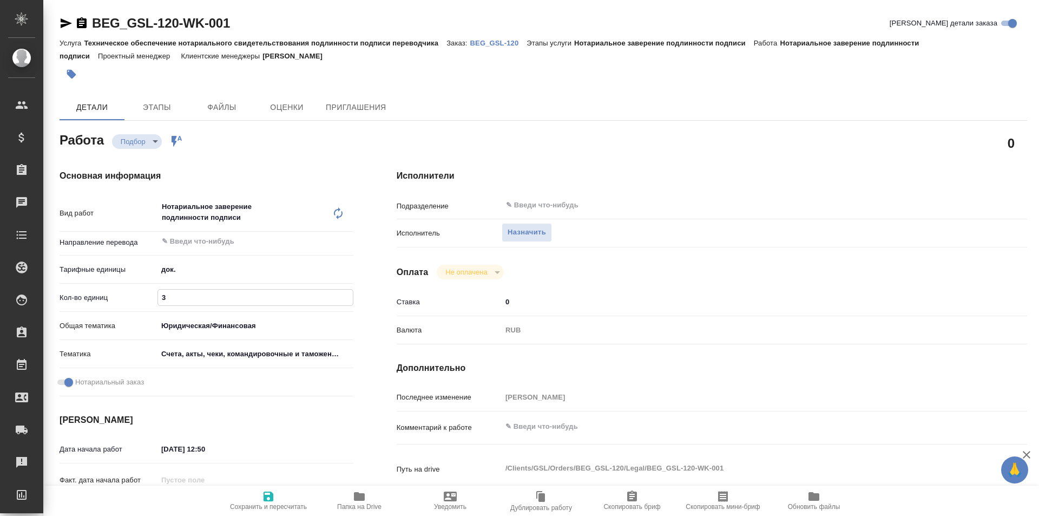
type textarea "x"
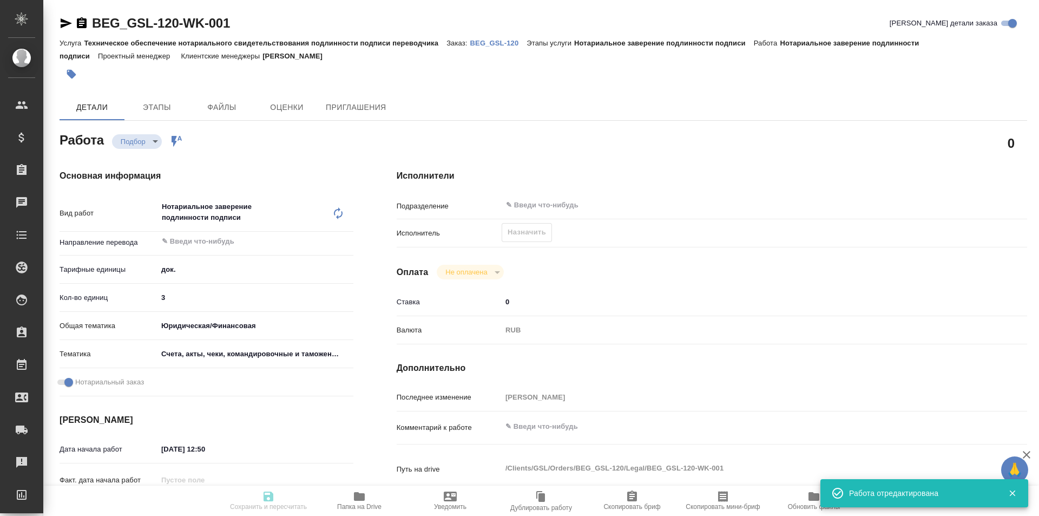
type textarea "x"
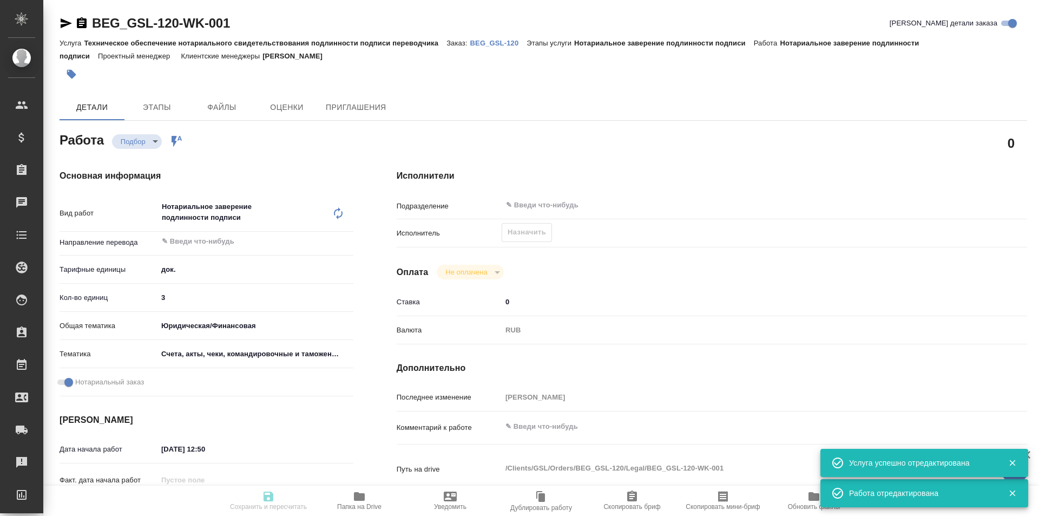
type input "recruiting"
type textarea "Нотариальное заверение подлинности подписи"
type textarea "x"
type input "5a8b1489cc6b4906c91bfd8b"
type input "3"
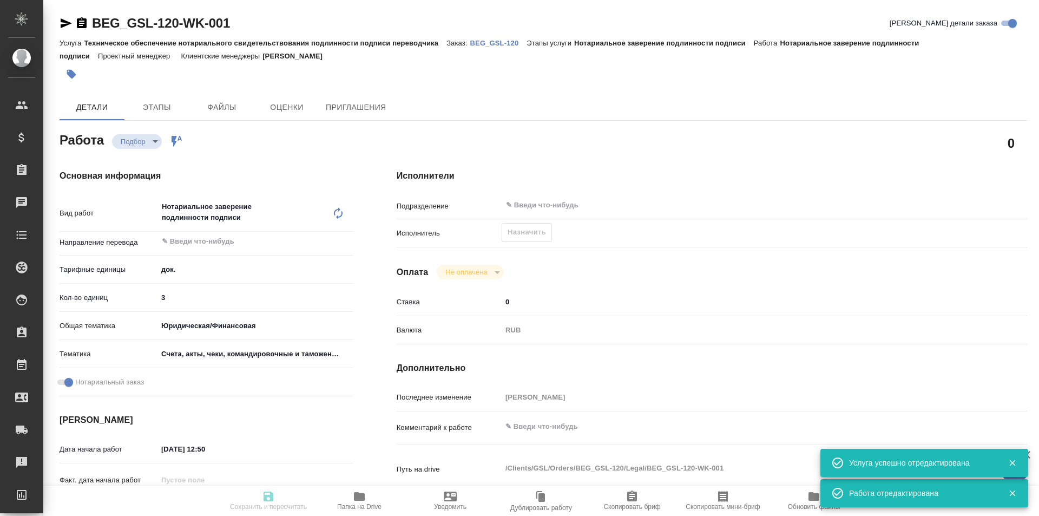
type input "yr-fn"
type input "5f647205b73bc97568ca66c0"
checkbox input "true"
type input "[DATE] 12:50"
type input "[DATE] 12:49"
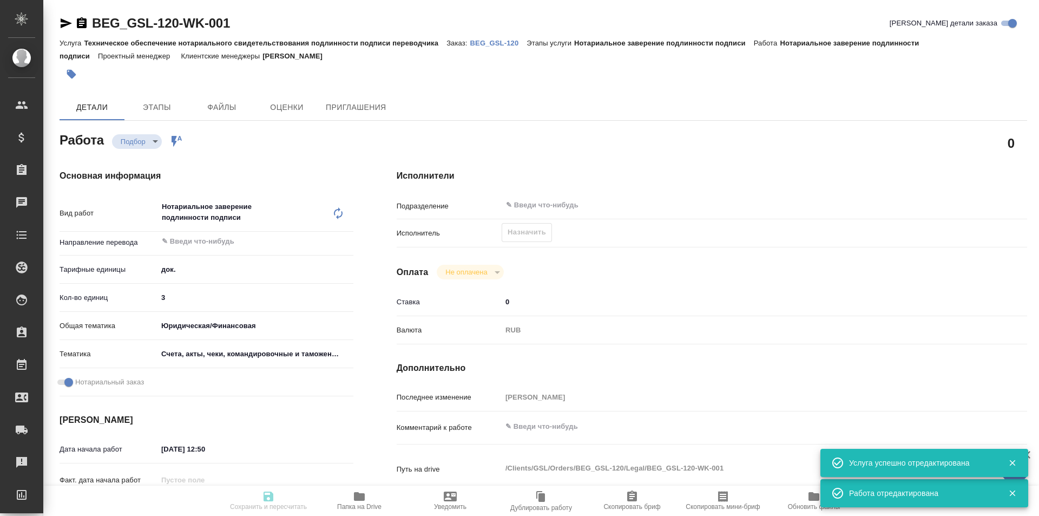
type input "[DATE] 12:49"
type input "notPayed"
type input "0"
type input "RUB"
type input "[PERSON_NAME]"
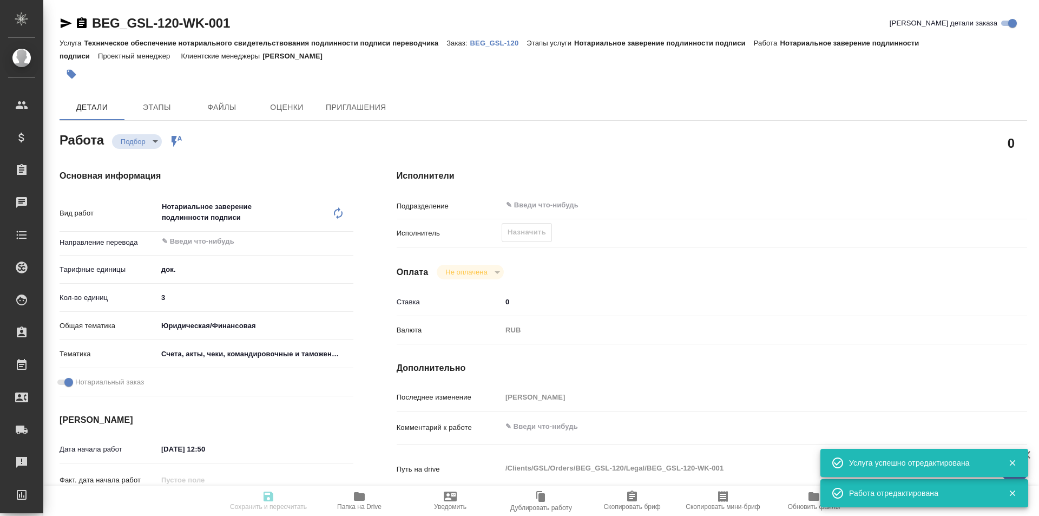
type textarea "x"
type textarea "/Clients/GSL/Orders/BEG_GSL-120/Legal/BEG_GSL-120-WK-001"
type textarea "x"
type input "BEG_GSL-120"
type input "Техническое обеспечение нотариального свидетельствования подлинности подписи пе…"
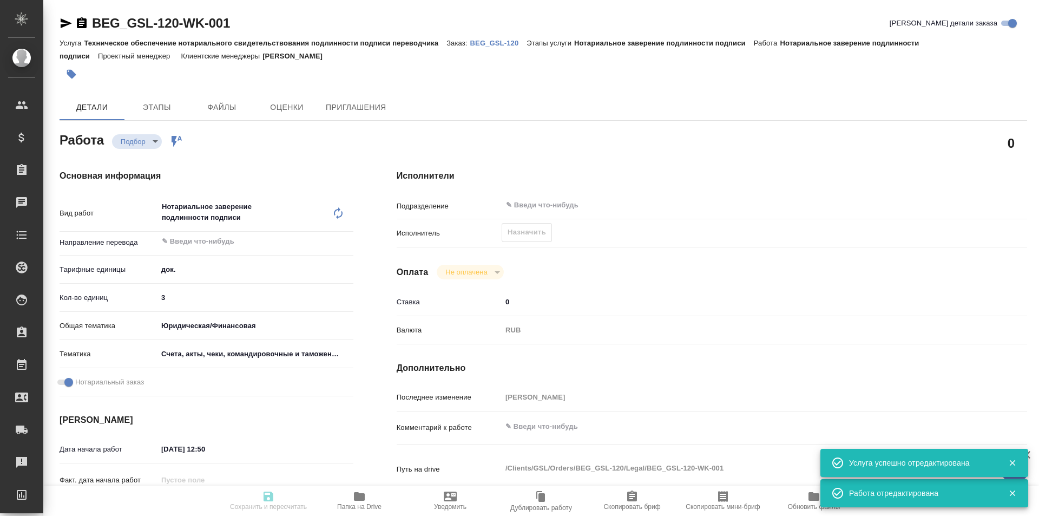
type input "Нотариальное заверение подлинности подписи"
type input "[PERSON_NAME]"
type input "/Clients/GSL/Orders/BEG_GSL-120"
type textarea "x"
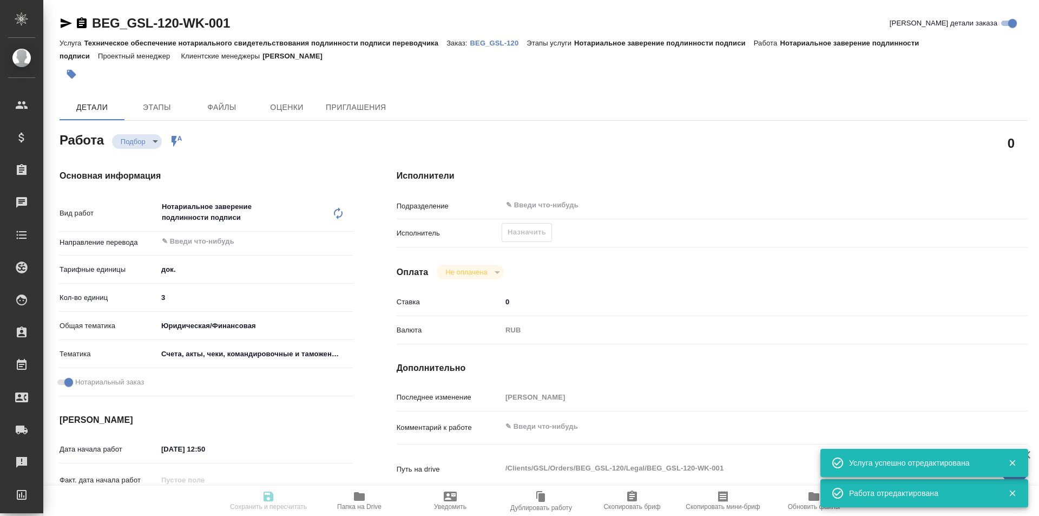
type textarea "x"
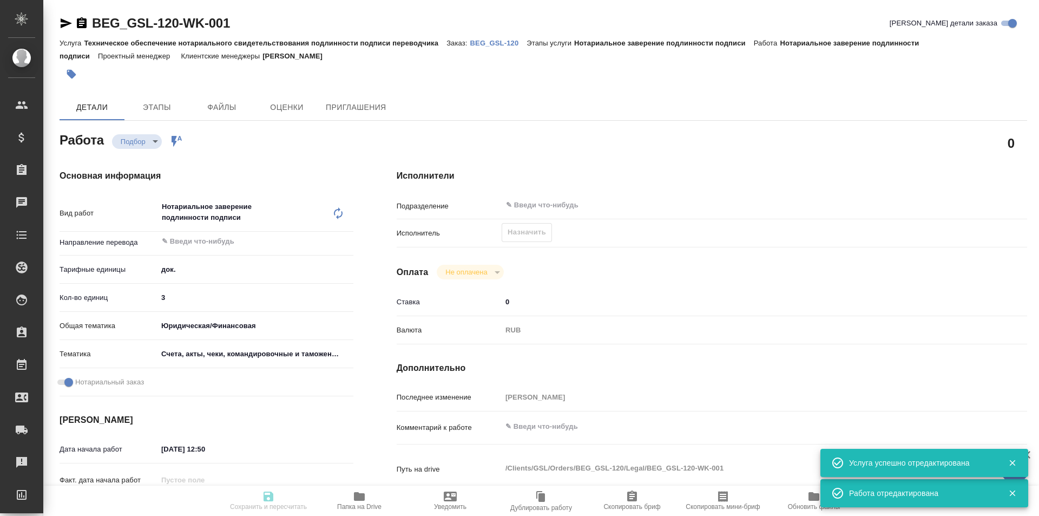
type textarea "x"
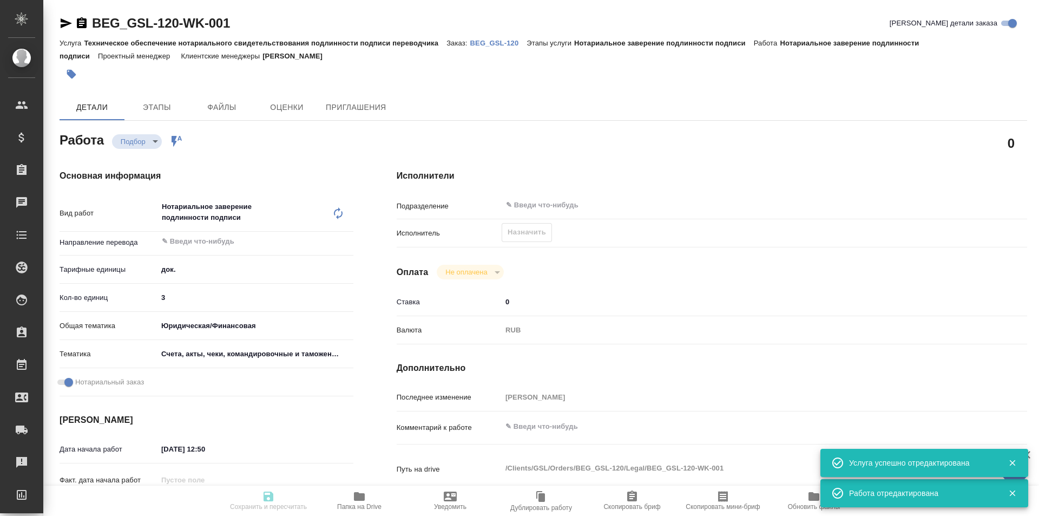
type textarea "x"
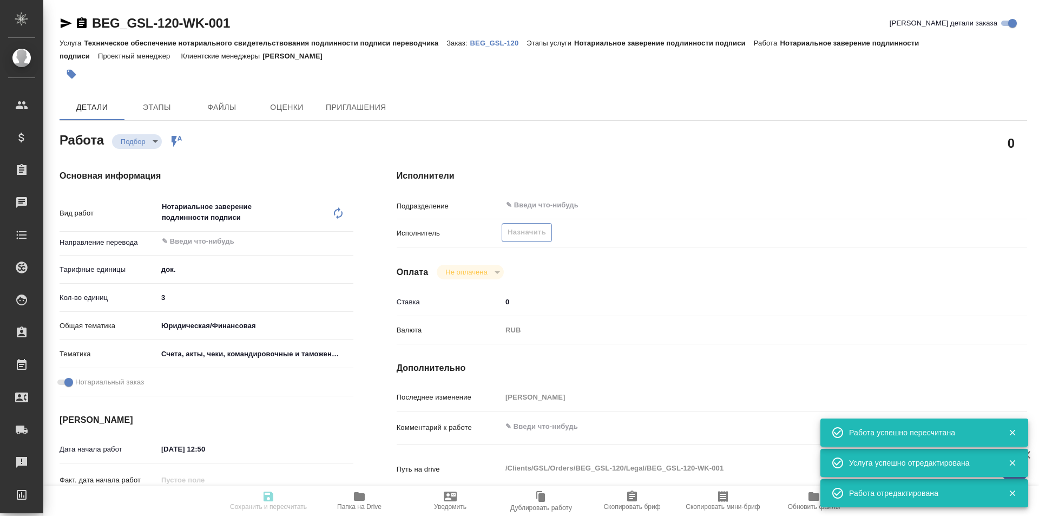
type input "recruiting"
type textarea "Нотариальное заверение подлинности подписи"
type textarea "x"
type input "5a8b1489cc6b4906c91bfd8b"
type input "3"
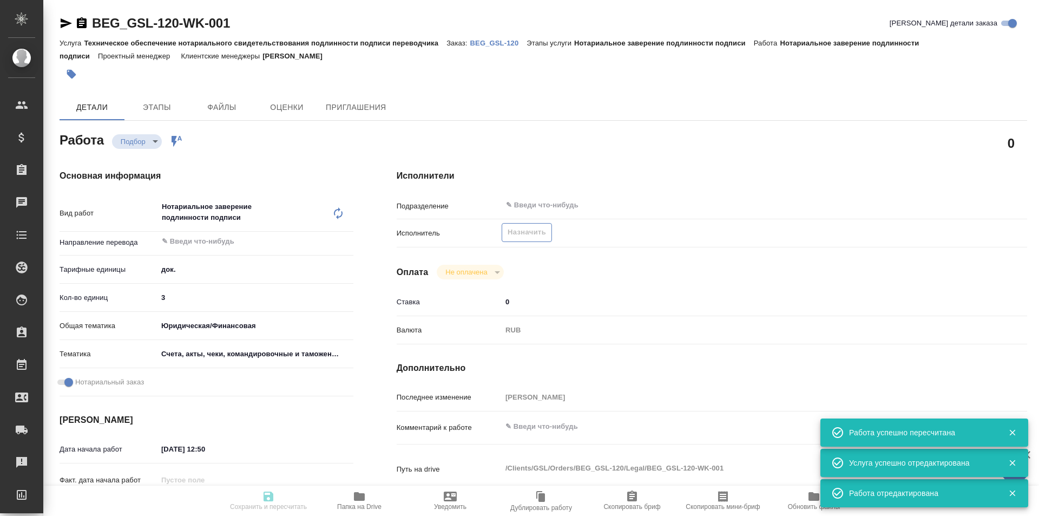
type input "yr-fn"
type input "5f647205b73bc97568ca66c0"
checkbox input "true"
type input "[DATE] 12:50"
type input "[DATE] 12:49"
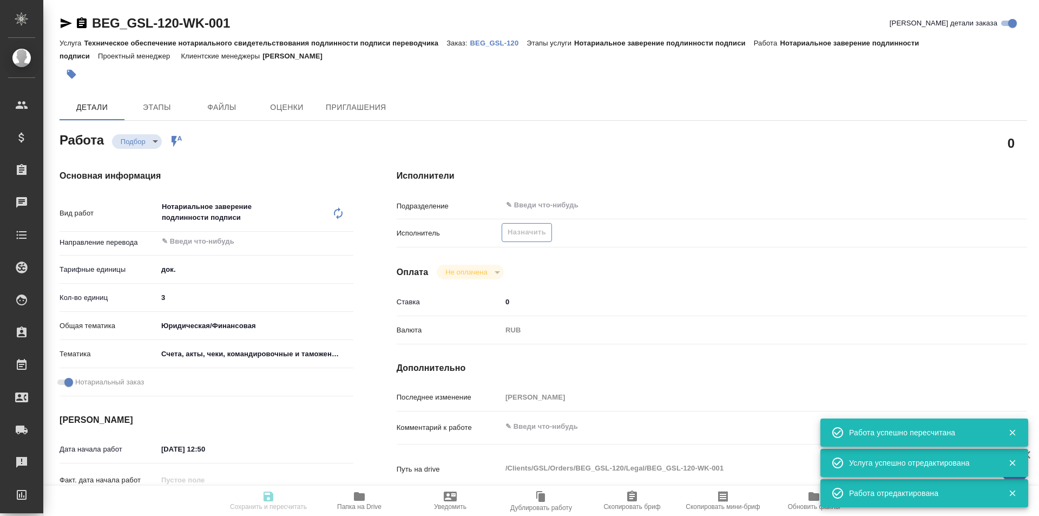
type input "[DATE] 12:49"
type input "notPayed"
type input "0"
type input "RUB"
type input "[PERSON_NAME]"
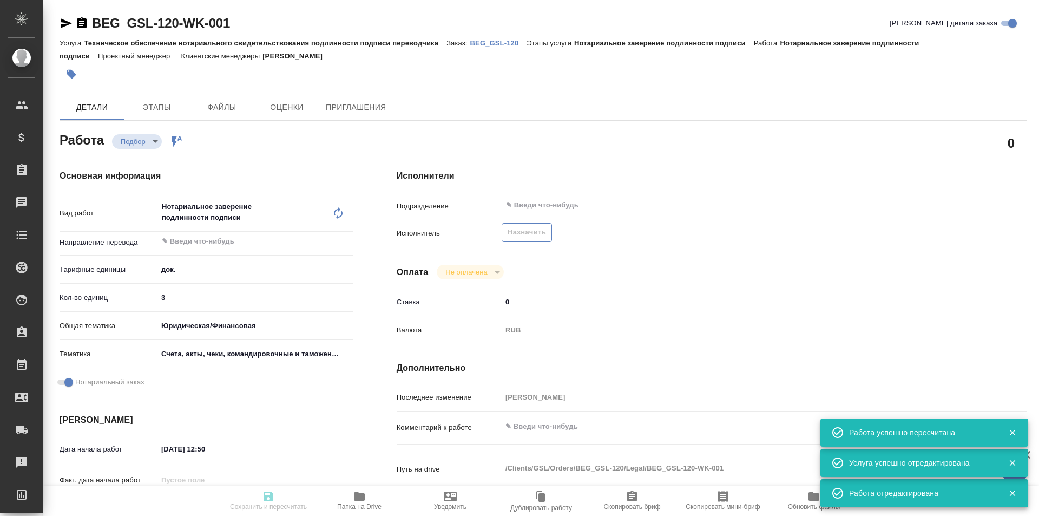
type textarea "x"
type textarea "/Clients/GSL/Orders/BEG_GSL-120/Legal/BEG_GSL-120-WK-001"
type textarea "x"
type input "BEG_GSL-120"
type input "Техническое обеспечение нотариального свидетельствования подлинности подписи пе…"
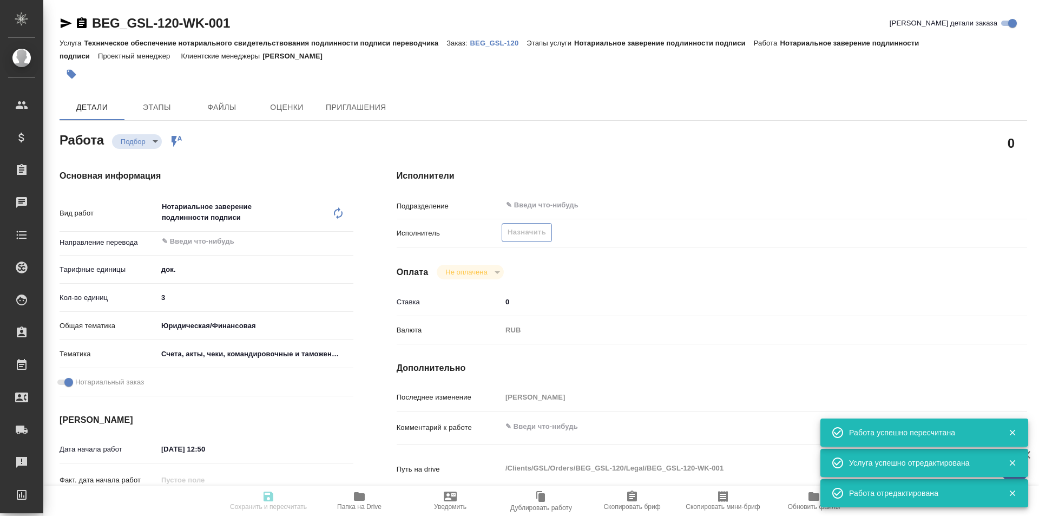
type input "Нотариальное заверение подлинности подписи"
type input "[PERSON_NAME]"
type input "/Clients/GSL/Orders/BEG_GSL-120"
type textarea "x"
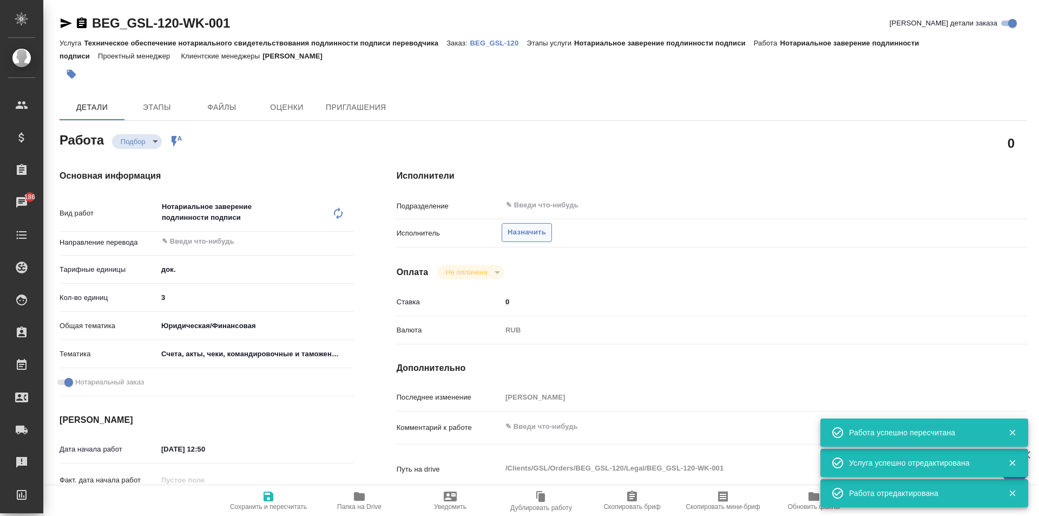
type textarea "x"
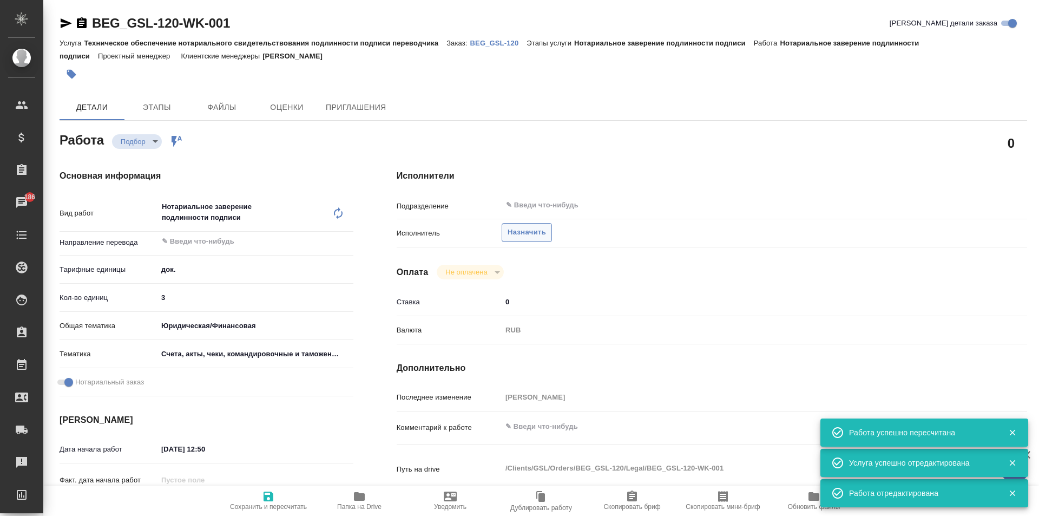
type textarea "x"
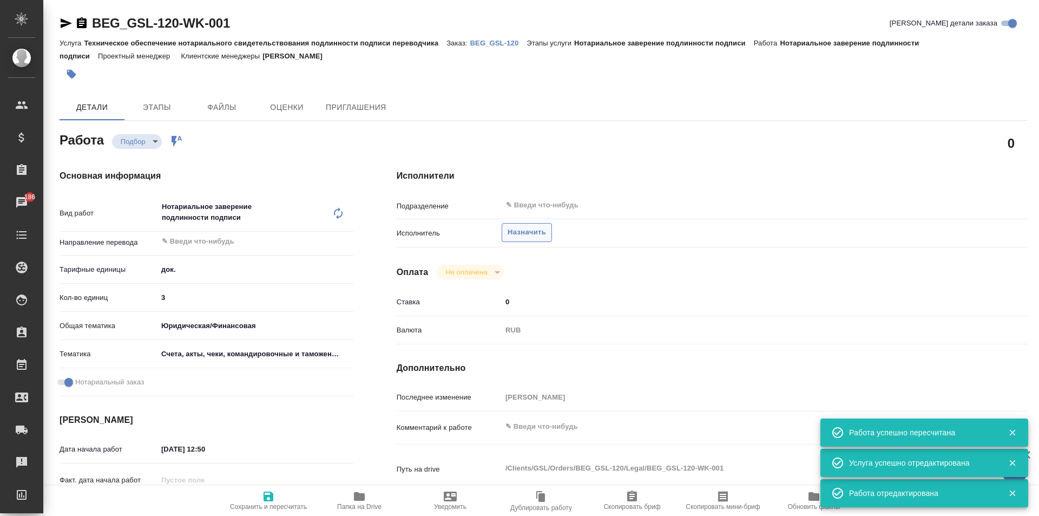
type textarea "x"
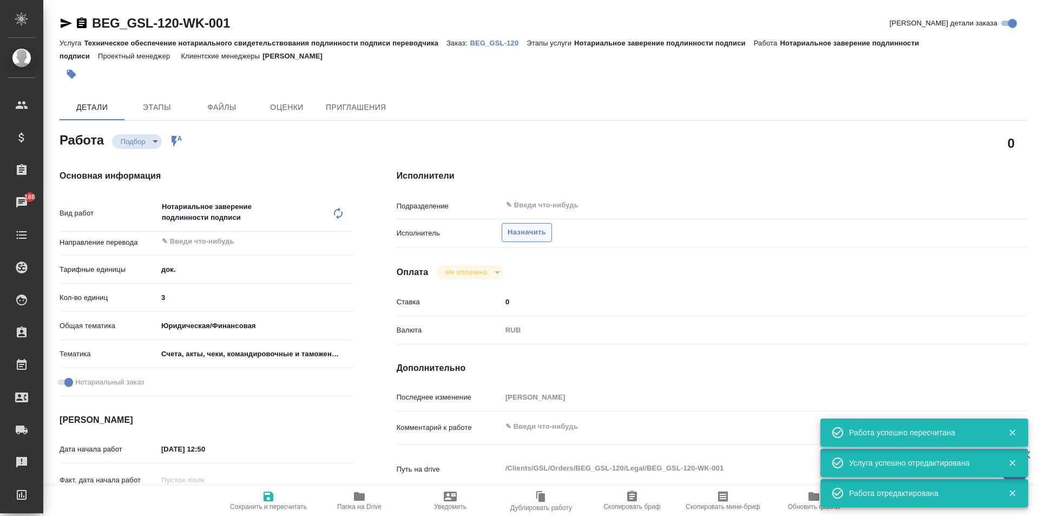
click at [521, 238] on span "Назначить" at bounding box center [527, 232] width 38 height 12
type textarea "x"
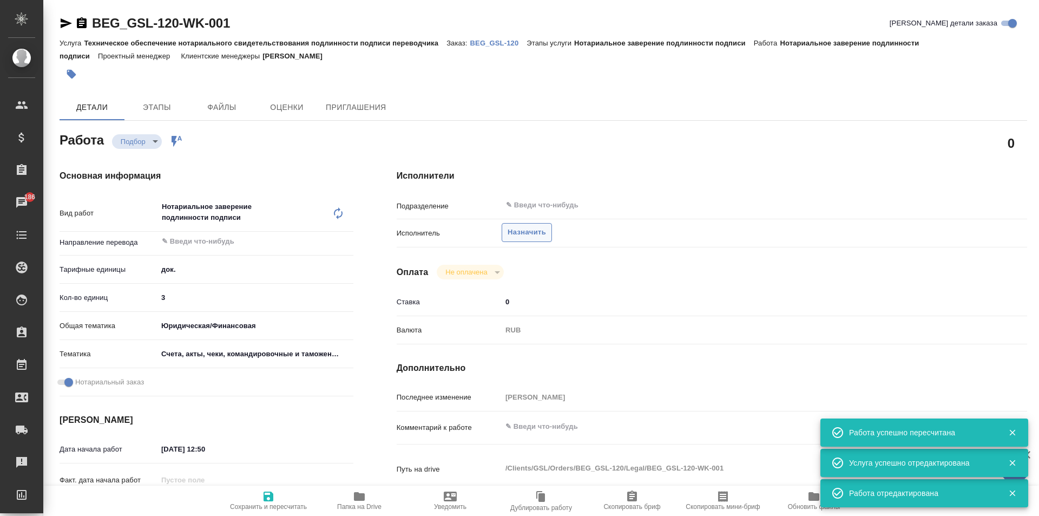
type textarea "x"
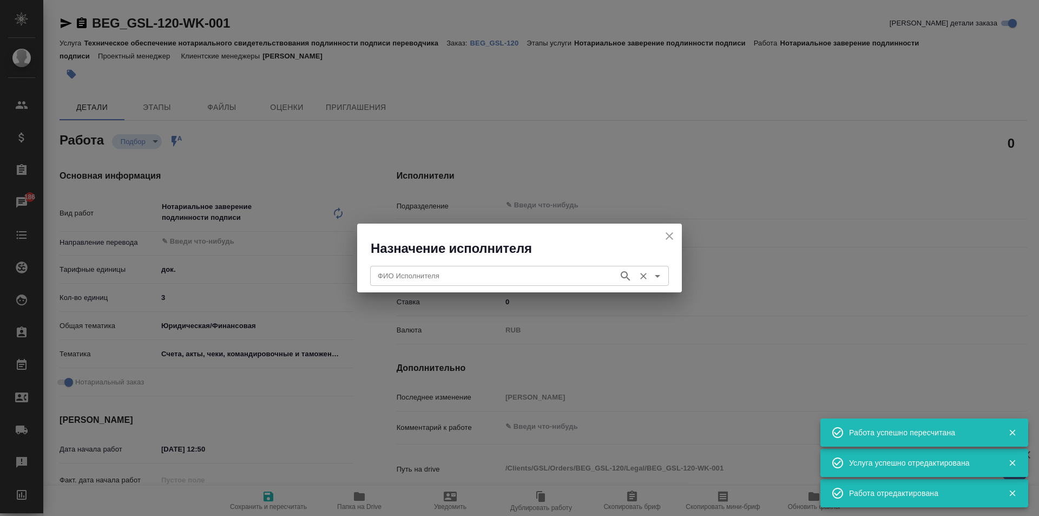
click at [474, 266] on div "ФИО Исполнителя" at bounding box center [519, 275] width 299 height 19
type textarea "x"
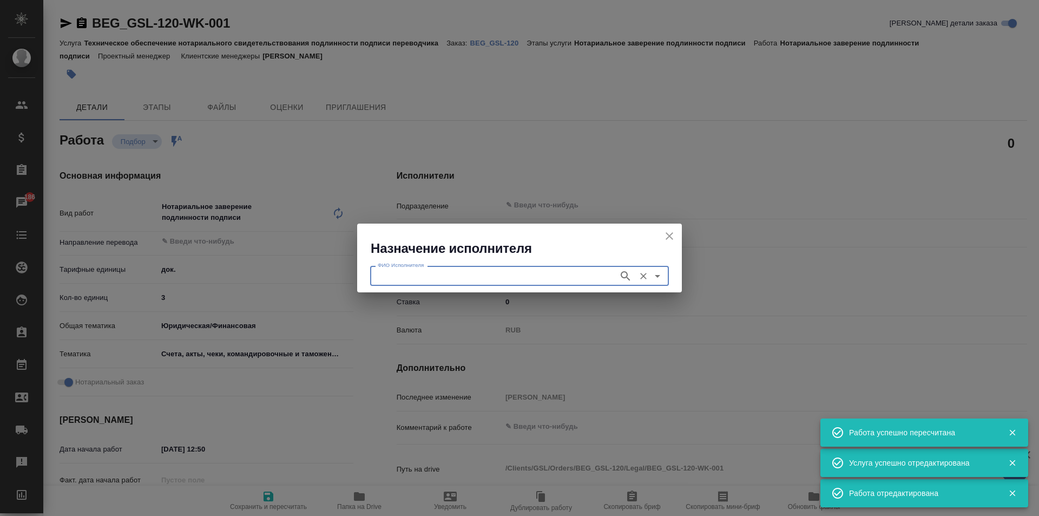
type textarea "x"
type input "щ"
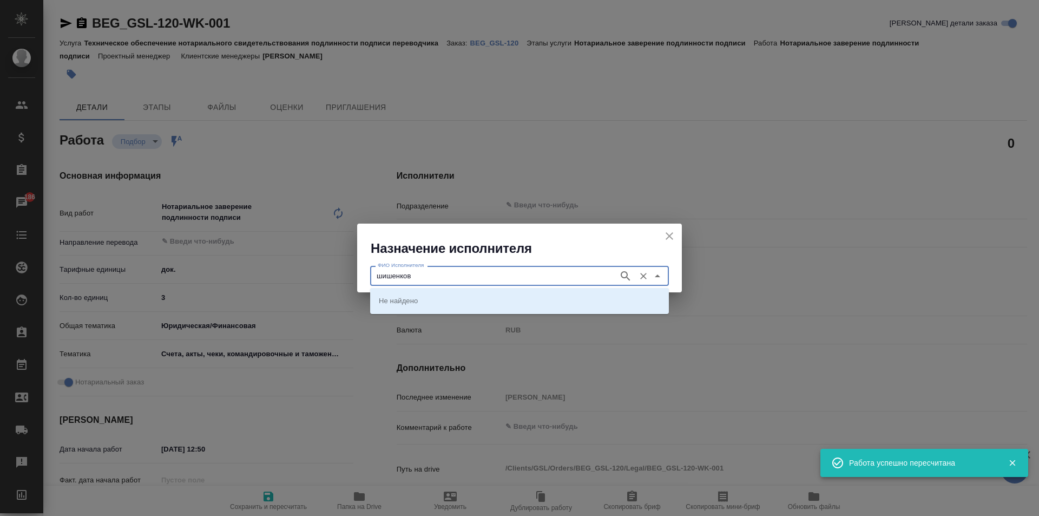
type input "шишенков"
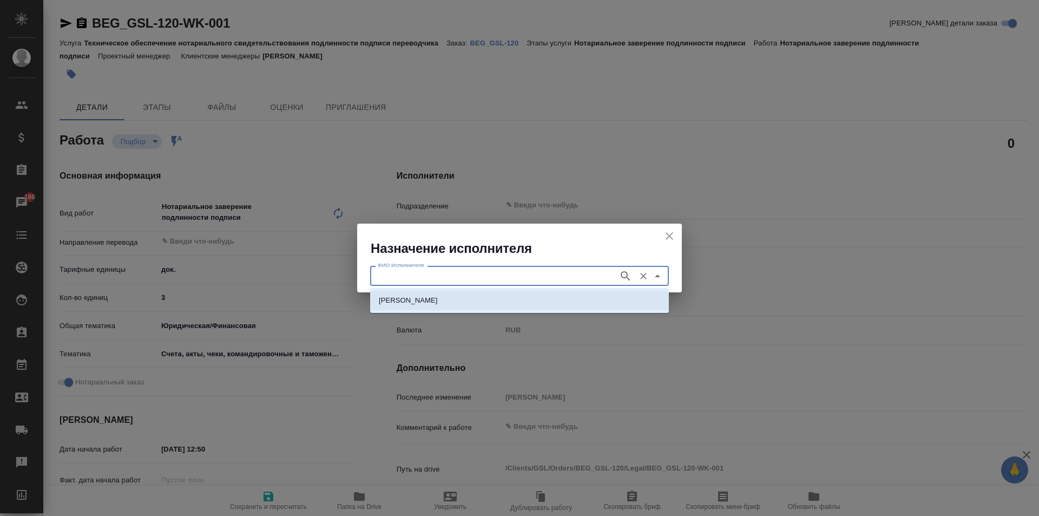
click at [501, 308] on li "[PERSON_NAME]" at bounding box center [519, 300] width 299 height 19
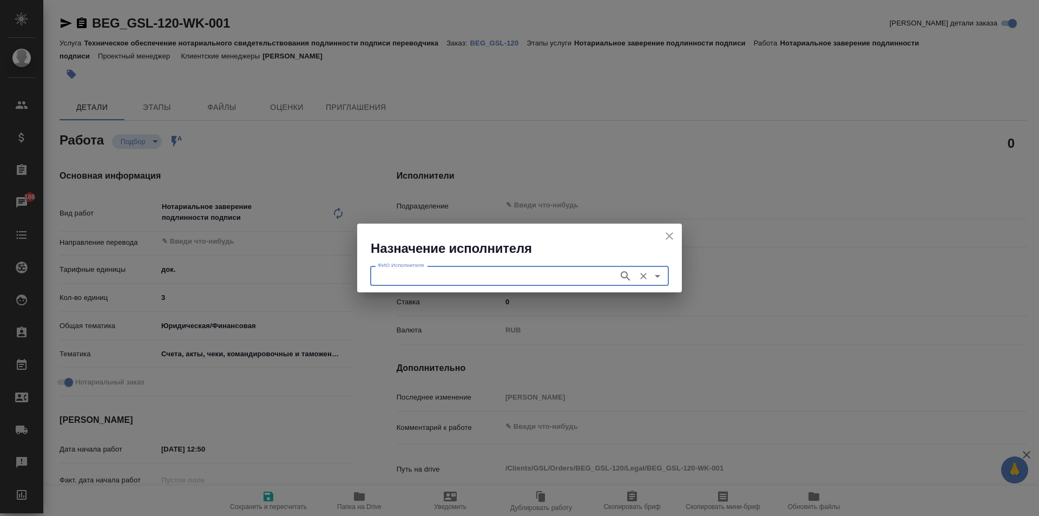
type input "[PERSON_NAME]"
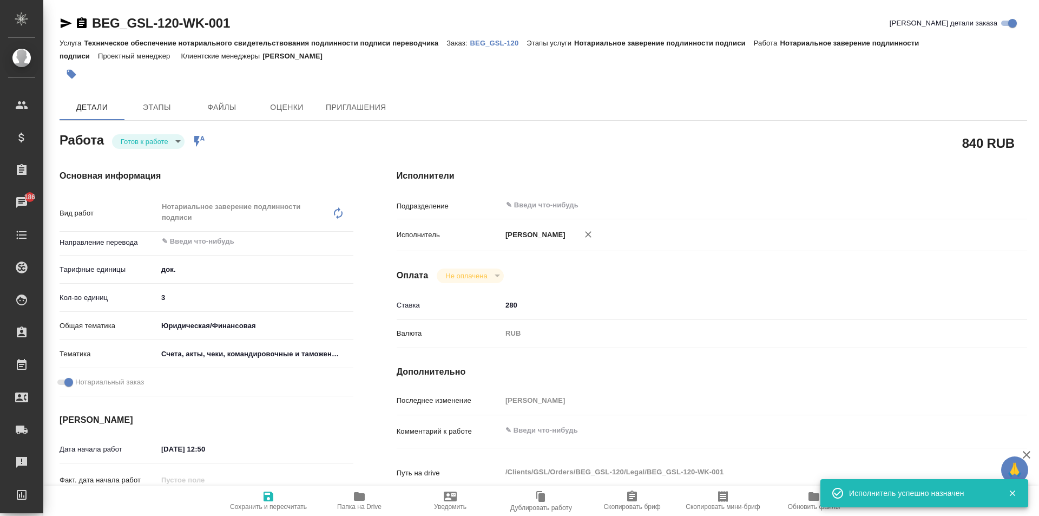
type textarea "x"
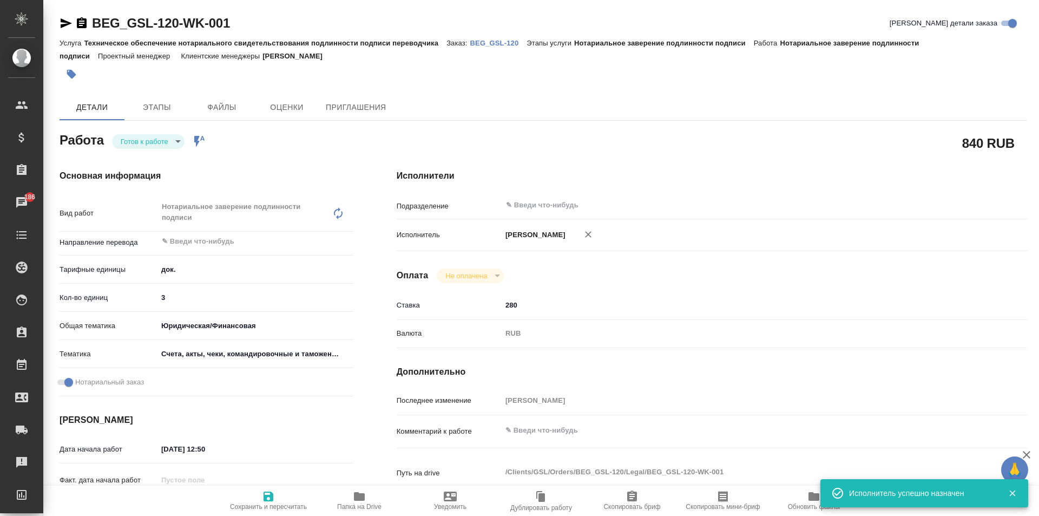
type textarea "x"
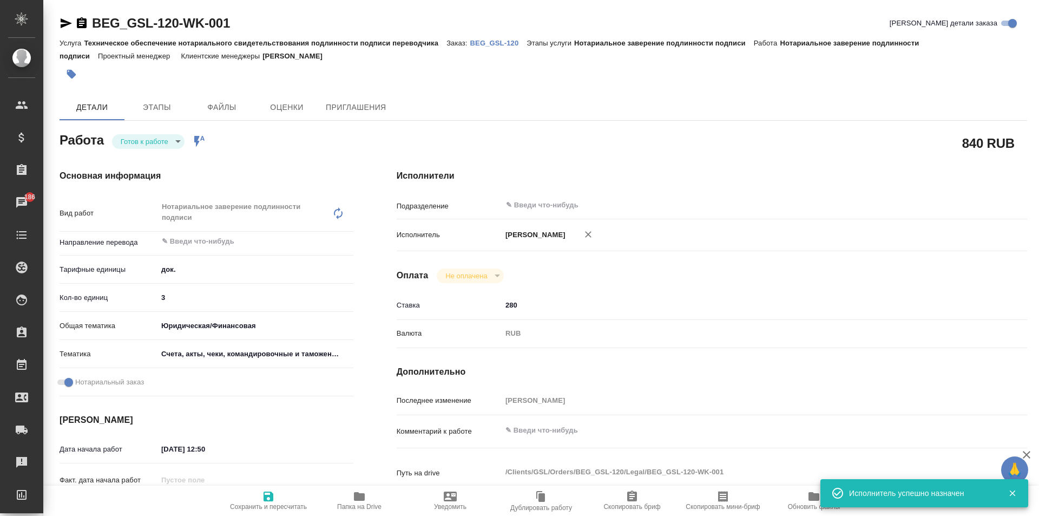
type textarea "x"
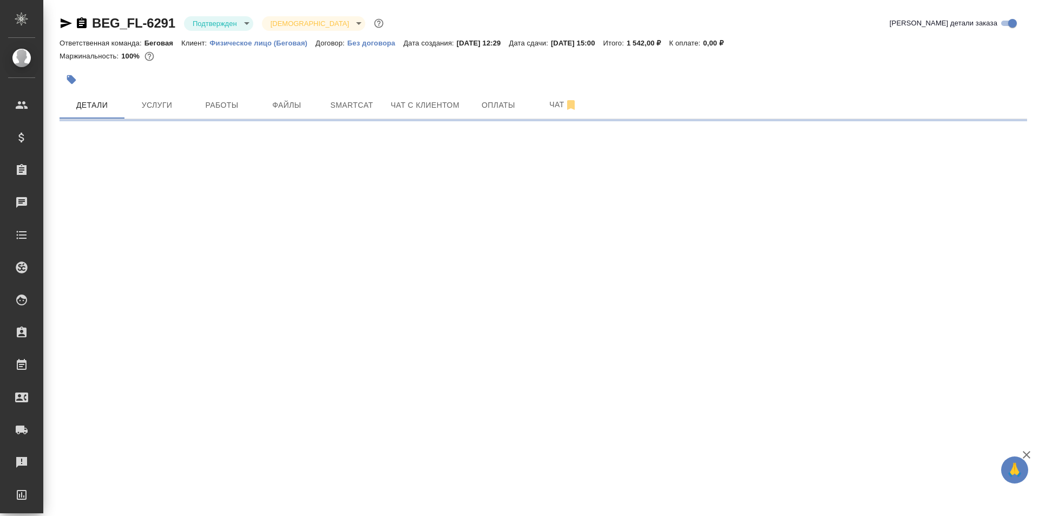
select select "RU"
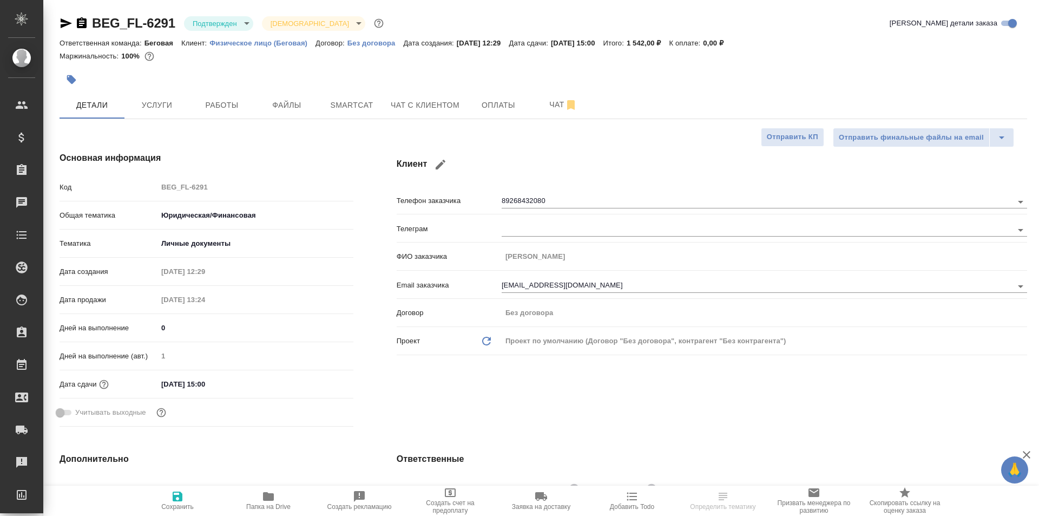
type textarea "x"
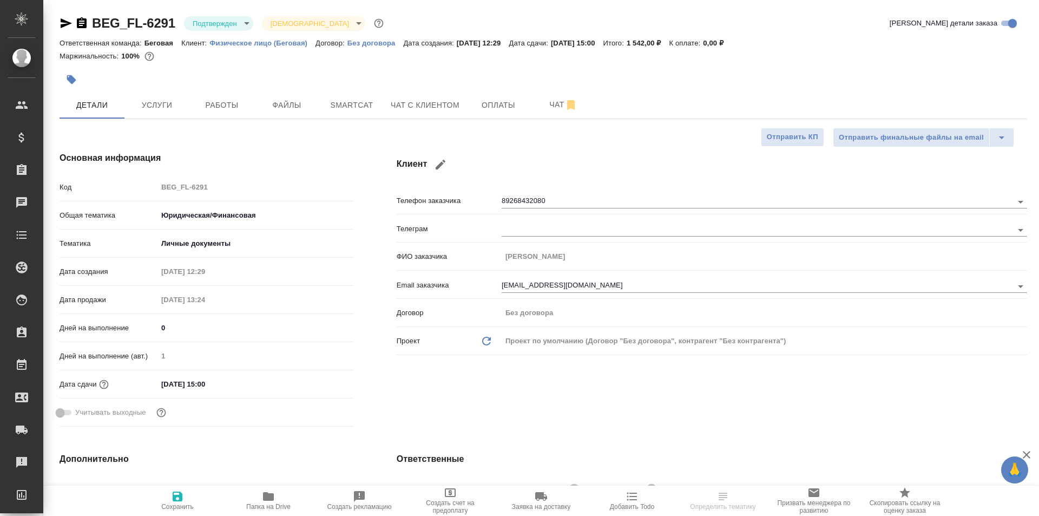
type textarea "x"
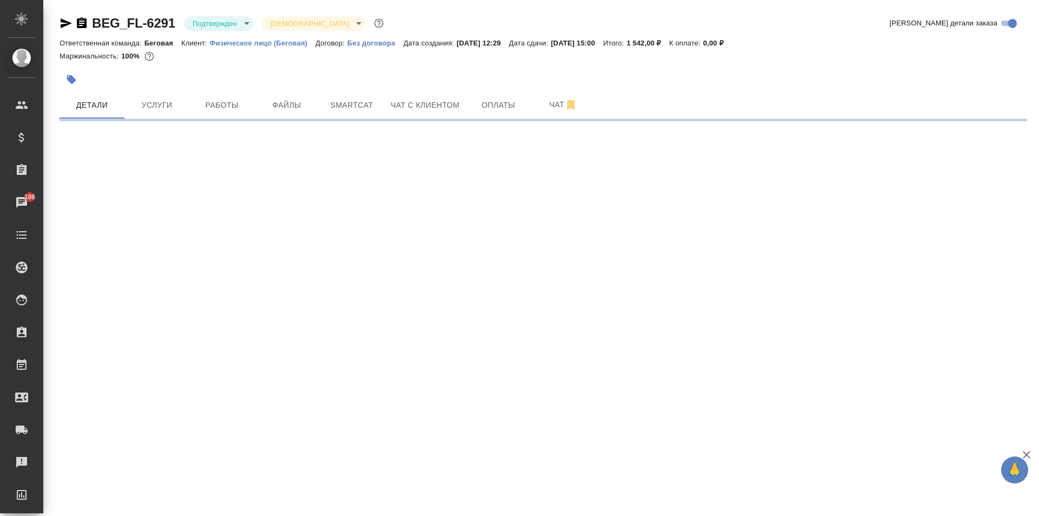
select select "RU"
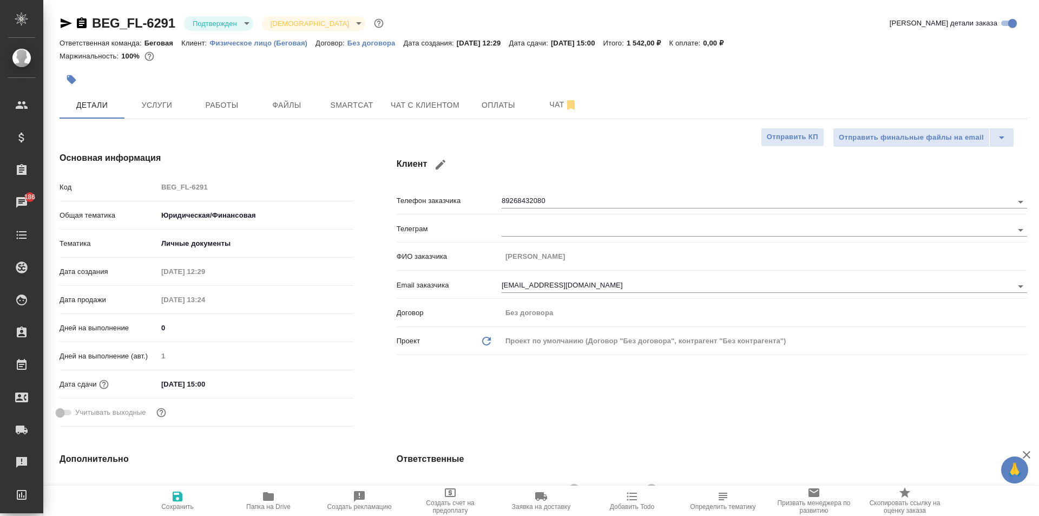
type textarea "x"
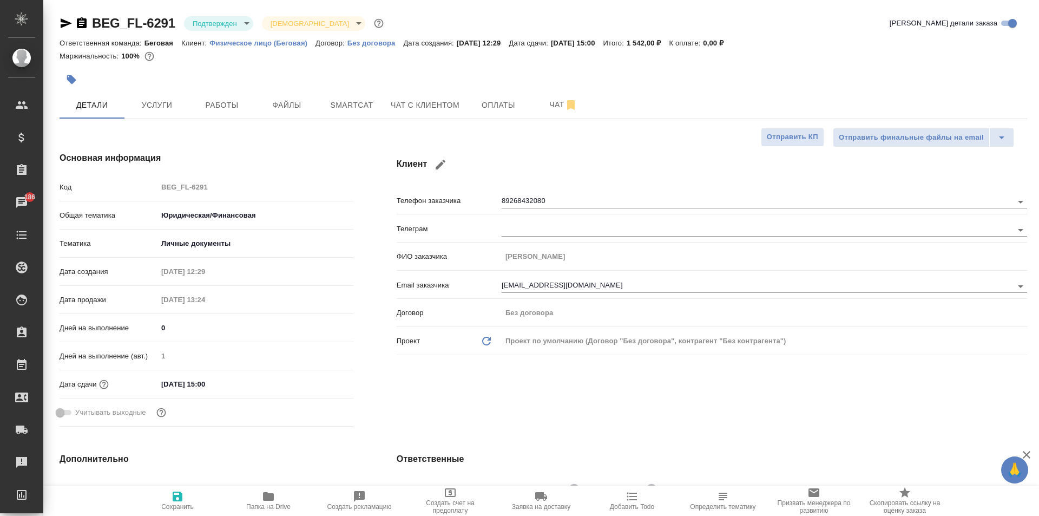
type textarea "x"
